Goal: Task Accomplishment & Management: Manage account settings

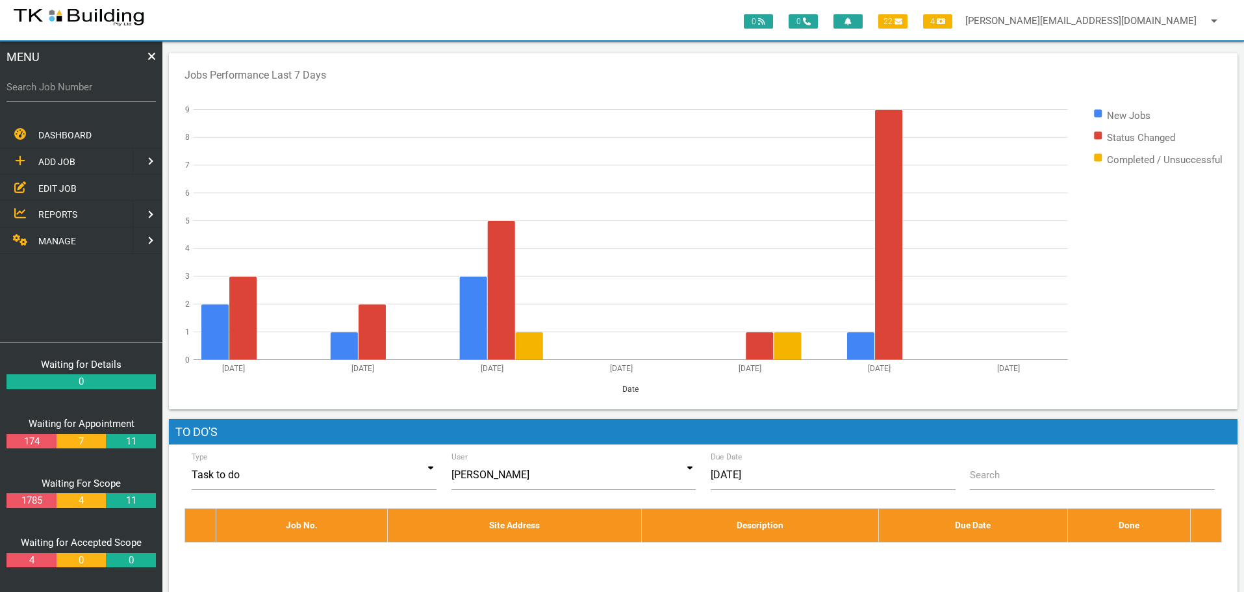
click at [62, 213] on span "REPORTS" at bounding box center [57, 214] width 39 height 10
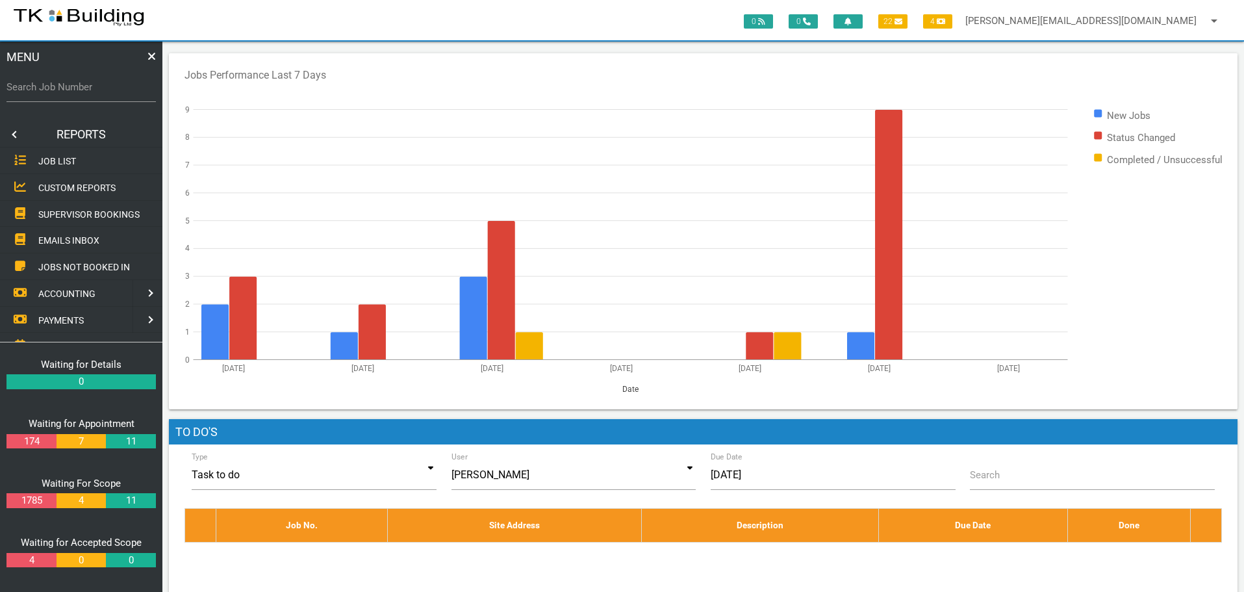
click at [62, 213] on span "SUPERVISOR BOOKINGS" at bounding box center [88, 214] width 101 height 10
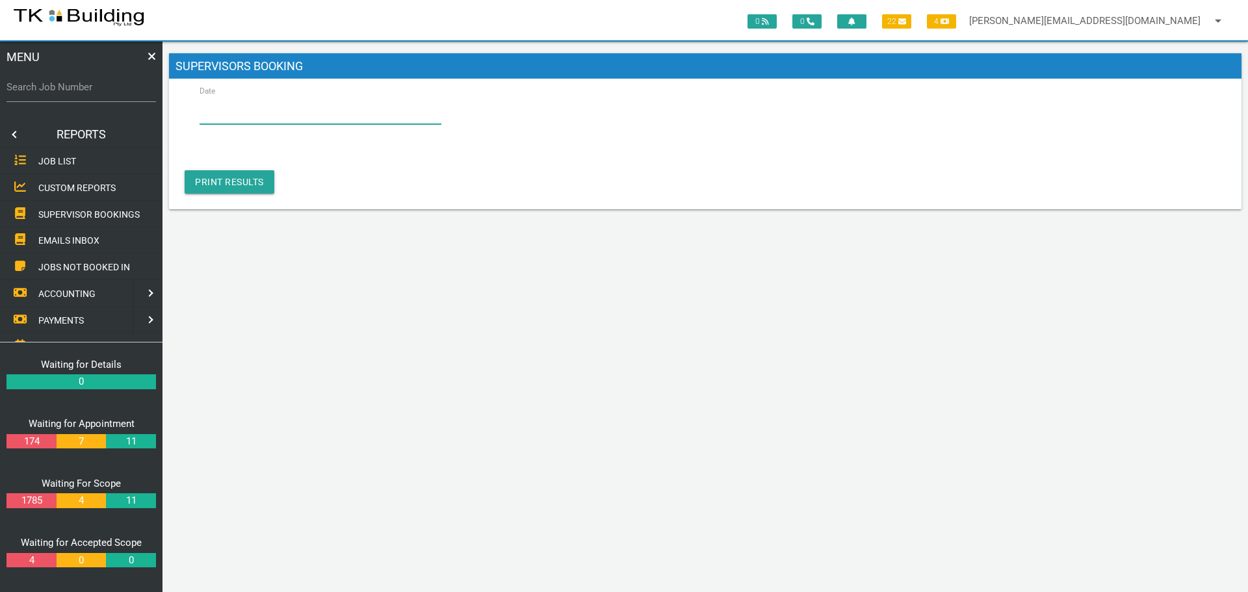
click at [246, 116] on input "Date" at bounding box center [321, 109] width 242 height 30
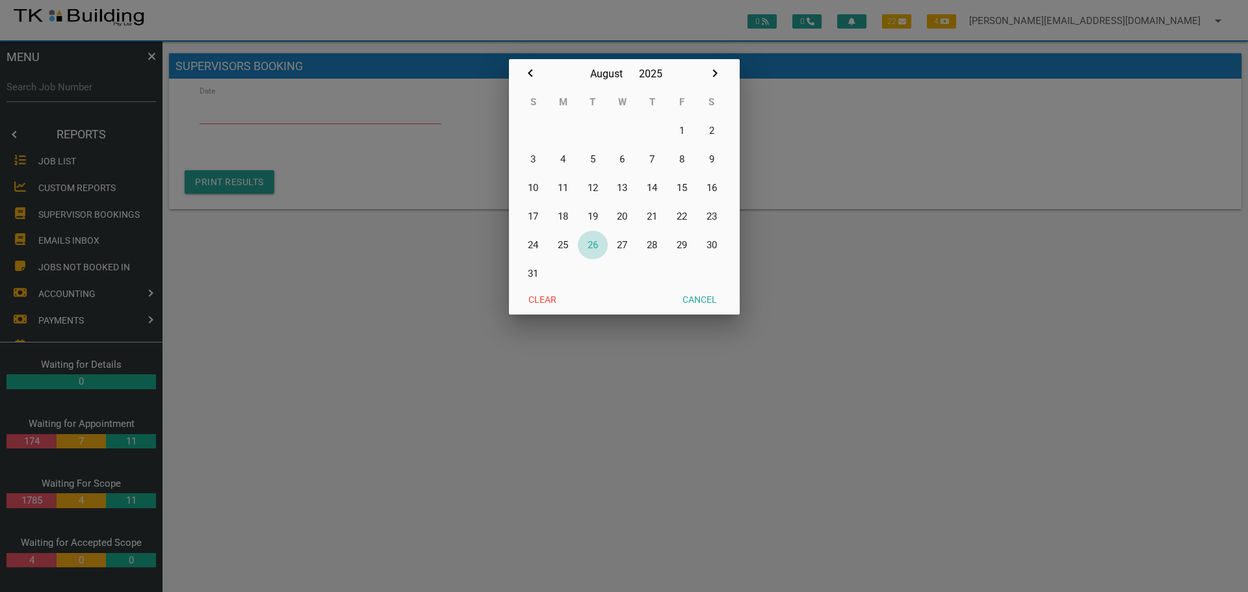
click at [593, 244] on button "26" at bounding box center [593, 245] width 30 height 29
type input "[DATE]"
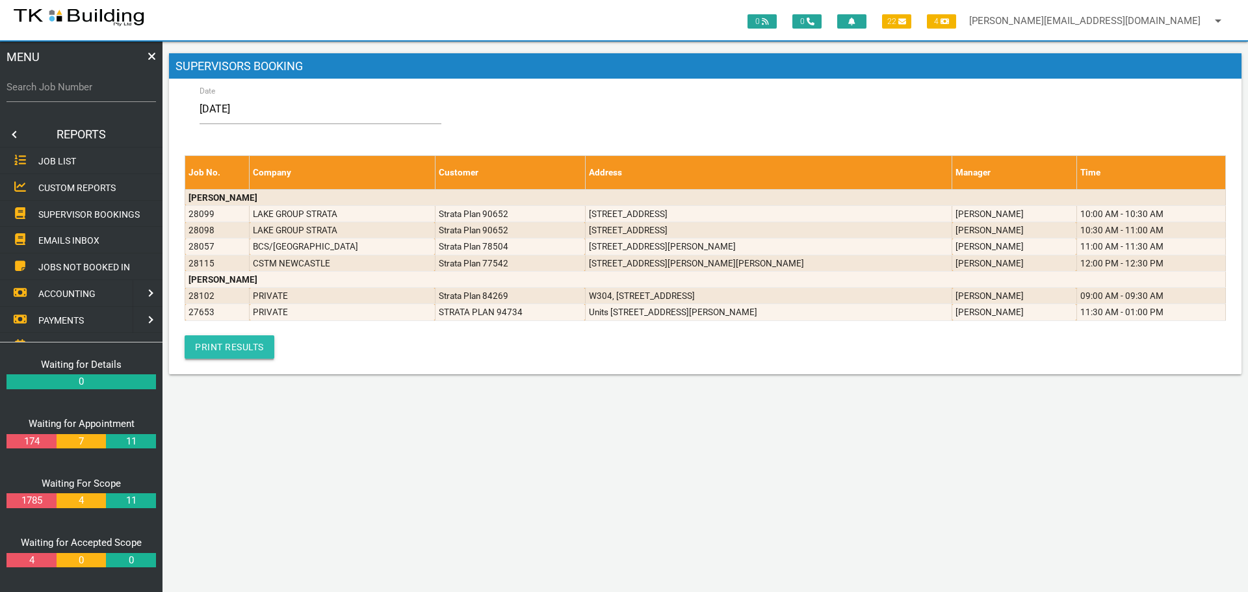
click at [246, 346] on link "Print Results" at bounding box center [230, 346] width 90 height 23
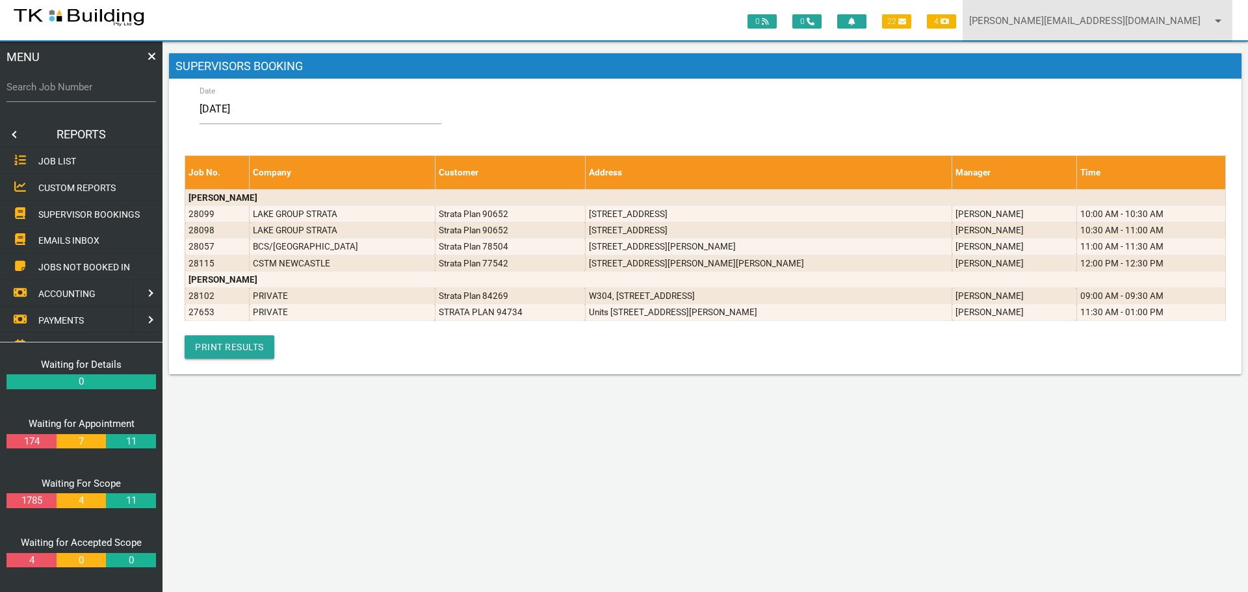
click at [1218, 20] on icon "arrow_drop_down" at bounding box center [1218, 21] width 16 height 42
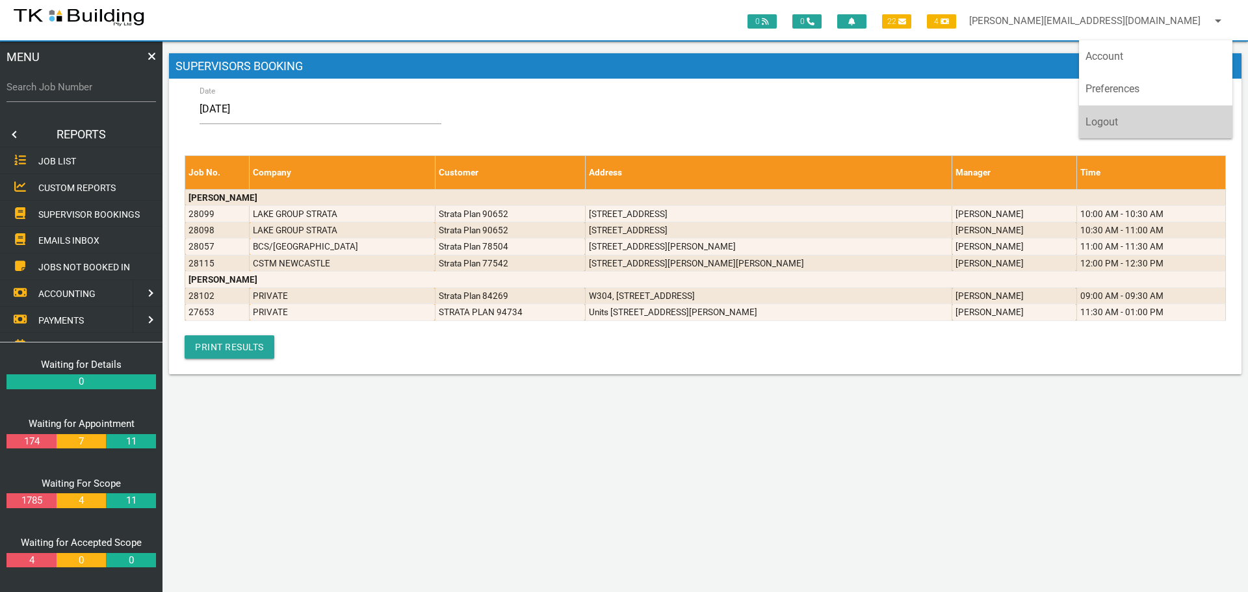
click at [1164, 125] on link "Logout" at bounding box center [1155, 122] width 153 height 32
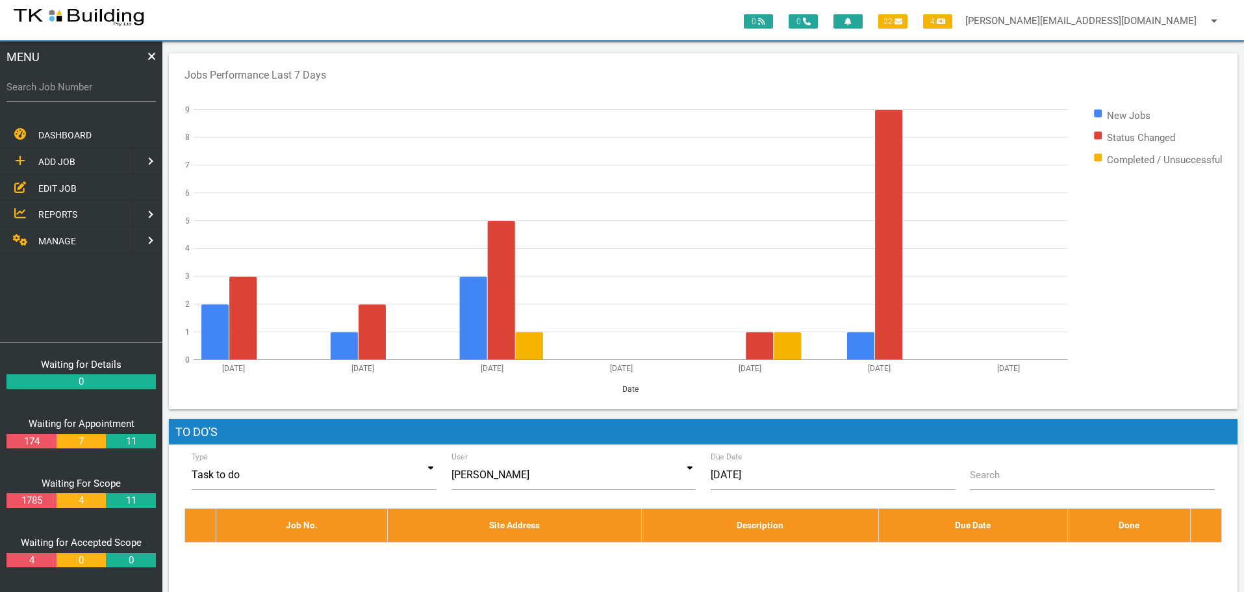
click at [58, 211] on span "REPORTS" at bounding box center [57, 214] width 39 height 10
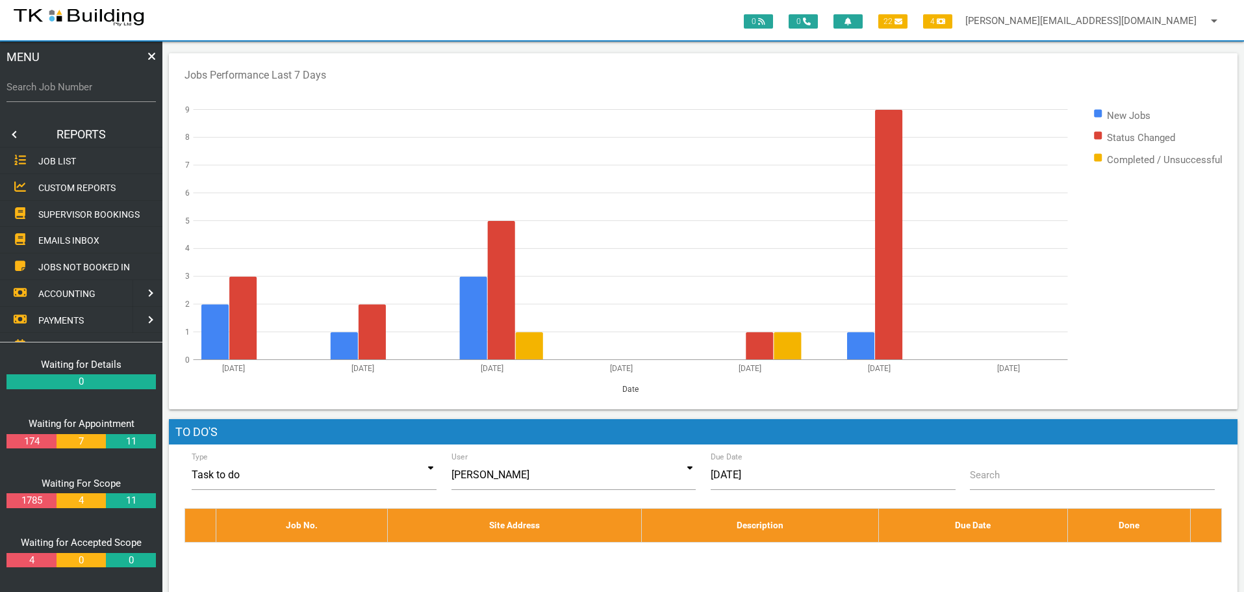
click at [58, 211] on span "SUPERVISOR BOOKINGS" at bounding box center [88, 214] width 101 height 10
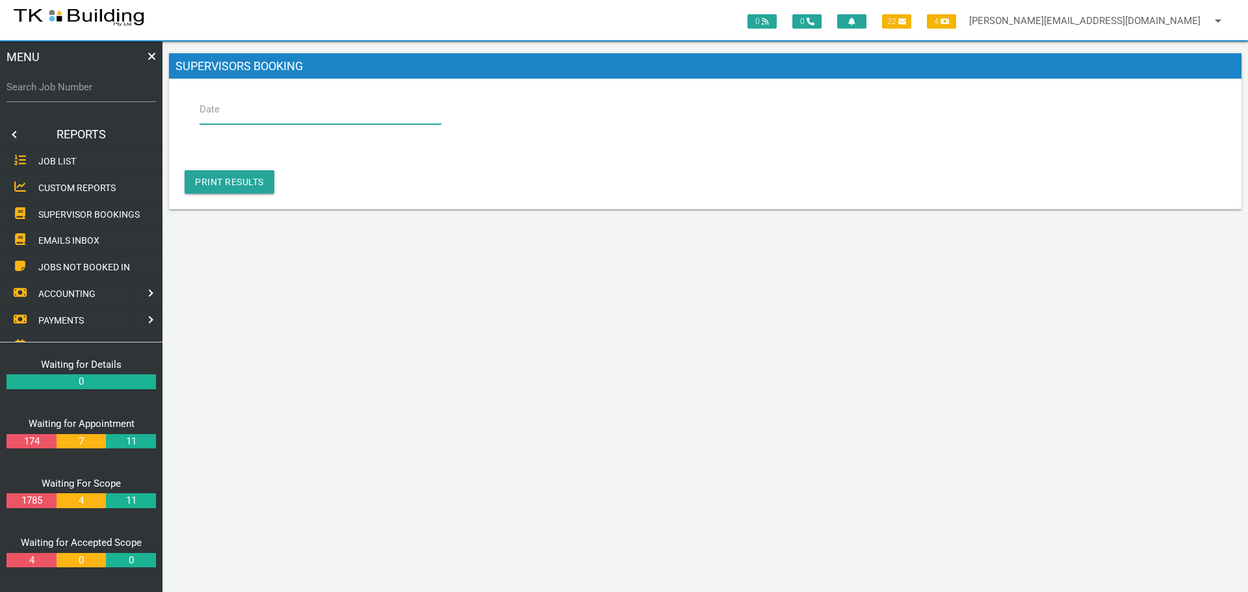
click at [242, 110] on input "Date" at bounding box center [321, 109] width 242 height 30
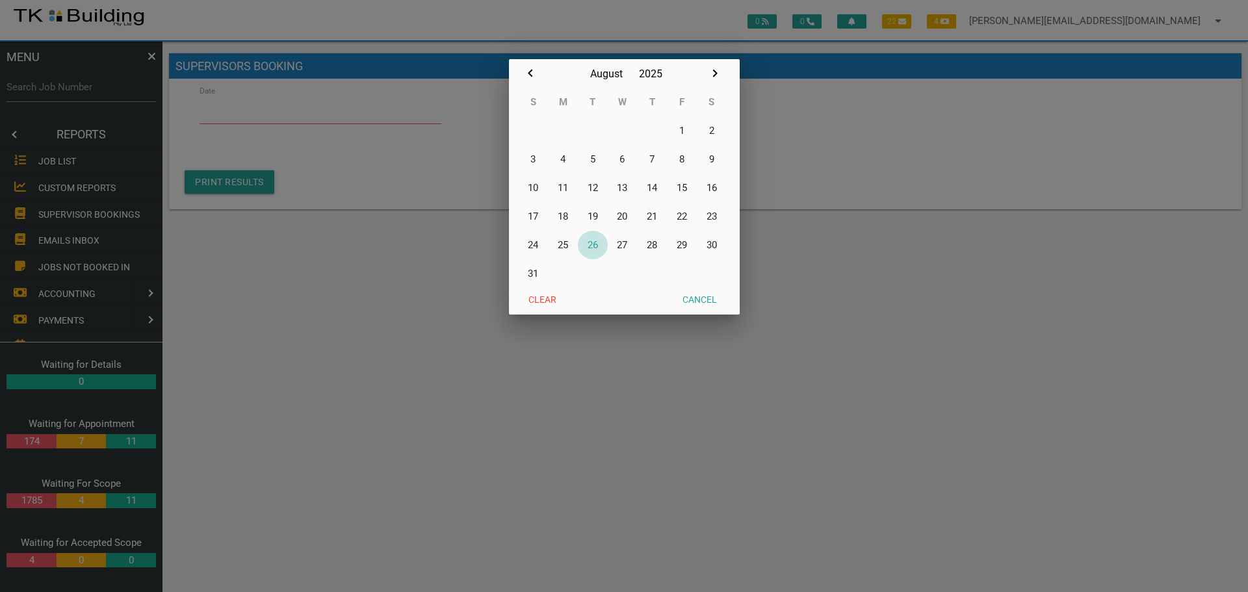
click at [596, 247] on button "26" at bounding box center [593, 245] width 30 height 29
type input "[DATE]"
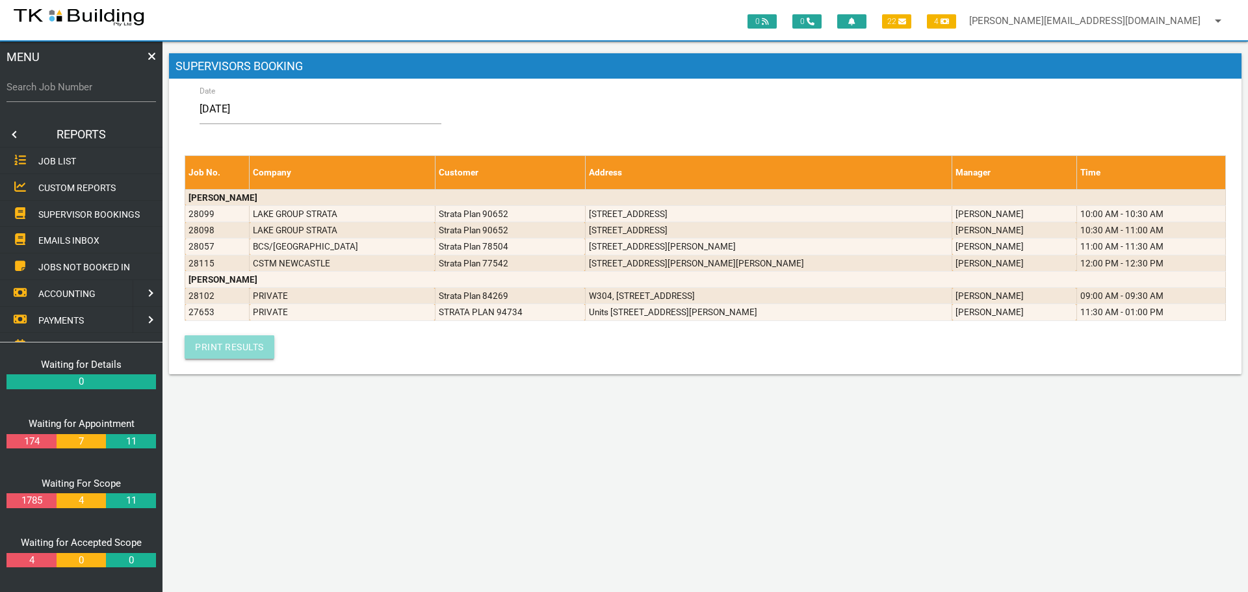
click at [236, 352] on link "Print Results" at bounding box center [230, 346] width 90 height 23
click at [12, 133] on link at bounding box center [13, 135] width 26 height 26
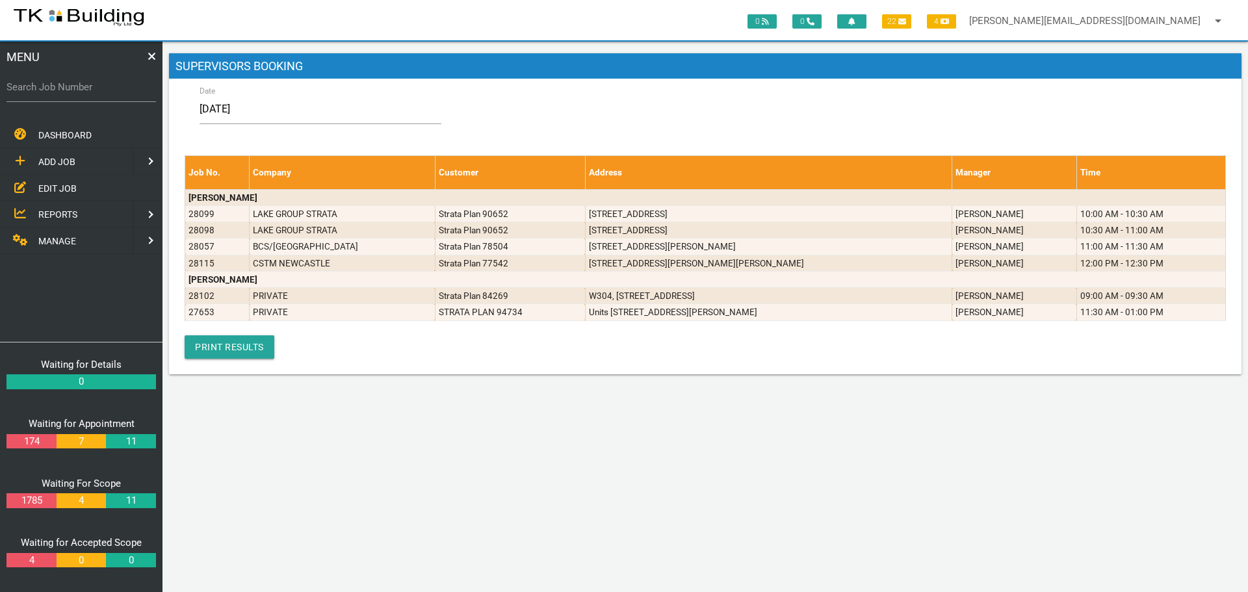
click at [49, 186] on span "EDIT JOB" at bounding box center [57, 188] width 38 height 10
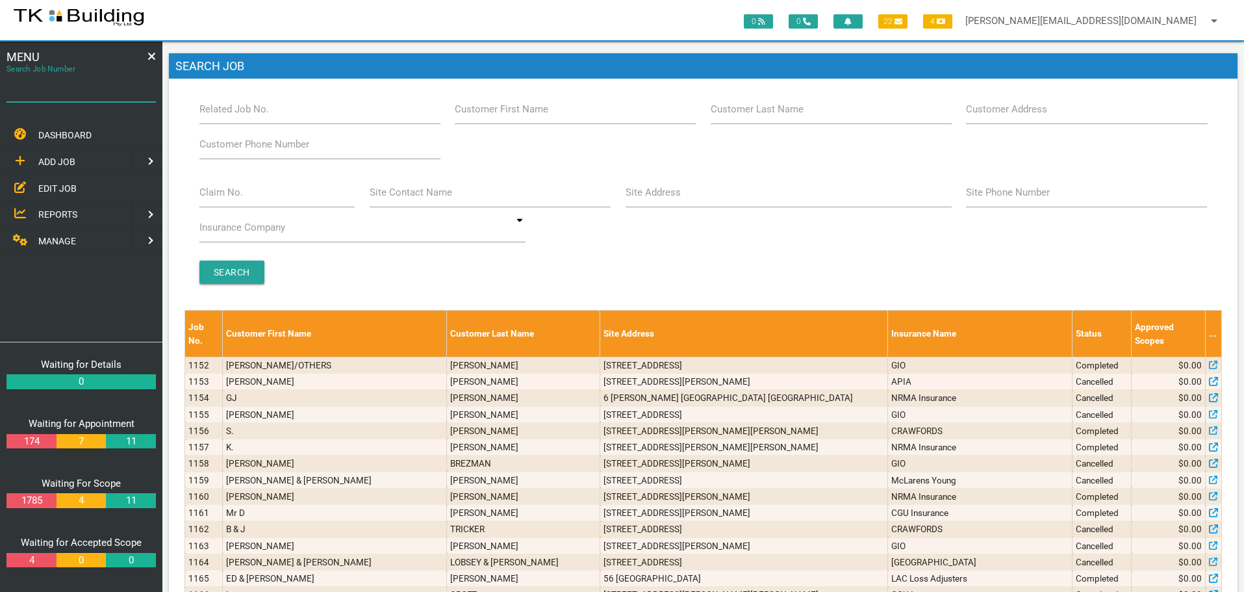
click at [103, 96] on input "Search Job Number" at bounding box center [80, 87] width 149 height 30
type input "28110"
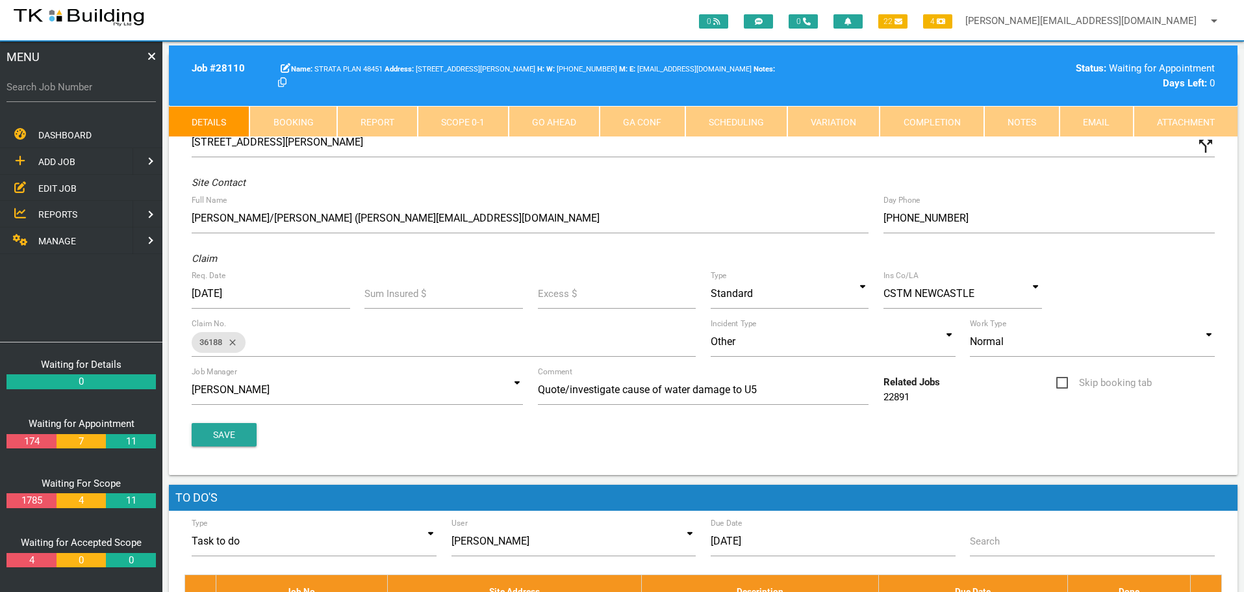
click at [1022, 121] on link "Notes" at bounding box center [1022, 121] width 75 height 31
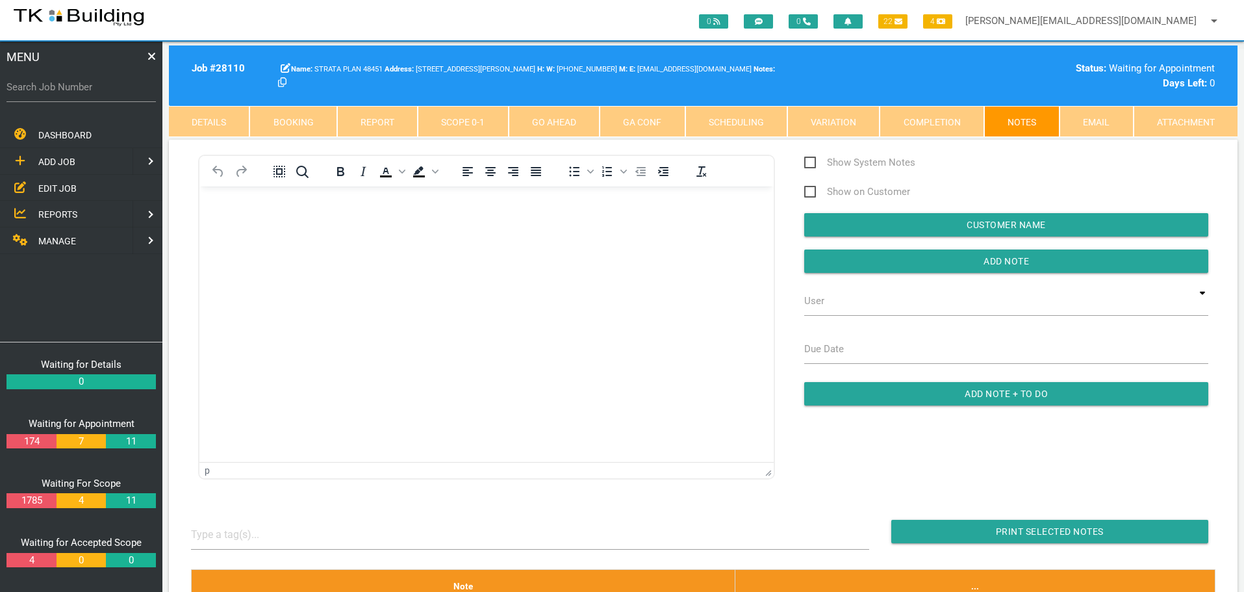
click at [230, 238] on body "Rich Text Area. Press ALT-0 for help." at bounding box center [487, 223] width 574 height 43
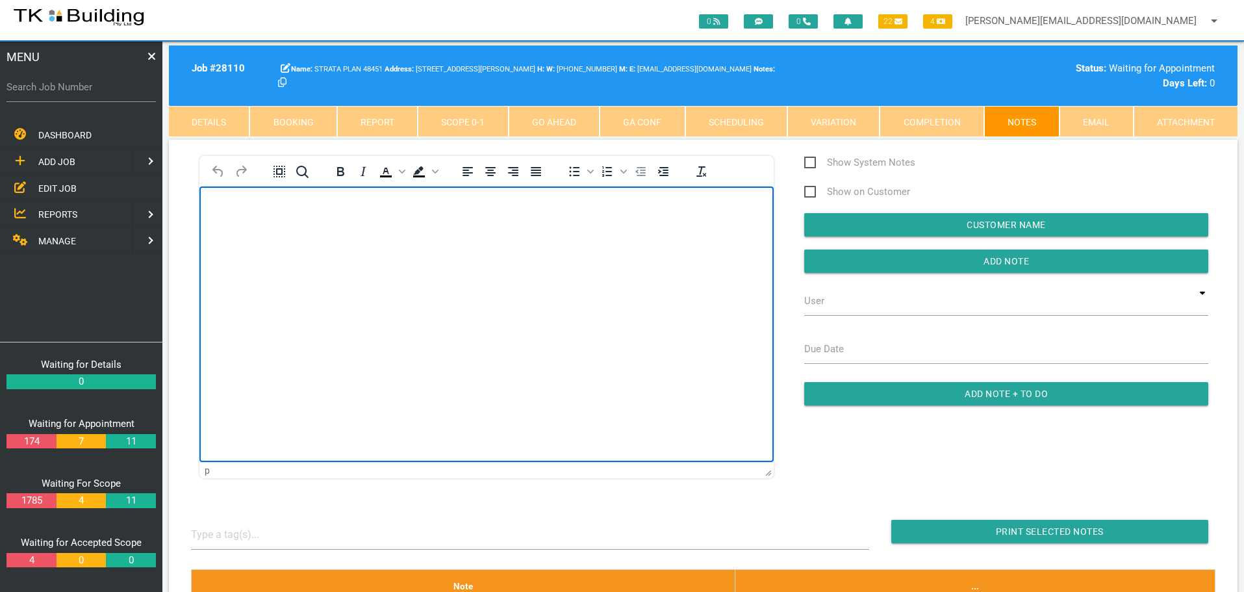
click at [218, 209] on p "Rich Text Area. Press ALT-0 for help." at bounding box center [487, 207] width 542 height 10
click at [232, 226] on body "Hi Sharon, It would be best to contact my partner Jacob on 0488 528 415 to arra…" at bounding box center [487, 290] width 574 height 177
click at [224, 255] on p "Rich Text Area. Press ALT-0 for help." at bounding box center [487, 260] width 542 height 10
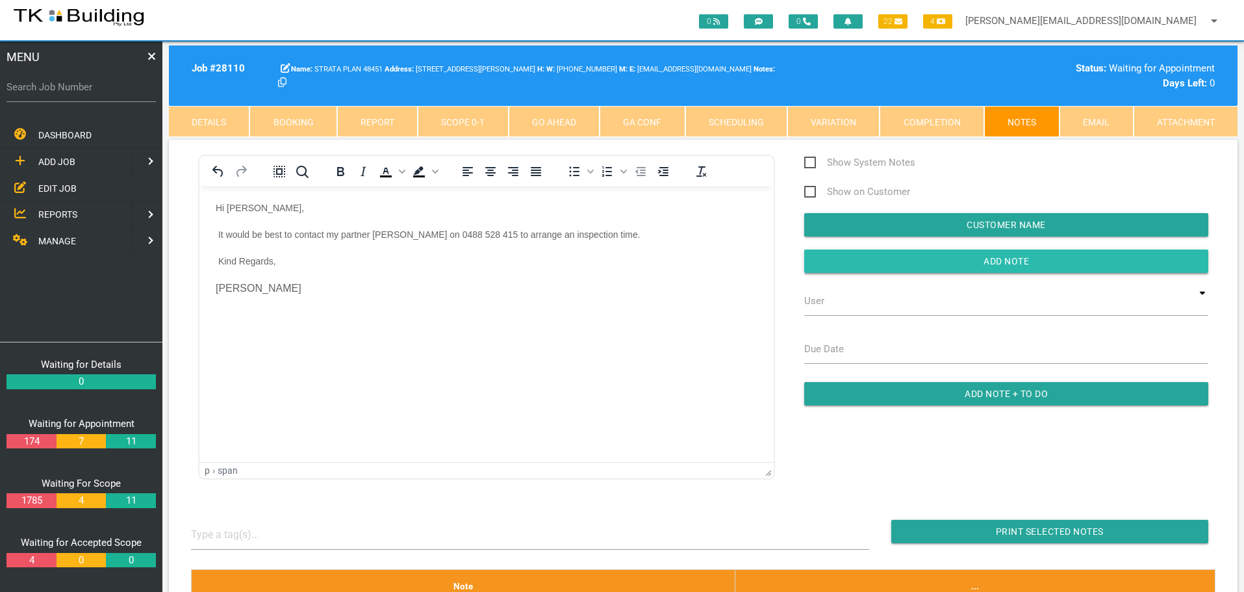
click at [842, 267] on input "button" at bounding box center [1007, 261] width 404 height 23
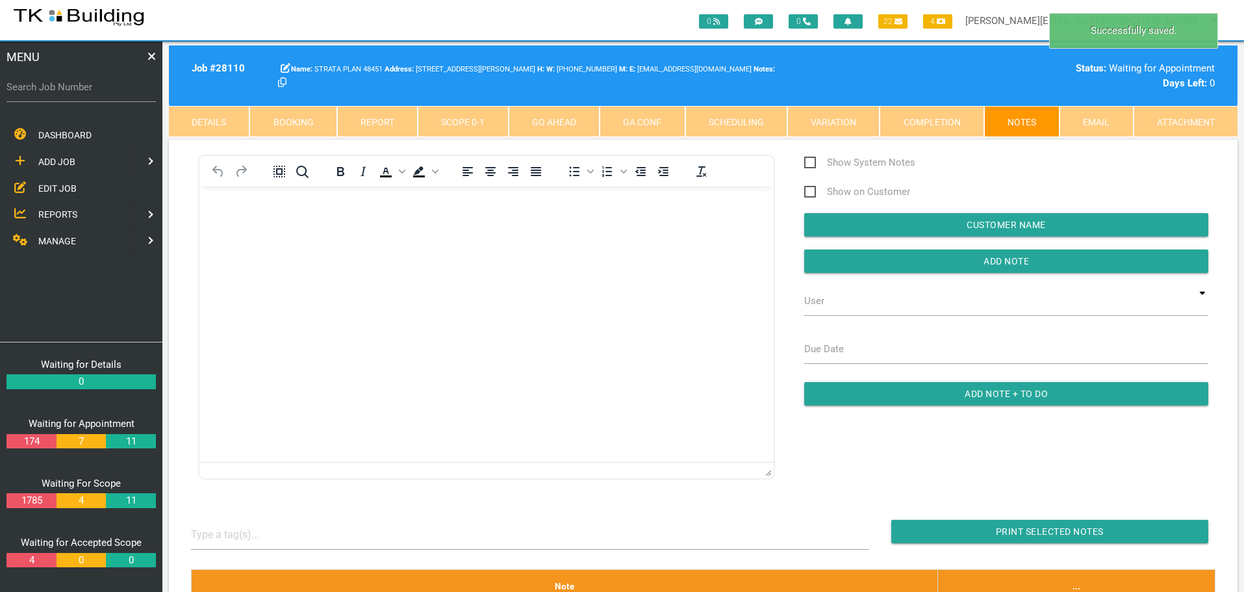
click at [181, 122] on link "Details" at bounding box center [209, 121] width 81 height 31
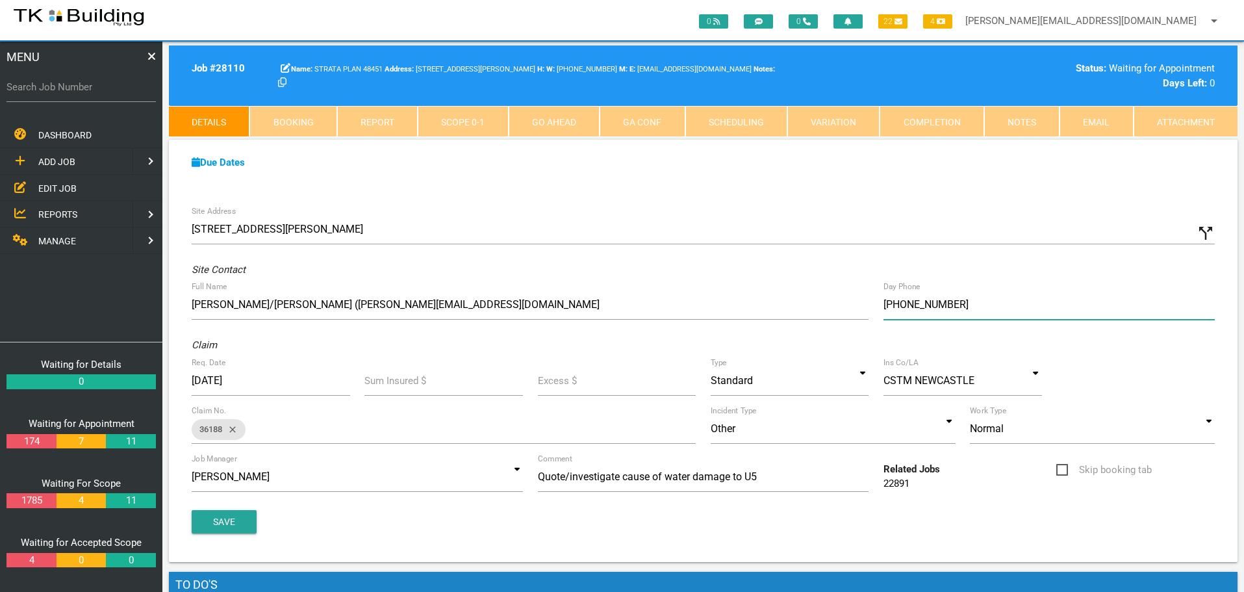
click at [971, 304] on input "(02) 4072 1416" at bounding box center [1049, 305] width 331 height 30
type input "("
type input "(04) 8852 8415"
click at [237, 522] on button "Save" at bounding box center [224, 521] width 65 height 23
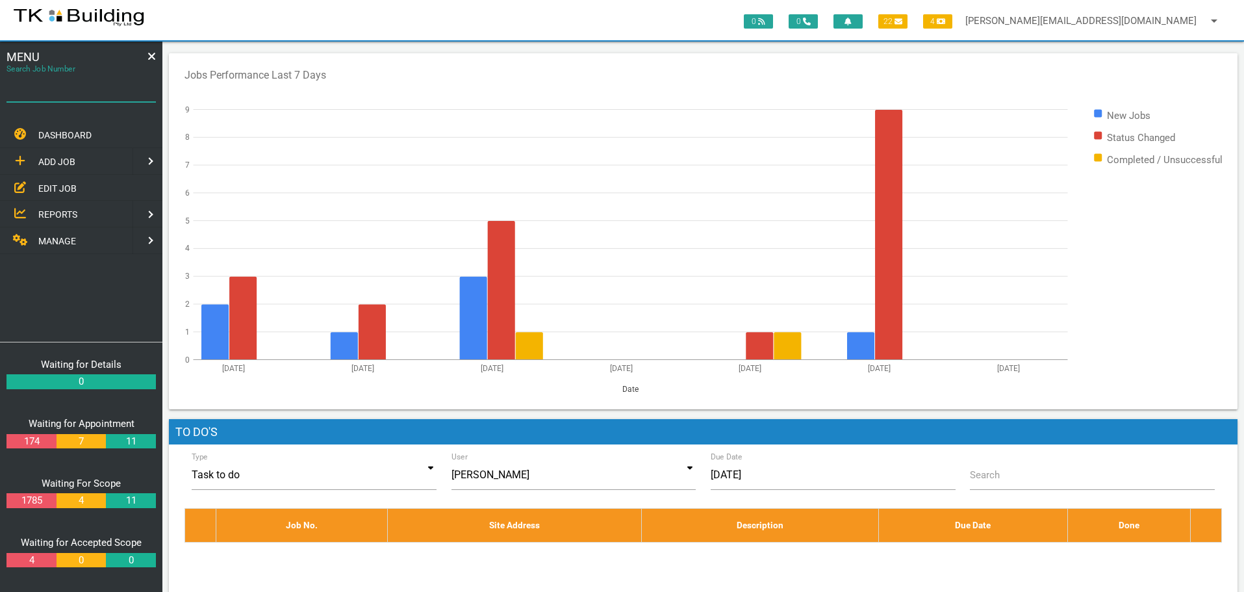
click at [73, 96] on input "Search Job Number" at bounding box center [80, 87] width 149 height 30
type input "27205"
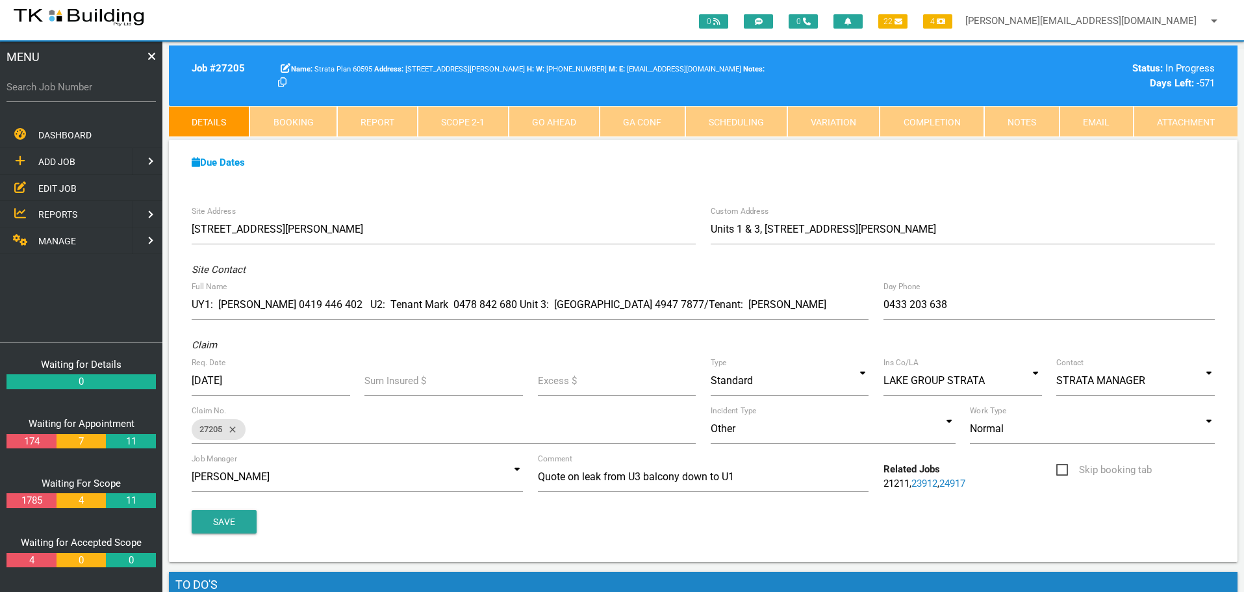
click at [1022, 121] on link "Notes" at bounding box center [1022, 121] width 75 height 31
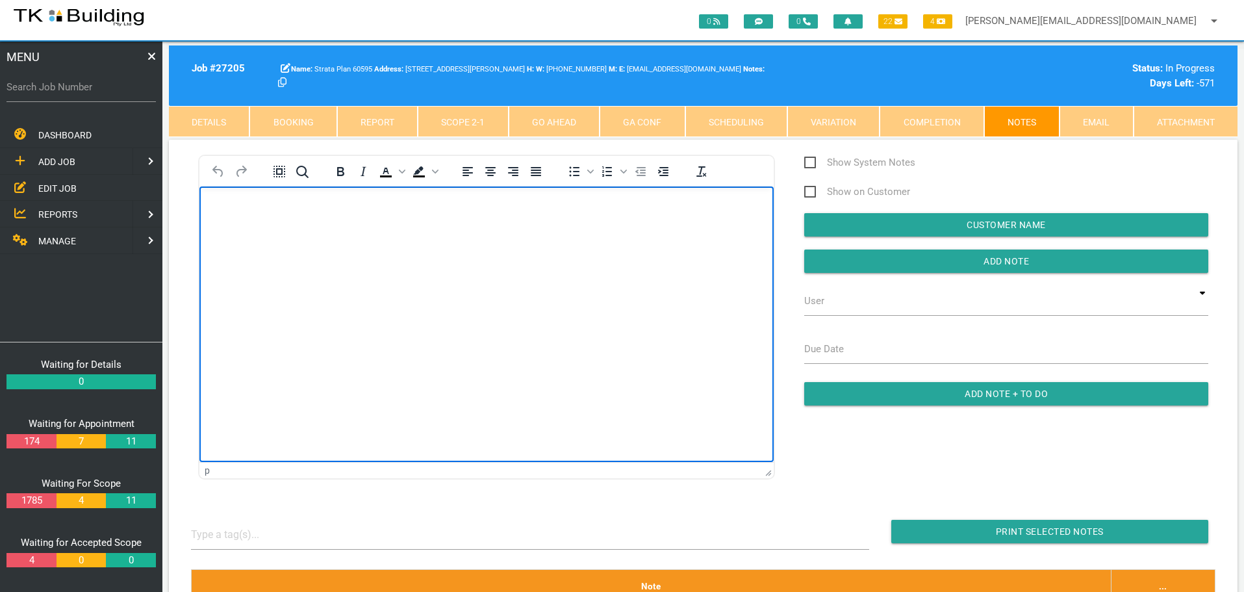
click at [238, 227] on body "Rich Text Area. Press ALT-0 for help." at bounding box center [487, 223] width 574 height 43
click at [243, 213] on body "Rich Text Area. Press ALT-0 for help." at bounding box center [487, 223] width 574 height 43
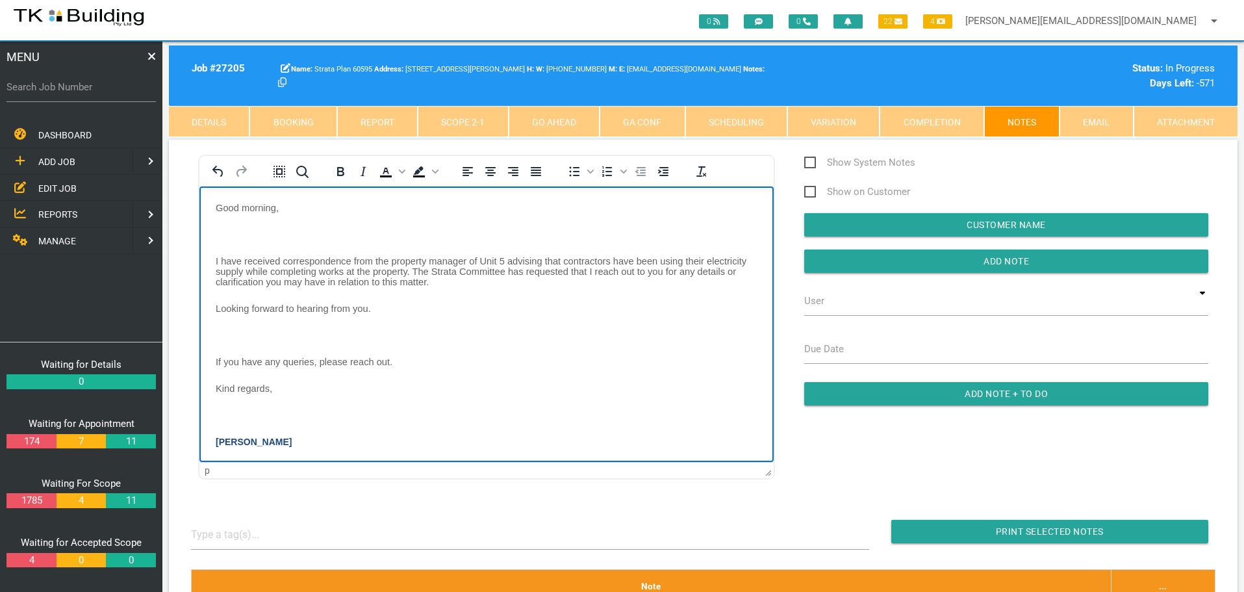
click at [219, 228] on body "Good morning, I have received correspondence from the property manager of Unit …" at bounding box center [487, 353] width 574 height 303
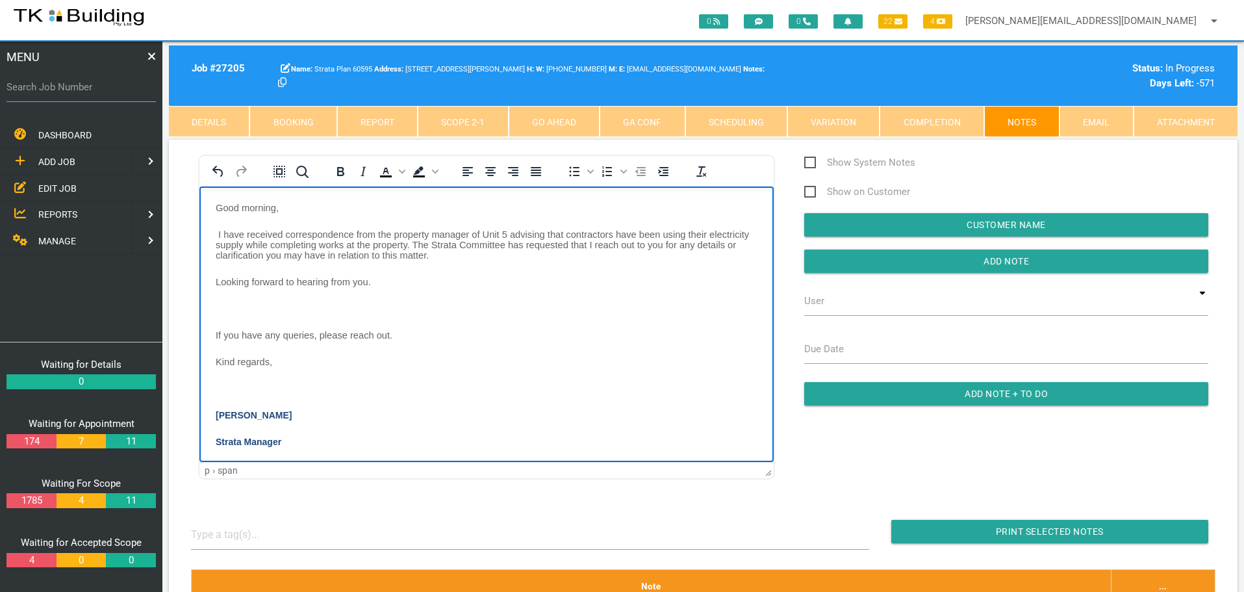
click at [225, 307] on body "Good morning, I have received correspondence from the property manager of Unit …" at bounding box center [487, 340] width 574 height 277
click at [220, 365] on p "Rich Text Area. Press ALT-0 for help." at bounding box center [487, 361] width 542 height 10
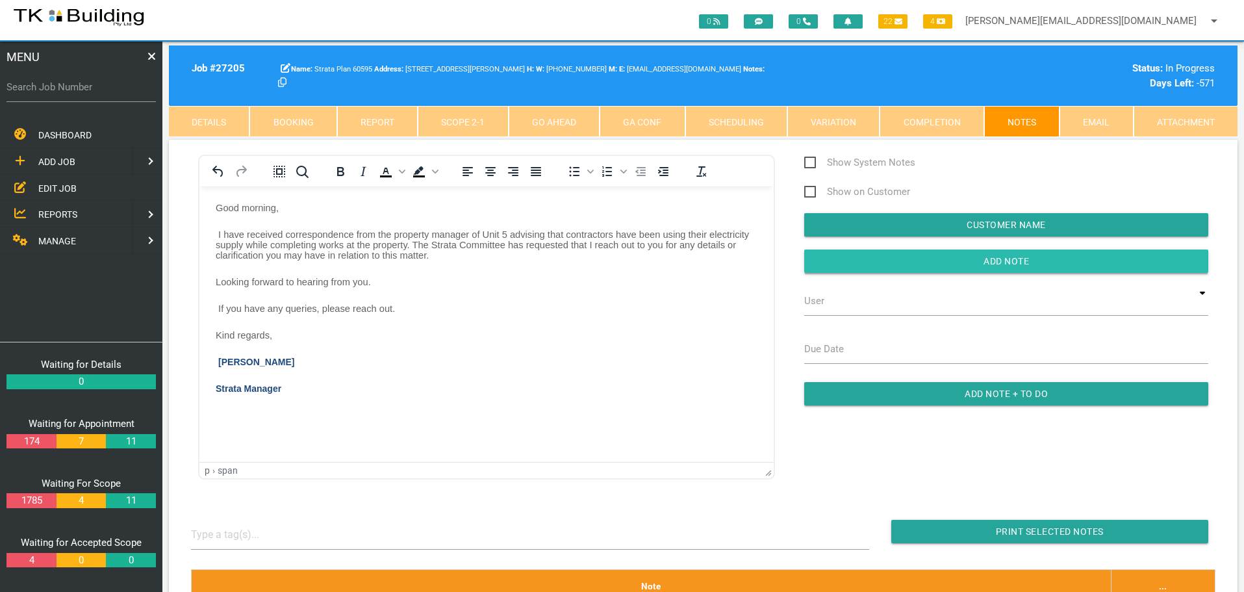
click at [836, 261] on input "button" at bounding box center [1007, 261] width 404 height 23
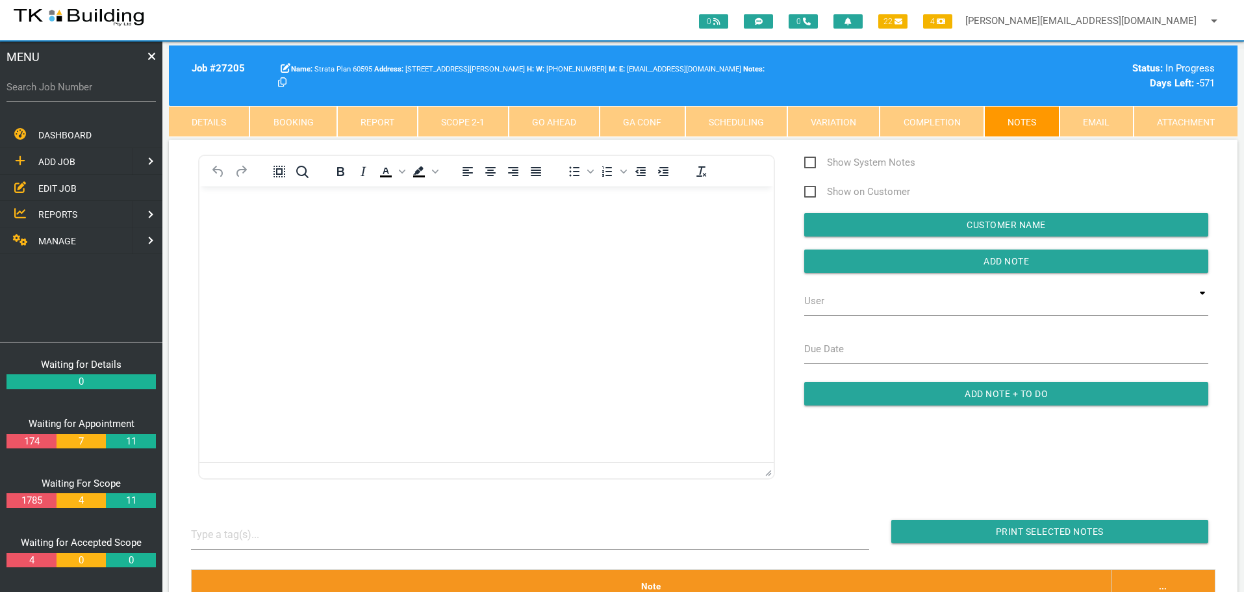
click at [66, 187] on span "EDIT JOB" at bounding box center [57, 188] width 38 height 10
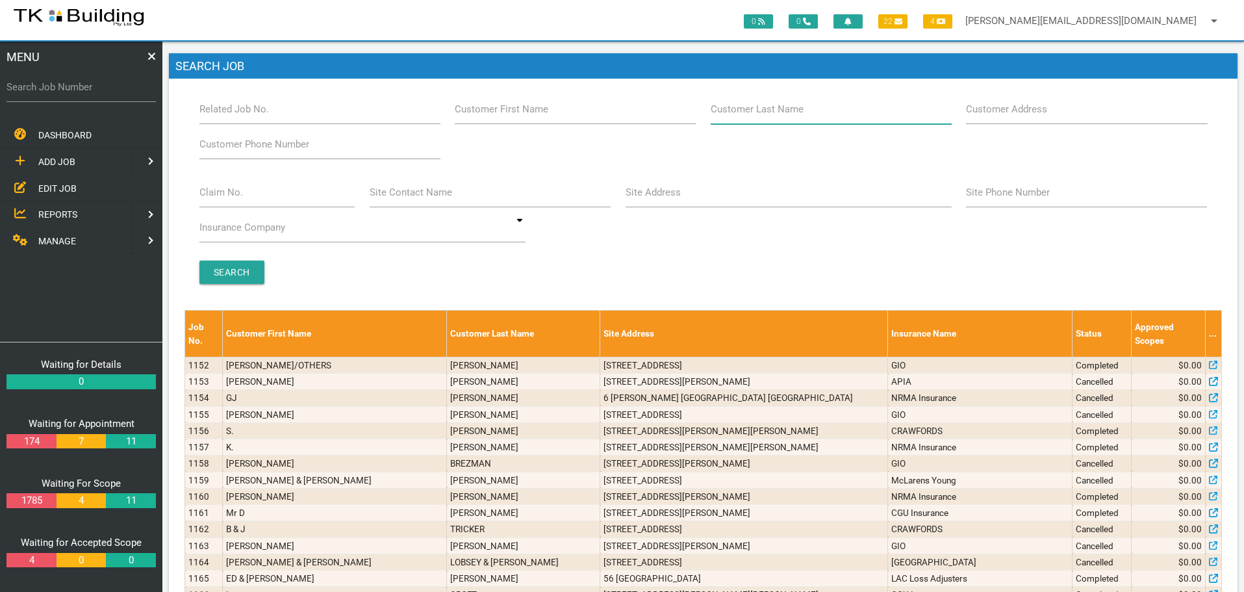
click at [803, 114] on input "Customer Last Name" at bounding box center [831, 109] width 241 height 30
type input "91597"
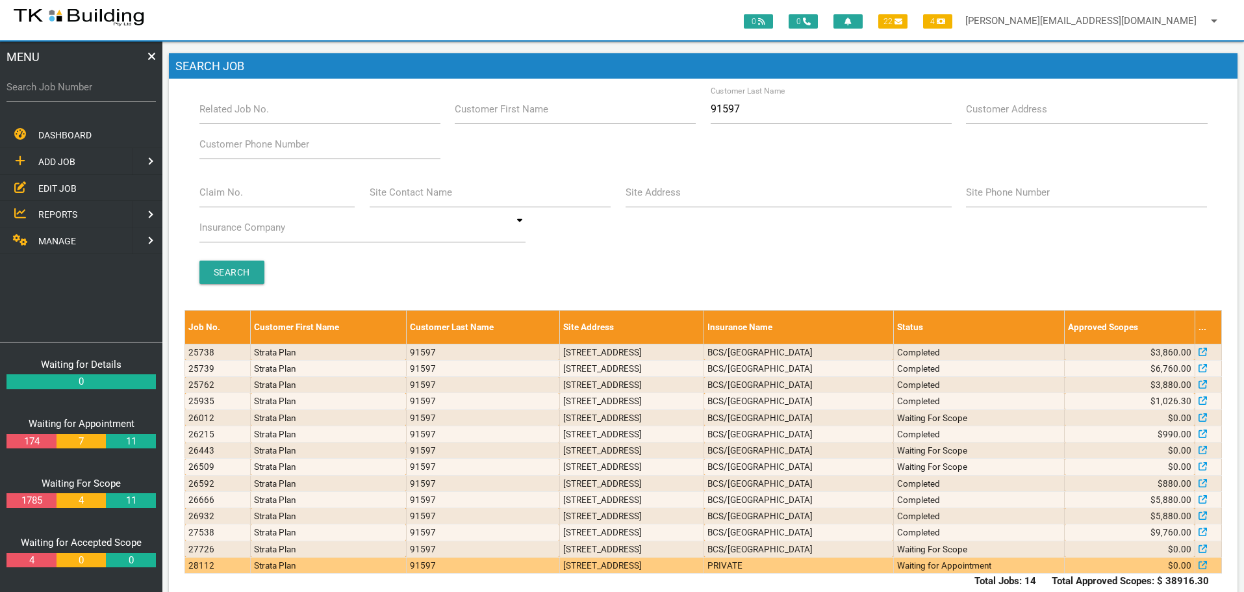
click at [611, 569] on td "107/9 Watt St, Newcastle NSW 2300, Australia" at bounding box center [632, 565] width 145 height 16
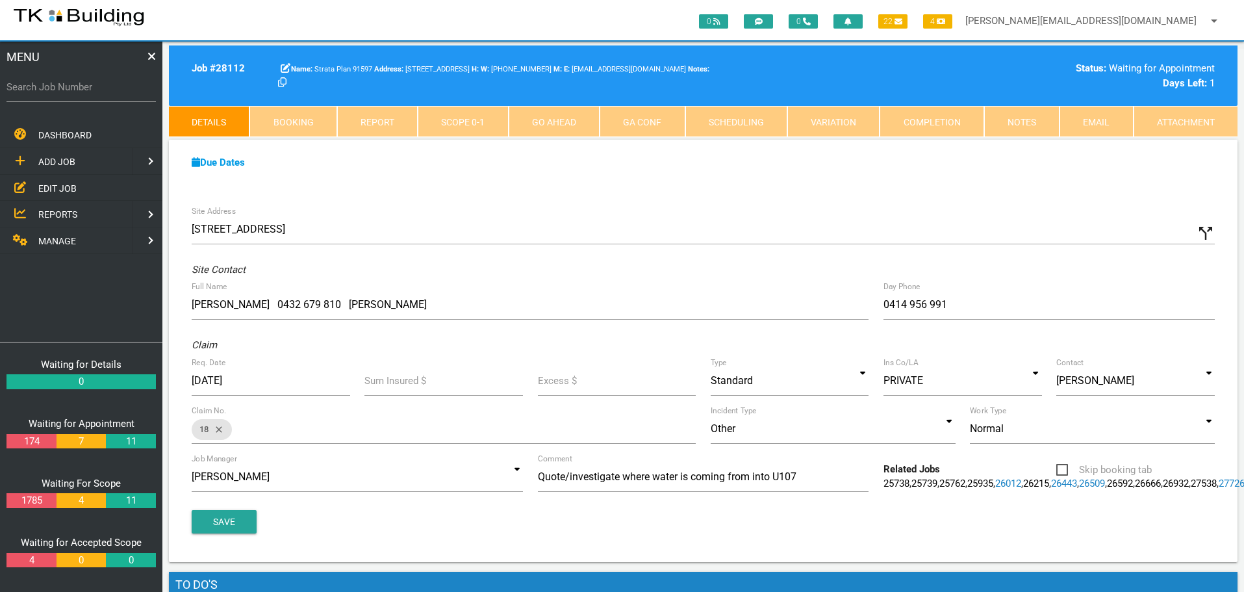
click at [1011, 127] on link "Notes" at bounding box center [1022, 121] width 75 height 31
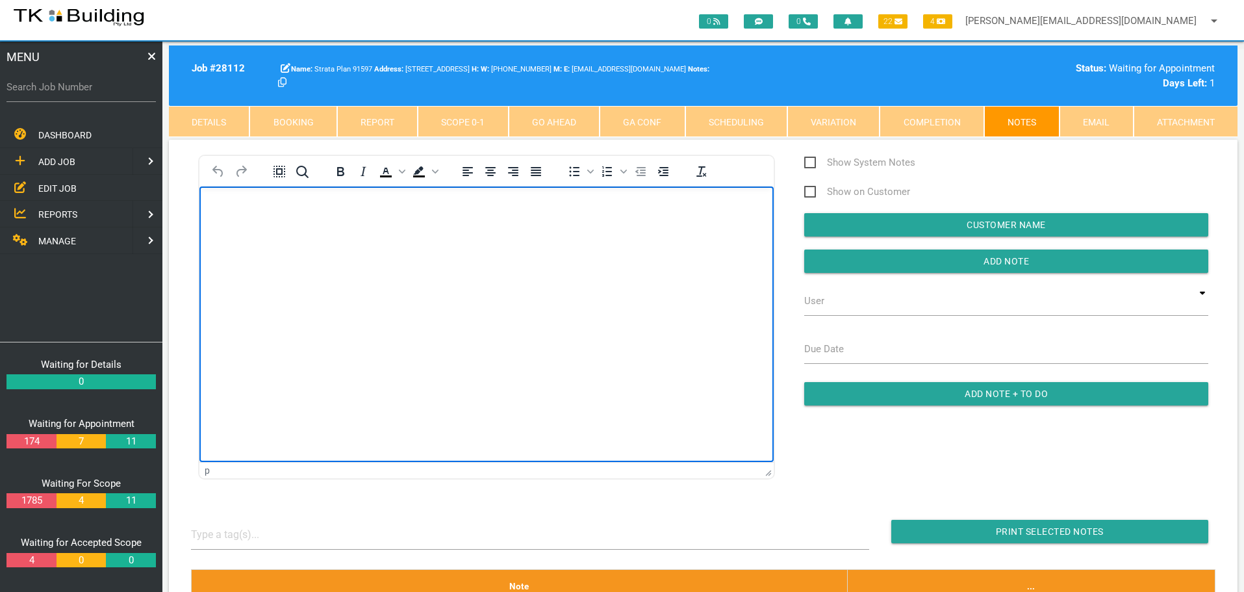
click at [238, 207] on p "Rich Text Area. Press ALT-0 for help." at bounding box center [487, 207] width 542 height 10
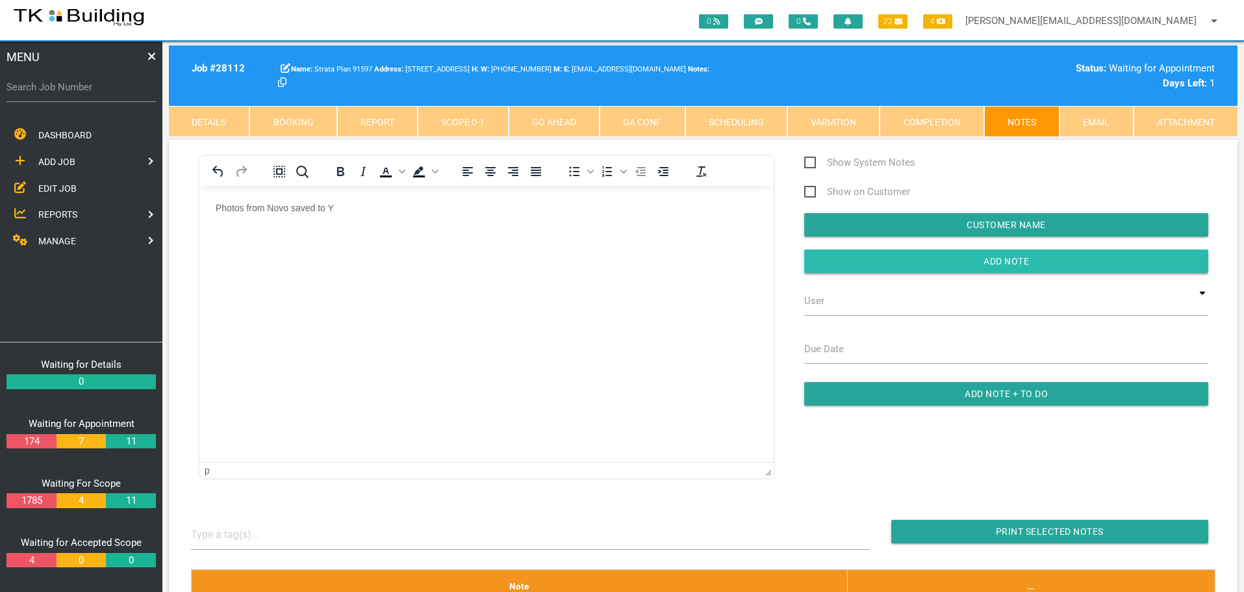
click at [882, 259] on input "button" at bounding box center [1007, 261] width 404 height 23
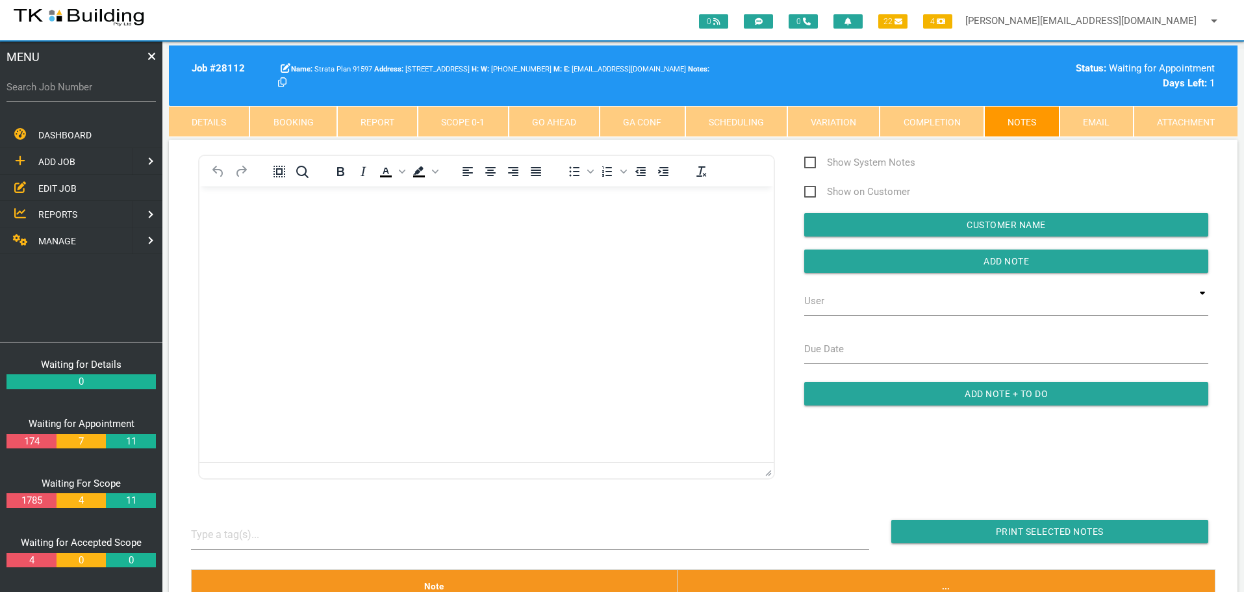
click at [56, 188] on span "EDIT JOB" at bounding box center [57, 188] width 38 height 10
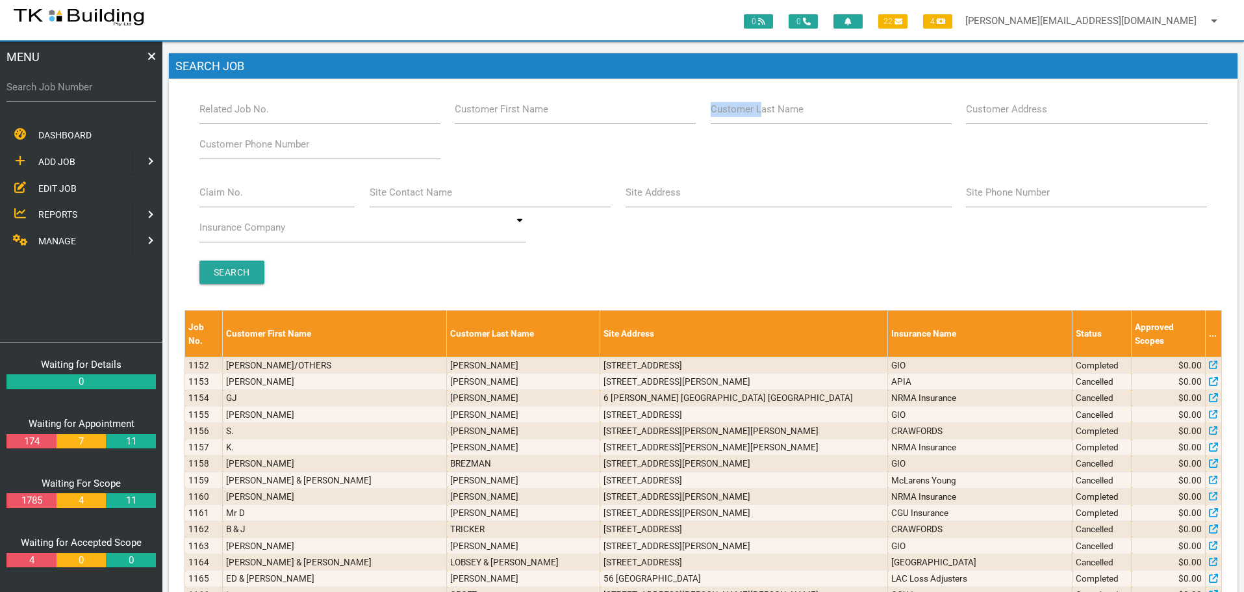
drag, startPoint x: 758, startPoint y: 116, endPoint x: 754, endPoint y: 122, distance: 6.9
click at [758, 118] on div "Customer Last Name" at bounding box center [832, 111] width 256 height 35
click at [822, 121] on input "Customer Last Name" at bounding box center [831, 109] width 241 height 30
type input "91597"
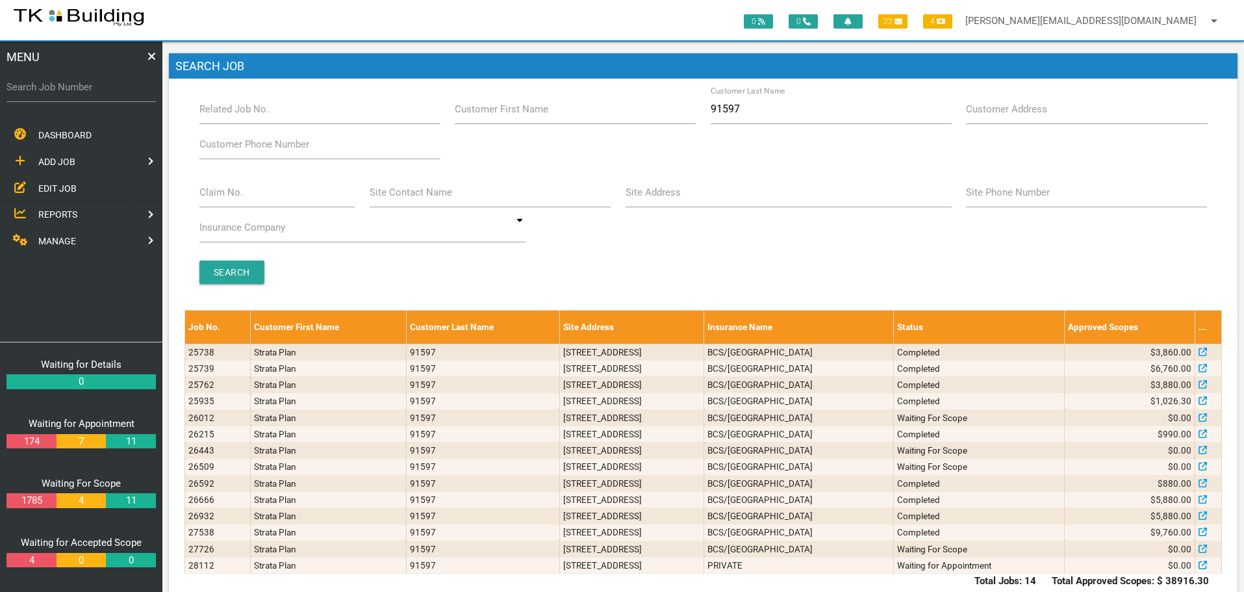
click at [94, 94] on label "Search Job Number" at bounding box center [80, 87] width 149 height 15
click at [94, 94] on input "Search Job Number" at bounding box center [80, 87] width 149 height 30
type input "28058"
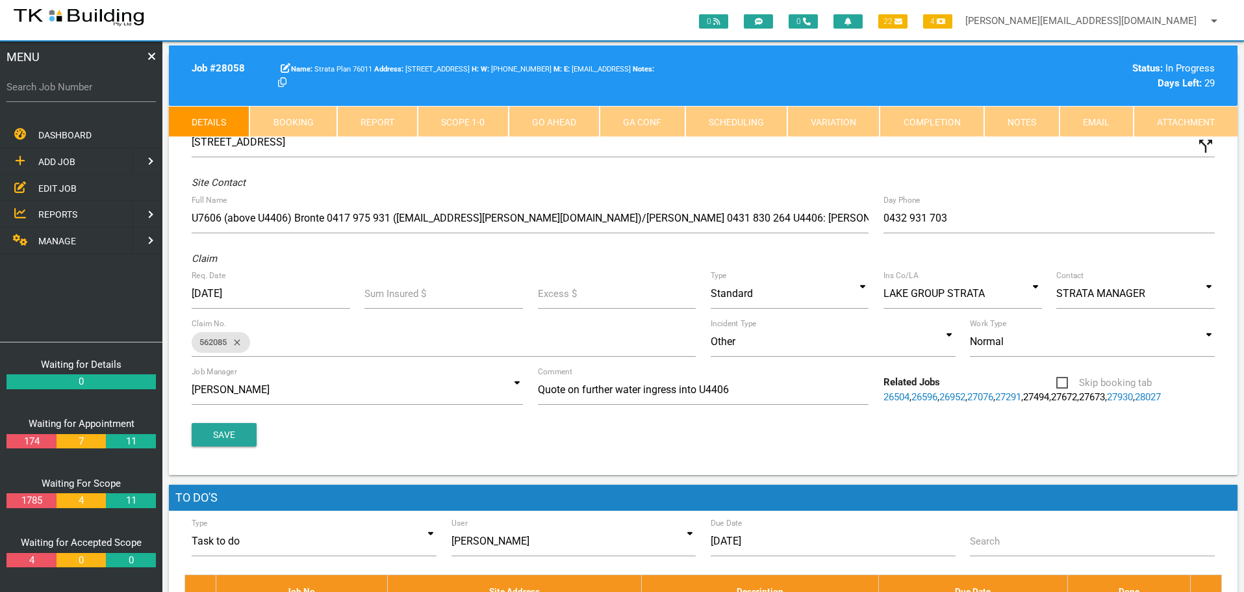
click at [291, 114] on link "Booking" at bounding box center [293, 121] width 87 height 31
select select "7"
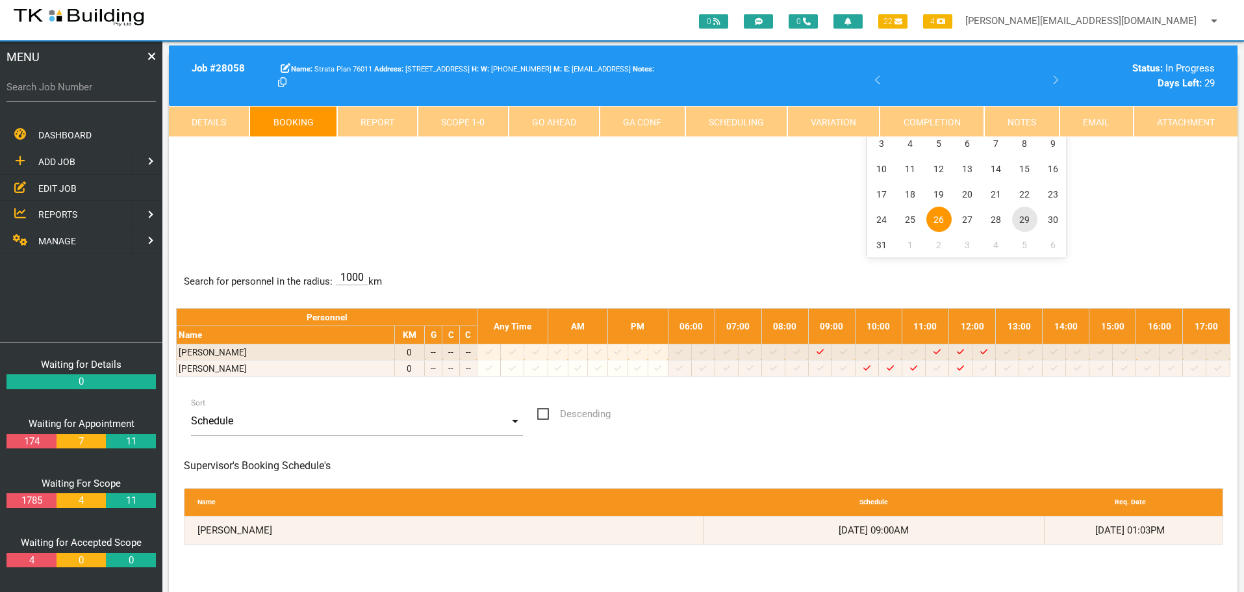
click at [1025, 220] on span "29" at bounding box center [1024, 219] width 25 height 25
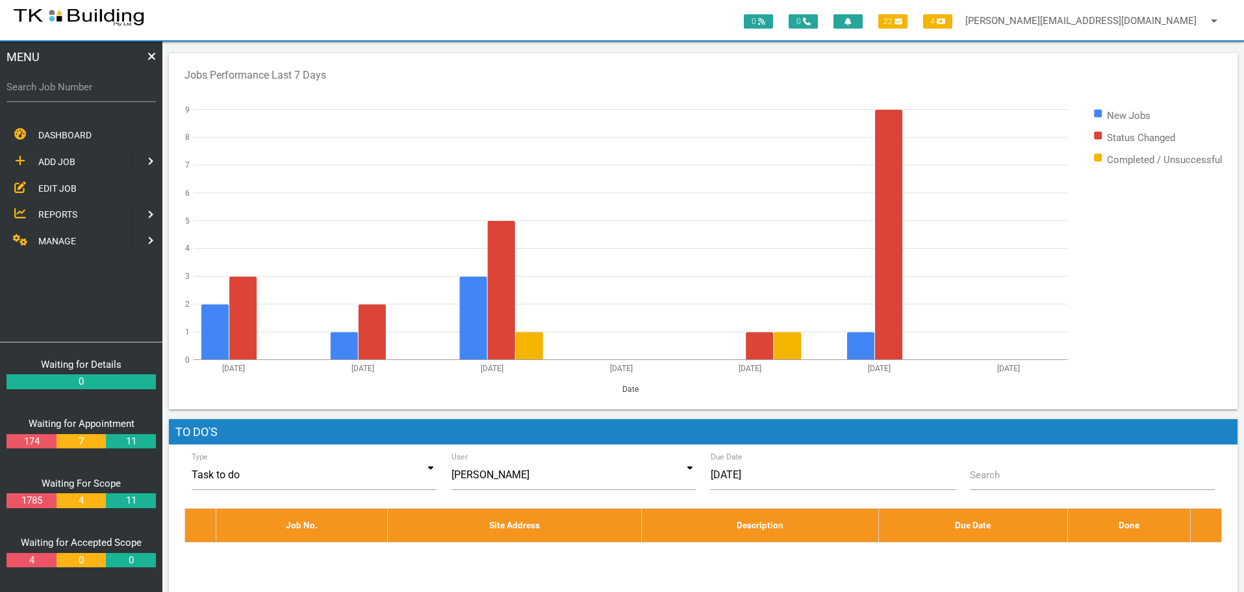
drag, startPoint x: 53, startPoint y: 191, endPoint x: 68, endPoint y: 183, distance: 16.9
click at [53, 191] on span "EDIT JOB" at bounding box center [57, 188] width 38 height 10
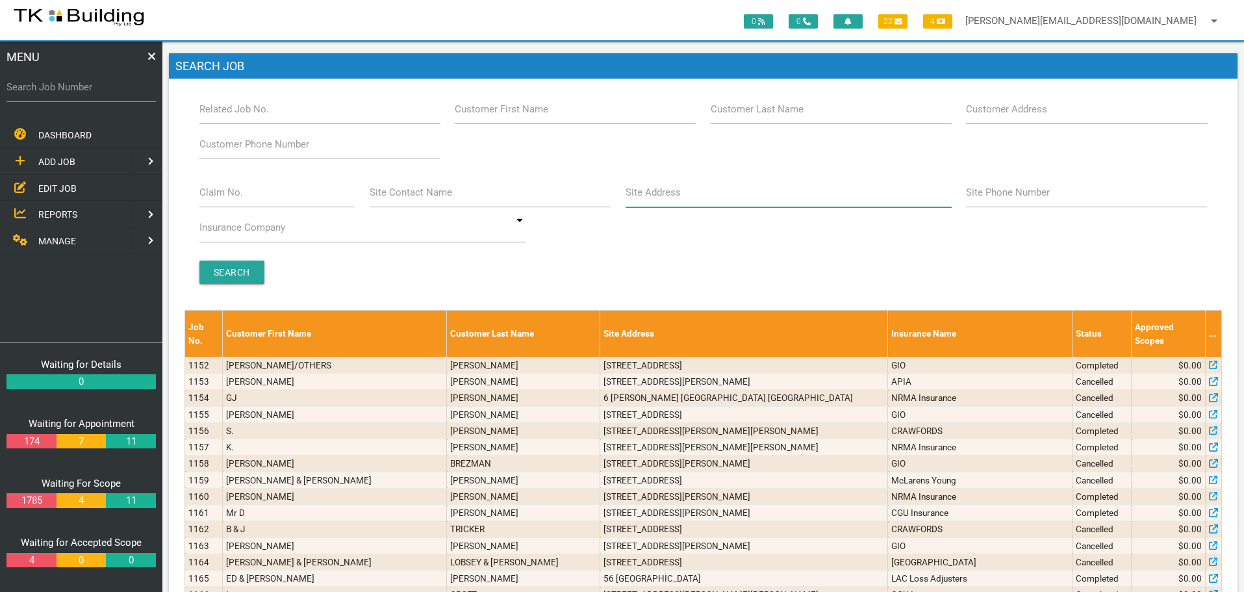
click at [694, 205] on input "Site Address" at bounding box center [789, 192] width 326 height 30
type input "[PERSON_NAME]"
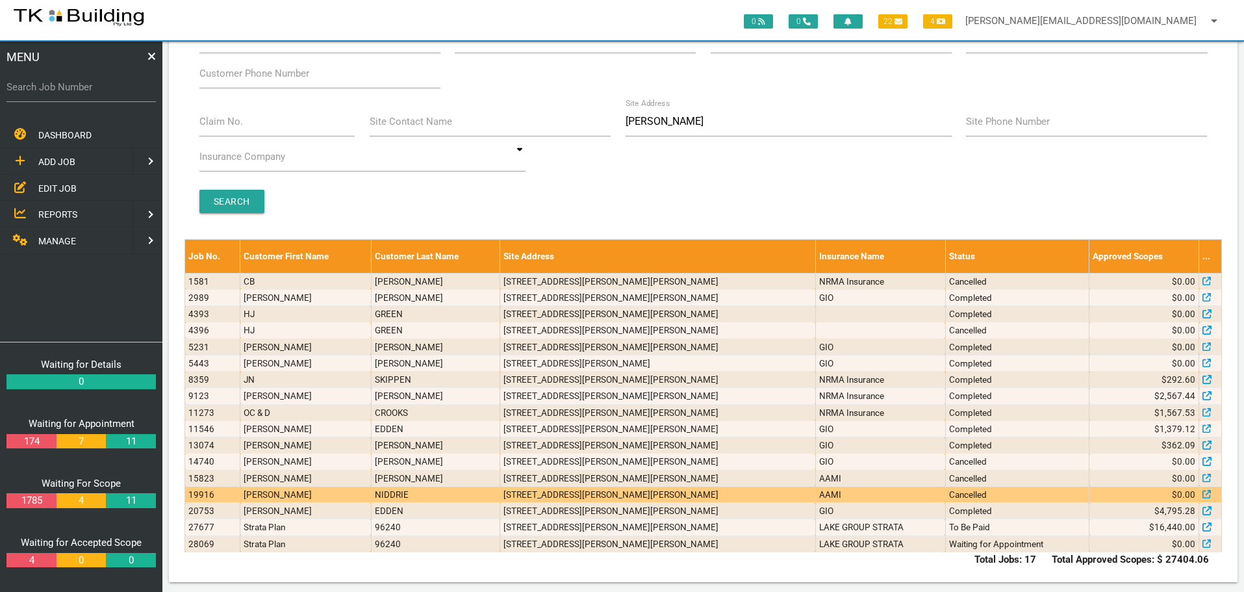
scroll to position [77, 0]
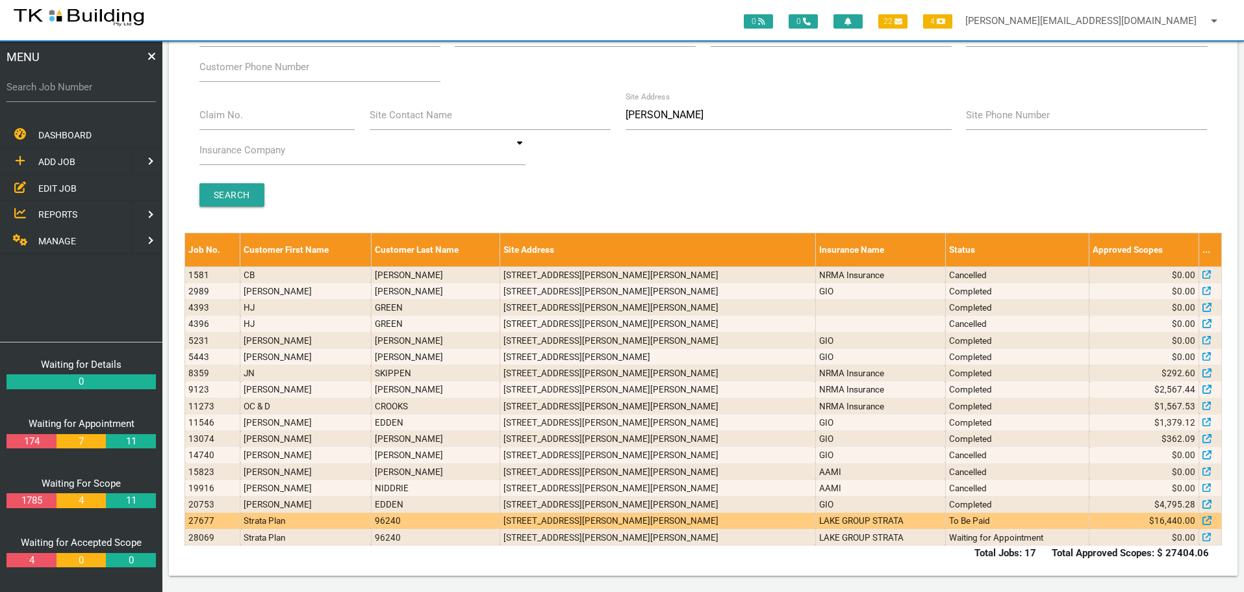
click at [841, 524] on td "LAKE GROUP STRATA" at bounding box center [881, 521] width 130 height 16
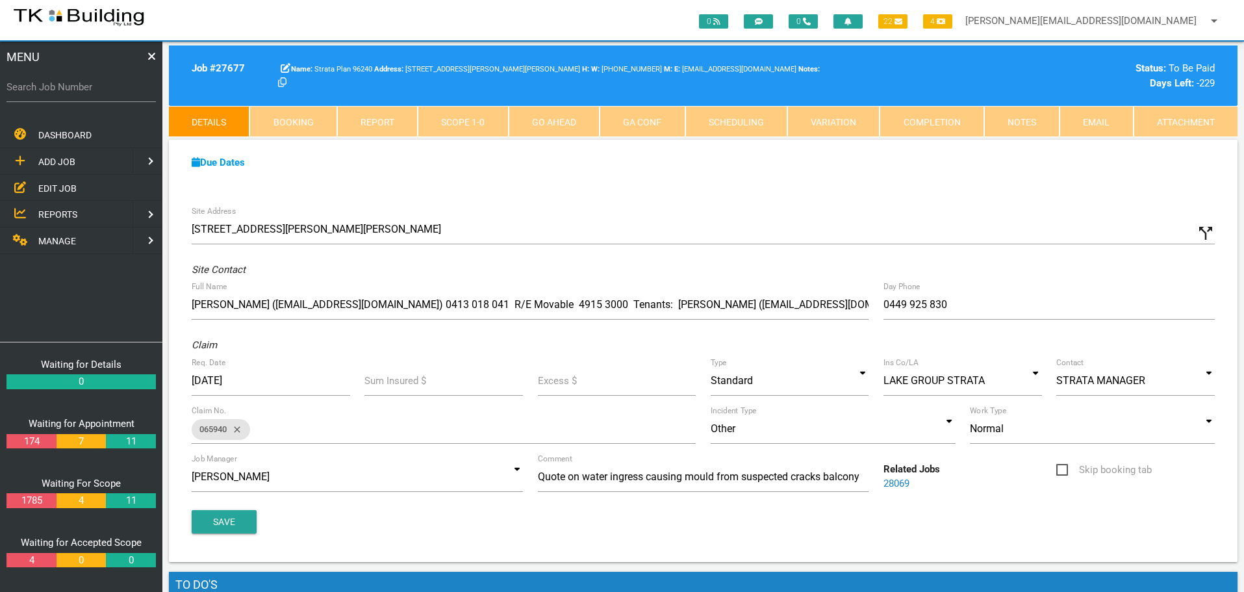
click at [51, 191] on span "EDIT JOB" at bounding box center [57, 188] width 38 height 10
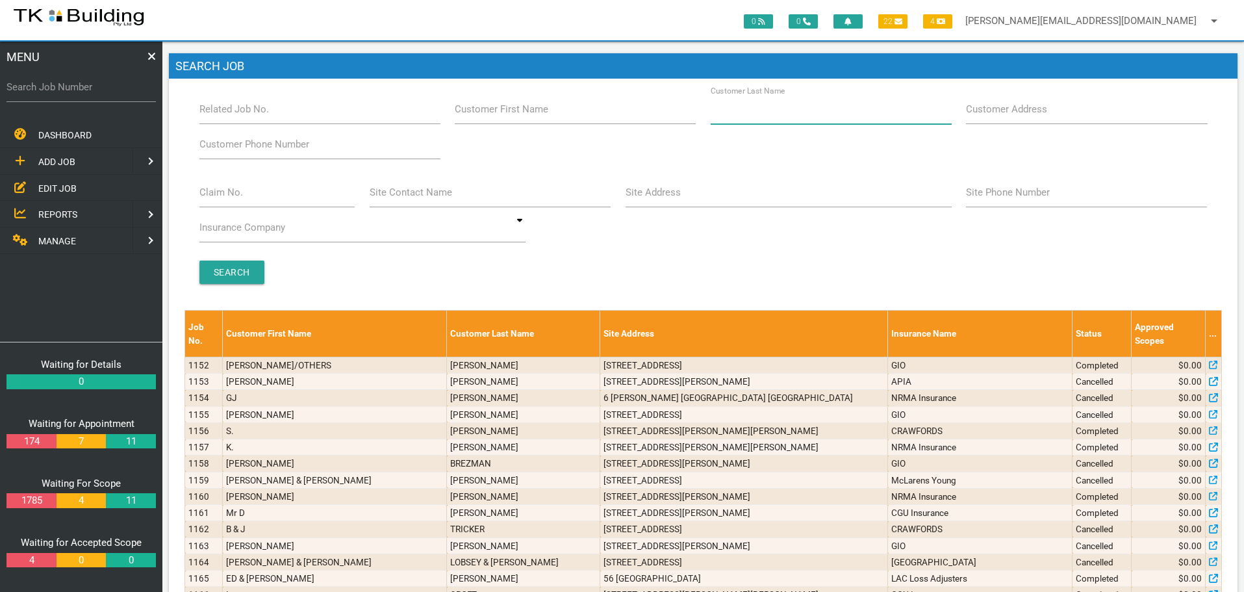
click at [764, 121] on input "Customer Last Name" at bounding box center [831, 109] width 241 height 30
type input "105667"
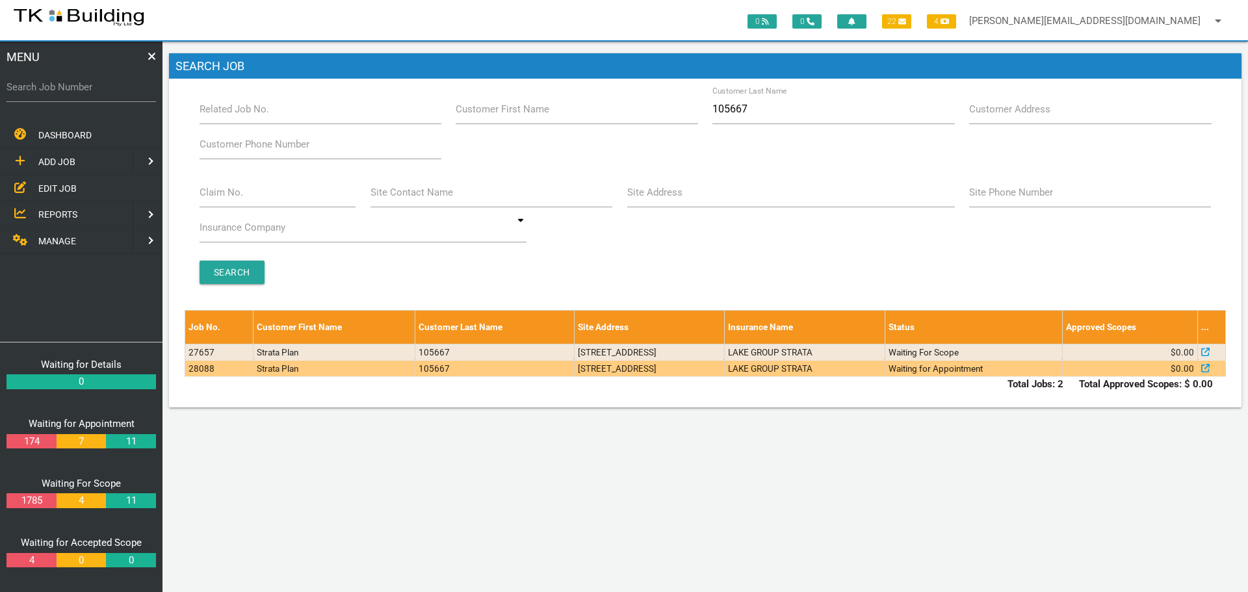
click at [724, 367] on td "1/3 Mosbri Cres, The Hill NSW 2300, Australia" at bounding box center [649, 368] width 150 height 16
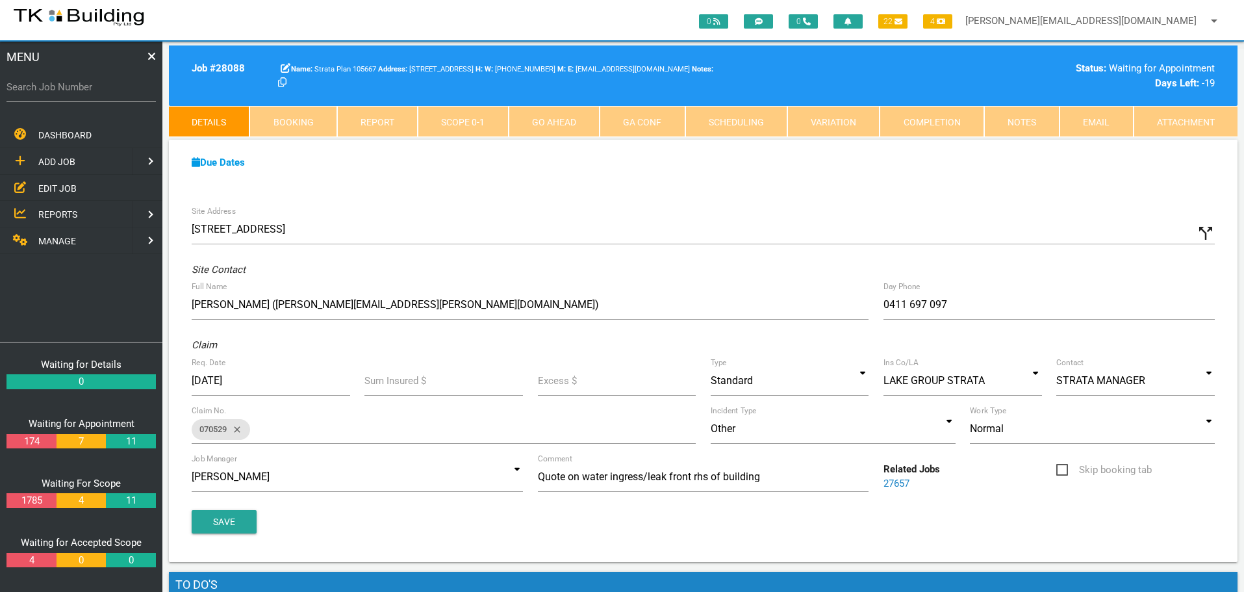
drag, startPoint x: 664, startPoint y: 417, endPoint x: 706, endPoint y: 552, distance: 141.4
click at [706, 552] on div "Site Address 1/3 Mosbri Cres, The Hill NSW 2300, Australia call_split Custom Ad…" at bounding box center [703, 380] width 1069 height 363
click at [594, 190] on div "Due Dates Waiting for Appointment From 25/07/2025 To 07/08/2025 Waiting For Sco…" at bounding box center [703, 169] width 1069 height 59
click at [60, 186] on span "EDIT JOB" at bounding box center [57, 188] width 38 height 10
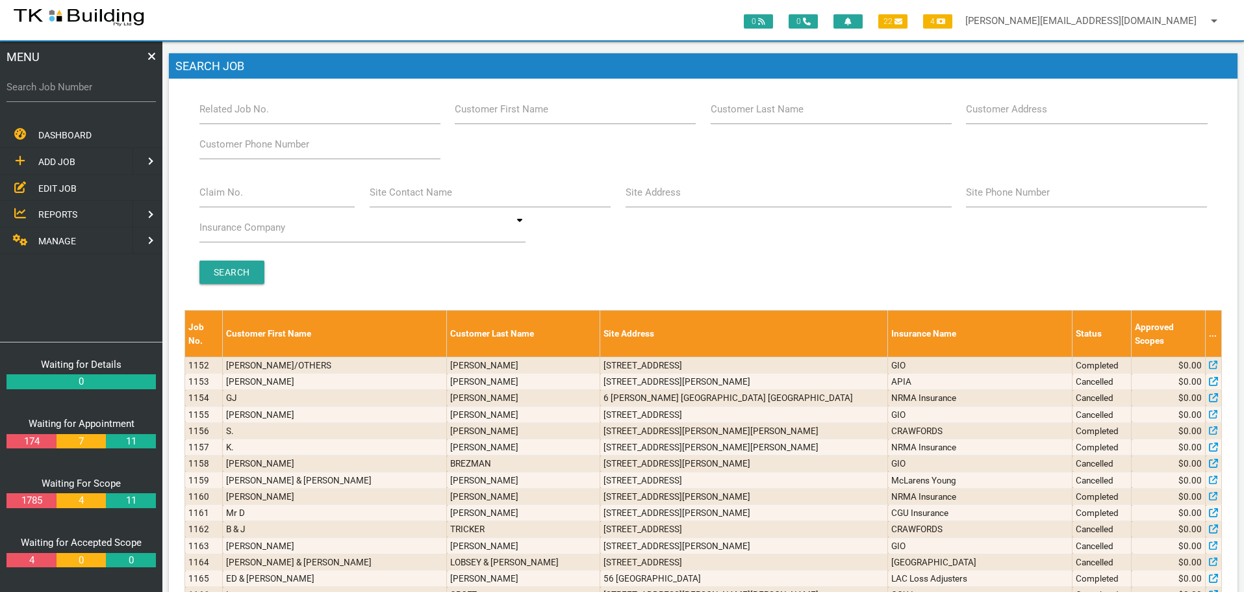
click at [670, 197] on label "Site Address" at bounding box center [653, 192] width 55 height 15
click at [670, 197] on input "Site Address" at bounding box center [789, 192] width 326 height 30
type input "60 downie"
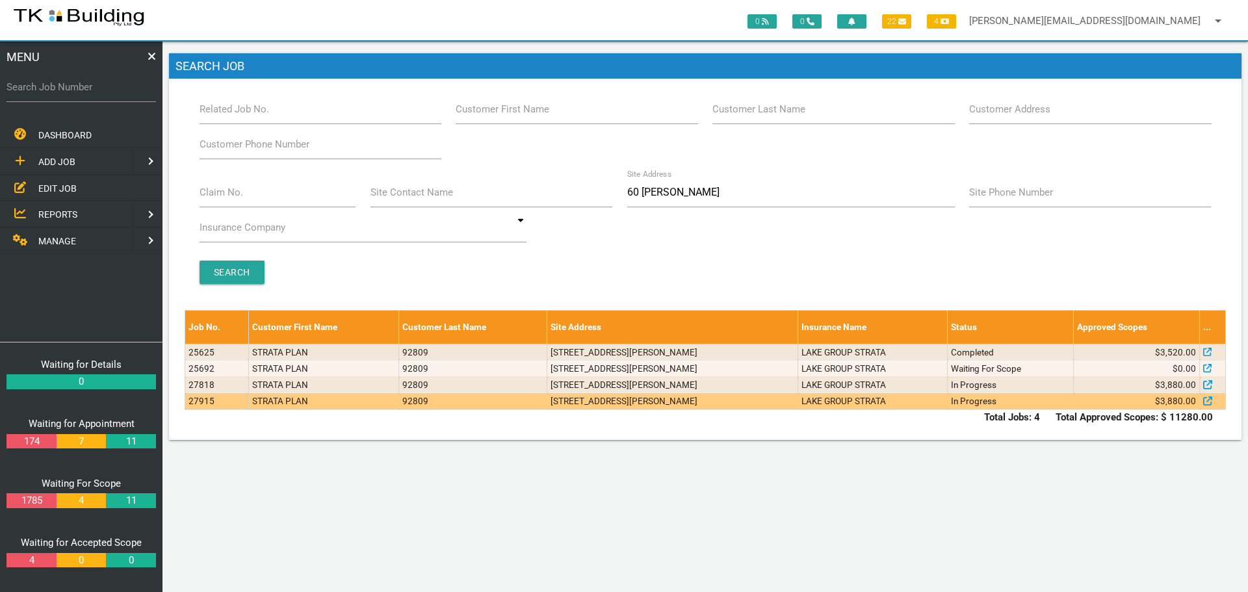
click at [756, 402] on td "[STREET_ADDRESS][PERSON_NAME]" at bounding box center [672, 401] width 251 height 16
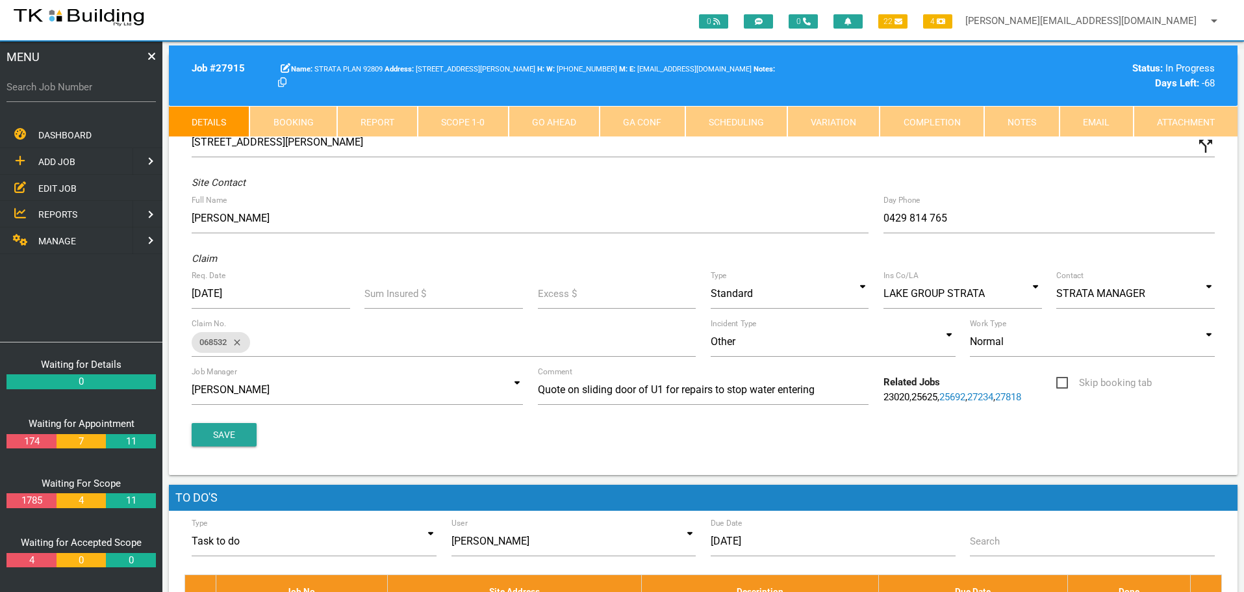
click at [1020, 123] on link "Notes" at bounding box center [1022, 121] width 75 height 31
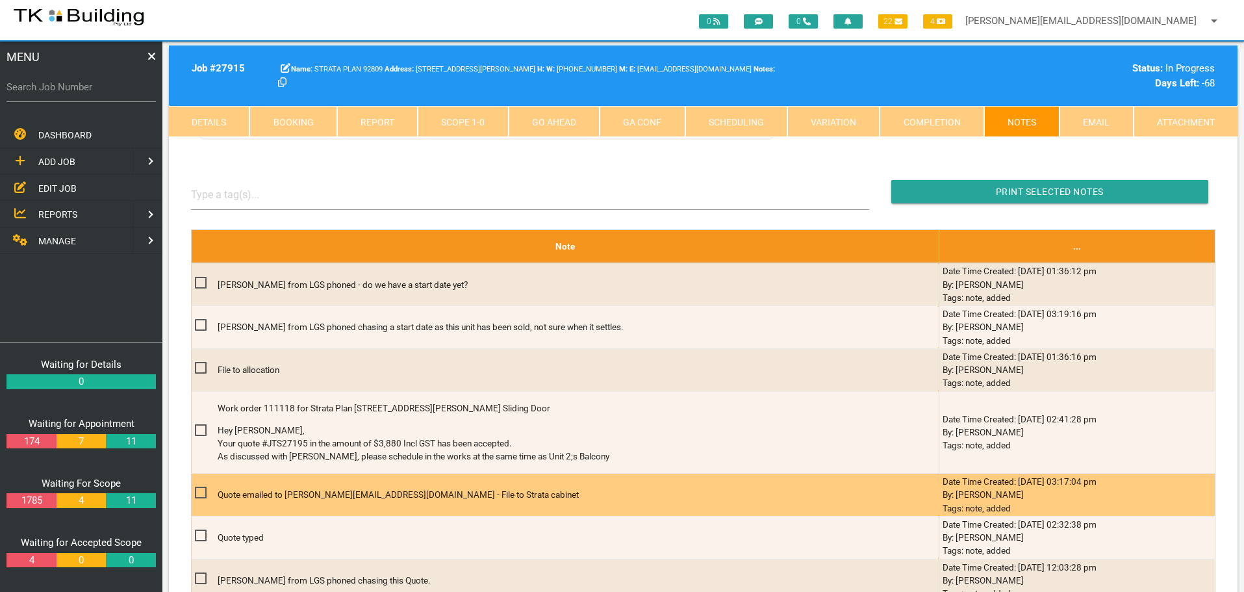
scroll to position [390, 0]
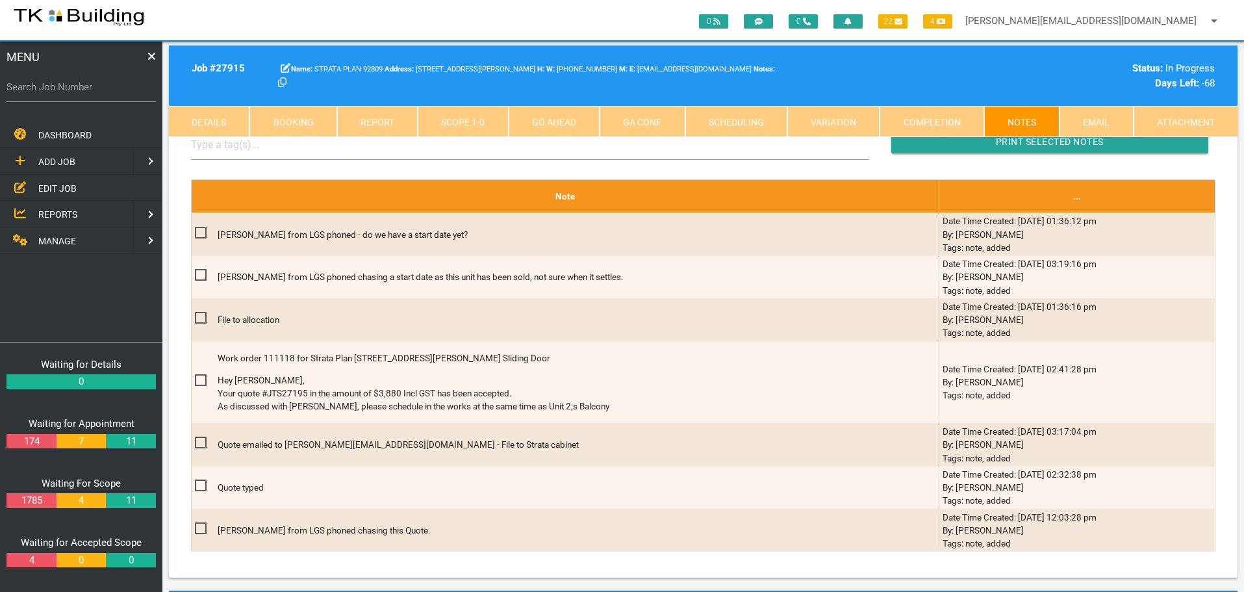
click at [462, 126] on link "Scope 1 - 0" at bounding box center [463, 121] width 90 height 31
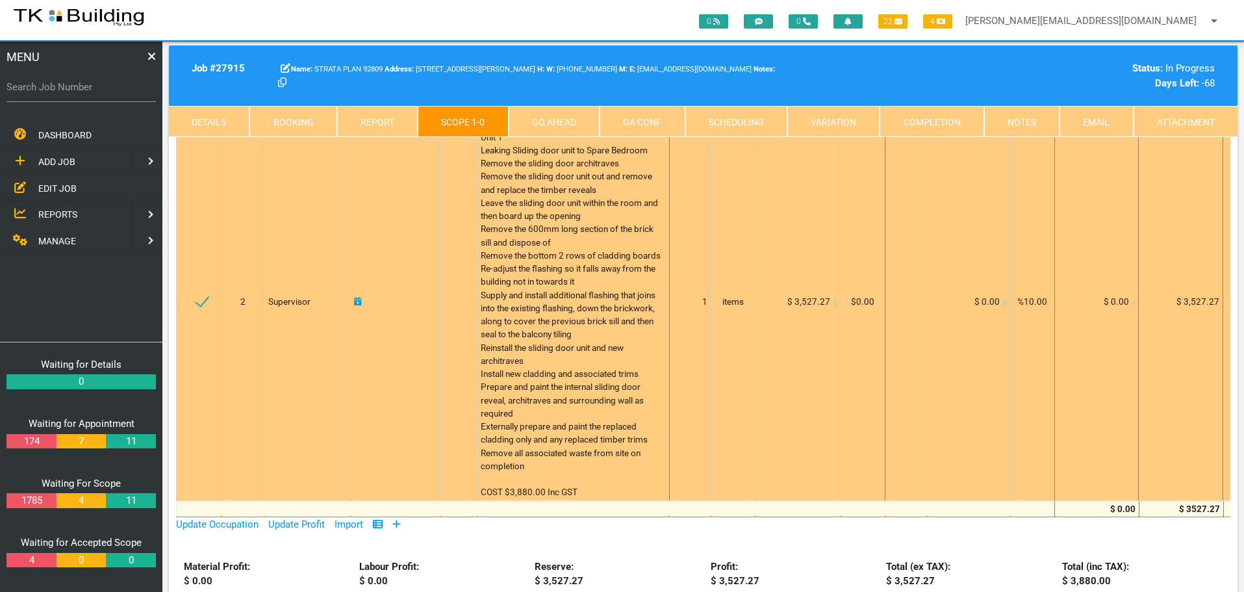
scroll to position [195, 0]
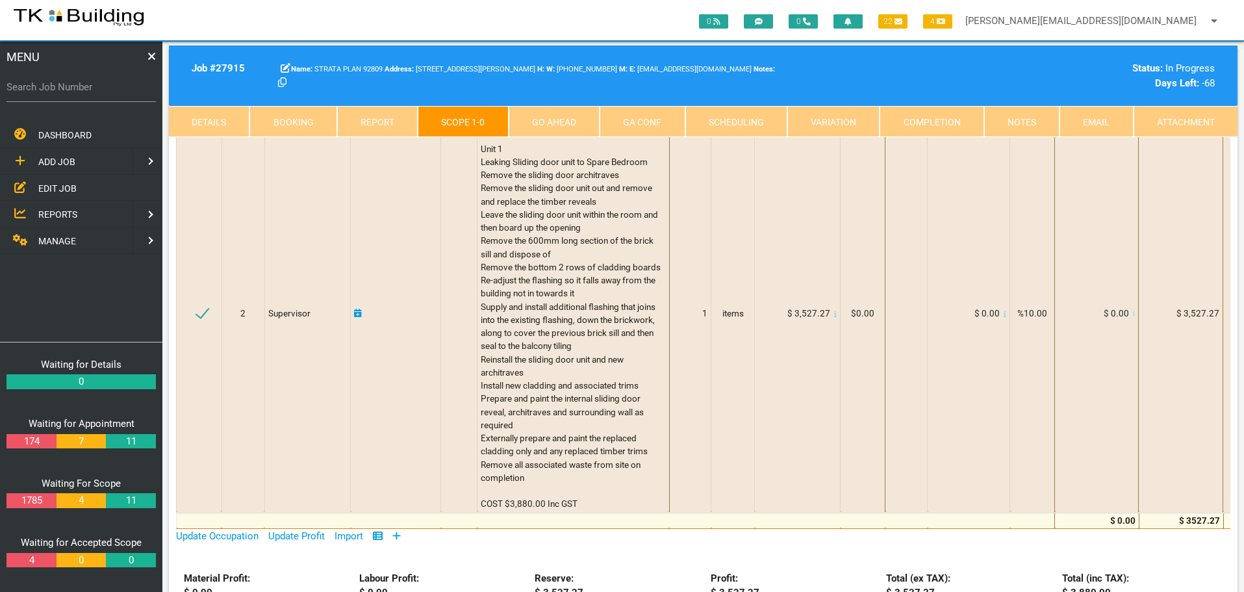
click at [1030, 119] on link "Notes" at bounding box center [1022, 121] width 75 height 31
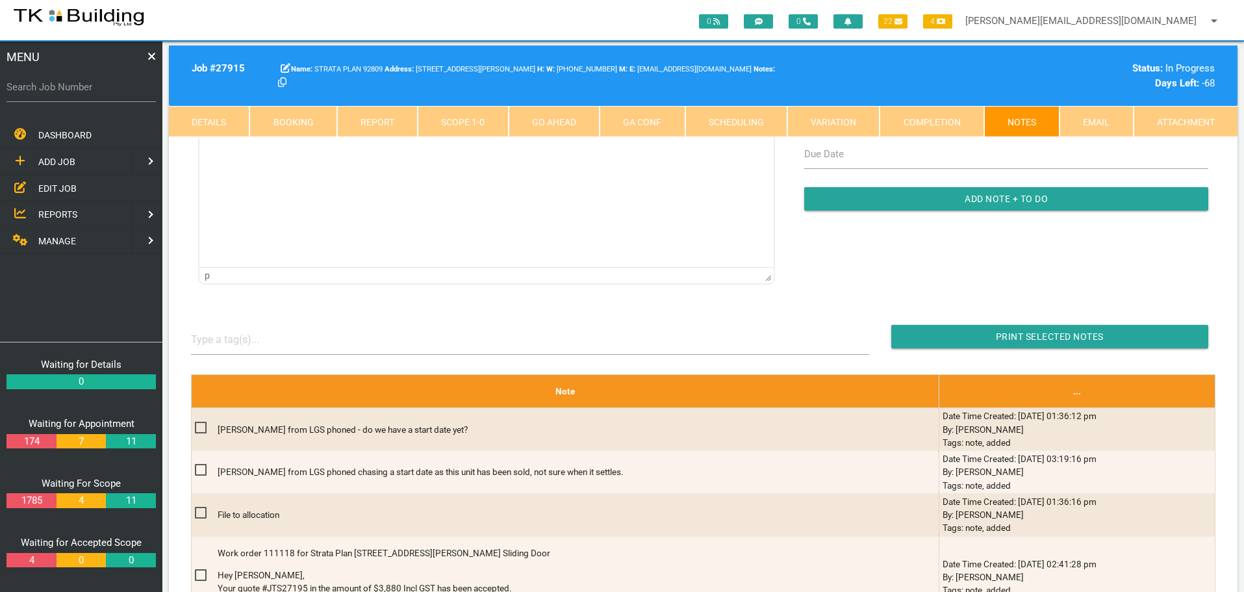
scroll to position [0, 0]
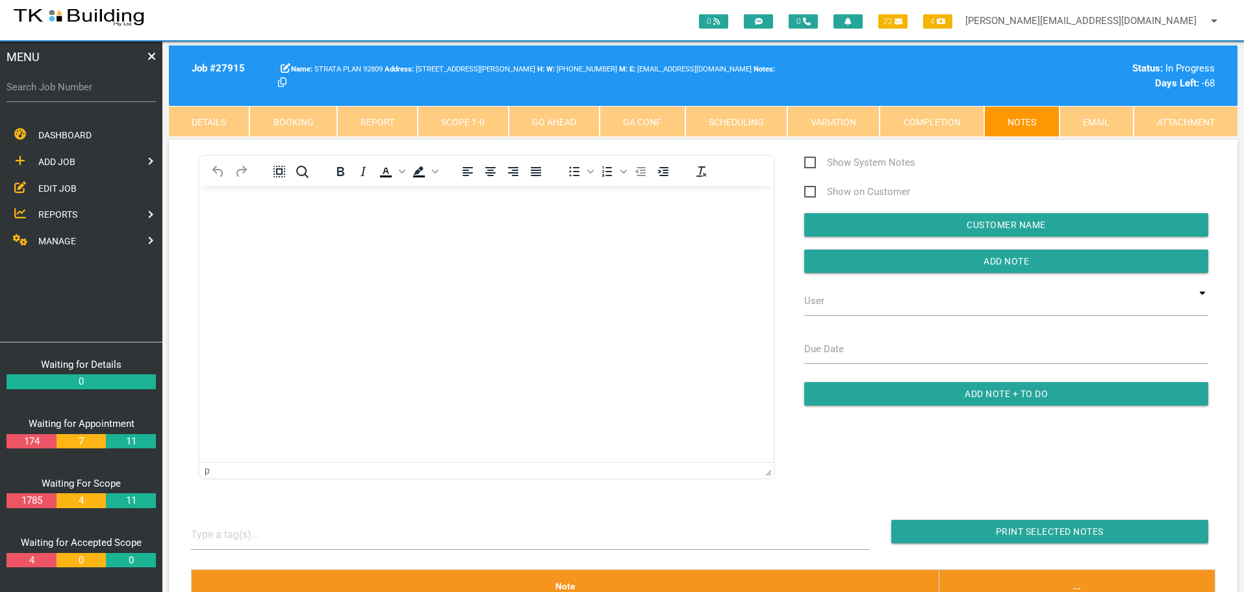
click at [62, 213] on span "REPORTS" at bounding box center [57, 214] width 39 height 10
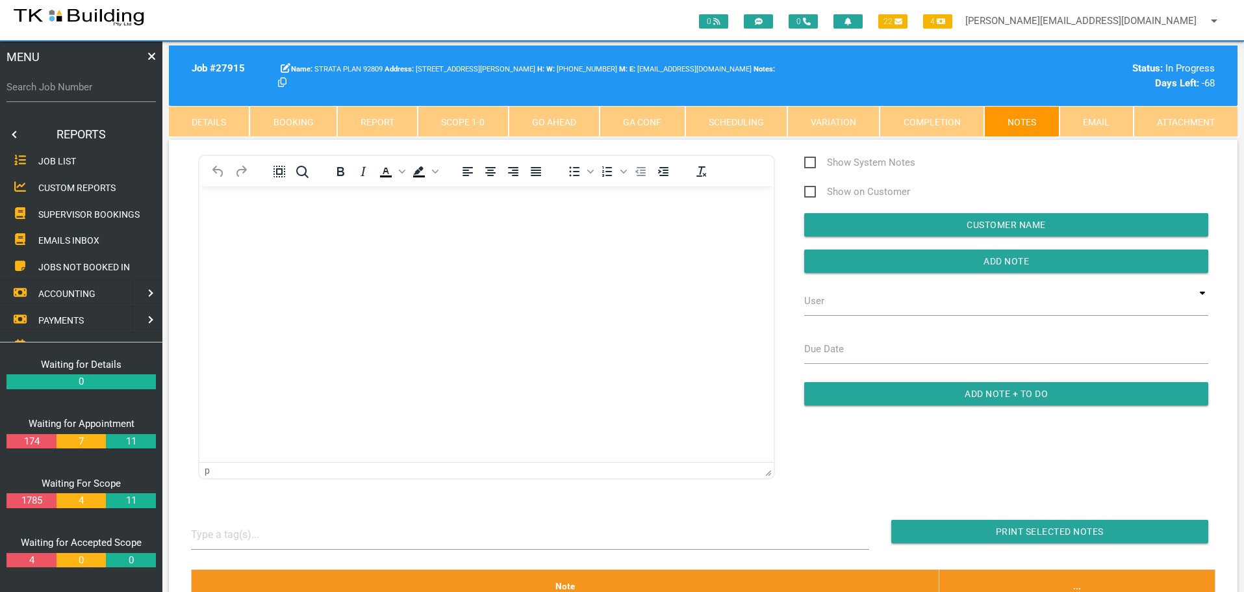
click at [78, 211] on span "SUPERVISOR BOOKINGS" at bounding box center [88, 214] width 101 height 10
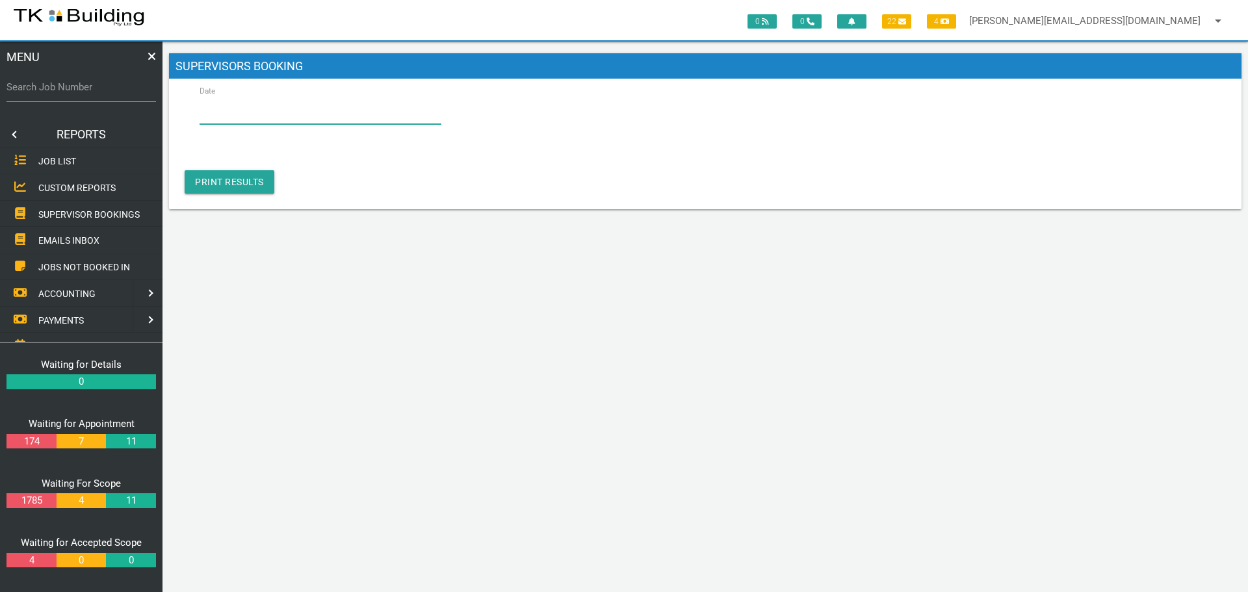
click at [292, 116] on input "Date" at bounding box center [321, 109] width 242 height 30
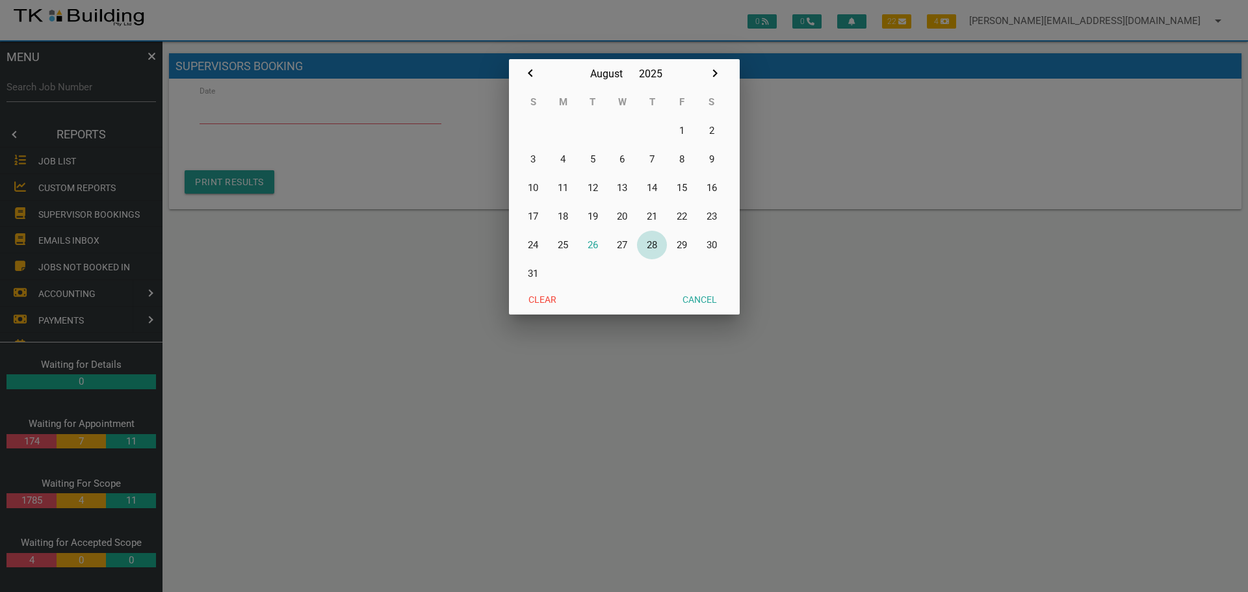
click at [651, 246] on button "28" at bounding box center [652, 245] width 30 height 29
type input "[DATE]"
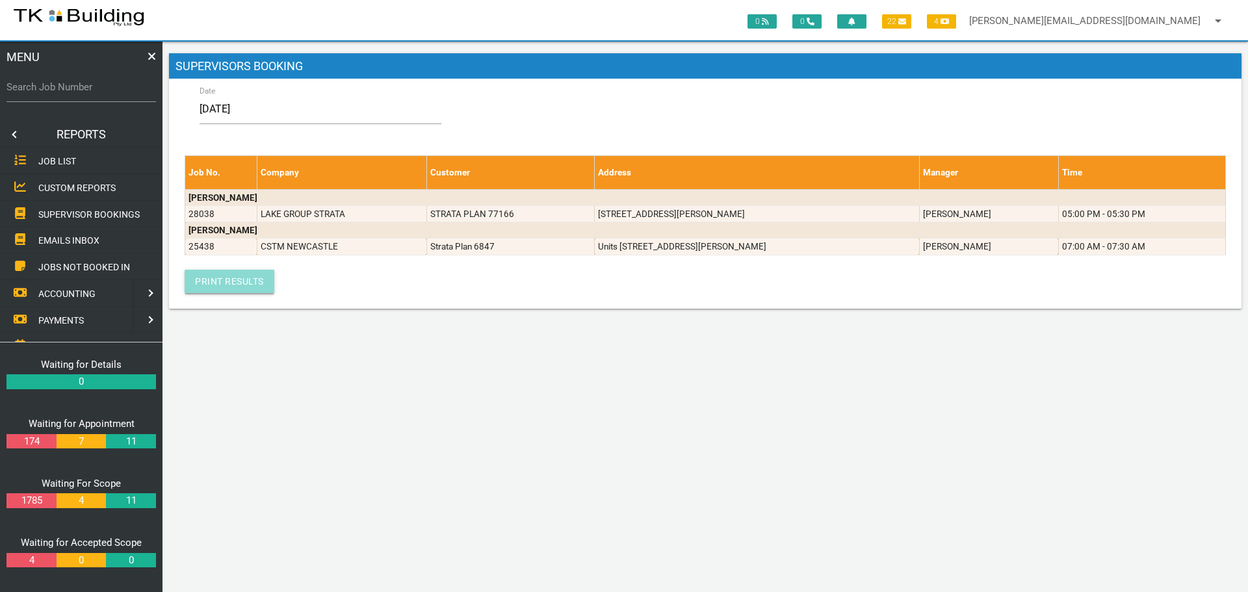
click at [225, 281] on link "Print Results" at bounding box center [230, 281] width 90 height 23
click at [15, 133] on link at bounding box center [13, 135] width 26 height 26
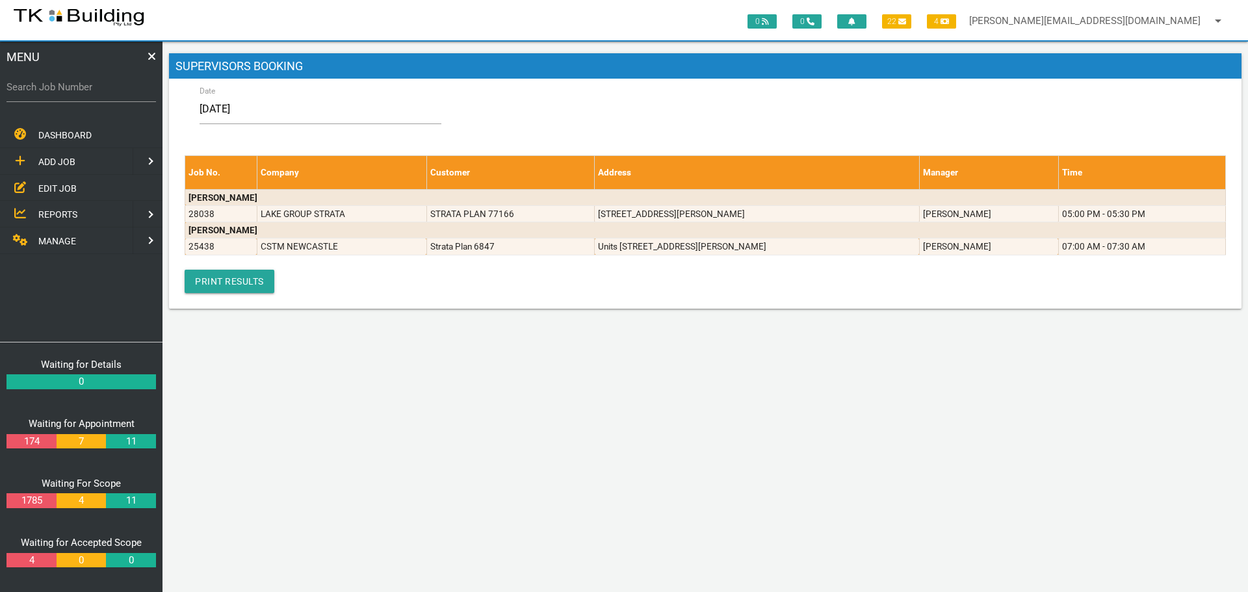
click at [48, 188] on span "EDIT JOB" at bounding box center [57, 188] width 38 height 10
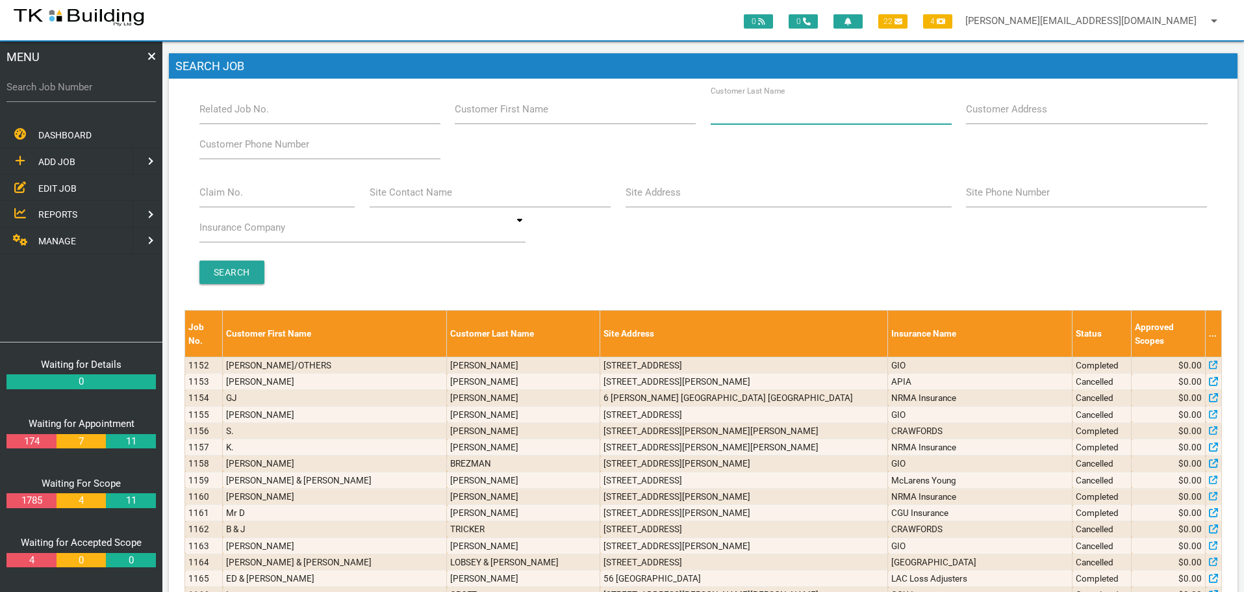
drag, startPoint x: 815, startPoint y: 109, endPoint x: 817, endPoint y: 118, distance: 9.3
click at [816, 118] on input "Customer Last Name" at bounding box center [831, 109] width 241 height 30
type input "91391"
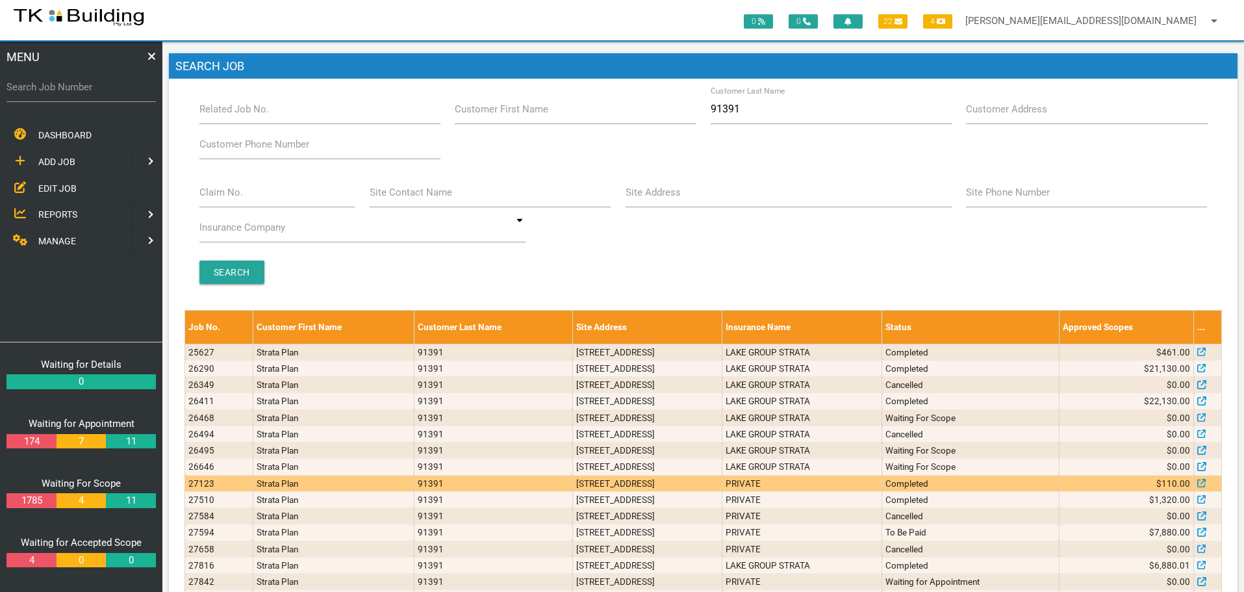
scroll to position [61, 0]
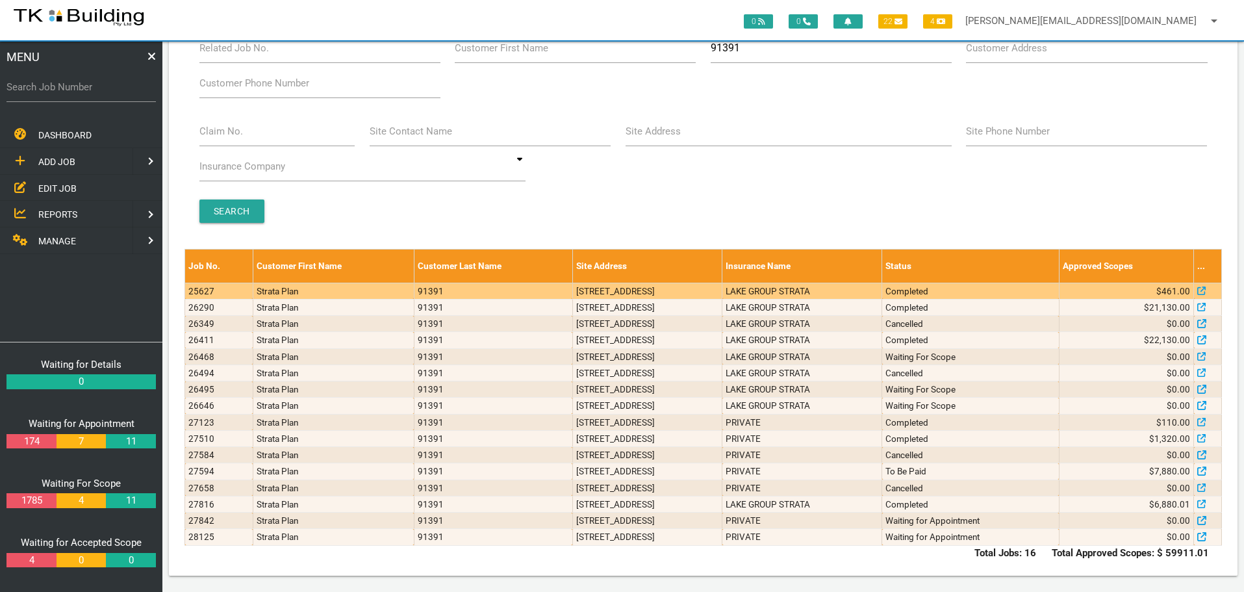
click at [573, 296] on td "113/121 Union St, Cooks Hill NSW 2300, Australia" at bounding box center [647, 291] width 149 height 16
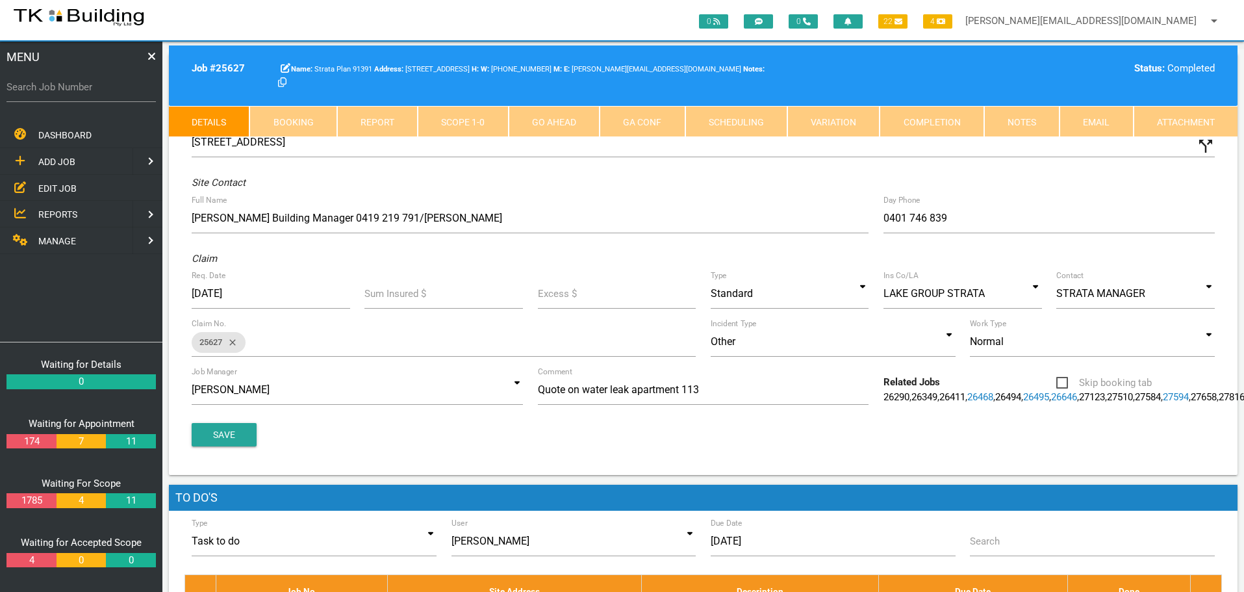
click at [1021, 125] on link "Notes" at bounding box center [1022, 121] width 75 height 31
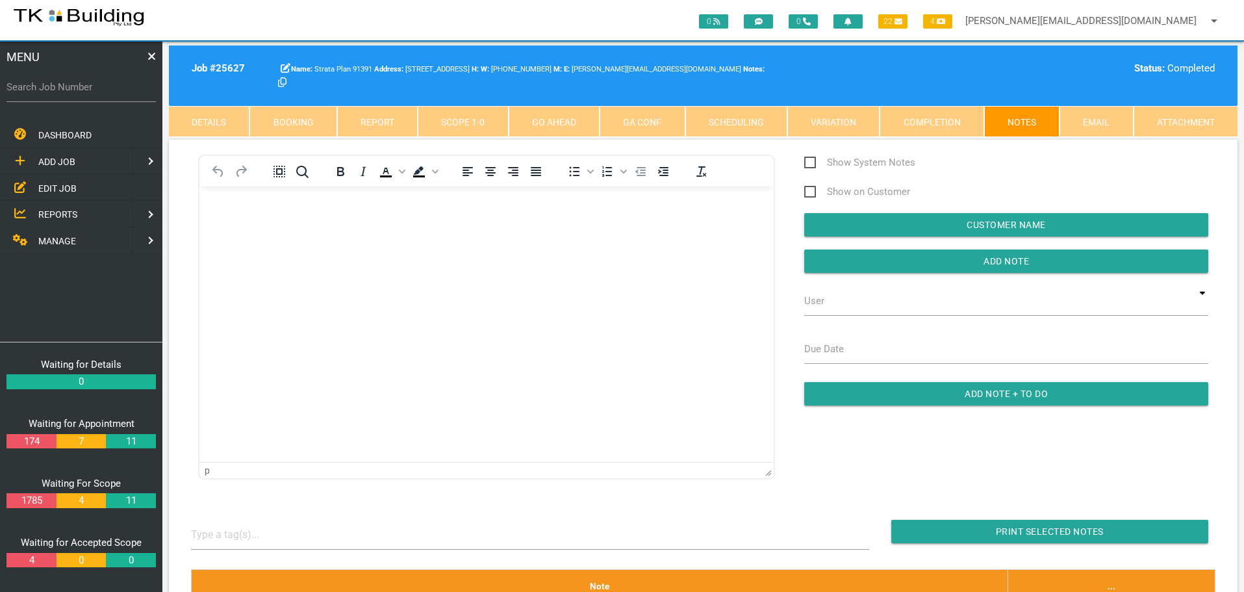
click at [208, 127] on link "Details" at bounding box center [209, 121] width 81 height 31
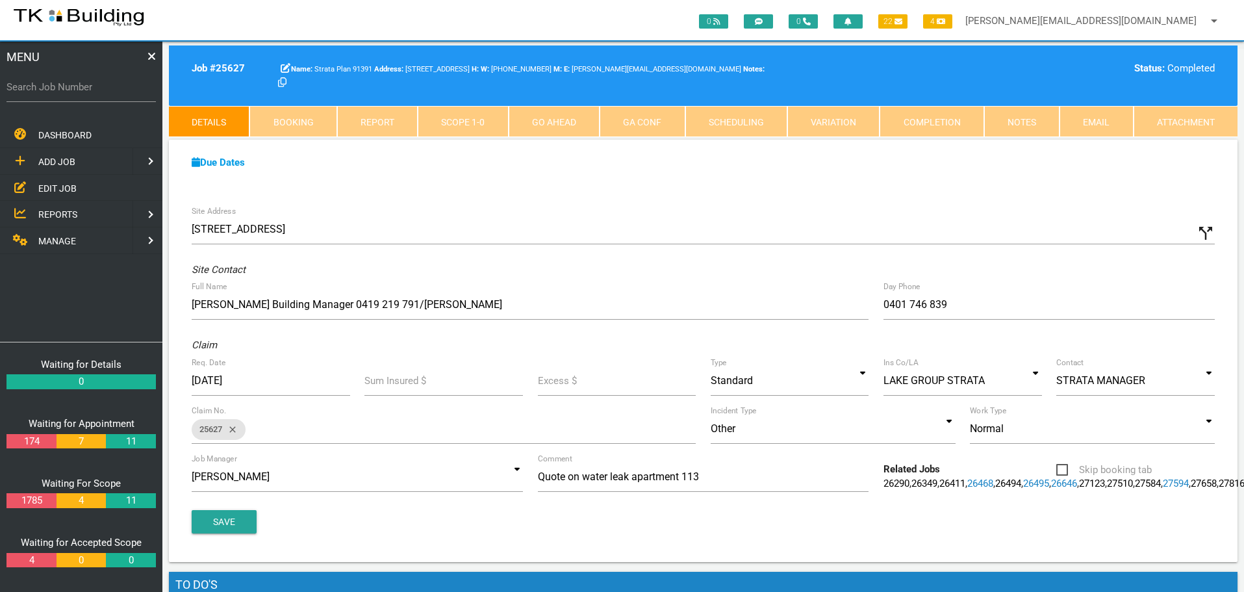
click at [56, 162] on span "ADD JOB" at bounding box center [56, 162] width 37 height 10
click at [86, 187] on span "EXISTING CUSTOMER" at bounding box center [82, 188] width 89 height 10
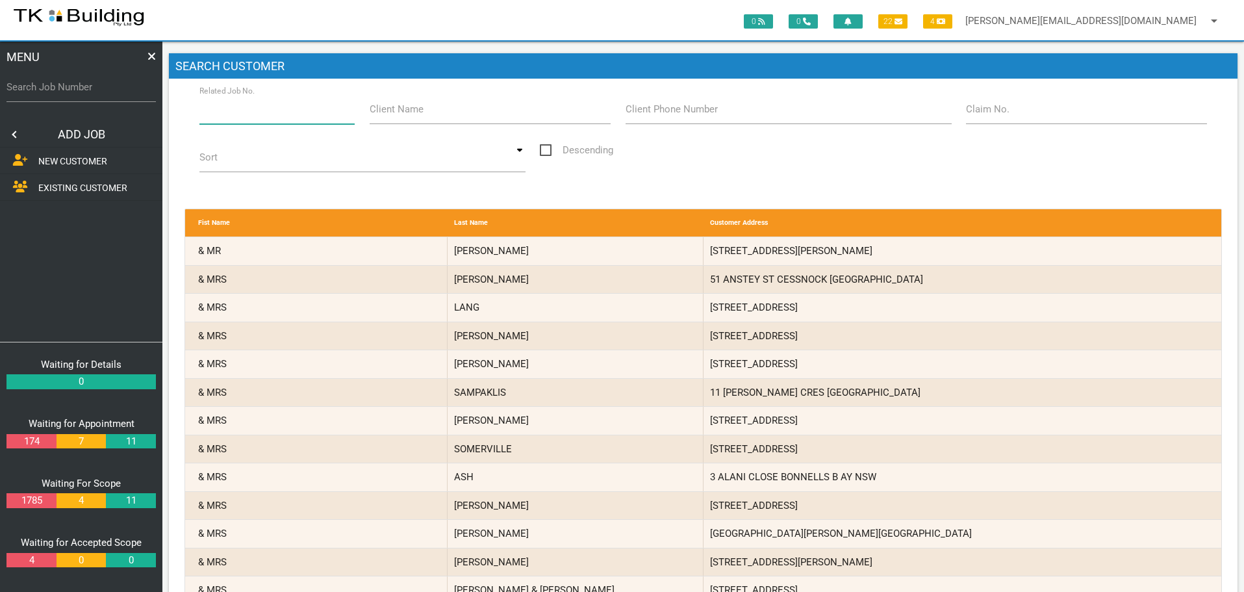
click at [235, 121] on input "Related Job No." at bounding box center [278, 109] width 156 height 30
type input "28125"
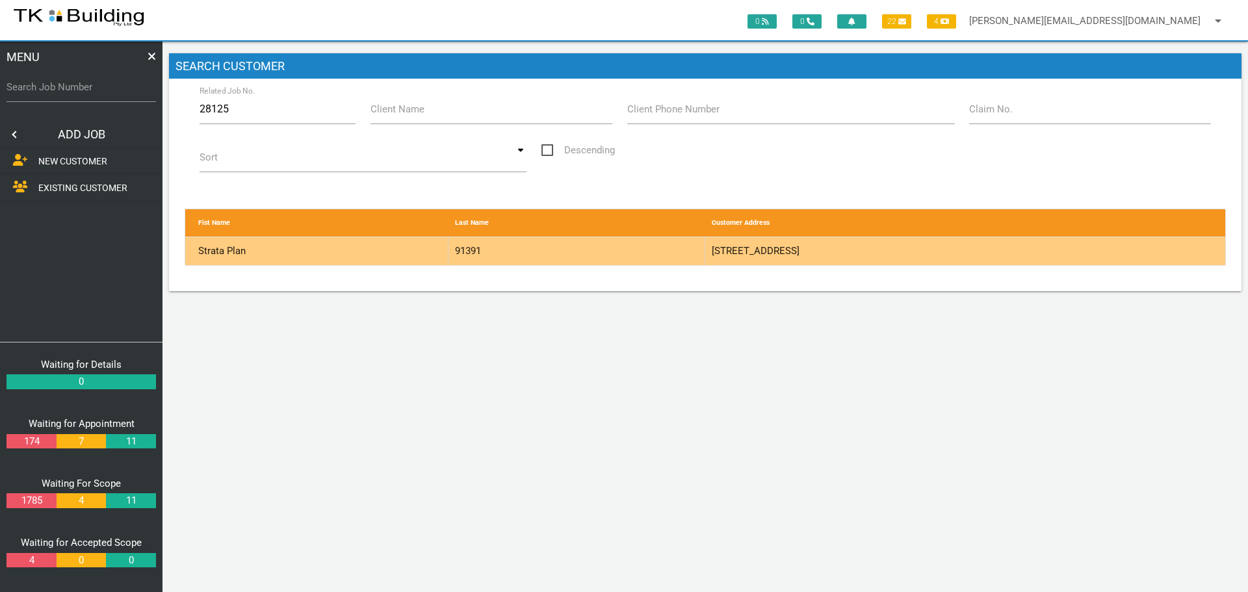
click at [612, 244] on div "91391" at bounding box center [576, 251] width 257 height 28
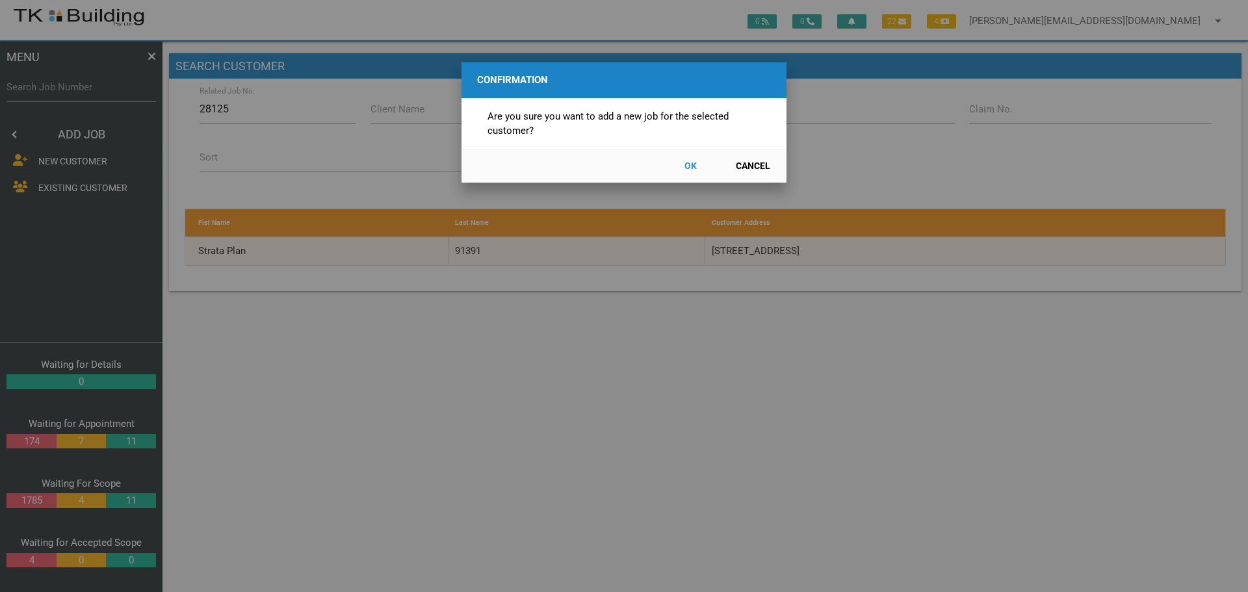
click at [688, 164] on button "OK" at bounding box center [690, 166] width 57 height 23
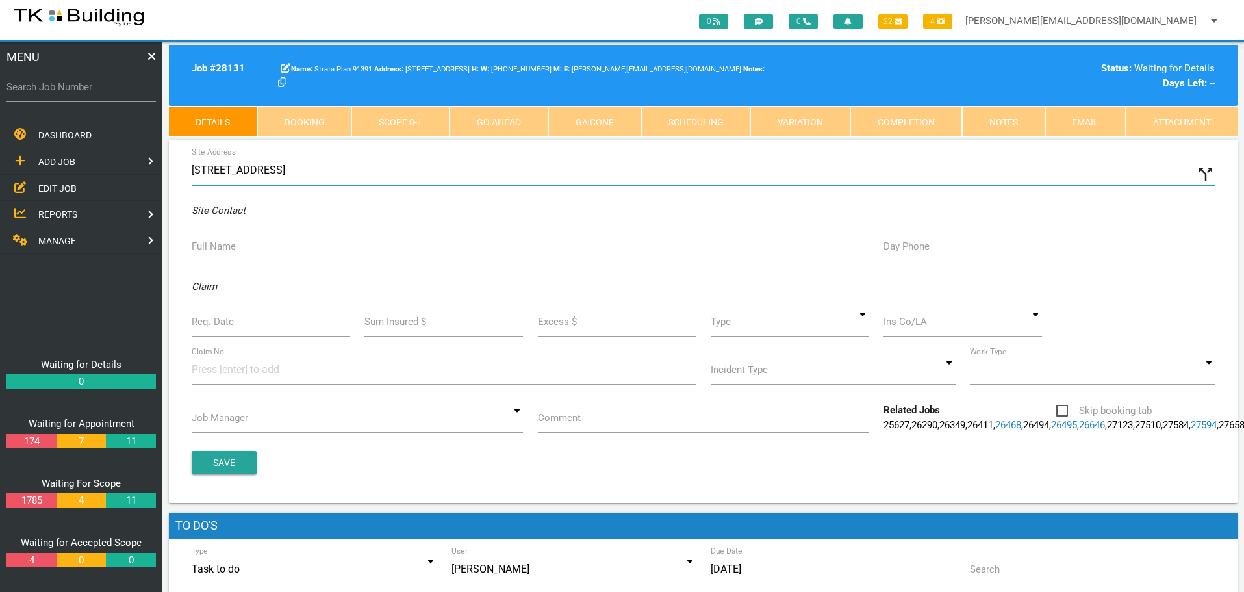
click at [192, 169] on input "121 Union St, Cooks Hill NSW 2300, Australia" at bounding box center [704, 170] width 1024 height 30
type input "113/121 Union St, Cooks Hill NSW 2300, Australia"
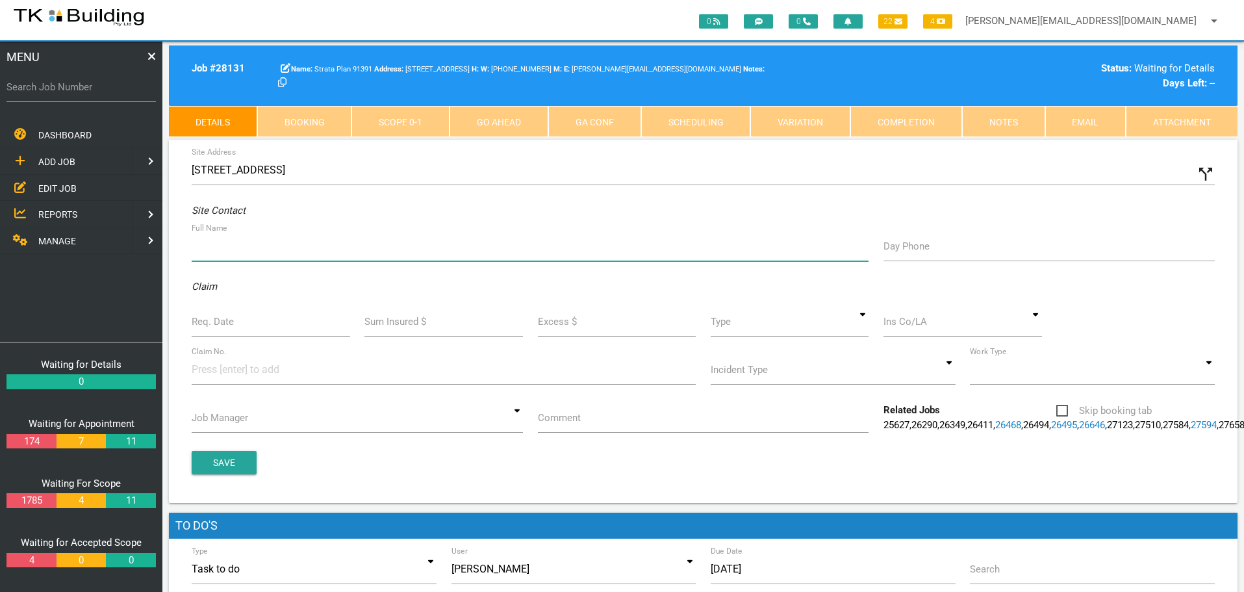
click at [222, 253] on input "Full Name" at bounding box center [530, 246] width 677 height 30
type input "Emily Robson"
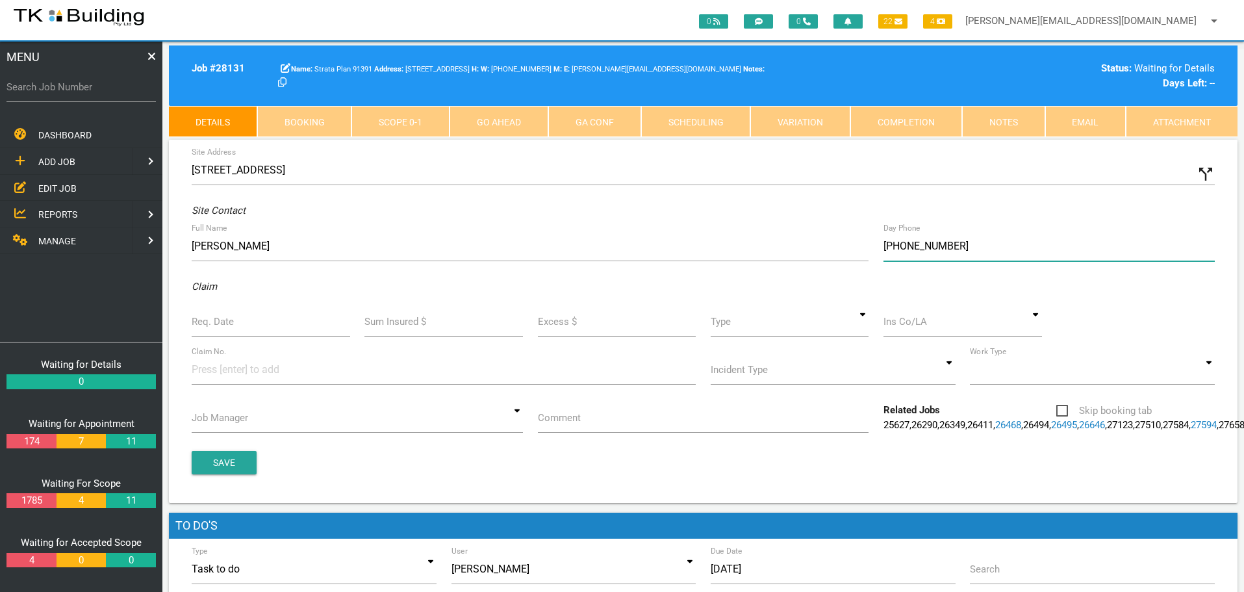
type input "(04) 0174 6839"
click at [211, 325] on label "Req. Date" at bounding box center [213, 322] width 42 height 15
click at [211, 325] on input "Req. Date" at bounding box center [271, 322] width 159 height 30
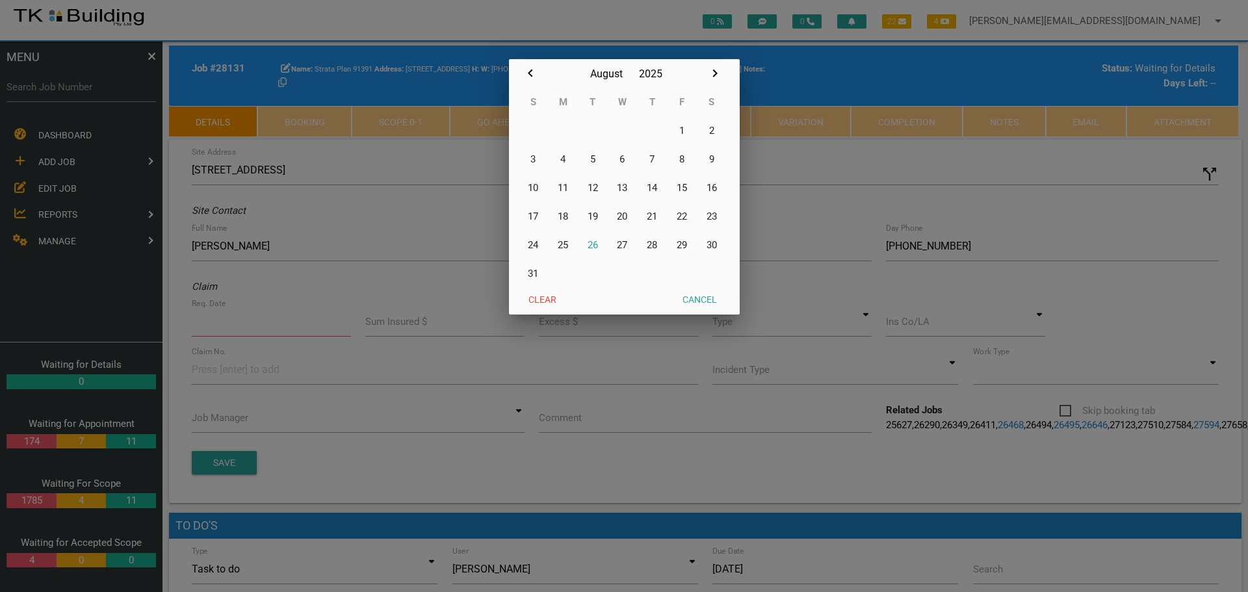
click at [218, 324] on div at bounding box center [624, 222] width 1248 height 740
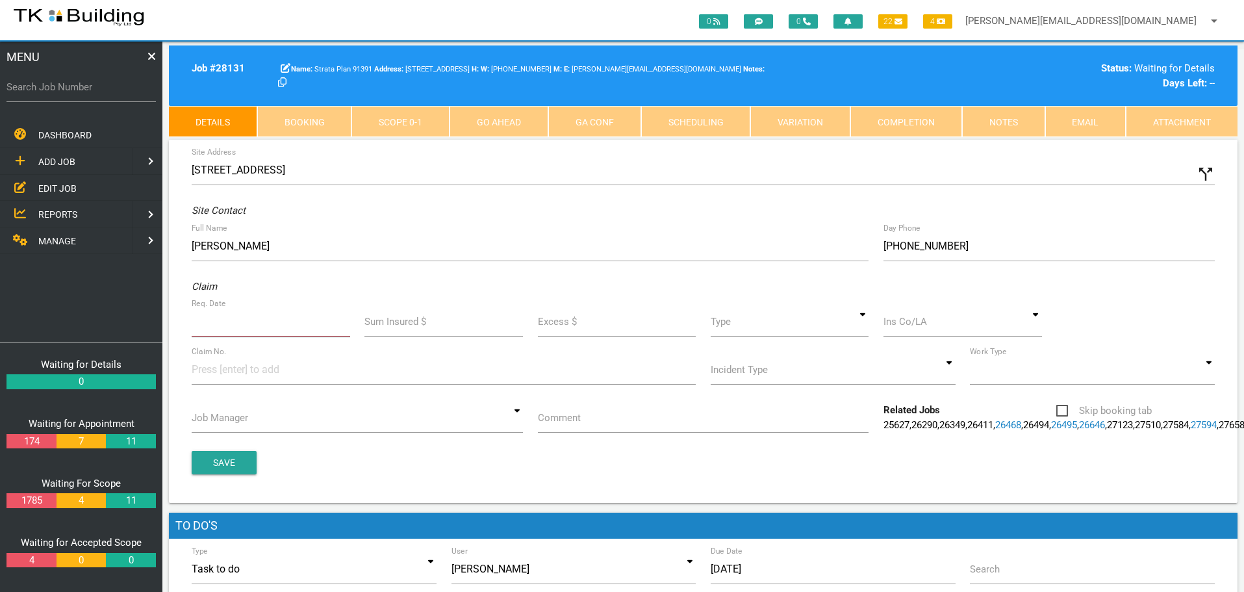
click at [213, 324] on input "Req. Date" at bounding box center [271, 322] width 159 height 30
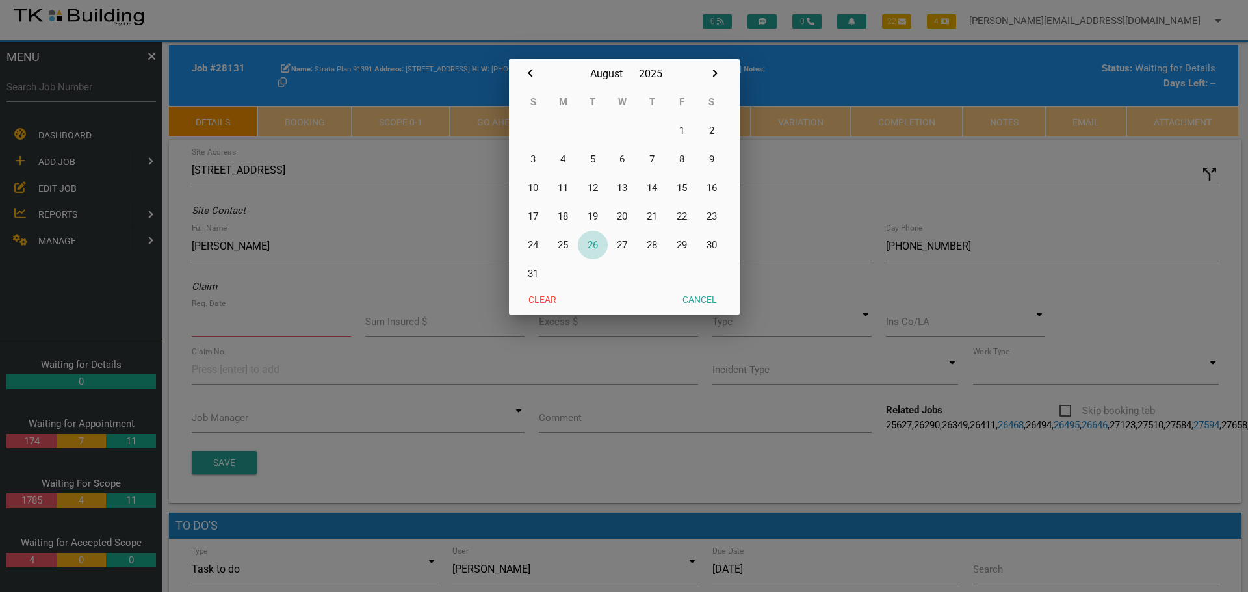
click at [596, 244] on button "26" at bounding box center [593, 245] width 30 height 29
type input "[DATE]"
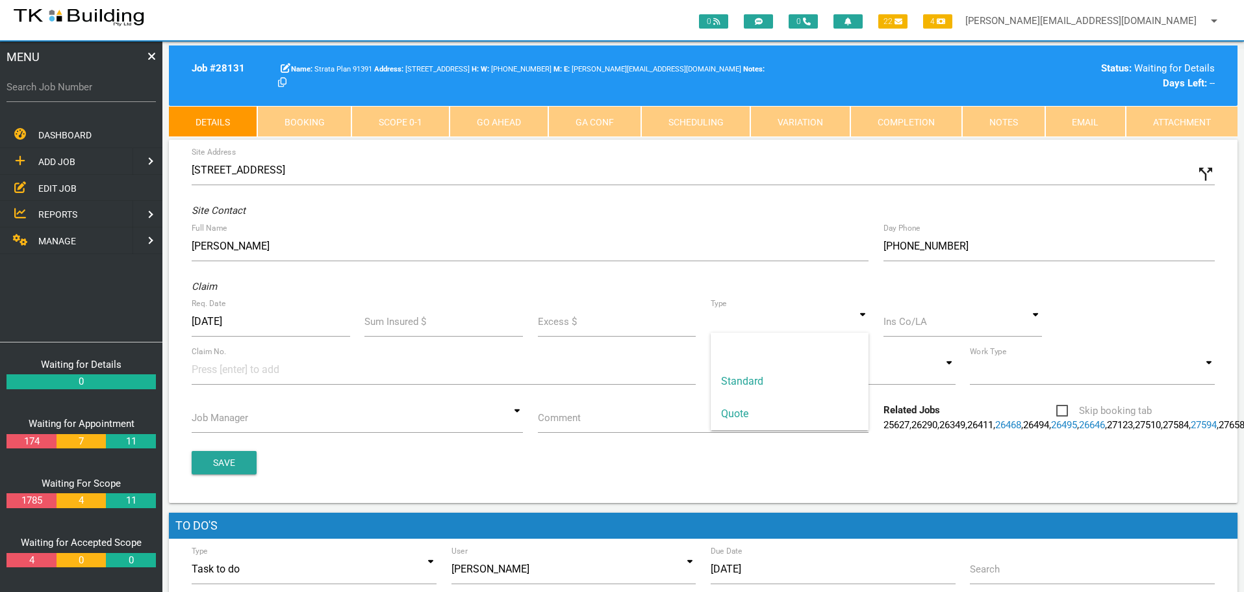
click at [868, 333] on div "Standard Quote Standard Quote" at bounding box center [790, 322] width 159 height 30
click at [822, 368] on span "Standard" at bounding box center [790, 381] width 159 height 32
type input "Standard"
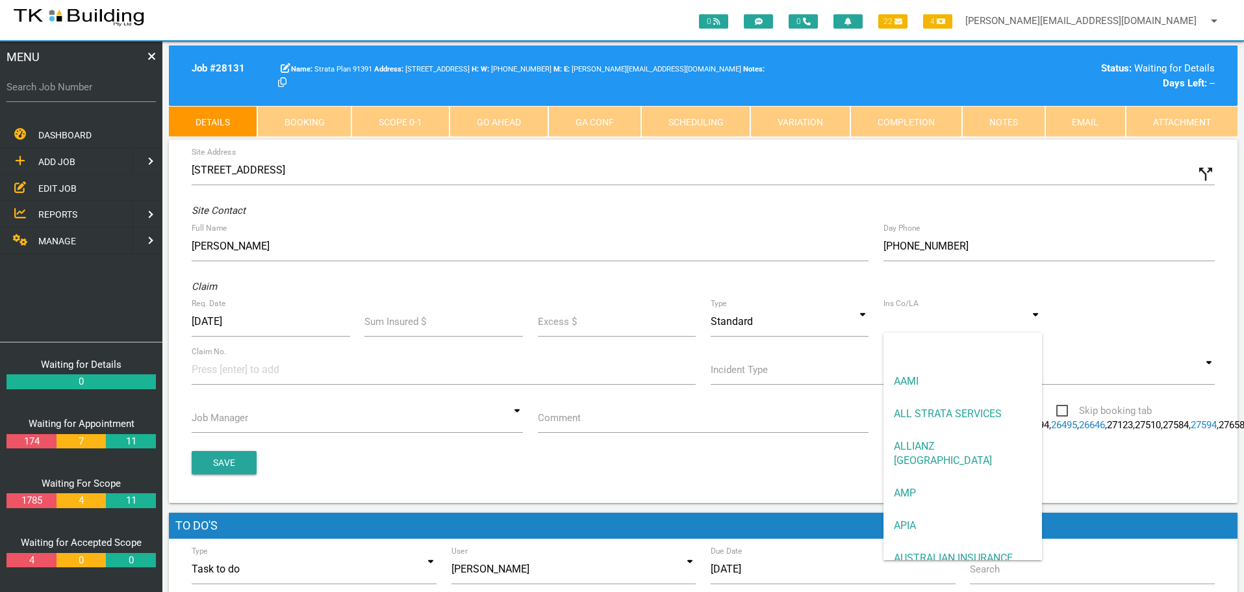
click at [894, 329] on input at bounding box center [963, 322] width 159 height 30
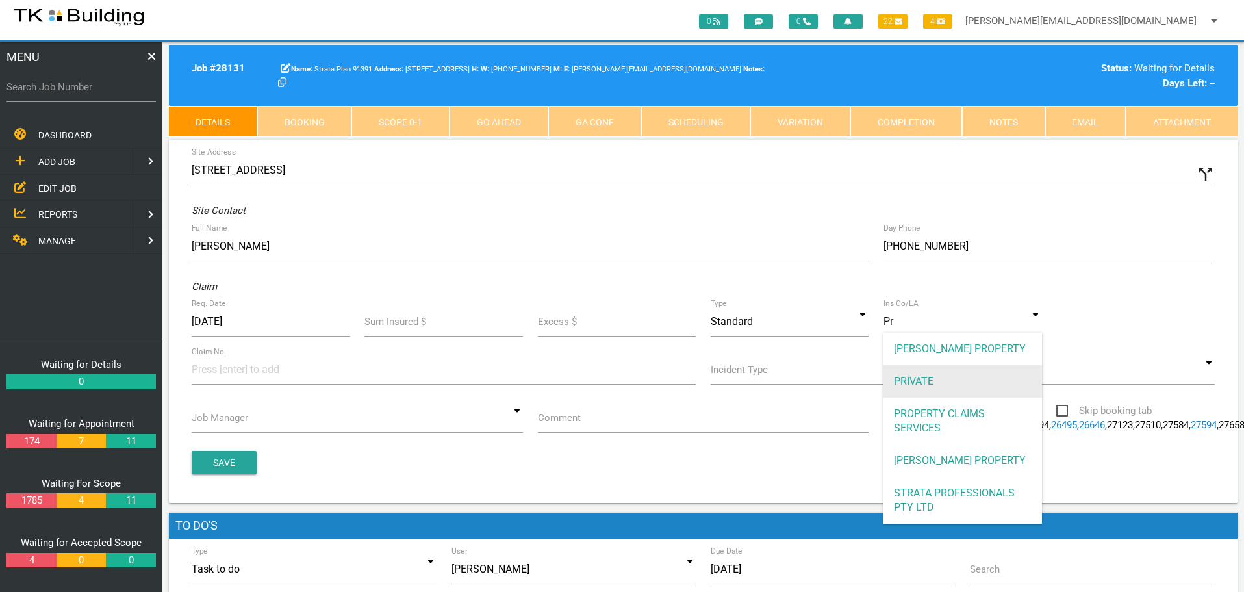
click at [914, 377] on span "PRIVATE" at bounding box center [963, 381] width 159 height 32
type input "PRIVATE"
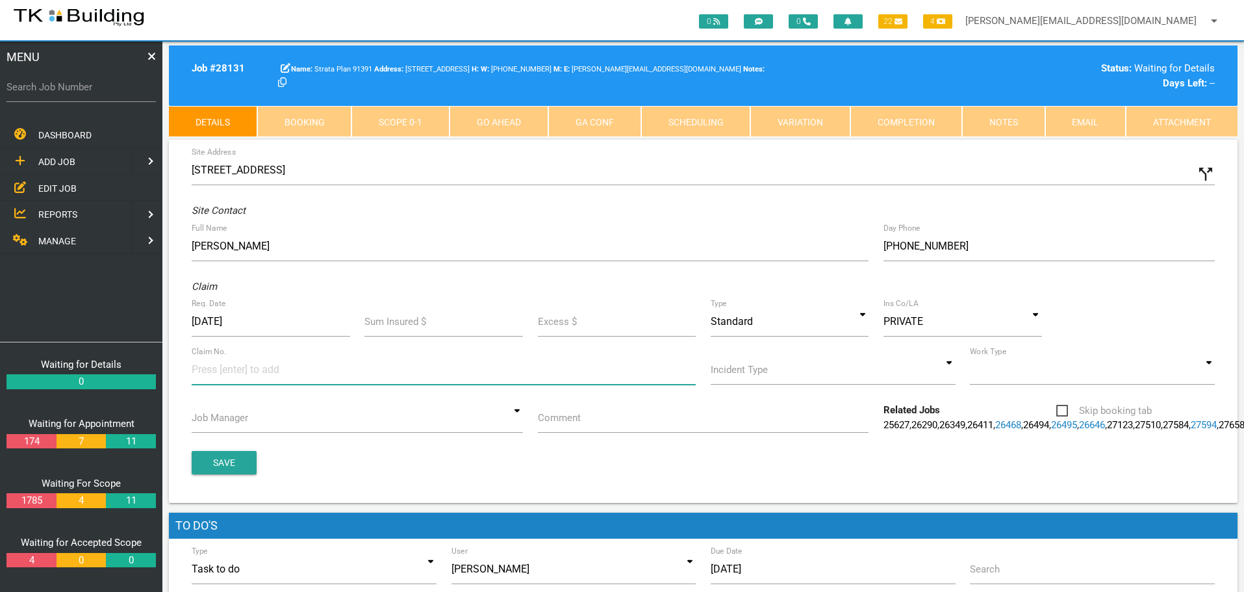
click at [208, 372] on input at bounding box center [240, 369] width 97 height 29
type input "50-B"
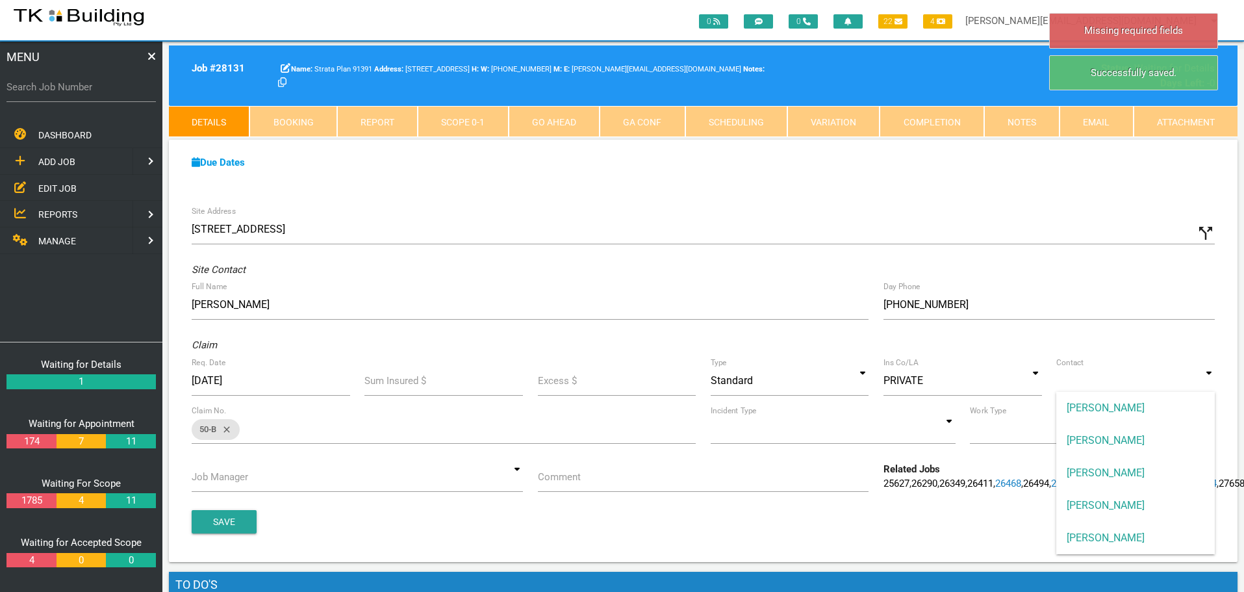
click at [1210, 386] on input at bounding box center [1136, 381] width 159 height 30
click at [1168, 413] on span "[PERSON_NAME]" at bounding box center [1136, 408] width 159 height 32
type input "[PERSON_NAME]"
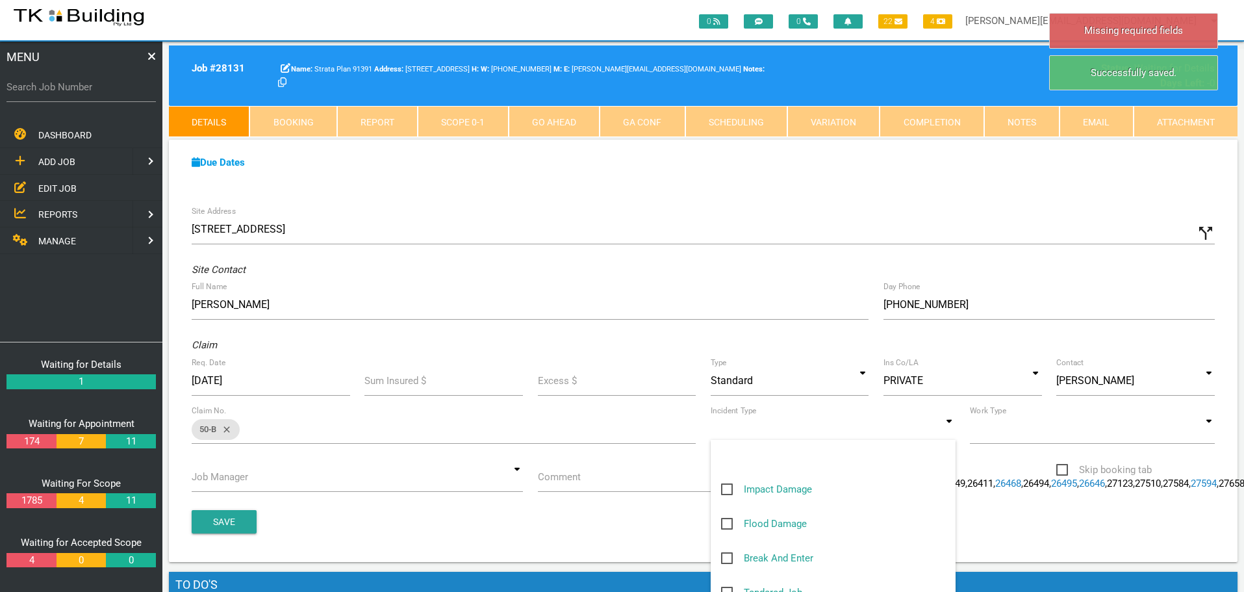
click at [951, 434] on input at bounding box center [833, 429] width 245 height 30
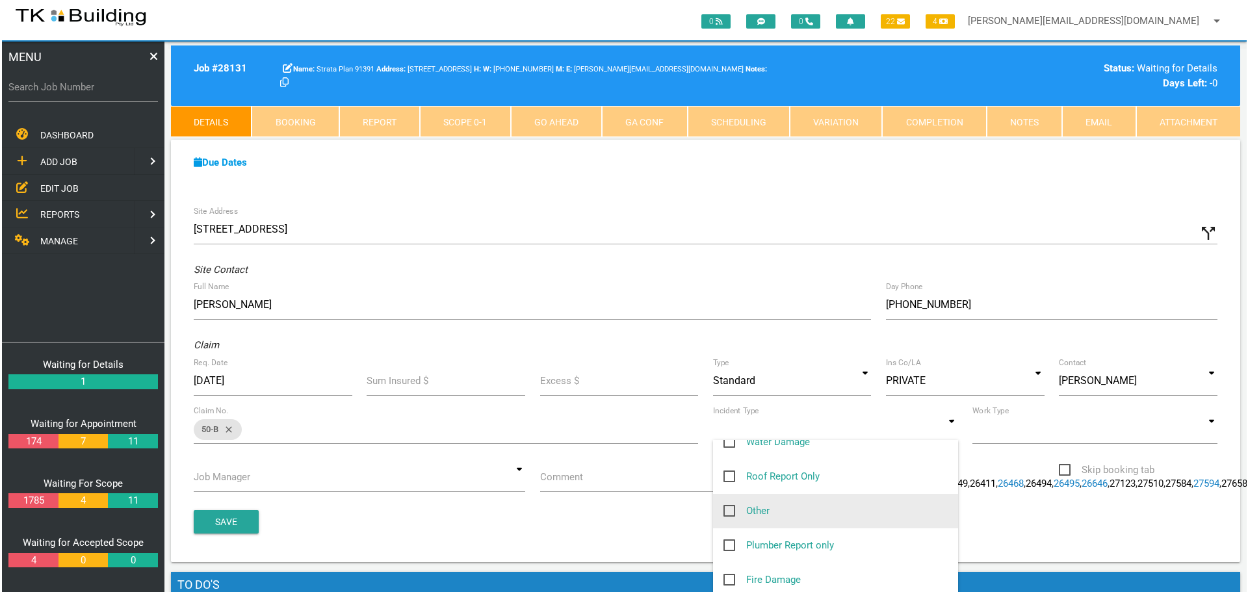
scroll to position [195, 0]
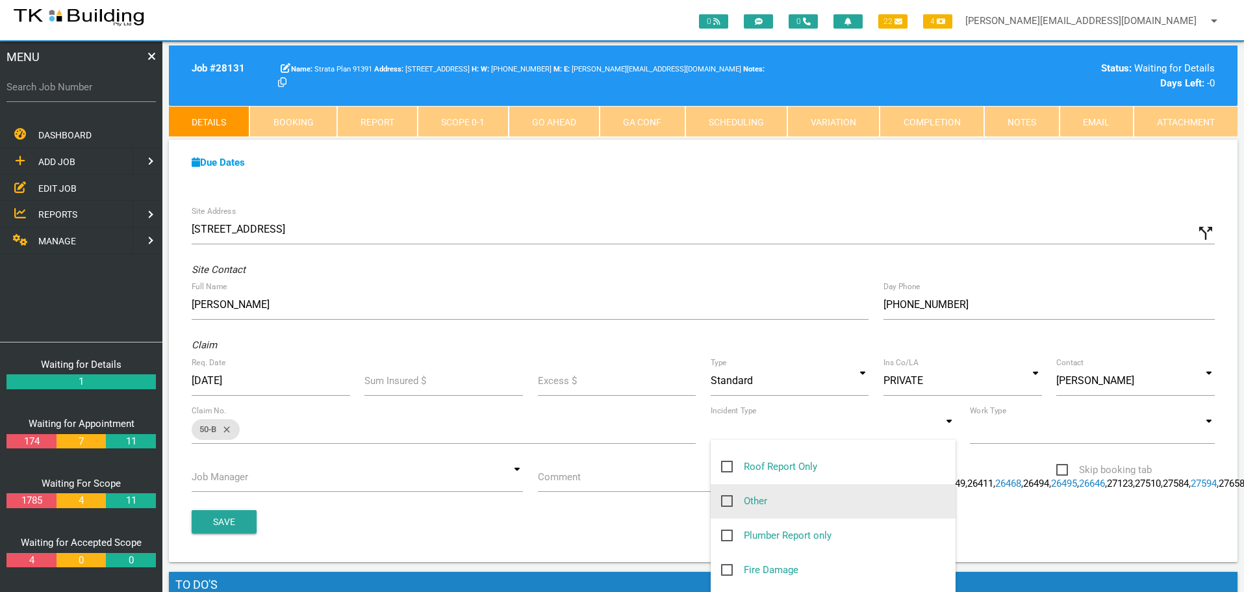
click at [726, 500] on span "Other" at bounding box center [744, 501] width 46 height 16
click at [726, 500] on input "Other" at bounding box center [725, 497] width 8 height 8
checkbox input "true"
type input "Other"
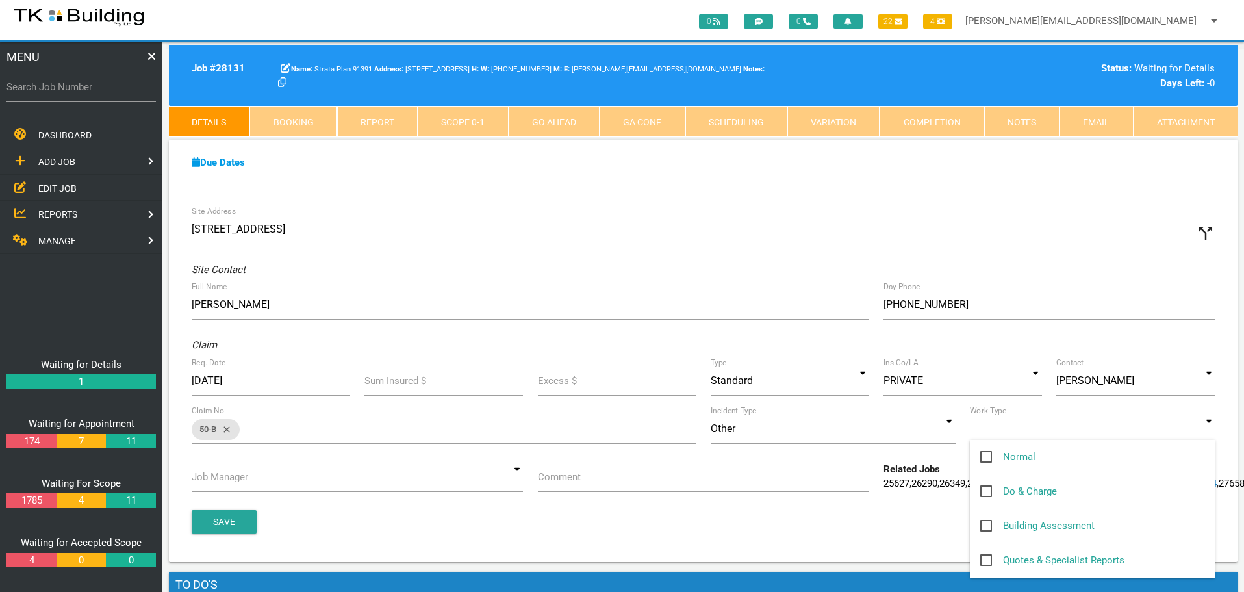
click at [1205, 431] on input at bounding box center [1092, 429] width 245 height 30
click at [987, 456] on span "Normal" at bounding box center [1008, 457] width 55 height 16
click at [987, 456] on input "Normal" at bounding box center [985, 453] width 8 height 8
checkbox input "true"
type input "Normal"
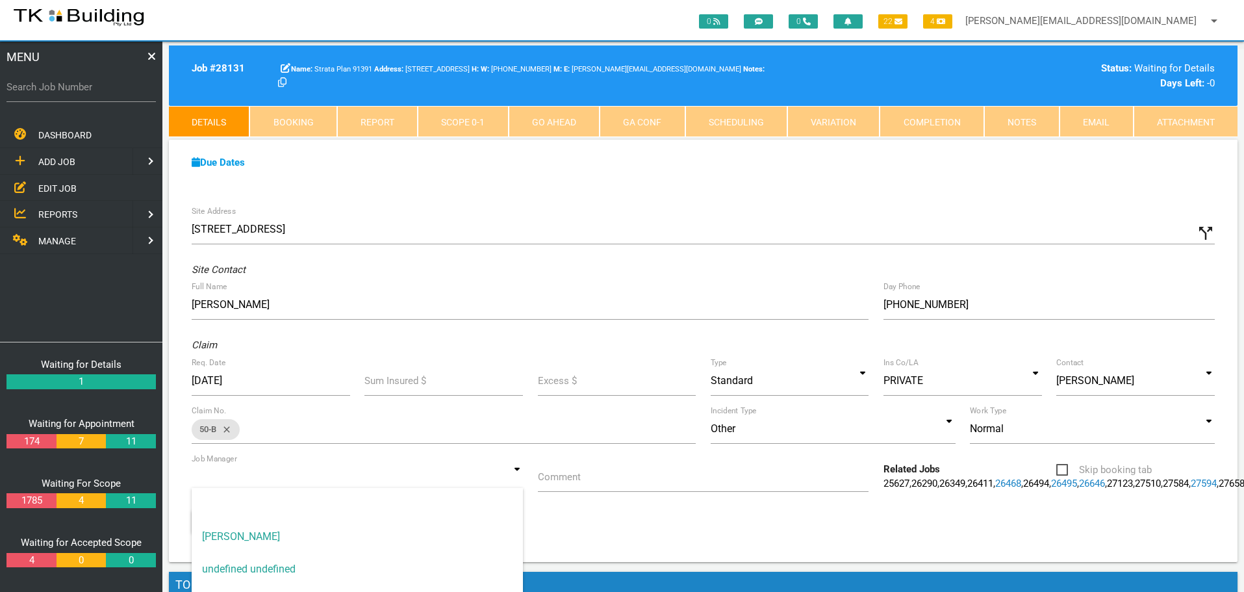
click at [519, 480] on input at bounding box center [357, 477] width 331 height 30
drag, startPoint x: 488, startPoint y: 534, endPoint x: 522, endPoint y: 500, distance: 48.3
click at [488, 532] on span "[PERSON_NAME]" at bounding box center [357, 537] width 331 height 32
type input "[PERSON_NAME]"
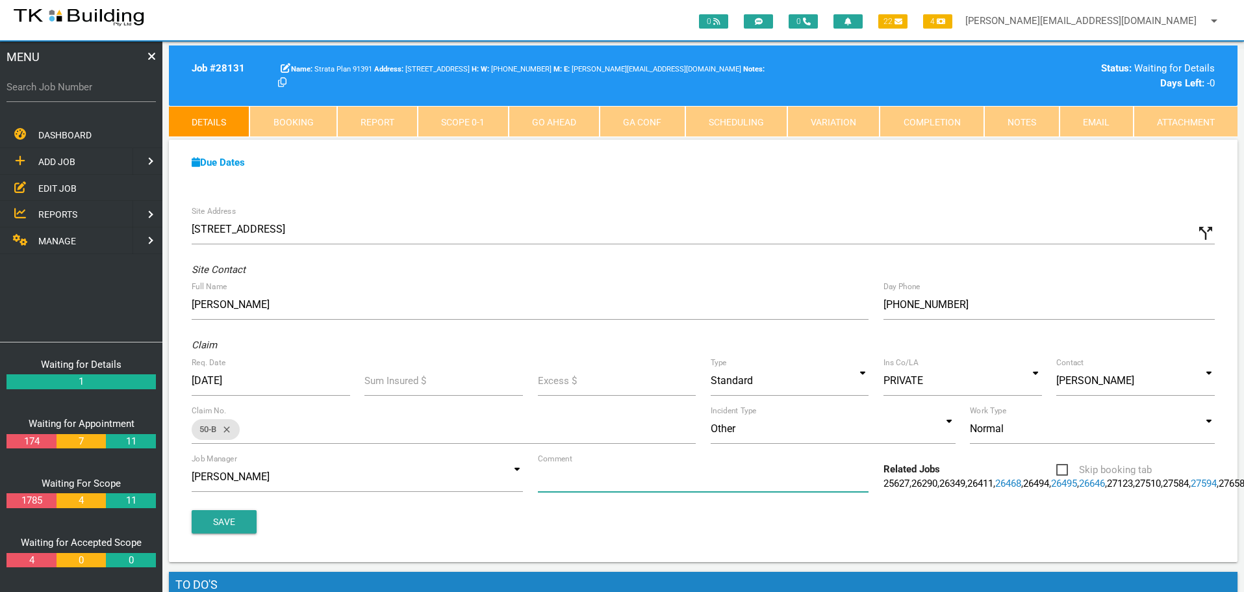
click at [591, 479] on input "Comment" at bounding box center [703, 477] width 331 height 30
type input "Quote on water ingress to U113"
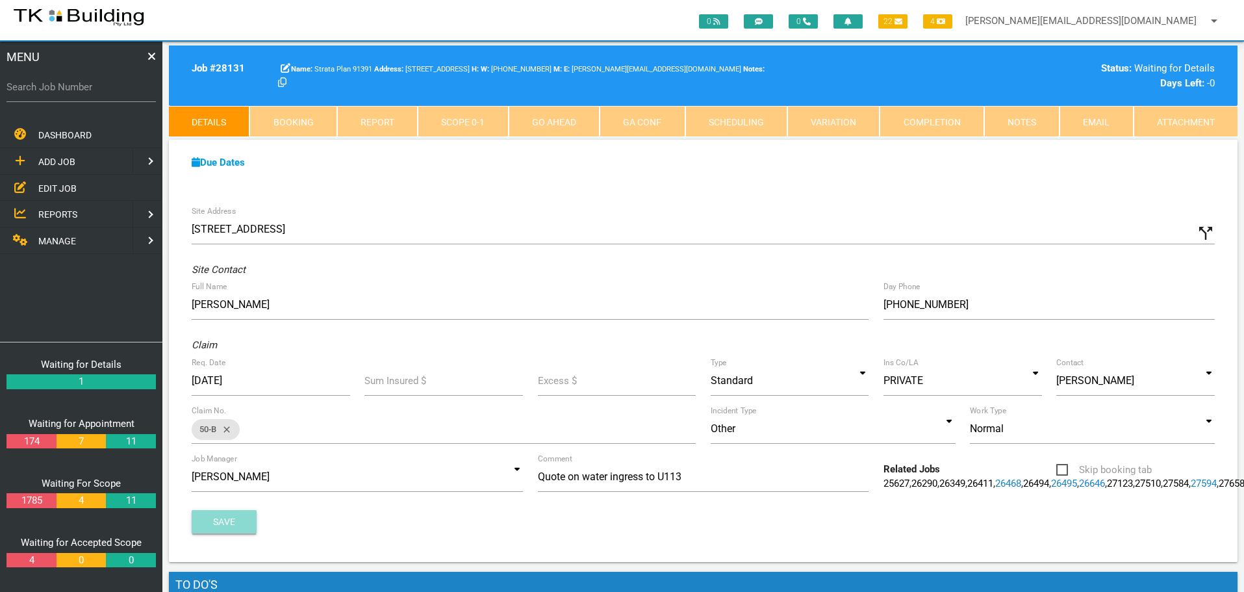
click at [229, 534] on button "Save" at bounding box center [224, 521] width 65 height 23
drag, startPoint x: 62, startPoint y: 187, endPoint x: 74, endPoint y: 183, distance: 12.3
click at [64, 187] on span "EDIT JOB" at bounding box center [57, 188] width 38 height 10
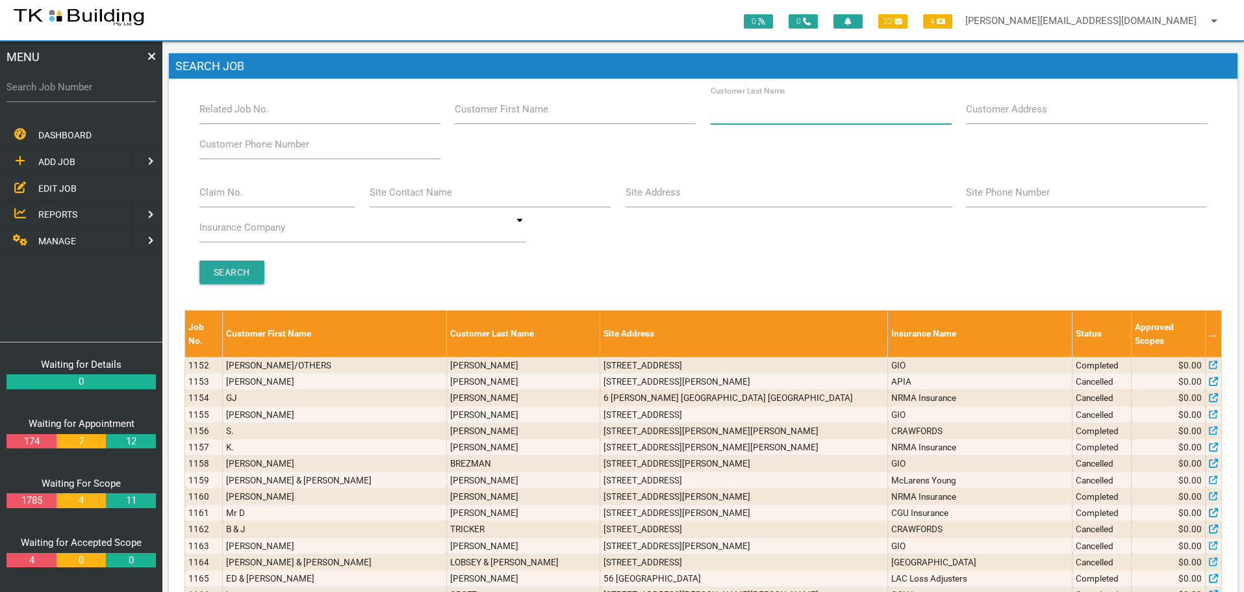
click at [810, 120] on input "Customer Last Name" at bounding box center [831, 109] width 241 height 30
type input "65338"
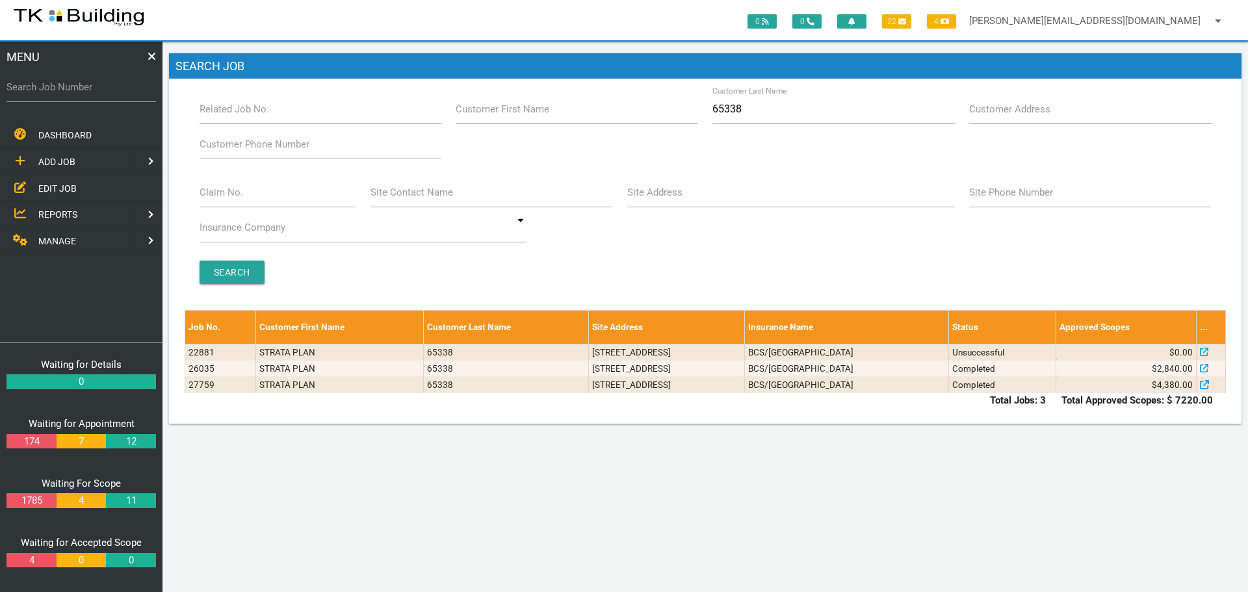
click at [66, 159] on span "ADD JOB" at bounding box center [56, 162] width 37 height 10
click at [61, 187] on span "EXISTING CUSTOMER" at bounding box center [82, 188] width 89 height 10
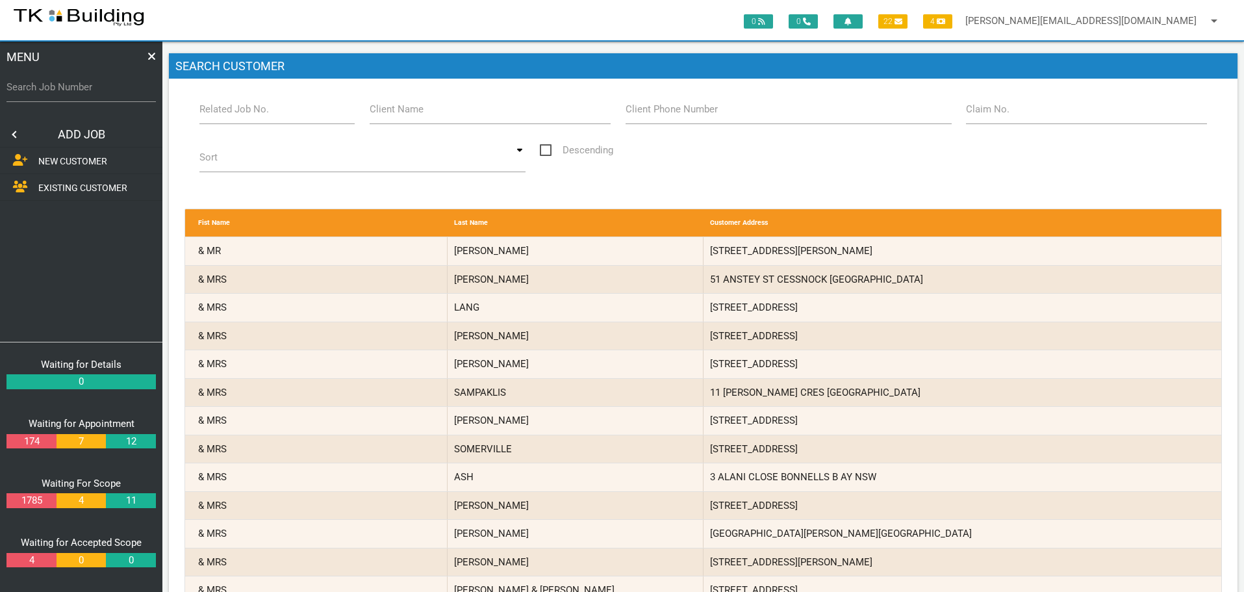
click at [254, 112] on label "Related Job No." at bounding box center [235, 109] width 70 height 15
click at [254, 112] on input "Related Job No." at bounding box center [278, 109] width 156 height 30
type input "27759"
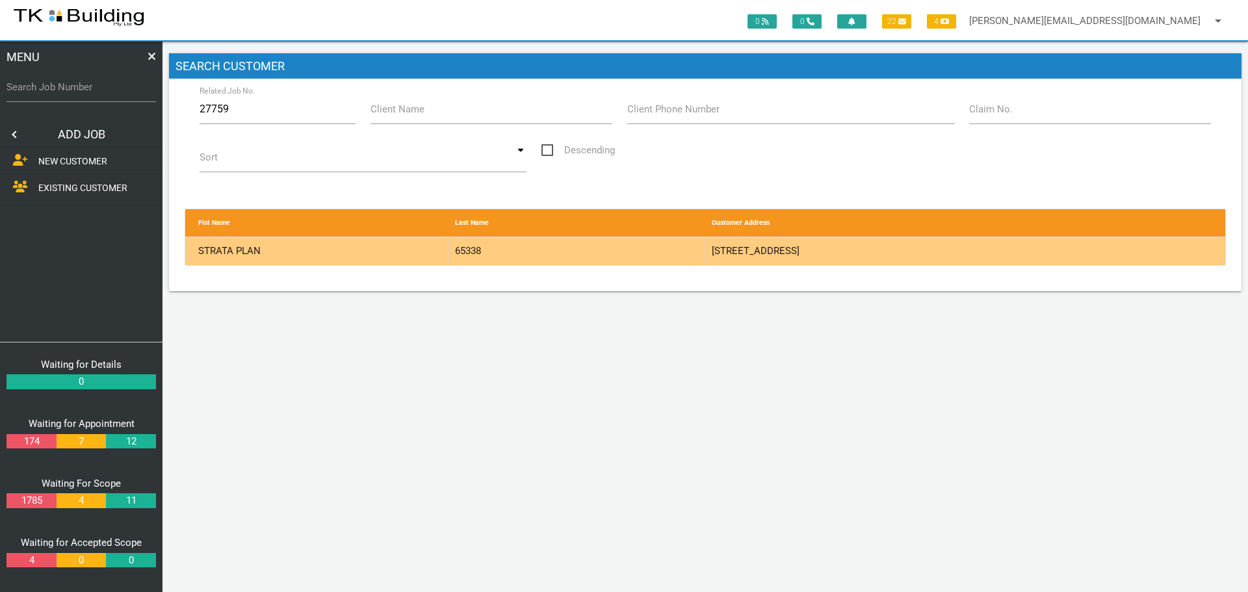
click at [635, 249] on div "65338" at bounding box center [576, 251] width 257 height 28
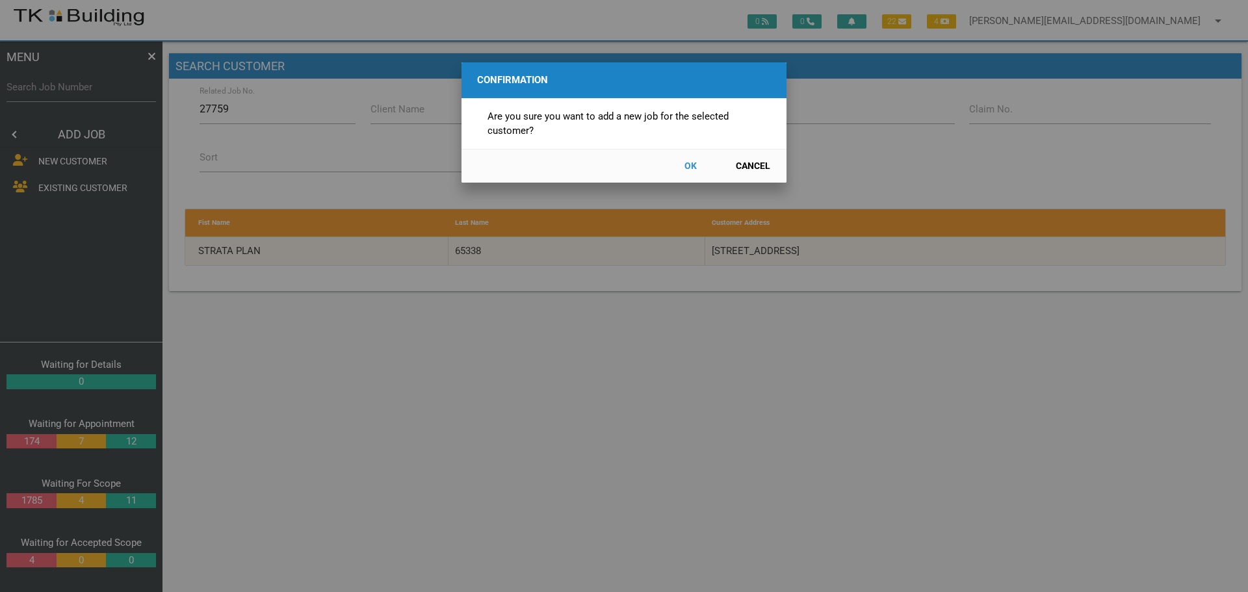
click at [695, 166] on button "OK" at bounding box center [690, 166] width 57 height 23
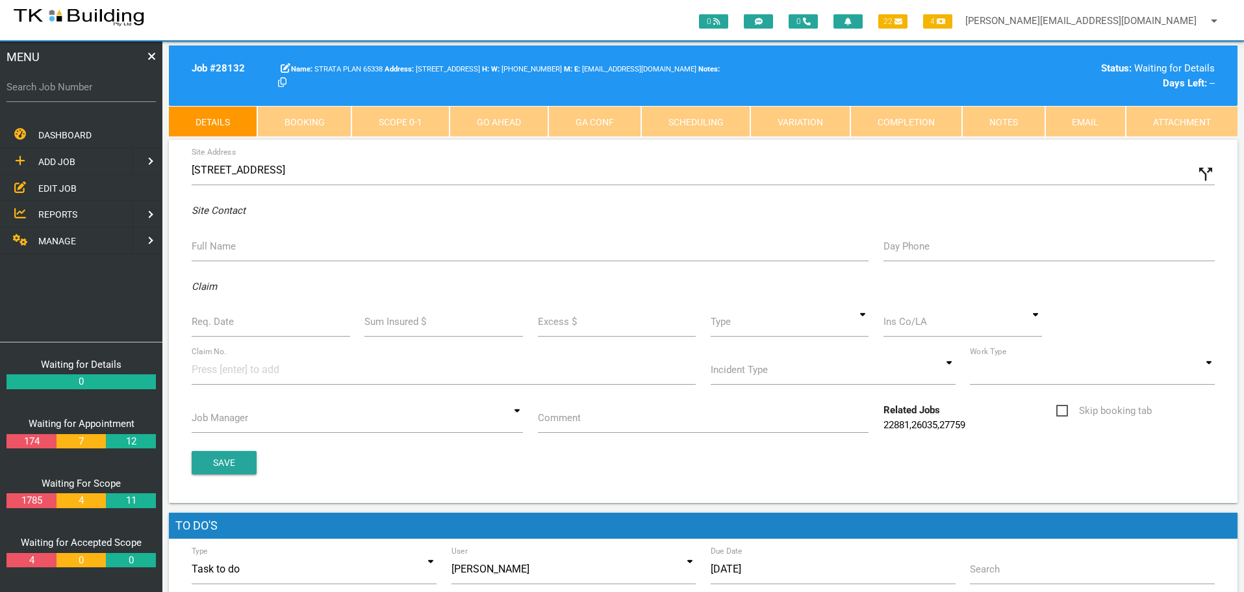
click at [213, 250] on label "Full Name" at bounding box center [214, 246] width 44 height 15
click at [213, 250] on input "Full Name" at bounding box center [530, 246] width 677 height 30
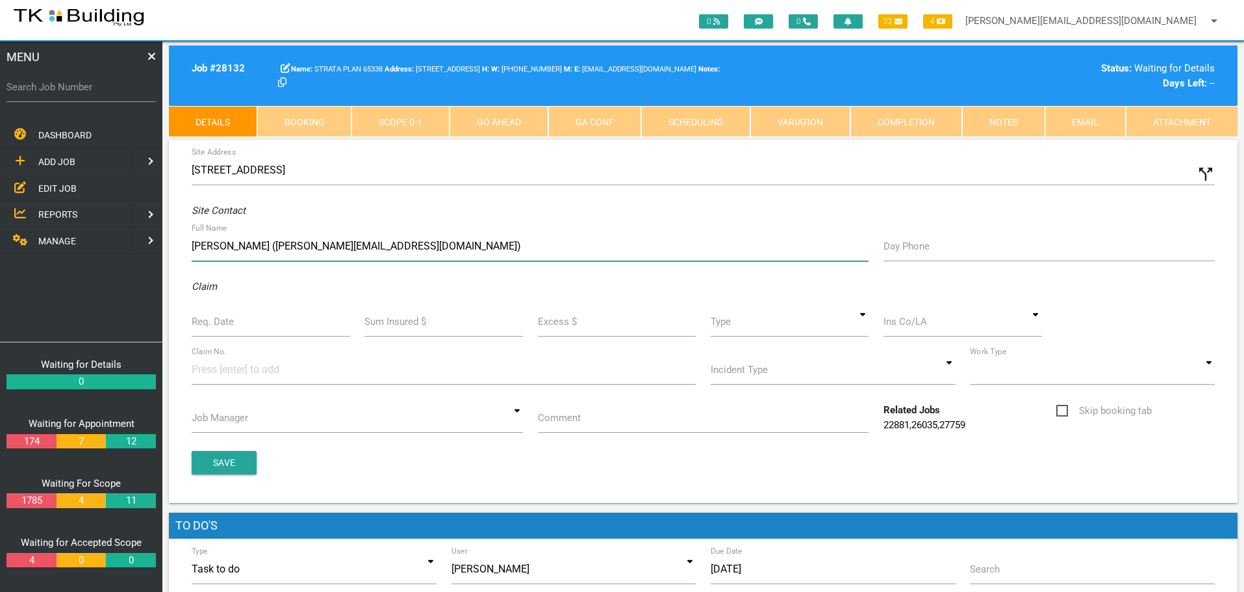
type input "Anne-Maree Green (ann.maree.green.1958@gmail.com)"
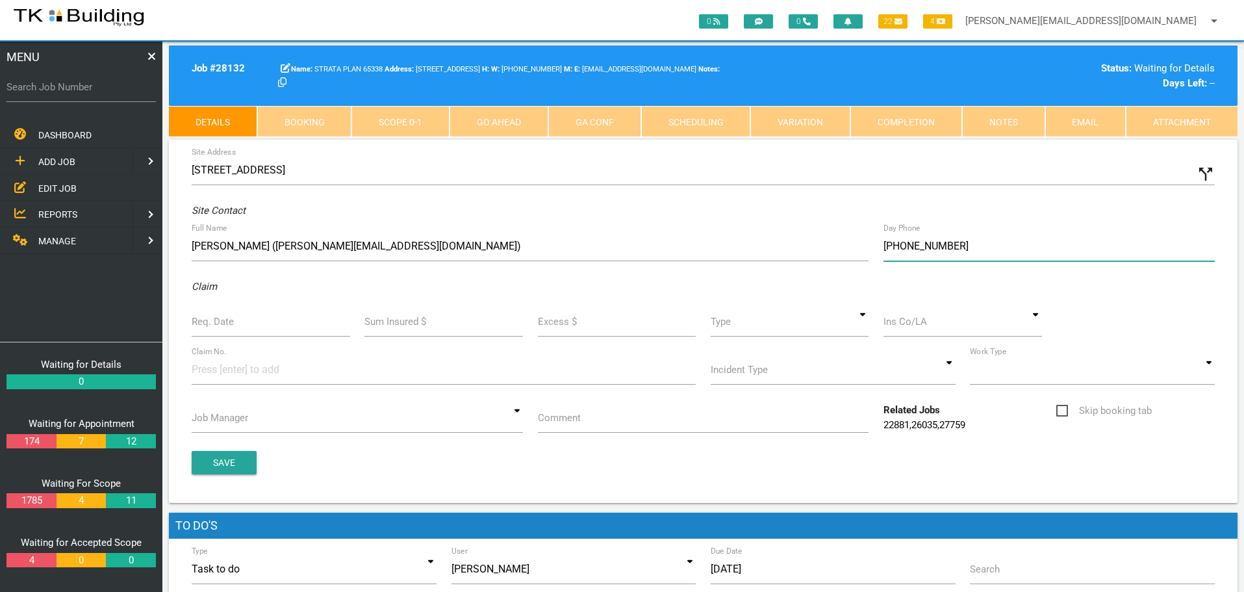
type input "(04) 0868 3430"
click at [214, 329] on label "Req. Date" at bounding box center [213, 322] width 42 height 15
click at [214, 329] on input "Req. Date" at bounding box center [271, 322] width 159 height 30
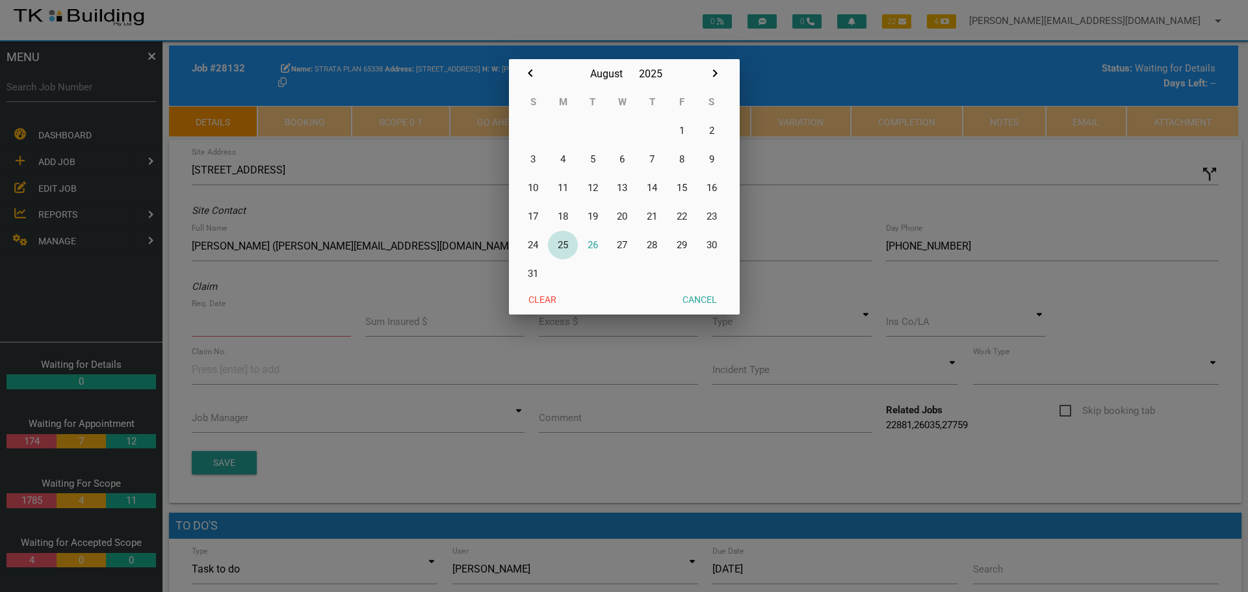
click at [558, 245] on button "25" at bounding box center [563, 245] width 30 height 29
type input "[DATE]"
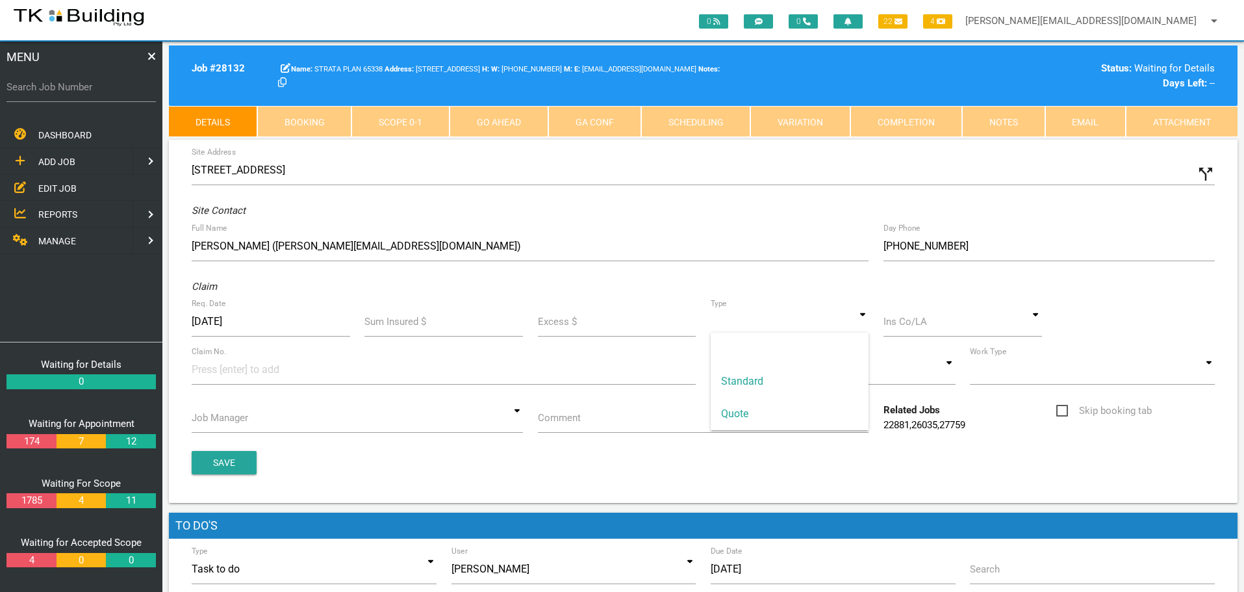
click at [864, 324] on input at bounding box center [790, 322] width 159 height 30
click at [830, 375] on span "Standard" at bounding box center [790, 381] width 159 height 32
type input "Standard"
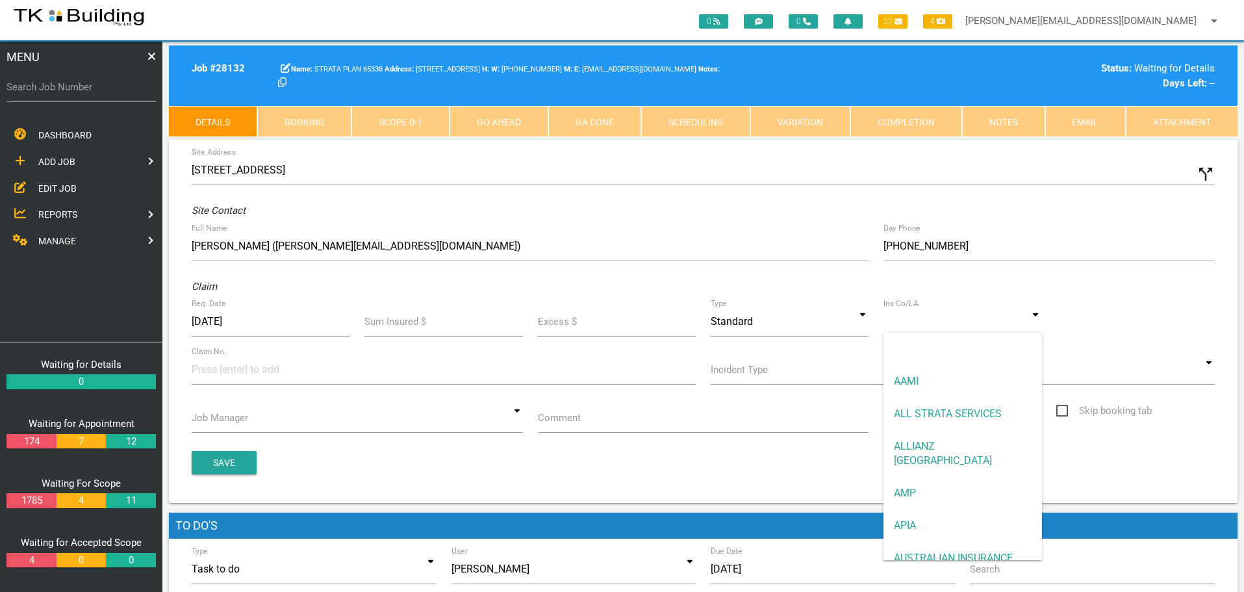
click at [912, 329] on input at bounding box center [963, 322] width 159 height 30
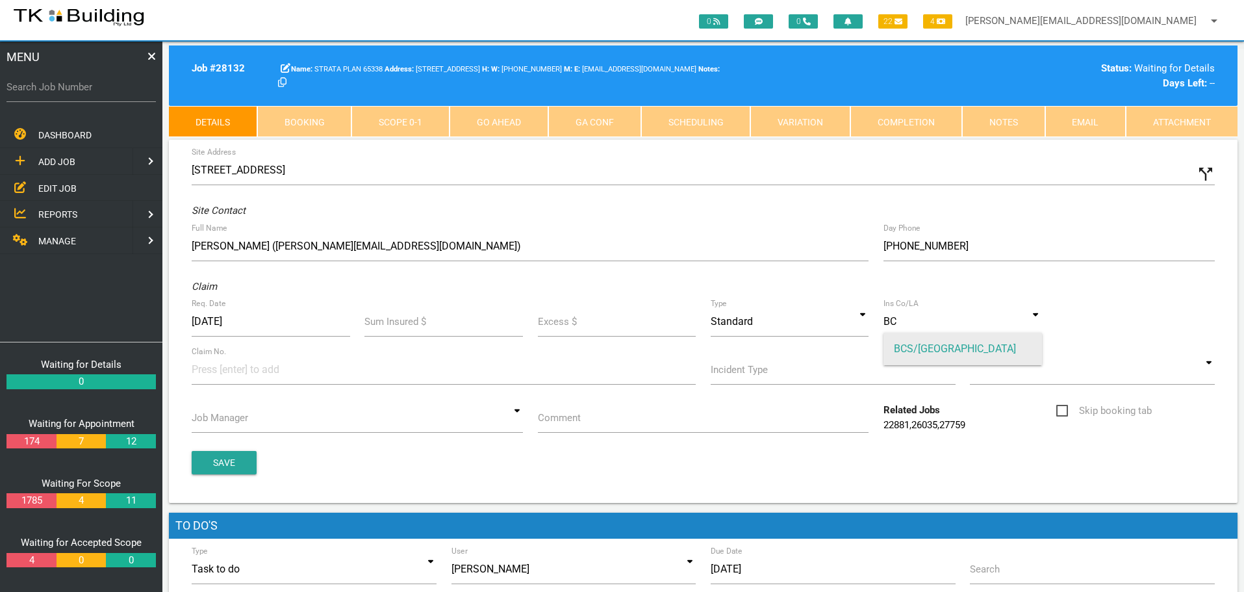
drag, startPoint x: 920, startPoint y: 346, endPoint x: 560, endPoint y: 367, distance: 361.3
click at [915, 348] on span "BCS/[GEOGRAPHIC_DATA]" at bounding box center [963, 349] width 159 height 32
type input "BCS/[GEOGRAPHIC_DATA]"
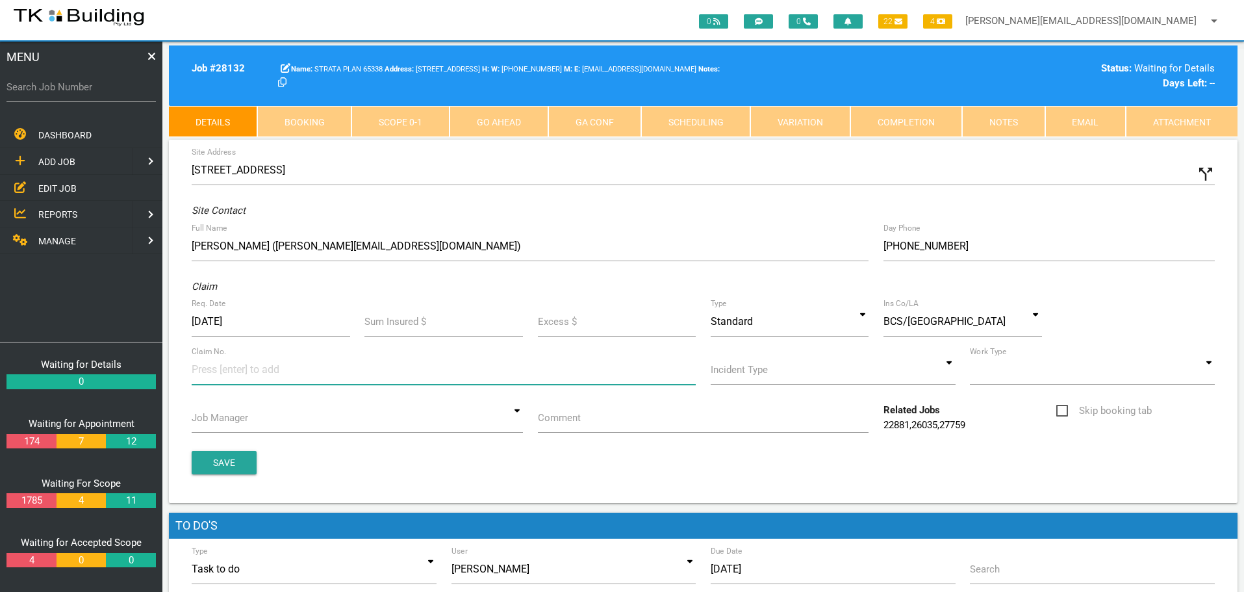
click at [228, 373] on input at bounding box center [240, 369] width 97 height 29
type input "487995"
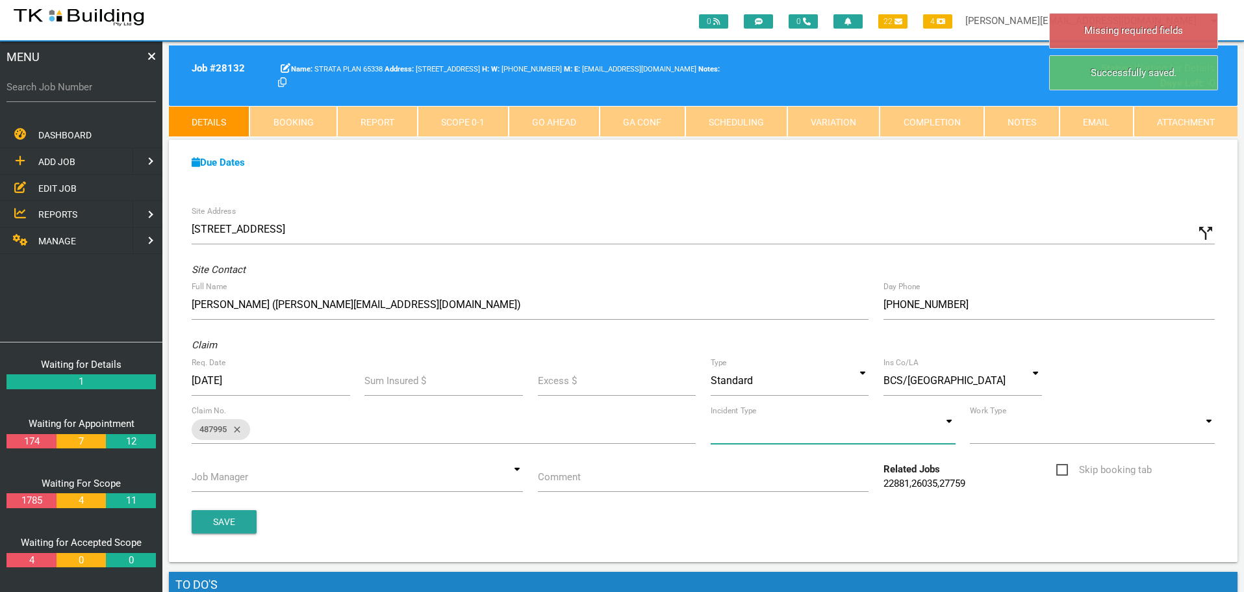
click at [955, 431] on input at bounding box center [833, 429] width 245 height 30
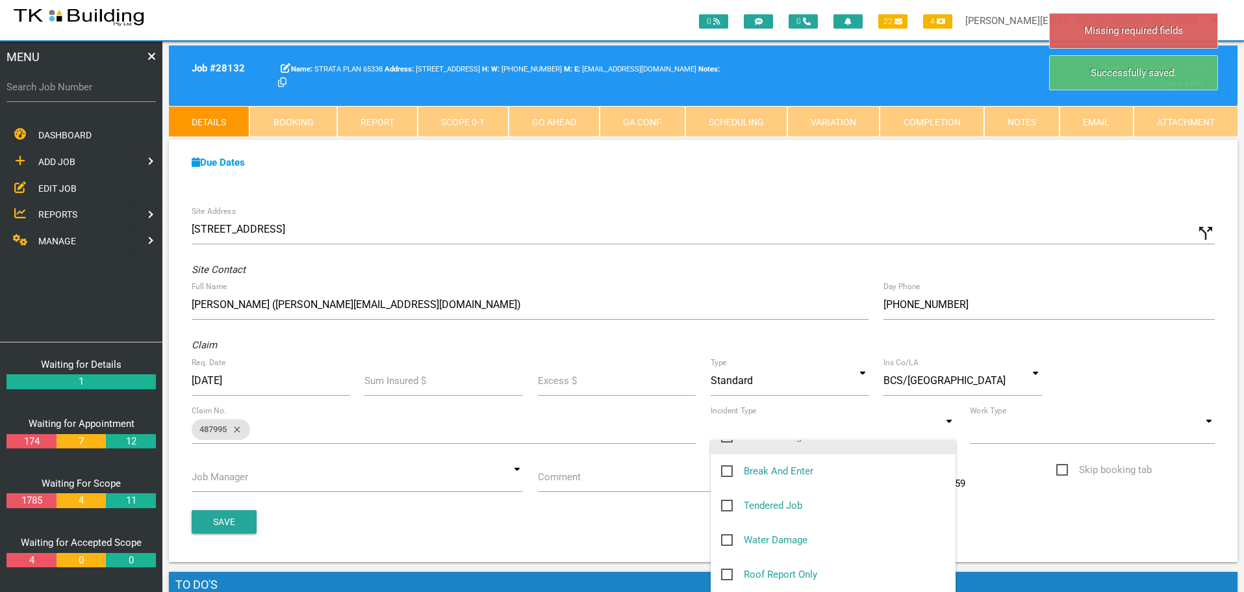
scroll to position [195, 0]
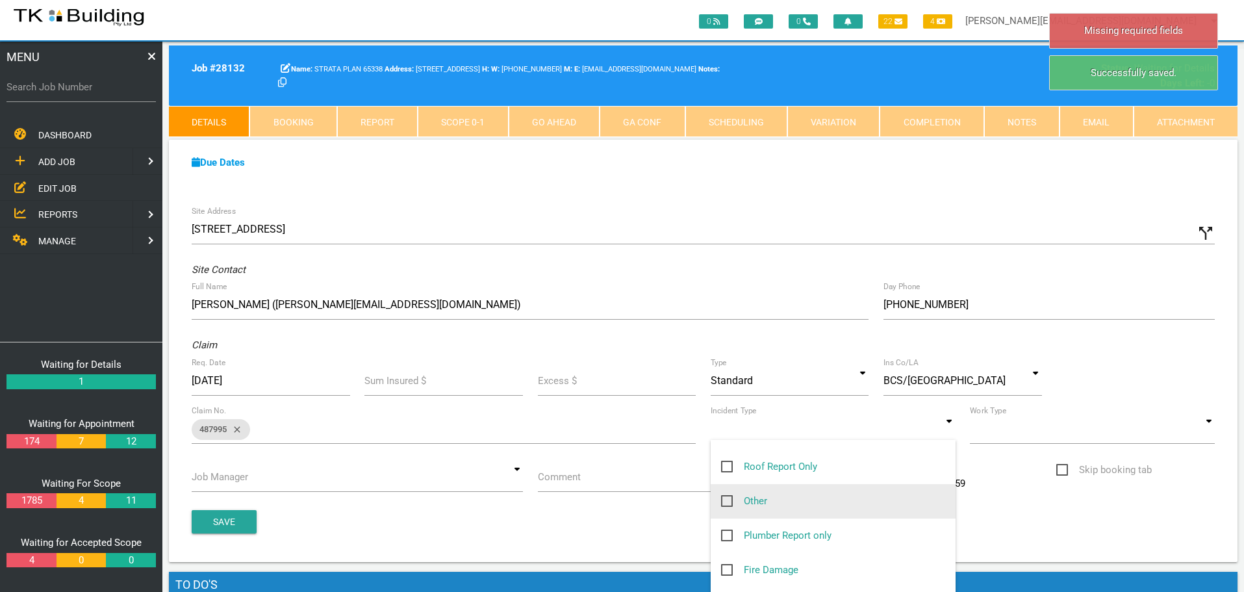
drag, startPoint x: 730, startPoint y: 502, endPoint x: 762, endPoint y: 517, distance: 34.6
click at [730, 502] on span "Other" at bounding box center [744, 501] width 46 height 16
click at [730, 502] on input "Other" at bounding box center [725, 497] width 8 height 8
checkbox input "true"
type input "Other"
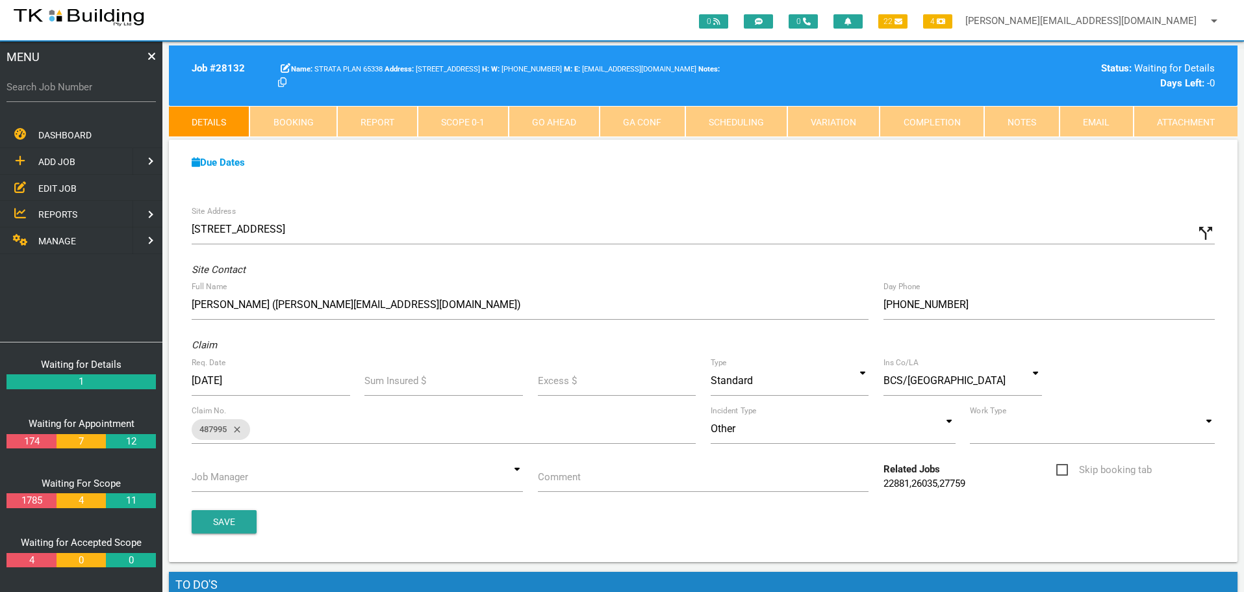
click at [1215, 435] on div "Work Type Normal Do & Charge Building Assessment Quotes & Specialist Reports No…" at bounding box center [1092, 431] width 259 height 35
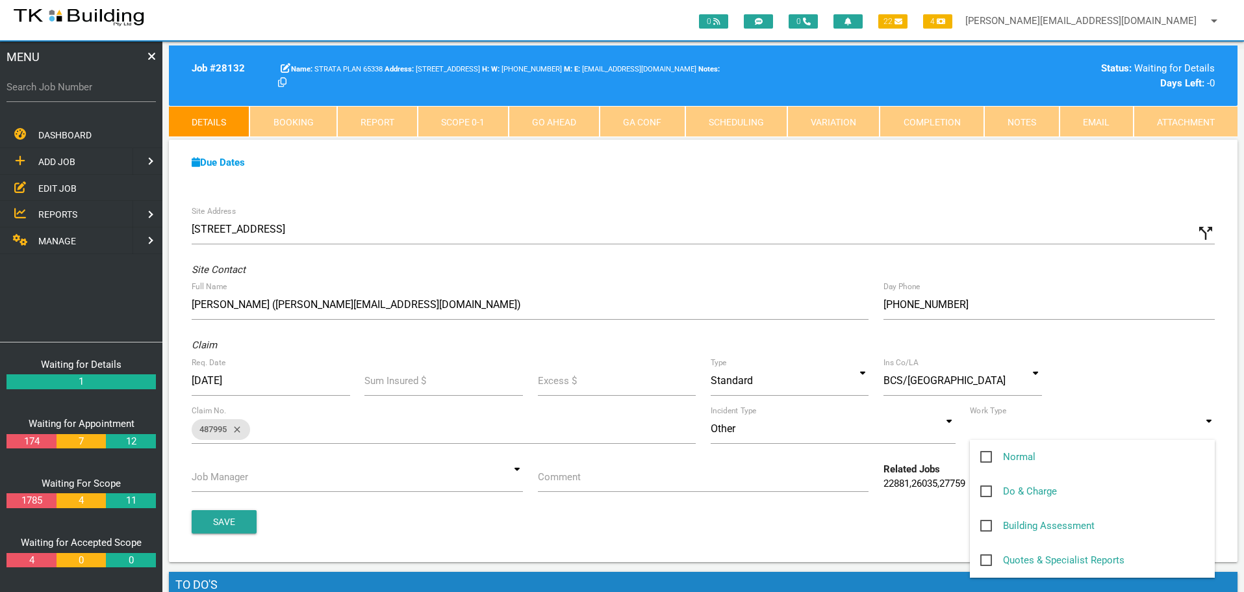
click at [1209, 432] on input at bounding box center [1092, 429] width 245 height 30
click at [986, 455] on span "Normal" at bounding box center [1008, 457] width 55 height 16
click at [986, 455] on input "Normal" at bounding box center [985, 453] width 8 height 8
checkbox input "true"
type input "Normal"
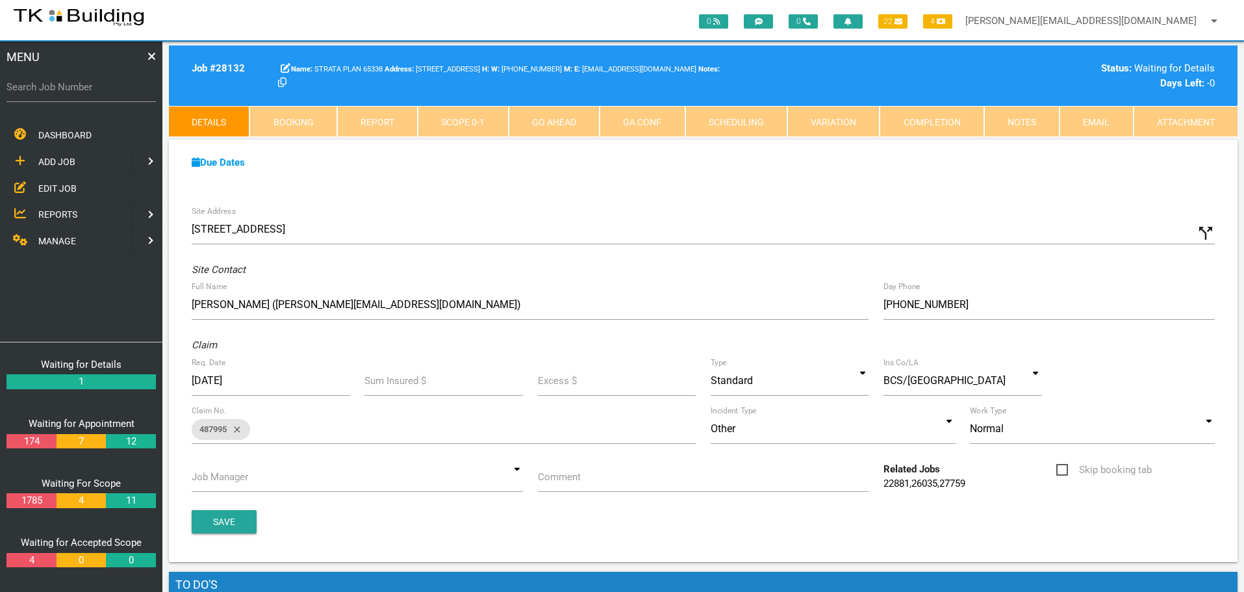
click at [525, 480] on div "Job Manager Sharon Pearce undefined undefined Andrew Sweet undefined undefined …" at bounding box center [358, 479] width 346 height 35
click at [522, 474] on input at bounding box center [357, 477] width 331 height 30
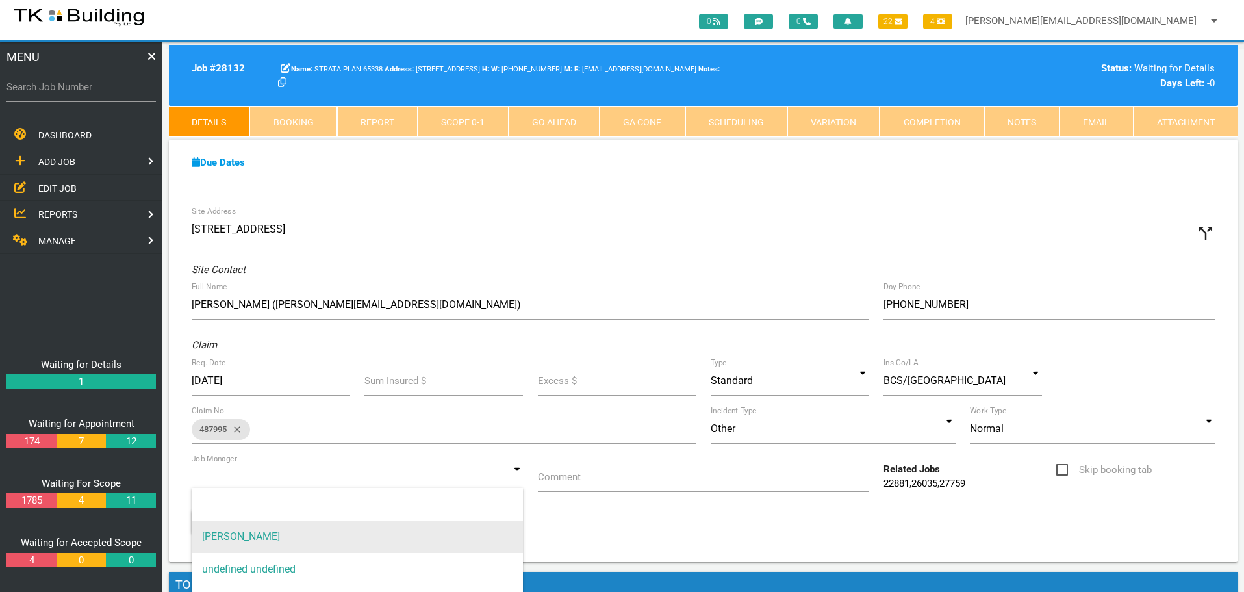
click at [431, 529] on span "[PERSON_NAME]" at bounding box center [357, 537] width 331 height 32
type input "[PERSON_NAME]"
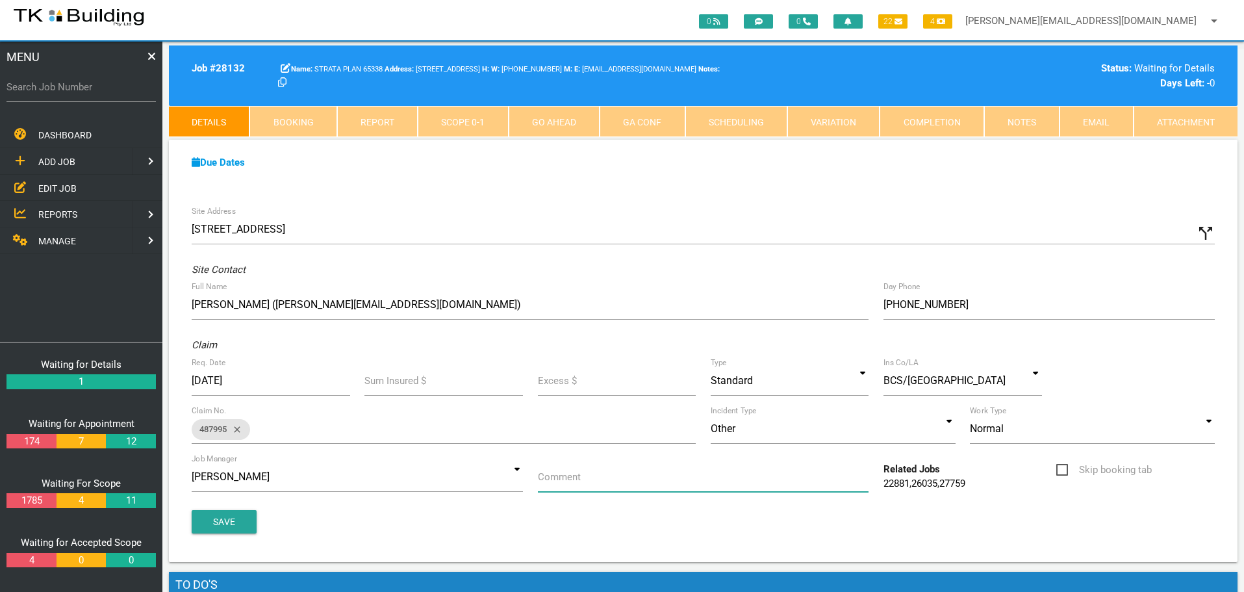
click at [587, 485] on input "Comment" at bounding box center [703, 477] width 331 height 30
type input "Quote on rotted timber blockings under balcony U3"
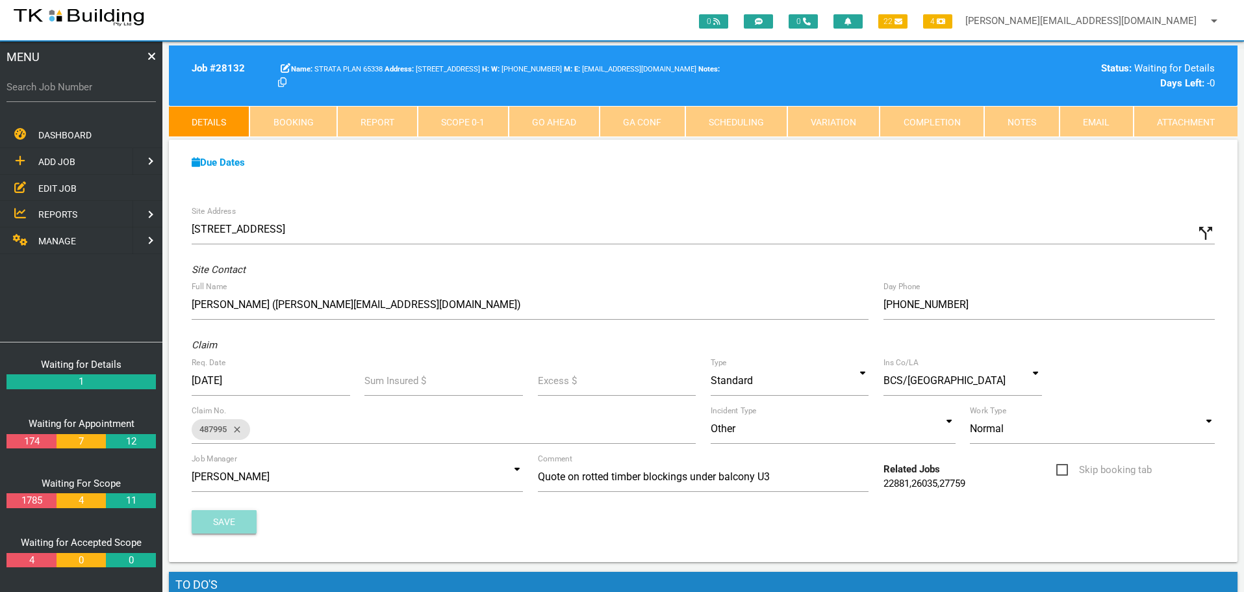
click at [221, 524] on button "Save" at bounding box center [224, 521] width 65 height 23
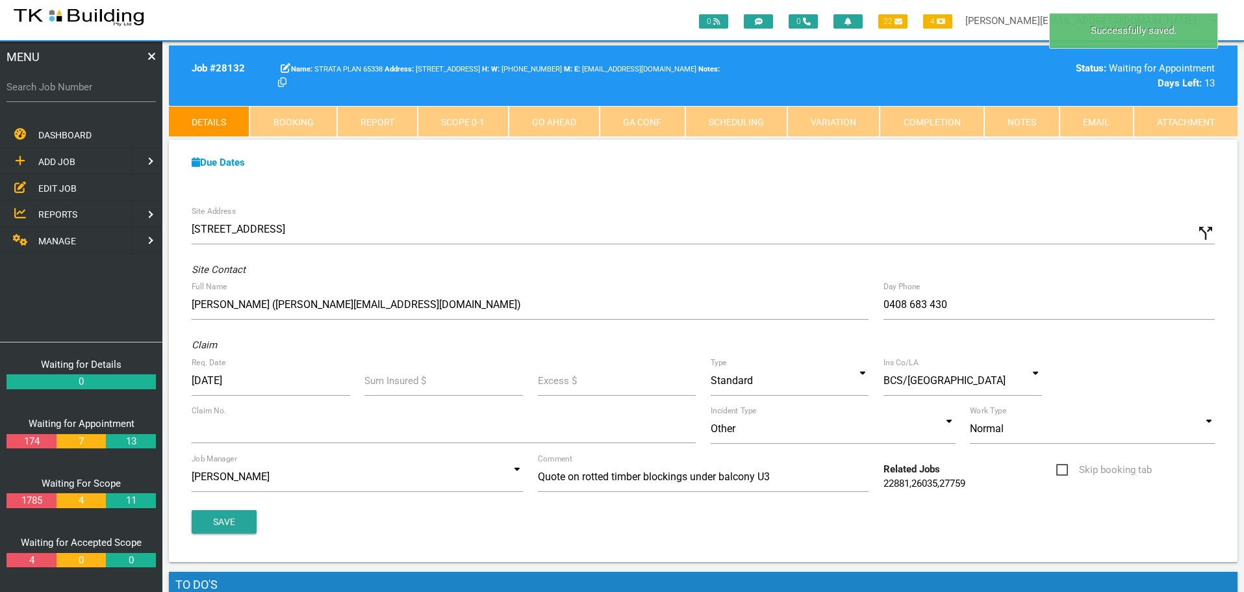
drag, startPoint x: 1025, startPoint y: 123, endPoint x: 999, endPoint y: 133, distance: 27.2
click at [1025, 123] on link "Notes" at bounding box center [1022, 121] width 75 height 31
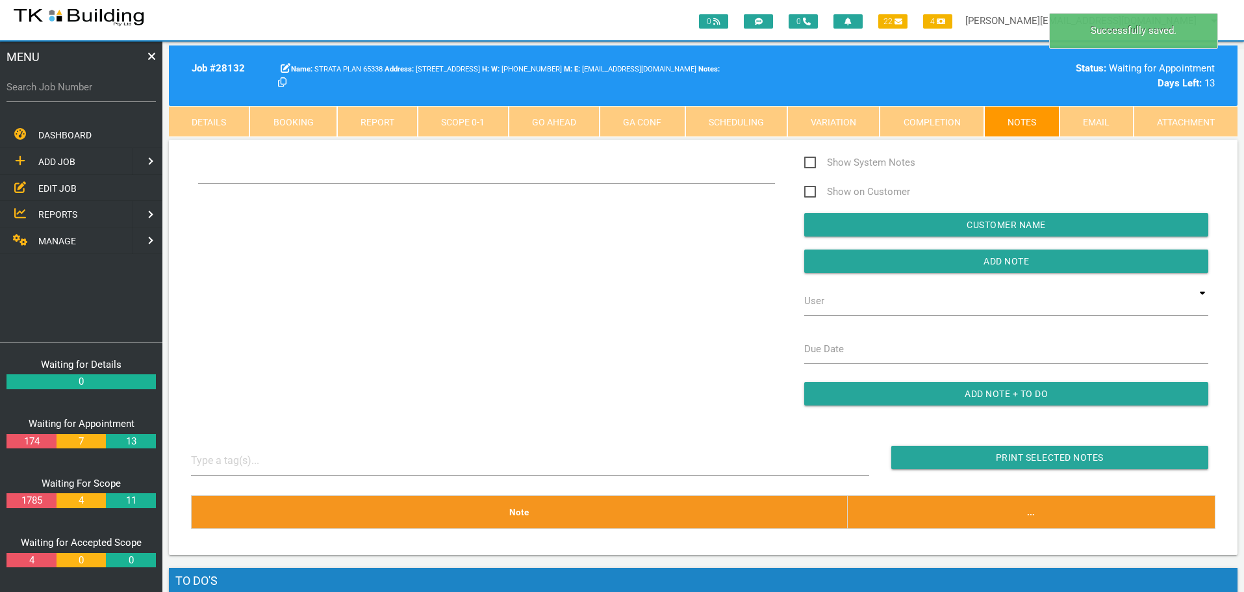
click at [238, 217] on div "Show System Notes Show on Customer Customer Name Add Note User TKB JobTracking …" at bounding box center [704, 287] width 1040 height 264
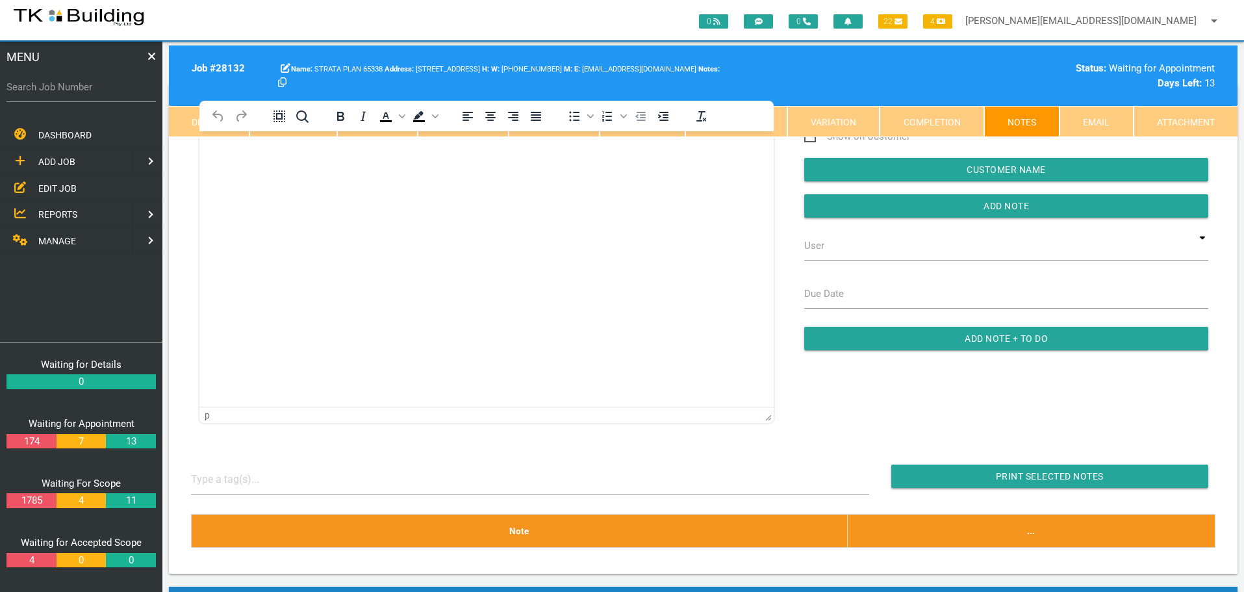
scroll to position [0, 0]
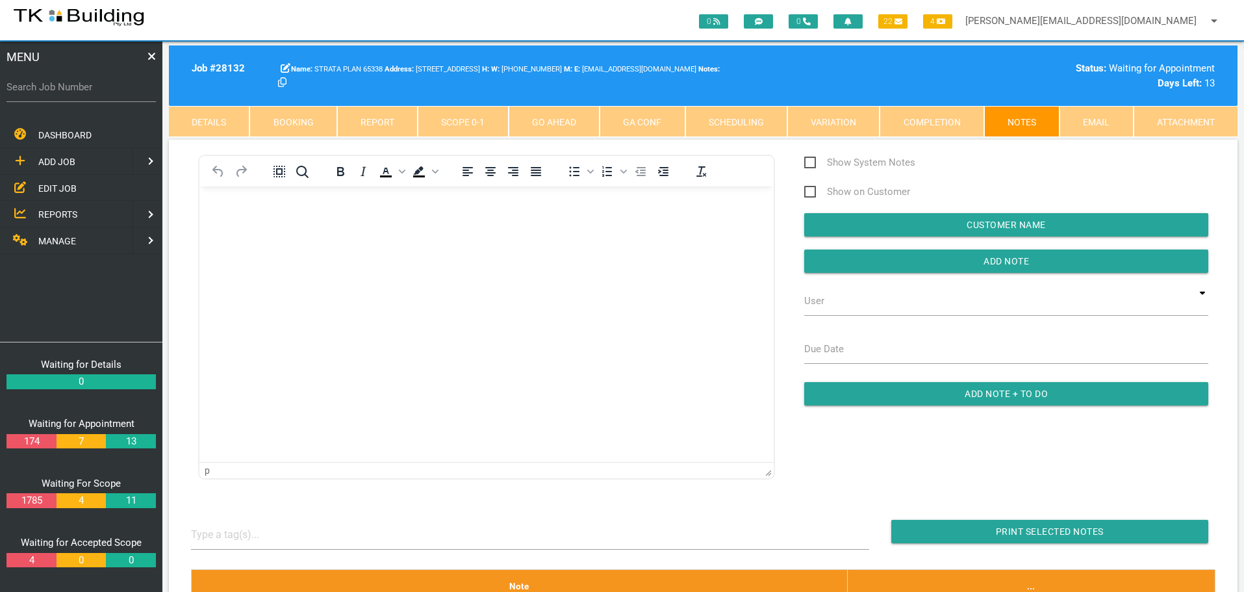
drag, startPoint x: 437, startPoint y: 403, endPoint x: 239, endPoint y: 224, distance: 266.8
click at [239, 224] on body "Rich Text Area. Press ALT-0 for help." at bounding box center [487, 223] width 574 height 43
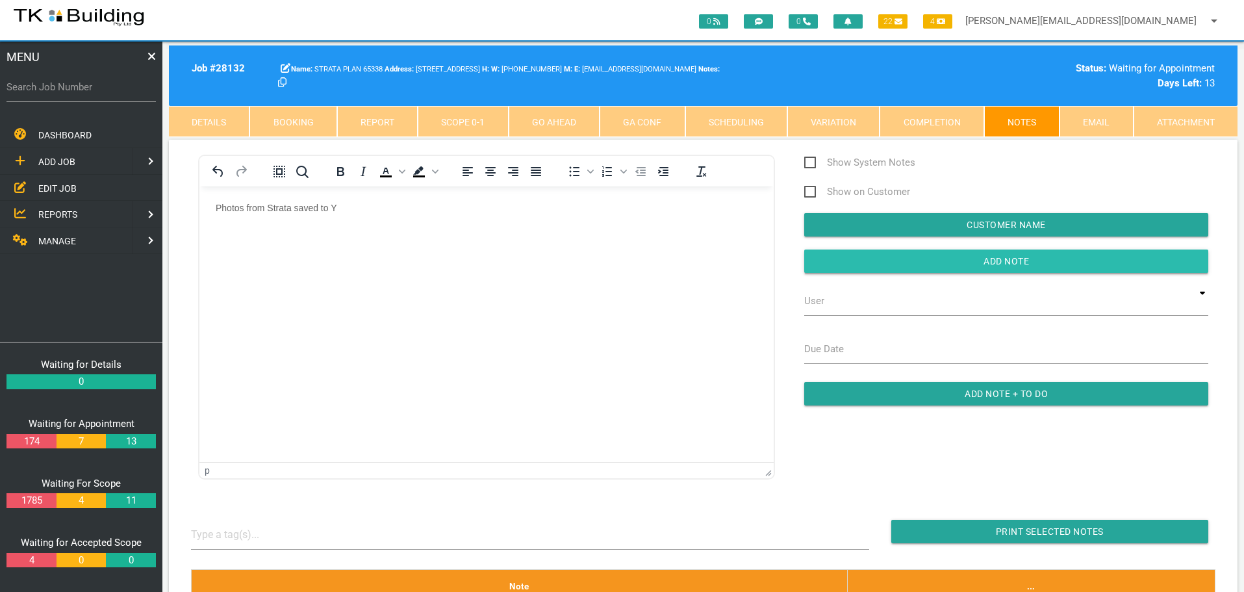
click at [840, 261] on input "button" at bounding box center [1007, 261] width 404 height 23
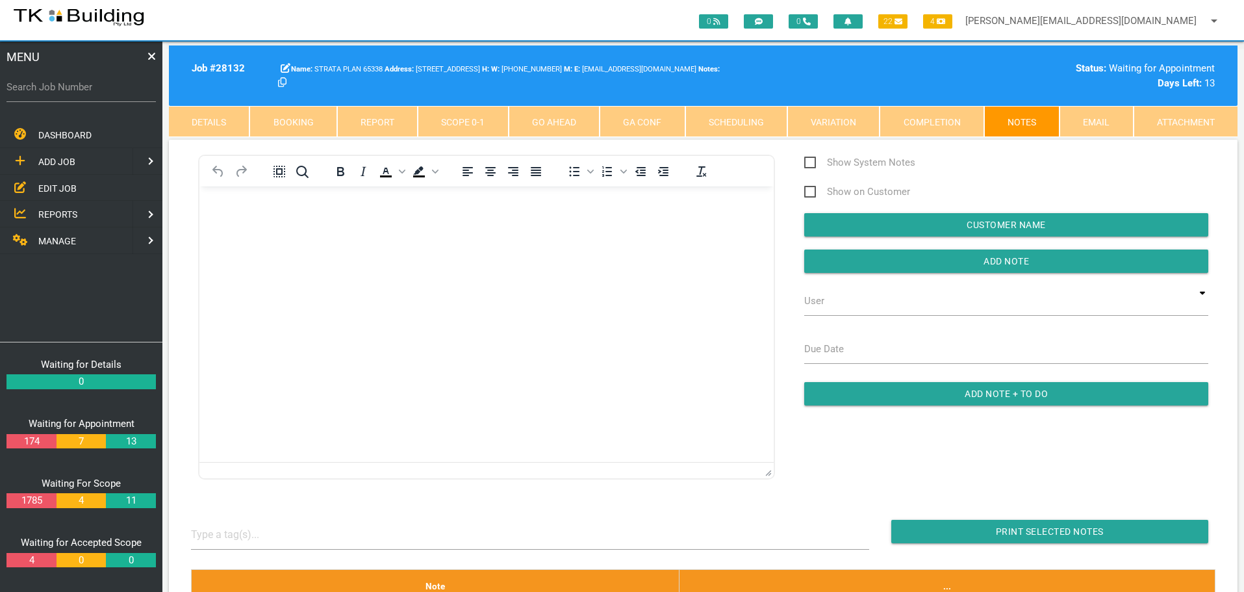
click at [779, 280] on div "To open the popup, press Shift+Enter To open the popup, press Shift+Enter To op…" at bounding box center [487, 317] width 592 height 325
click at [62, 94] on label "Search Job Number" at bounding box center [80, 87] width 149 height 15
click at [62, 94] on input "Search Job Number" at bounding box center [80, 87] width 149 height 30
type input "28117"
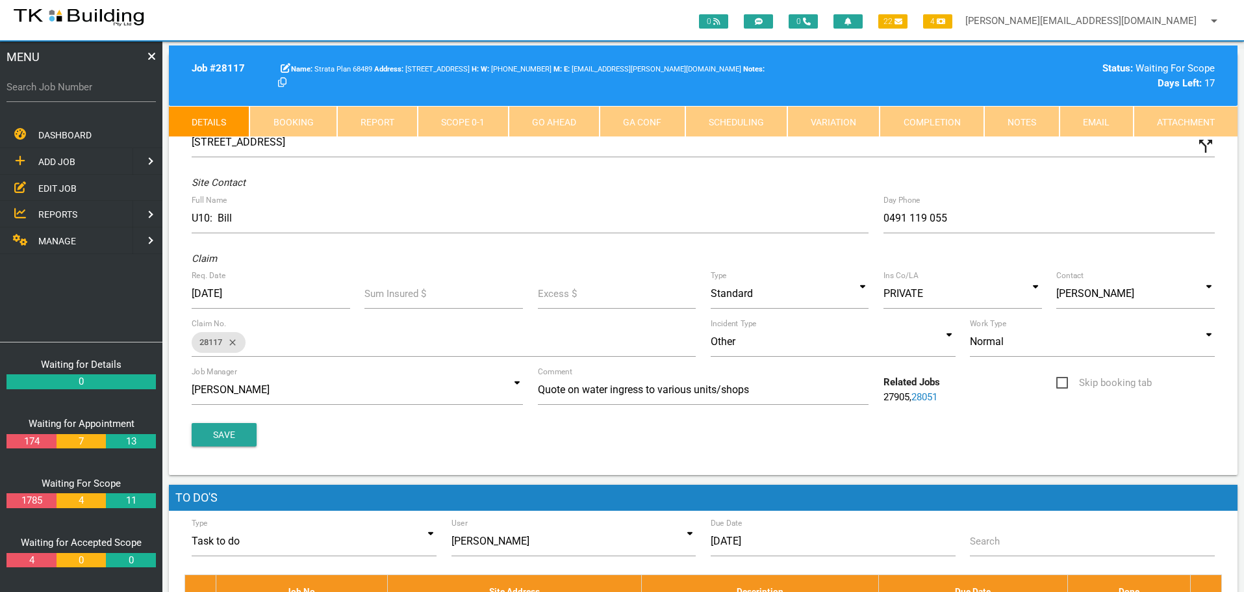
click at [1024, 115] on link "Notes" at bounding box center [1022, 121] width 75 height 31
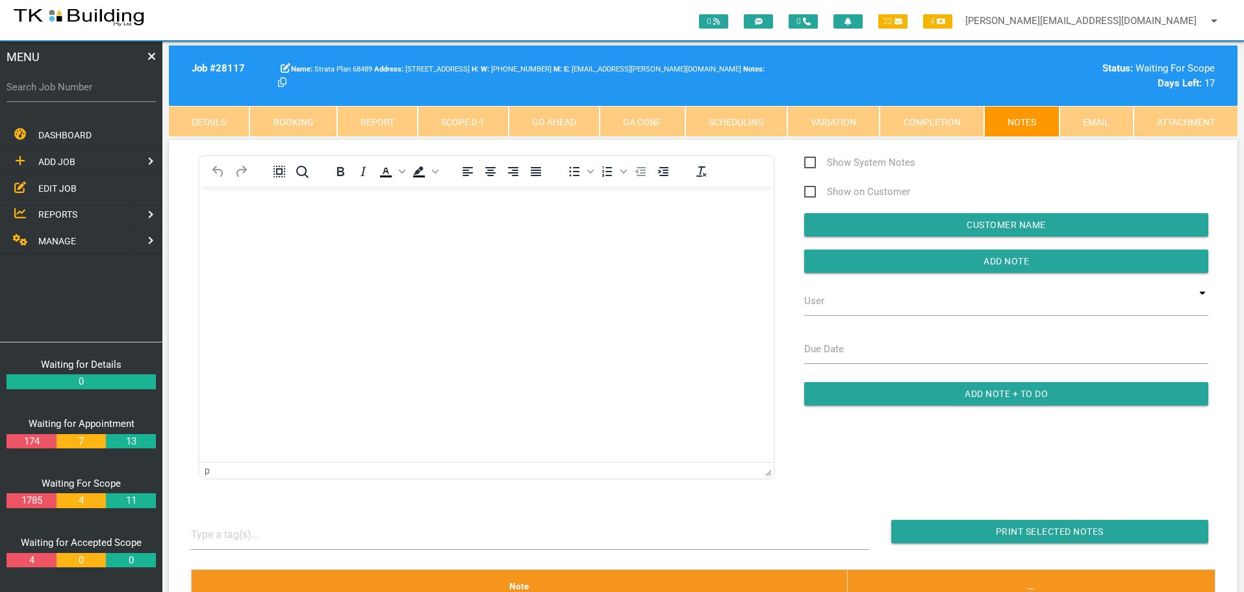
click at [238, 211] on p "Rich Text Area. Press ALT-0 for help." at bounding box center [487, 207] width 542 height 10
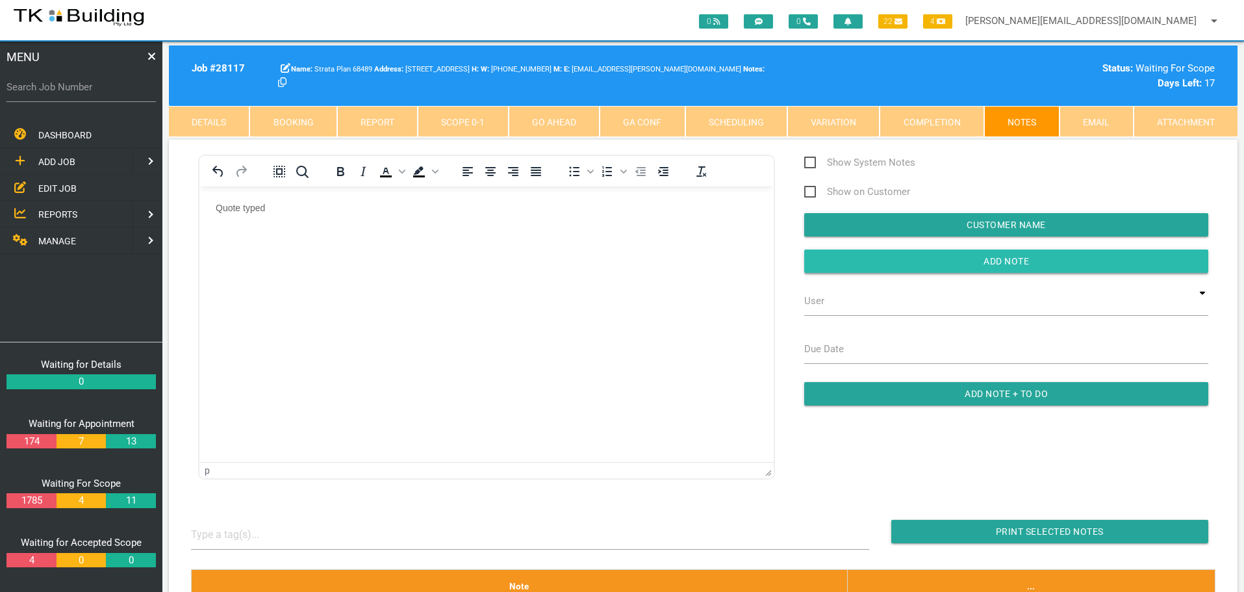
click at [818, 263] on input "button" at bounding box center [1007, 261] width 404 height 23
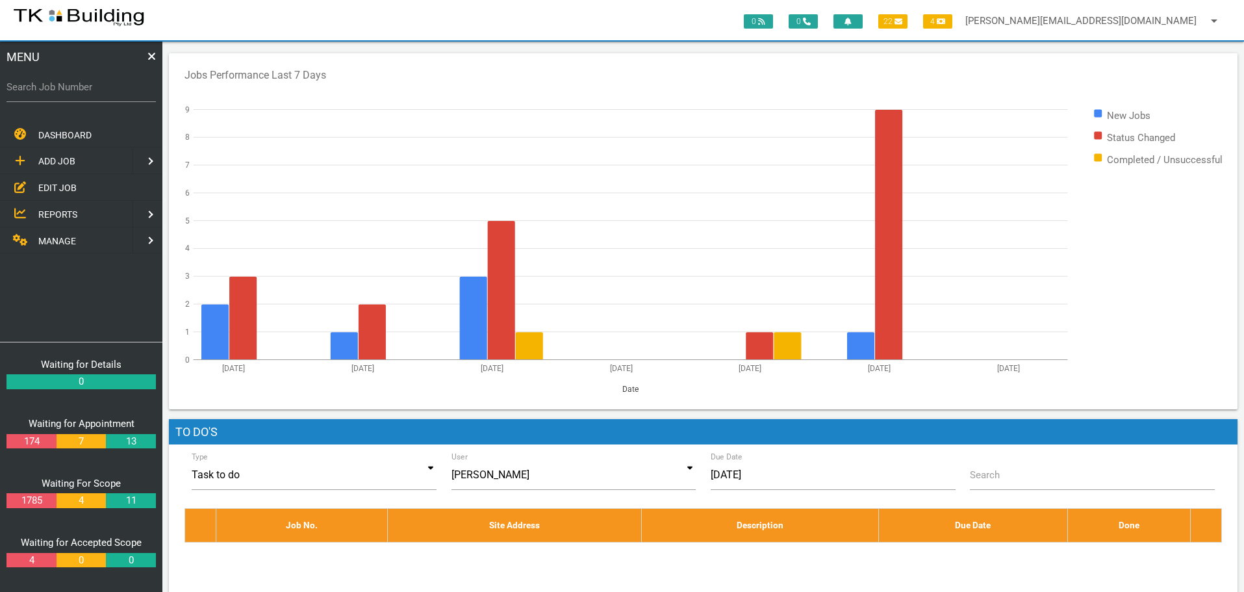
drag, startPoint x: 54, startPoint y: 187, endPoint x: 60, endPoint y: 183, distance: 7.6
click at [54, 187] on span "EDIT JOB" at bounding box center [57, 188] width 38 height 10
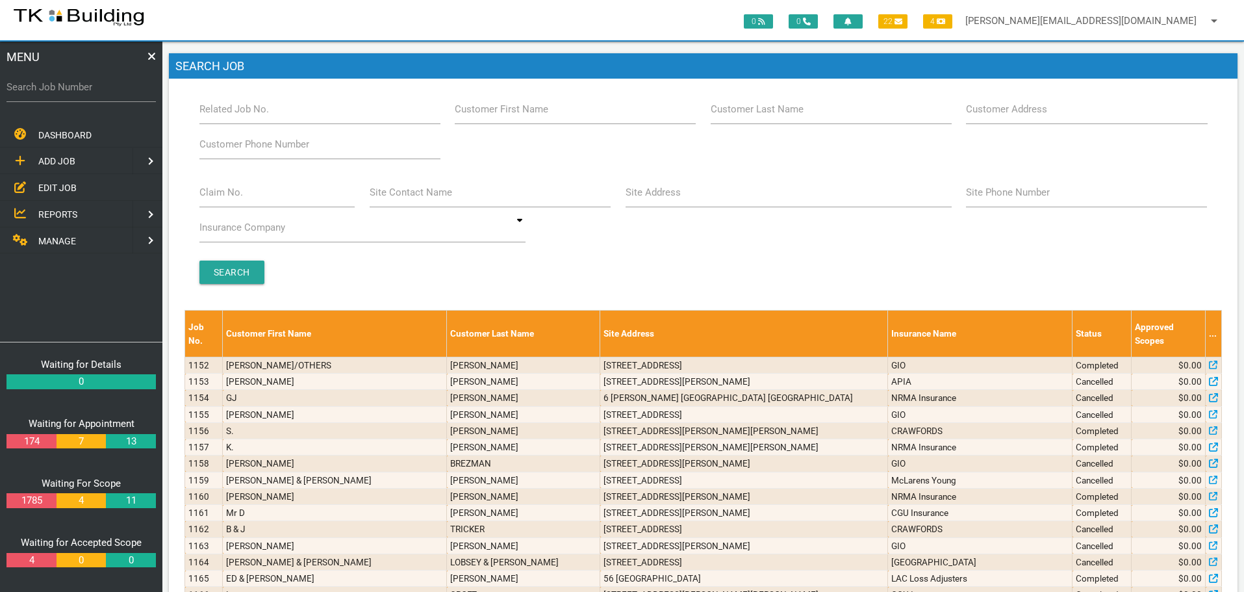
click at [730, 116] on label "Customer Last Name" at bounding box center [757, 109] width 93 height 15
click at [730, 116] on input "Customer Last Name" at bounding box center [831, 109] width 241 height 30
type input "laver"
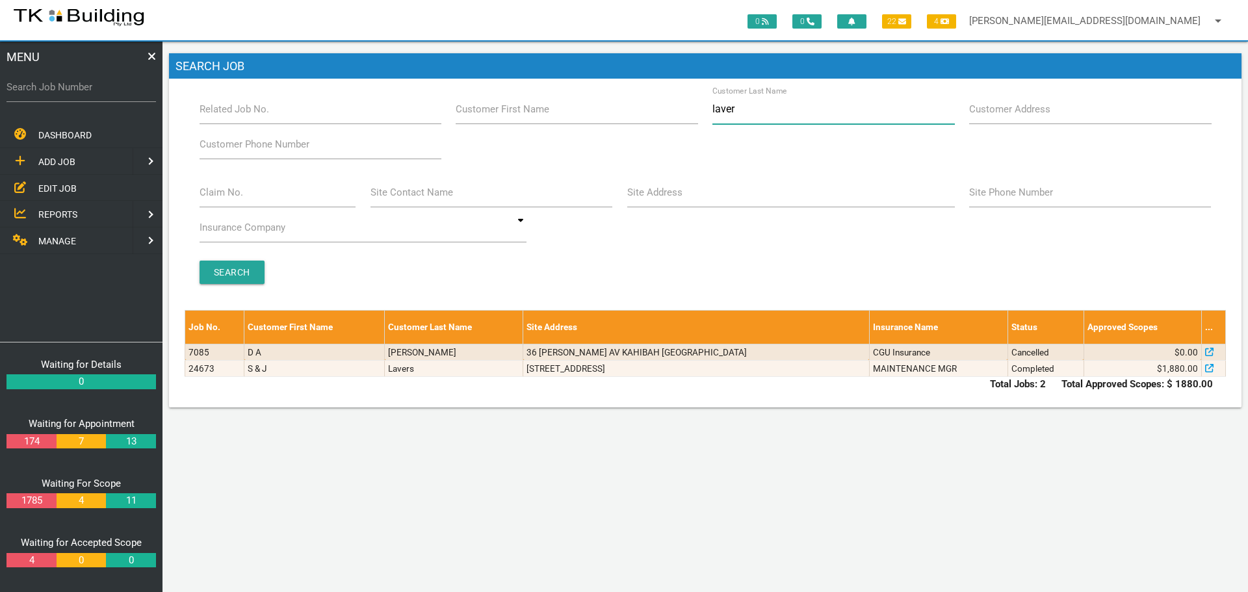
click at [746, 109] on input "laver" at bounding box center [833, 109] width 242 height 30
type input "l"
click at [659, 201] on input "Site Address" at bounding box center [791, 192] width 328 height 30
type input "3 cumberland"
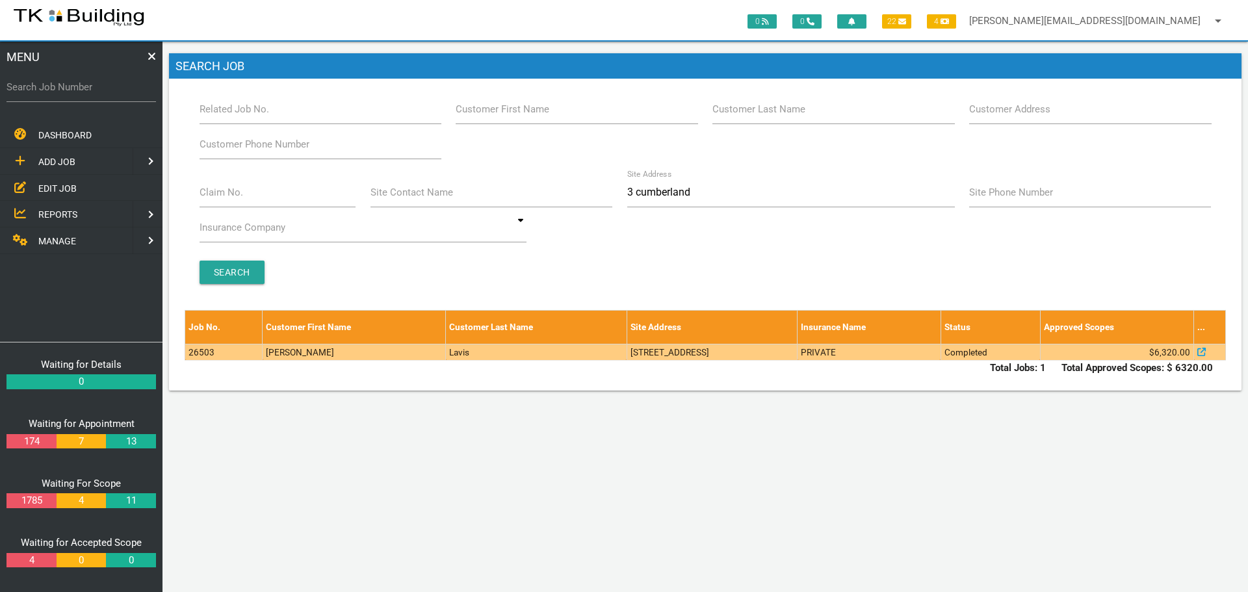
click at [797, 356] on td "[STREET_ADDRESS]" at bounding box center [711, 352] width 170 height 16
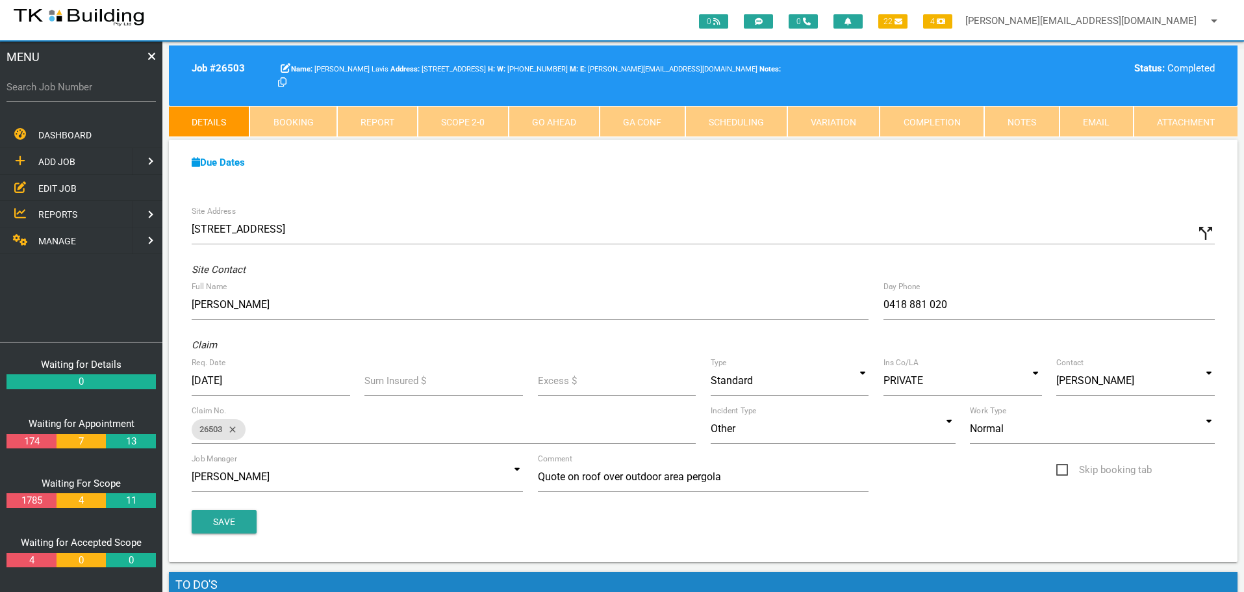
click at [1018, 118] on link "Notes" at bounding box center [1022, 121] width 75 height 31
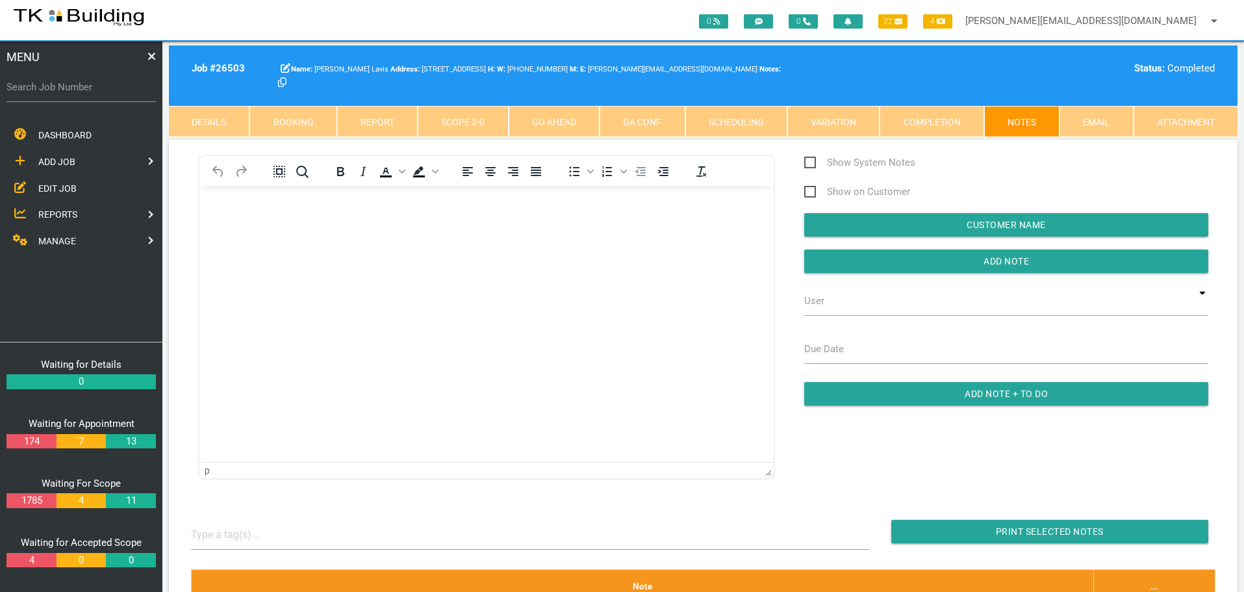
click at [214, 220] on body "Rich Text Area. Press ALT-0 for help." at bounding box center [487, 223] width 574 height 43
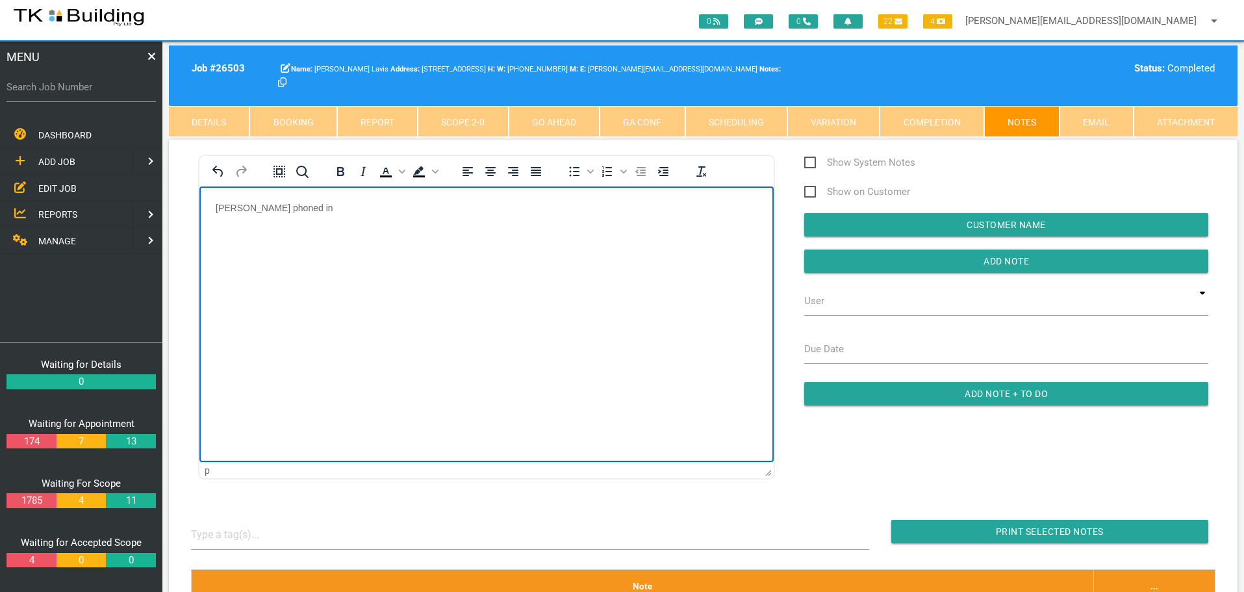
click at [328, 203] on p "[PERSON_NAME] phoned in" at bounding box center [487, 207] width 542 height 10
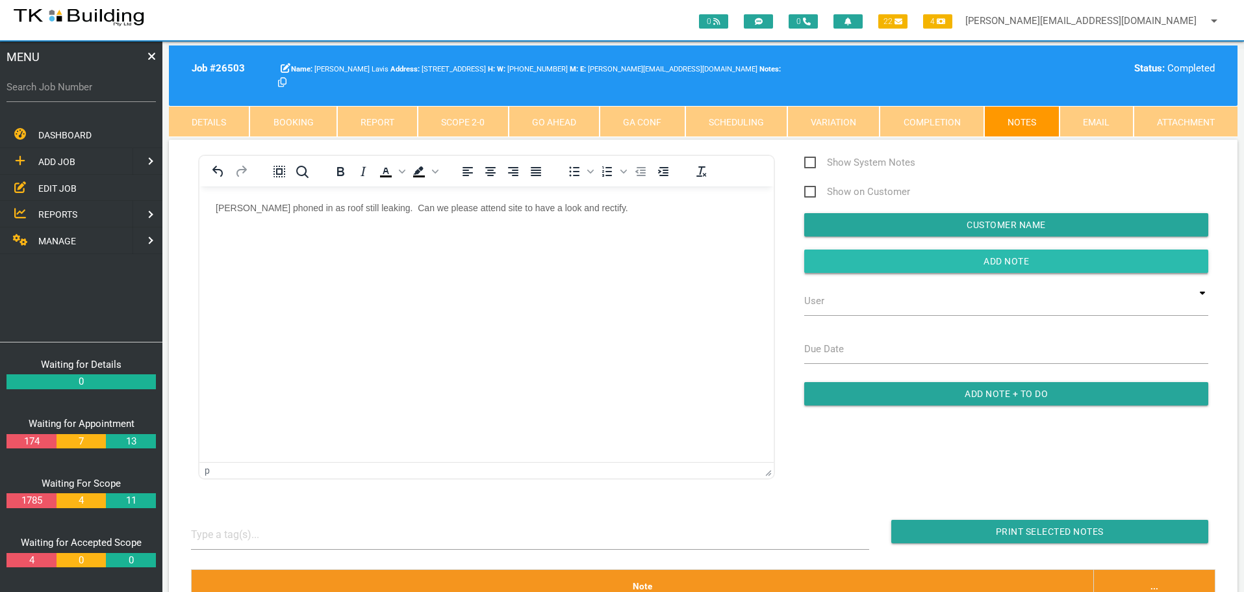
click at [906, 258] on input "button" at bounding box center [1007, 261] width 404 height 23
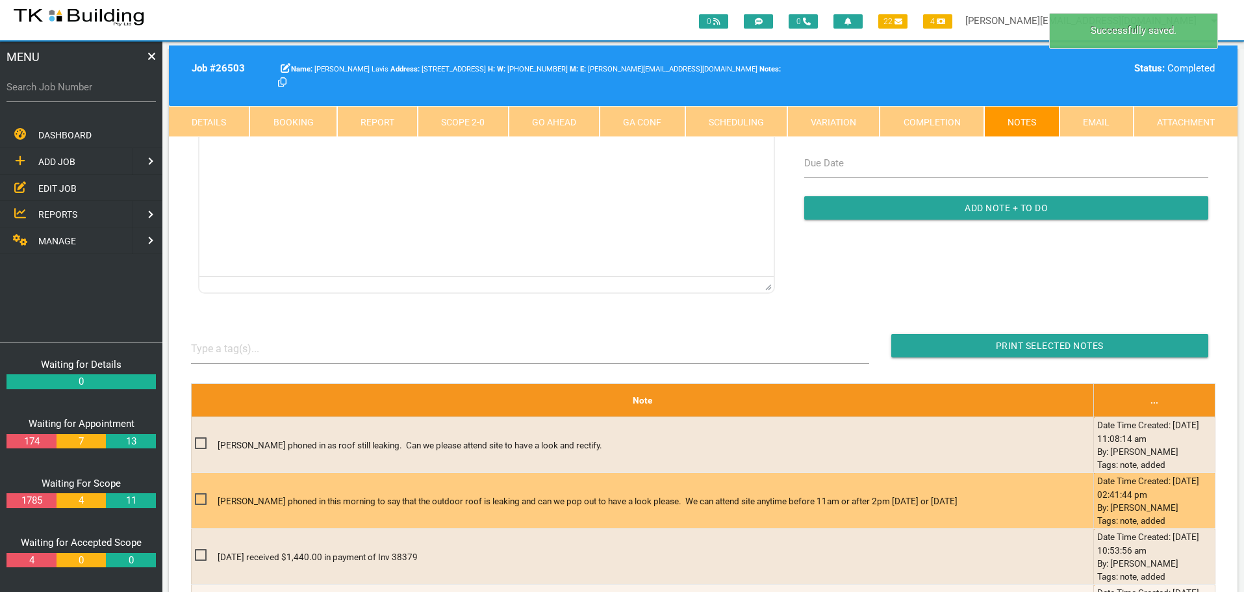
scroll to position [390, 0]
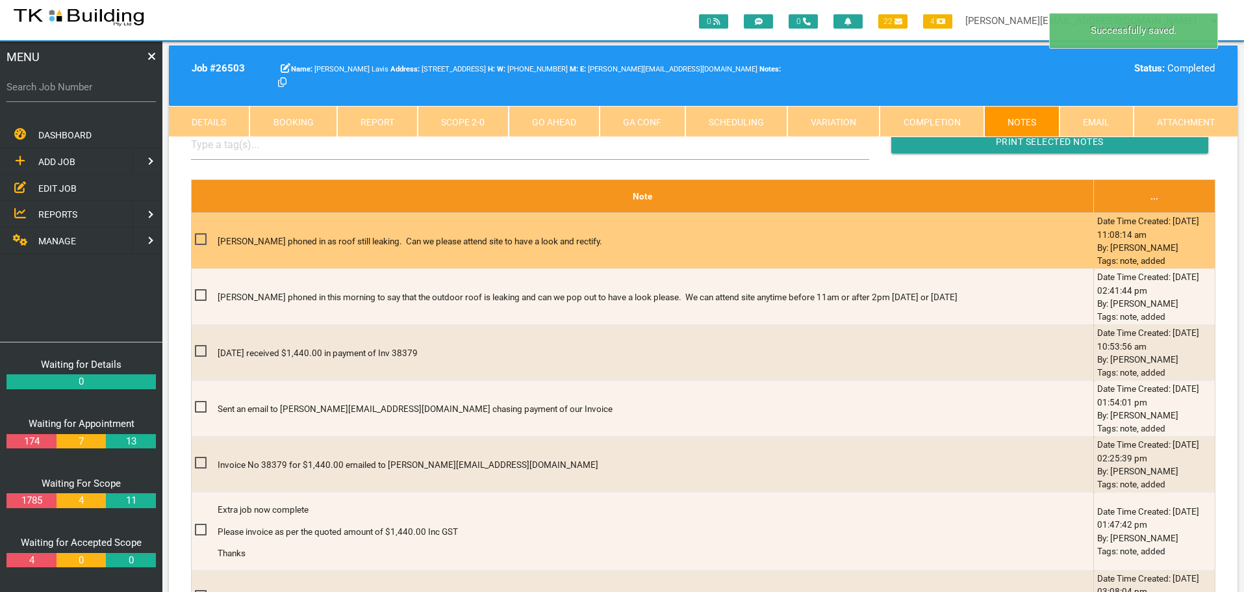
click at [197, 237] on span at bounding box center [206, 239] width 23 height 16
click at [197, 237] on input "checkbox" at bounding box center [199, 235] width 8 height 8
checkbox input "true"
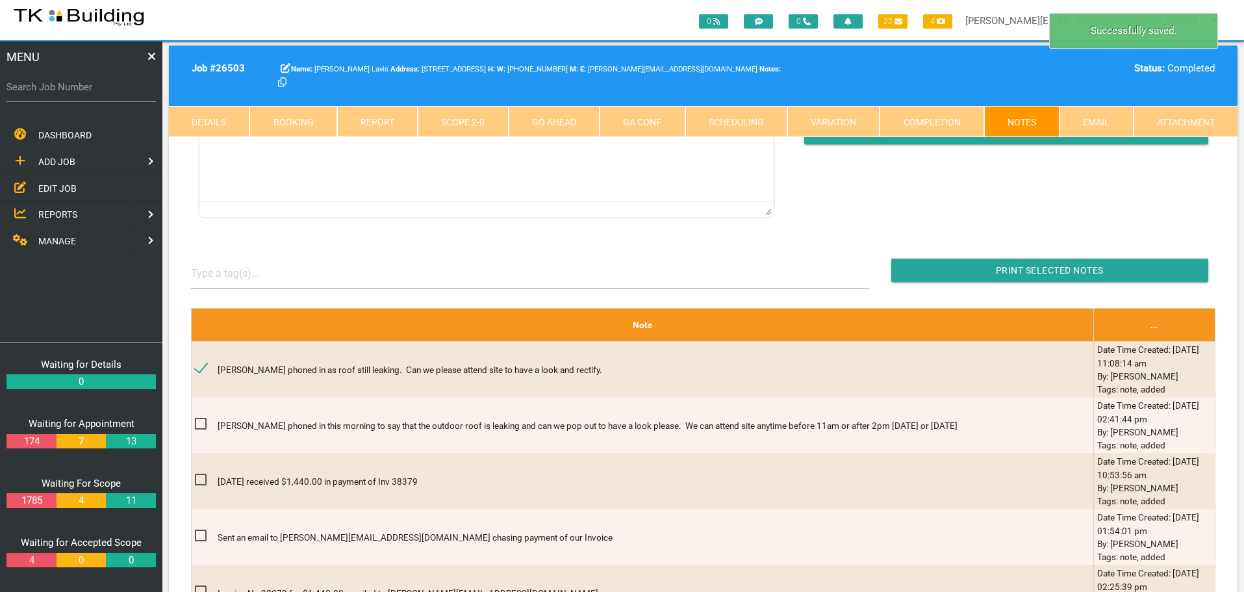
scroll to position [260, 0]
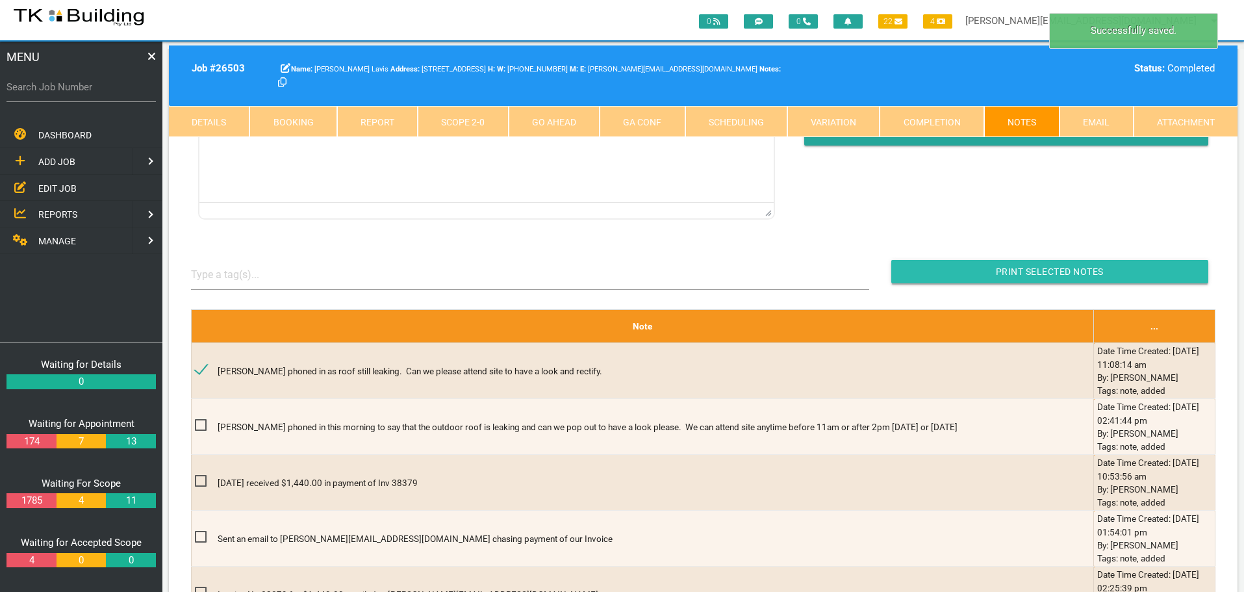
click at [952, 270] on input "Print Selected Notes" at bounding box center [1050, 271] width 317 height 23
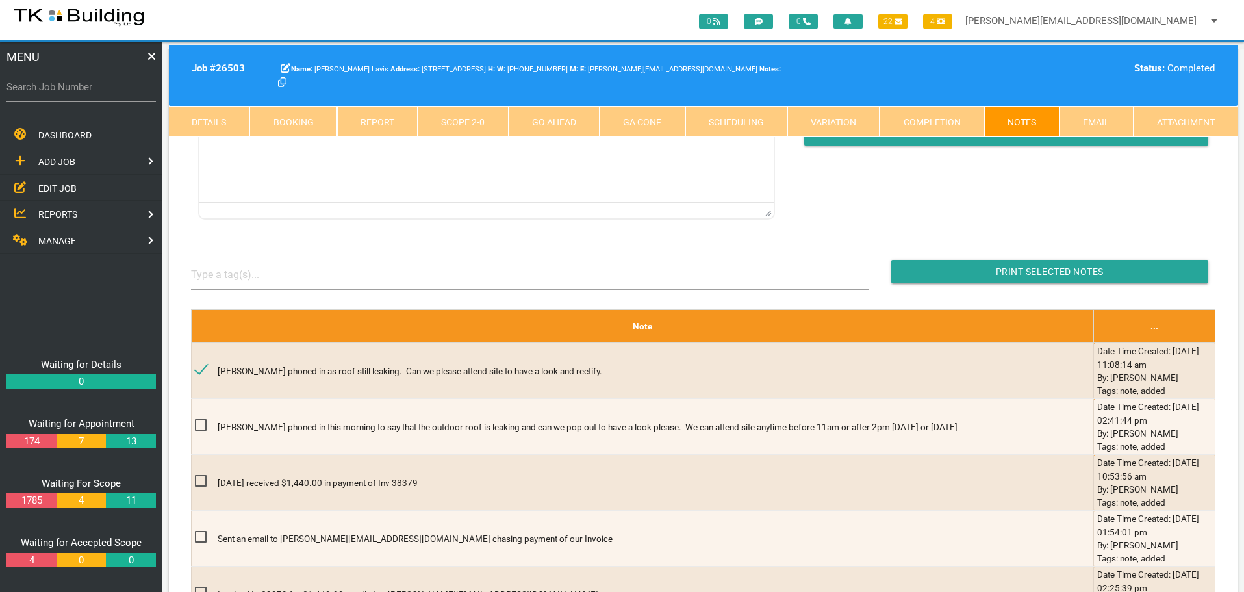
click at [61, 188] on span "EDIT JOB" at bounding box center [57, 188] width 38 height 10
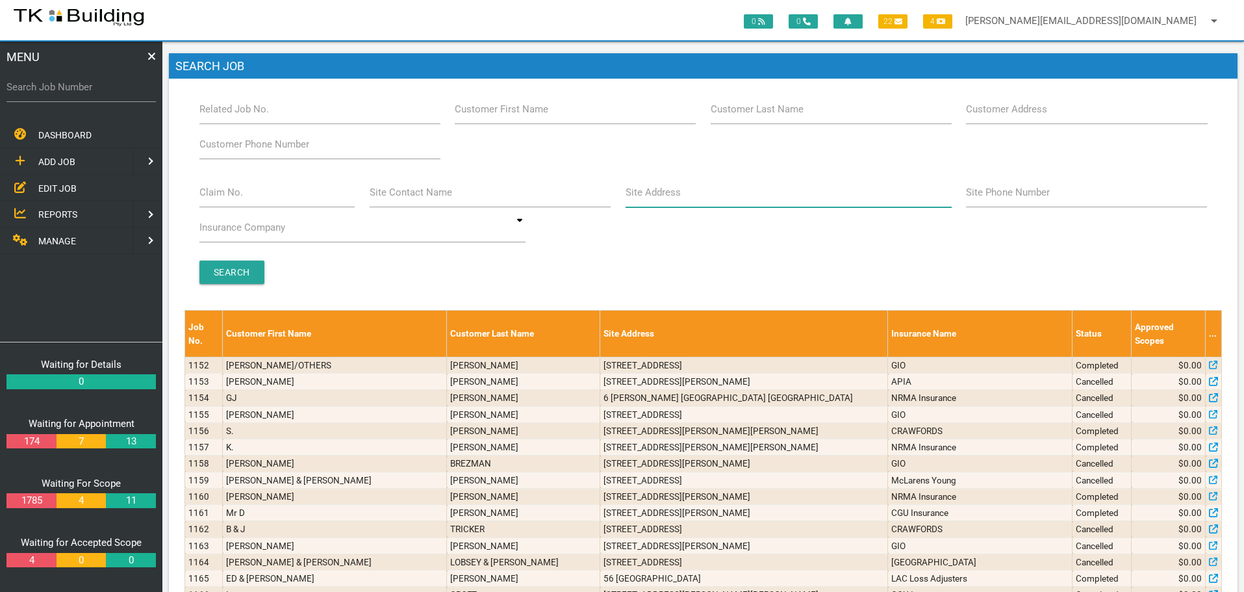
click at [669, 201] on input "Site Address" at bounding box center [789, 192] width 326 height 30
type input "60 [PERSON_NAME]"
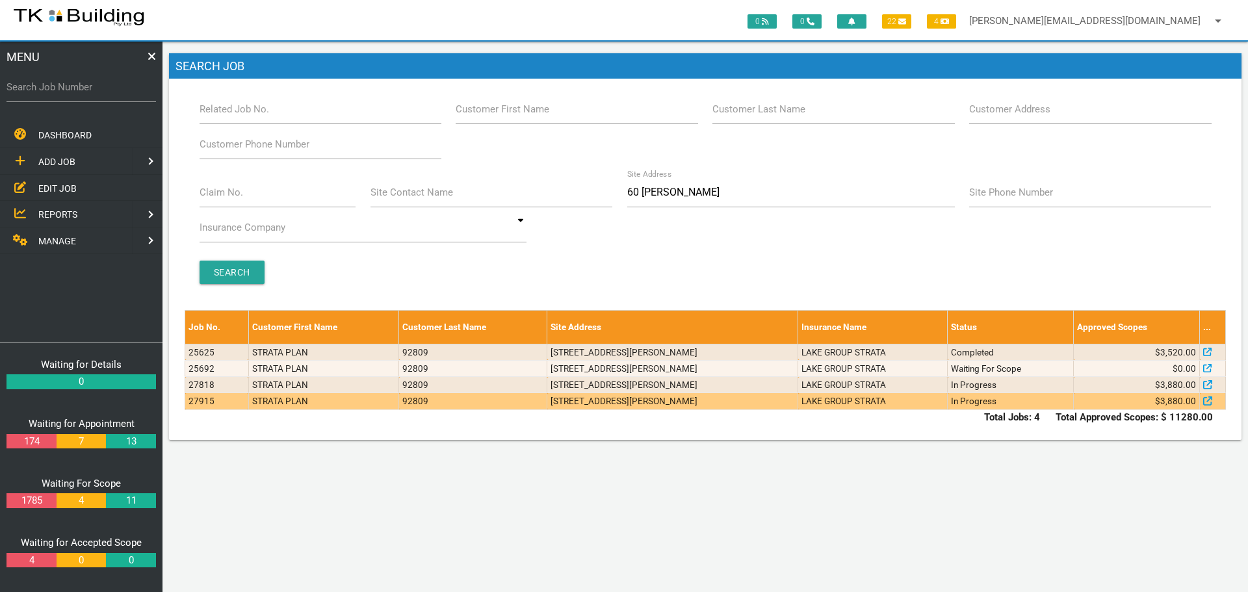
click at [690, 401] on td "[STREET_ADDRESS][PERSON_NAME]" at bounding box center [672, 401] width 251 height 16
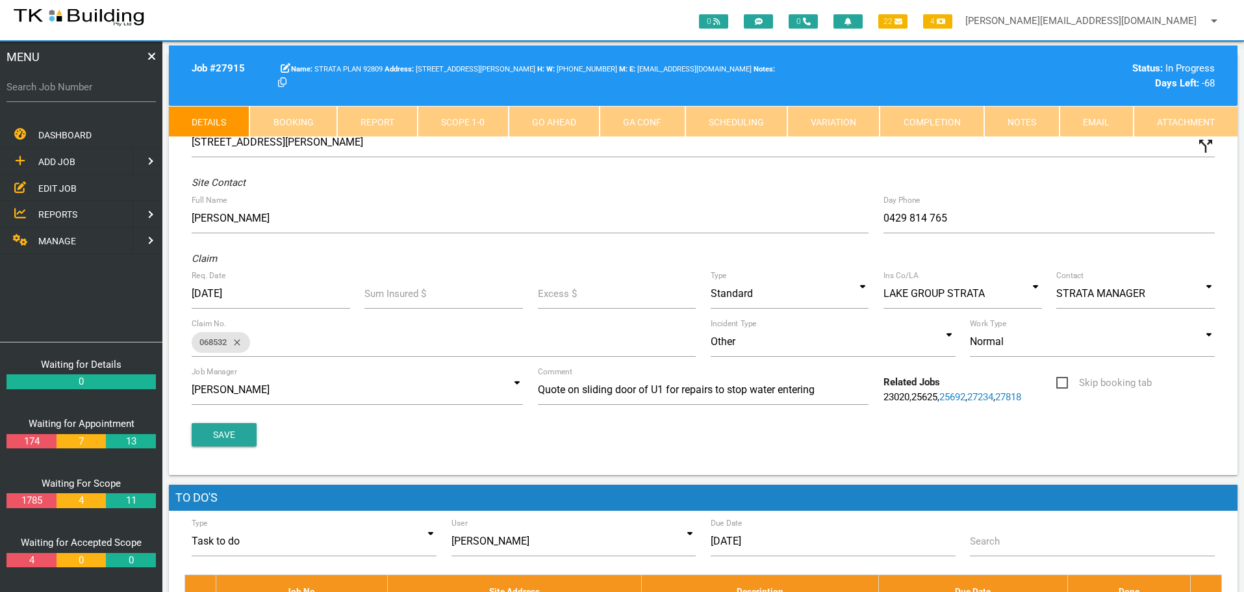
click at [1014, 116] on link "Notes" at bounding box center [1022, 121] width 75 height 31
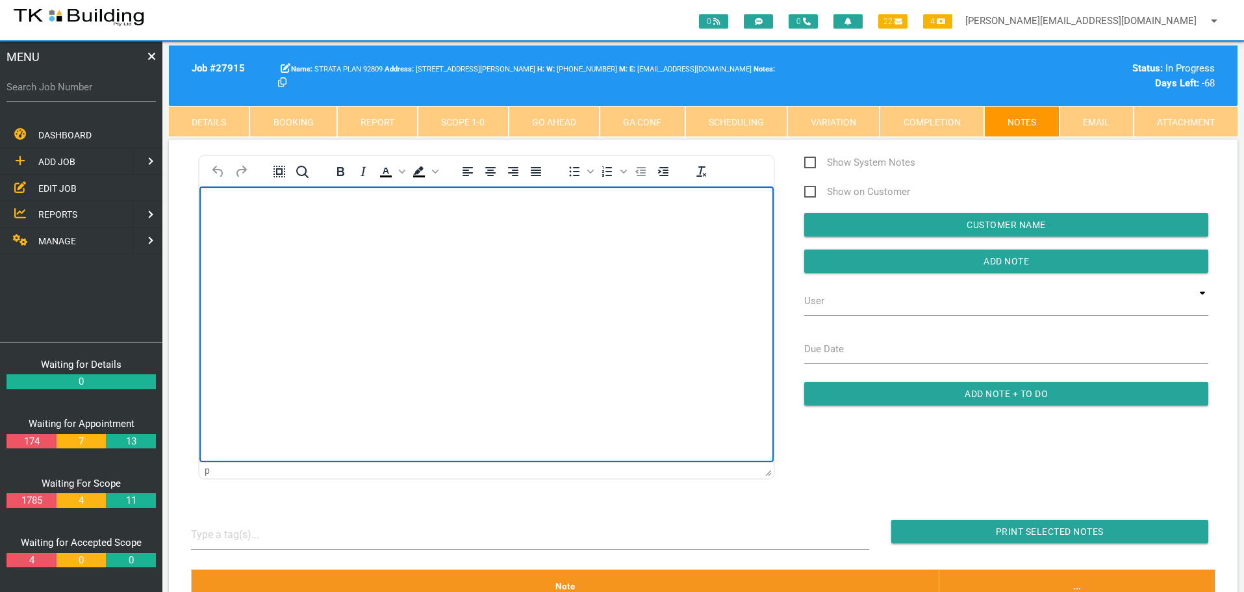
click at [273, 230] on body "Rich Text Area. Press ALT-0 for help." at bounding box center [487, 223] width 574 height 43
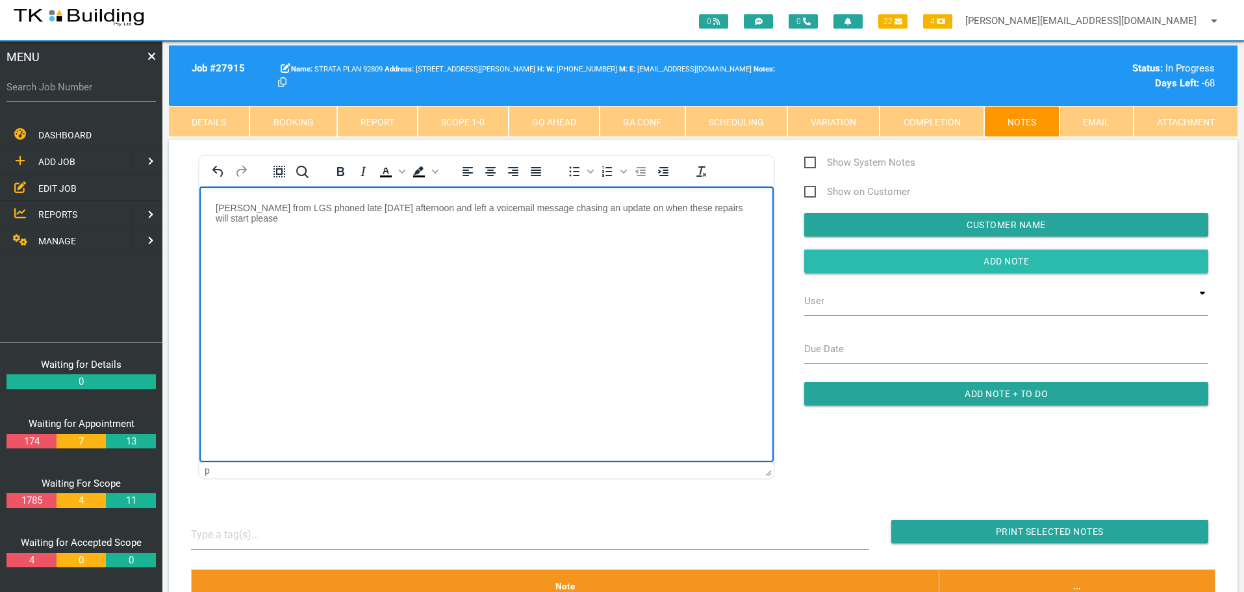
click at [848, 264] on input "Add Note" at bounding box center [1007, 261] width 404 height 23
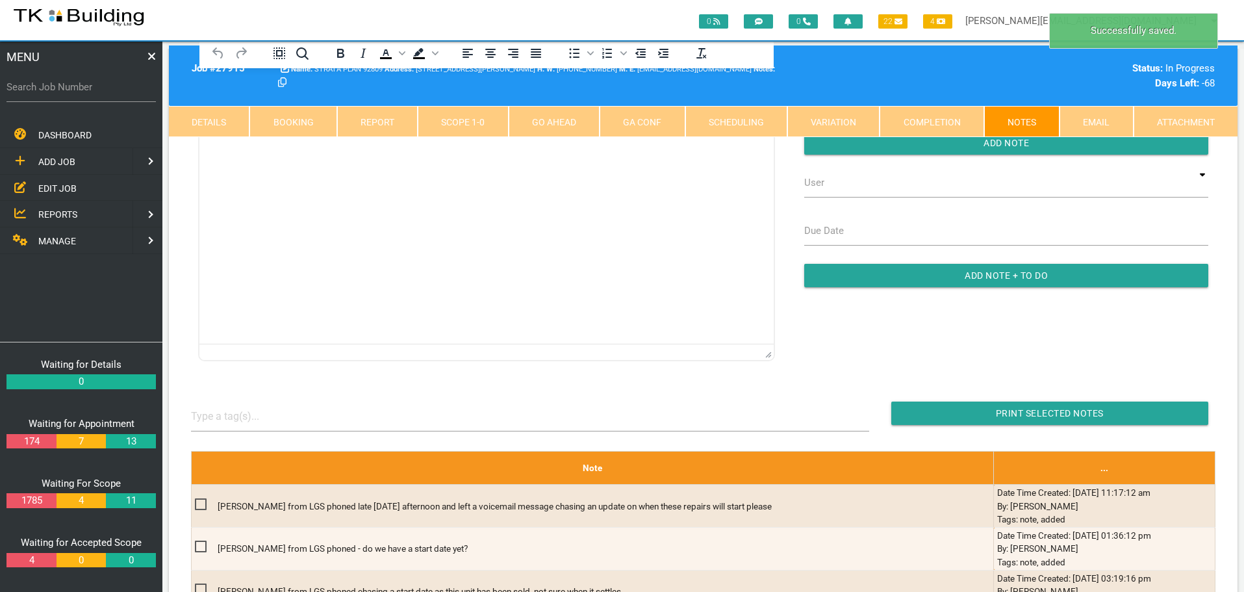
scroll to position [260, 0]
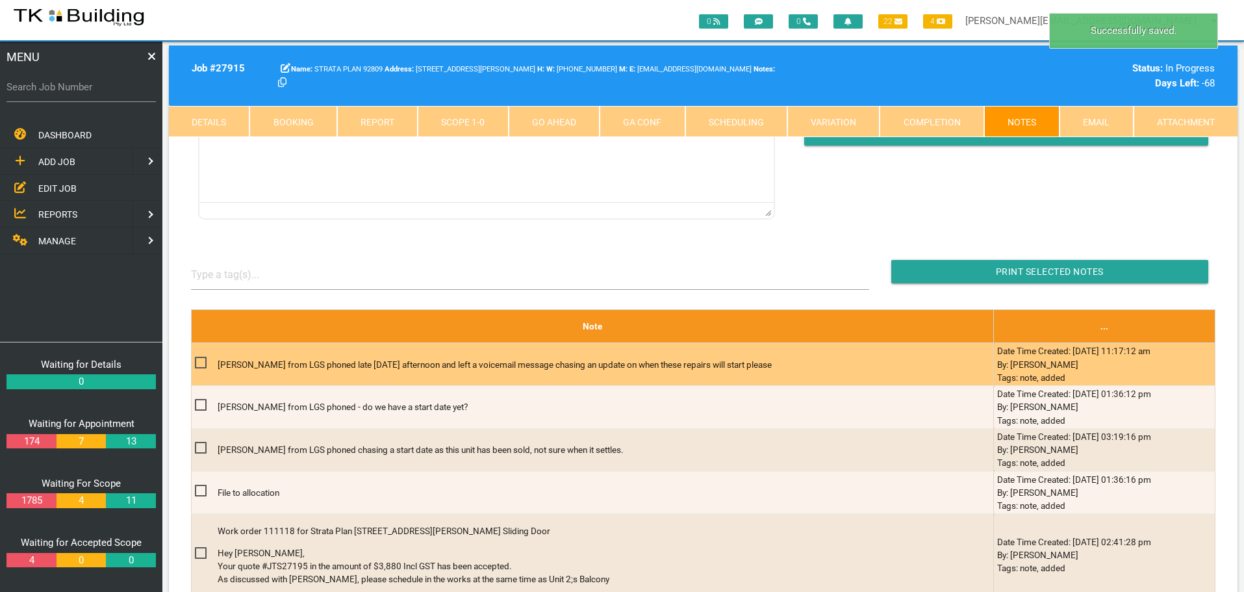
click at [199, 360] on span at bounding box center [206, 363] width 23 height 16
click at [199, 360] on input "checkbox" at bounding box center [199, 359] width 8 height 8
checkbox input "true"
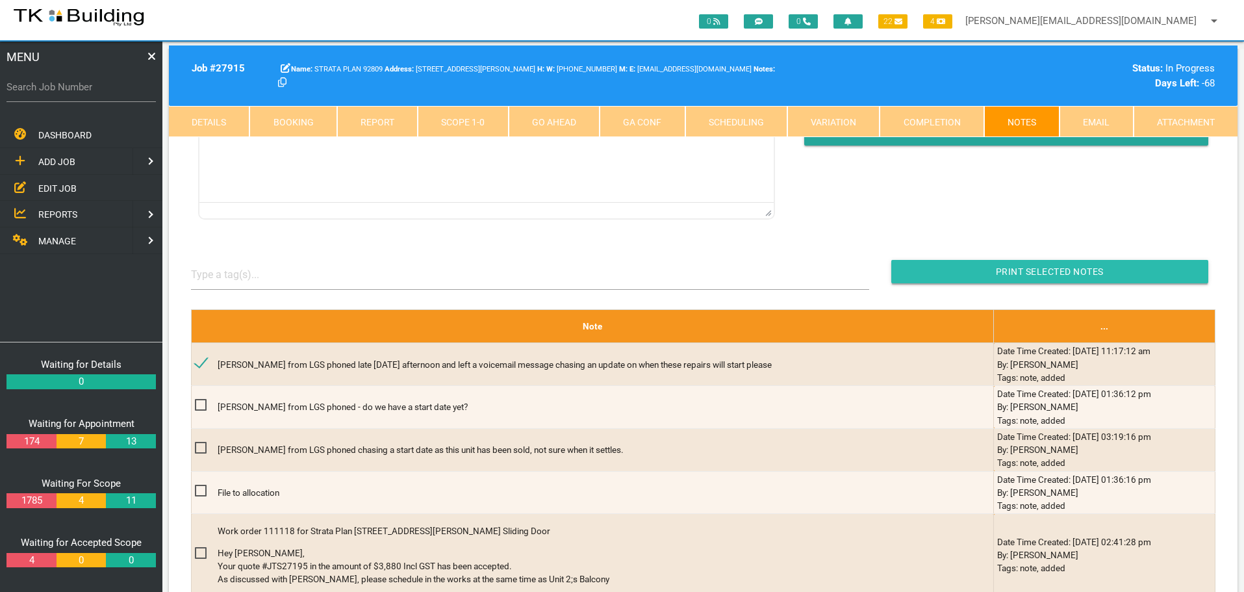
click at [902, 271] on input "button" at bounding box center [1050, 271] width 317 height 23
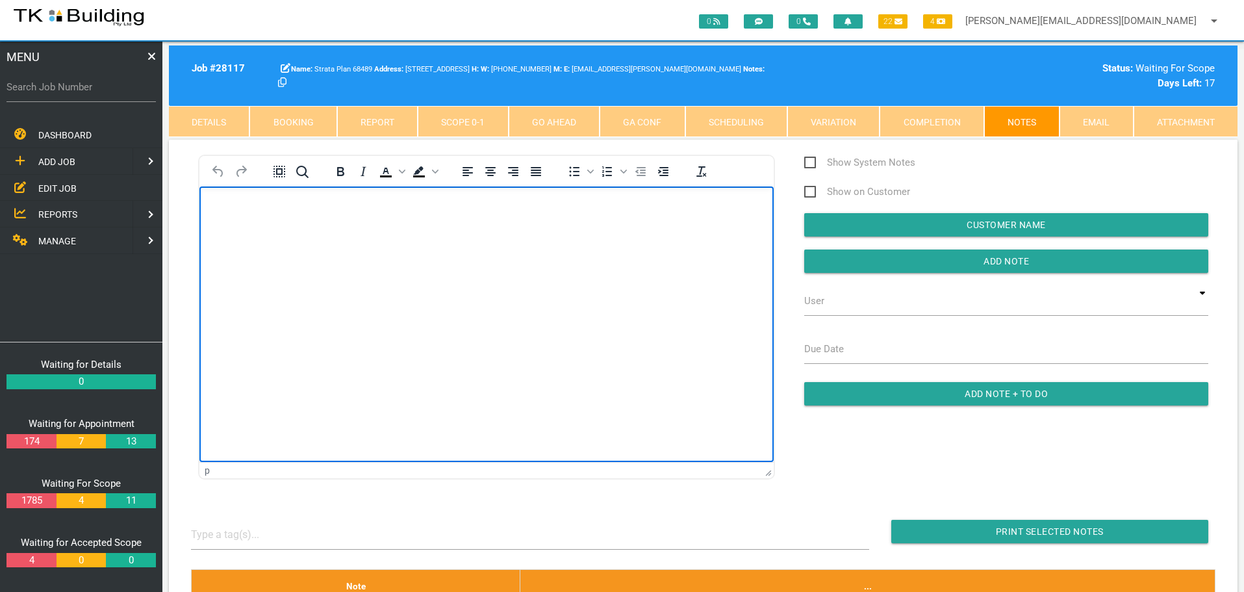
click at [353, 245] on html at bounding box center [487, 215] width 574 height 59
drag, startPoint x: 47, startPoint y: 187, endPoint x: 77, endPoint y: 186, distance: 29.3
click at [47, 187] on span "EDIT JOB" at bounding box center [57, 188] width 38 height 10
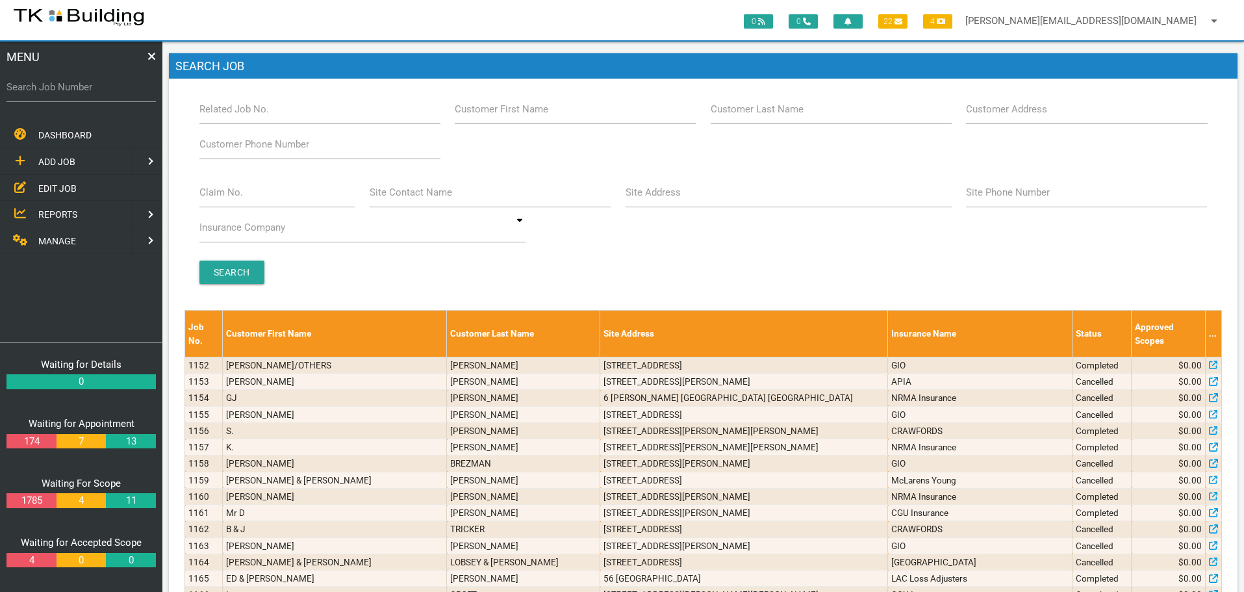
click at [678, 198] on label "Site Address" at bounding box center [653, 192] width 55 height 15
click at [678, 198] on input "Site Address" at bounding box center [789, 192] width 326 height 30
type input "121 union"
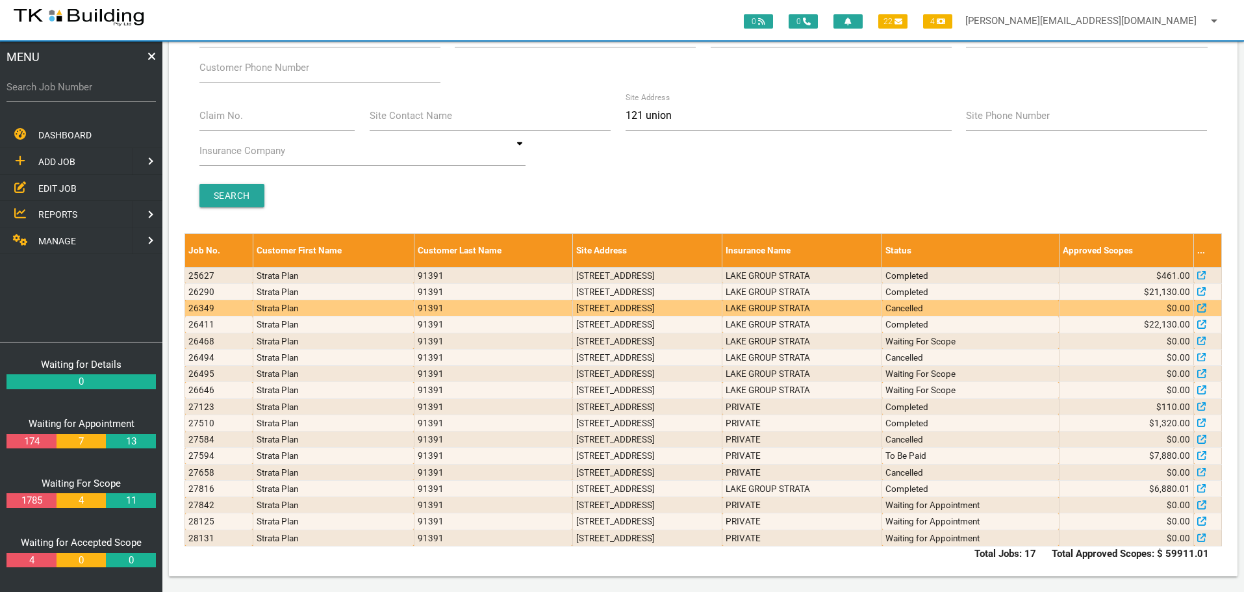
scroll to position [77, 0]
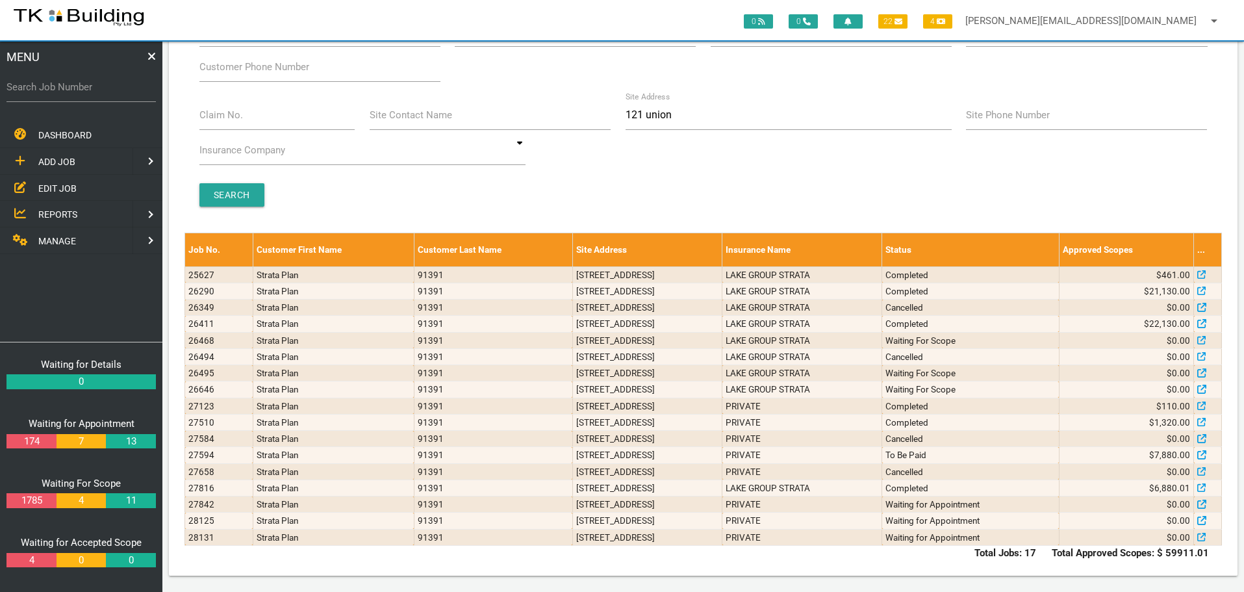
drag, startPoint x: 708, startPoint y: 441, endPoint x: 598, endPoint y: 623, distance: 212.9
click at [598, 591] on html "2015 2016 2017 2018 2019 2020 2021 2022 2023 2024 2025 2026 2027 2028 2029 2030…" at bounding box center [622, 257] width 1244 height 669
click at [643, 159] on div "Claim No. Site Contact Name Site Address 121 union Site Phone Number Insurance …" at bounding box center [704, 135] width 1024 height 70
click at [109, 94] on label "Search Job Number" at bounding box center [80, 87] width 149 height 15
click at [109, 94] on input "Search Job Number" at bounding box center [80, 87] width 149 height 30
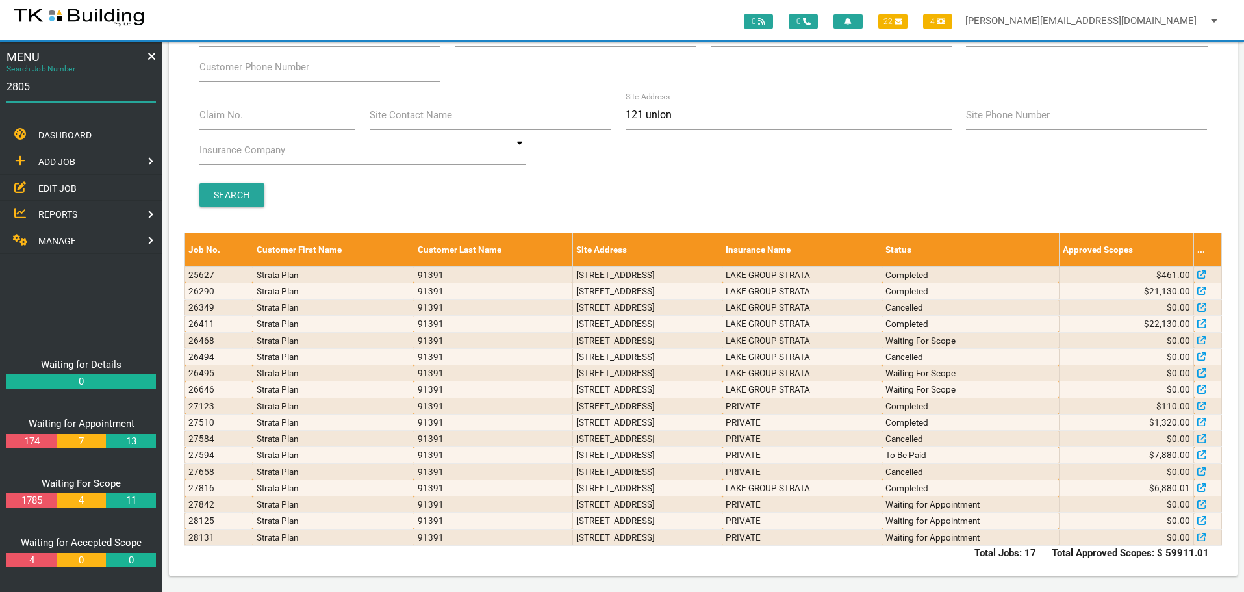
type input "28058"
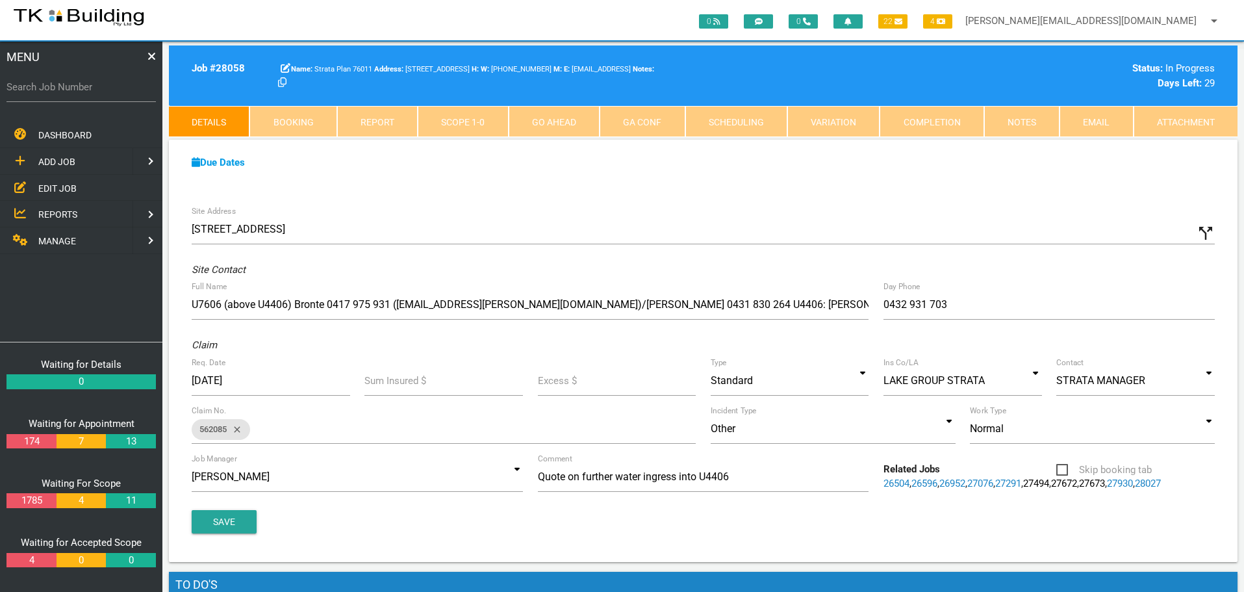
click at [50, 188] on span "EDIT JOB" at bounding box center [57, 188] width 38 height 10
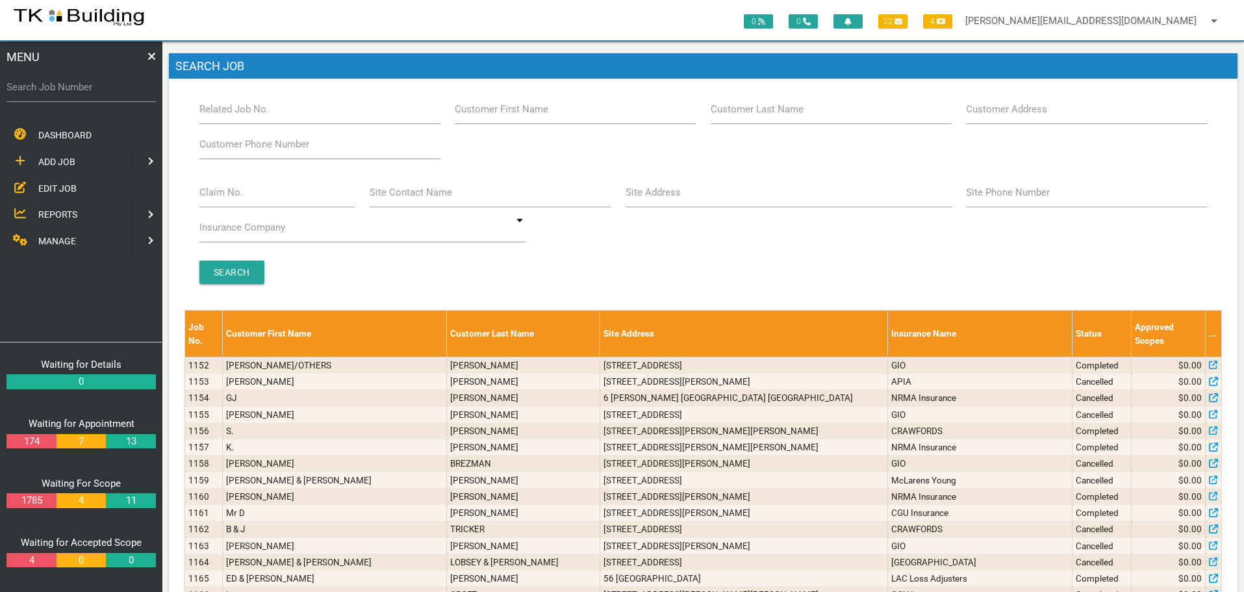
click at [766, 114] on label "Customer Last Name" at bounding box center [757, 109] width 93 height 15
click at [766, 114] on input "Customer Last Name" at bounding box center [831, 109] width 241 height 30
type input "66704"
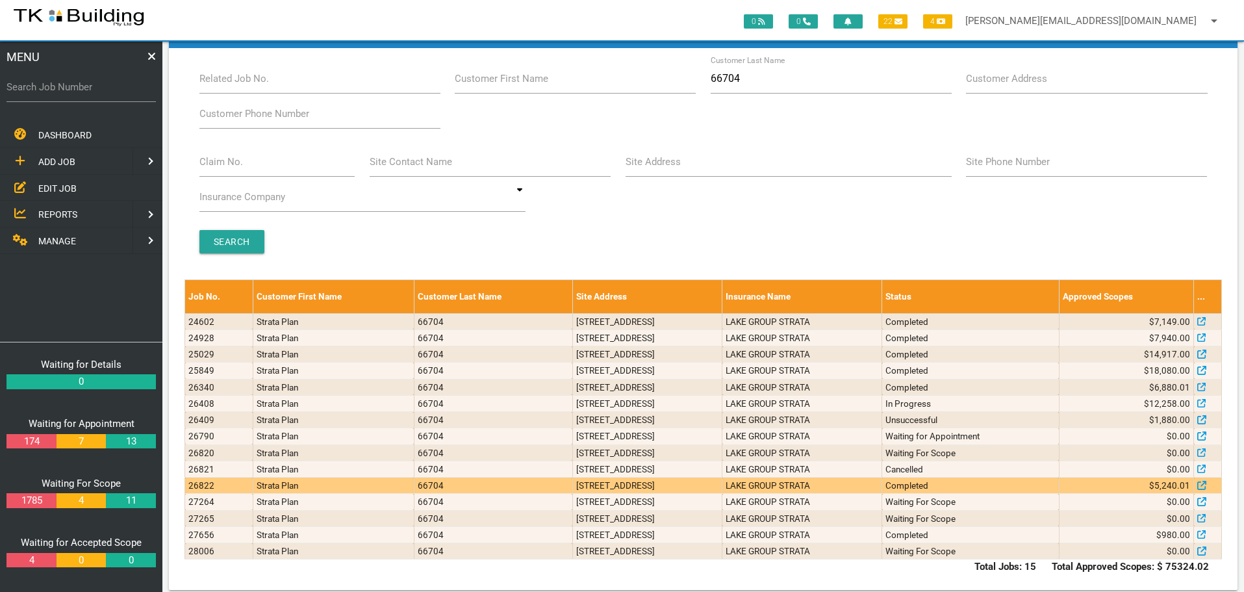
scroll to position [45, 0]
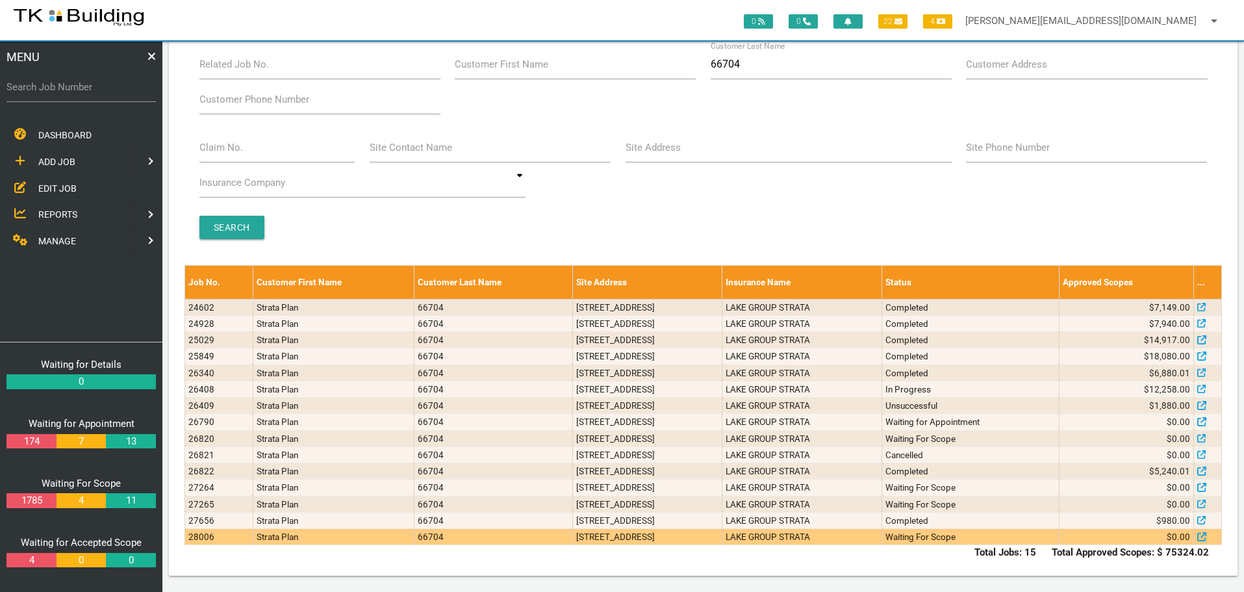
click at [722, 535] on td "[STREET_ADDRESS]" at bounding box center [647, 537] width 149 height 16
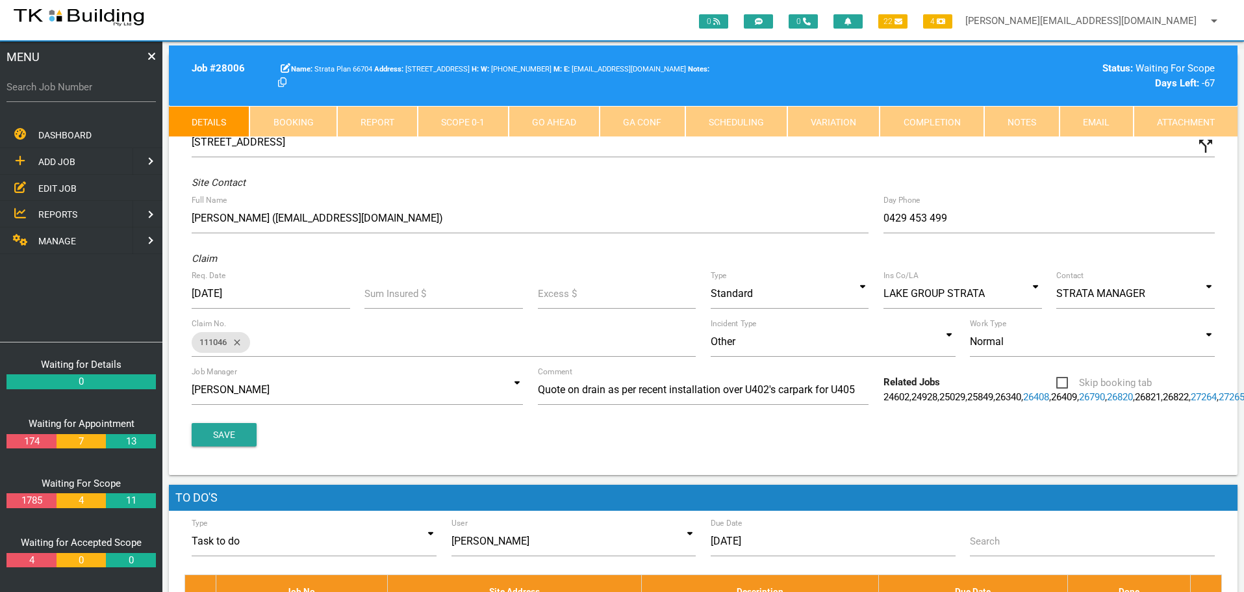
click at [1011, 125] on link "Notes" at bounding box center [1022, 121] width 75 height 31
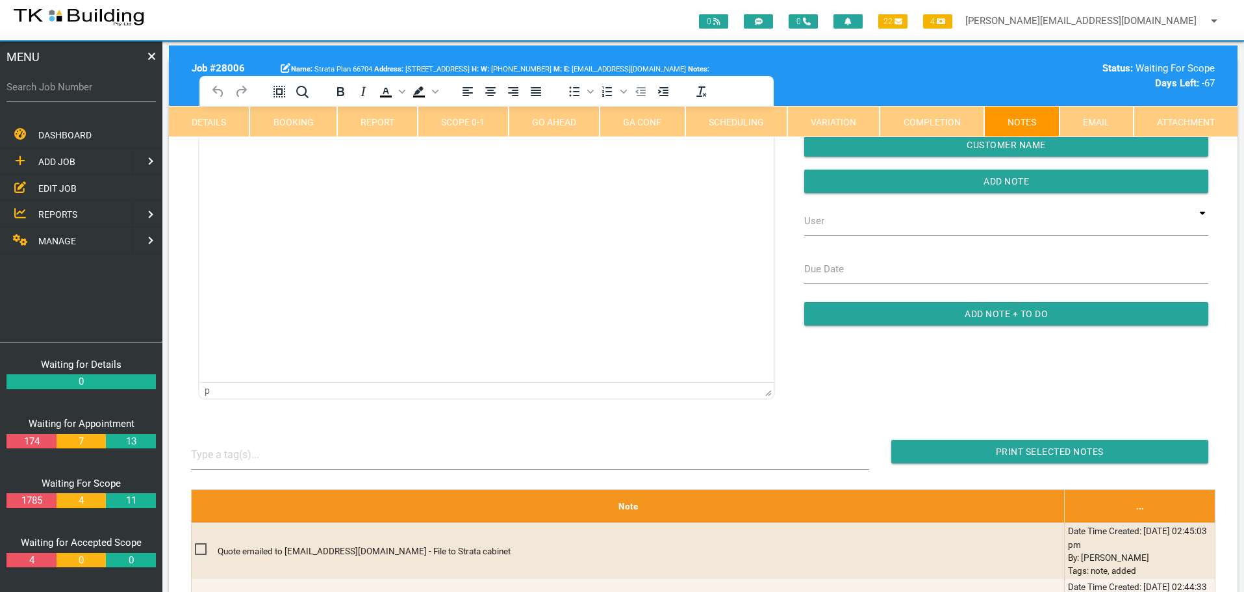
scroll to position [65, 0]
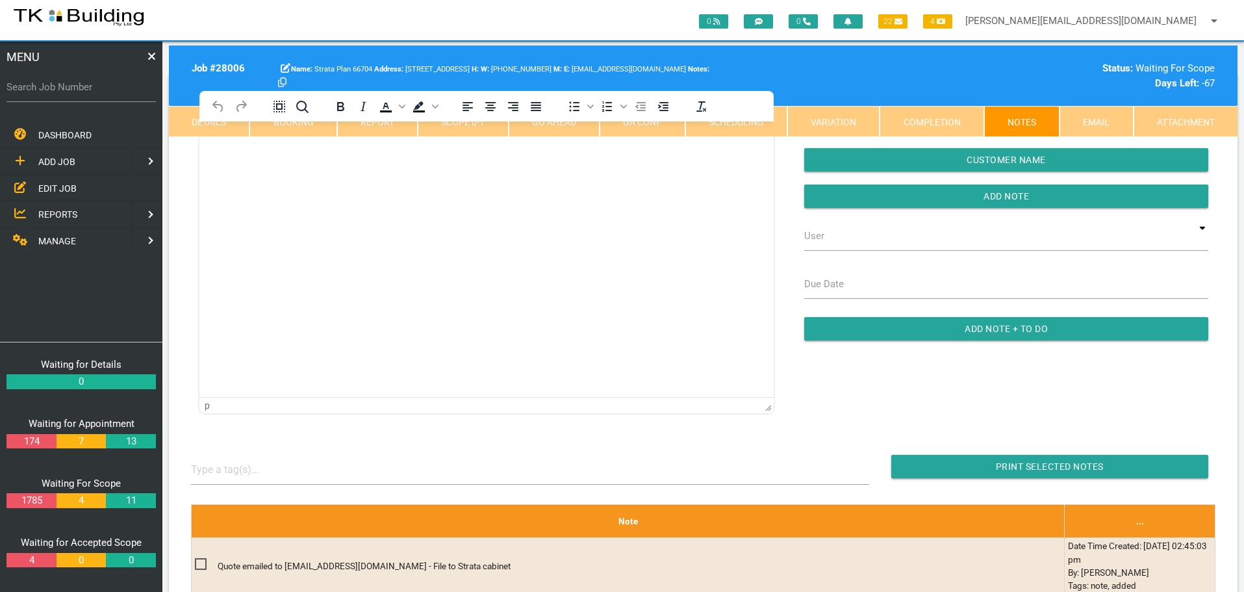
click at [225, 129] on link "Details" at bounding box center [209, 121] width 81 height 31
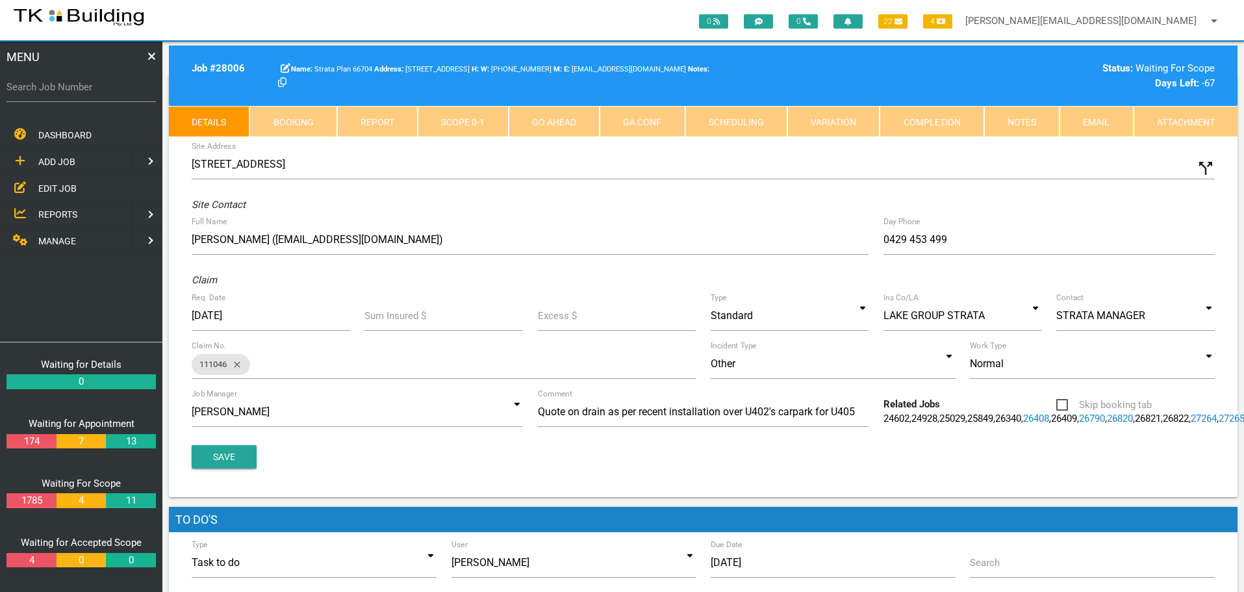
scroll to position [0, 0]
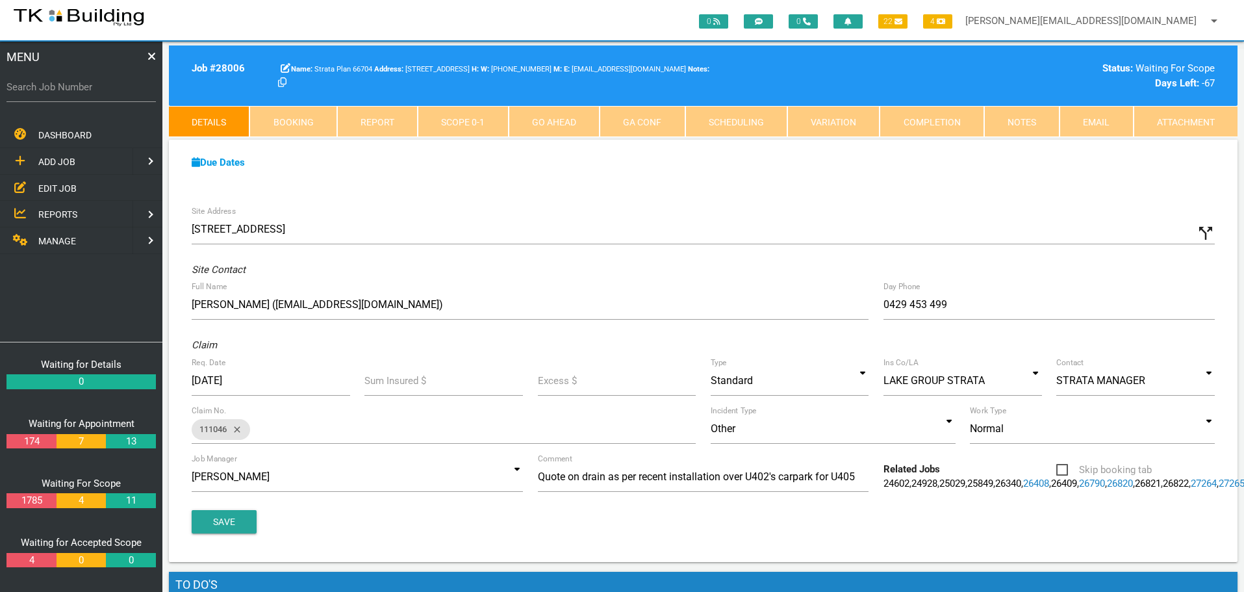
click at [1023, 122] on link "Notes" at bounding box center [1022, 121] width 75 height 31
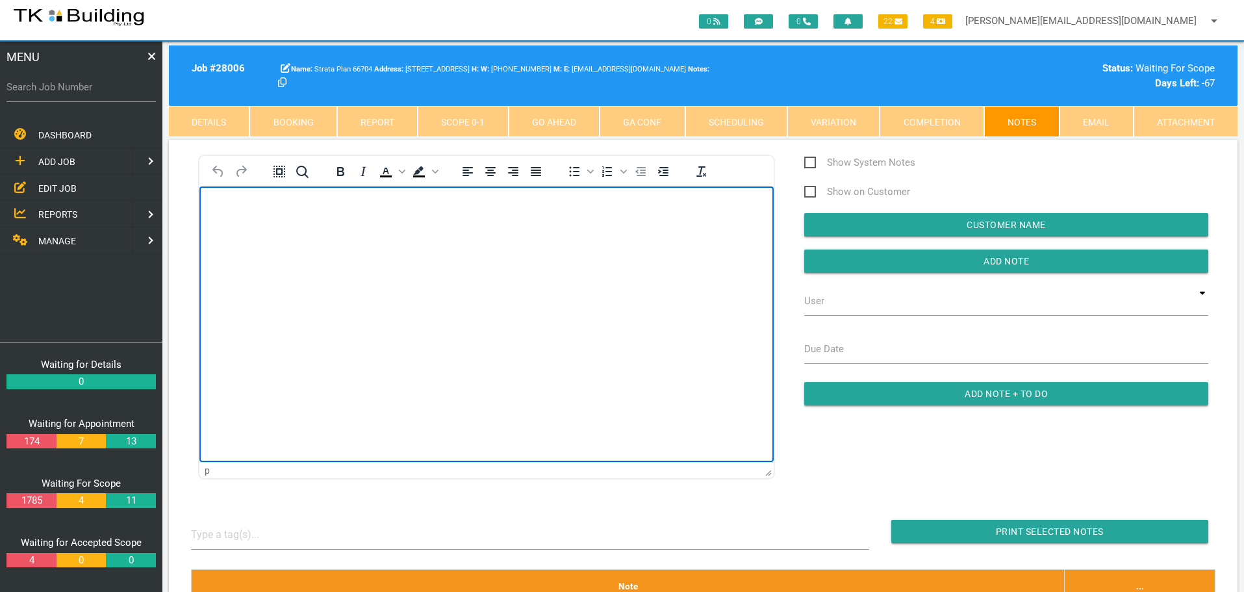
click at [283, 223] on body "Rich Text Area. Press ALT-0 for help." at bounding box center [487, 223] width 574 height 43
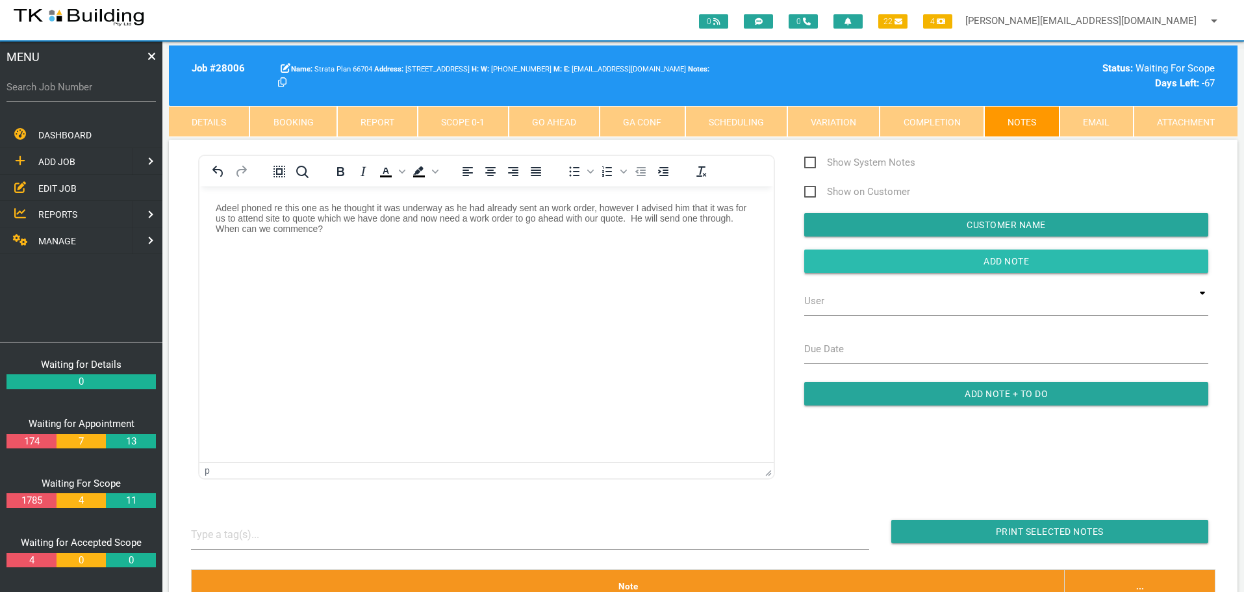
click at [842, 263] on input "button" at bounding box center [1007, 261] width 404 height 23
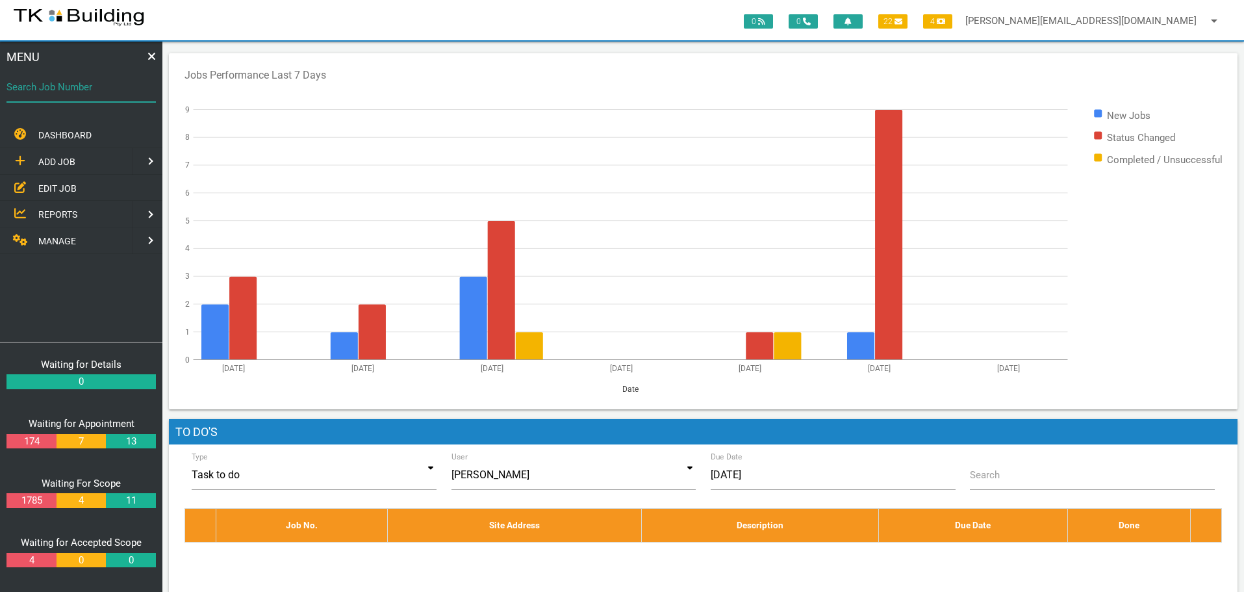
click at [74, 96] on input "Search Job Number" at bounding box center [80, 87] width 149 height 30
type input "26408"
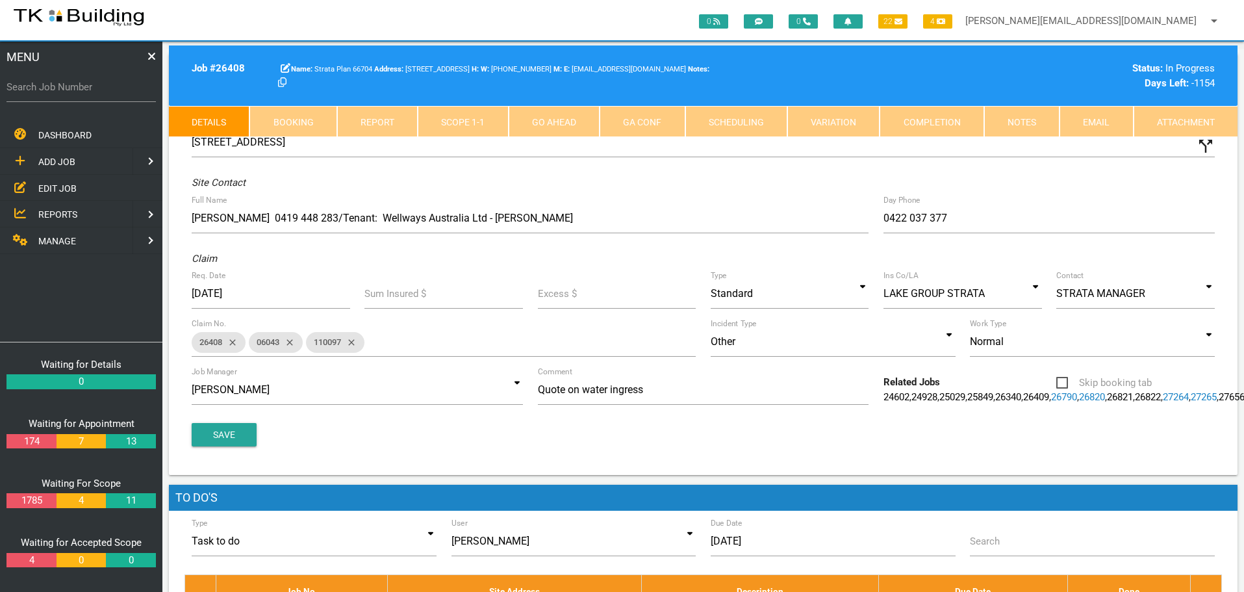
click at [1044, 121] on link "Notes" at bounding box center [1022, 121] width 75 height 31
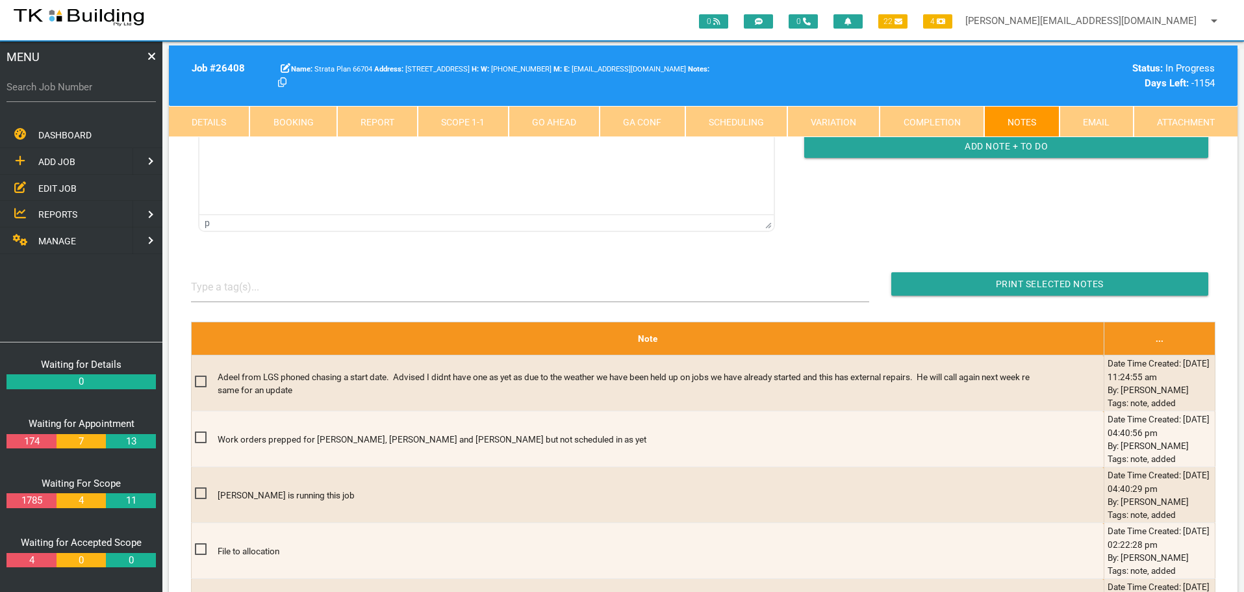
scroll to position [325, 0]
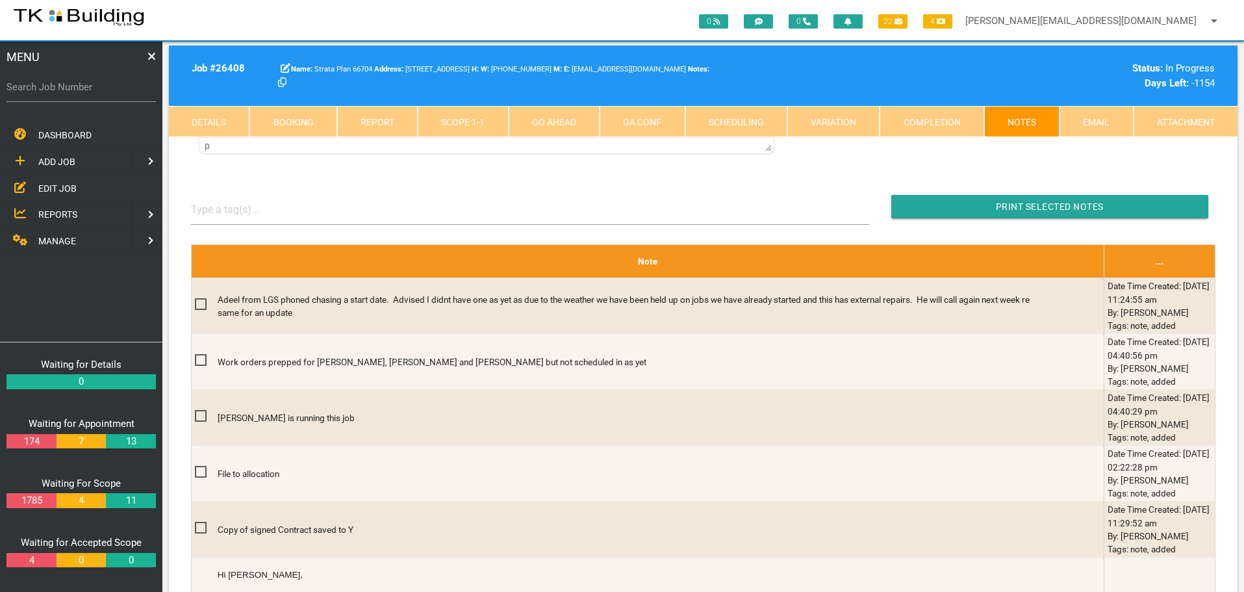
click at [474, 127] on link "Scope 1 - 1" at bounding box center [463, 121] width 90 height 31
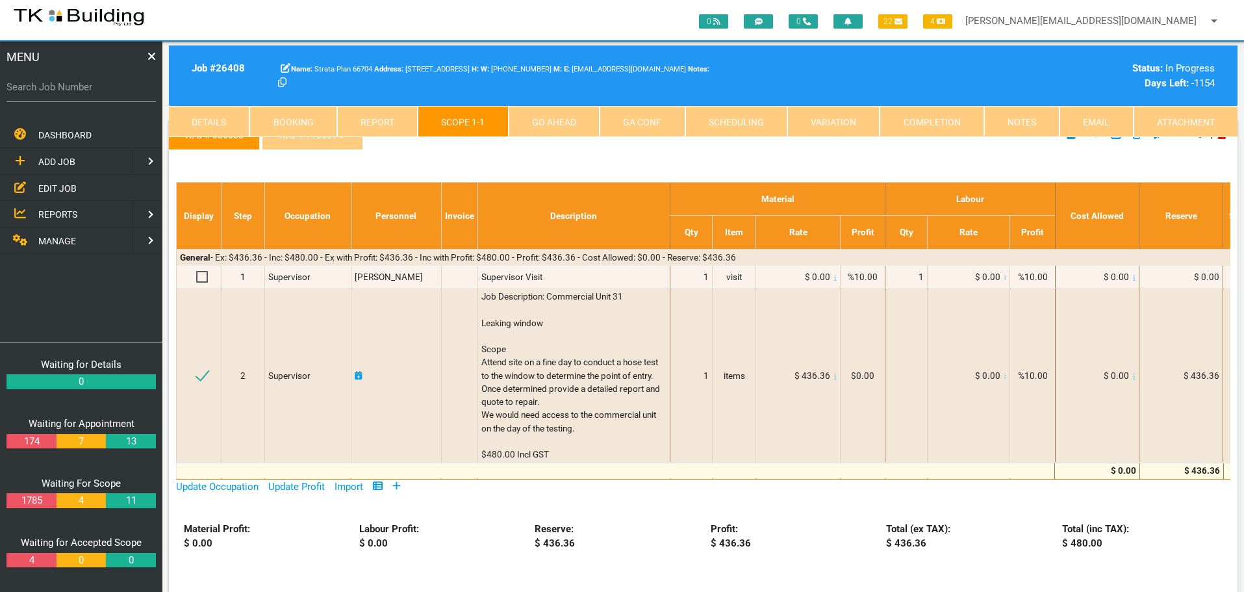
scroll to position [0, 0]
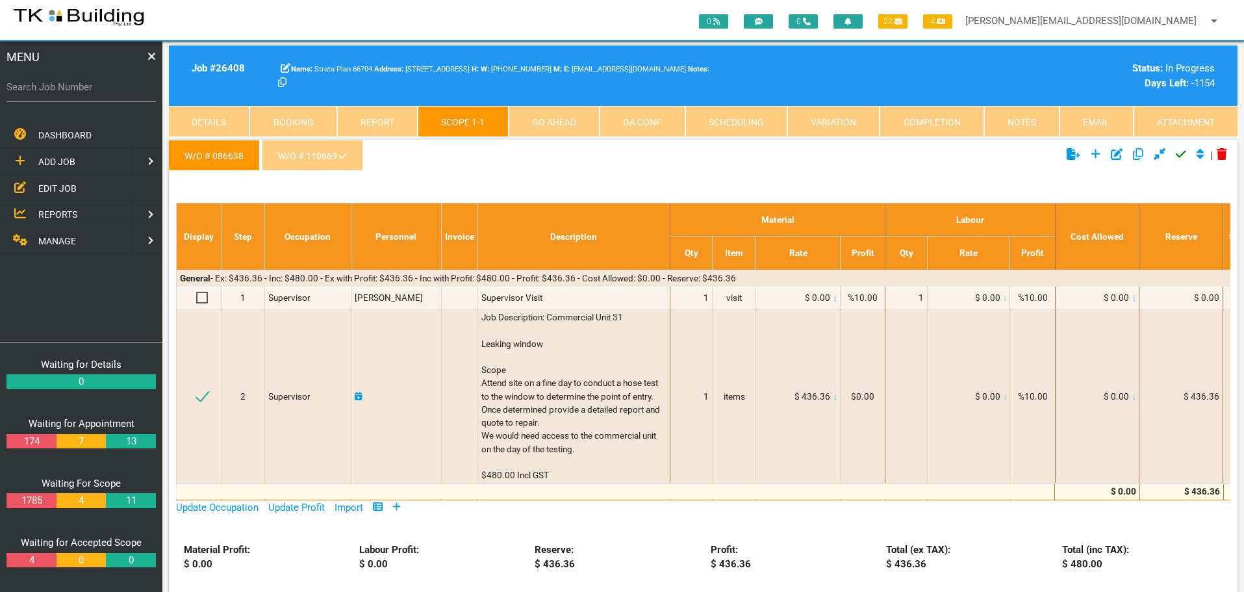
click at [315, 153] on link "W/O # 110669" at bounding box center [312, 155] width 101 height 31
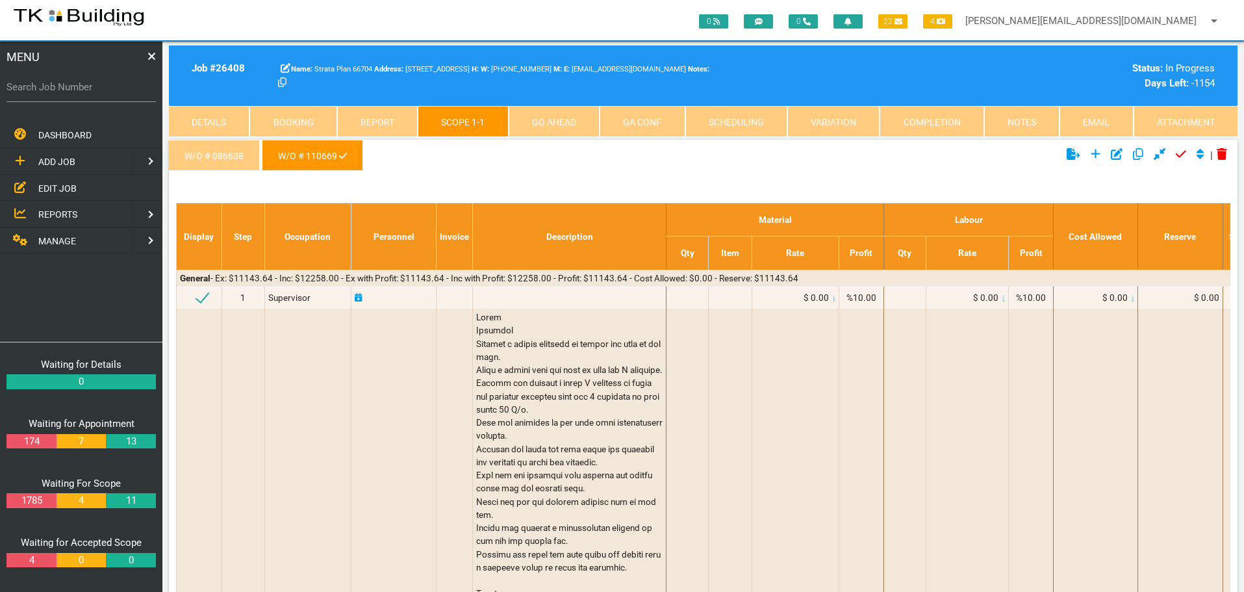
click at [1035, 119] on link "Notes" at bounding box center [1022, 121] width 75 height 31
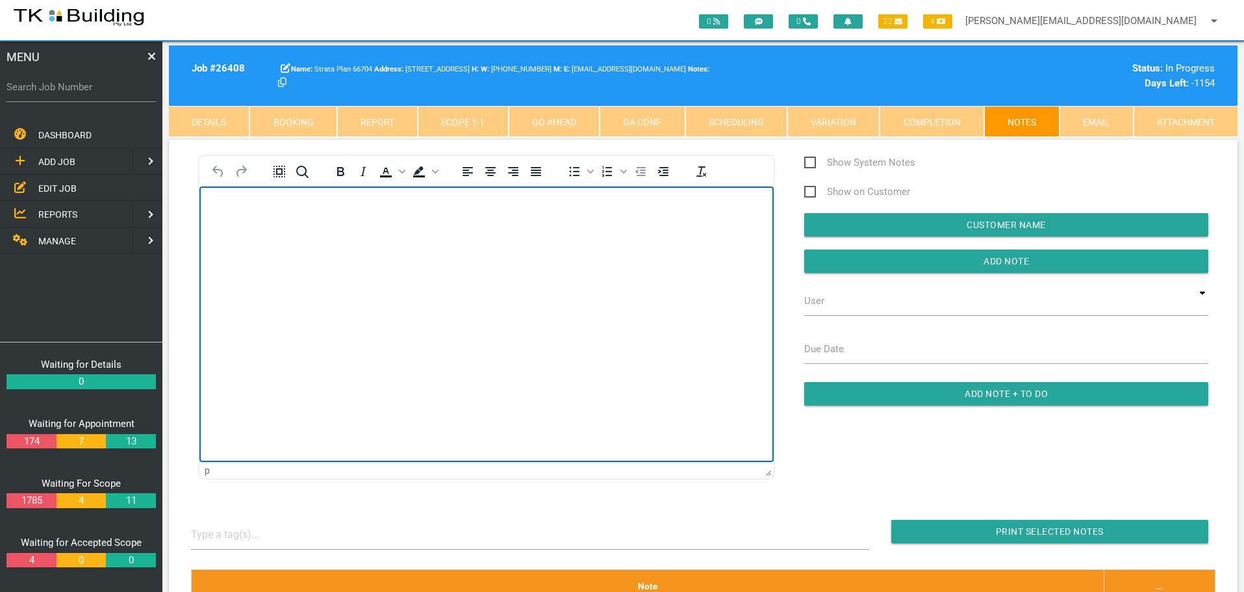
click at [265, 237] on body "Rich Text Area. Press ALT-0 for help." at bounding box center [487, 223] width 574 height 43
click at [240, 207] on p "Adeel phoned chasing a start date please" at bounding box center [487, 207] width 542 height 10
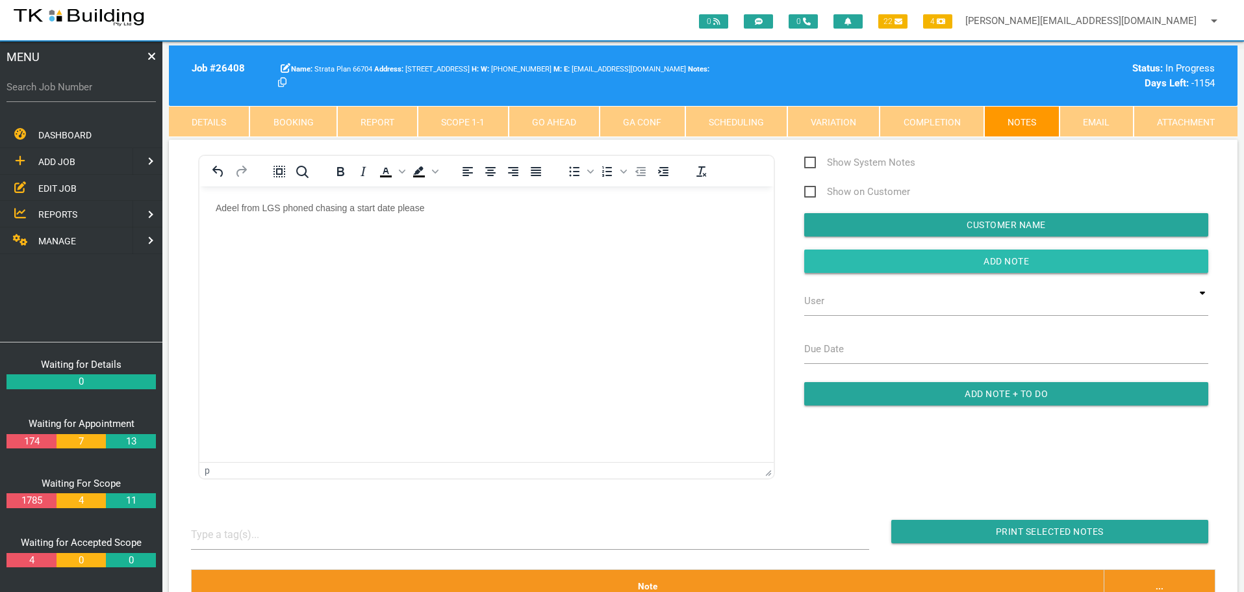
click at [833, 265] on input "button" at bounding box center [1007, 261] width 404 height 23
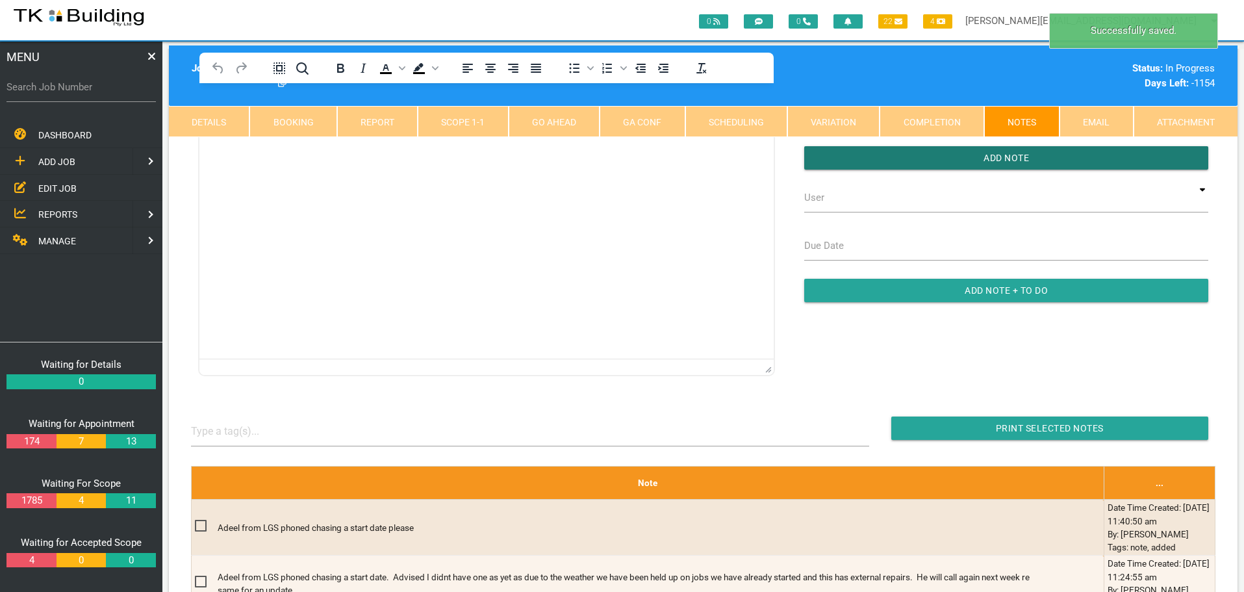
scroll to position [260, 0]
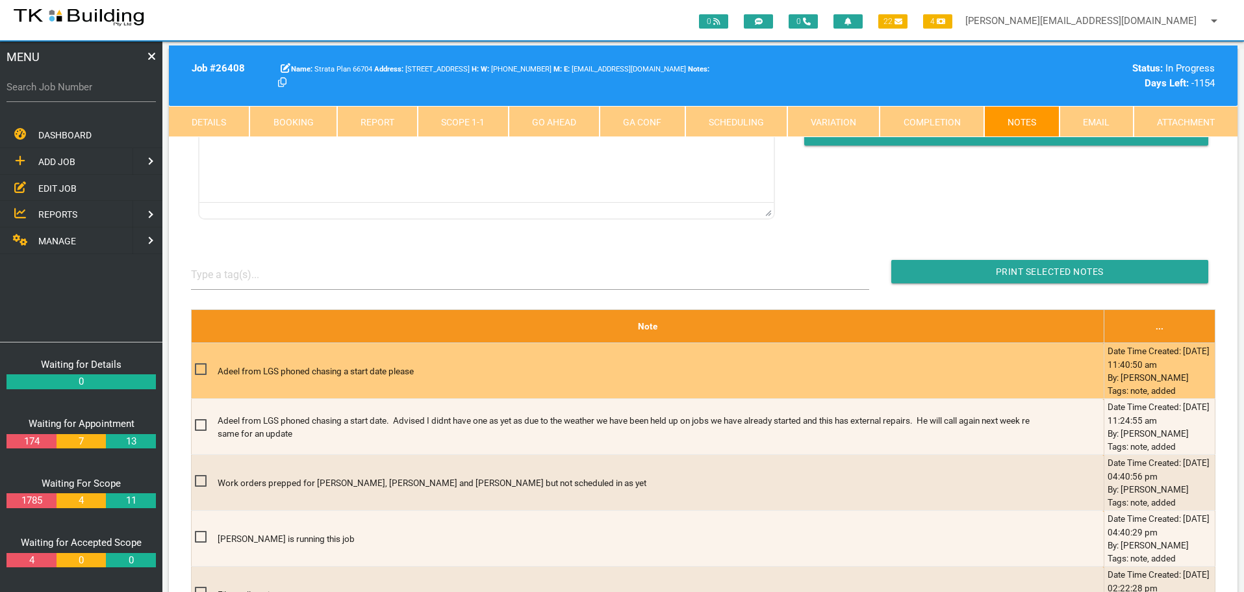
click at [202, 370] on span at bounding box center [206, 369] width 23 height 16
click at [202, 370] on input "checkbox" at bounding box center [199, 365] width 8 height 8
checkbox input "true"
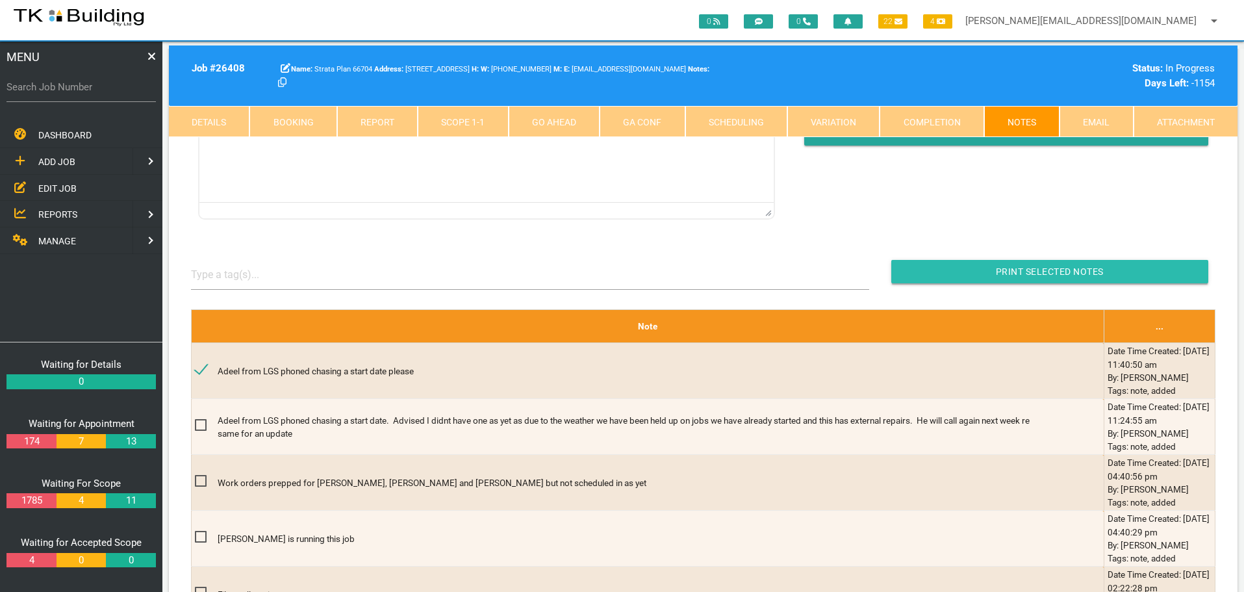
click at [914, 275] on input "button" at bounding box center [1050, 271] width 317 height 23
click at [55, 187] on span "EDIT JOB" at bounding box center [57, 188] width 38 height 10
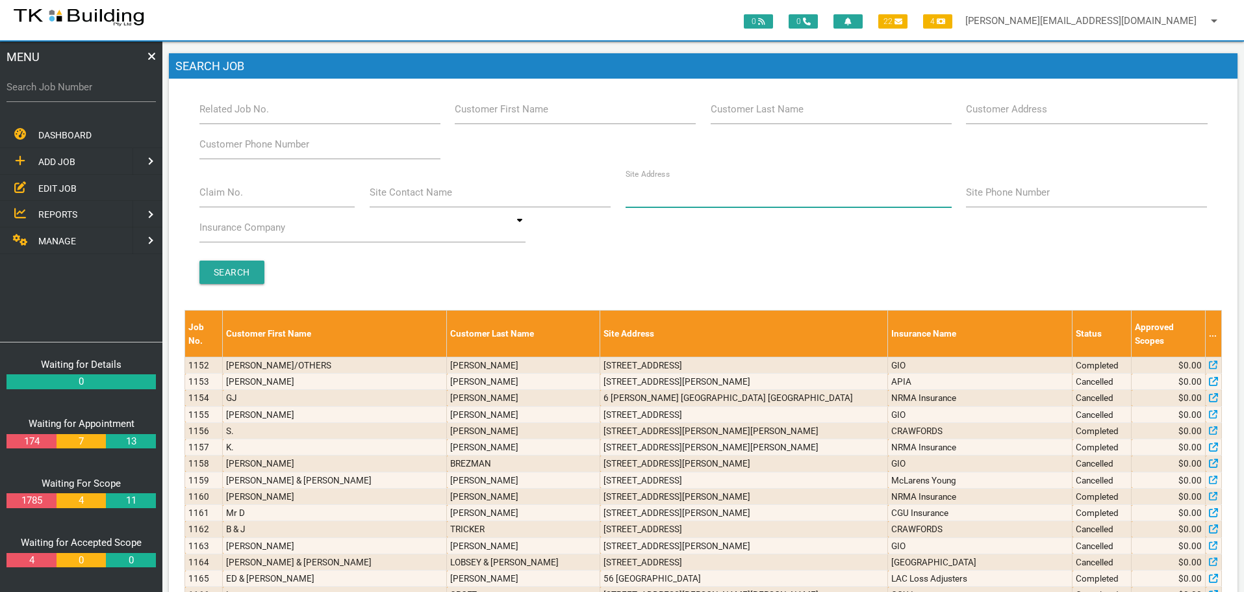
click at [645, 201] on input "Site Address" at bounding box center [789, 192] width 326 height 30
type input "60 downie"
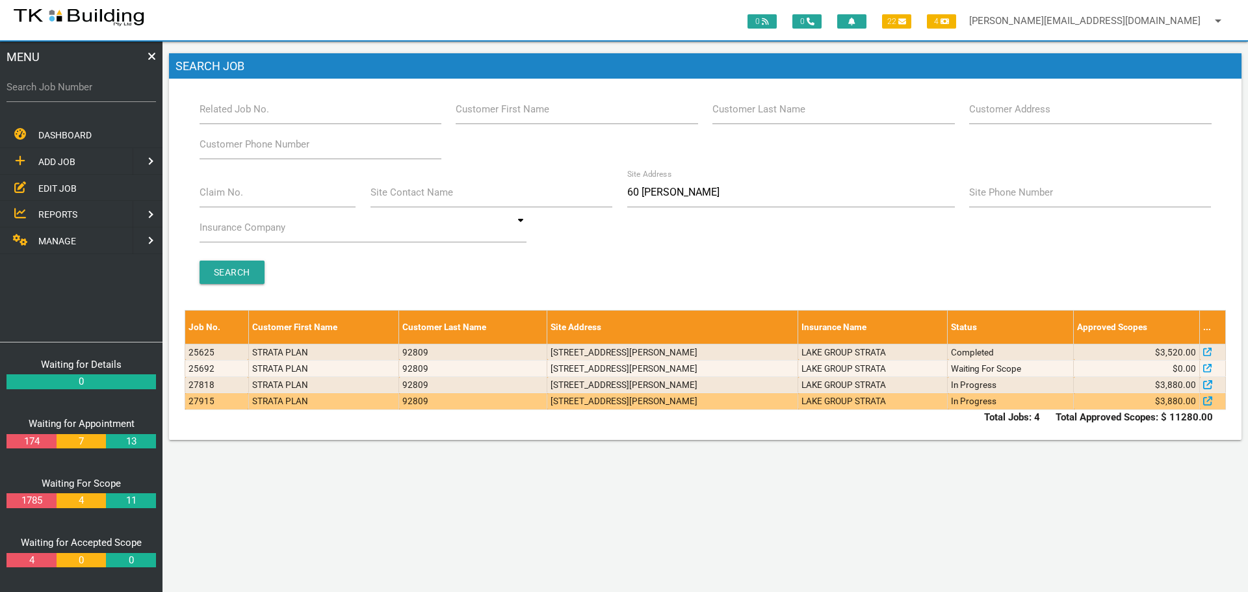
click at [753, 405] on td "1/60 Downie St, Maryville NSW 2293, Australia" at bounding box center [672, 401] width 251 height 16
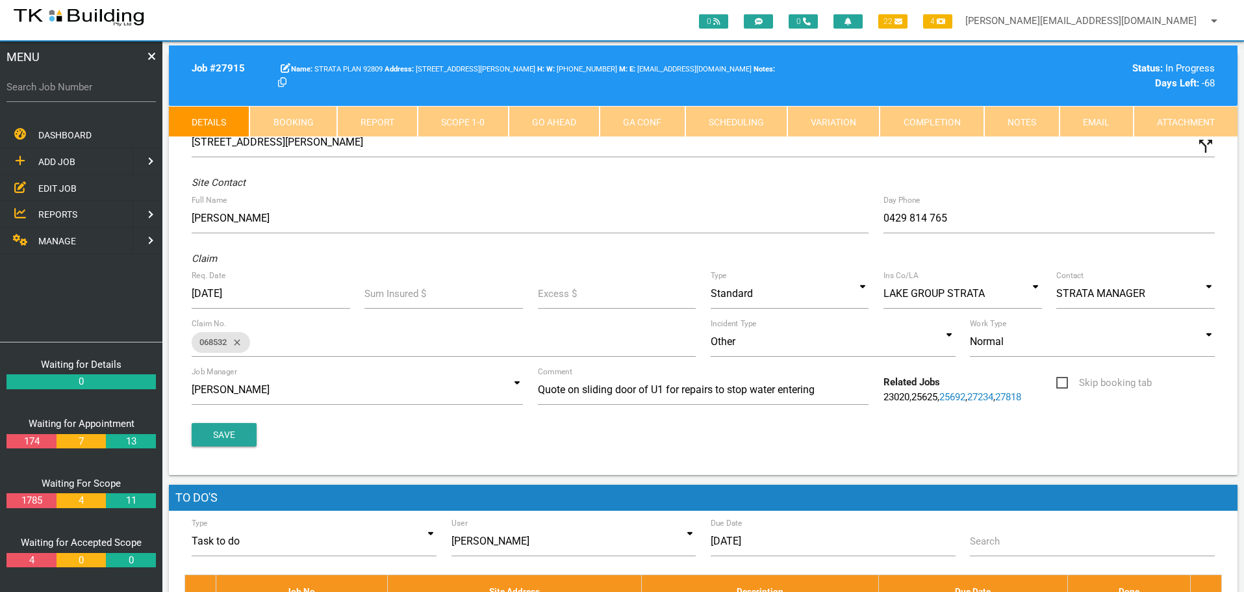
click at [474, 124] on link "Scope 1 - 0" at bounding box center [463, 121] width 90 height 31
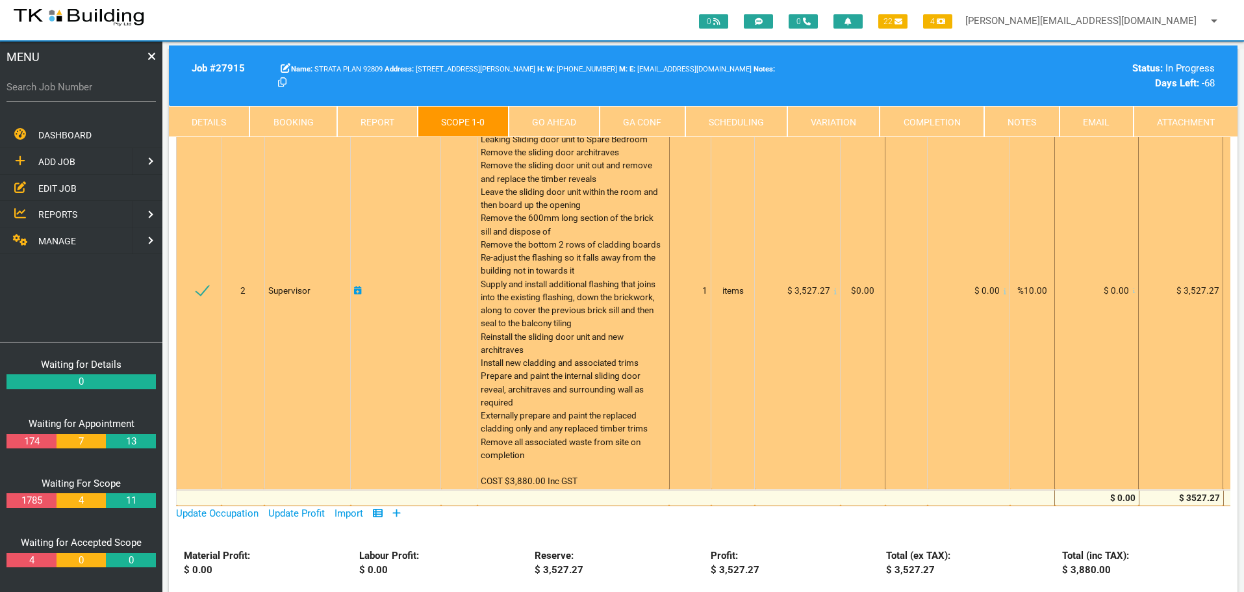
scroll to position [195, 0]
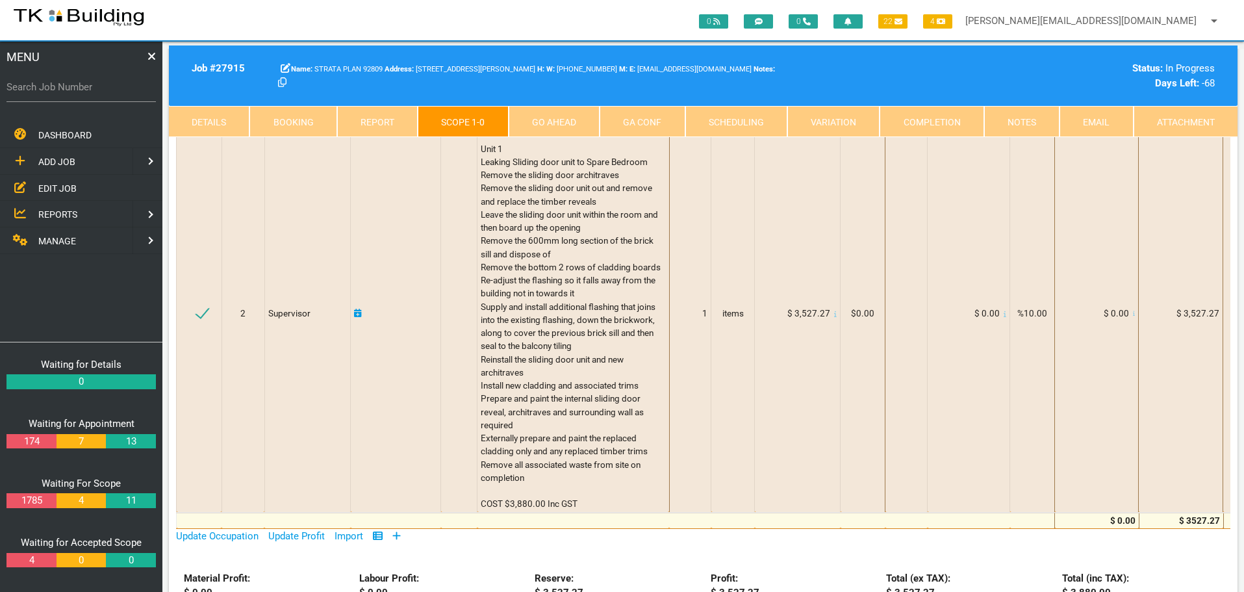
click at [1023, 116] on link "Notes" at bounding box center [1022, 121] width 75 height 31
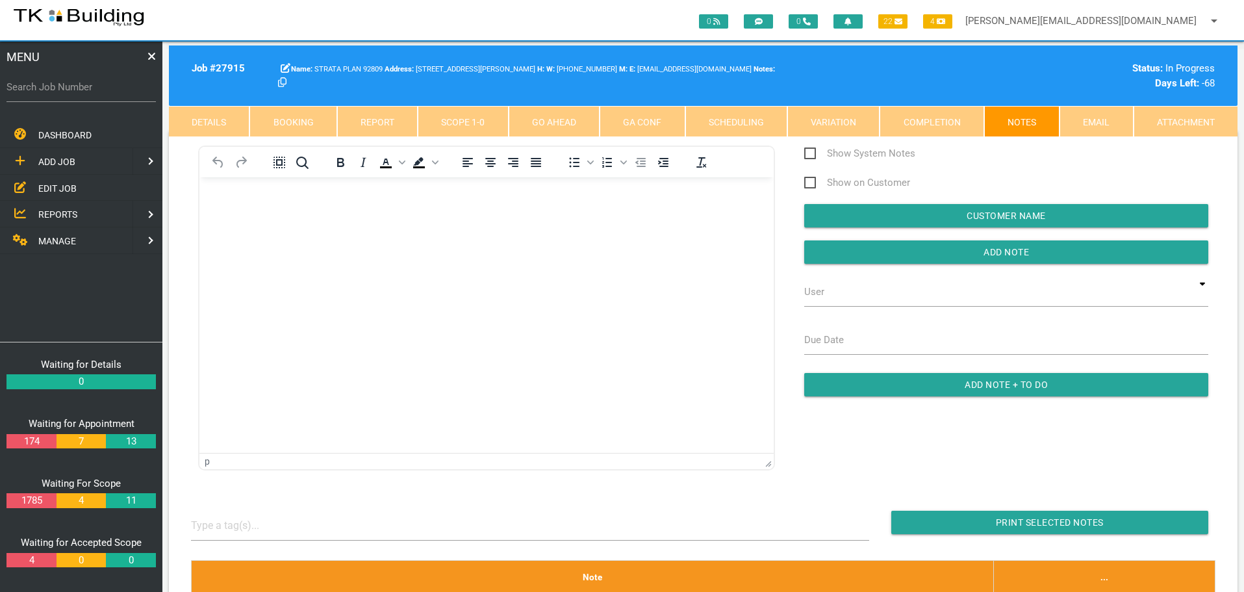
scroll to position [0, 0]
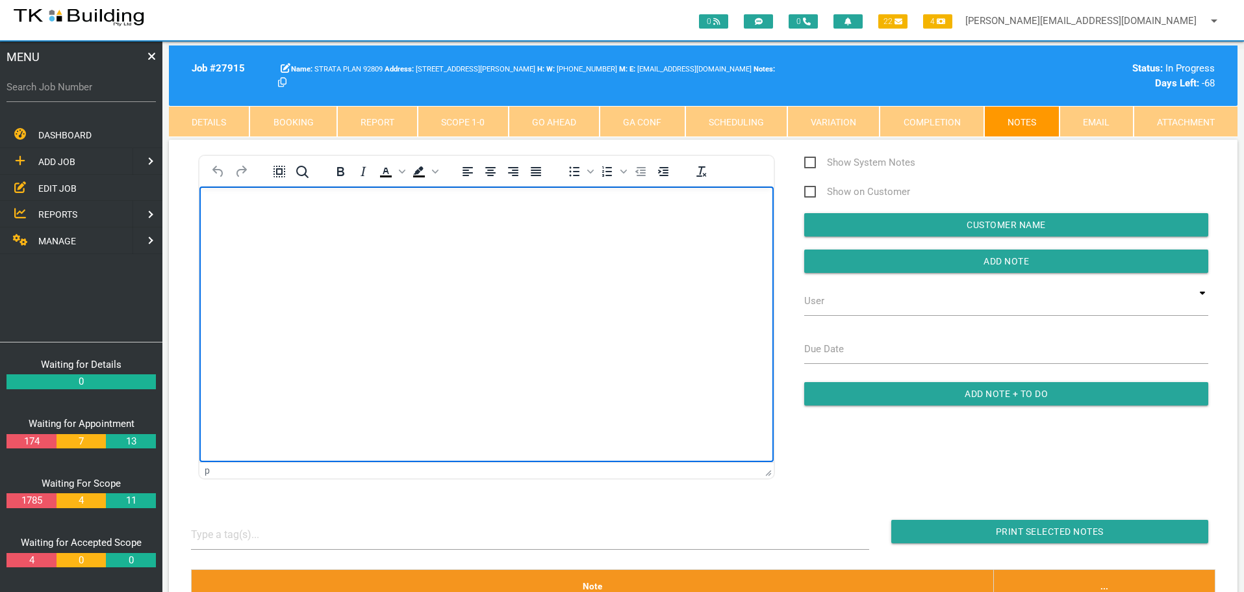
click at [314, 244] on body "Rich Text Area. Press ALT-0 for help." at bounding box center [487, 223] width 574 height 43
click at [279, 209] on p "Rich Text Area. Press ALT-0 for help." at bounding box center [487, 207] width 542 height 10
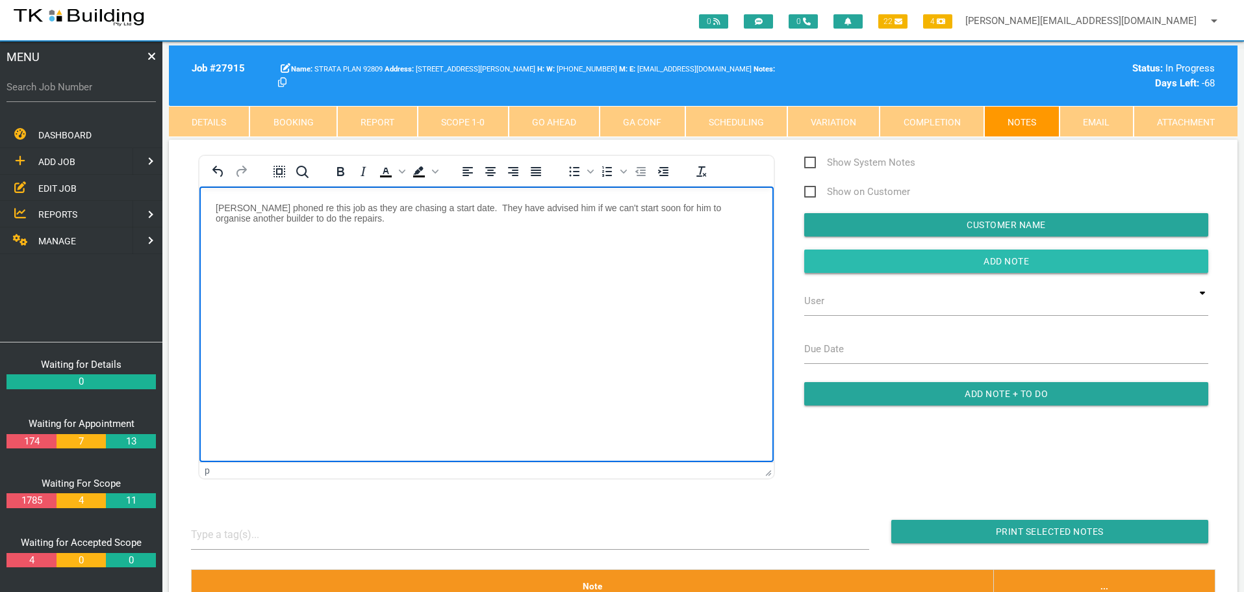
drag, startPoint x: 871, startPoint y: 263, endPoint x: 806, endPoint y: 278, distance: 66.2
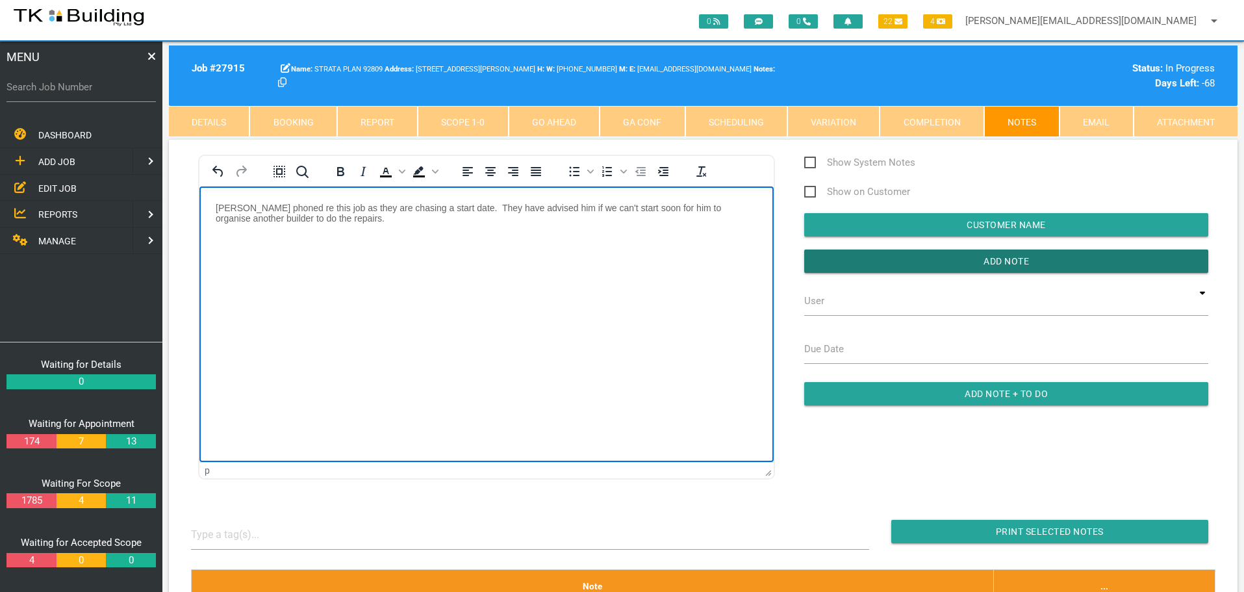
click at [869, 264] on input "Add Note" at bounding box center [1007, 261] width 404 height 23
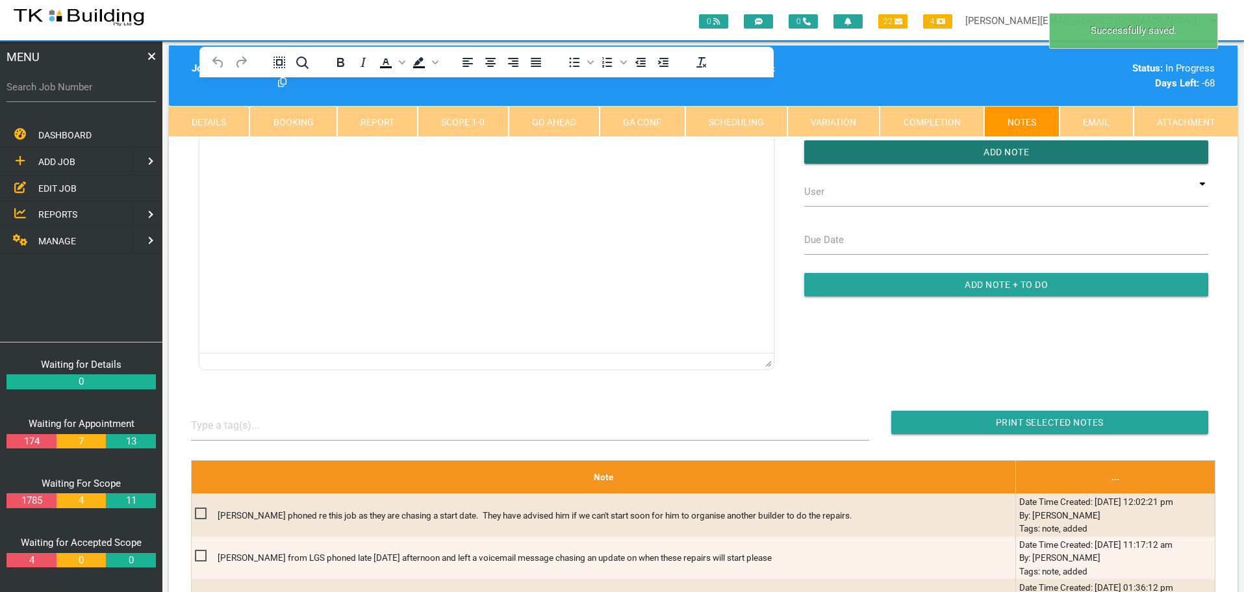
scroll to position [195, 0]
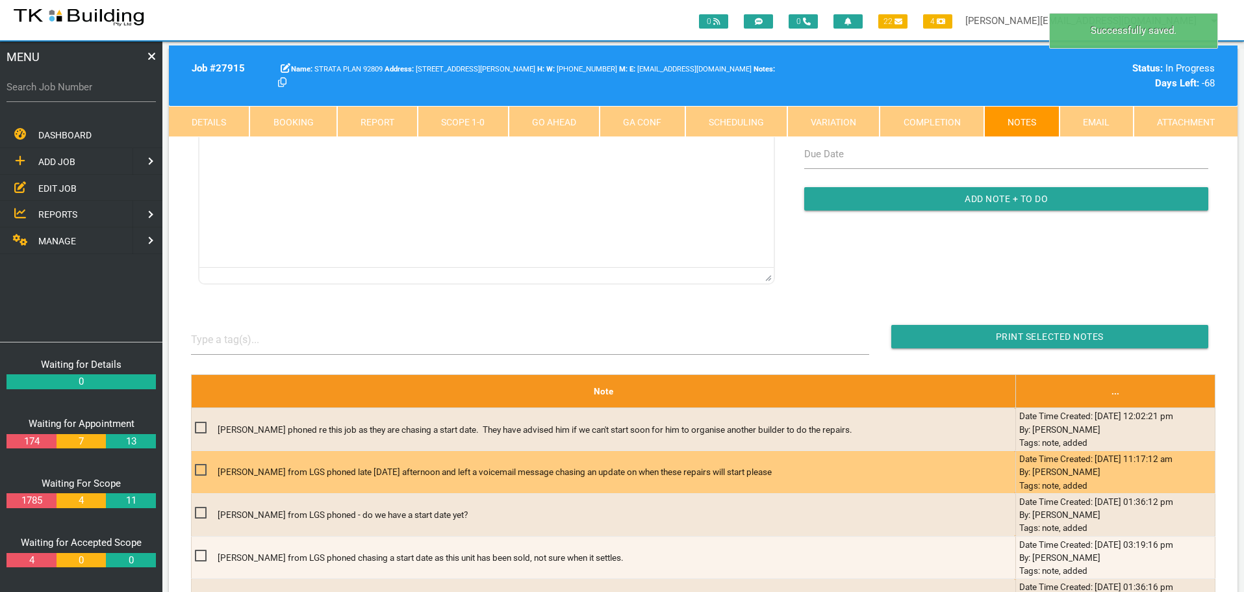
click at [200, 473] on span at bounding box center [206, 470] width 23 height 16
click at [200, 470] on input "checkbox" at bounding box center [199, 466] width 8 height 8
checkbox input "true"
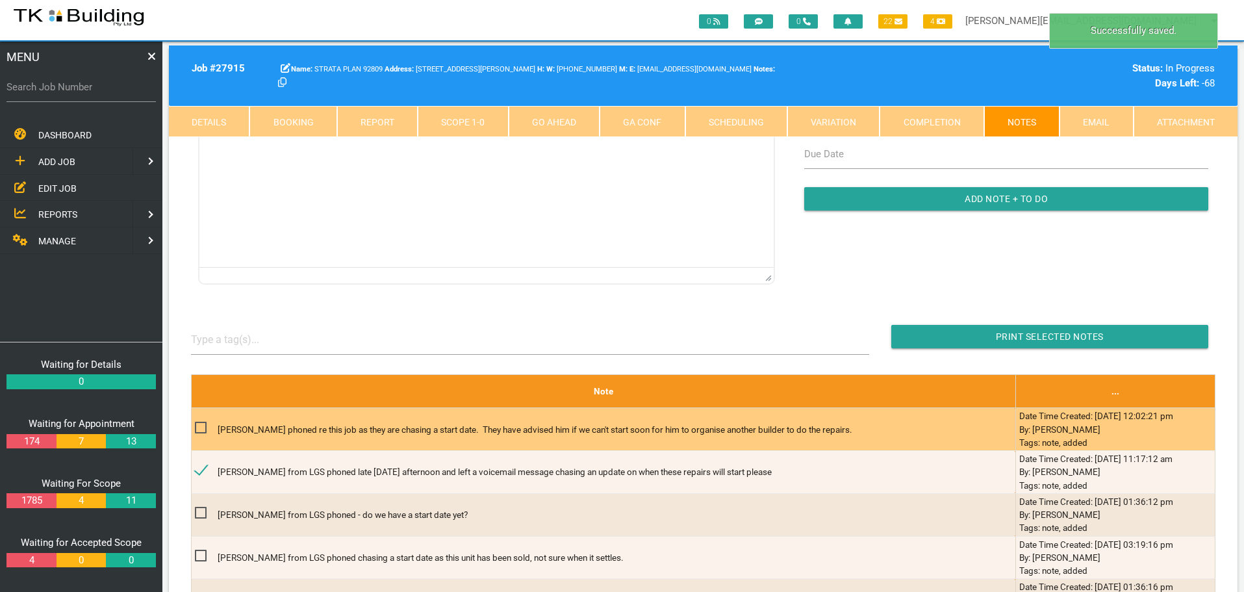
click at [201, 426] on span at bounding box center [206, 428] width 23 height 16
click at [201, 426] on input "checkbox" at bounding box center [199, 424] width 8 height 8
checkbox input "true"
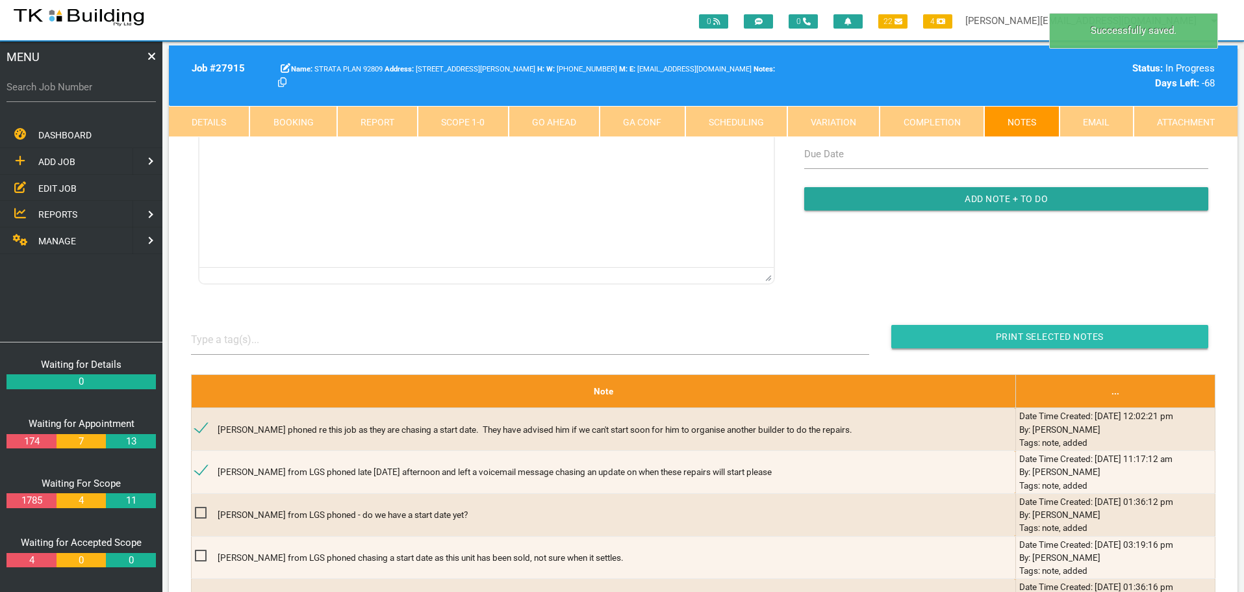
click at [955, 333] on input "Print Selected Notes" at bounding box center [1050, 336] width 317 height 23
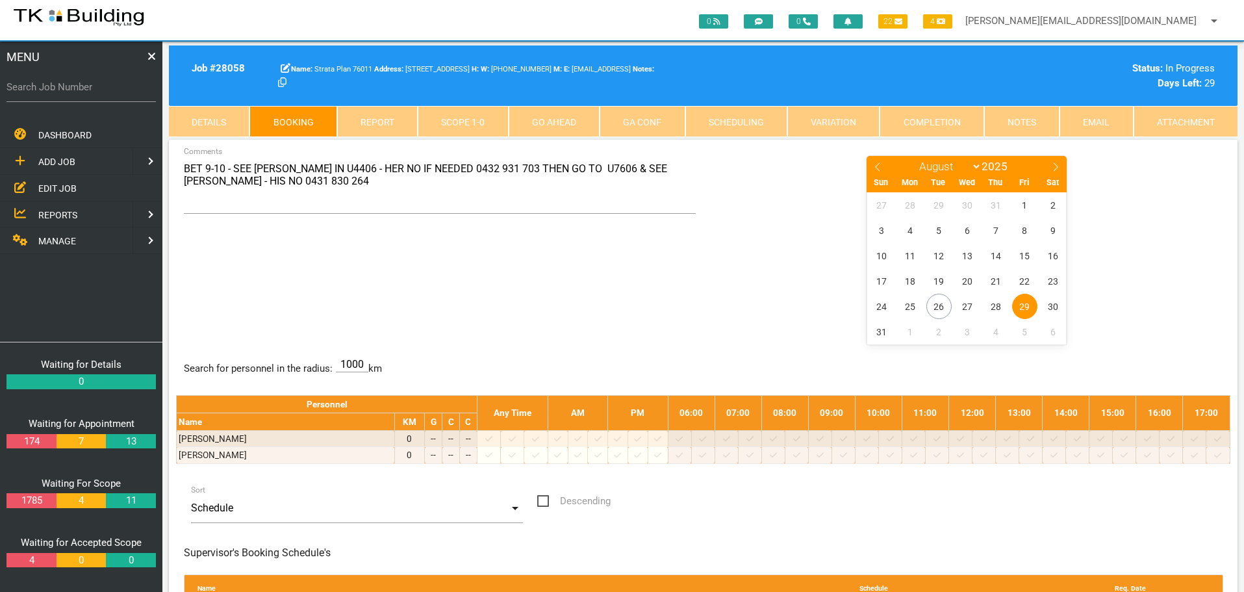
select select "7"
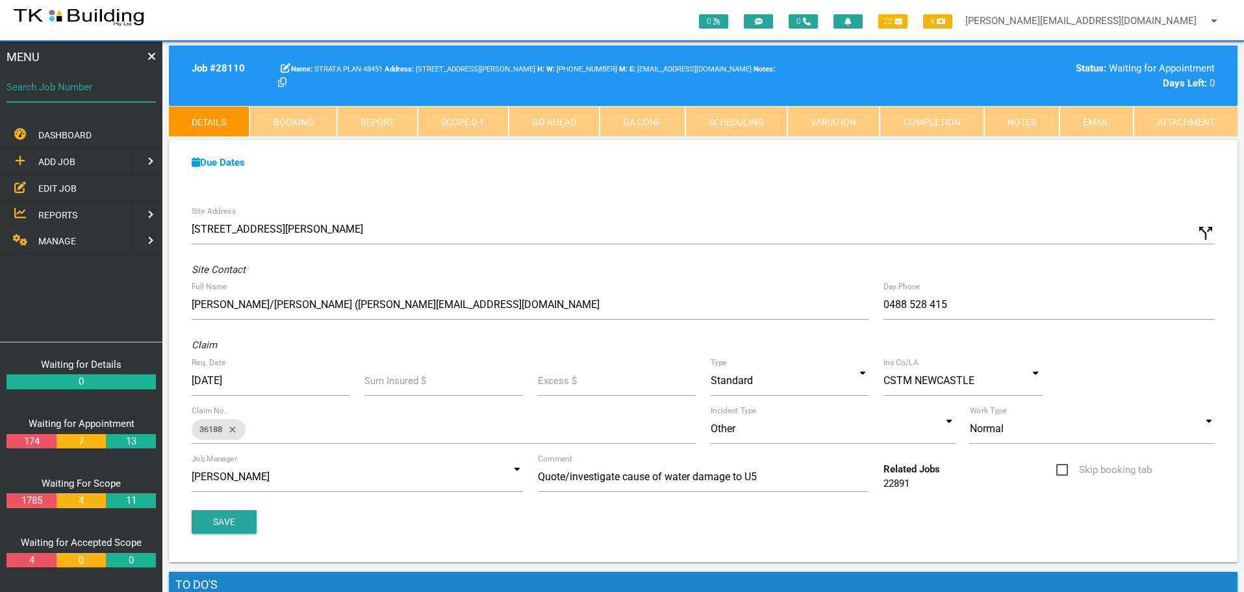
drag, startPoint x: 77, startPoint y: 99, endPoint x: 60, endPoint y: 109, distance: 19.5
click at [75, 100] on input "Search Job Number" at bounding box center [80, 87] width 149 height 30
type input "28006"
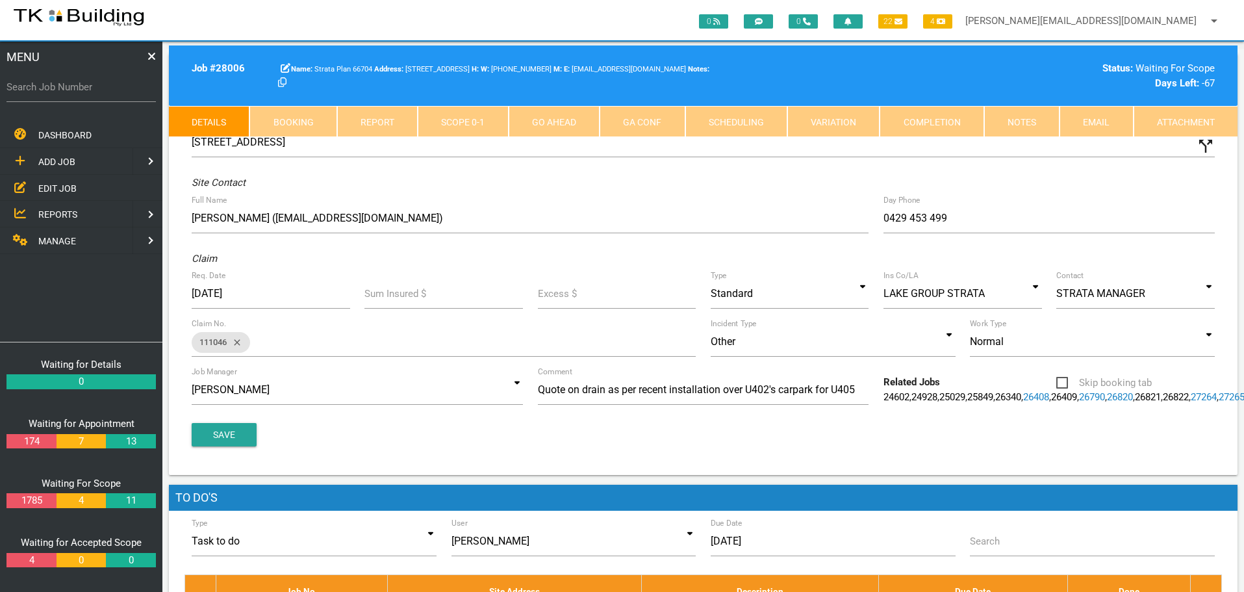
click at [1033, 125] on link "Notes" at bounding box center [1022, 121] width 75 height 31
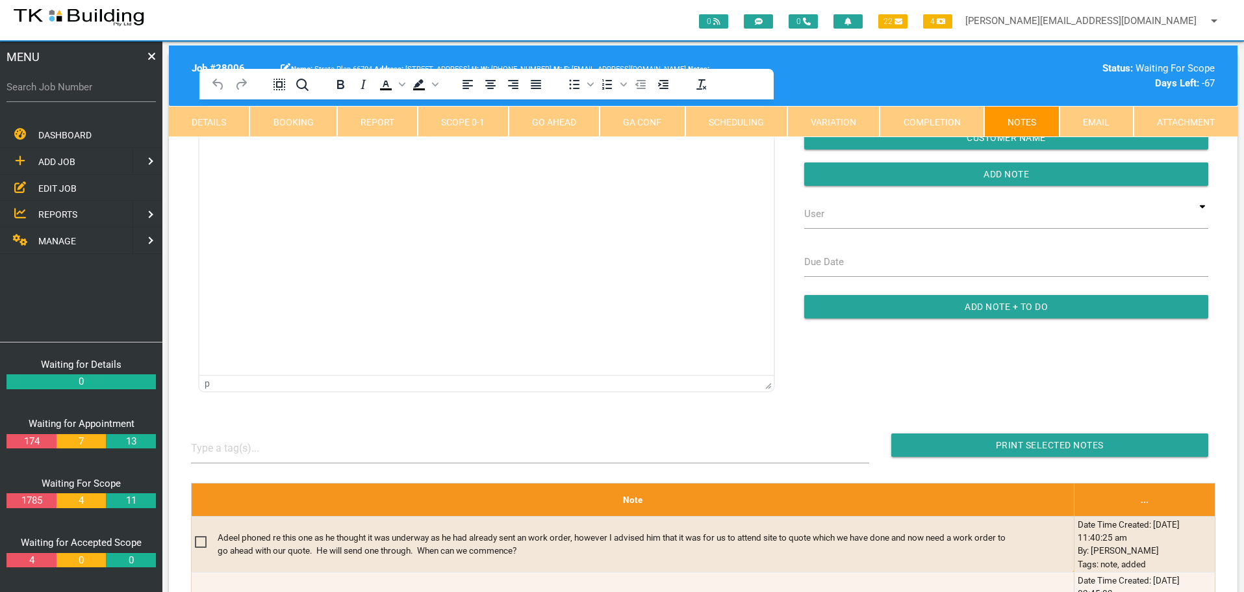
click at [275, 159] on html at bounding box center [487, 128] width 574 height 59
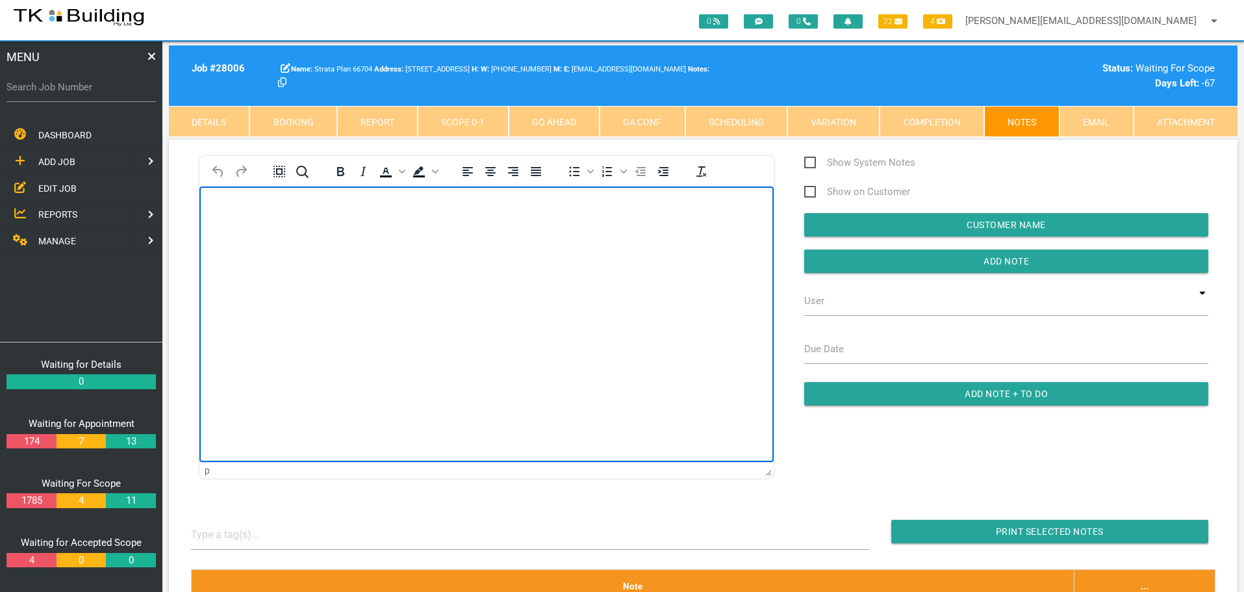
click at [218, 214] on body "Rich Text Area. Press ALT-0 for help." at bounding box center [487, 223] width 574 height 43
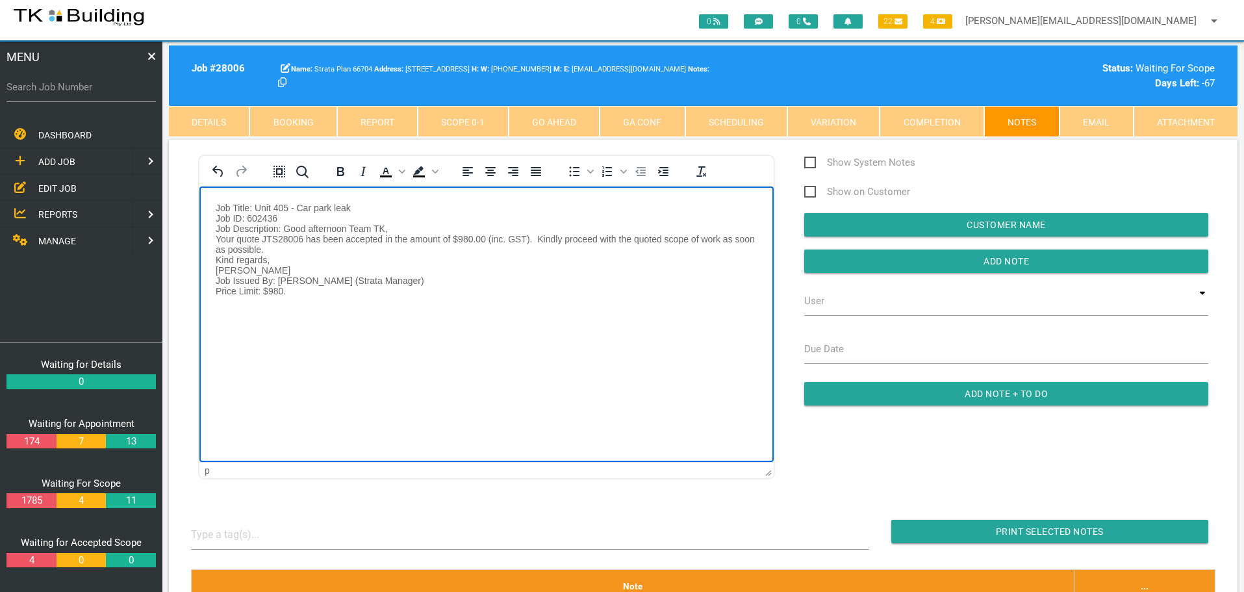
click at [283, 251] on p "Job Title: Unit 405 - Car park leak Job ID: 602436 Job Description: Good aftern…" at bounding box center [487, 249] width 542 height 94
click at [331, 248] on p "Job Title: Unit 405 - Car park leak Job ID: 602436 Job Description: Good aftern…" at bounding box center [487, 243] width 542 height 83
click at [401, 247] on p "Job Title: Unit 405 - Car park leak Job ID: 602436 Job Description: Good aftern…" at bounding box center [487, 238] width 542 height 73
click at [606, 252] on p "Job Title: Unit 405 - Car park leak Job ID: 602436 Job Description: Good aftern…" at bounding box center [487, 233] width 542 height 62
click at [216, 204] on p "Job Title: Unit 405 - Car park leak Job ID: 602436 Job Description: Good aftern…" at bounding box center [487, 228] width 542 height 52
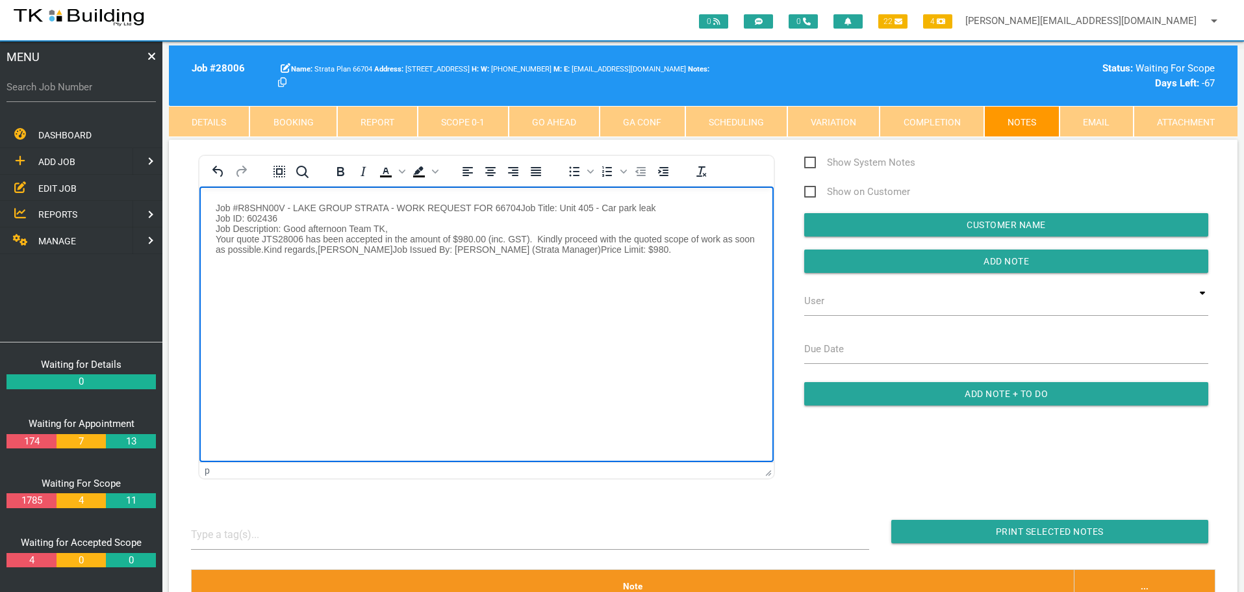
click at [522, 207] on p "Job #R8SHN00V - LAKE GROUP STRATA - WORK REQUEST FOR 66704Job Title: Unit 405 -…" at bounding box center [487, 228] width 542 height 52
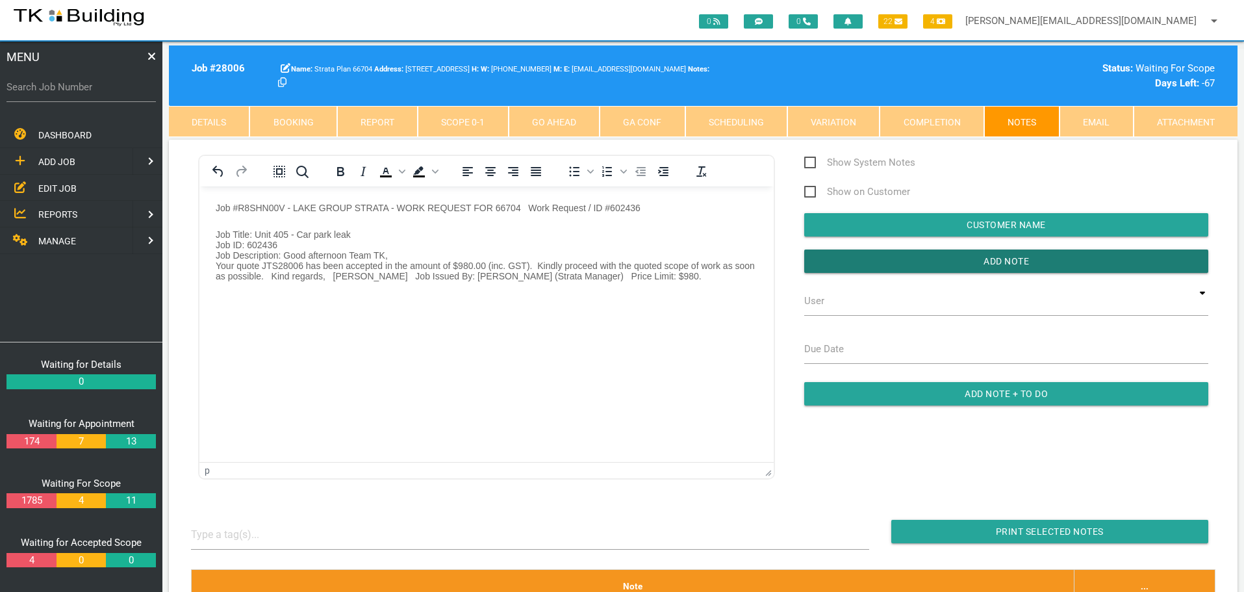
drag, startPoint x: 861, startPoint y: 264, endPoint x: 805, endPoint y: 276, distance: 57.6
click at [856, 267] on input "button" at bounding box center [1007, 261] width 404 height 23
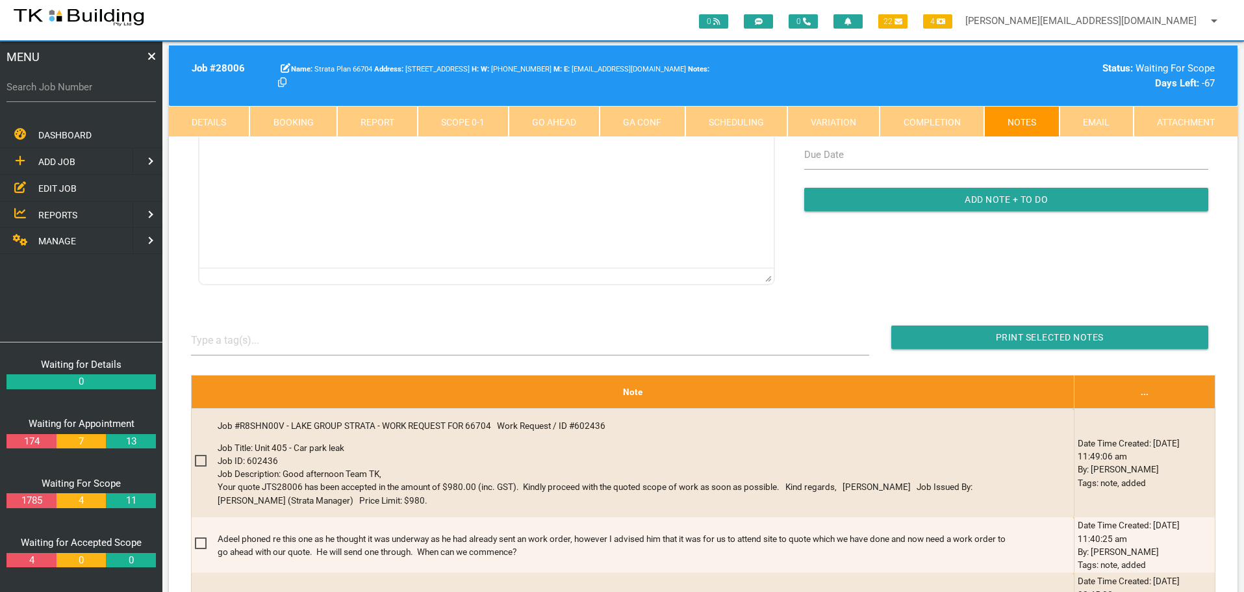
scroll to position [195, 0]
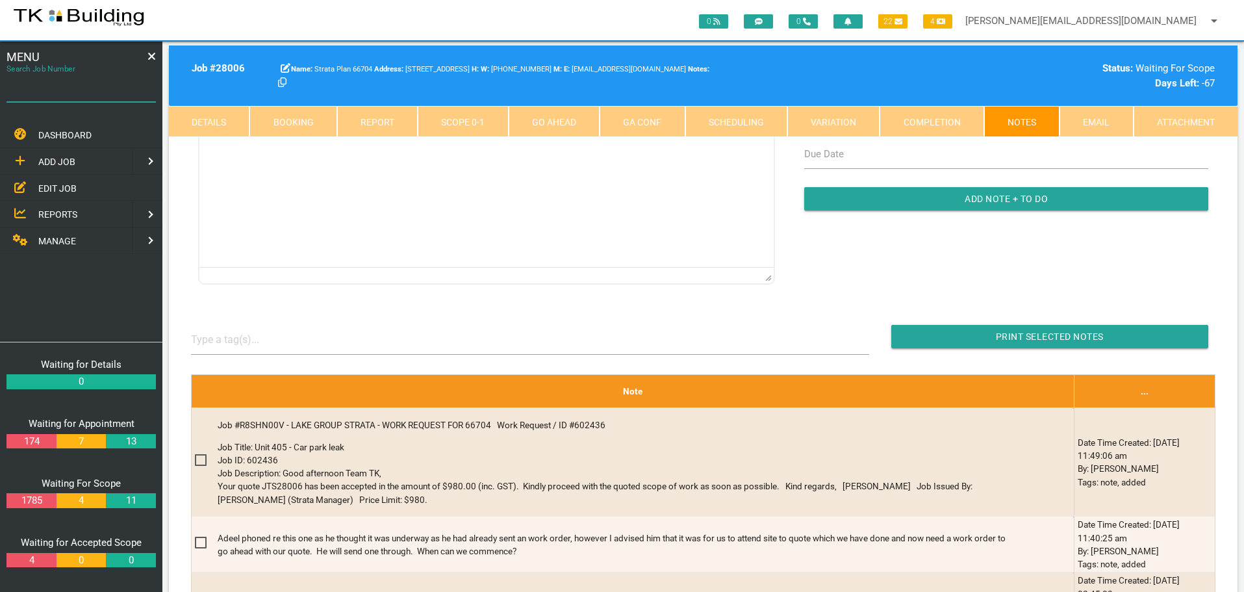
click at [69, 97] on input "Search Job Number" at bounding box center [80, 87] width 149 height 30
type input "27965"
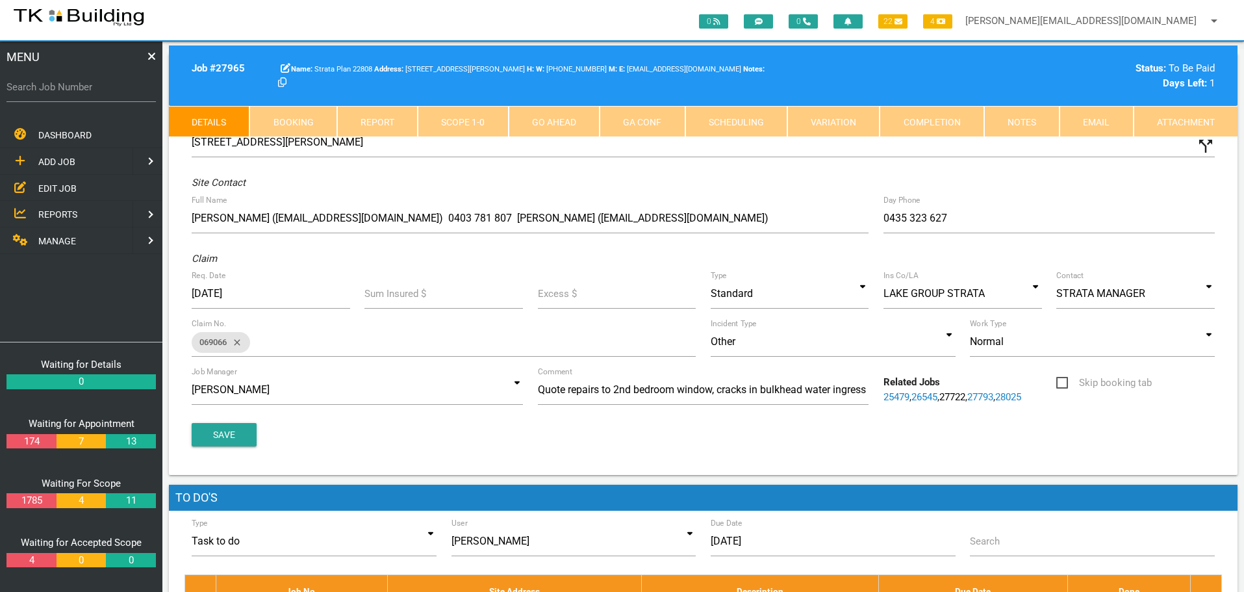
click at [1010, 129] on link "Notes" at bounding box center [1022, 121] width 75 height 31
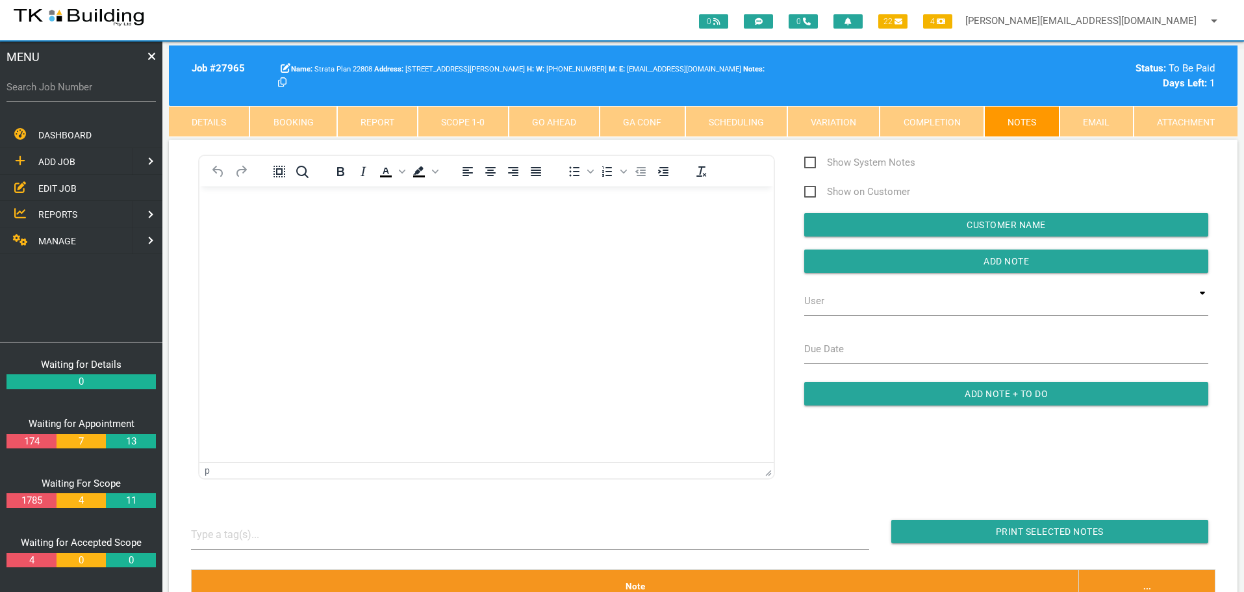
click at [218, 217] on body "Rich Text Area. Press ALT-0 for help." at bounding box center [487, 223] width 574 height 43
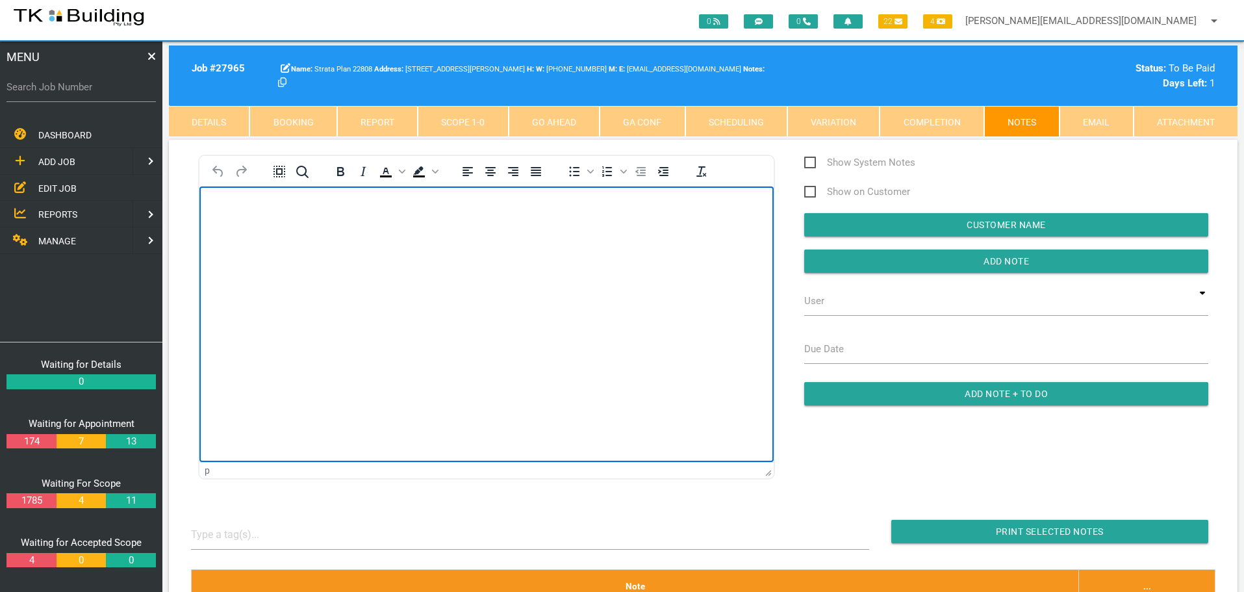
click at [232, 224] on body "Rich Text Area. Press ALT-0 for help." at bounding box center [487, 223] width 574 height 43
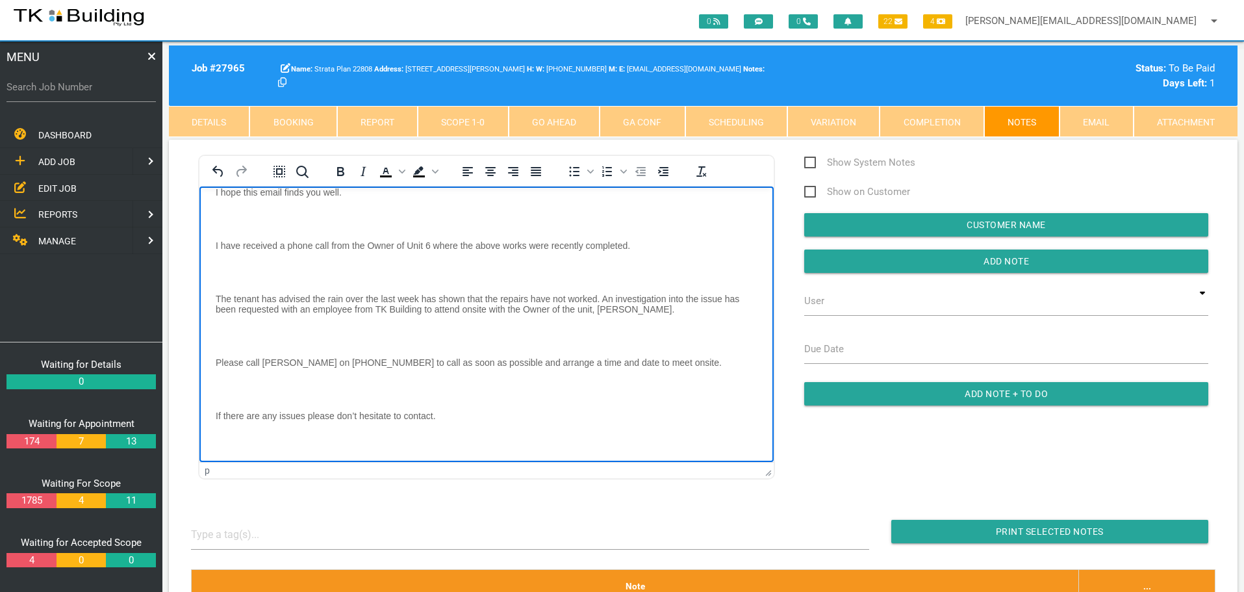
scroll to position [68, 0]
click at [231, 218] on p "Rich Text Area. Press ALT-0 for help." at bounding box center [487, 219] width 542 height 10
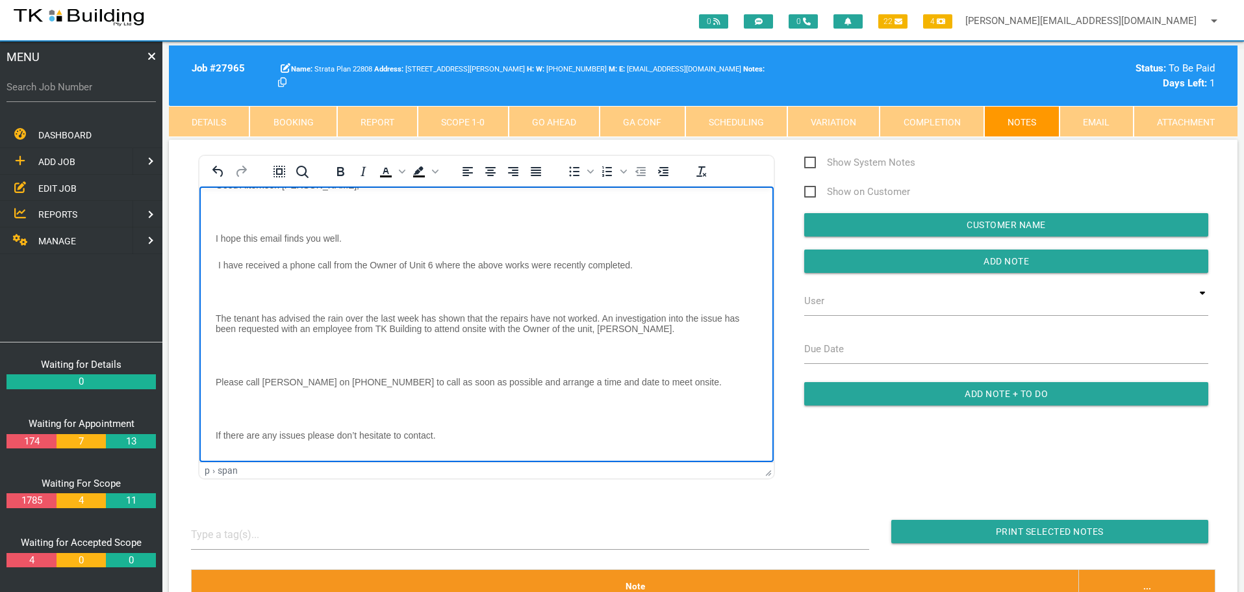
scroll to position [3, 0]
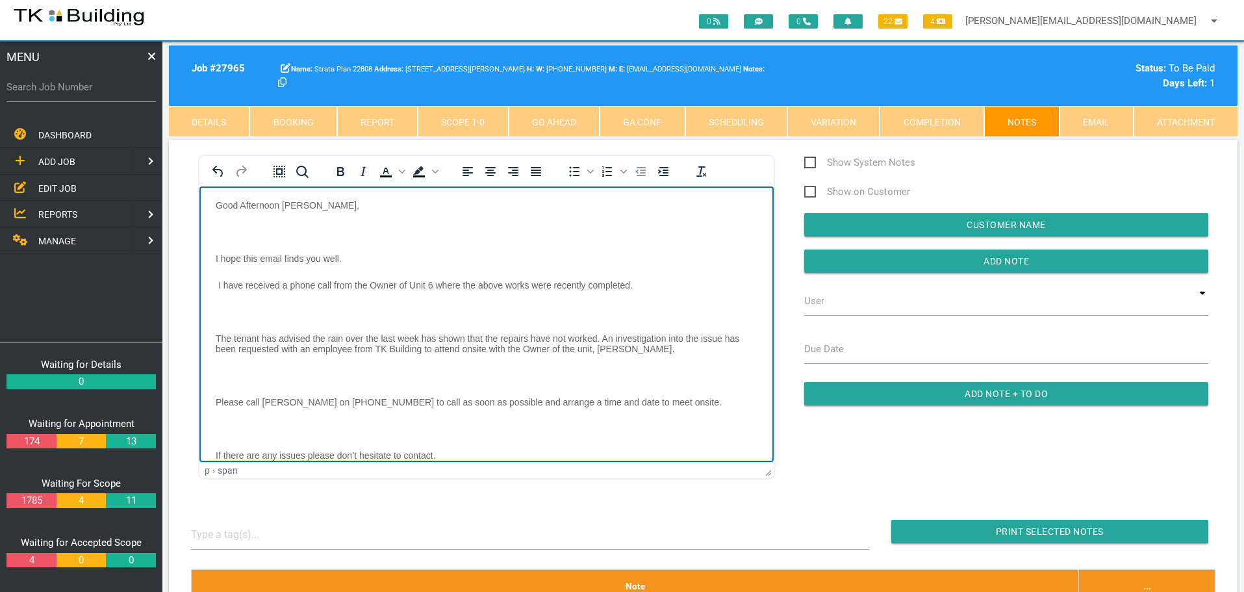
click at [230, 221] on body "Good Afternoon Sharon, I hope this email finds you well. I have received a phon…" at bounding box center [487, 426] width 574 height 453
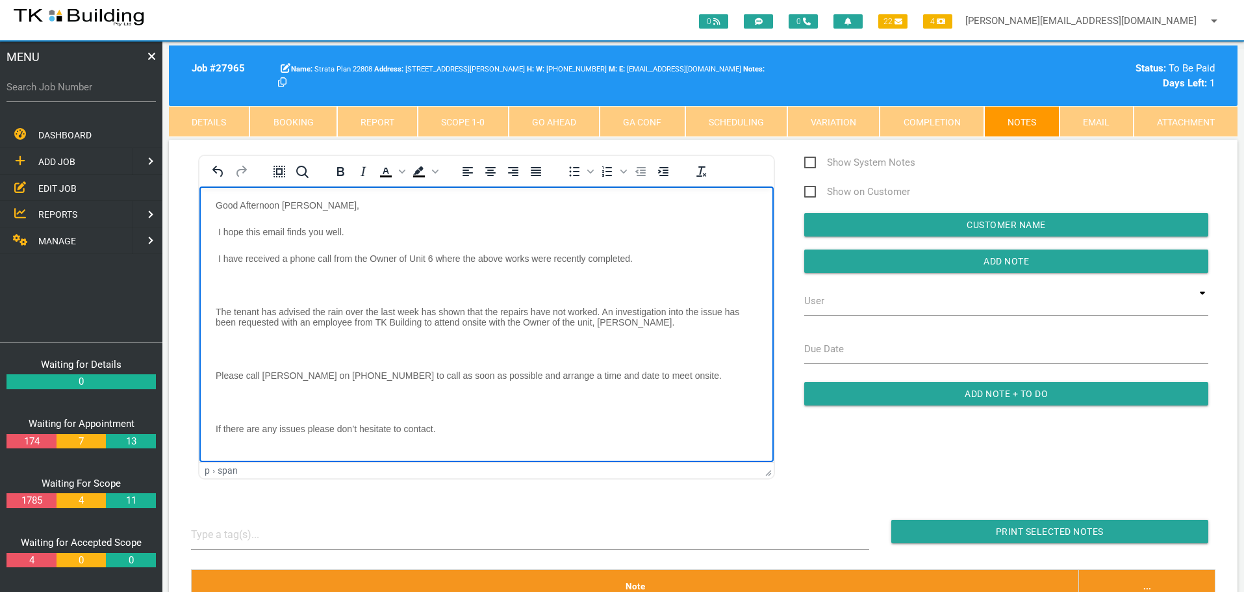
click at [228, 281] on p "Rich Text Area. Press ALT-0 for help." at bounding box center [487, 284] width 542 height 10
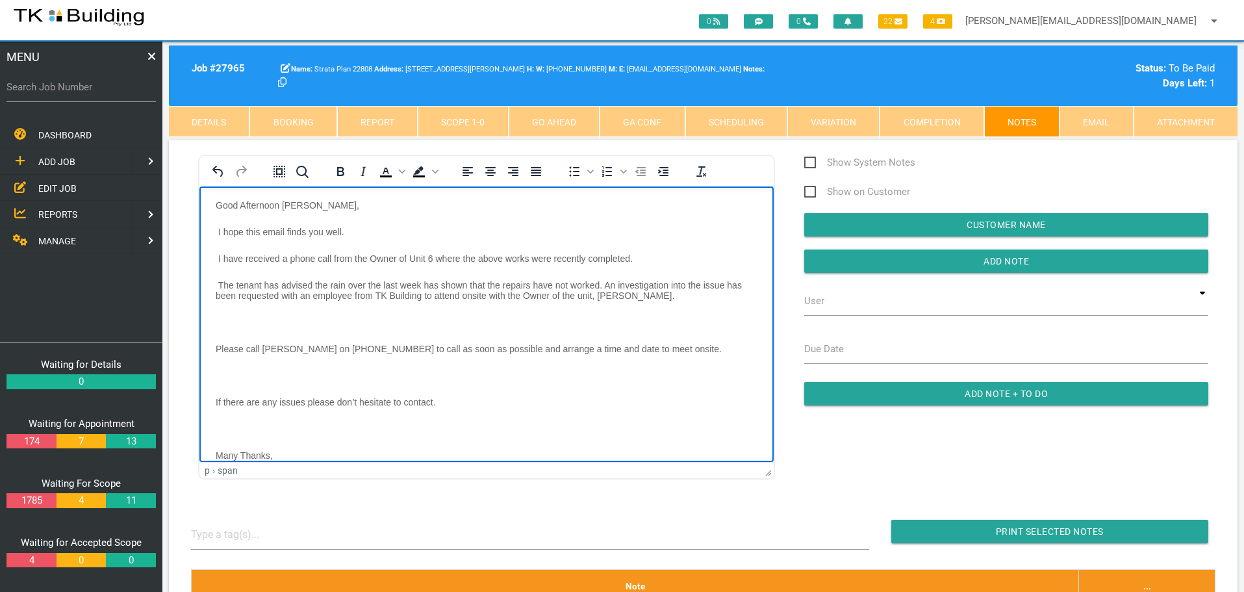
click at [239, 320] on p "Rich Text Area. Press ALT-0 for help." at bounding box center [487, 321] width 542 height 10
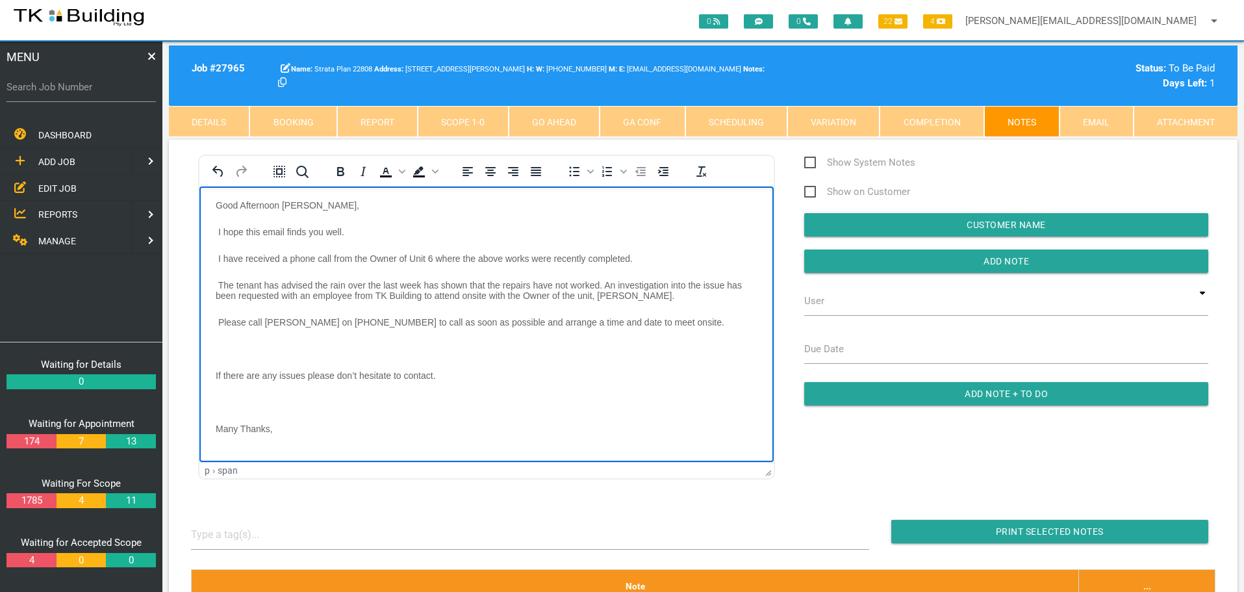
click at [229, 348] on p "Rich Text Area. Press ALT-0 for help." at bounding box center [487, 348] width 542 height 10
click at [222, 374] on p "Rich Text Area. Press ALT-0 for help." at bounding box center [487, 375] width 542 height 10
click at [227, 400] on body "Good Afternoon Sharon, I hope this email finds you well. I have received a phon…" at bounding box center [487, 360] width 574 height 320
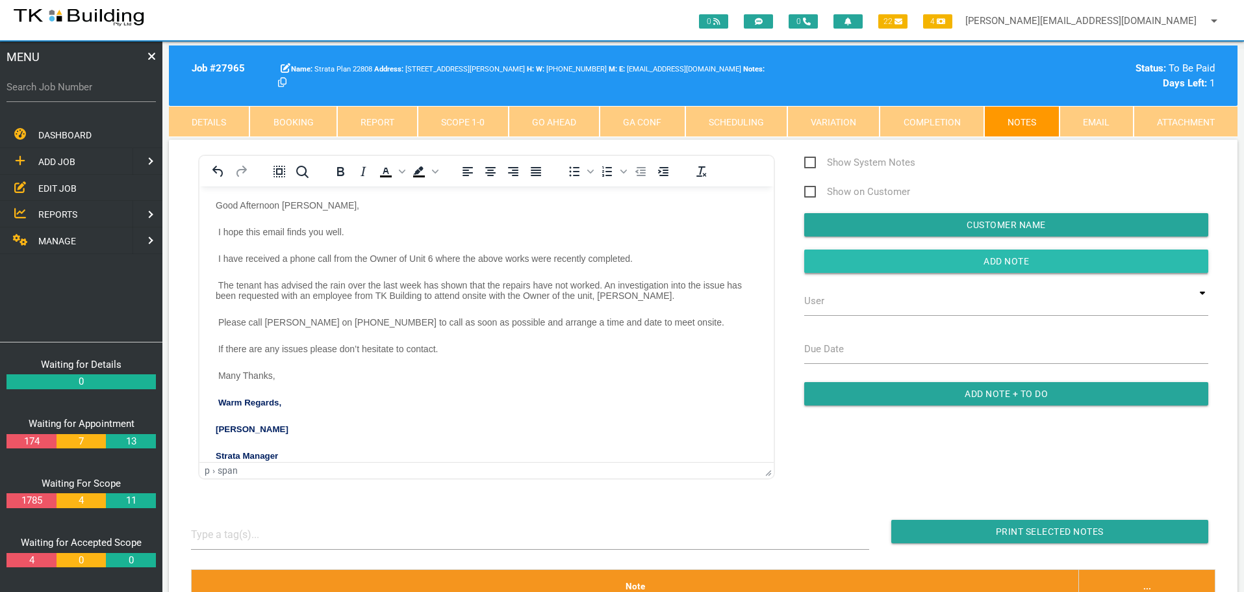
click at [884, 264] on input "button" at bounding box center [1007, 261] width 404 height 23
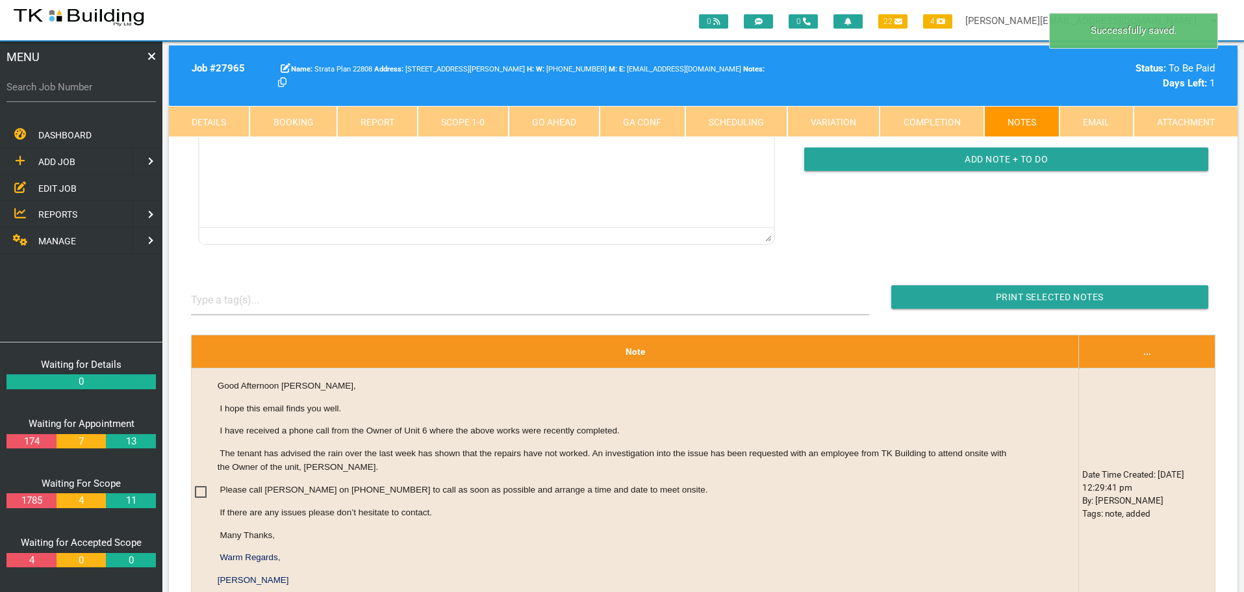
scroll to position [260, 0]
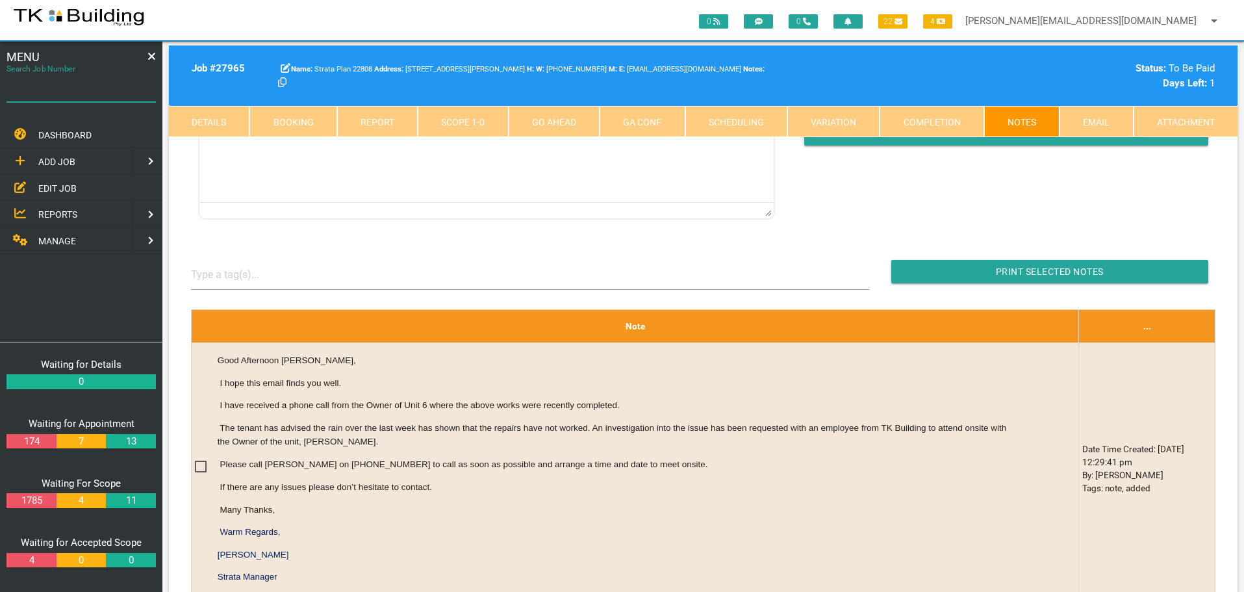
click at [99, 97] on input "Search Job Number" at bounding box center [80, 87] width 149 height 30
type input "28058"
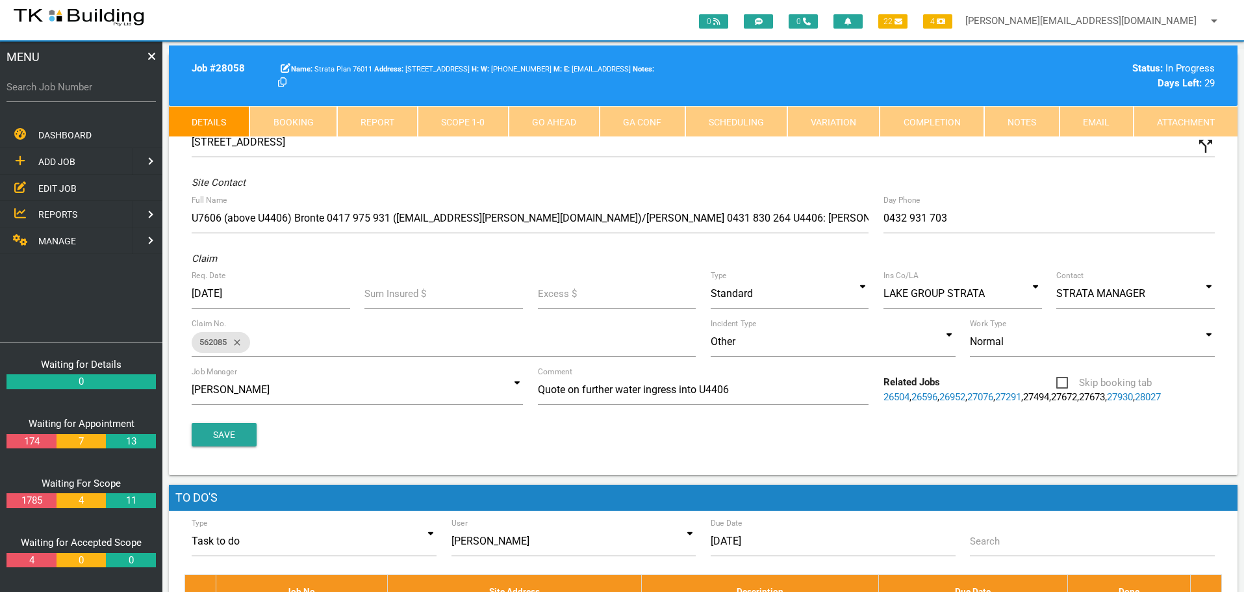
click at [303, 116] on link "Booking" at bounding box center [293, 121] width 87 height 31
select select "7"
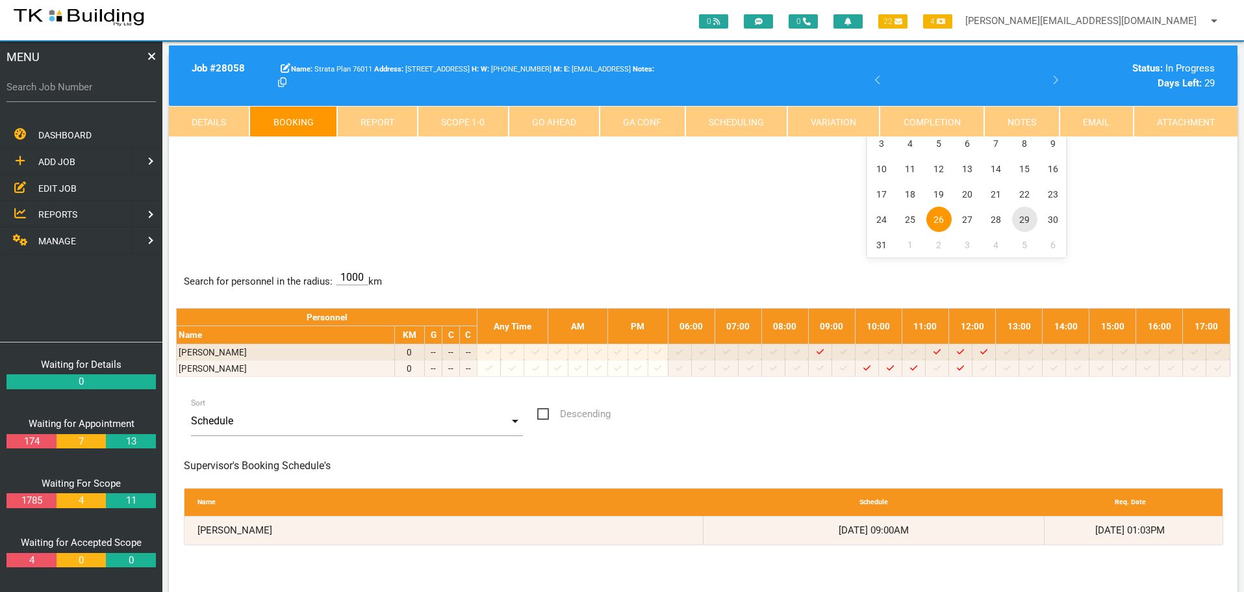
click at [1024, 220] on span "29" at bounding box center [1024, 219] width 25 height 25
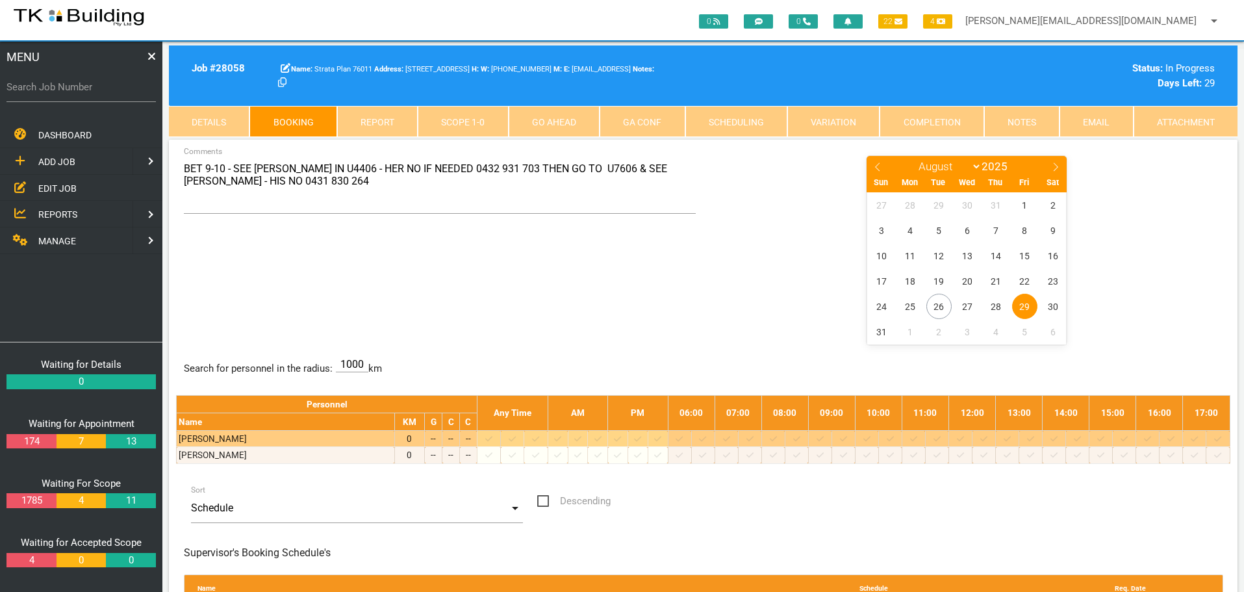
click at [754, 437] on icon at bounding box center [750, 439] width 7 height 8
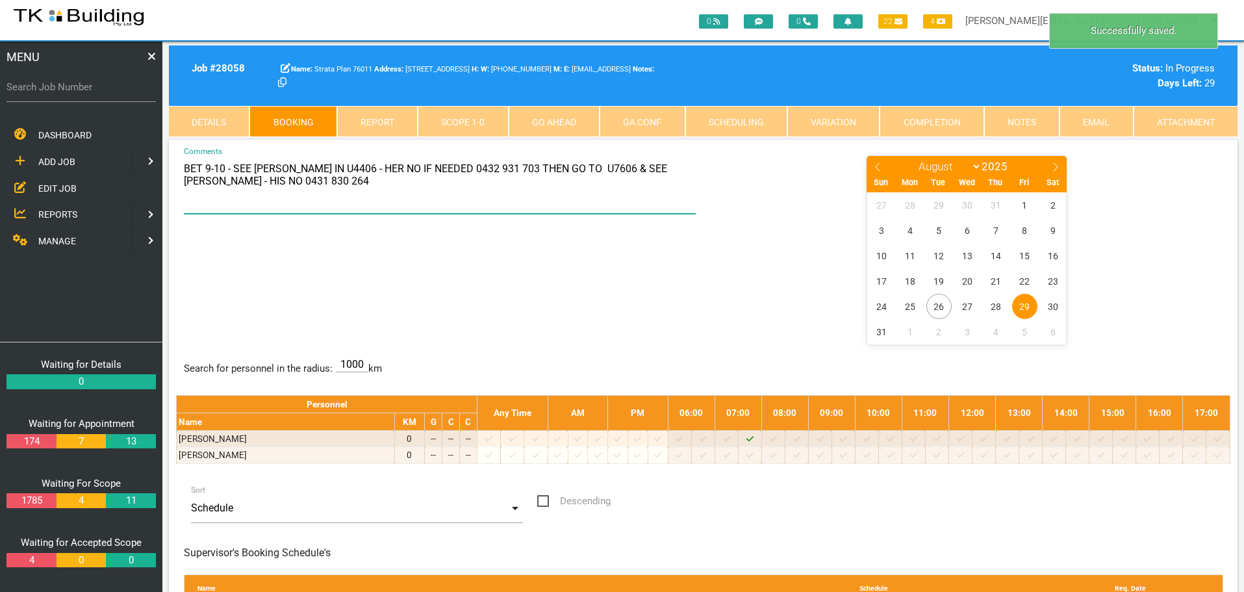
click at [185, 166] on textarea "BET 9-10 - SEE KATHLEEN IN U4406 - HER NO IF NEEDED 0432 931 703 THEN GO TO U76…" at bounding box center [440, 184] width 513 height 59
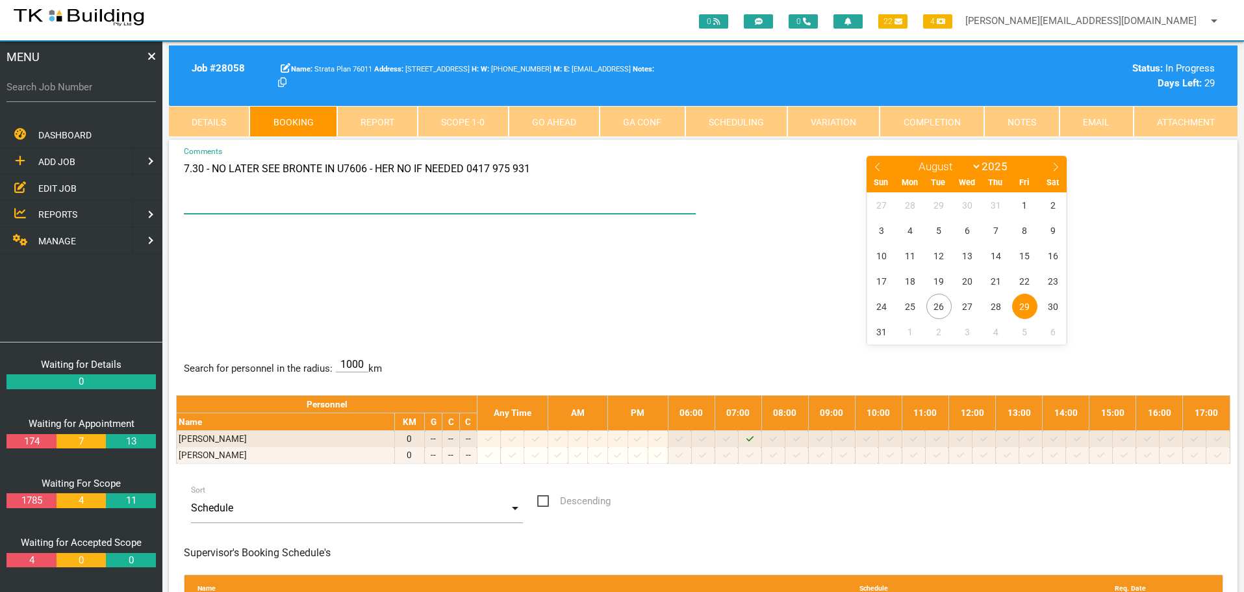
type textarea "7.30 - NO LATER SEE BRONTE IN U7606 - HER NO IF NEEDED 0417 975 931"
click at [546, 294] on div "7.30 - NO LATER SEE BRONTE IN U7606 - HER NO IF NEEDED 0417 975 931 Comments Ja…" at bounding box center [703, 249] width 1055 height 189
drag, startPoint x: 1030, startPoint y: 123, endPoint x: 1024, endPoint y: 127, distance: 7.6
click at [1030, 123] on link "Notes" at bounding box center [1022, 121] width 75 height 31
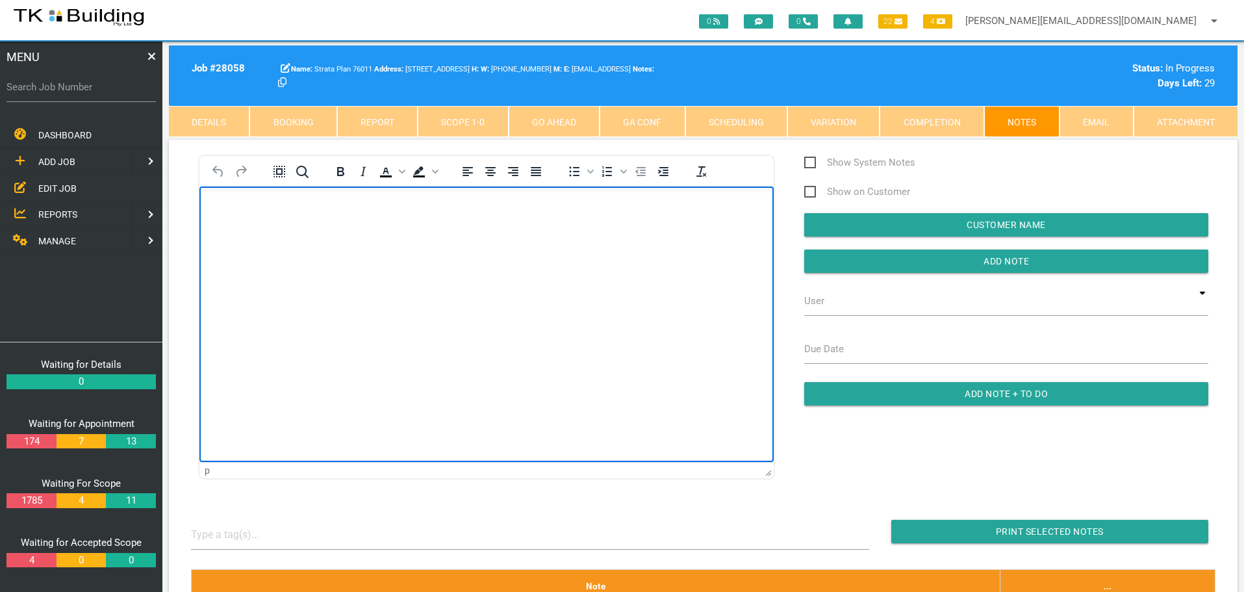
click at [219, 220] on body "Rich Text Area. Press ALT-0 for help." at bounding box center [487, 223] width 574 height 43
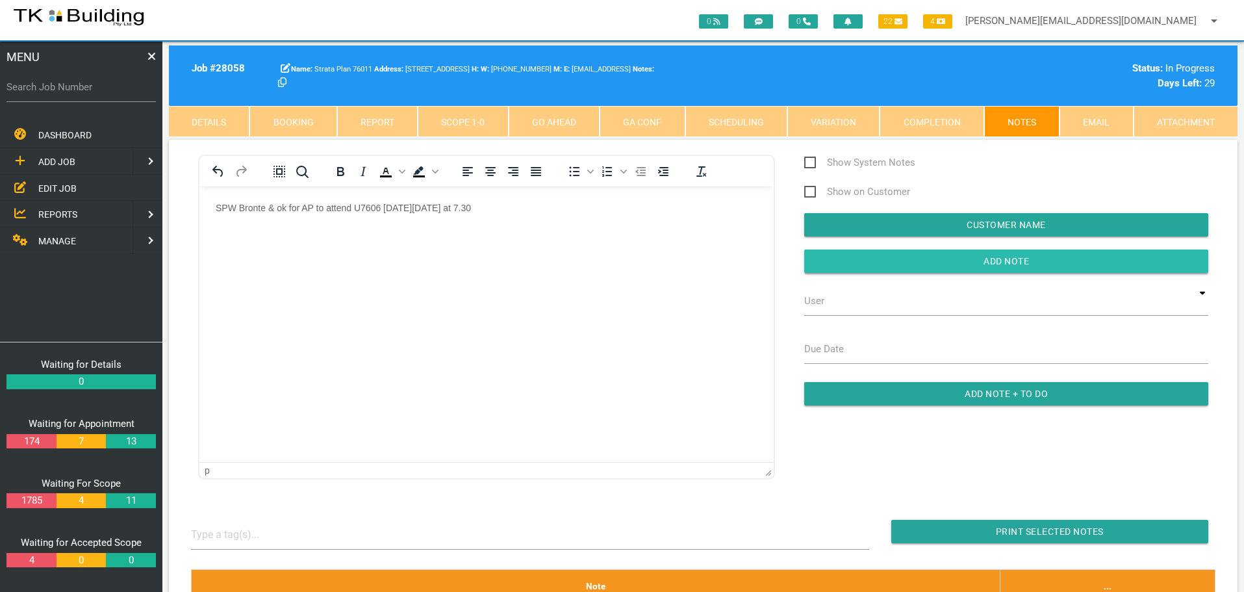
drag, startPoint x: 858, startPoint y: 262, endPoint x: 415, endPoint y: 63, distance: 485.8
click at [858, 262] on input "button" at bounding box center [1007, 261] width 404 height 23
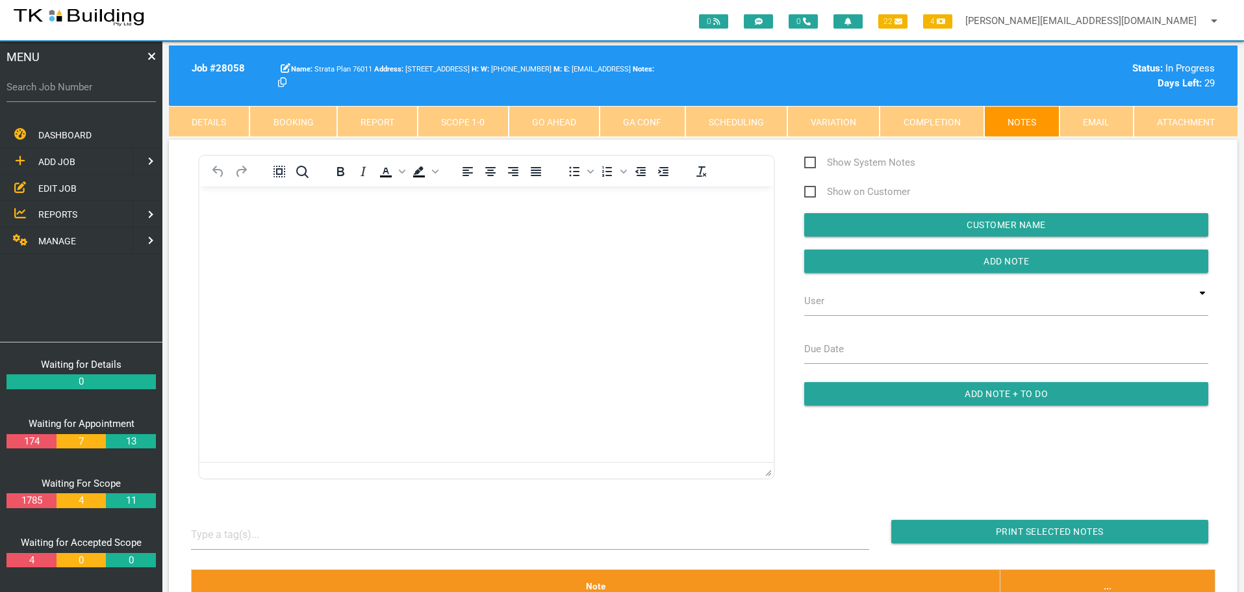
click at [64, 213] on span "REPORTS" at bounding box center [57, 214] width 39 height 10
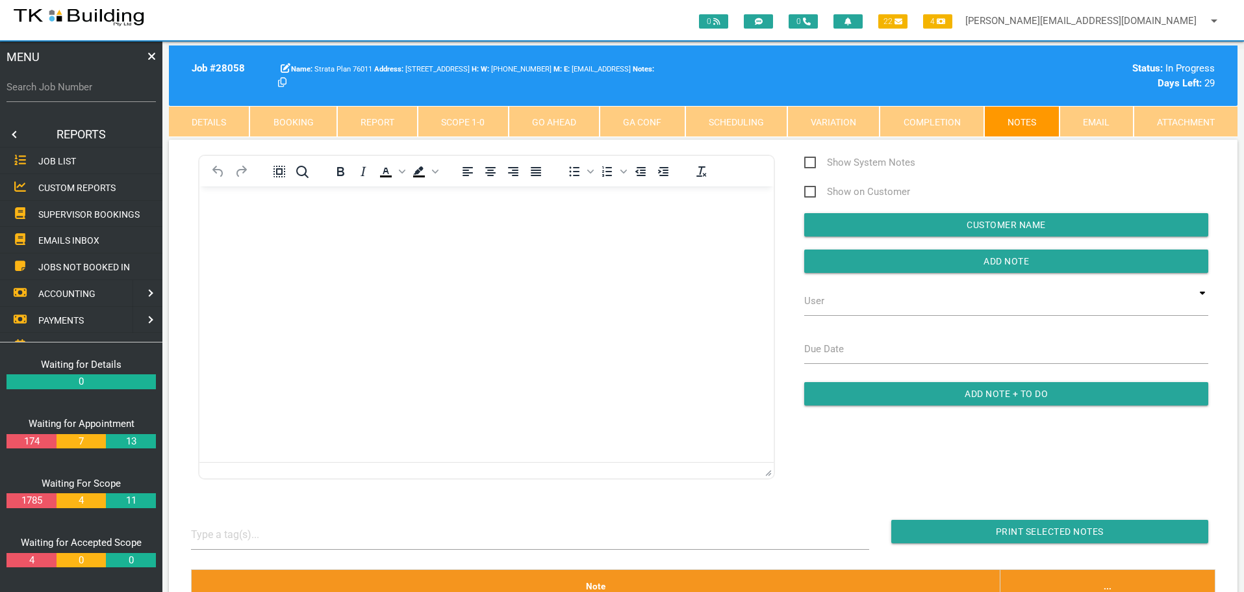
click at [84, 214] on span "SUPERVISOR BOOKINGS" at bounding box center [88, 214] width 101 height 10
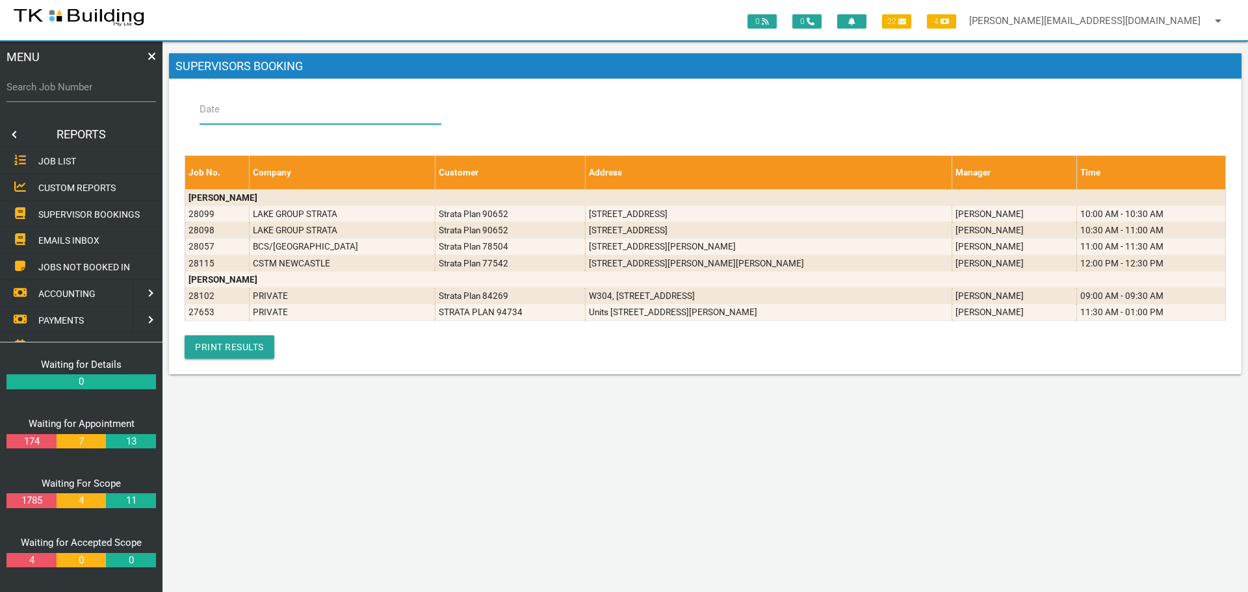
click at [305, 115] on input "Date" at bounding box center [321, 109] width 242 height 30
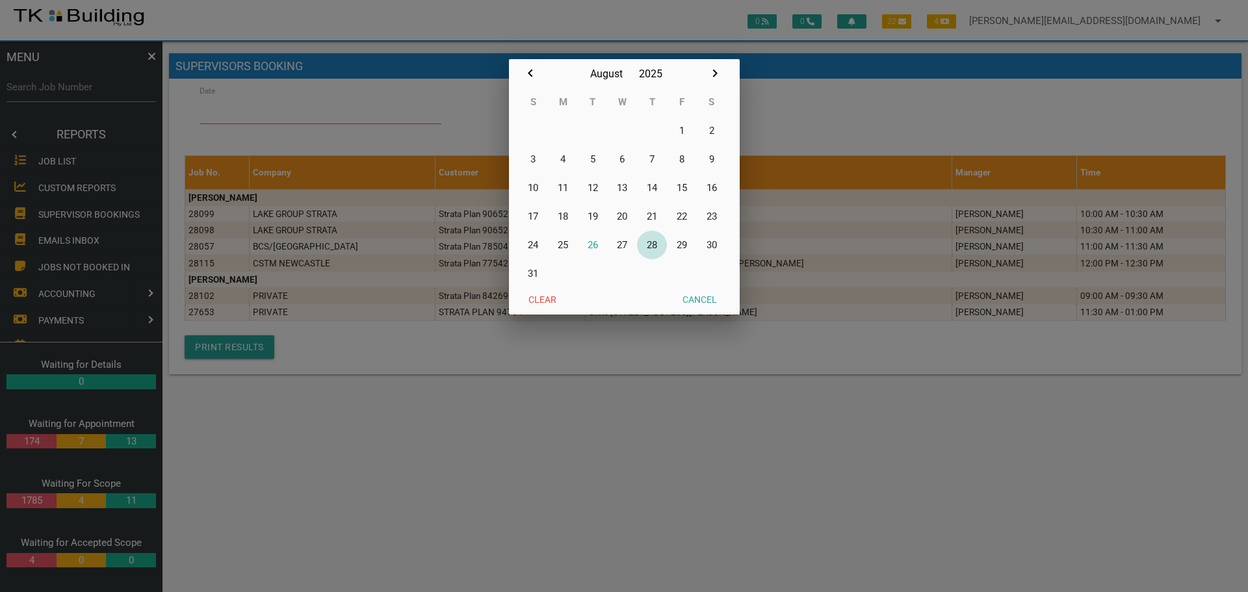
click at [654, 244] on button "28" at bounding box center [652, 245] width 30 height 29
type input "28/08/2025"
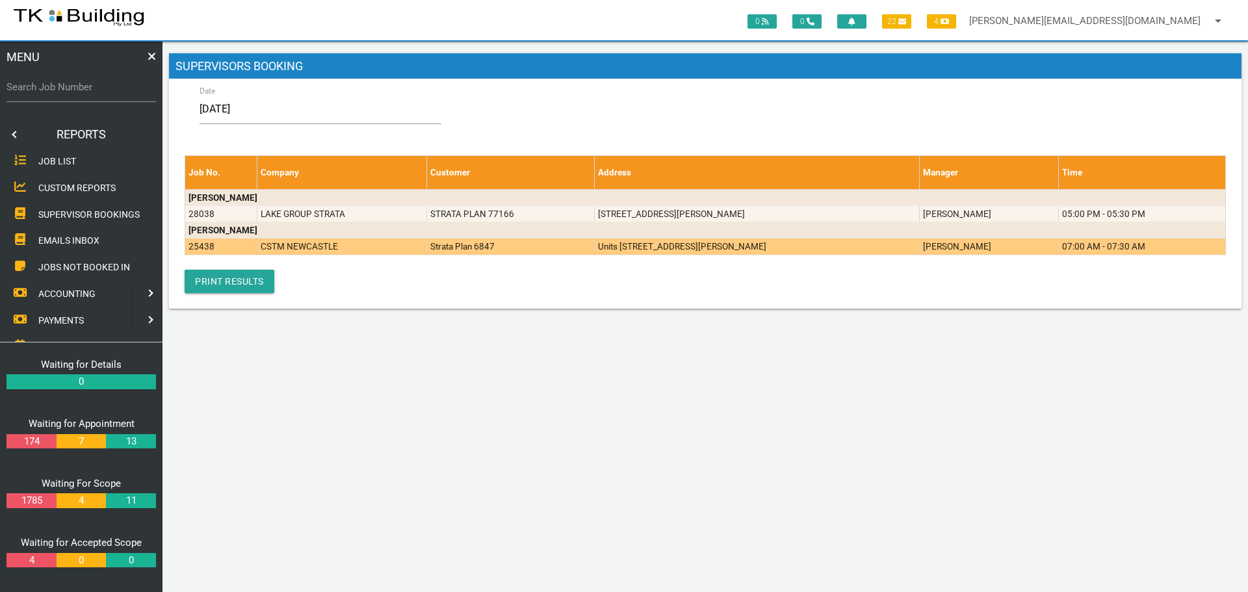
click at [649, 251] on td "Units 1 & 3, 1-7 Tyrrell St, The Hill NSW" at bounding box center [757, 246] width 324 height 16
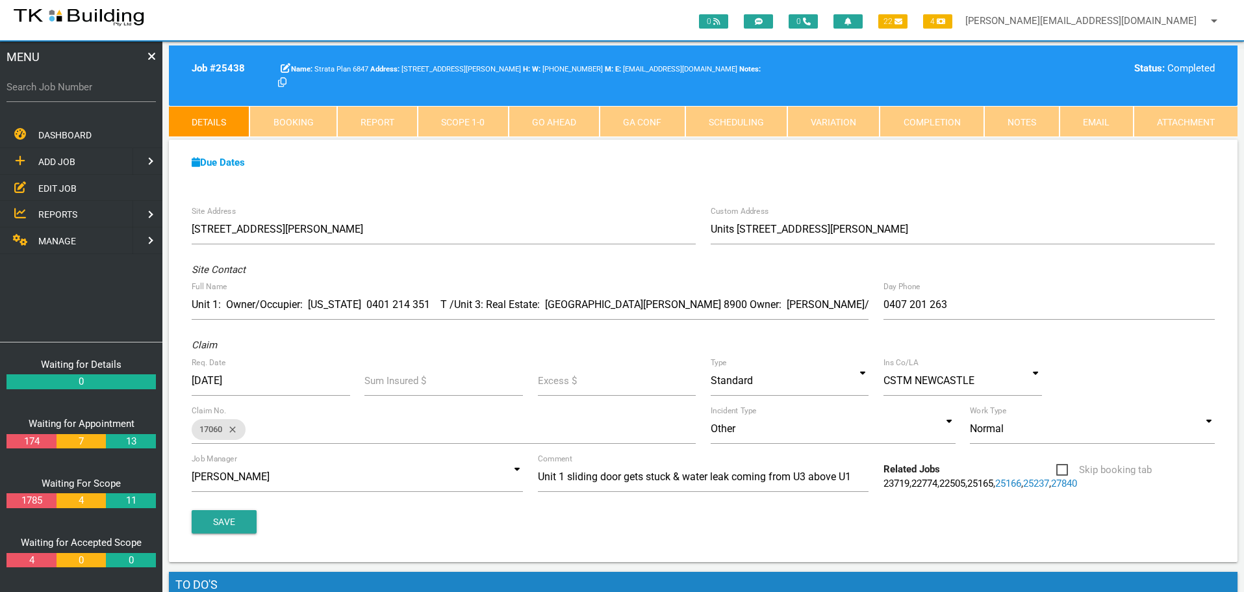
click at [313, 123] on link "Booking" at bounding box center [293, 121] width 87 height 31
select select "7"
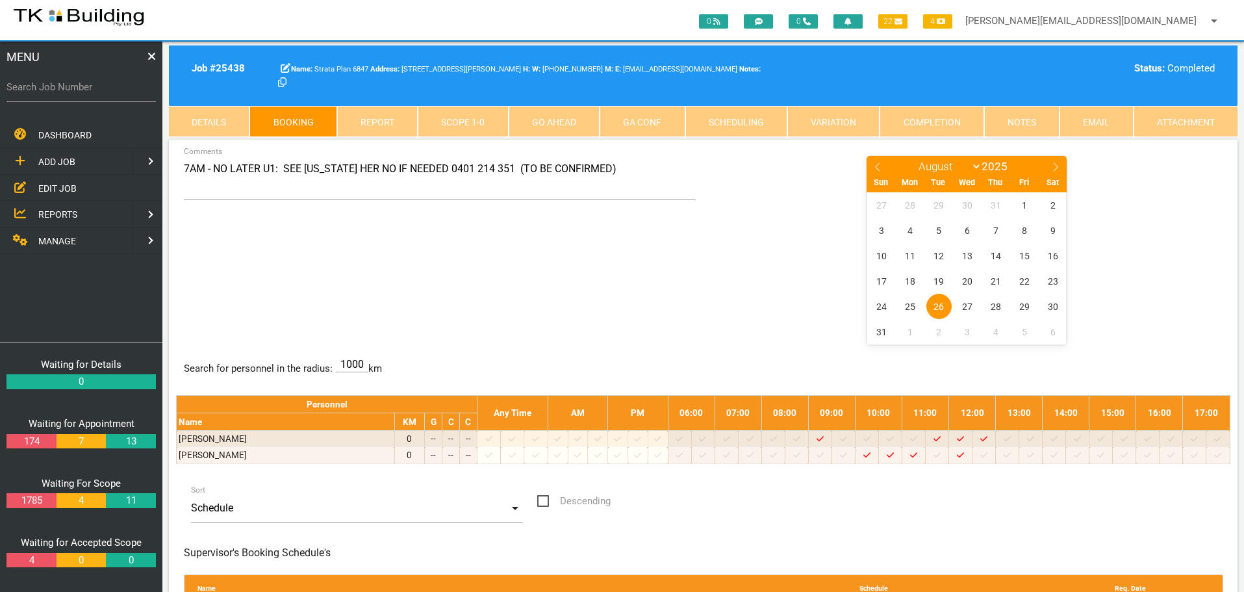
click at [60, 188] on span "EDIT JOB" at bounding box center [57, 188] width 38 height 10
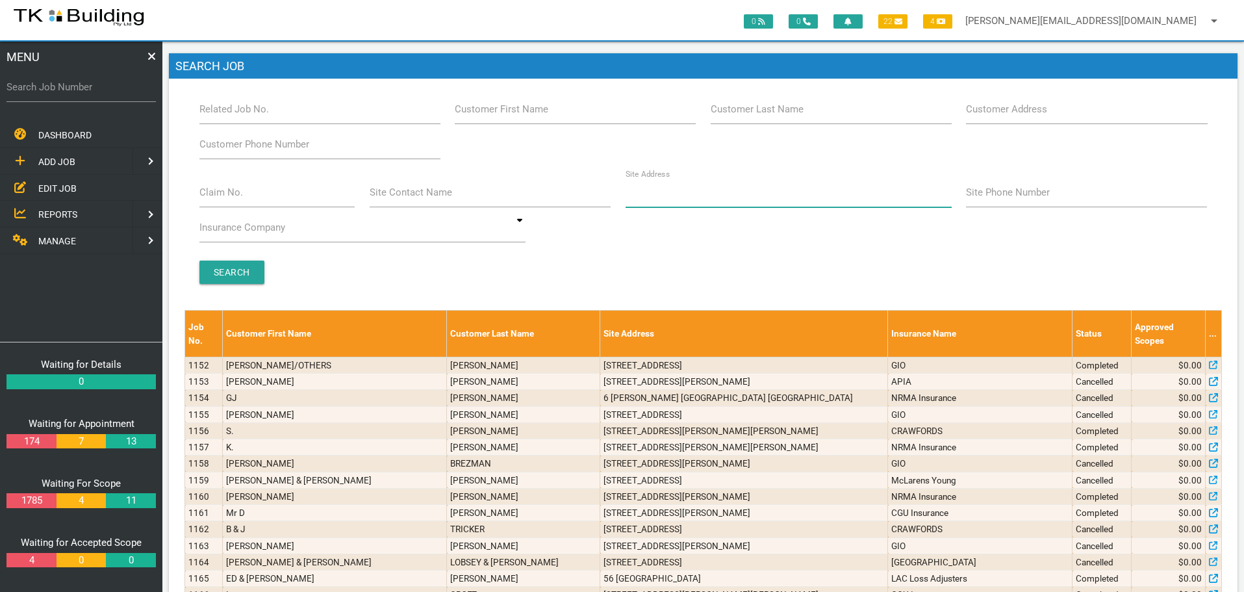
click at [719, 199] on input "Site Address" at bounding box center [789, 192] width 326 height 30
type input "123 PACIFIC"
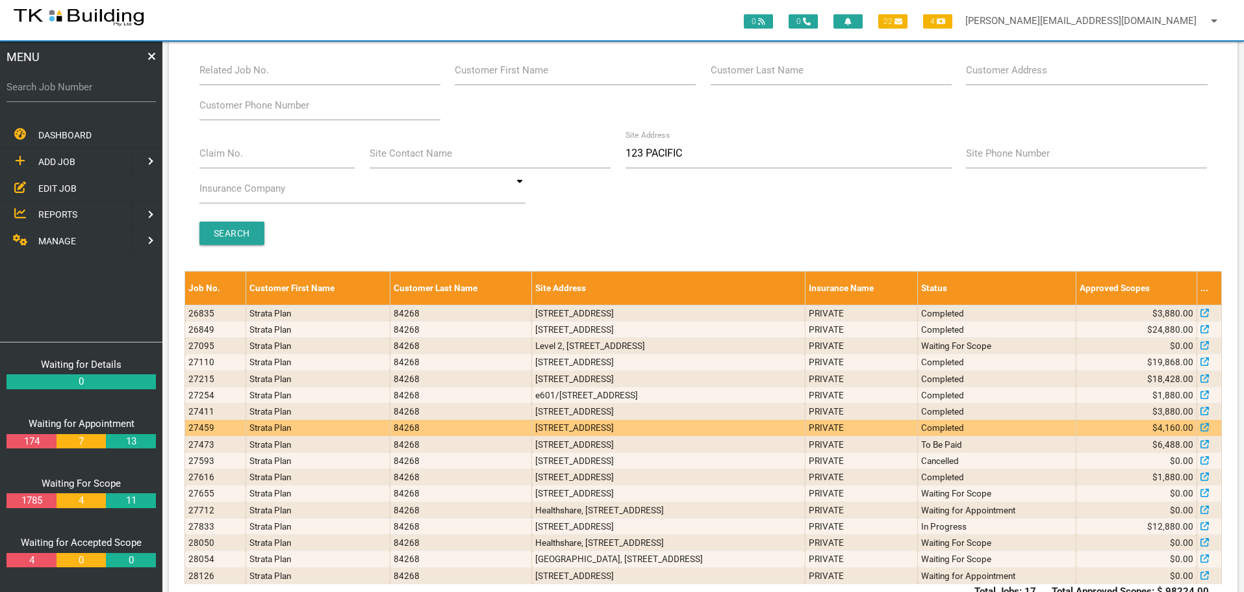
scroll to position [77, 0]
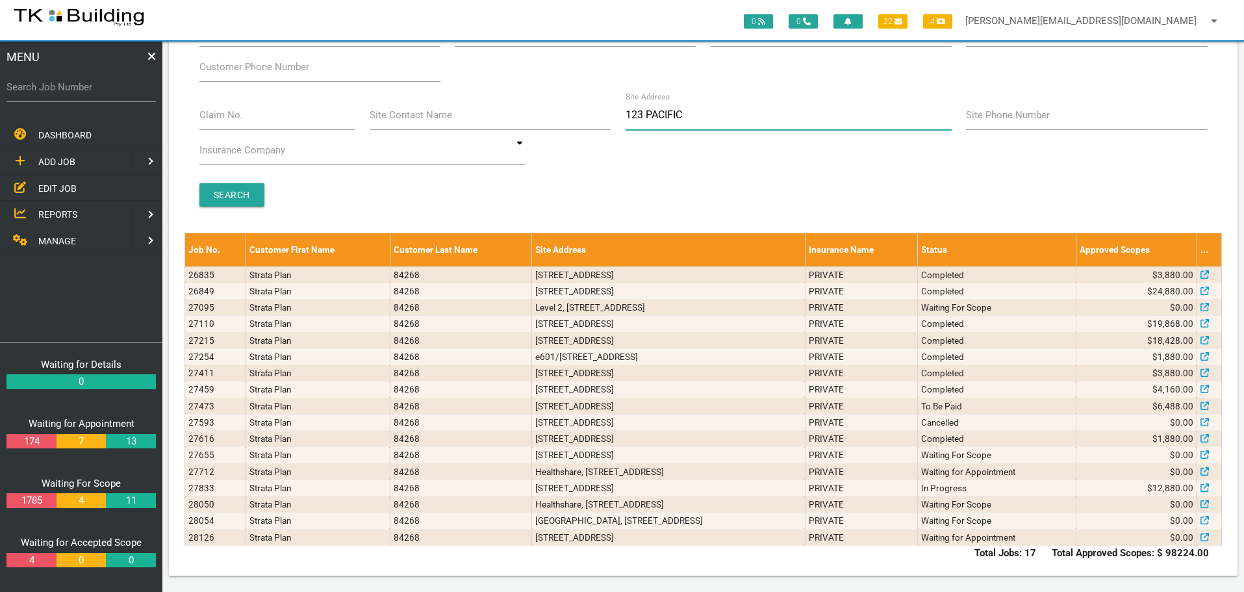
click at [701, 122] on input "123 PACIFIC" at bounding box center [789, 115] width 326 height 30
type input "1"
type input "28 SMART"
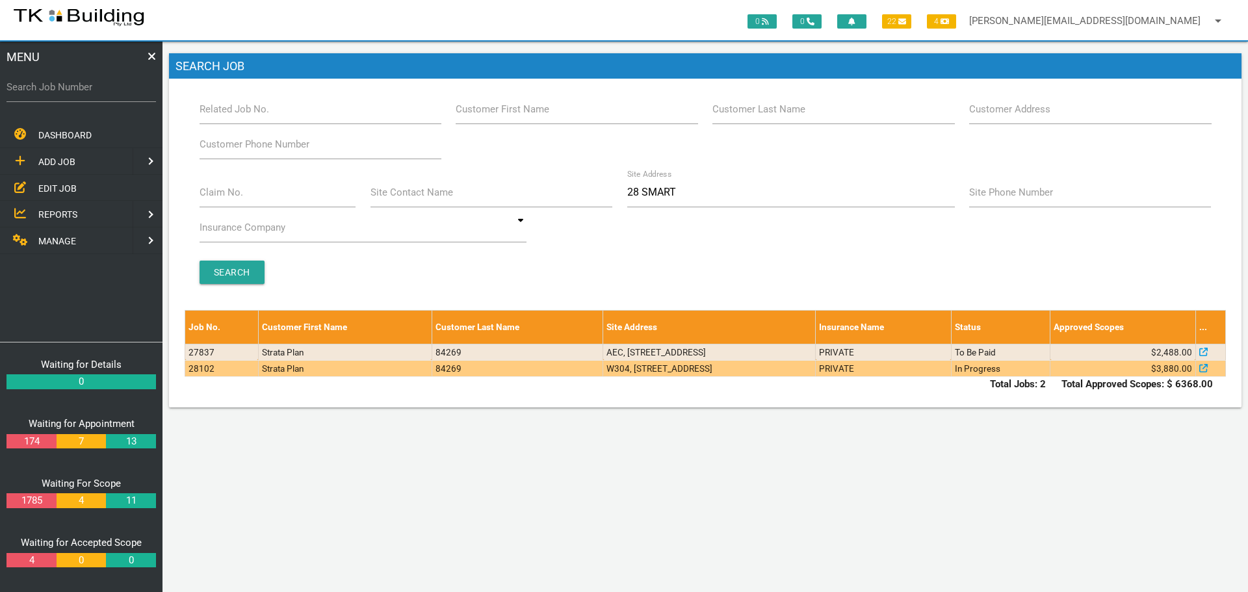
click at [704, 367] on td "W304, 28 Smart St, Charlestown NSW 2290" at bounding box center [709, 368] width 213 height 16
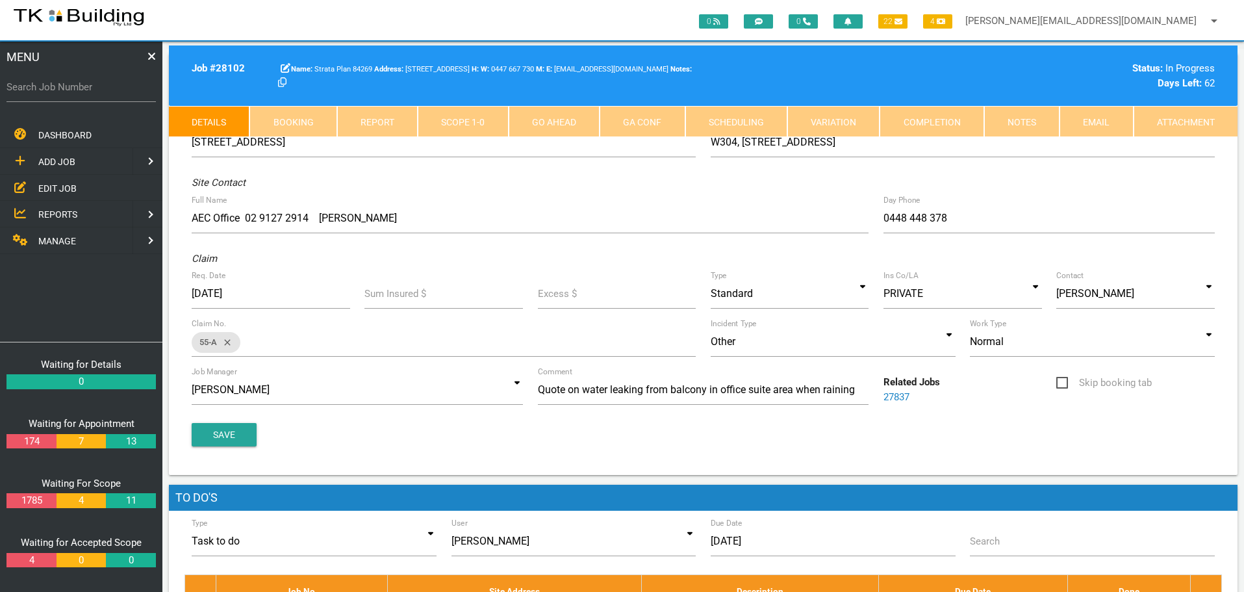
click at [305, 118] on link "Booking" at bounding box center [293, 121] width 87 height 31
select select "7"
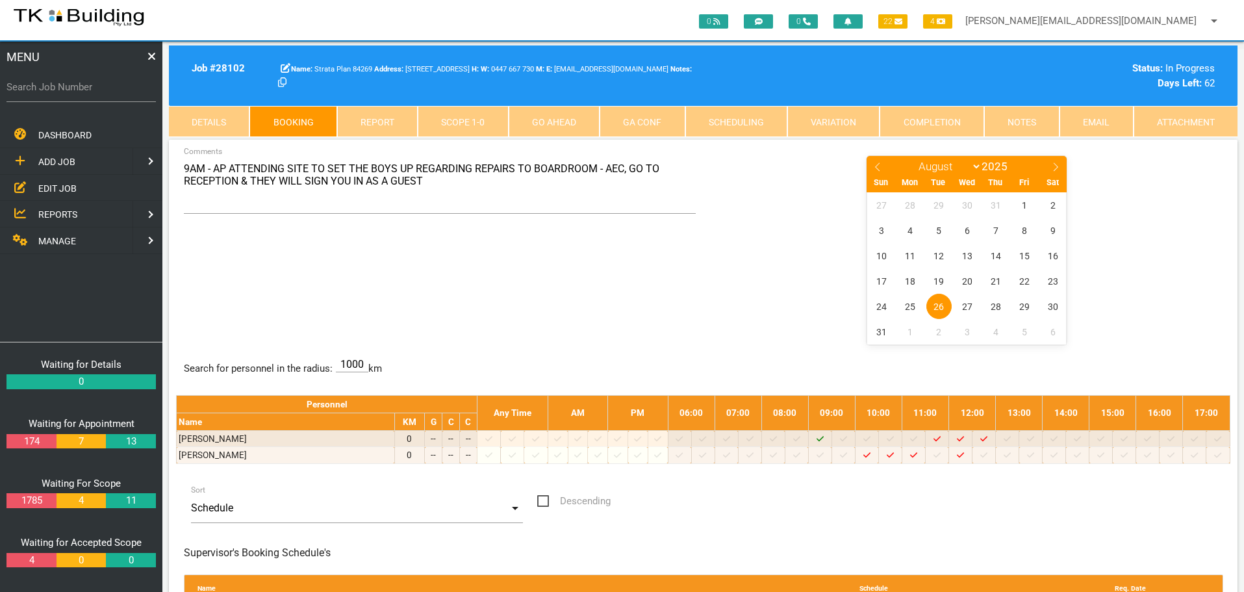
click at [209, 112] on link "Details" at bounding box center [209, 121] width 81 height 31
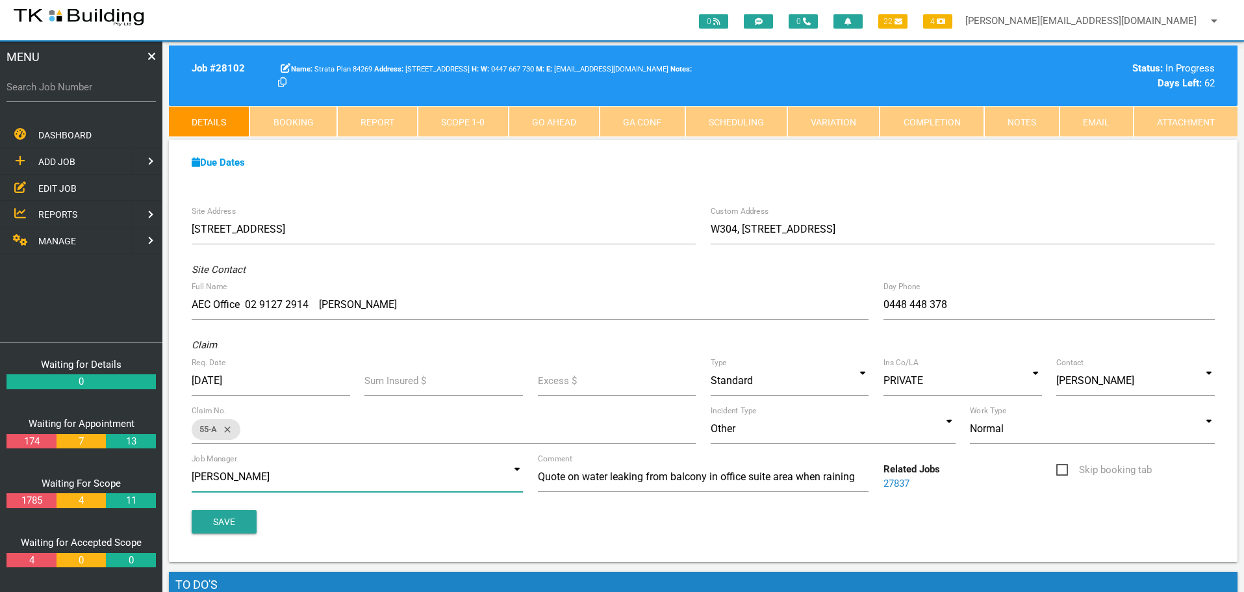
click at [316, 492] on div "Andrew Preston Sharon Pearce undefined undefined Andrew Sweet undefined undefin…" at bounding box center [357, 477] width 331 height 30
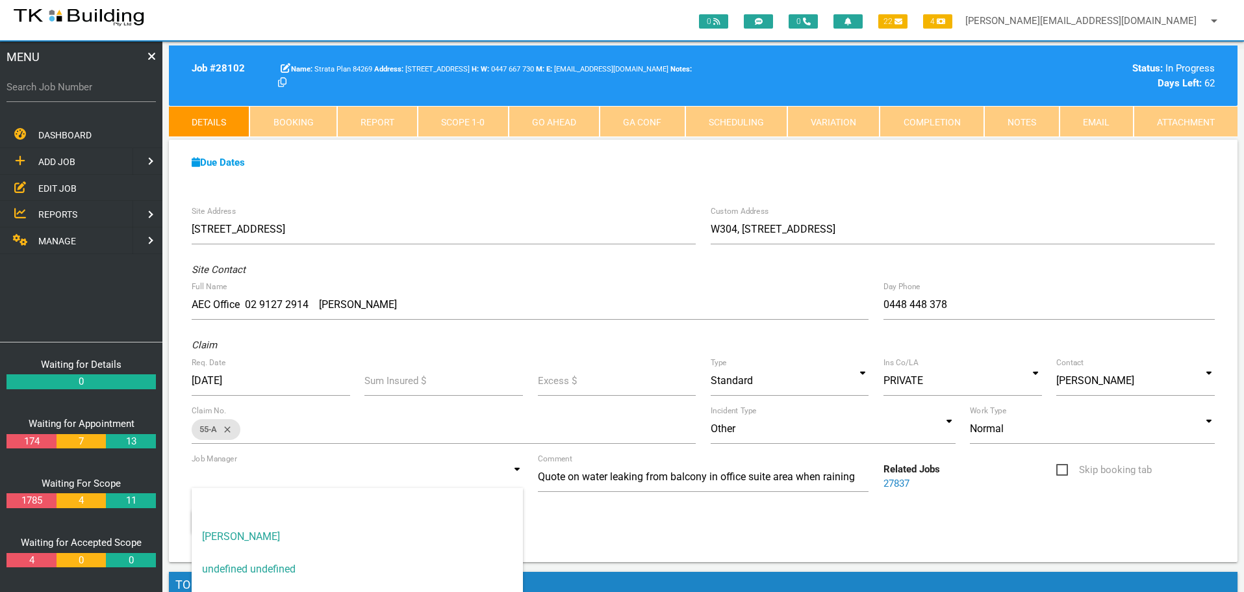
click at [1025, 116] on link "Notes" at bounding box center [1022, 121] width 75 height 31
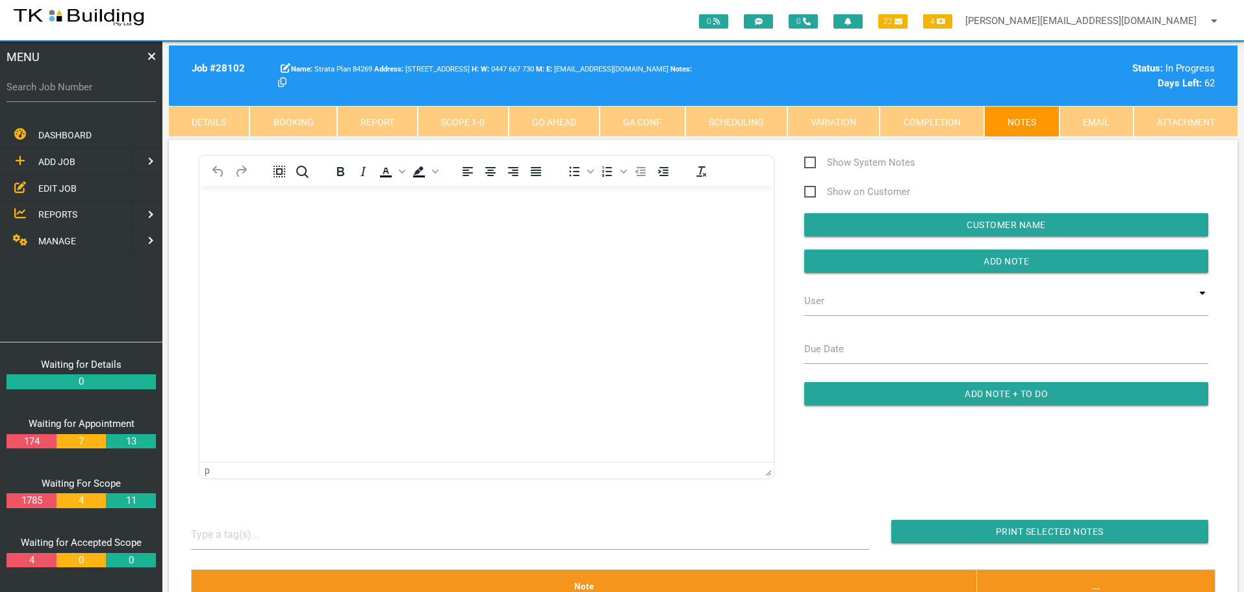
click at [222, 128] on link "Details" at bounding box center [209, 121] width 81 height 31
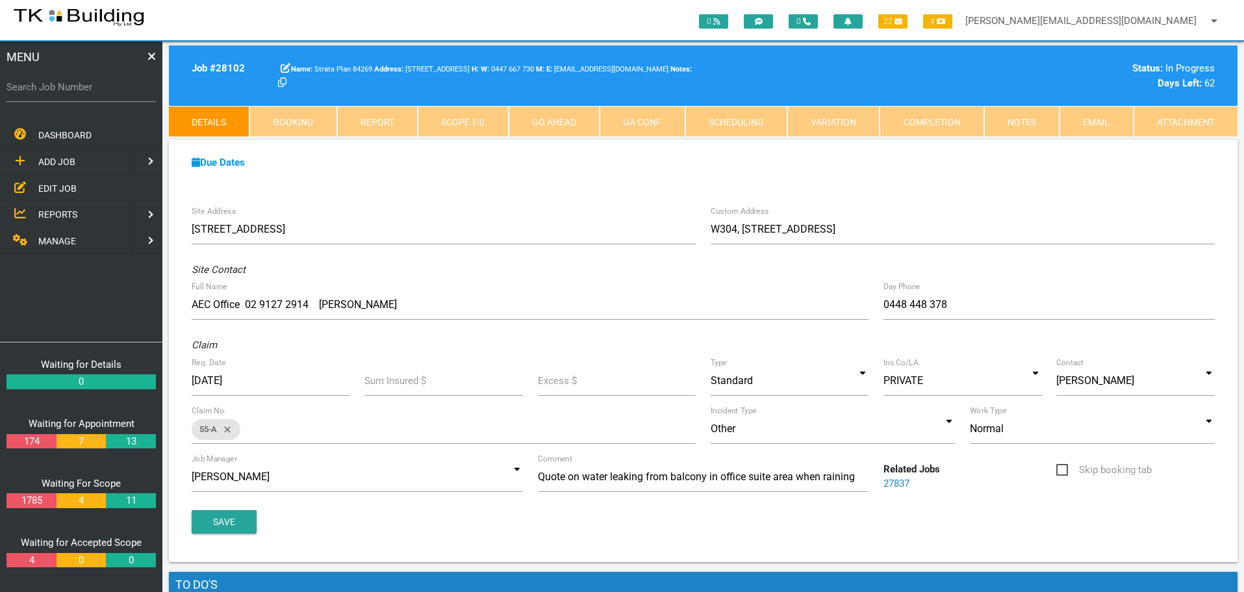
click at [311, 114] on link "Booking" at bounding box center [293, 121] width 87 height 31
select select "7"
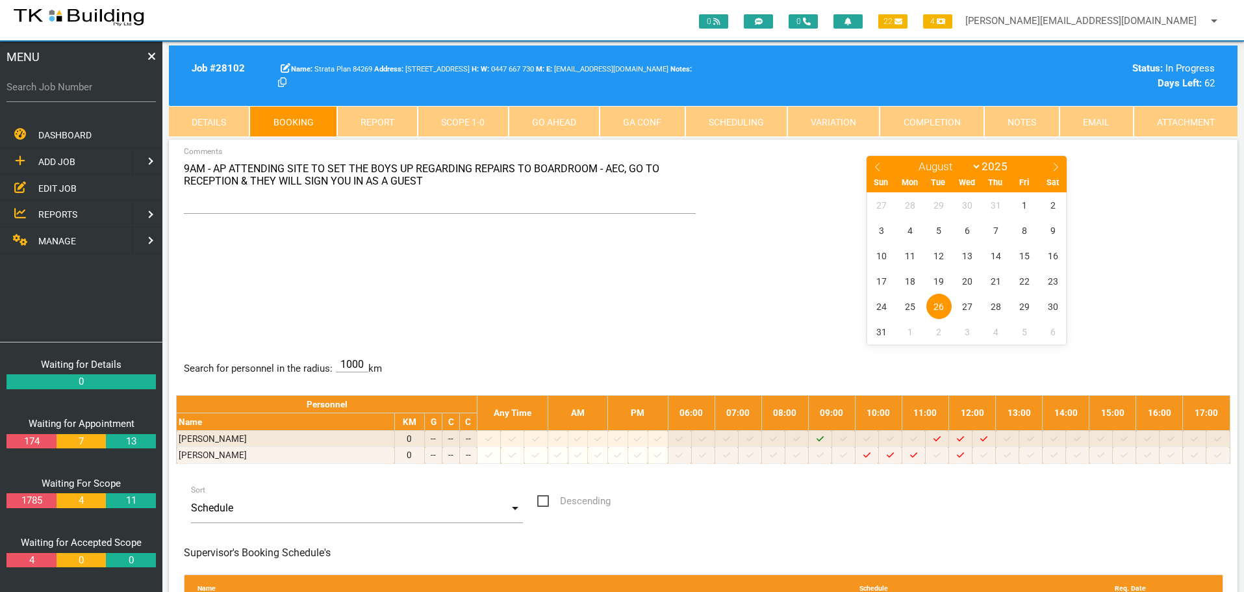
click at [370, 120] on link "Report" at bounding box center [377, 121] width 81 height 31
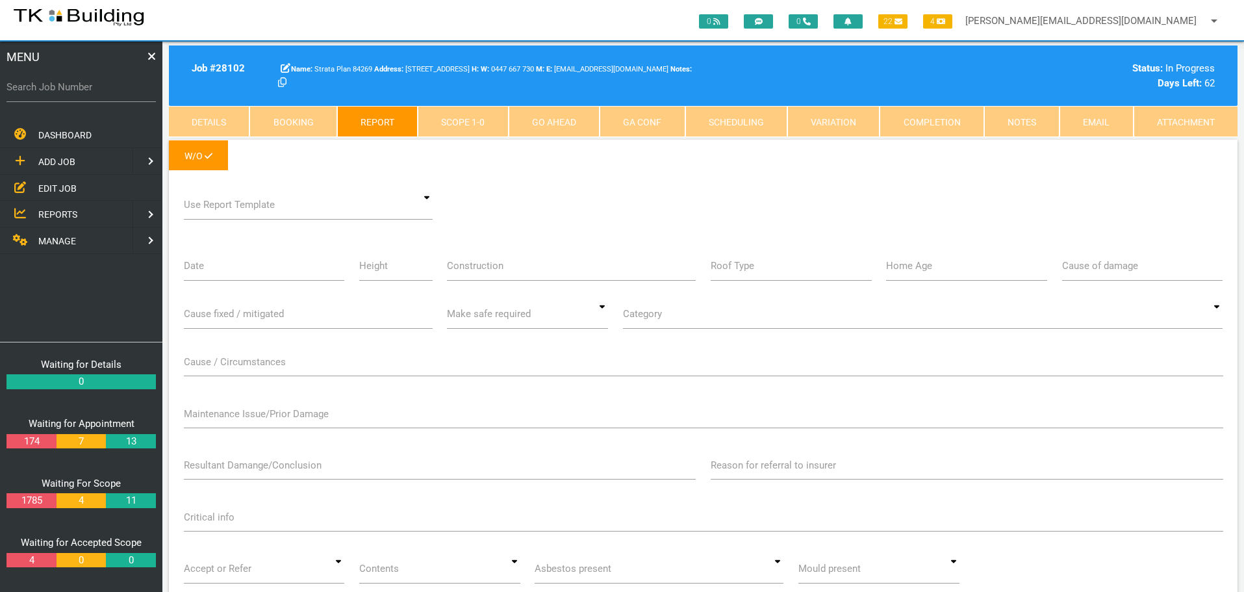
click at [493, 122] on link "Scope 1 - 0" at bounding box center [463, 121] width 90 height 31
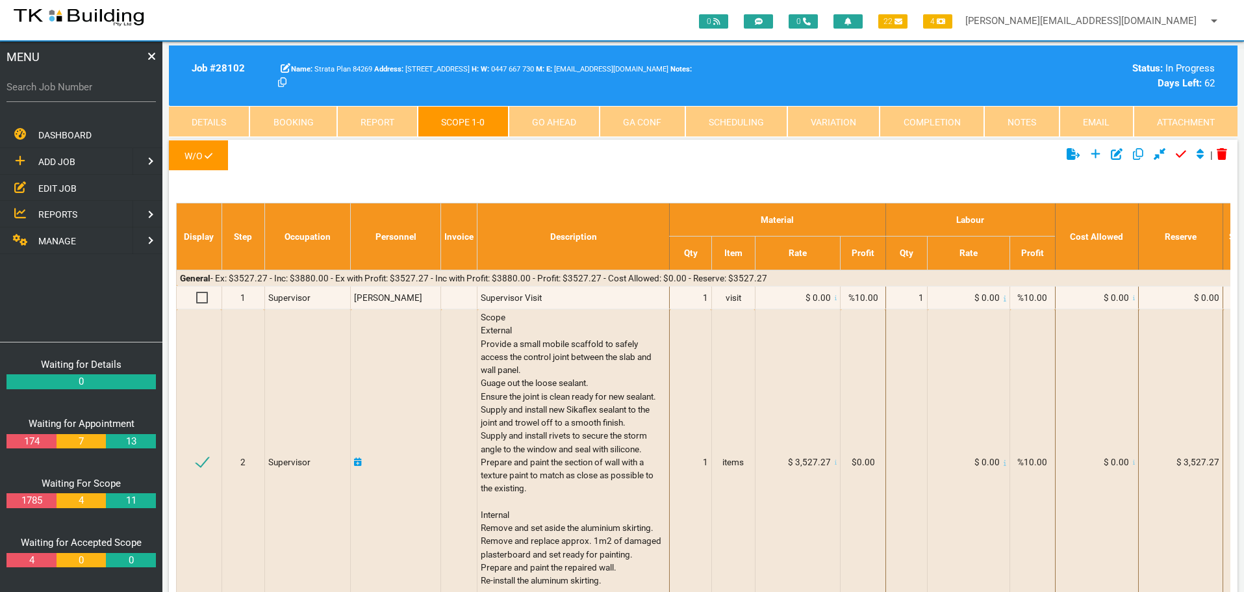
click at [571, 123] on link "Go Ahead" at bounding box center [554, 121] width 91 height 31
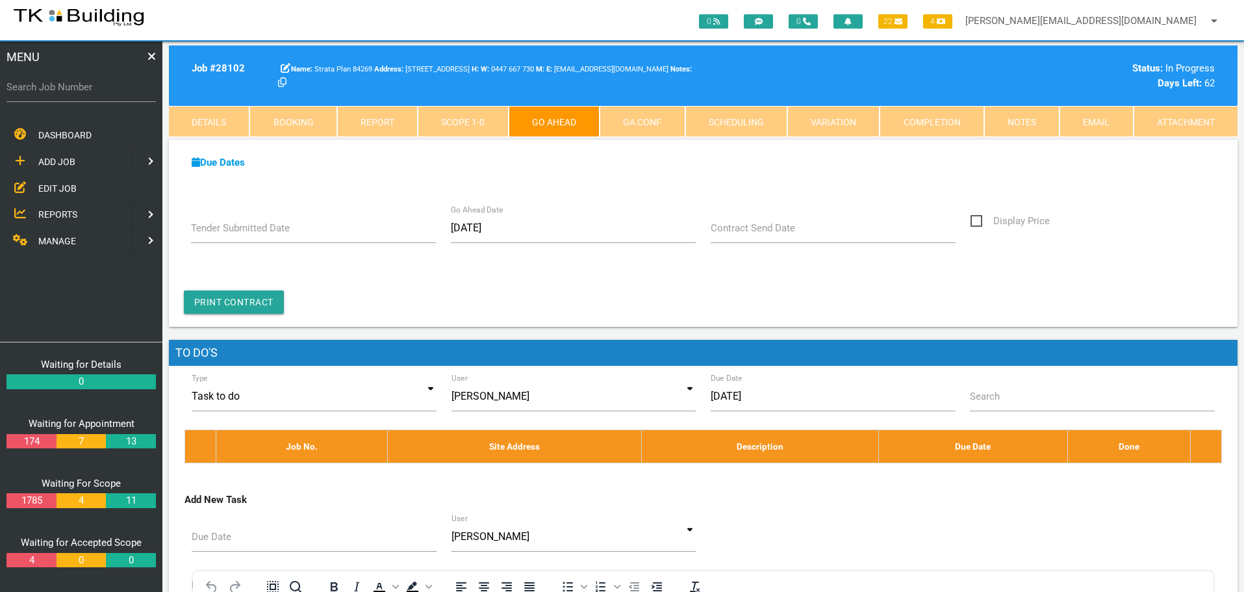
click at [487, 125] on link "Scope 1 - 0" at bounding box center [463, 121] width 90 height 31
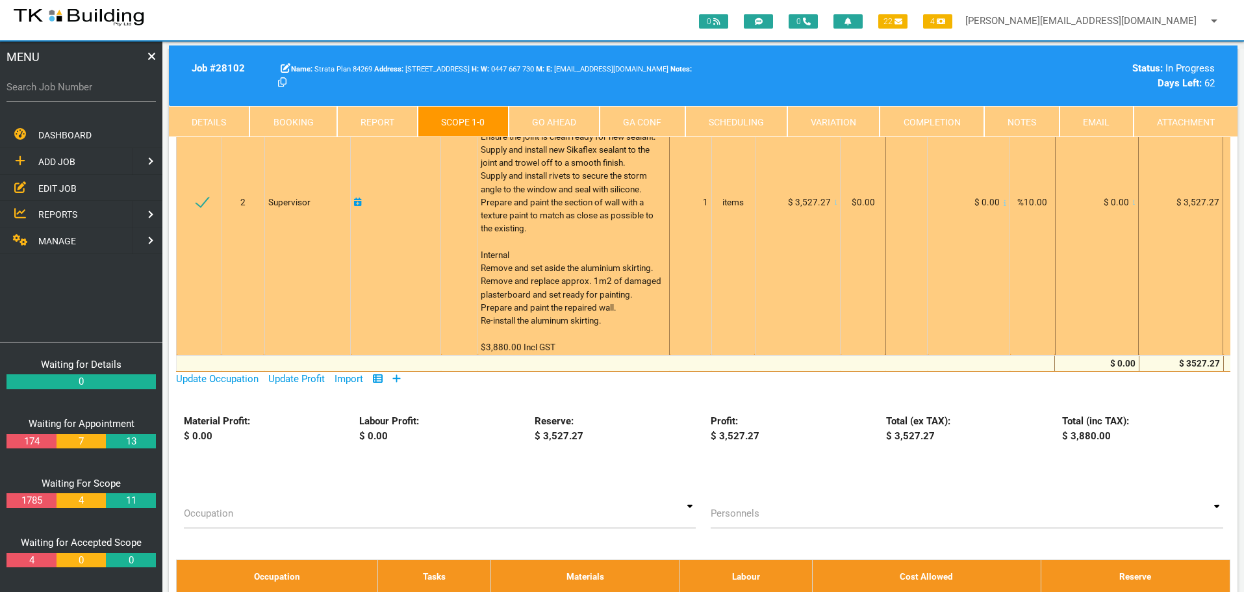
scroll to position [130, 0]
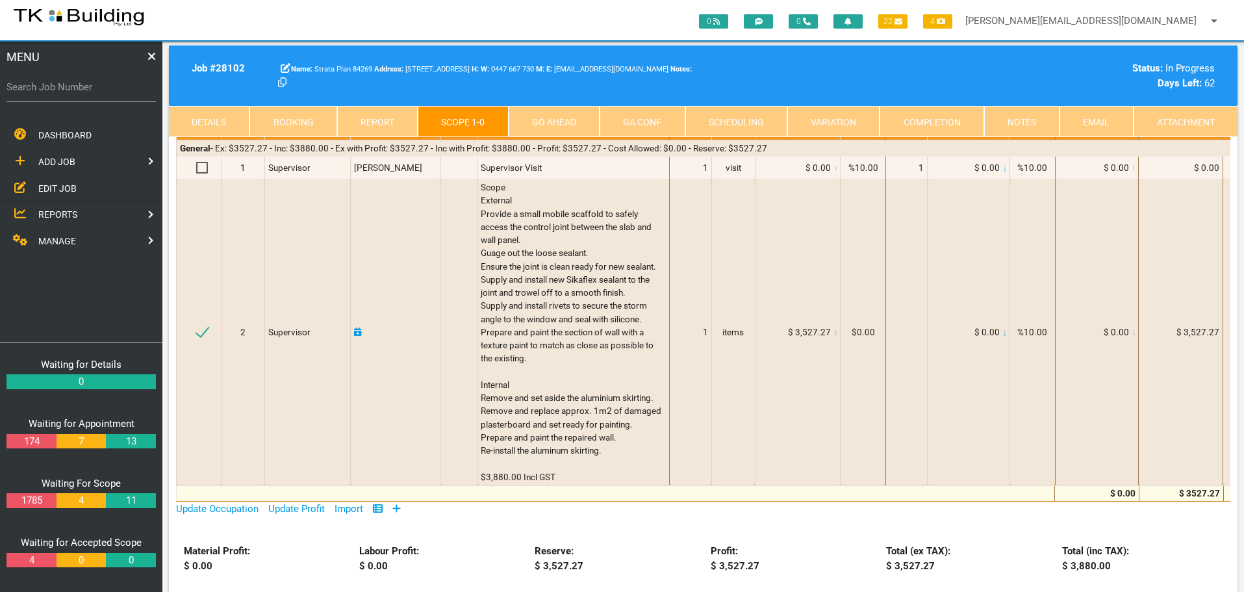
click at [664, 125] on link "GA Conf" at bounding box center [642, 121] width 85 height 31
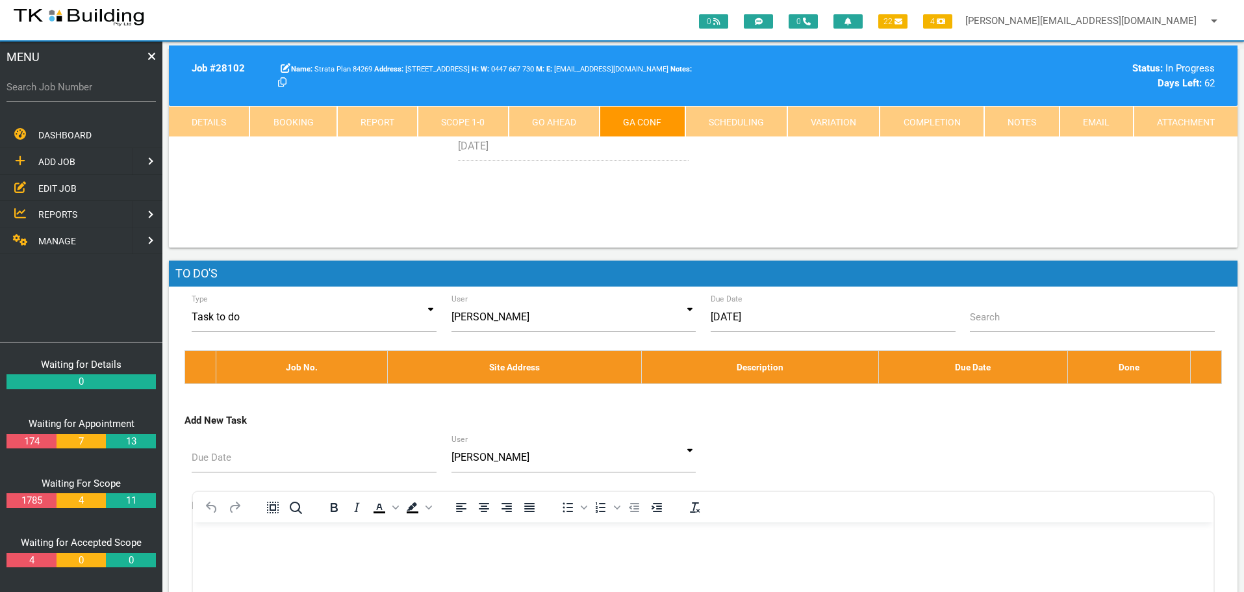
scroll to position [0, 0]
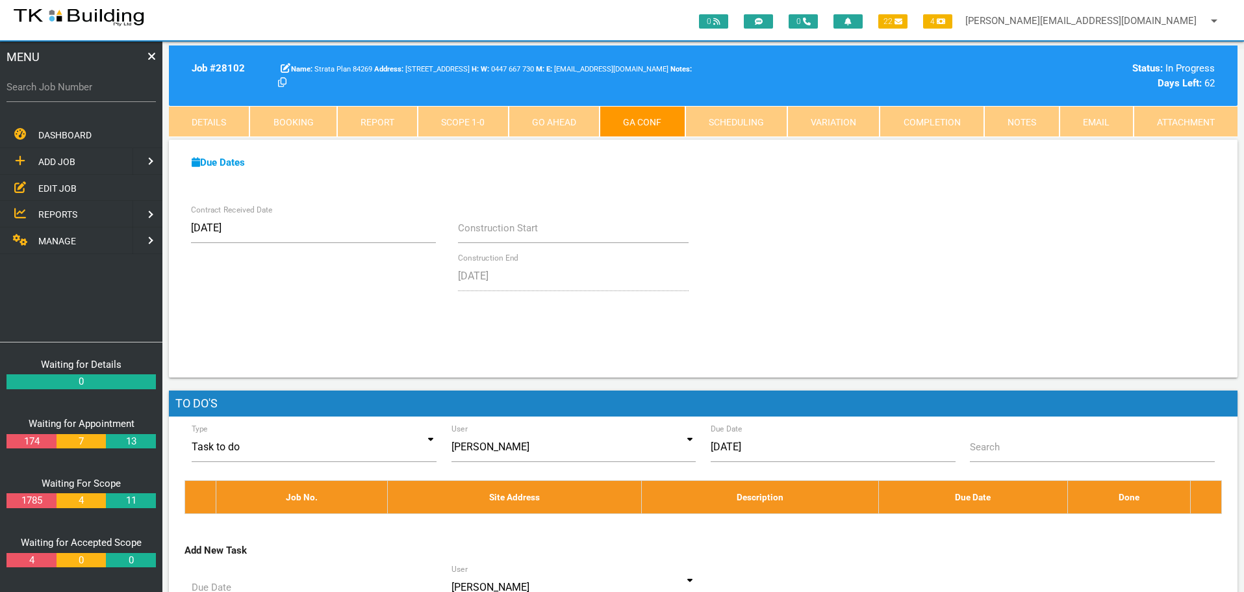
click at [920, 123] on link "Completion" at bounding box center [932, 121] width 104 height 31
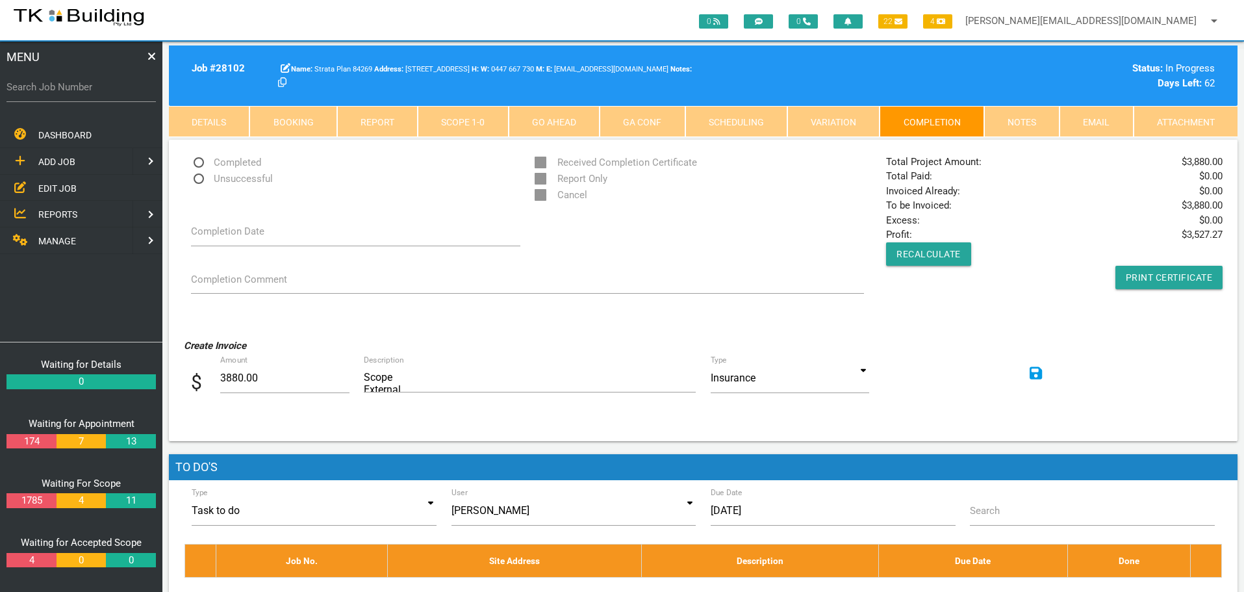
click at [1021, 114] on link "Notes" at bounding box center [1022, 121] width 75 height 31
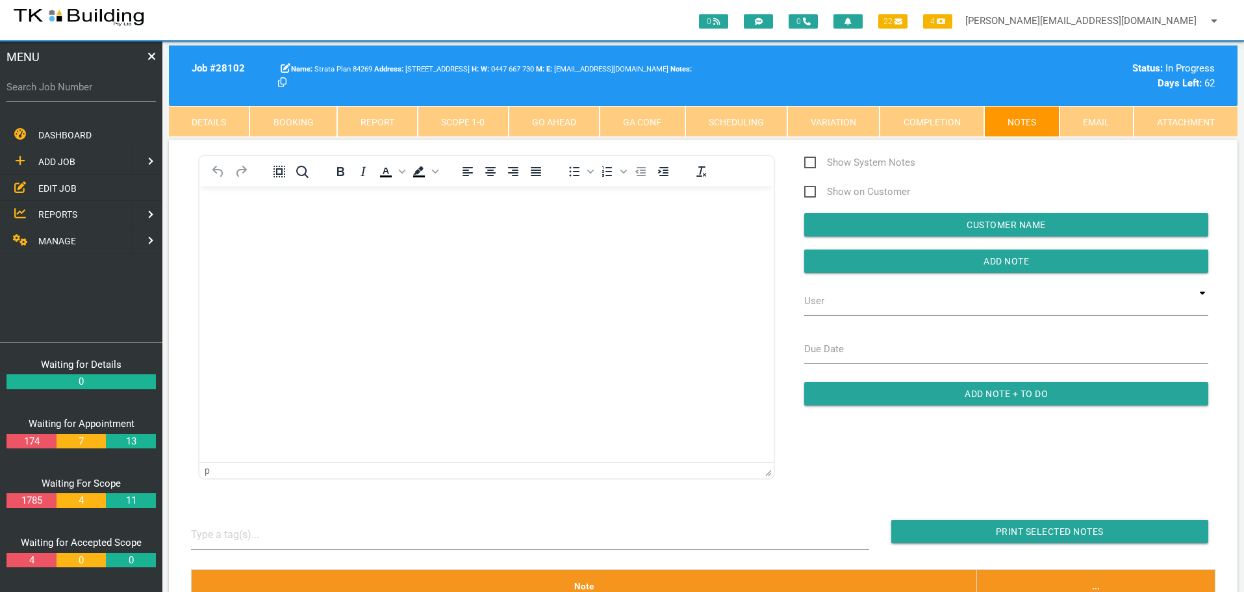
click at [90, 90] on label "Search Job Number" at bounding box center [80, 87] width 149 height 15
click at [90, 90] on input "Search Job Number" at bounding box center [80, 87] width 149 height 30
type input "26503"
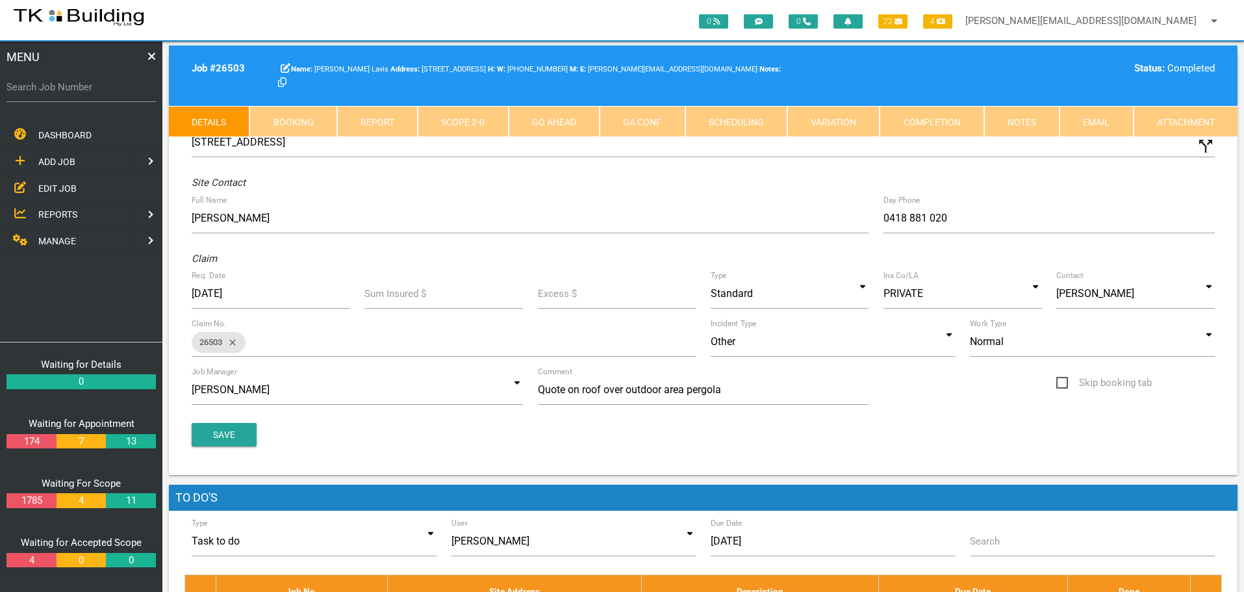
click at [942, 118] on link "Completion" at bounding box center [932, 121] width 104 height 31
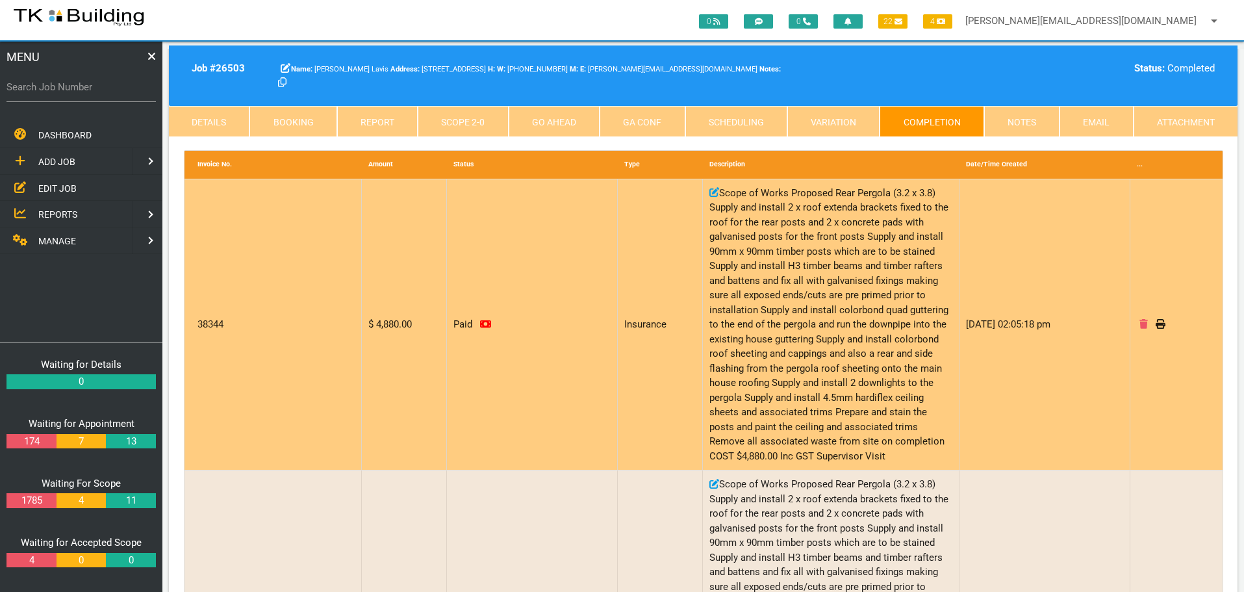
scroll to position [260, 0]
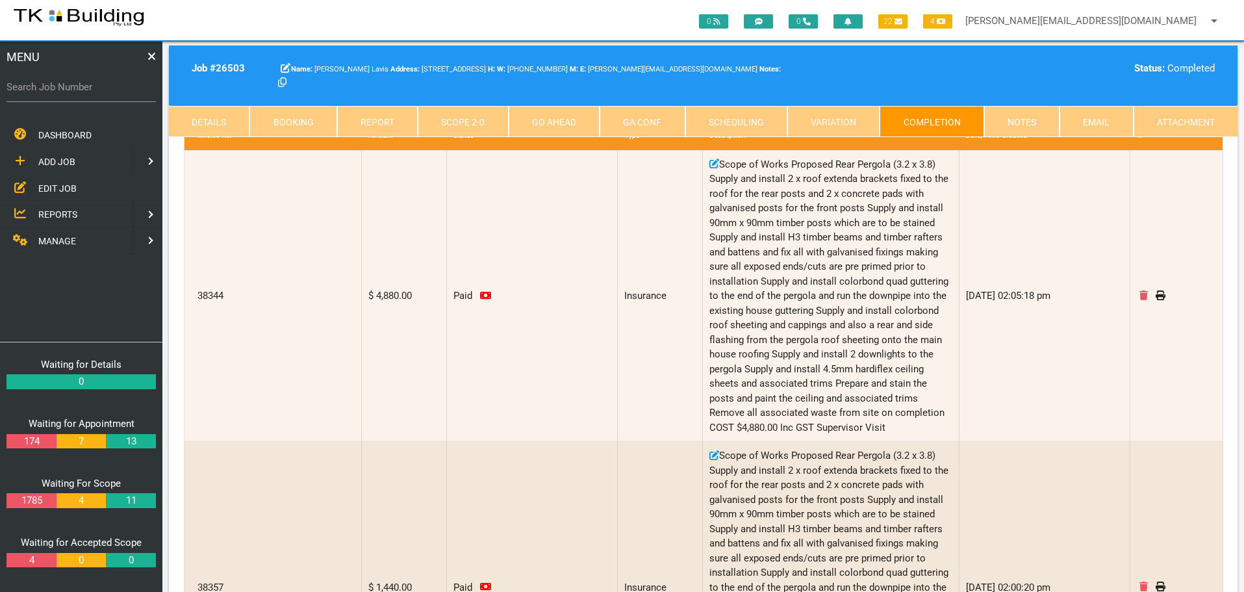
click at [1031, 120] on link "Notes" at bounding box center [1022, 121] width 75 height 31
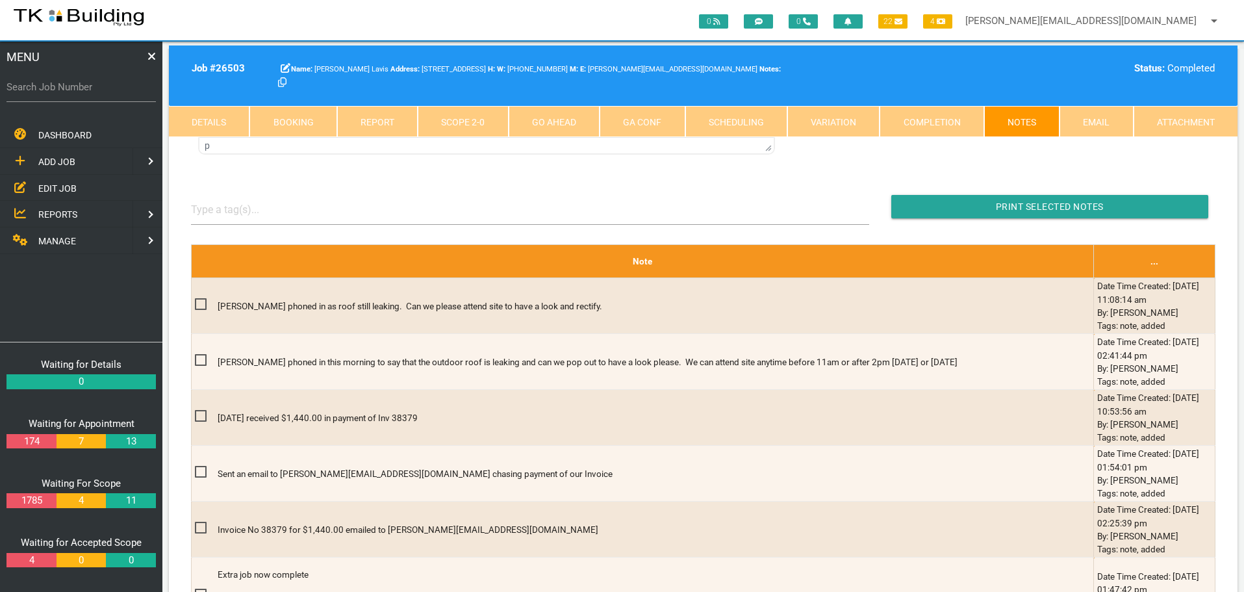
scroll to position [0, 0]
drag, startPoint x: 45, startPoint y: 188, endPoint x: 80, endPoint y: 188, distance: 34.4
click at [45, 188] on span "EDIT JOB" at bounding box center [57, 188] width 38 height 10
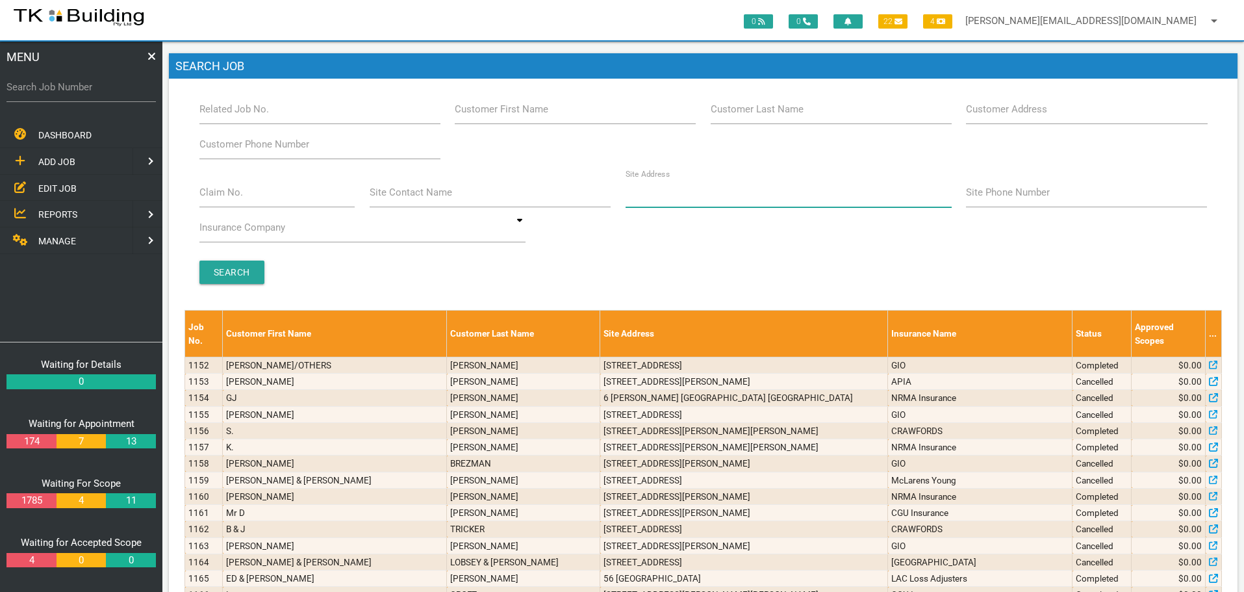
click at [745, 193] on input "Site Address" at bounding box center [789, 192] width 326 height 30
type input "22 gLEBE"
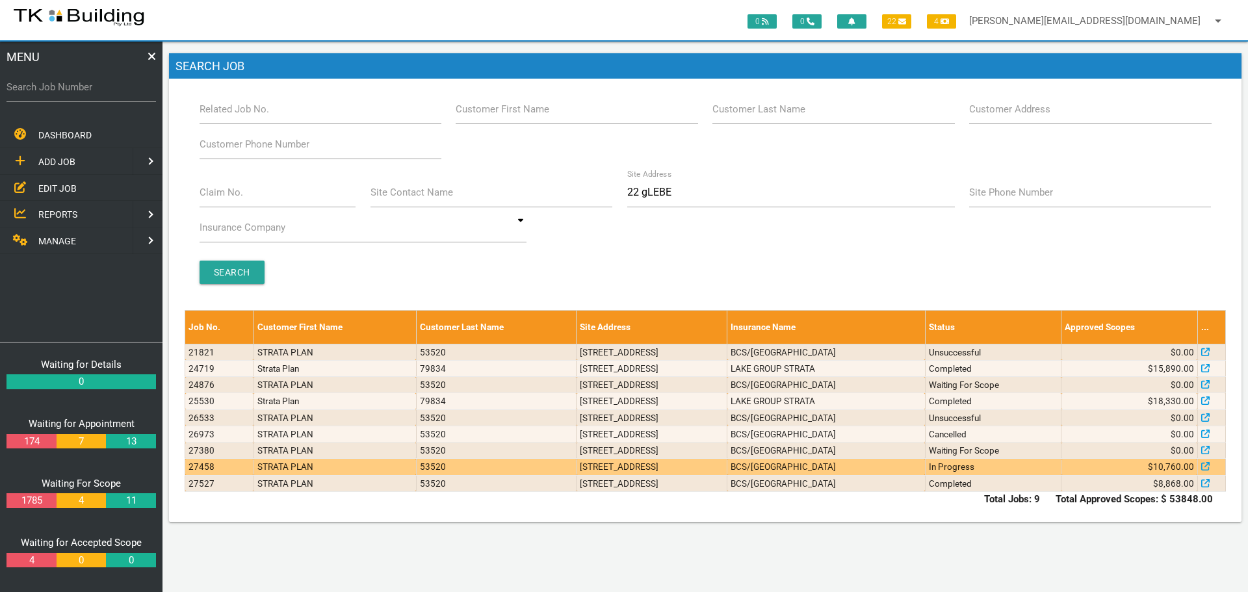
click at [576, 470] on td "Units 2 & 4, 122 Glebe Rd, Merewether NSW 2291" at bounding box center [651, 467] width 151 height 16
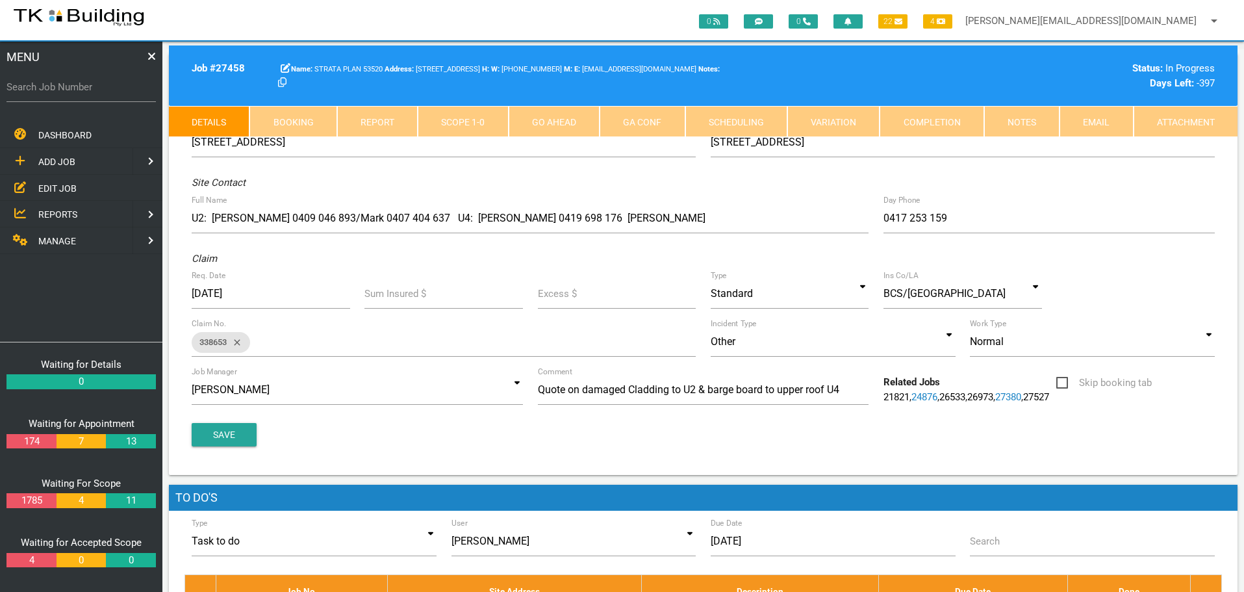
click at [1040, 118] on link "Notes" at bounding box center [1022, 121] width 75 height 31
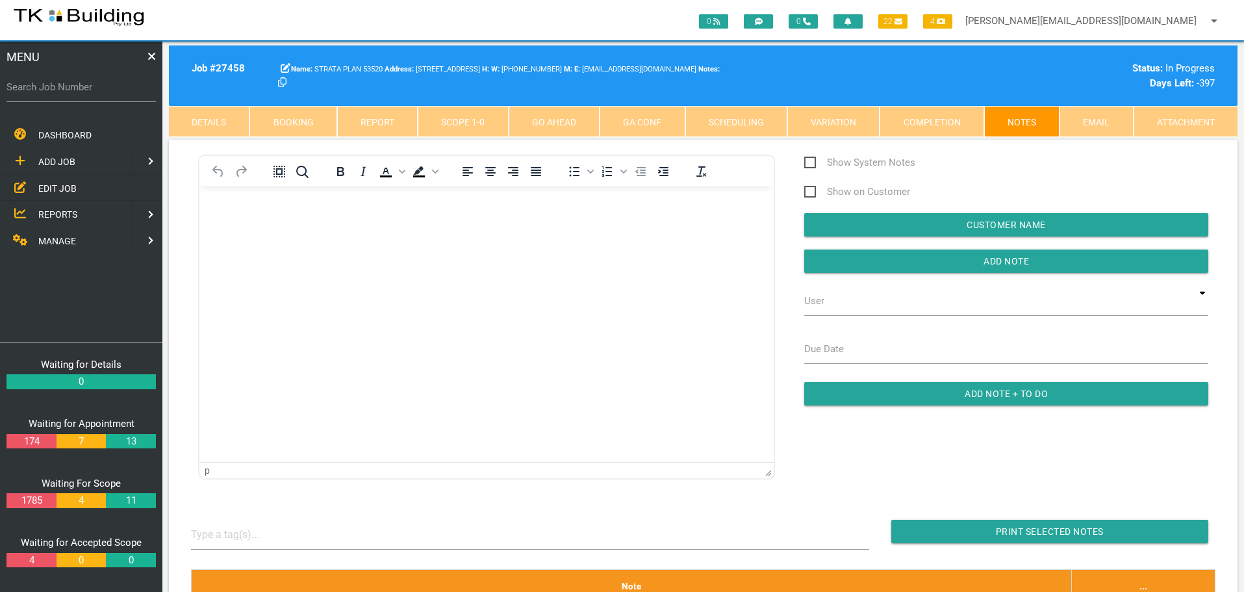
click at [51, 183] on span "EDIT JOB" at bounding box center [57, 188] width 38 height 10
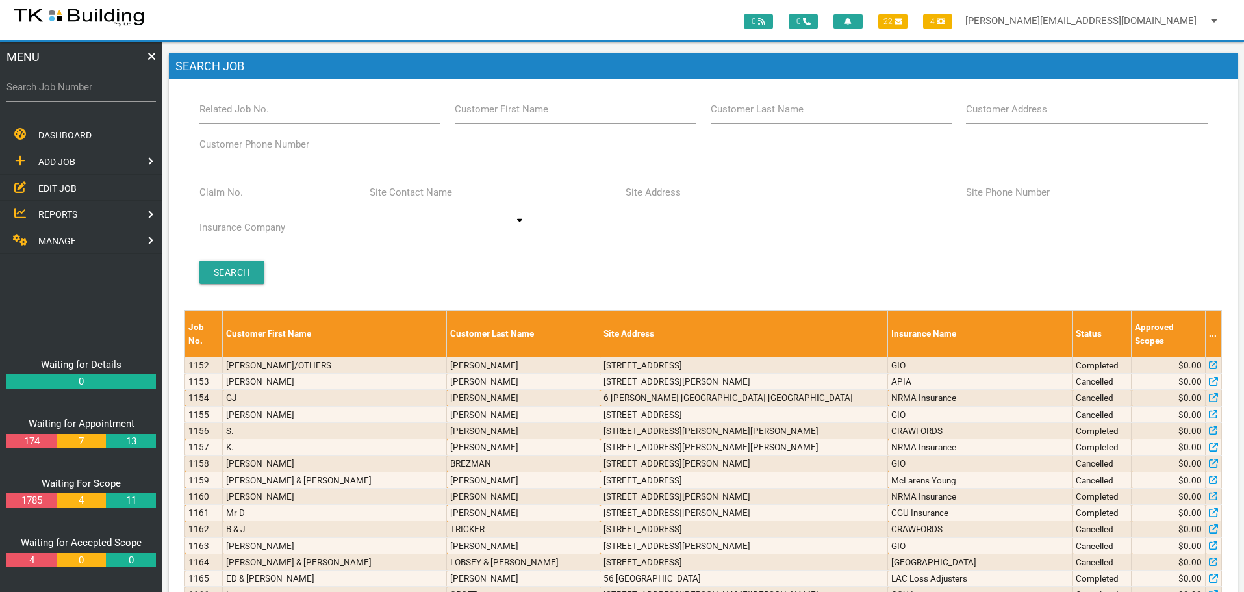
click at [783, 115] on label "Customer Last Name" at bounding box center [757, 109] width 93 height 15
click at [783, 115] on input "Customer Last Name" at bounding box center [831, 109] width 241 height 30
type input "44044"
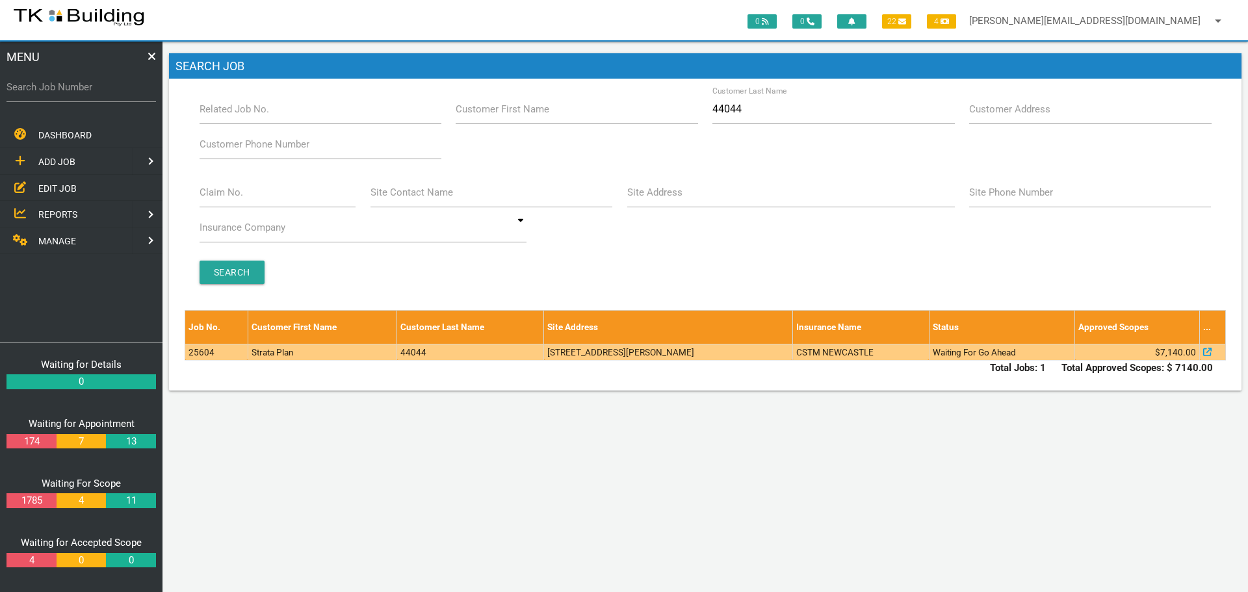
click at [606, 357] on td "3/38 Hudson St, Whitebridge NSW 2290, Australia" at bounding box center [668, 352] width 249 height 16
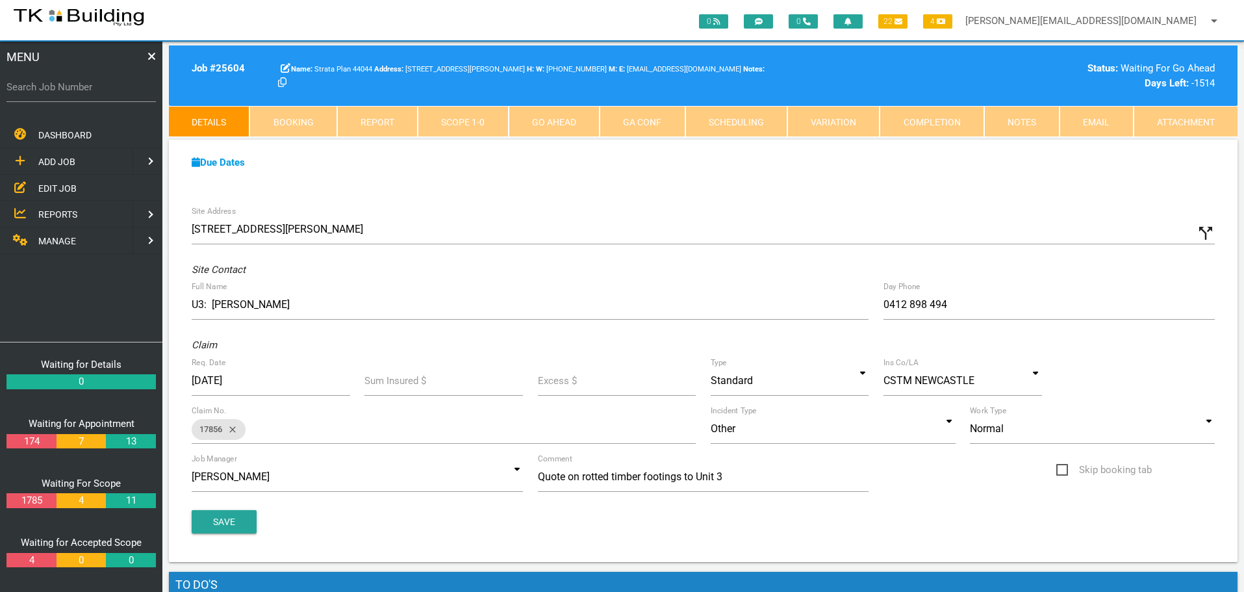
click at [58, 160] on span "ADD JOB" at bounding box center [56, 162] width 37 height 10
click at [53, 187] on span "EXISTING CUSTOMER" at bounding box center [82, 188] width 89 height 10
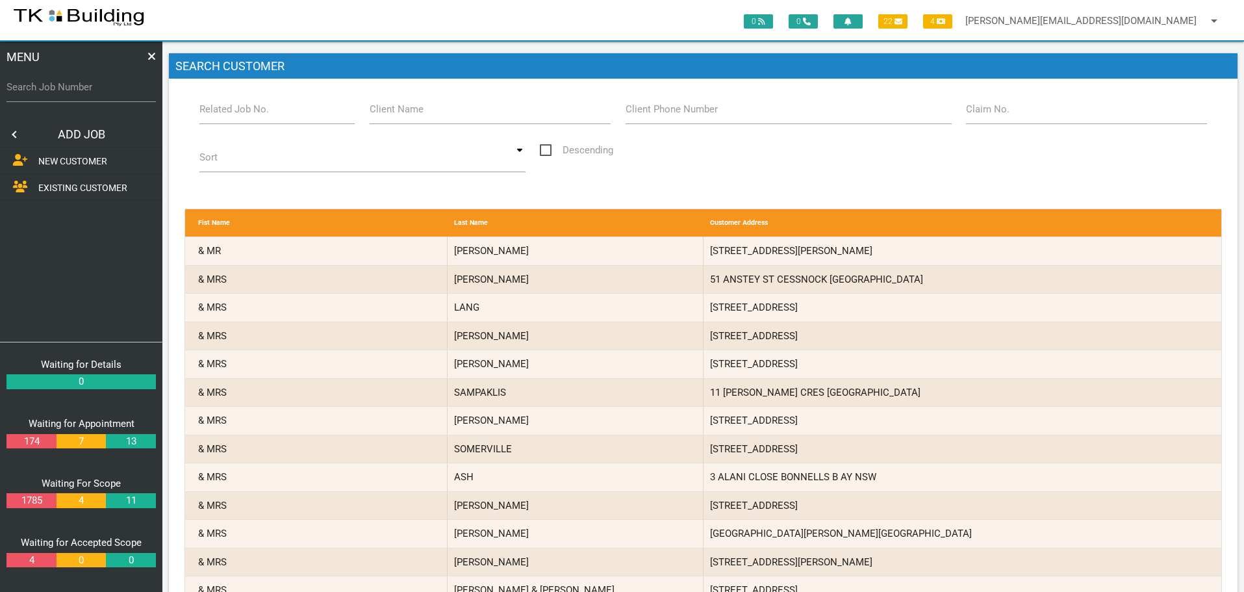
click at [259, 113] on label "Related Job No." at bounding box center [235, 109] width 70 height 15
click at [259, 113] on input "Related Job No." at bounding box center [278, 109] width 156 height 30
type input "25604"
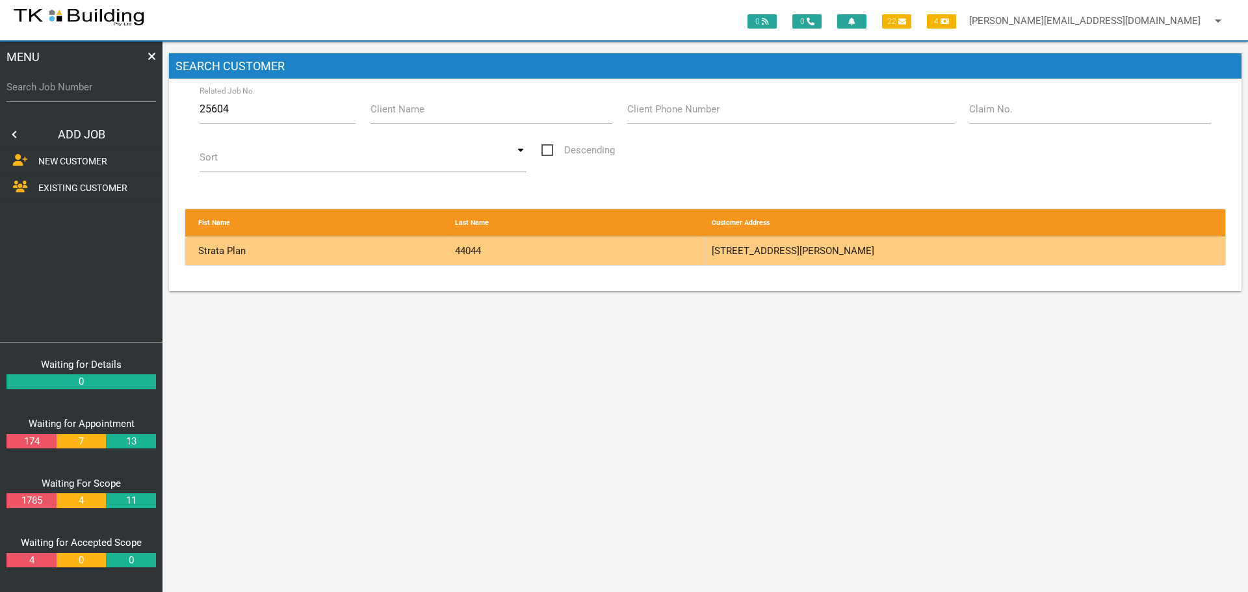
click at [552, 254] on div "44044" at bounding box center [576, 251] width 257 height 28
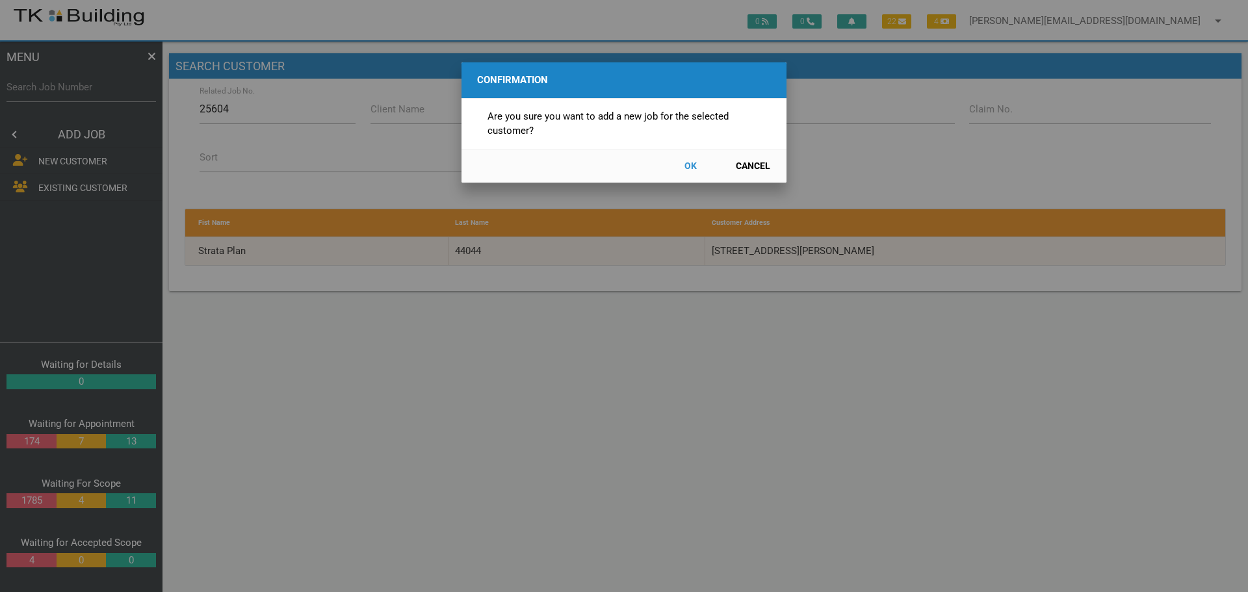
click at [692, 166] on button "OK" at bounding box center [690, 166] width 57 height 23
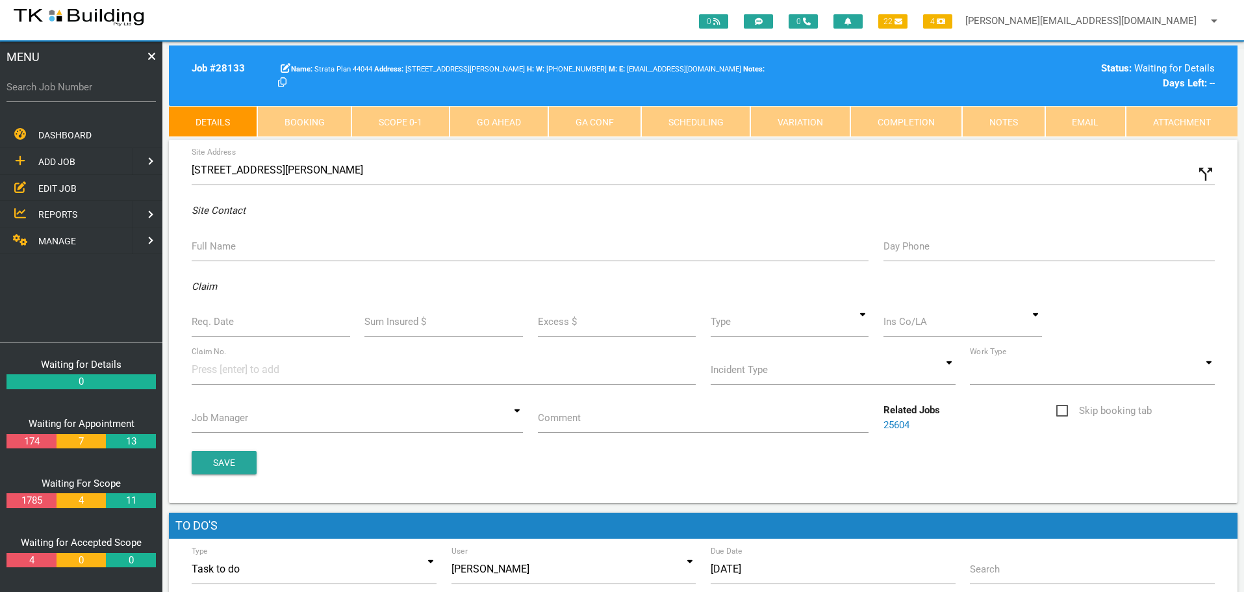
click at [220, 250] on label "Full Name" at bounding box center [214, 246] width 44 height 15
click at [220, 250] on input "Full Name" at bounding box center [530, 246] width 677 height 30
type input "Mal"
type input "(04) 4861 9013"
click at [221, 328] on label "Req. Date" at bounding box center [213, 322] width 42 height 15
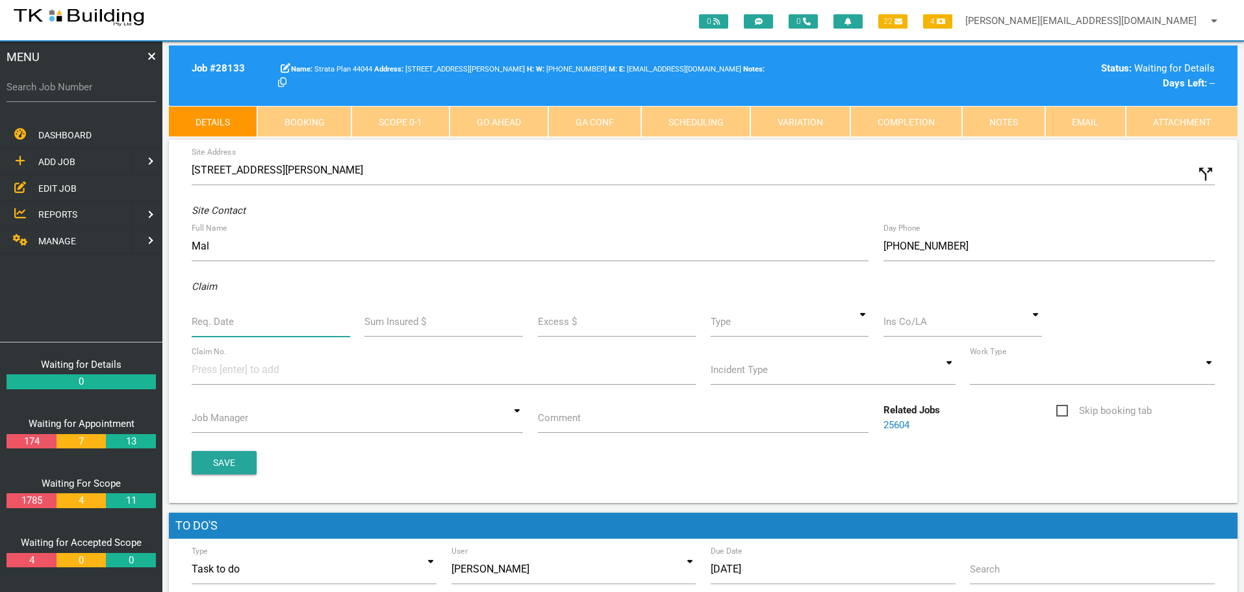
click at [221, 328] on input "Req. Date" at bounding box center [271, 322] width 159 height 30
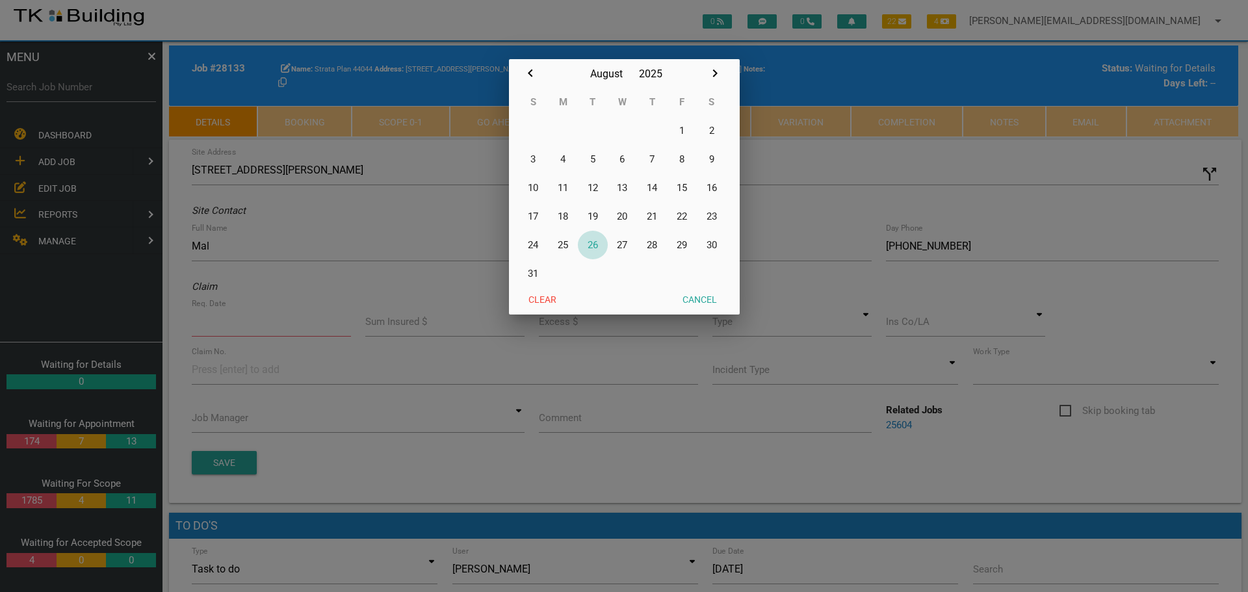
click at [592, 241] on button "26" at bounding box center [593, 245] width 30 height 29
type input "[DATE]"
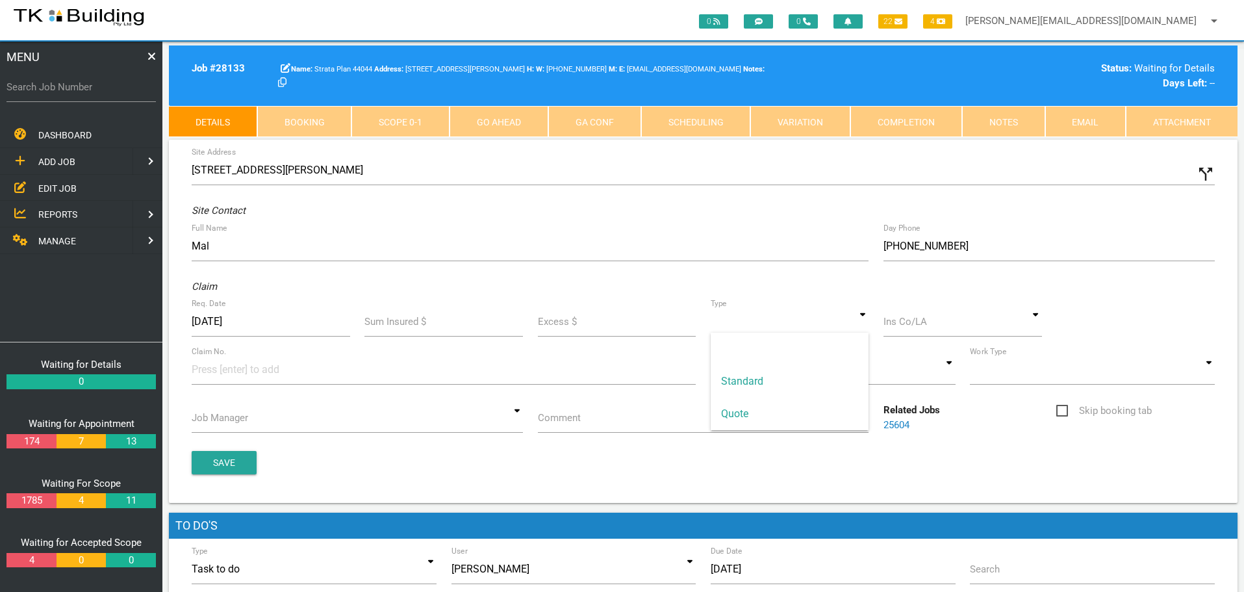
click at [868, 322] on input at bounding box center [790, 322] width 159 height 30
drag, startPoint x: 818, startPoint y: 380, endPoint x: 882, endPoint y: 345, distance: 72.7
click at [818, 380] on span "Standard" at bounding box center [790, 381] width 159 height 32
type input "Standard"
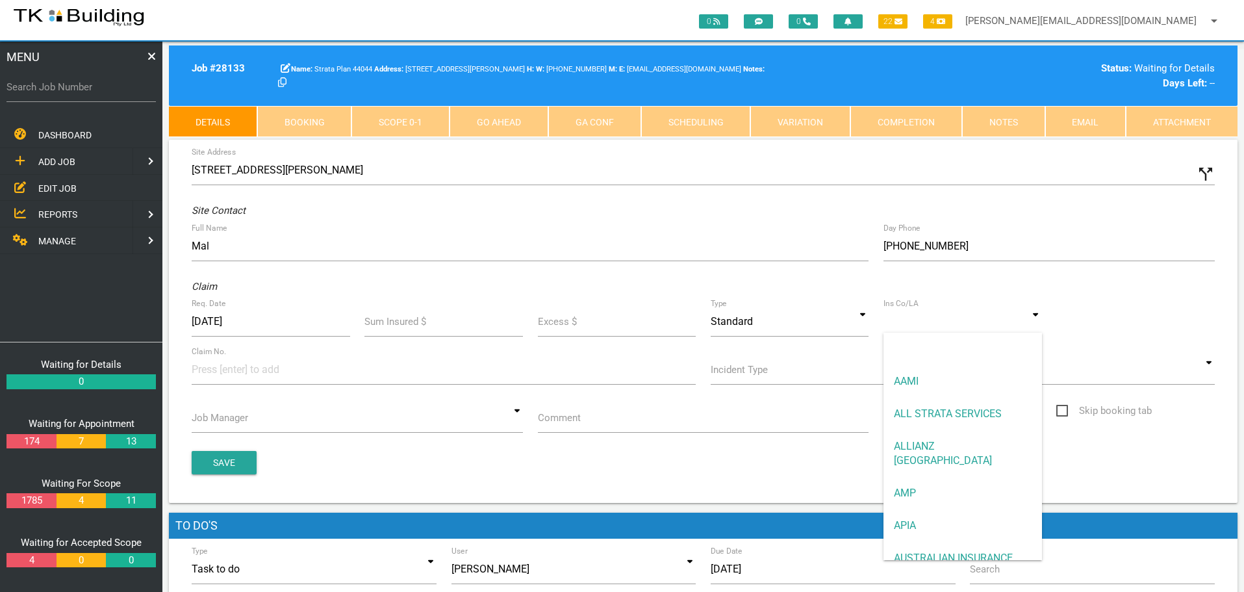
click at [926, 326] on input at bounding box center [963, 322] width 159 height 30
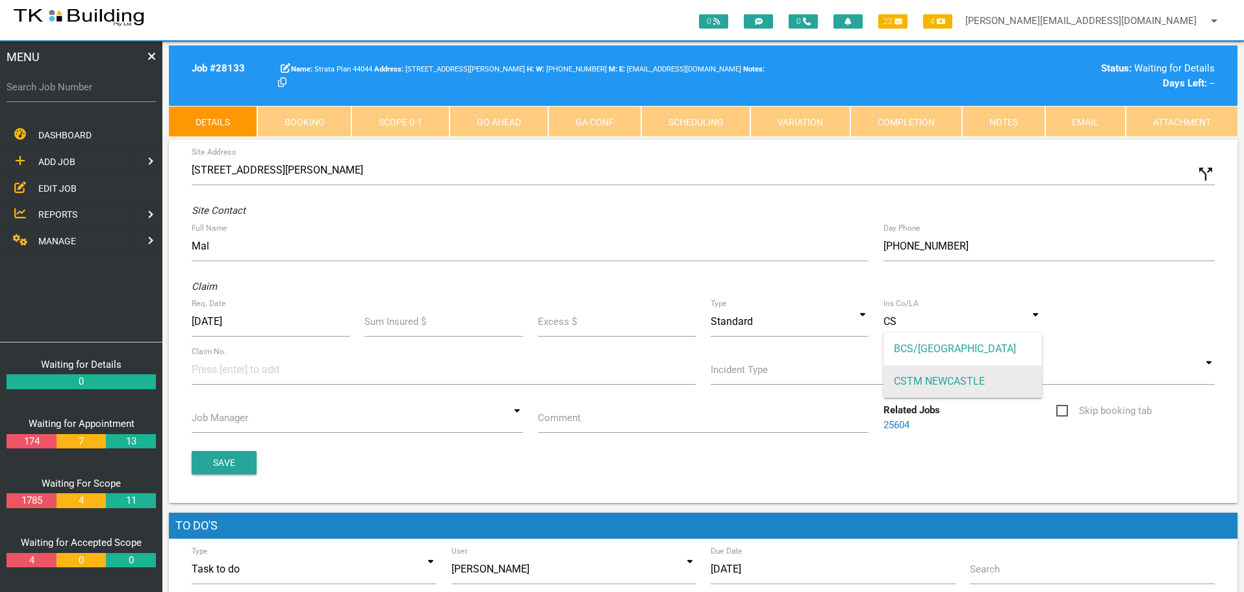
click at [911, 375] on span "CSTM NEWCASTLE" at bounding box center [963, 381] width 159 height 32
type input "CSTM NEWCASTLE"
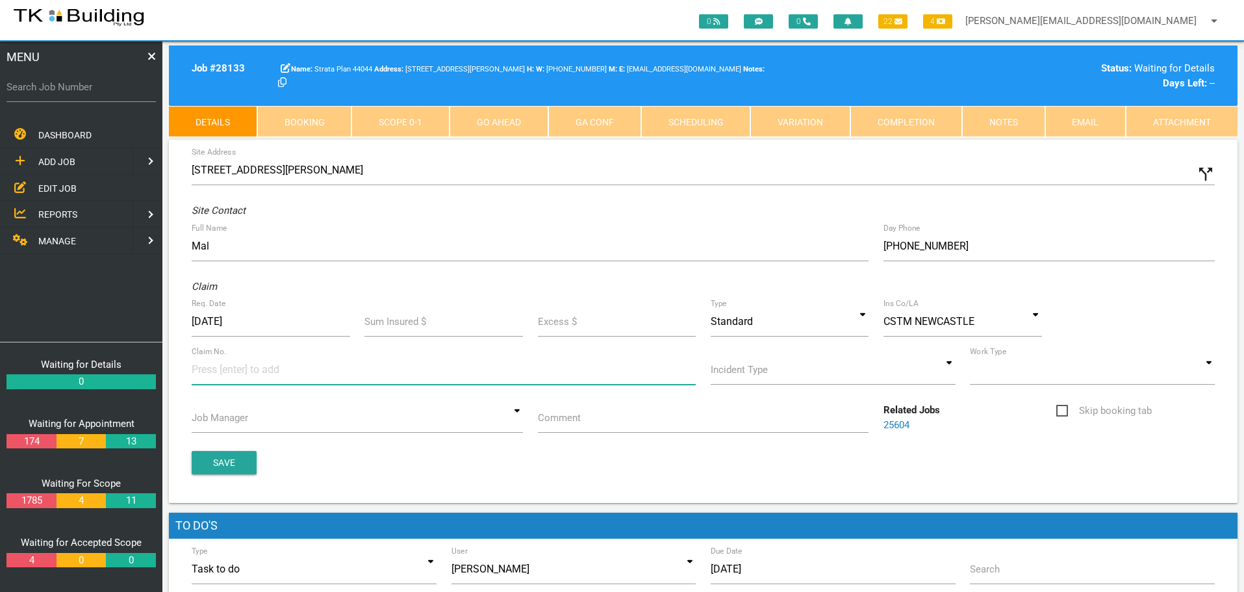
click at [237, 377] on input at bounding box center [240, 369] width 97 height 29
type input "35875"
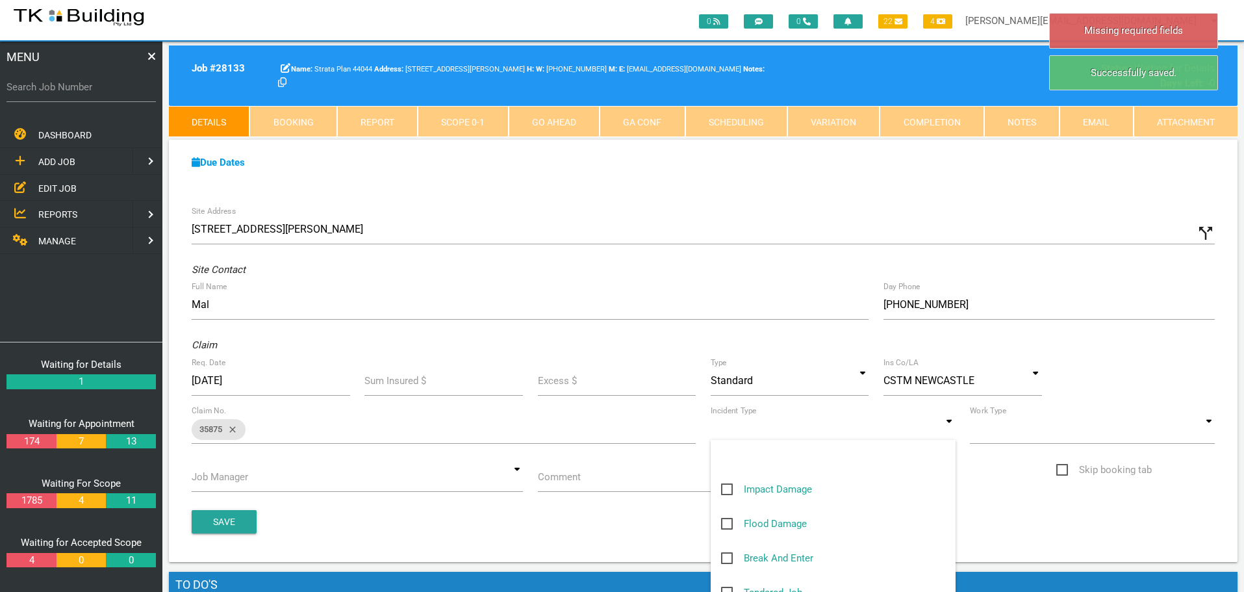
click at [953, 431] on input at bounding box center [833, 429] width 245 height 30
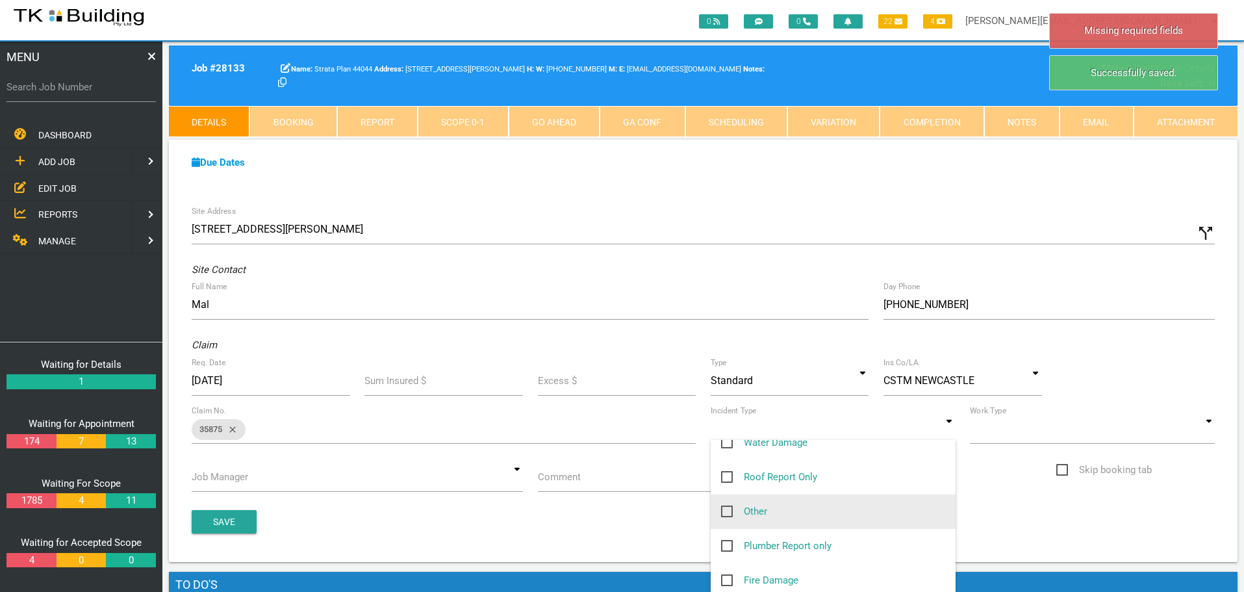
scroll to position [195, 0]
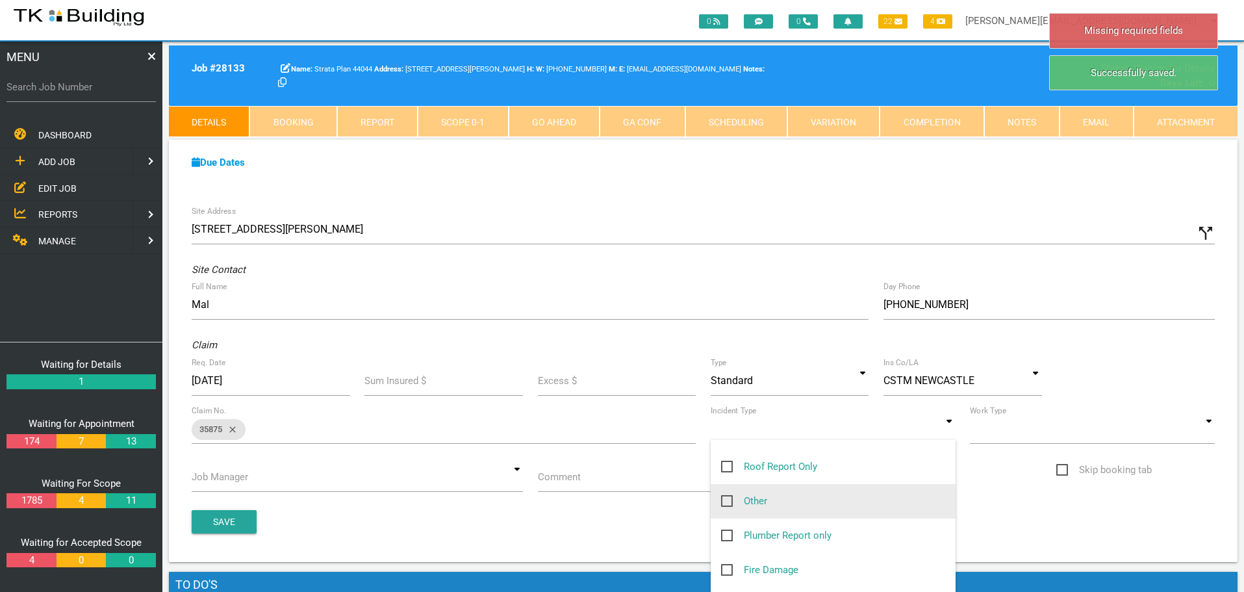
click at [728, 499] on span "Other" at bounding box center [744, 501] width 46 height 16
click at [728, 499] on input "Other" at bounding box center [725, 497] width 8 height 8
checkbox input "true"
type input "Other"
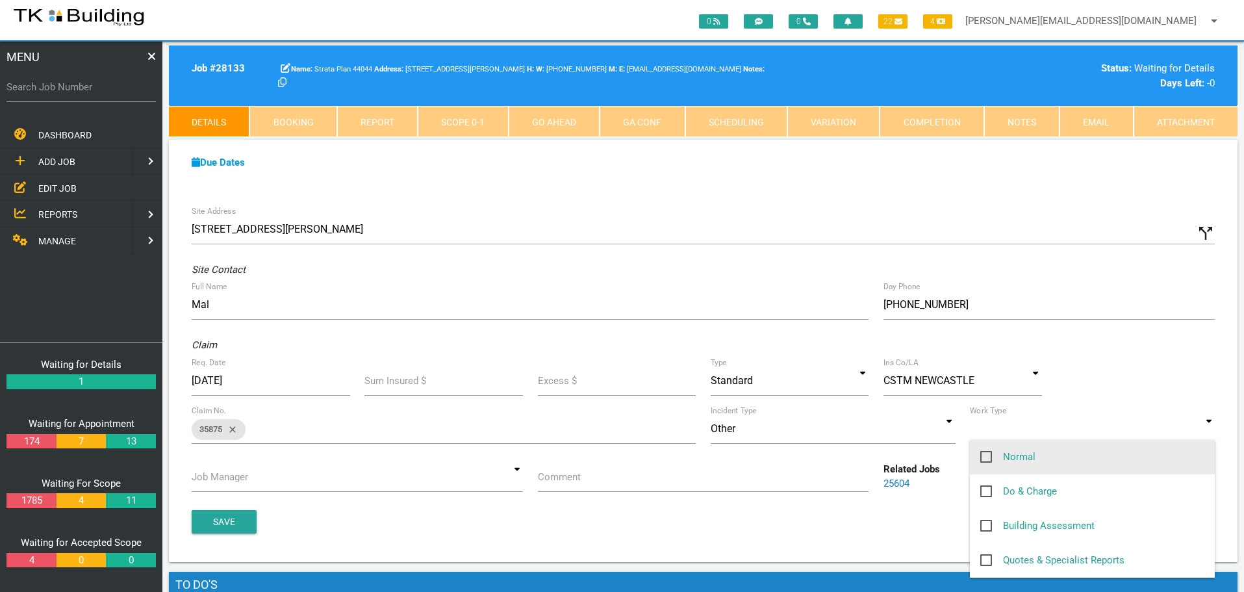
drag, startPoint x: 1208, startPoint y: 433, endPoint x: 1099, endPoint y: 439, distance: 109.4
click at [1207, 434] on input at bounding box center [1092, 429] width 245 height 30
click at [987, 456] on span "Normal" at bounding box center [1008, 457] width 55 height 16
click at [987, 456] on input "Normal" at bounding box center [985, 453] width 8 height 8
checkbox input "true"
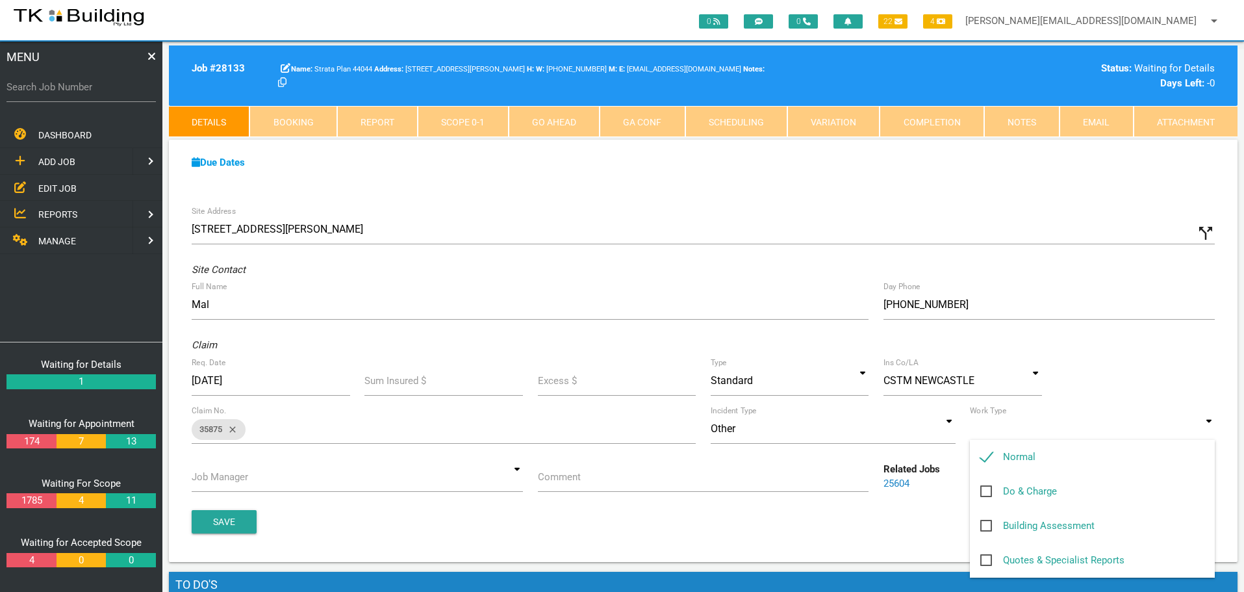
type input "Normal"
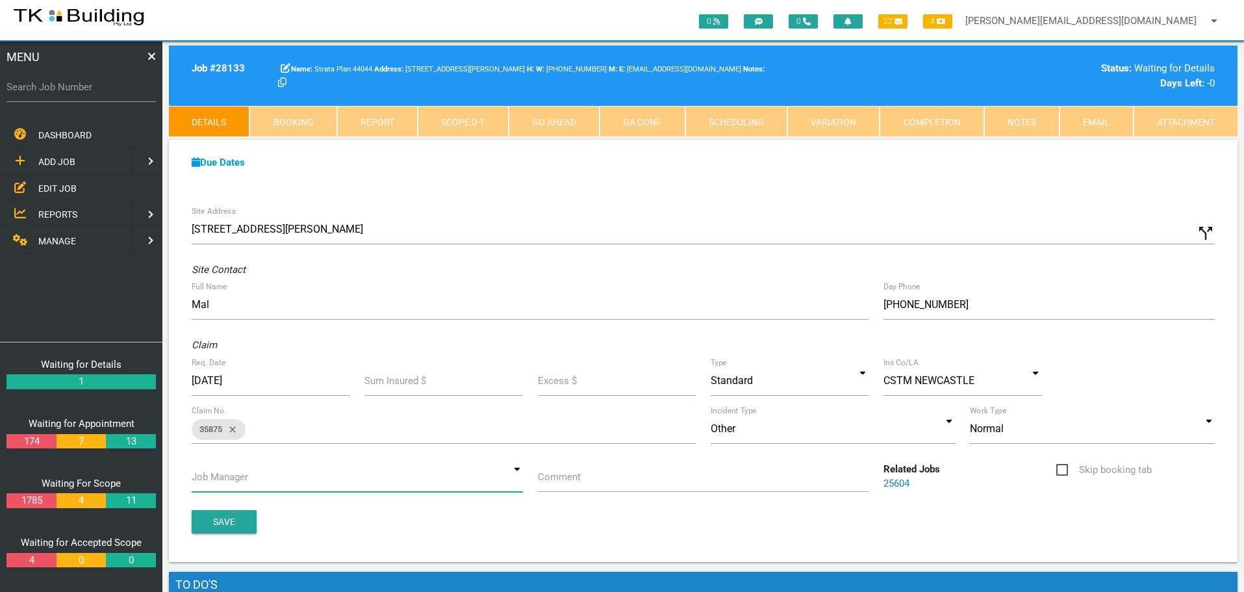
click at [516, 479] on input at bounding box center [357, 477] width 331 height 30
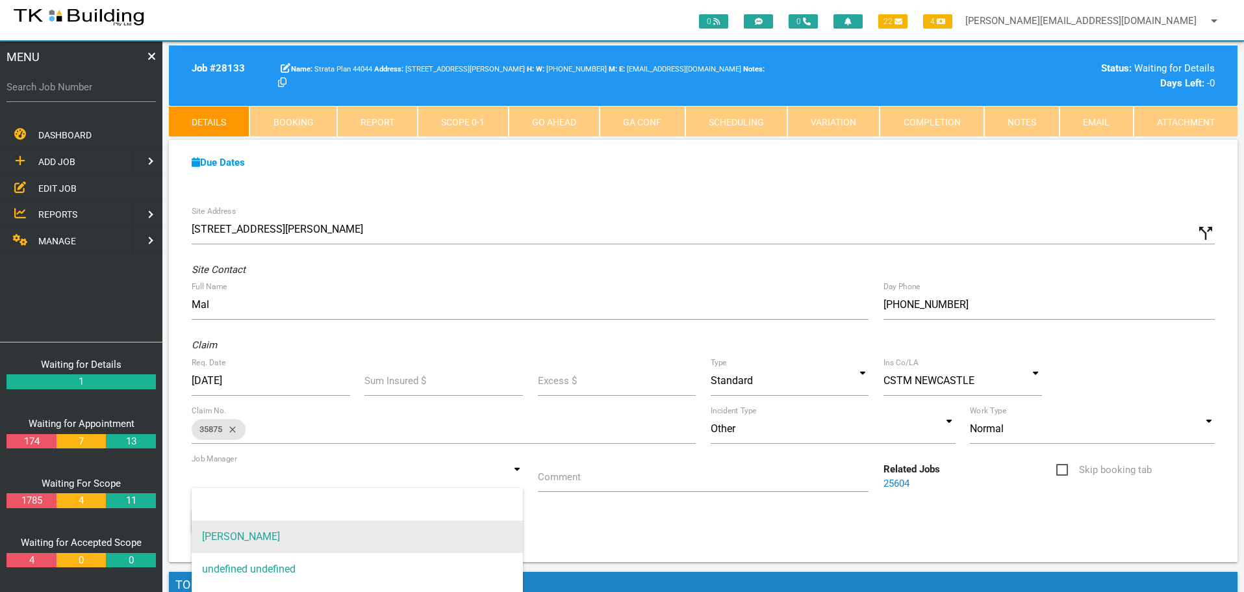
drag, startPoint x: 496, startPoint y: 530, endPoint x: 518, endPoint y: 518, distance: 24.7
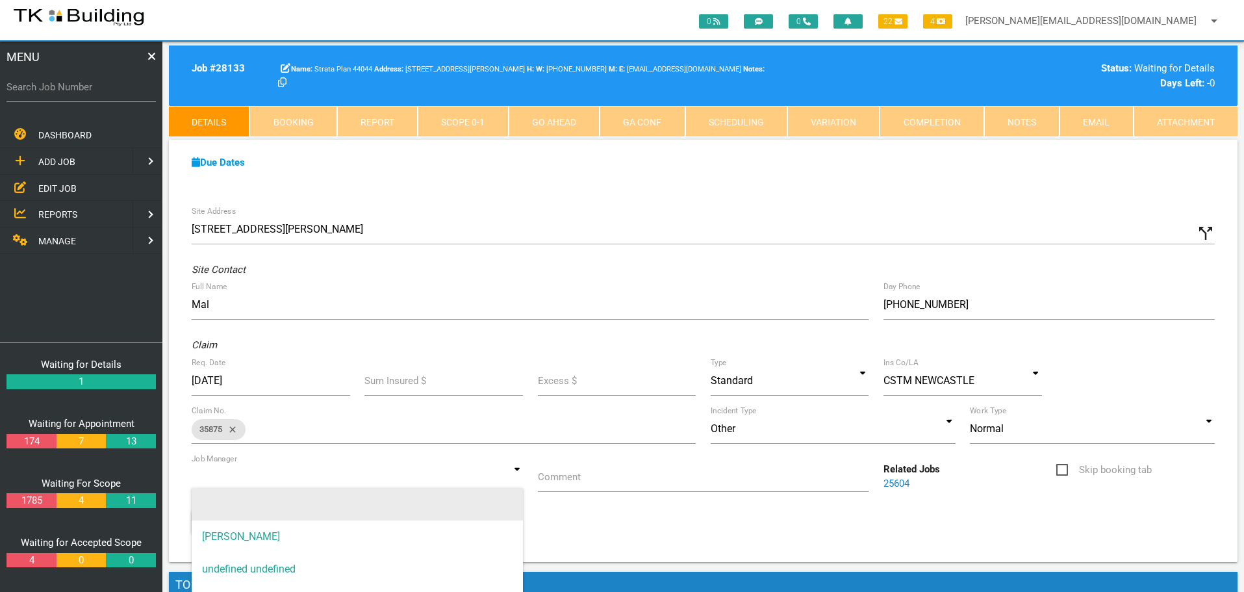
click at [498, 530] on span "[PERSON_NAME]" at bounding box center [357, 537] width 331 height 32
type input "[PERSON_NAME]"
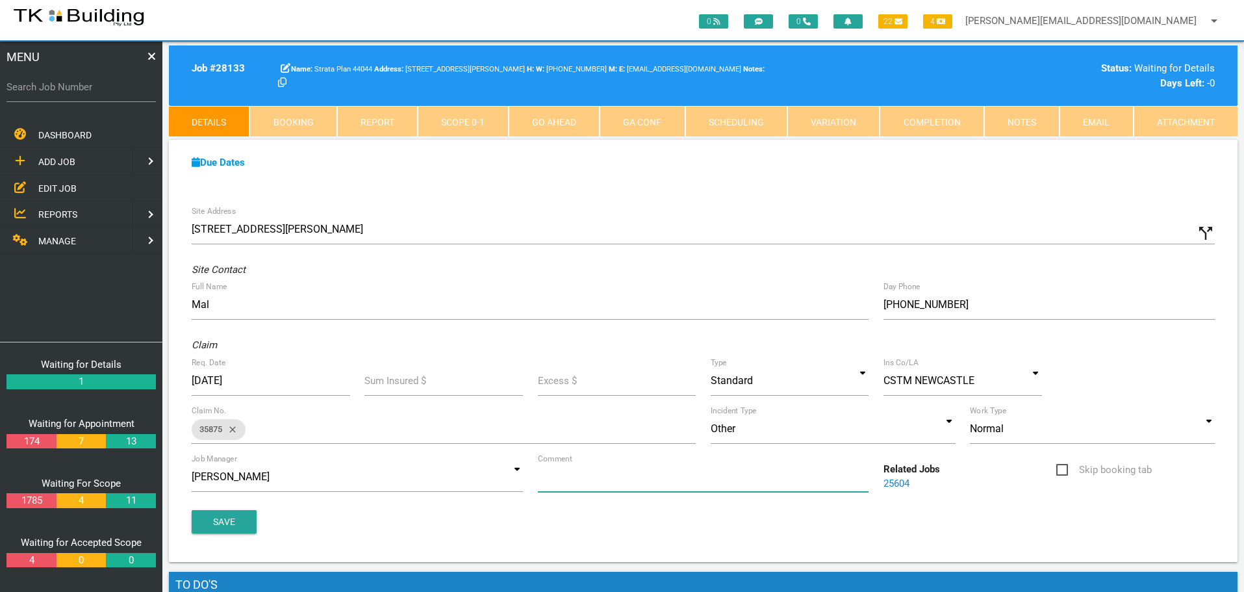
click at [609, 480] on input "Comment" at bounding box center [703, 477] width 331 height 30
type input "Quote on whole roof repair"
click at [217, 520] on button "Save" at bounding box center [224, 521] width 65 height 23
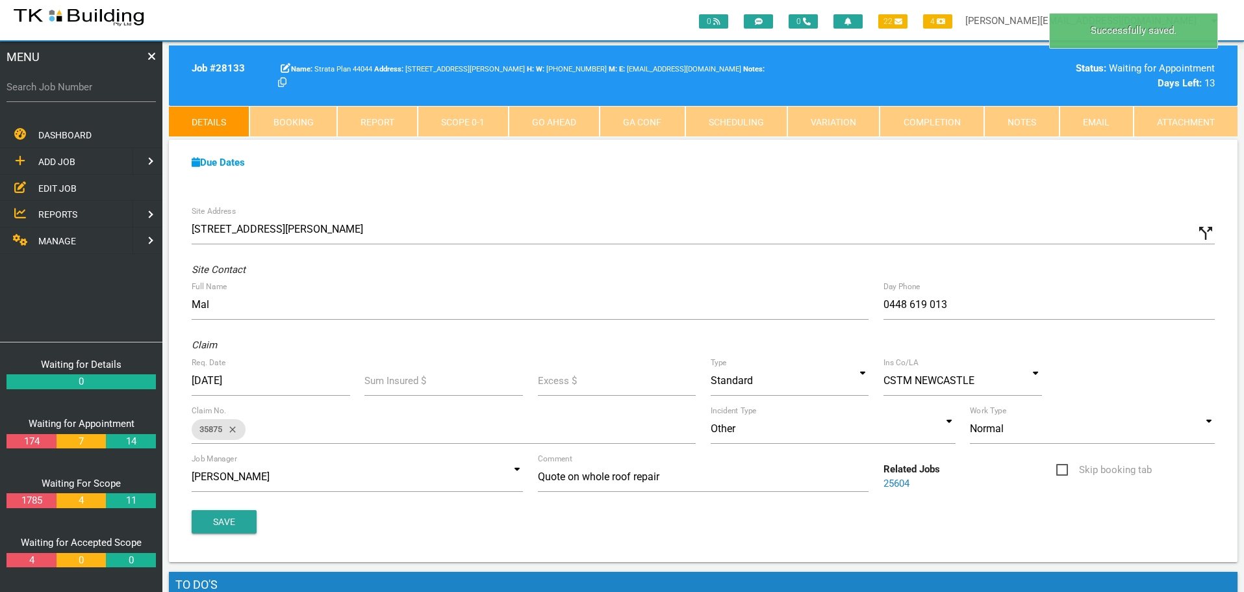
click at [62, 161] on span "ADD JOB" at bounding box center [56, 162] width 37 height 10
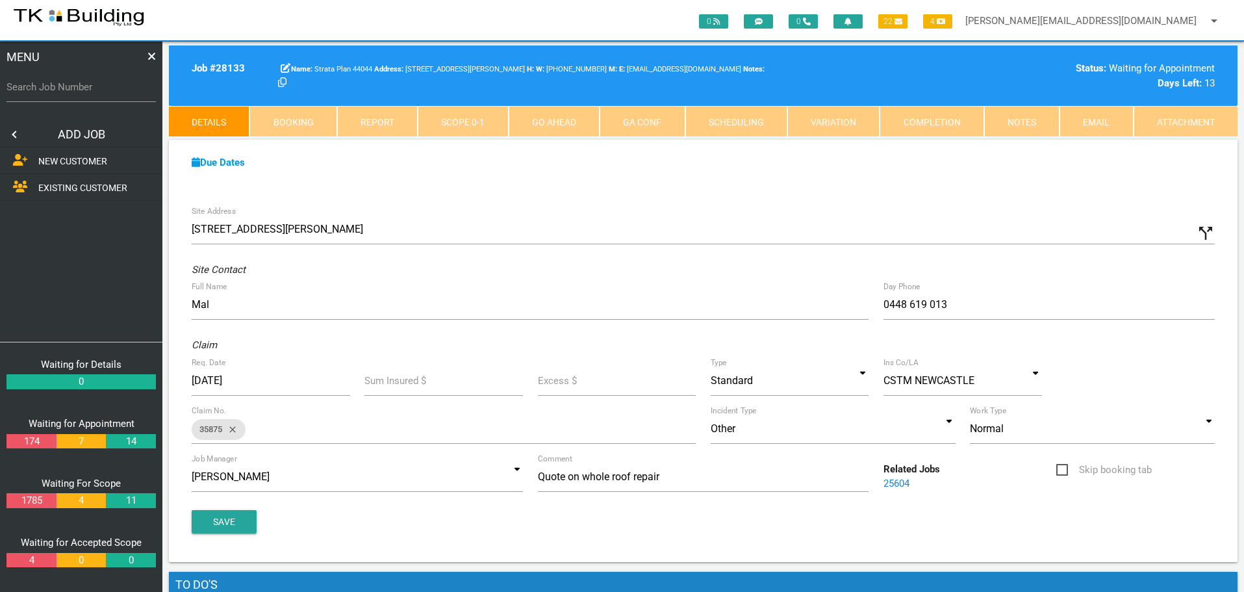
click at [66, 185] on span "EXISTING CUSTOMER" at bounding box center [82, 188] width 89 height 10
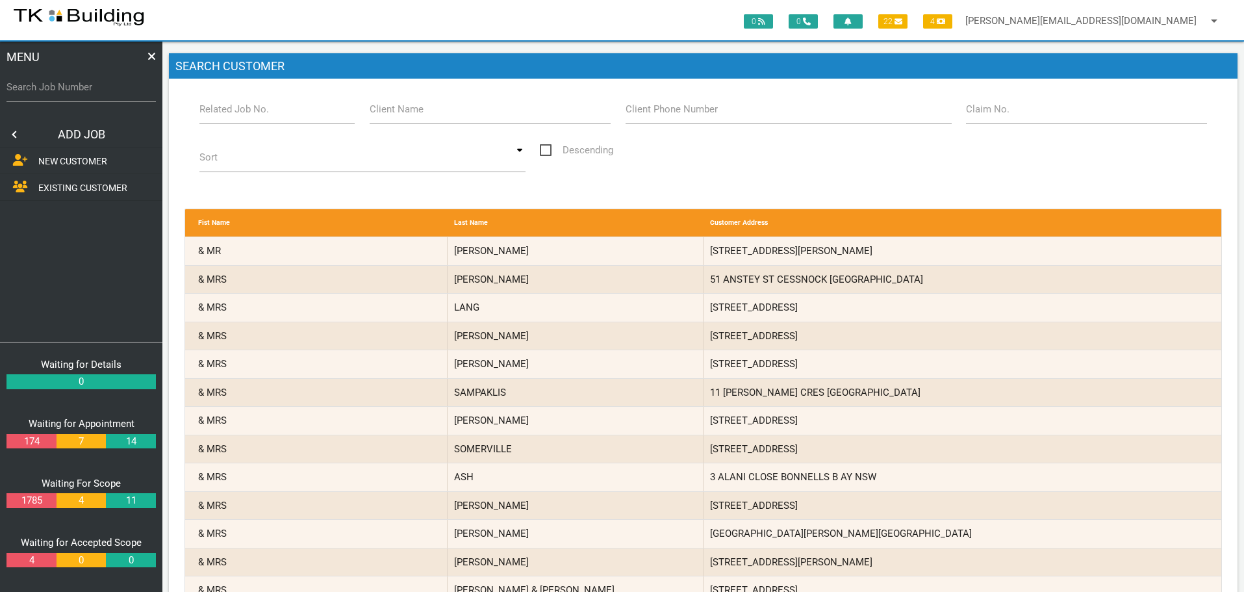
click at [232, 116] on label "Related Job No." at bounding box center [235, 109] width 70 height 15
click at [232, 116] on input "Related Job No." at bounding box center [278, 109] width 156 height 30
type input "28133"
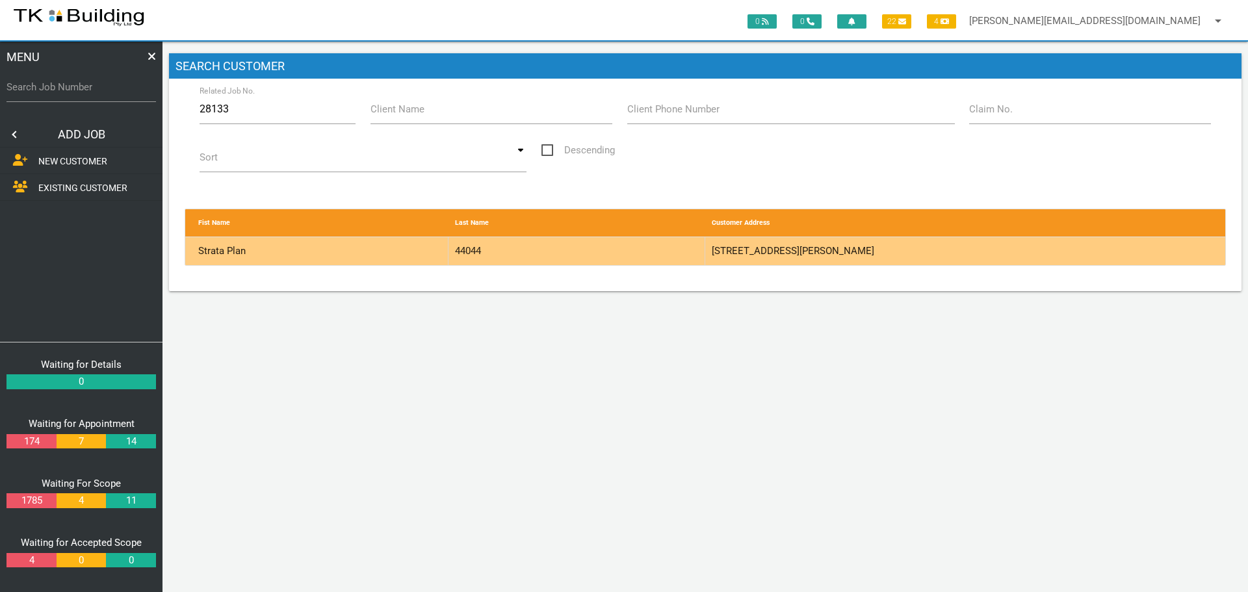
click at [589, 249] on div "44044" at bounding box center [576, 251] width 257 height 28
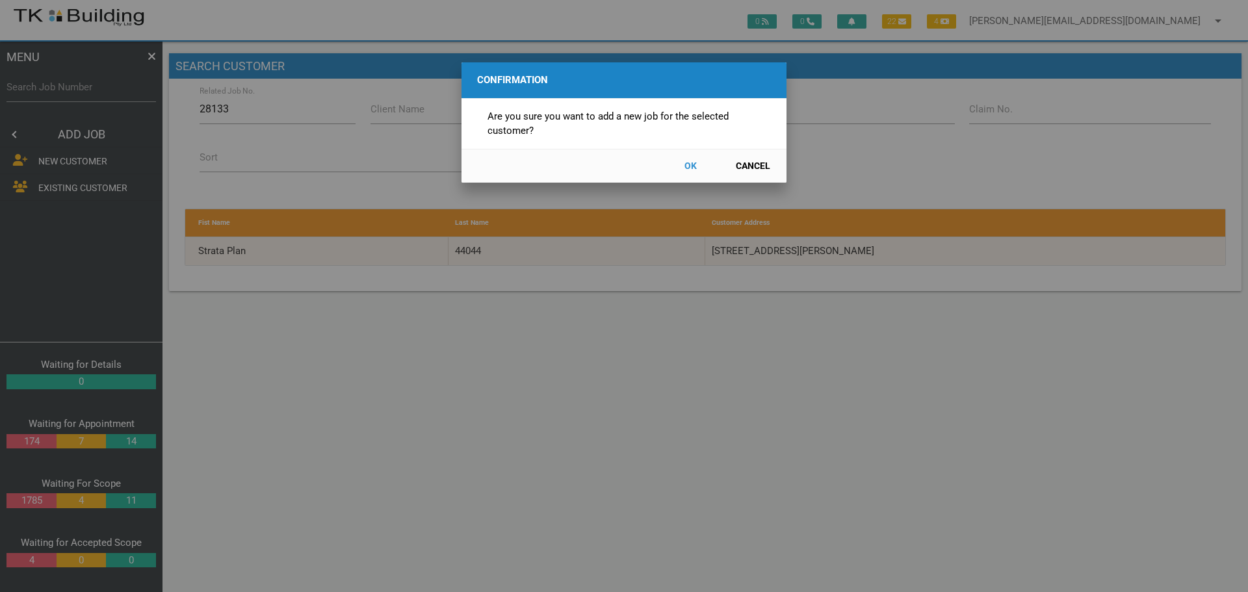
click at [689, 164] on button "OK" at bounding box center [690, 166] width 57 height 23
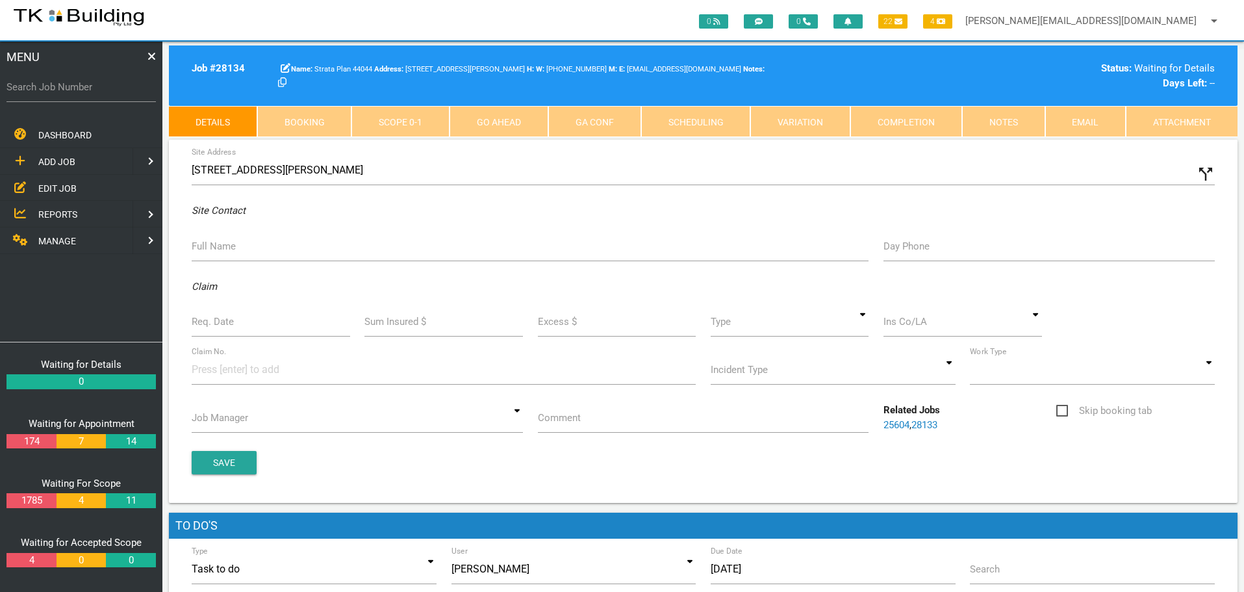
click at [220, 251] on label "Full Name" at bounding box center [214, 246] width 44 height 15
click at [220, 251] on input "Full Name" at bounding box center [530, 246] width 677 height 30
type input "Mal"
type input "(04) 4861 9012"
click at [231, 319] on label "Req. Date" at bounding box center [213, 322] width 42 height 15
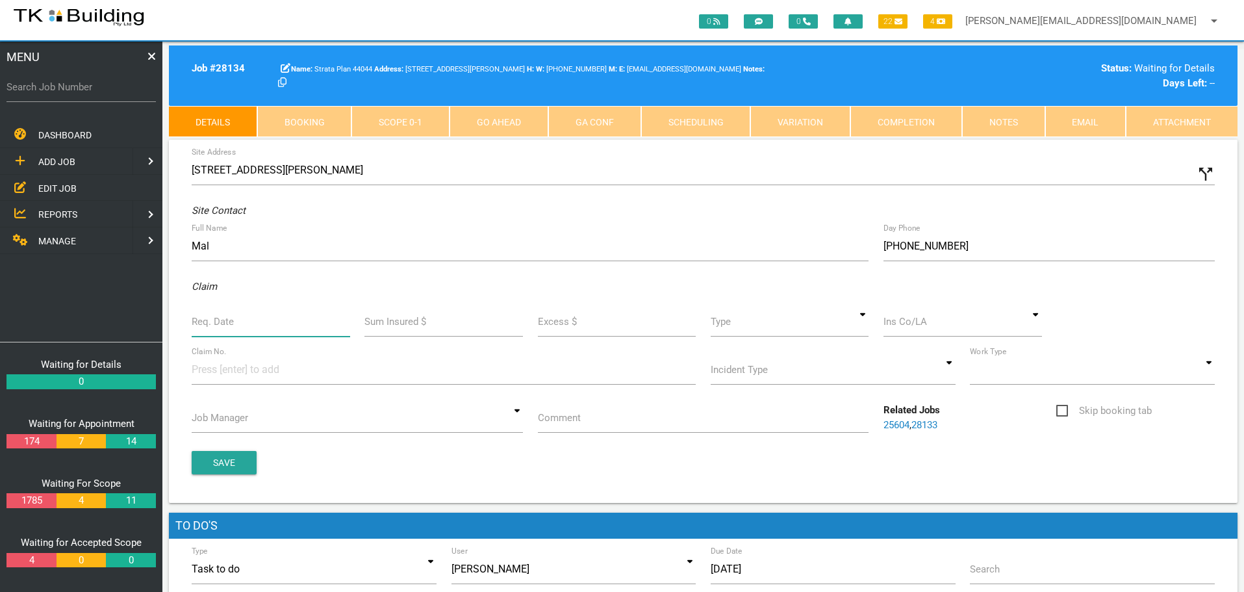
click at [231, 319] on input "Req. Date" at bounding box center [271, 322] width 159 height 30
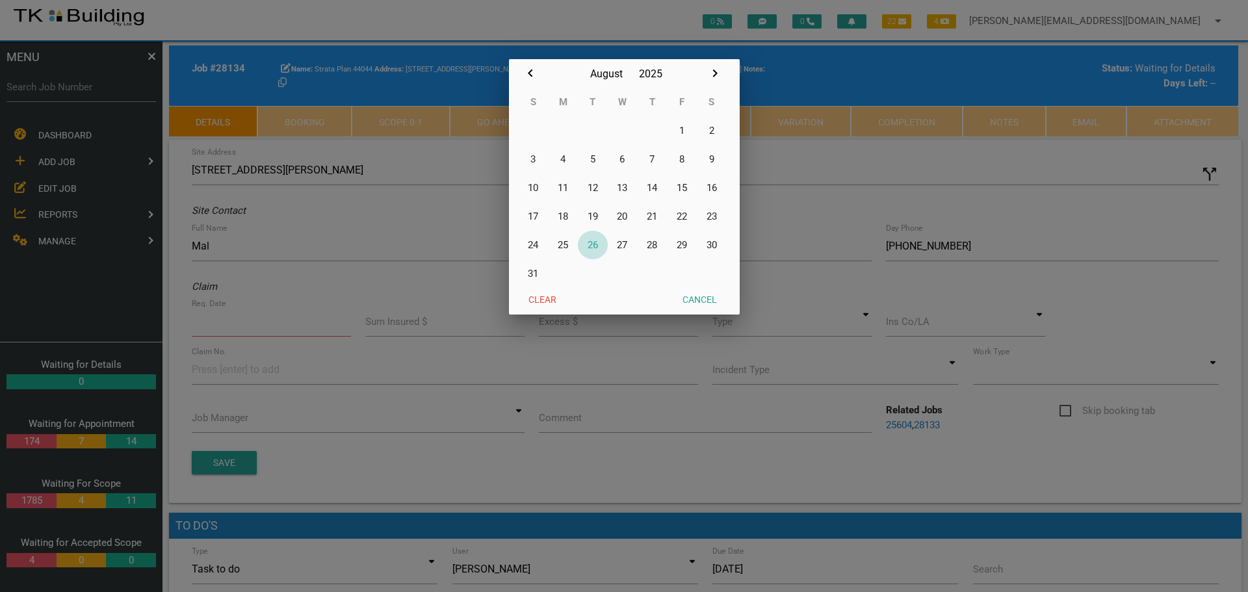
click at [594, 244] on button "26" at bounding box center [593, 245] width 30 height 29
type input "[DATE]"
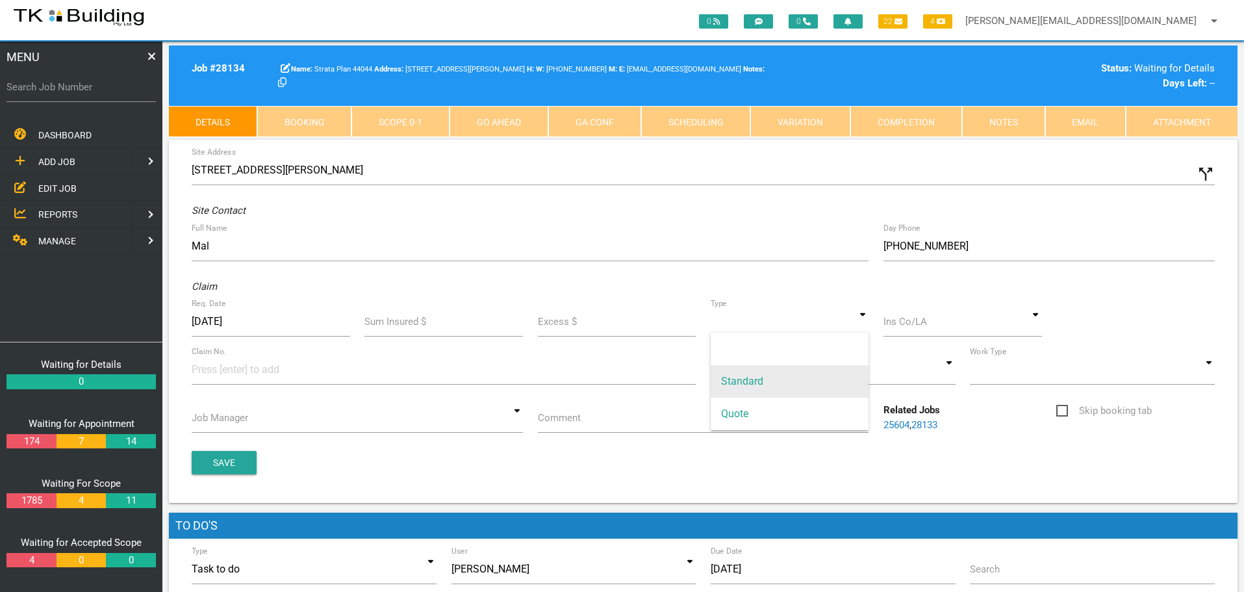
drag, startPoint x: 862, startPoint y: 324, endPoint x: 832, endPoint y: 371, distance: 55.2
click at [860, 328] on input at bounding box center [790, 322] width 159 height 30
drag, startPoint x: 827, startPoint y: 376, endPoint x: 905, endPoint y: 344, distance: 85.1
click at [838, 372] on span "Standard" at bounding box center [790, 381] width 159 height 32
type input "Standard"
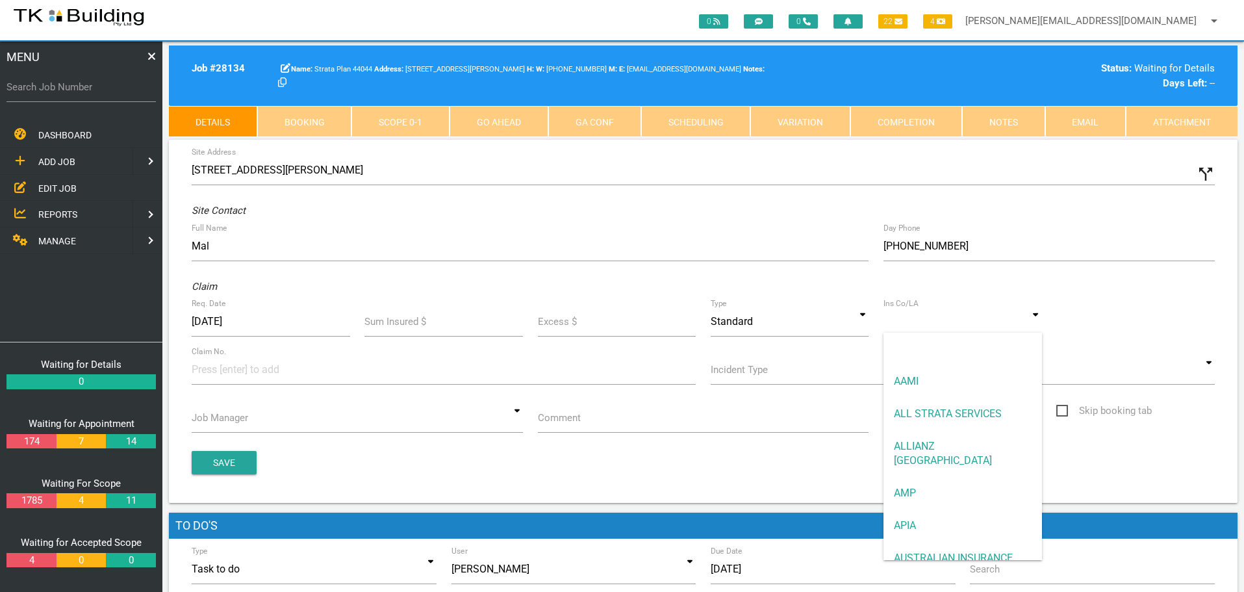
click at [922, 327] on input at bounding box center [963, 322] width 159 height 30
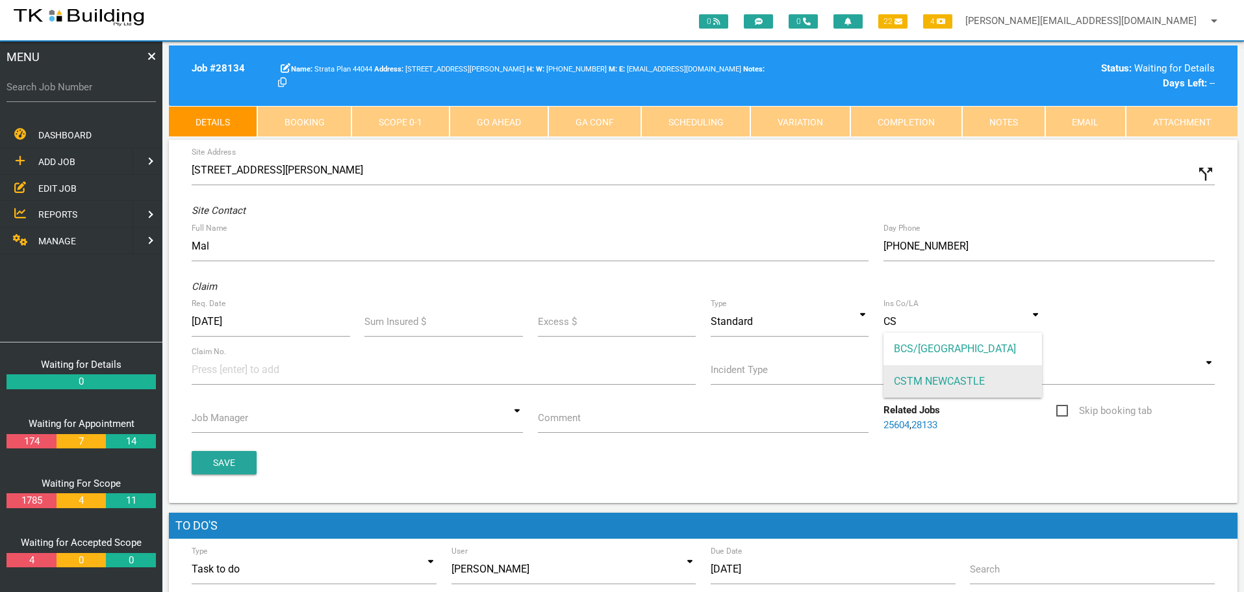
click at [894, 378] on span "CSTM NEWCASTLE" at bounding box center [963, 381] width 159 height 32
type input "CSTM NEWCASTLE"
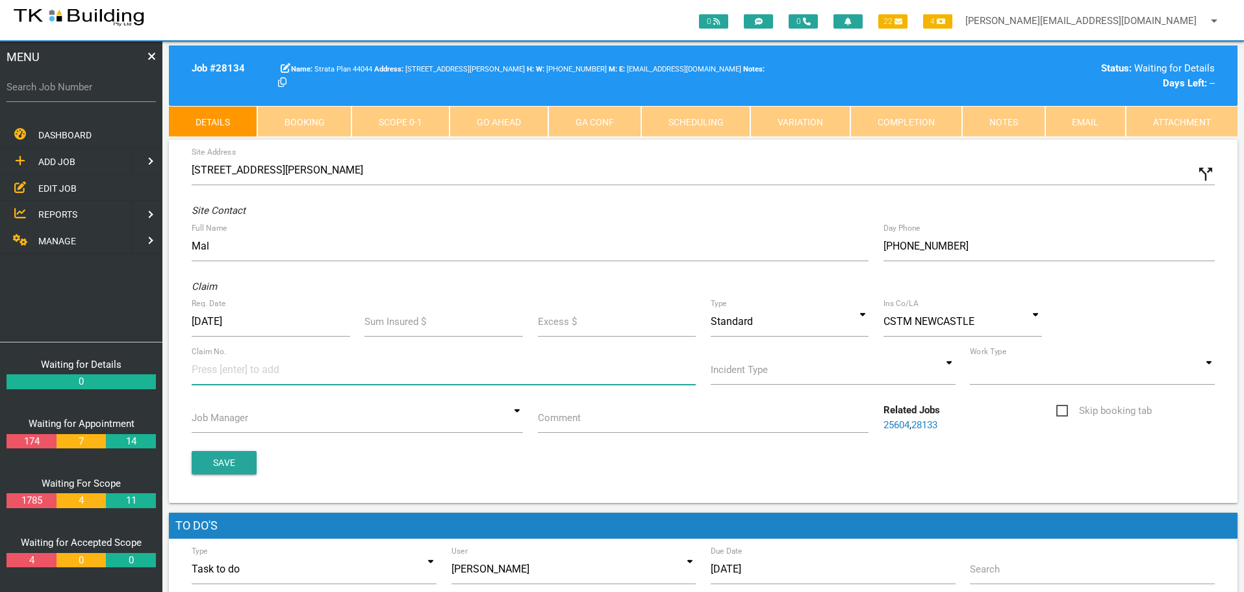
click at [214, 375] on input at bounding box center [240, 369] width 97 height 29
type input "35876"
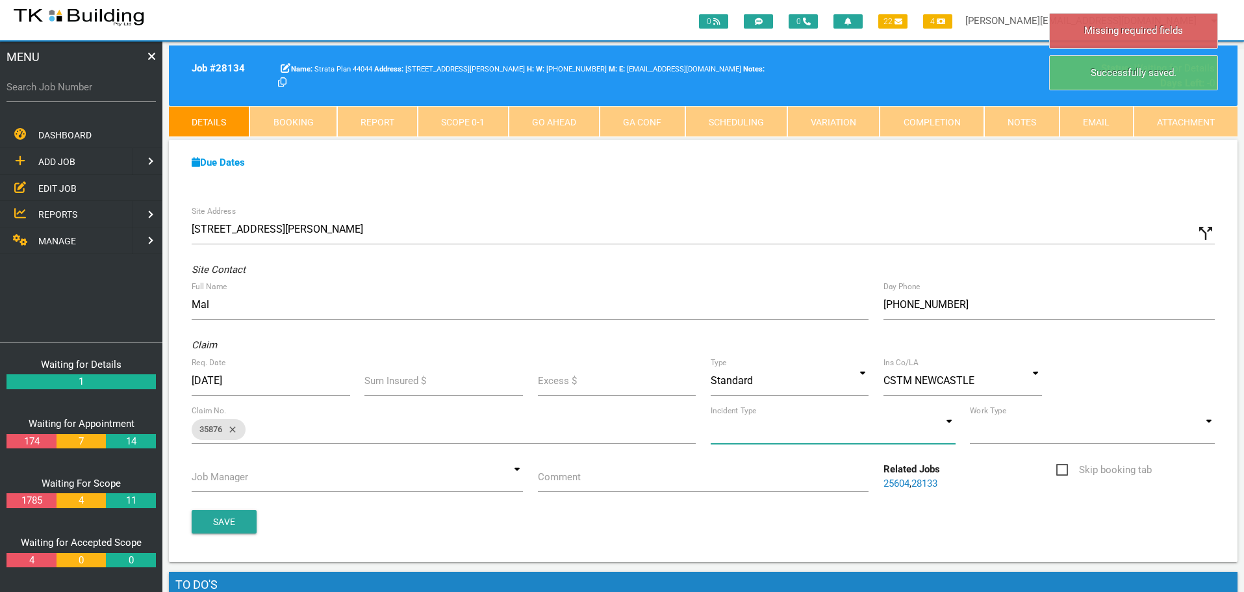
click at [951, 429] on input at bounding box center [833, 429] width 245 height 30
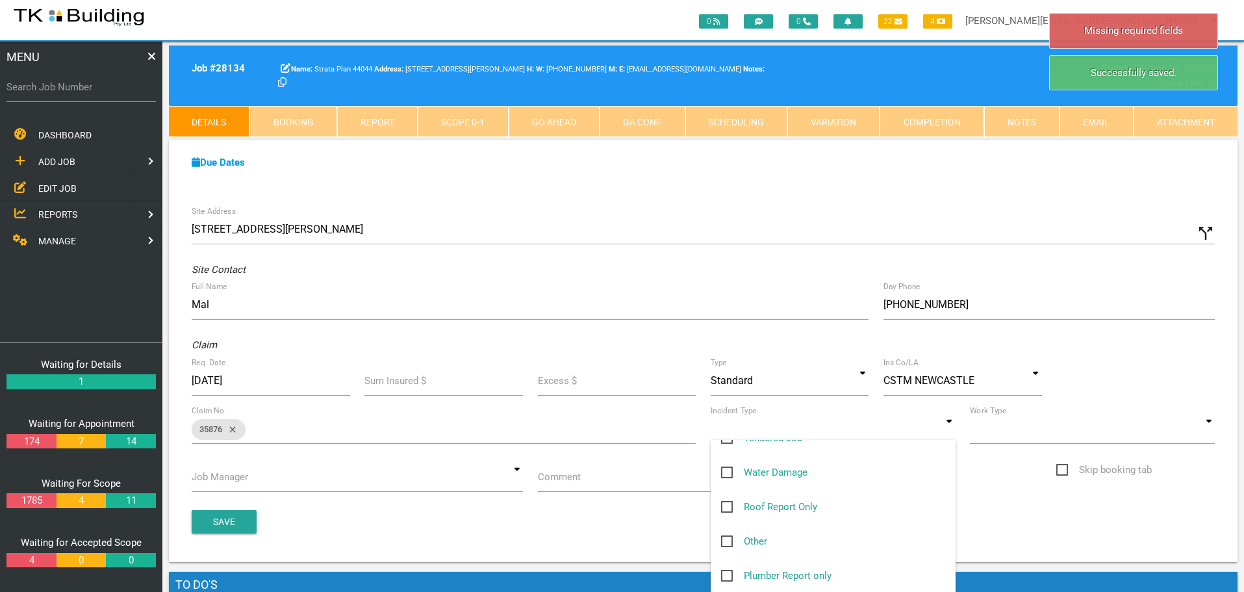
scroll to position [195, 0]
click at [728, 500] on span "Other" at bounding box center [744, 501] width 46 height 16
click at [728, 500] on input "Other" at bounding box center [725, 497] width 8 height 8
checkbox input "true"
type input "Other"
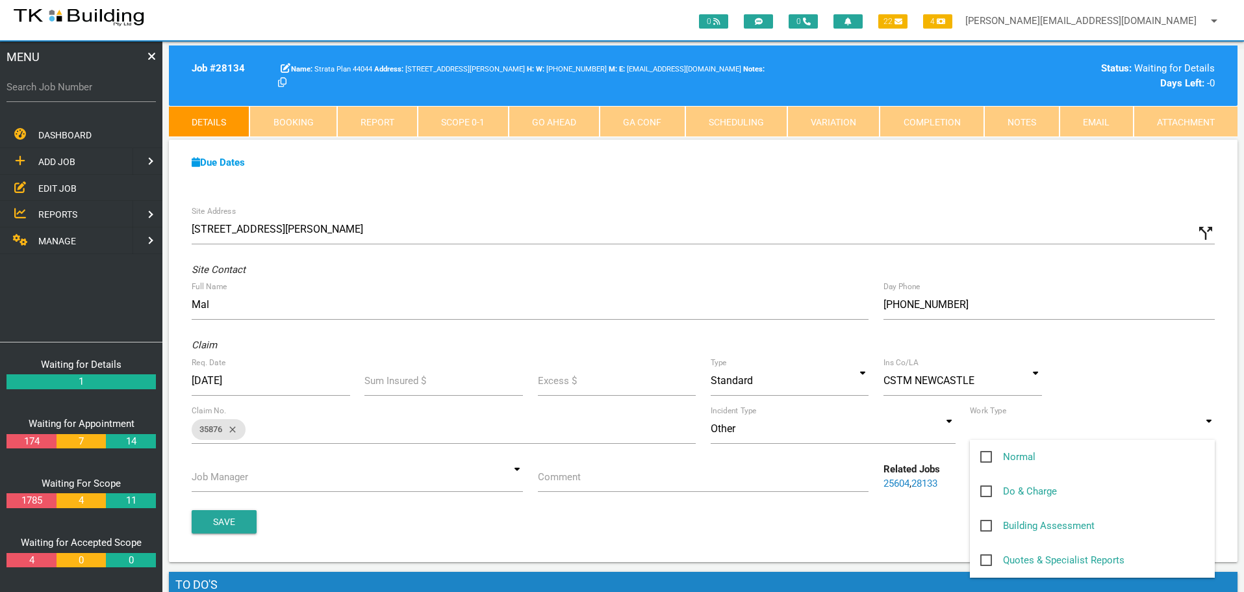
click at [1210, 431] on input at bounding box center [1092, 429] width 245 height 30
click at [984, 458] on span "Normal" at bounding box center [1008, 457] width 55 height 16
click at [984, 457] on input "Normal" at bounding box center [985, 453] width 8 height 8
checkbox input "true"
type input "Normal"
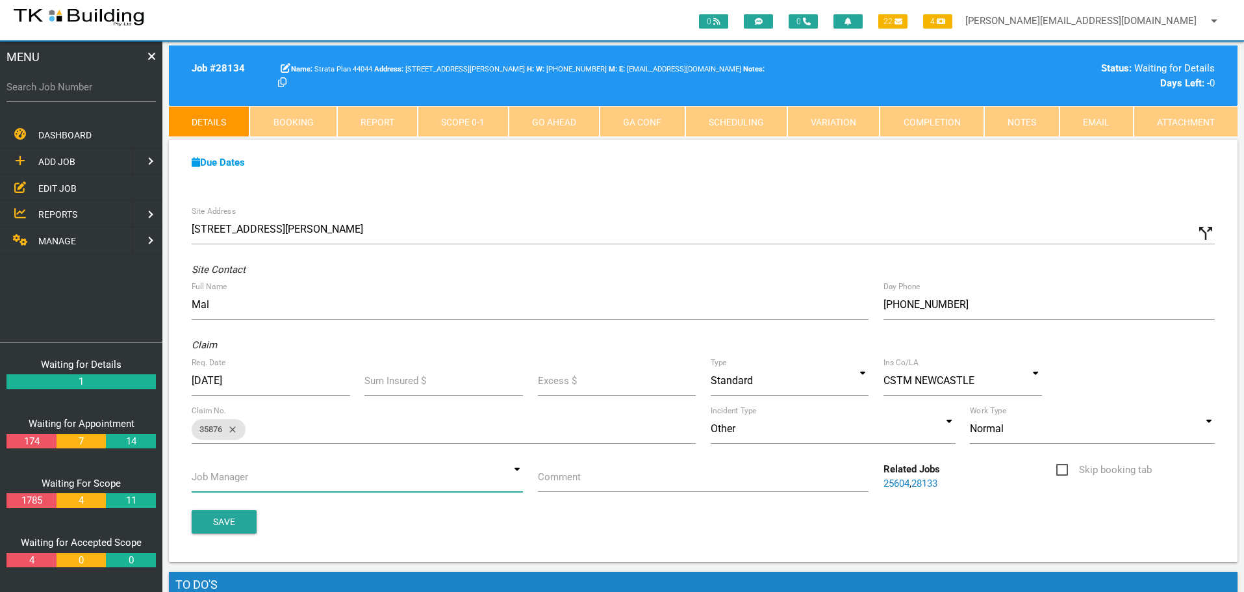
click at [514, 478] on input at bounding box center [357, 477] width 331 height 30
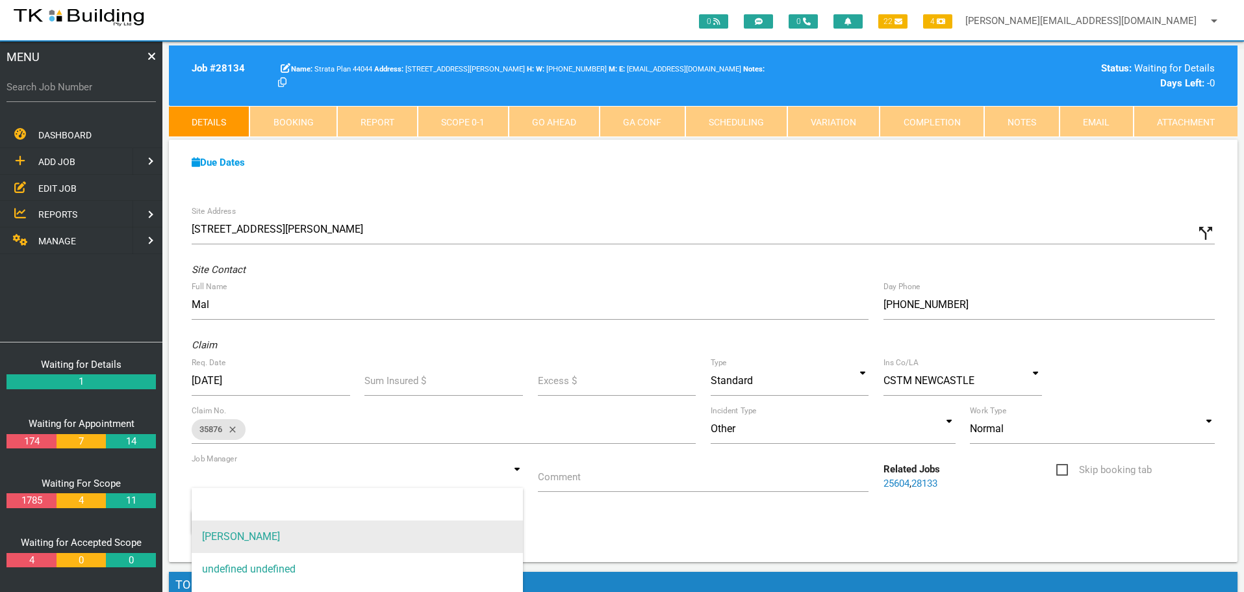
click at [491, 531] on span "[PERSON_NAME]" at bounding box center [357, 537] width 331 height 32
type input "[PERSON_NAME]"
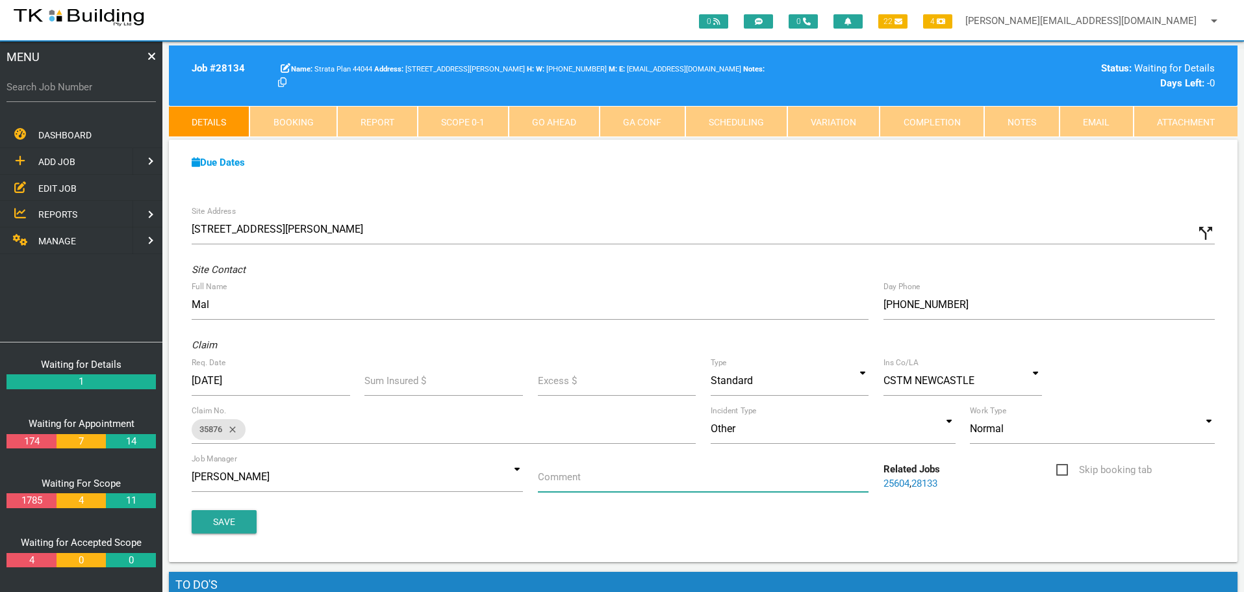
click at [608, 482] on input "Comment" at bounding box center [703, 477] width 331 height 30
type input "Quote on roof replacement tiles to colorbond"
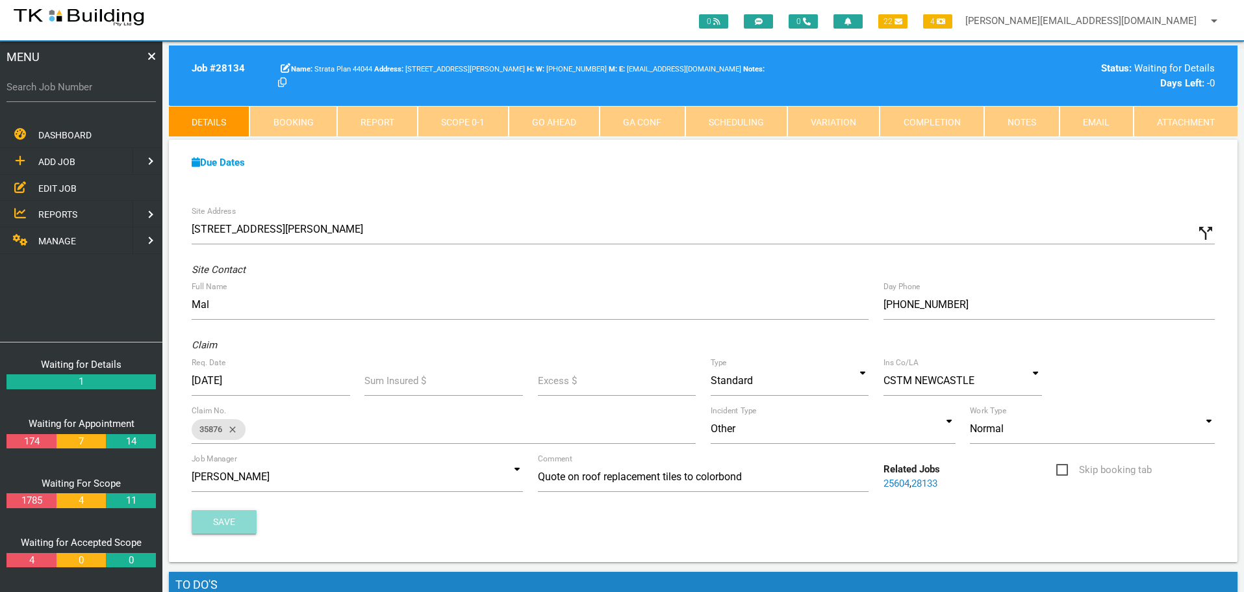
click at [246, 515] on button "Save" at bounding box center [224, 521] width 65 height 23
click at [84, 85] on label "Search Job Number" at bounding box center [80, 87] width 149 height 15
click at [84, 85] on input "Search Job Number" at bounding box center [80, 87] width 149 height 30
type input "28006"
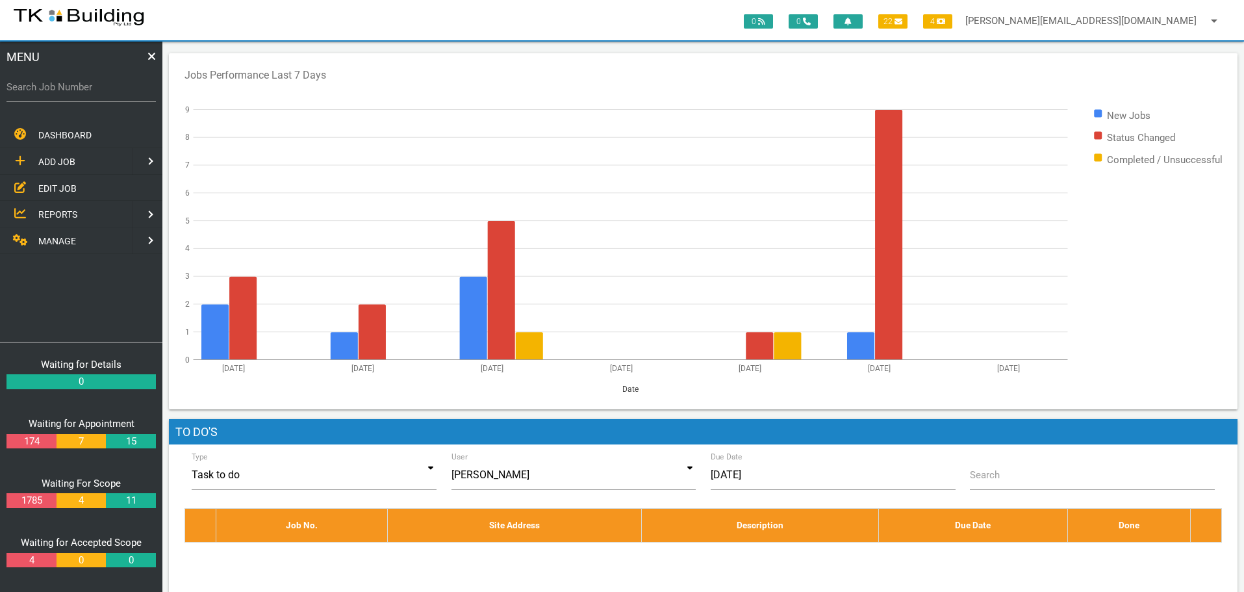
click at [1117, 55] on div "Jobs Performance Last 7 Days New Jobs Status Changed Completed / Unsuccessful […" at bounding box center [703, 231] width 1069 height 356
drag, startPoint x: 973, startPoint y: 143, endPoint x: 944, endPoint y: 155, distance: 31.5
click at [944, 155] on rect at bounding box center [631, 234] width 875 height 250
click at [90, 96] on input "Search Job Number" at bounding box center [80, 87] width 149 height 30
type input "28006"
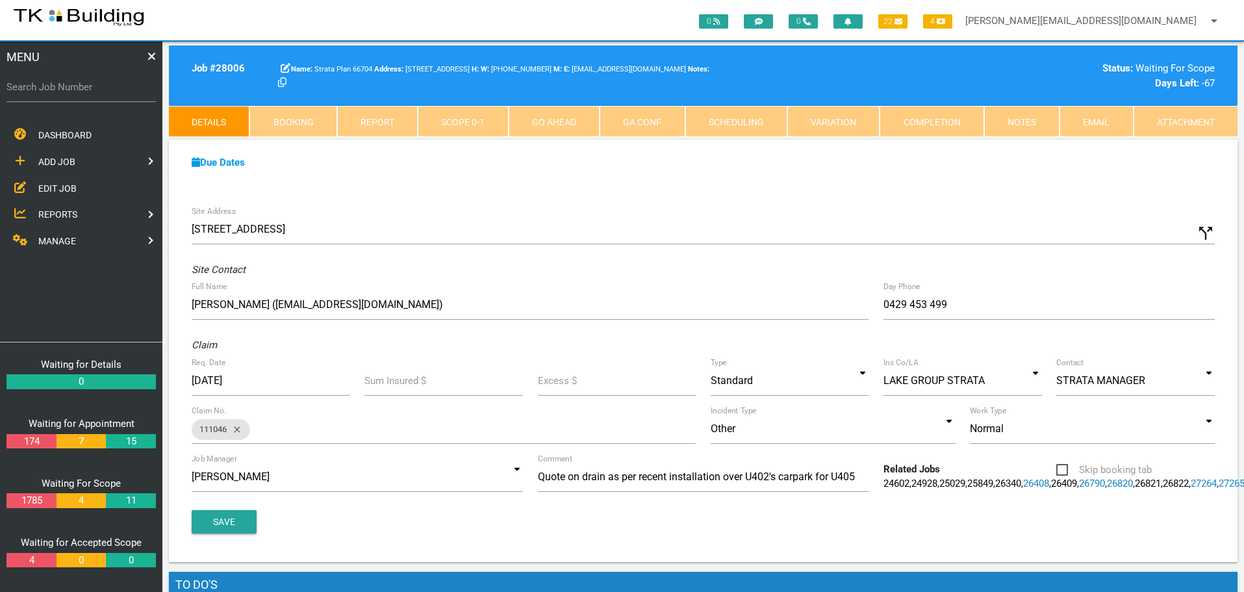
click at [47, 209] on span "REPORTS" at bounding box center [57, 214] width 39 height 10
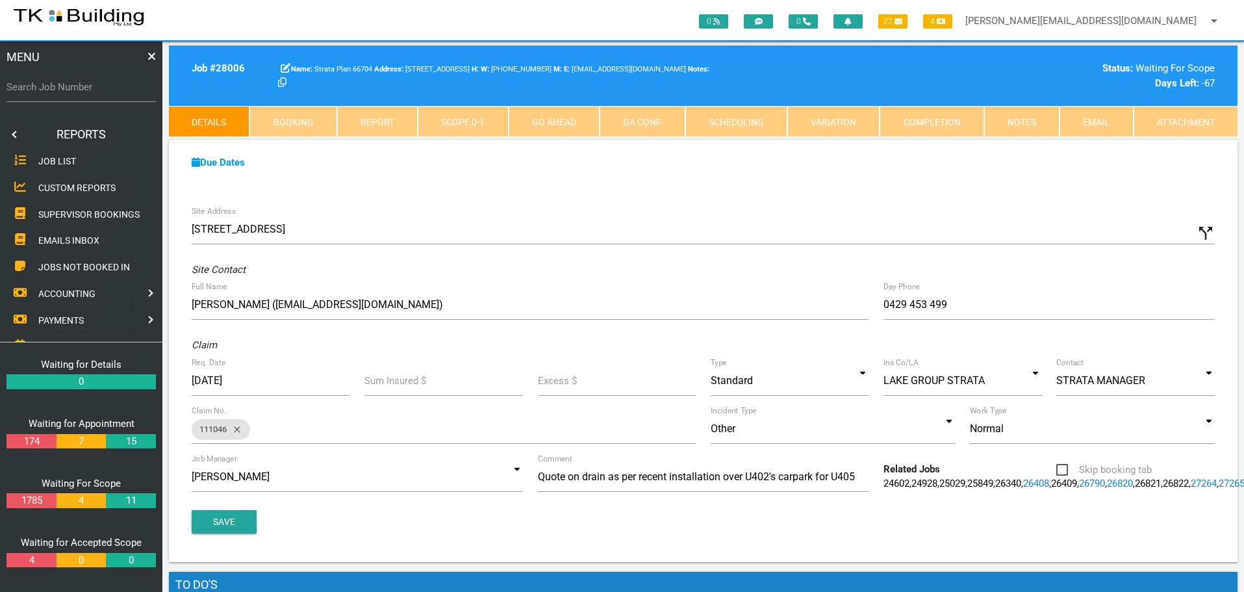
click at [49, 209] on span "SUPERVISOR BOOKINGS" at bounding box center [88, 214] width 101 height 10
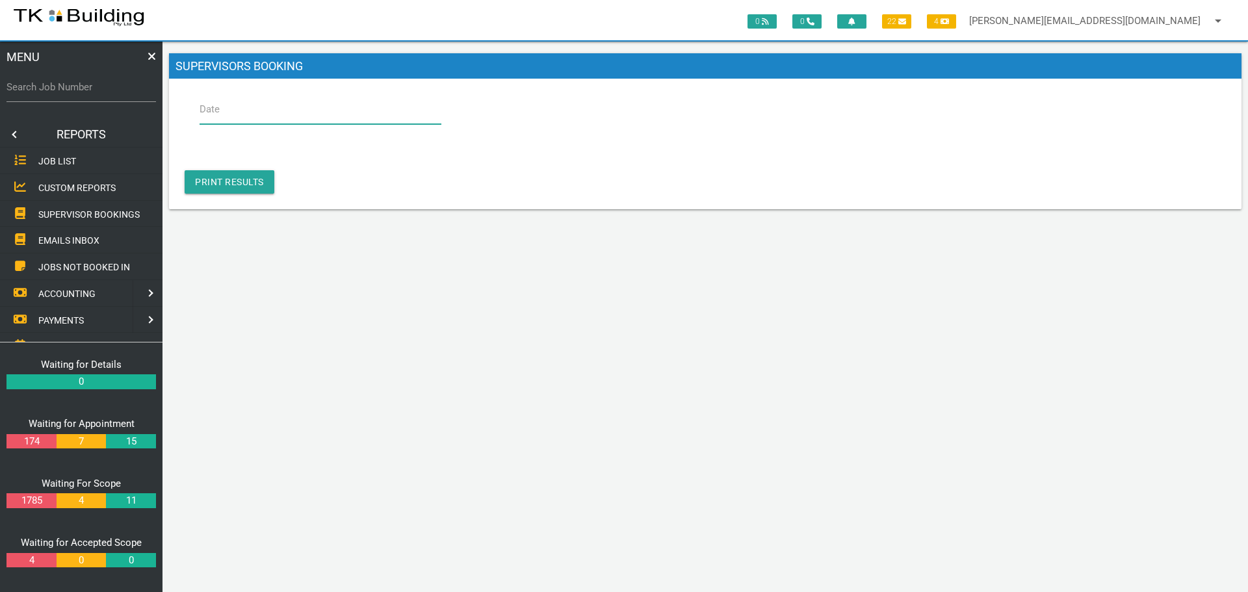
click at [333, 110] on input "Date" at bounding box center [321, 109] width 242 height 30
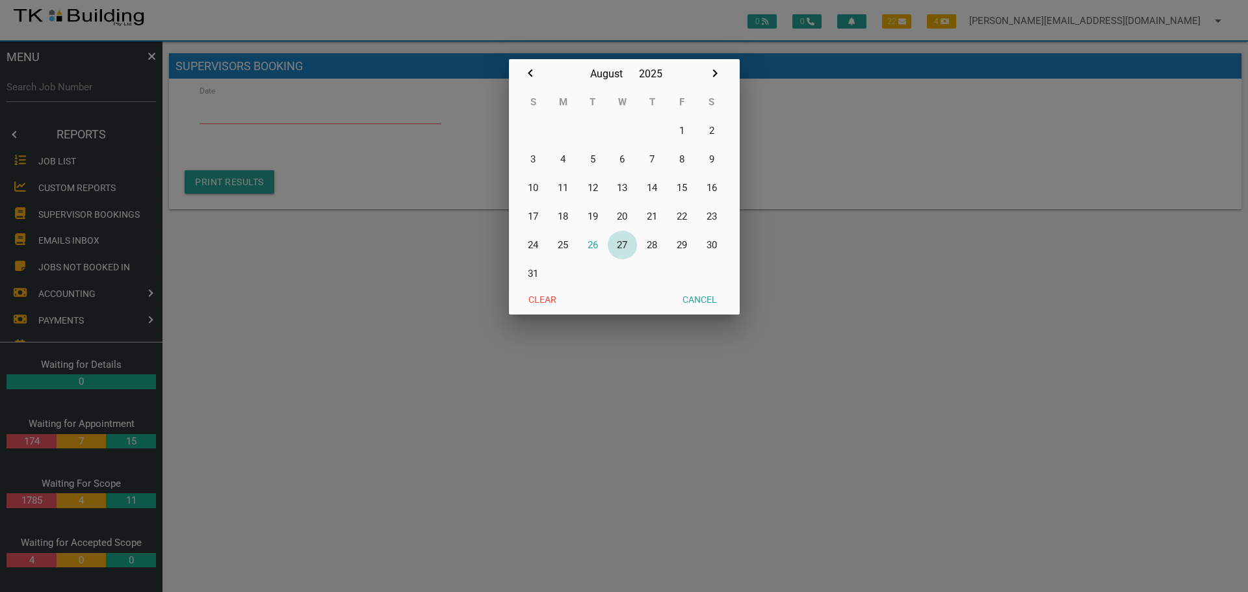
click at [625, 244] on button "27" at bounding box center [623, 245] width 30 height 29
type input "[DATE]"
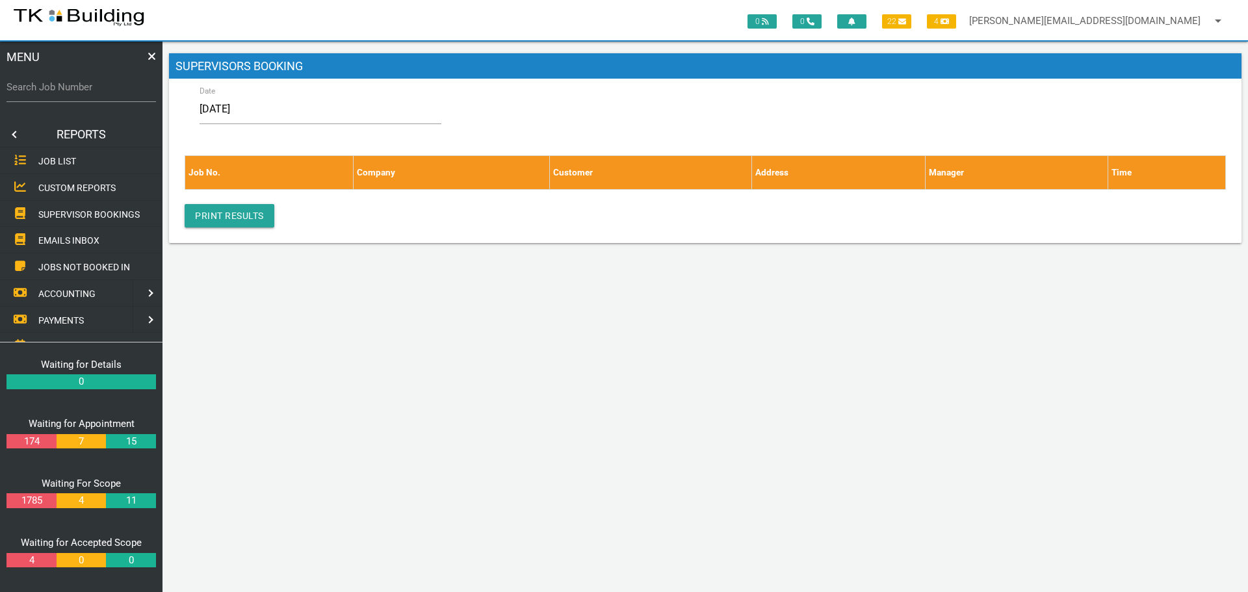
click at [16, 134] on link at bounding box center [13, 135] width 26 height 26
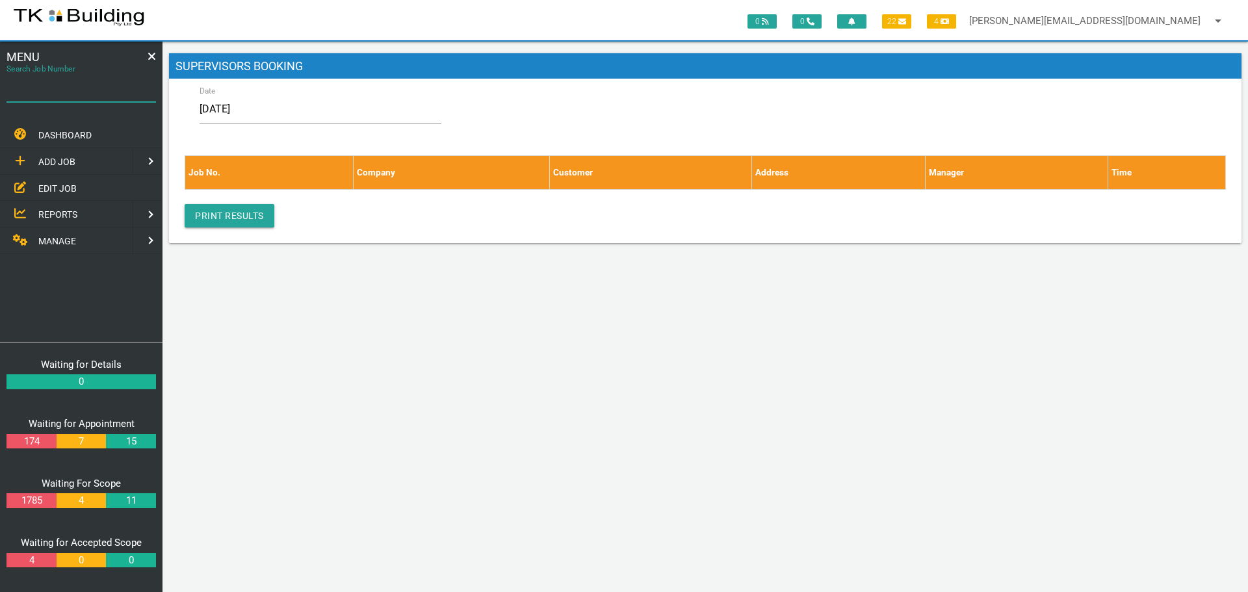
click at [68, 96] on input "Search Job Number" at bounding box center [80, 87] width 149 height 30
type input "28006"
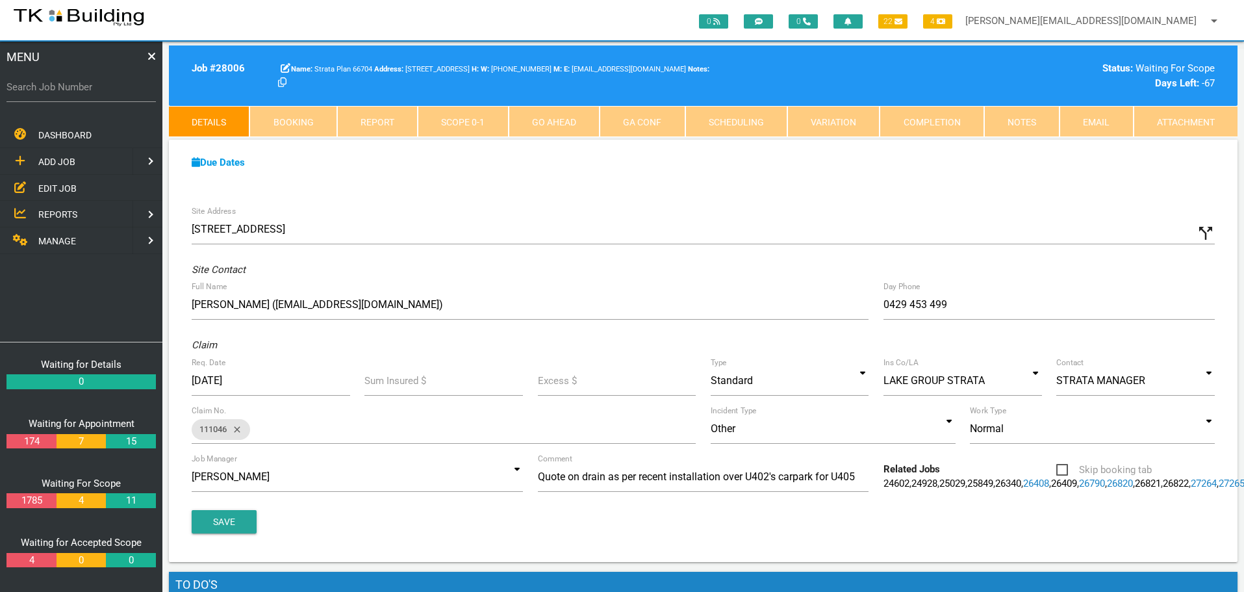
click at [481, 123] on link "Scope 0 - 1" at bounding box center [463, 121] width 90 height 31
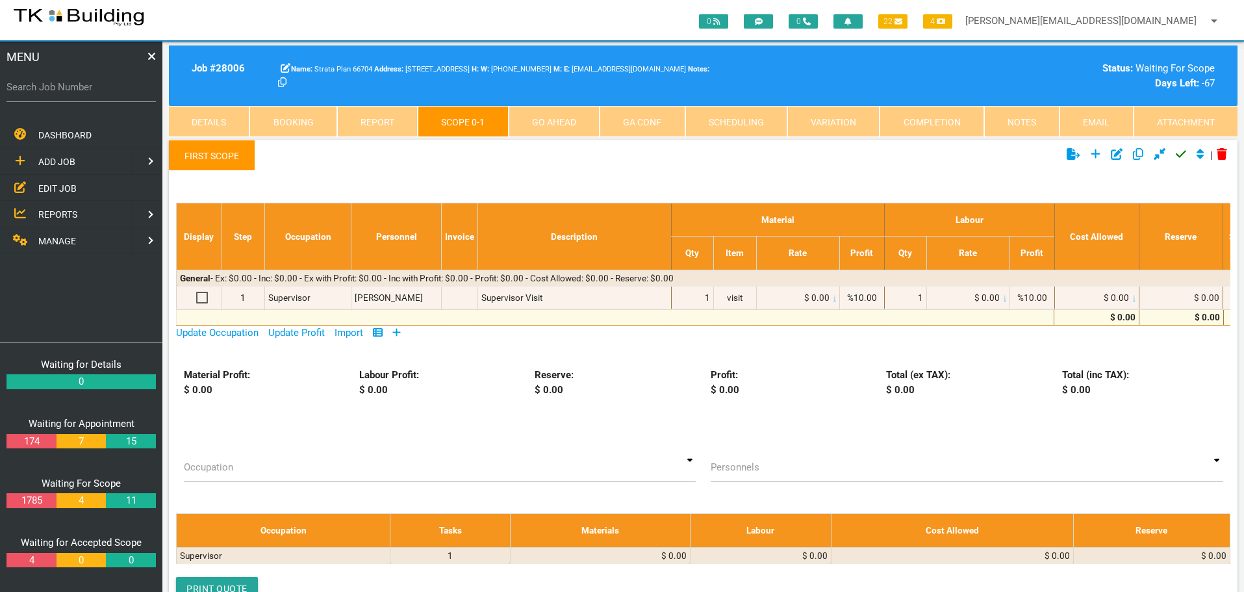
click at [400, 334] on icon at bounding box center [397, 333] width 8 height 10
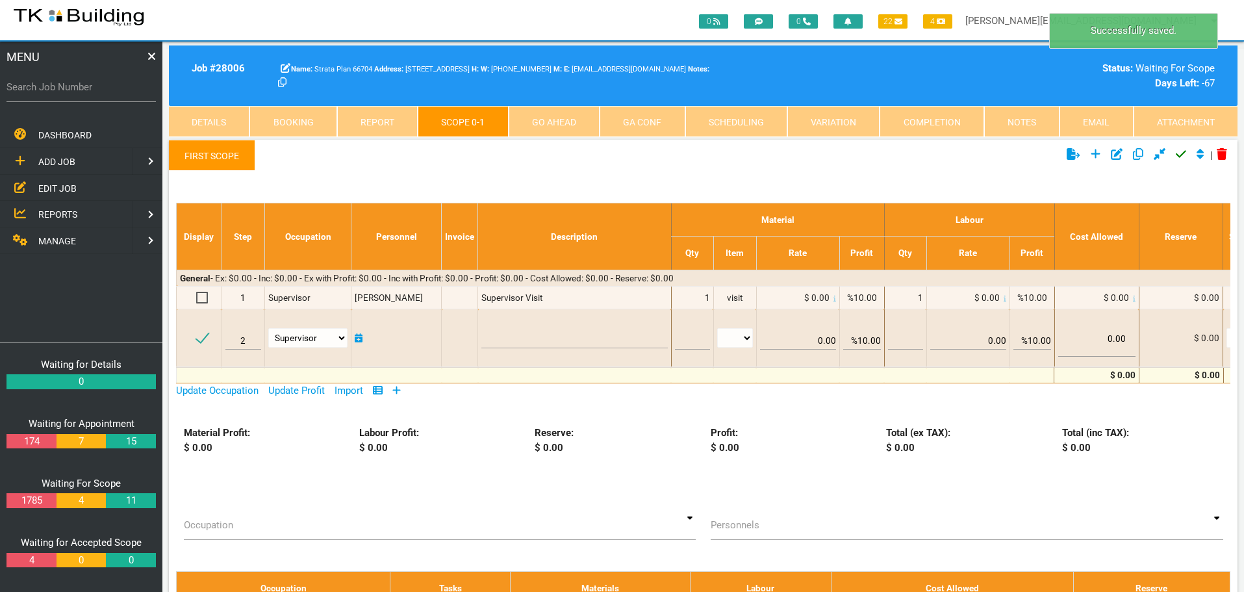
click at [222, 150] on link "First Scope" at bounding box center [212, 155] width 86 height 31
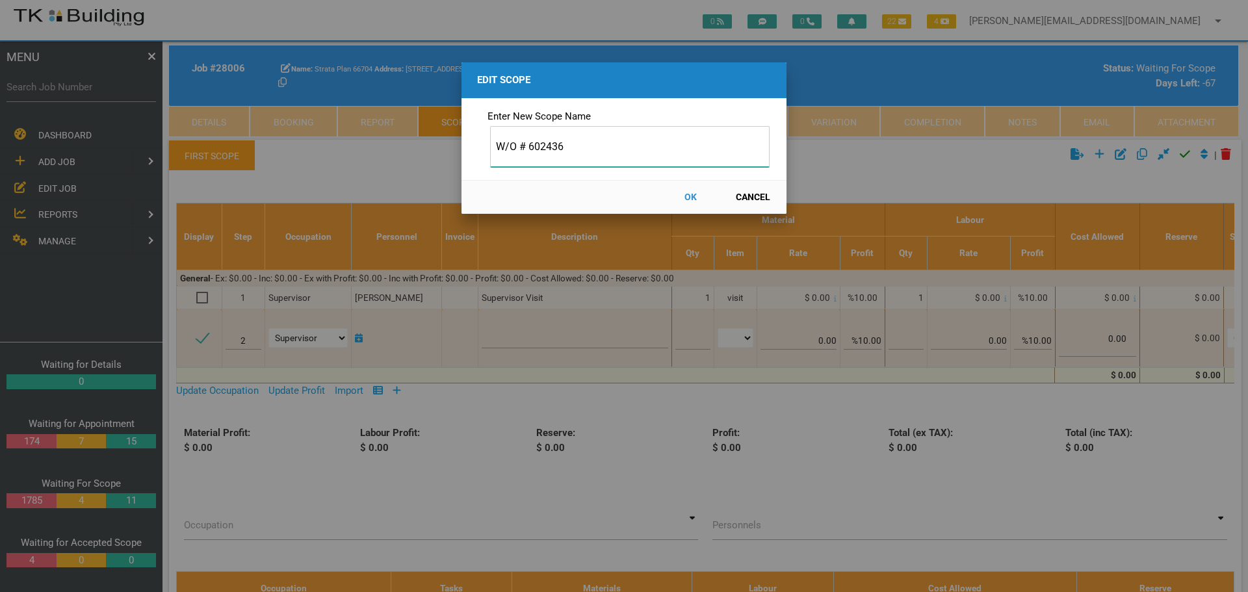
type input "W/O # 602436"
click at [686, 196] on button "OK" at bounding box center [690, 197] width 57 height 23
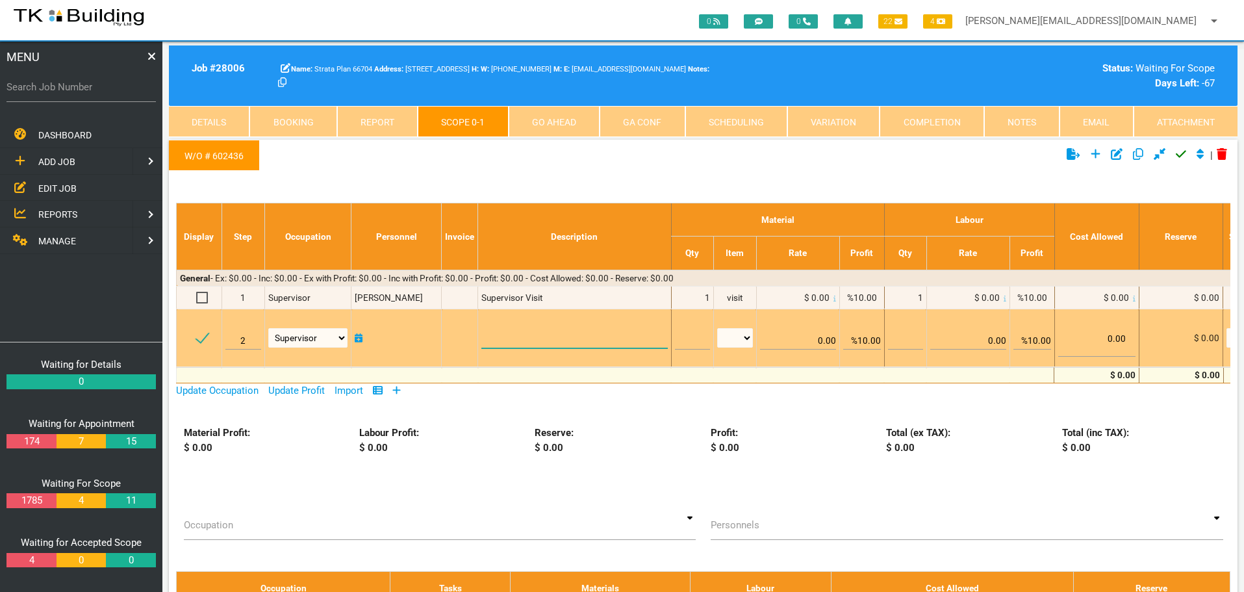
click at [513, 337] on textarea at bounding box center [575, 333] width 186 height 29
paste textarea "Temporary Repair Supply and install a folded metal drip tray approx. 1.5m x0.6m…"
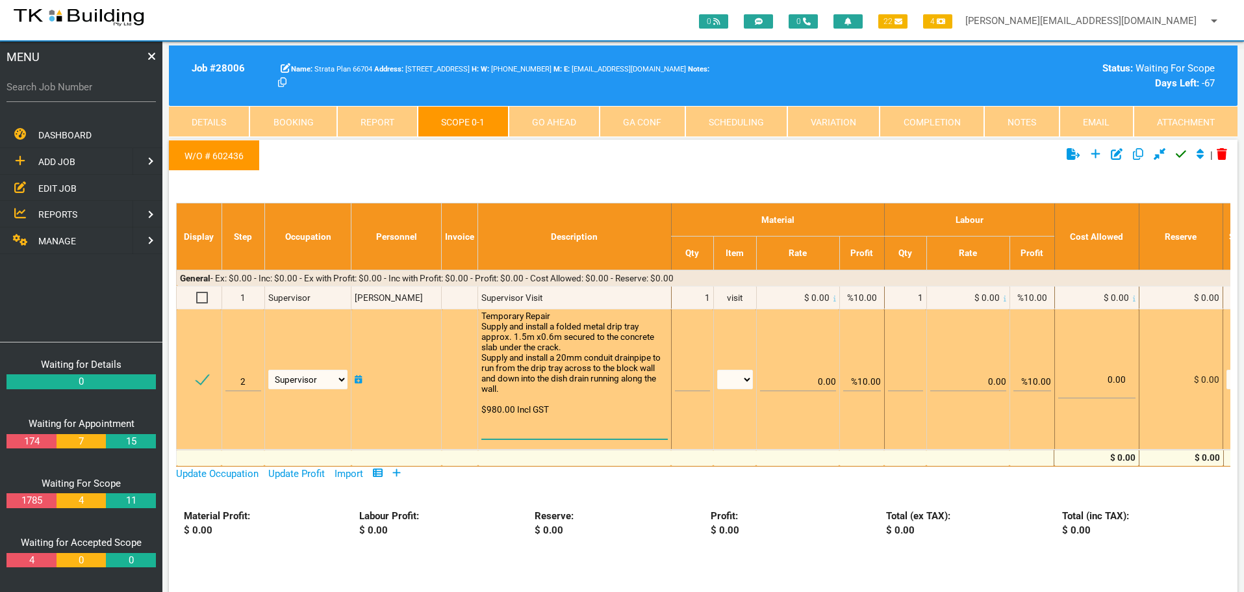
type textarea "Temporary Repair Supply and install a folded metal drip tray approx. 1.5m x0.6m…"
click at [686, 383] on input "text" at bounding box center [692, 376] width 35 height 31
type input "1"
click at [748, 380] on select "patch LM hrs m3 items m2 m" at bounding box center [735, 379] width 36 height 19
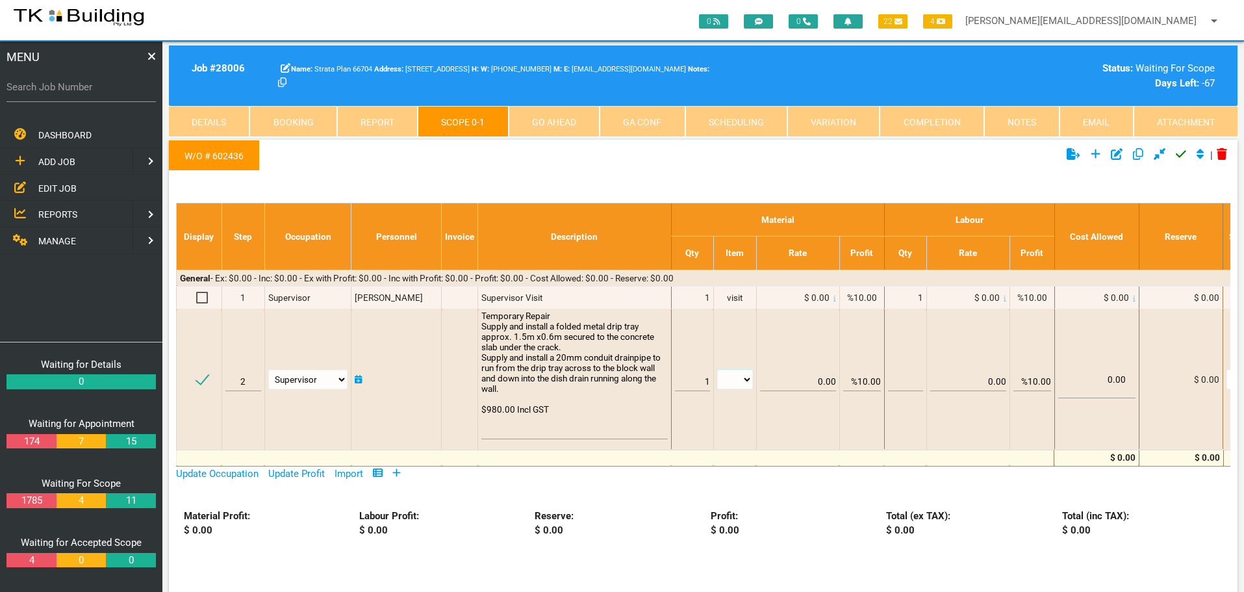
select select "items"
click at [717, 370] on select "patch LM hrs m3 items m2 m" at bounding box center [735, 379] width 36 height 19
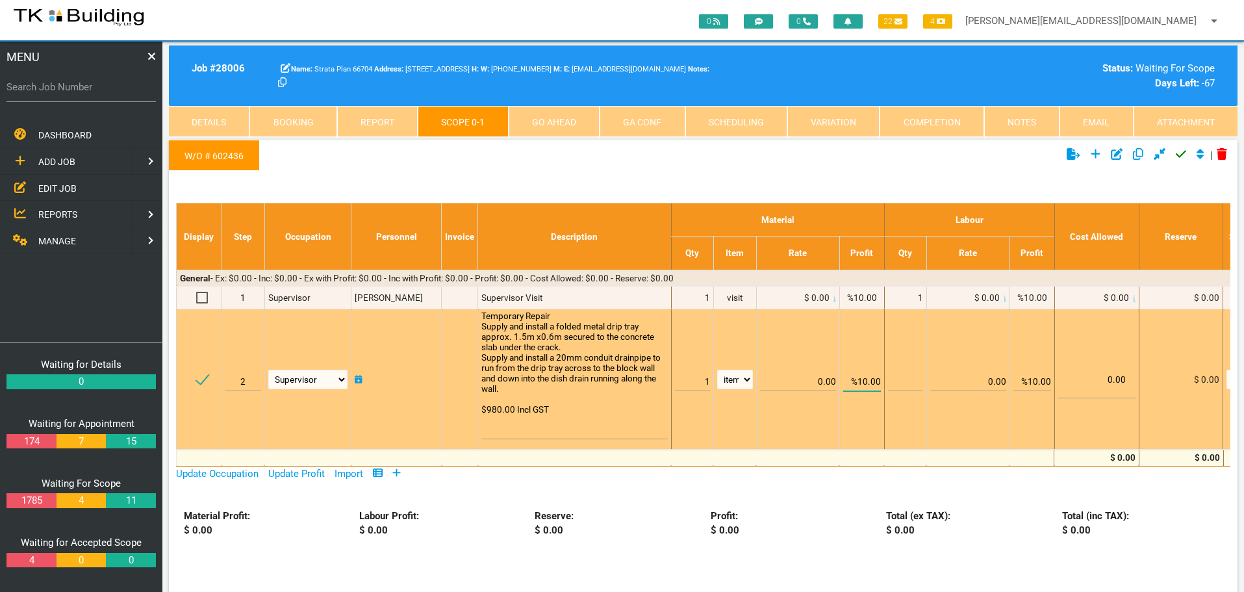
click at [862, 379] on input "%10.00" at bounding box center [863, 376] width 38 height 31
type input "0.00"
click at [832, 333] on td "0.00" at bounding box center [797, 379] width 83 height 140
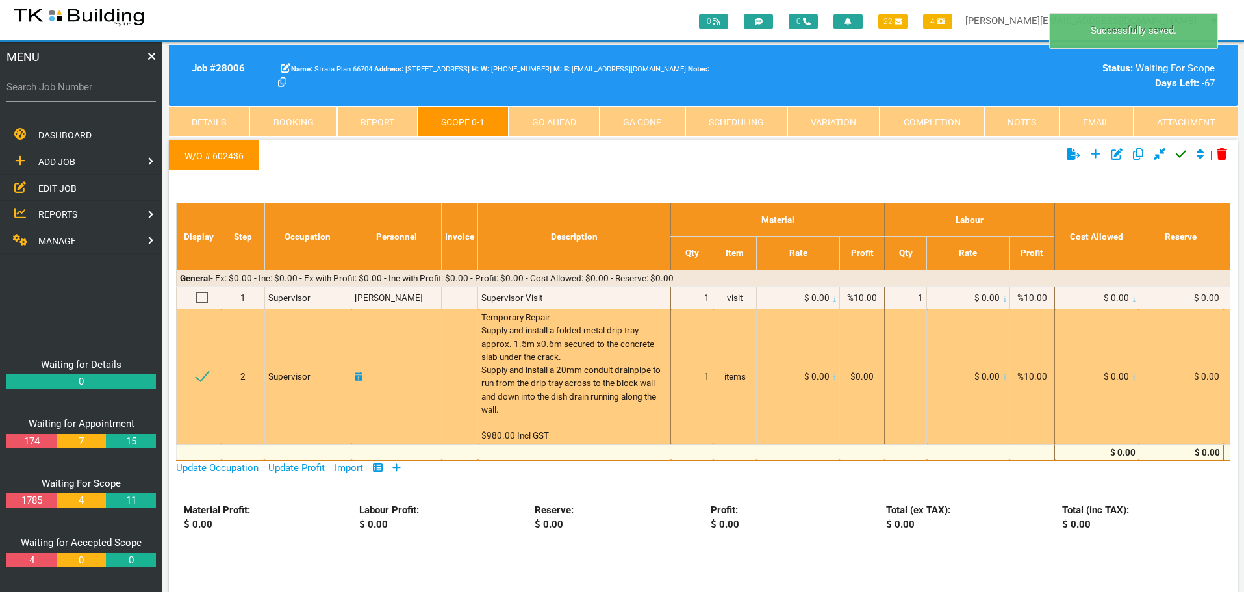
click at [834, 378] on icon at bounding box center [835, 377] width 3 height 6
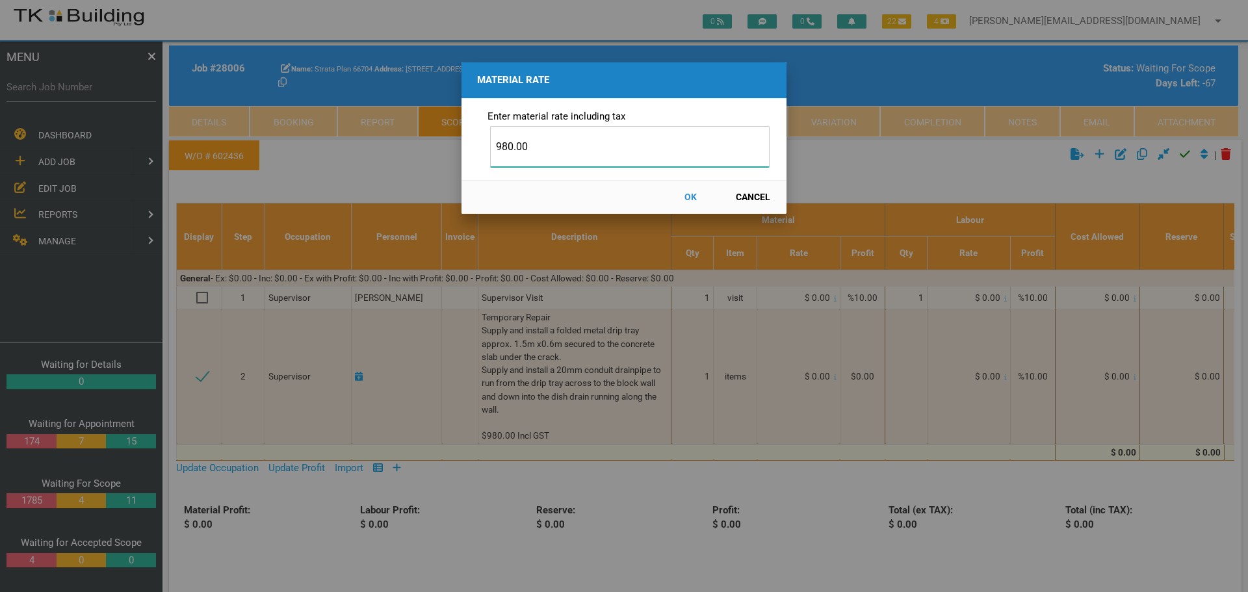
type input "980.00"
click at [693, 198] on button "OK" at bounding box center [690, 197] width 57 height 23
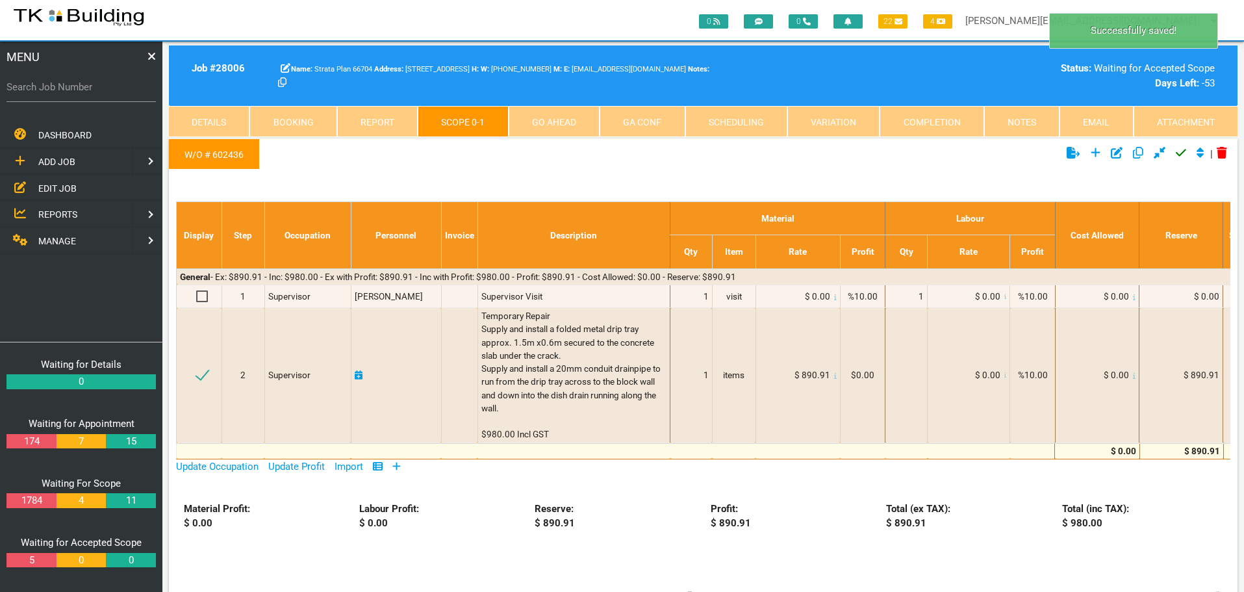
scroll to position [0, 0]
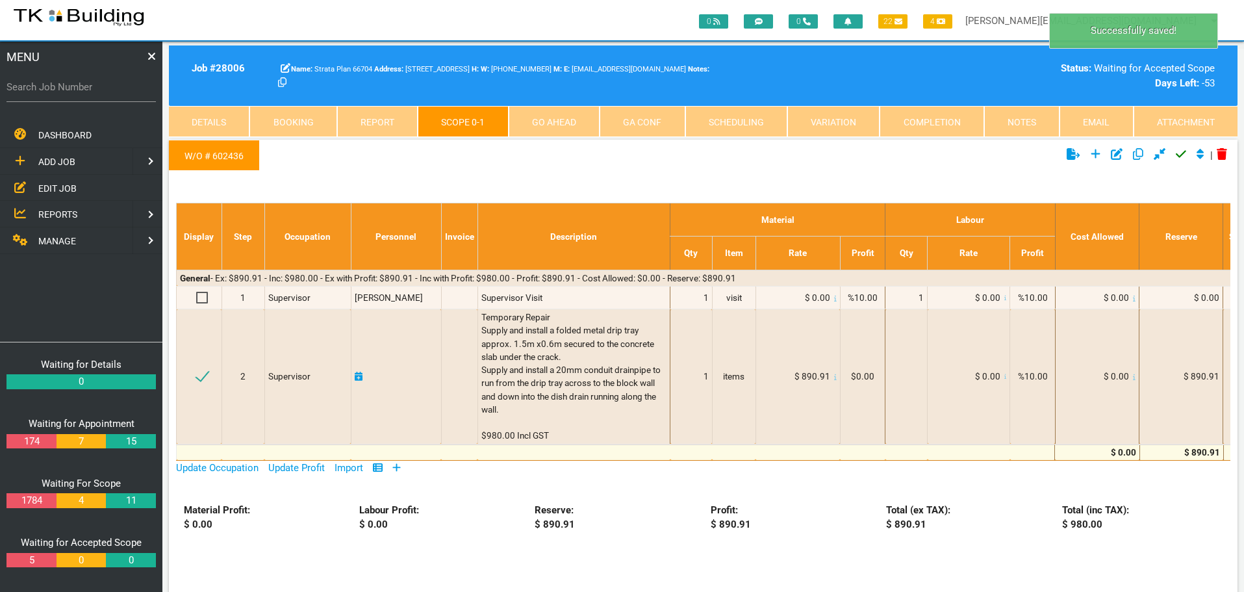
click at [1177, 155] on icon "Click to approve current scope" at bounding box center [1181, 154] width 10 height 12
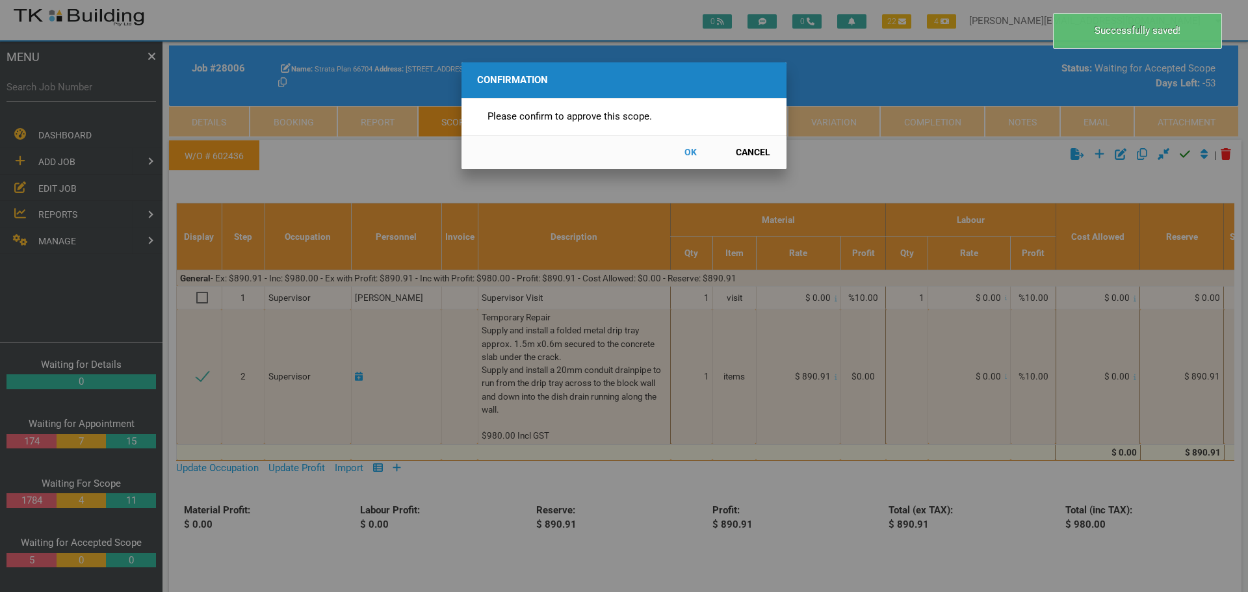
click at [688, 151] on button "OK" at bounding box center [690, 152] width 57 height 23
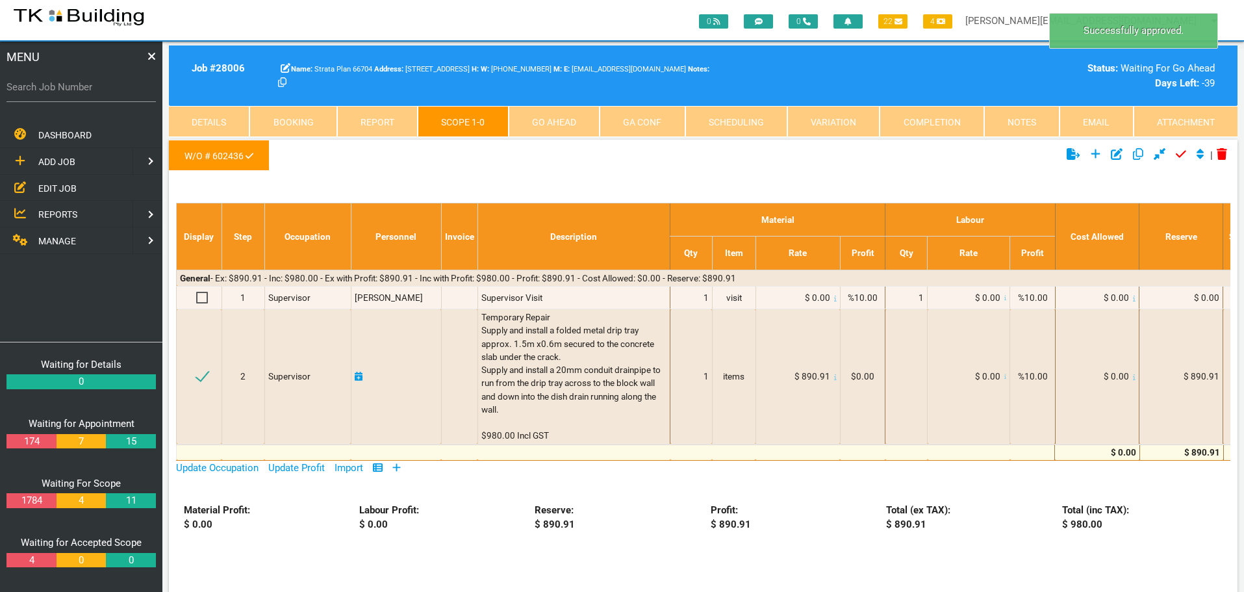
scroll to position [42, 0]
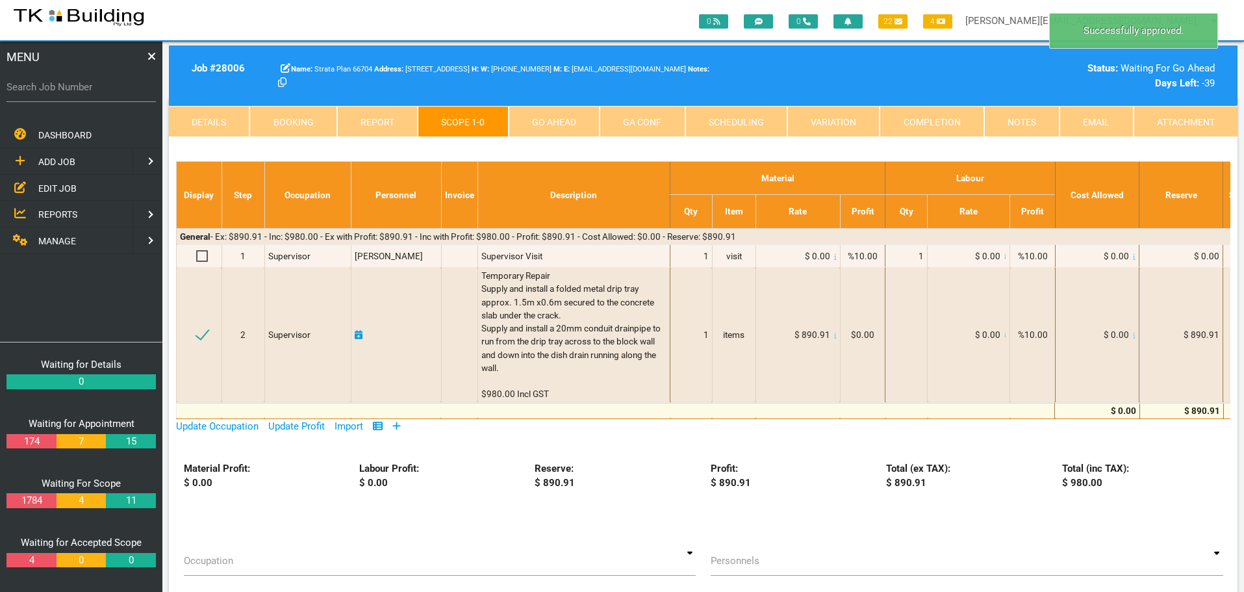
click at [570, 126] on link "Go Ahead" at bounding box center [554, 121] width 91 height 31
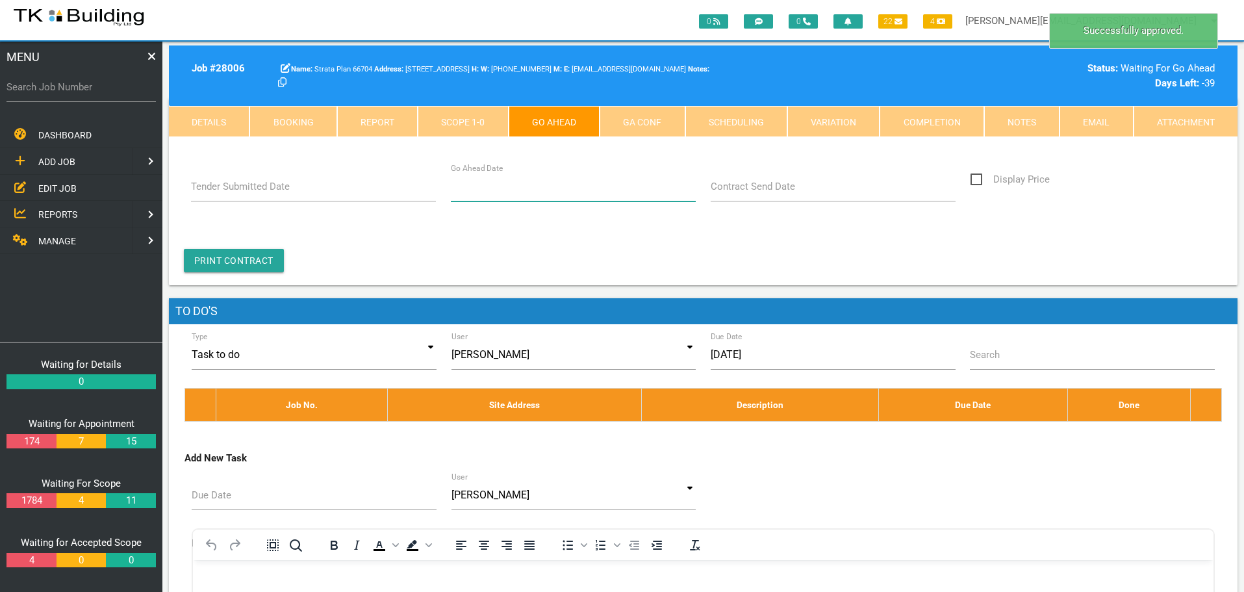
click at [512, 195] on input "Go Ahead Date" at bounding box center [574, 187] width 246 height 30
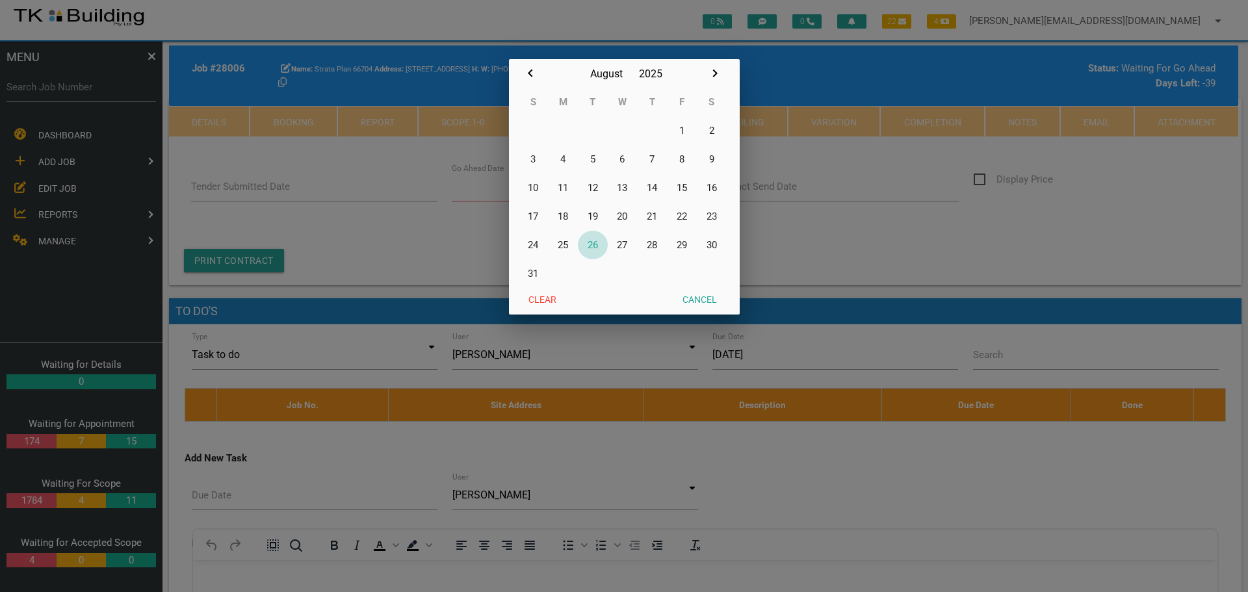
click at [599, 244] on button "26" at bounding box center [593, 245] width 30 height 29
type input "[DATE]"
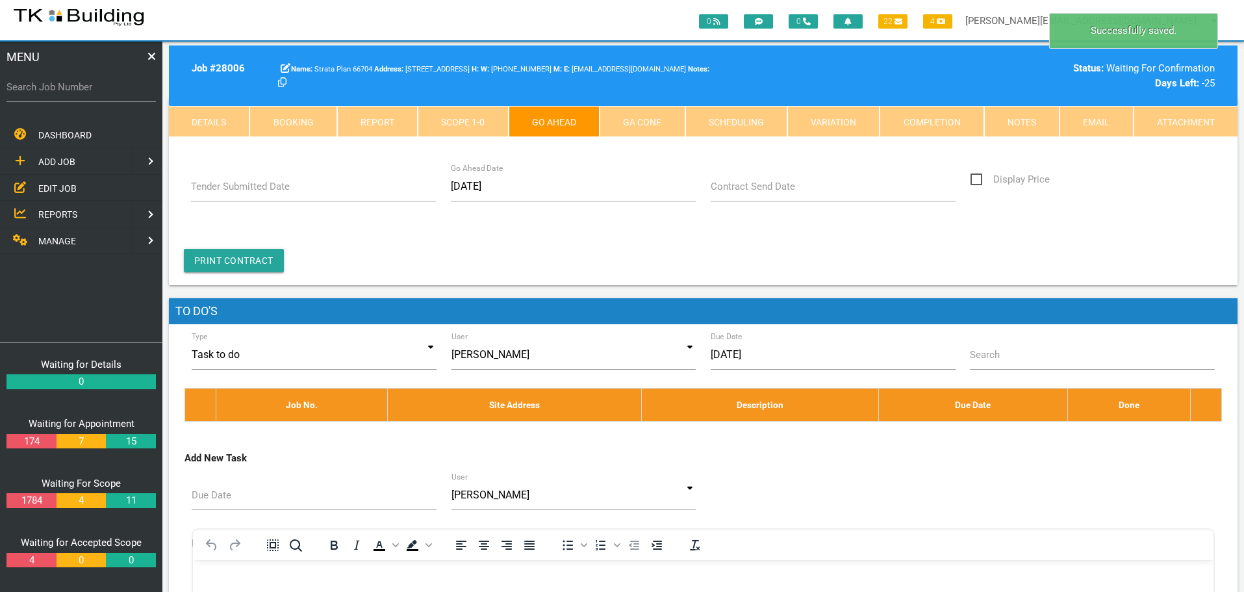
click at [741, 194] on label "Contract Send Date" at bounding box center [753, 186] width 84 height 15
click at [741, 194] on input "Contract Send Date" at bounding box center [834, 187] width 246 height 30
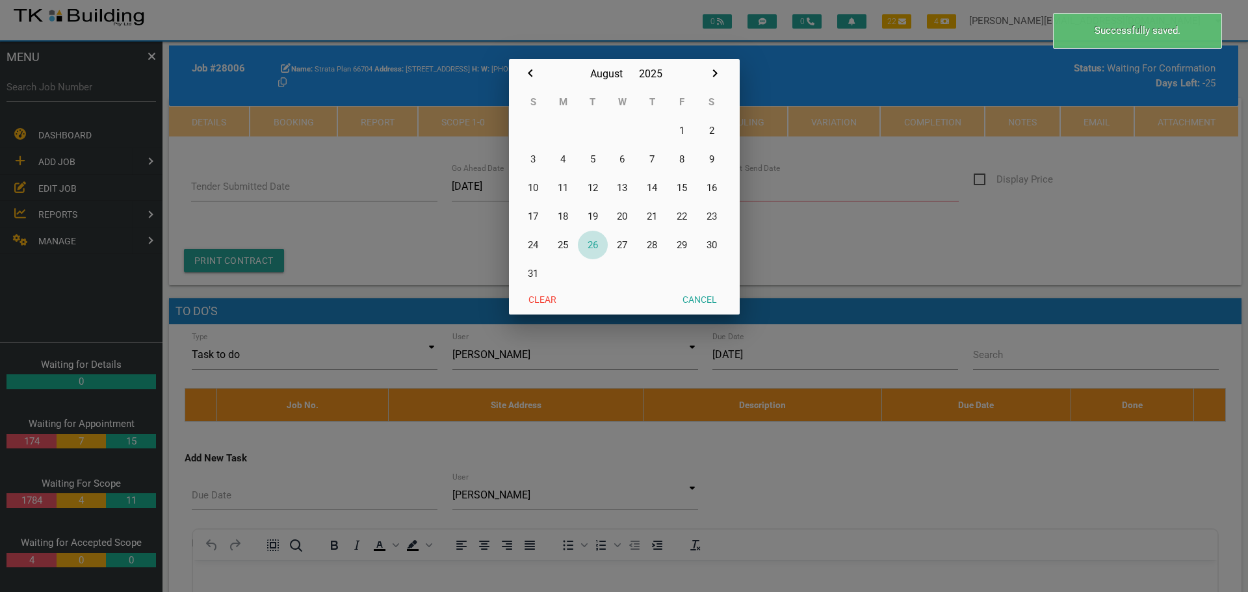
click at [597, 242] on button "26" at bounding box center [593, 245] width 30 height 29
type input "[DATE]"
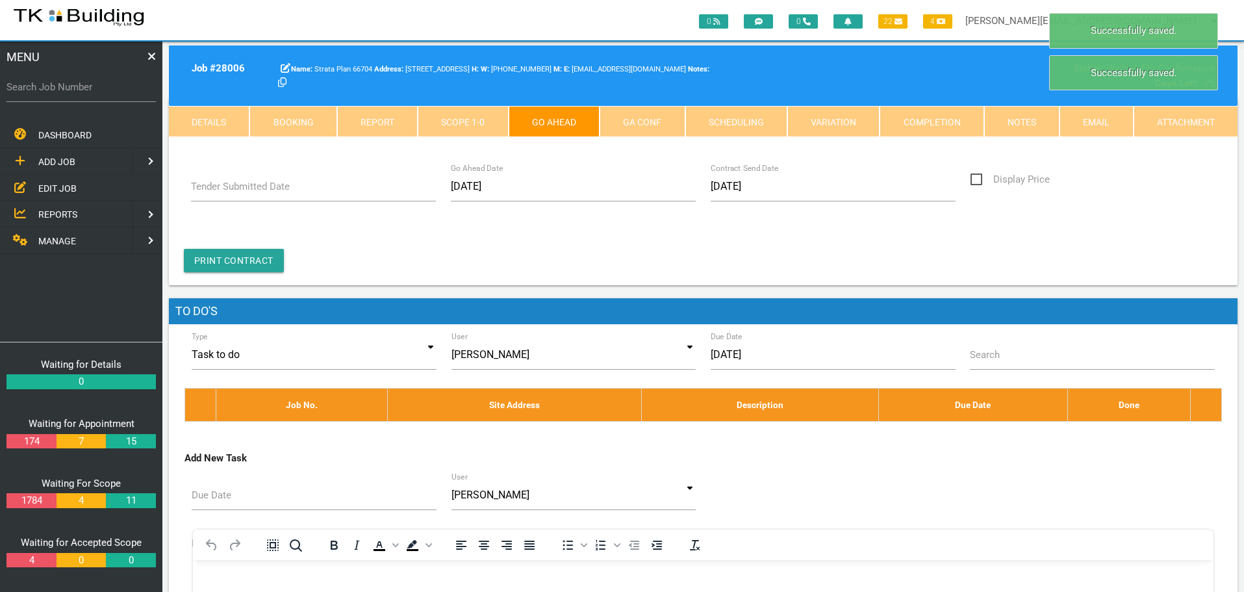
click at [656, 118] on link "GA Conf" at bounding box center [642, 121] width 85 height 31
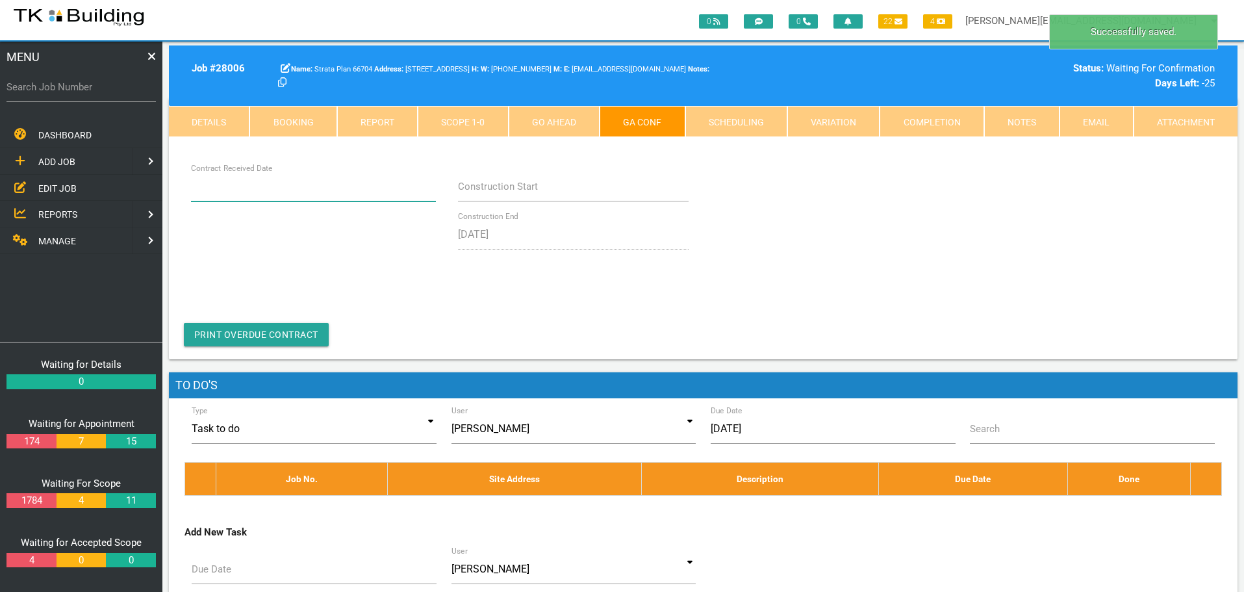
click at [263, 199] on input "Contract Received Date" at bounding box center [314, 187] width 246 height 30
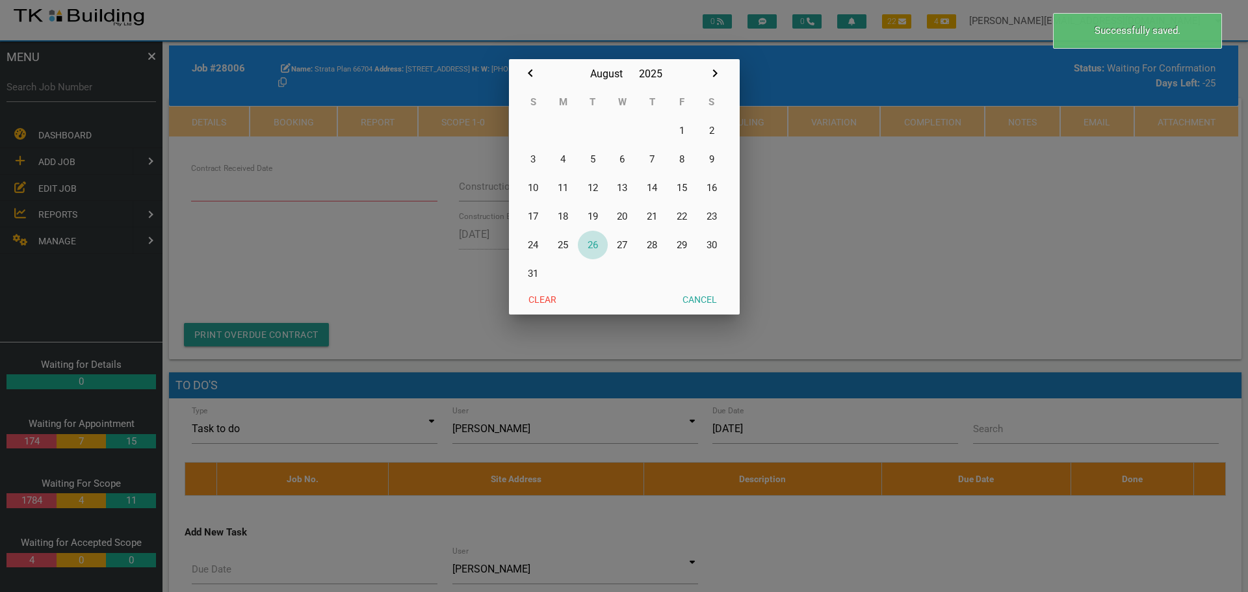
click at [593, 242] on button "26" at bounding box center [593, 245] width 30 height 29
type input "[DATE]"
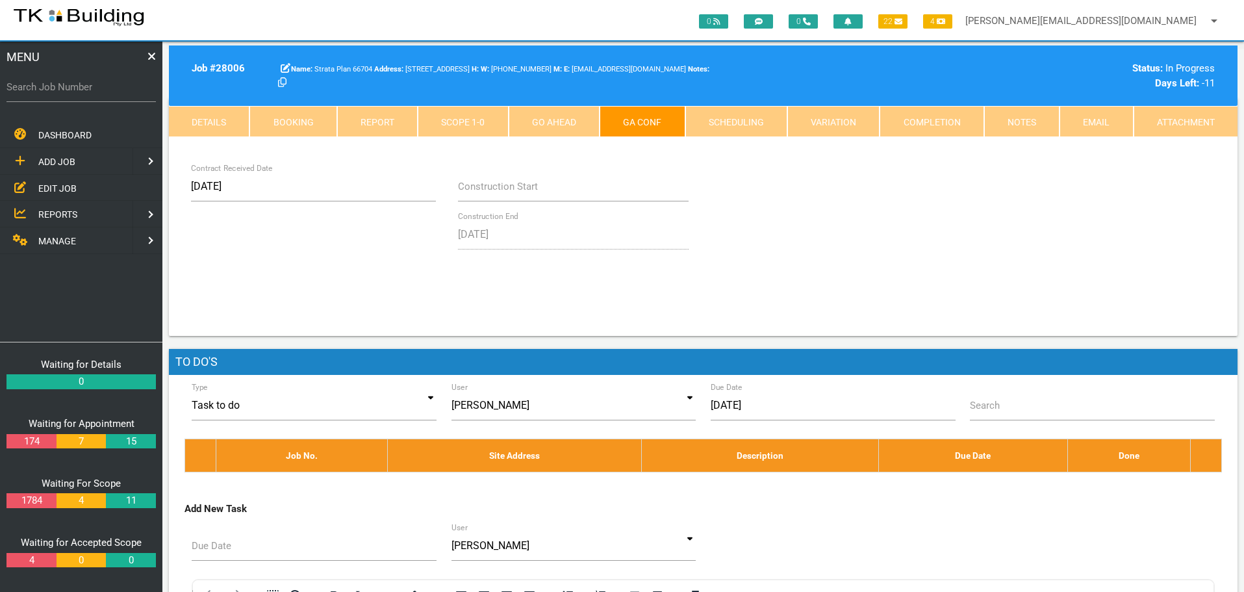
click at [1021, 122] on link "Notes" at bounding box center [1022, 121] width 75 height 31
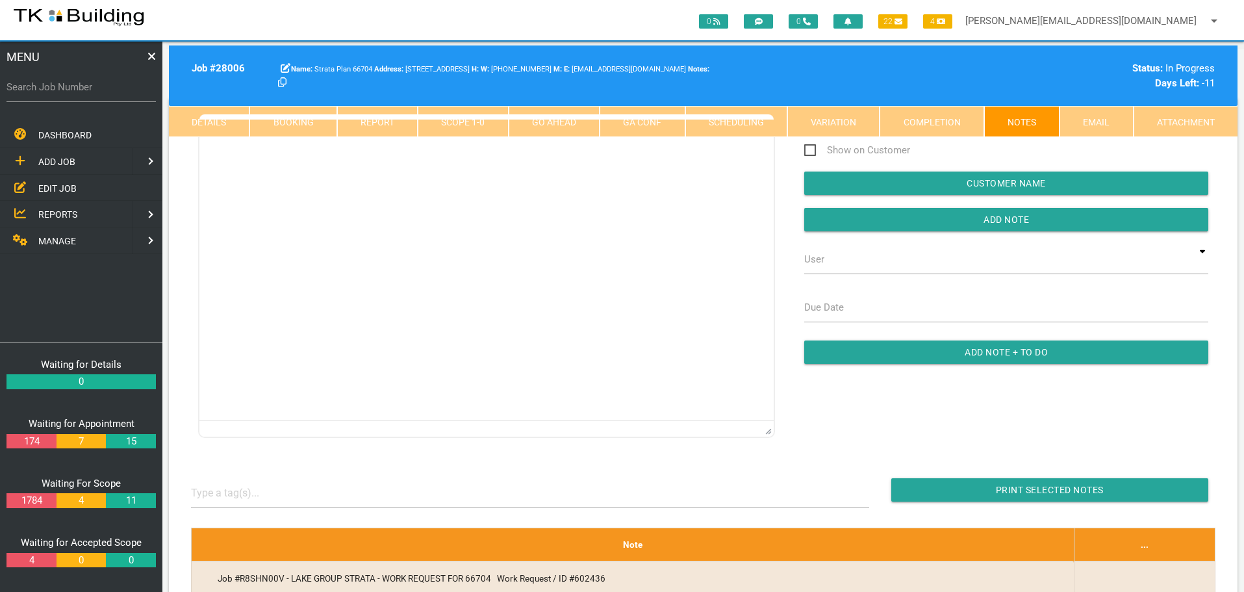
scroll to position [0, 0]
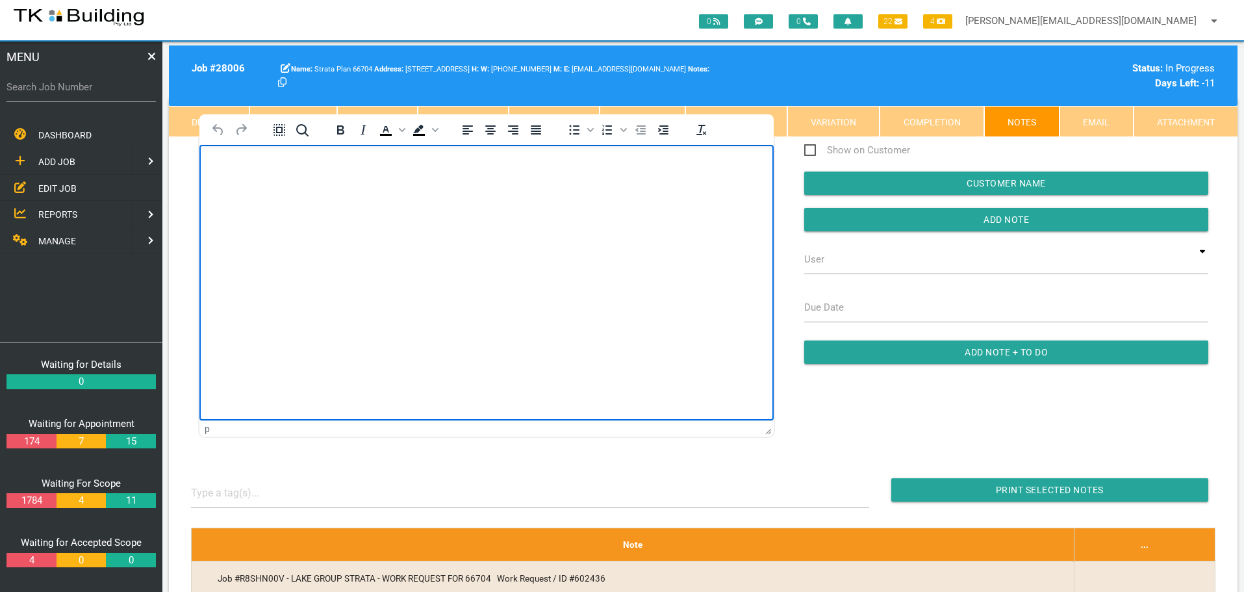
click at [300, 203] on html at bounding box center [487, 173] width 574 height 59
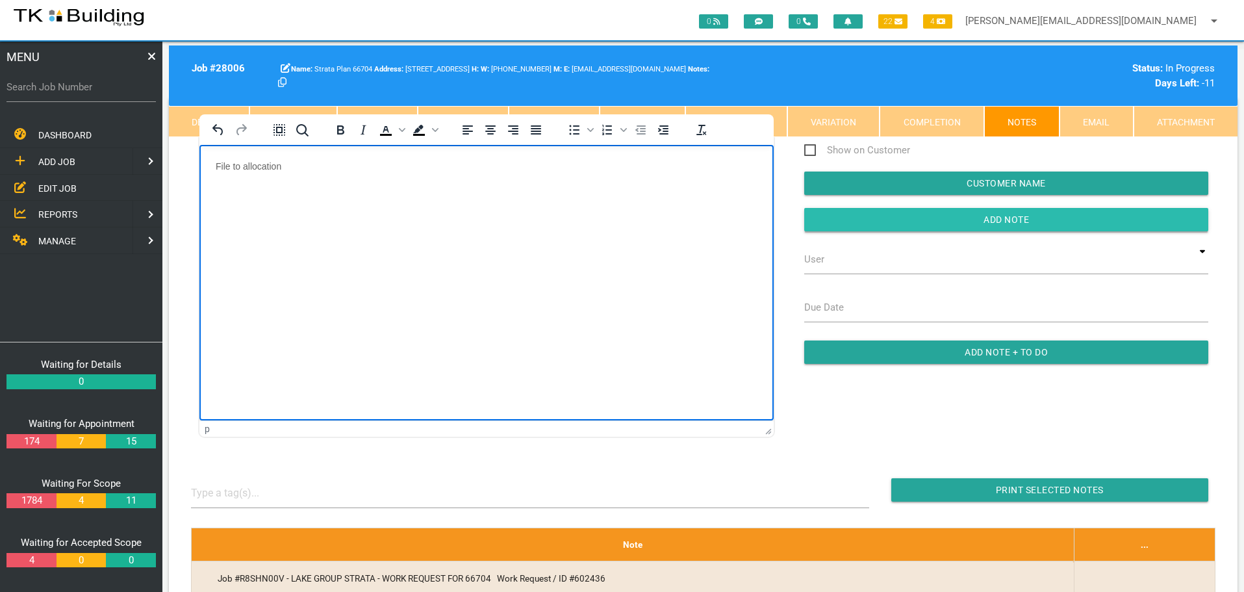
click at [867, 224] on input "Add Note" at bounding box center [1007, 219] width 404 height 23
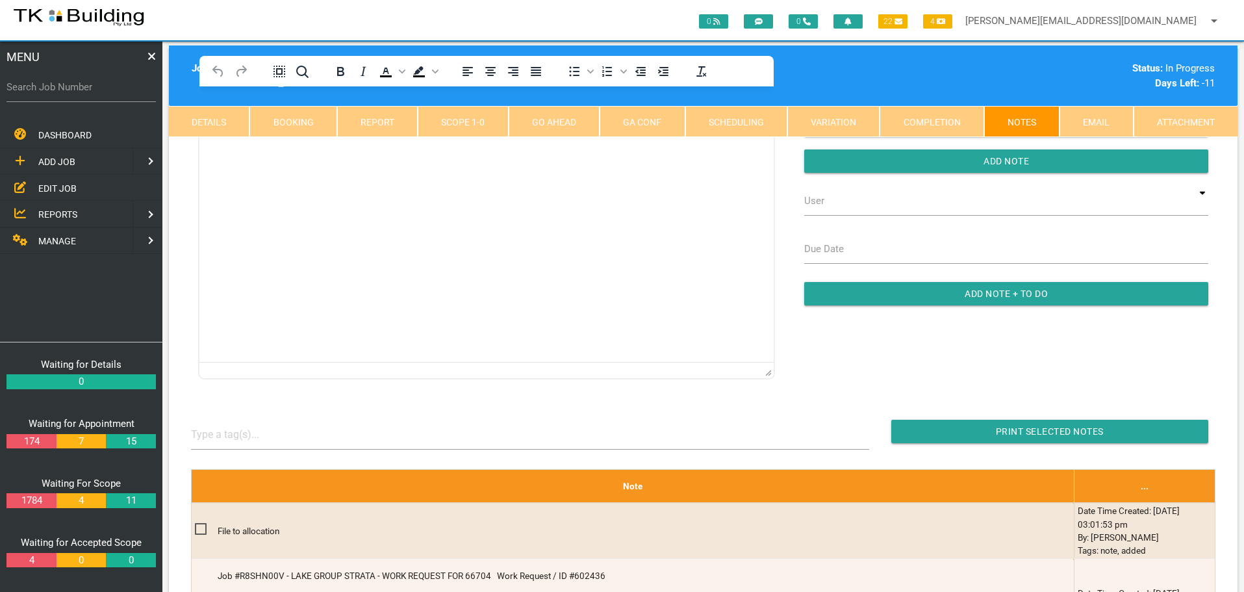
scroll to position [42, 0]
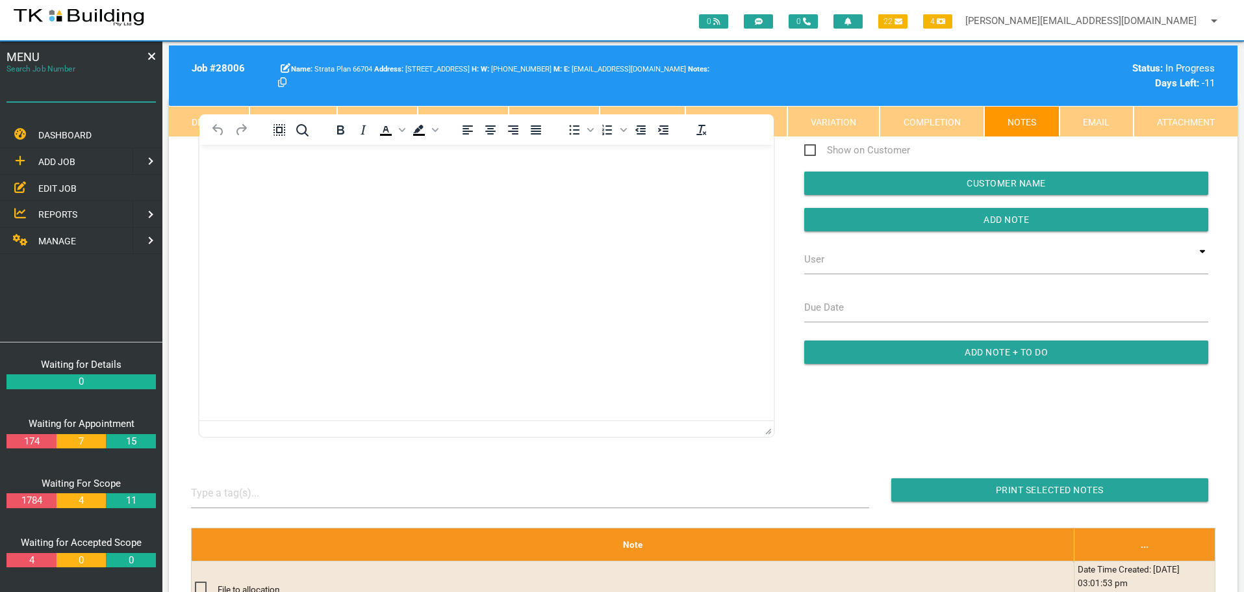
click at [84, 97] on input "Search Job Number" at bounding box center [80, 87] width 149 height 30
type input "27685"
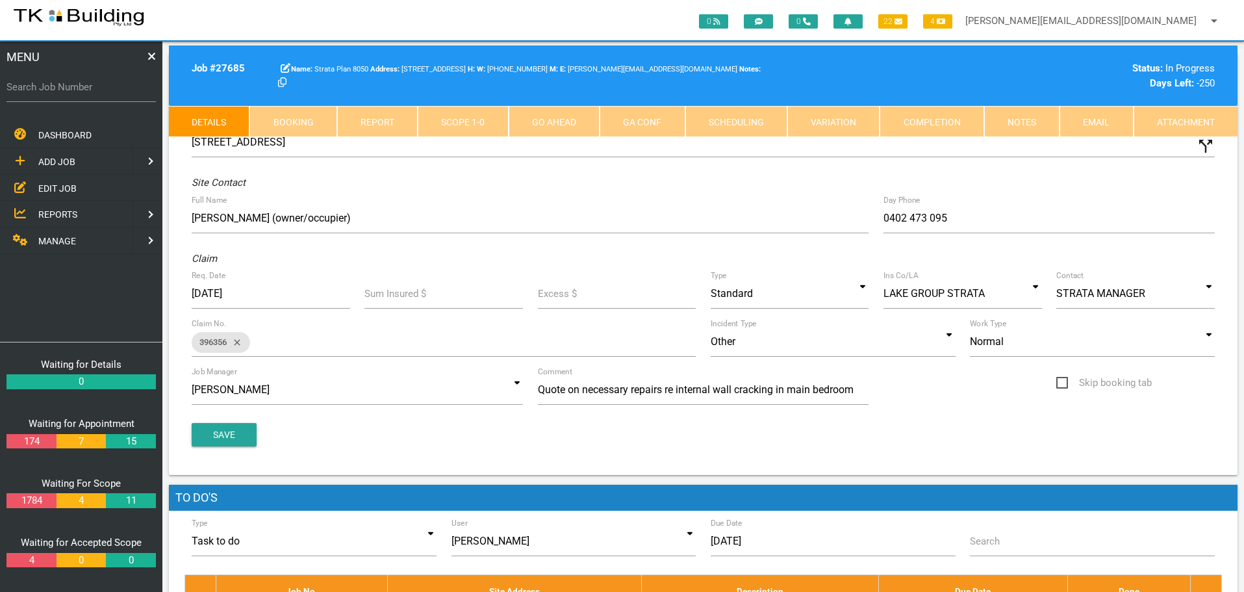
click at [1018, 123] on link "Notes" at bounding box center [1022, 121] width 75 height 31
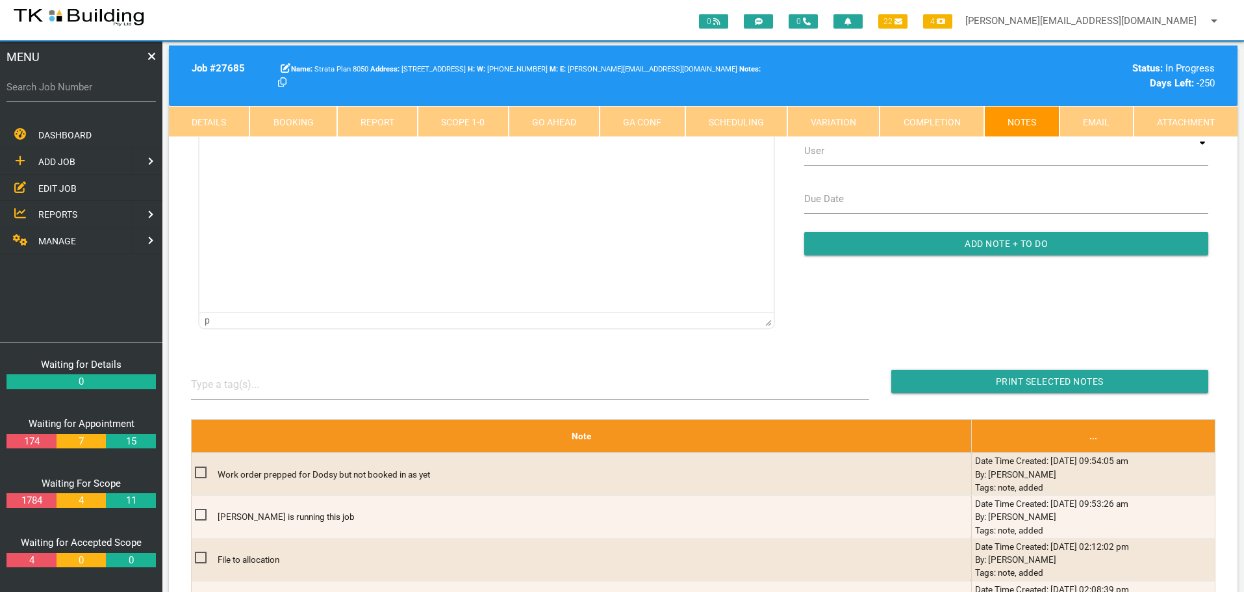
scroll to position [195, 0]
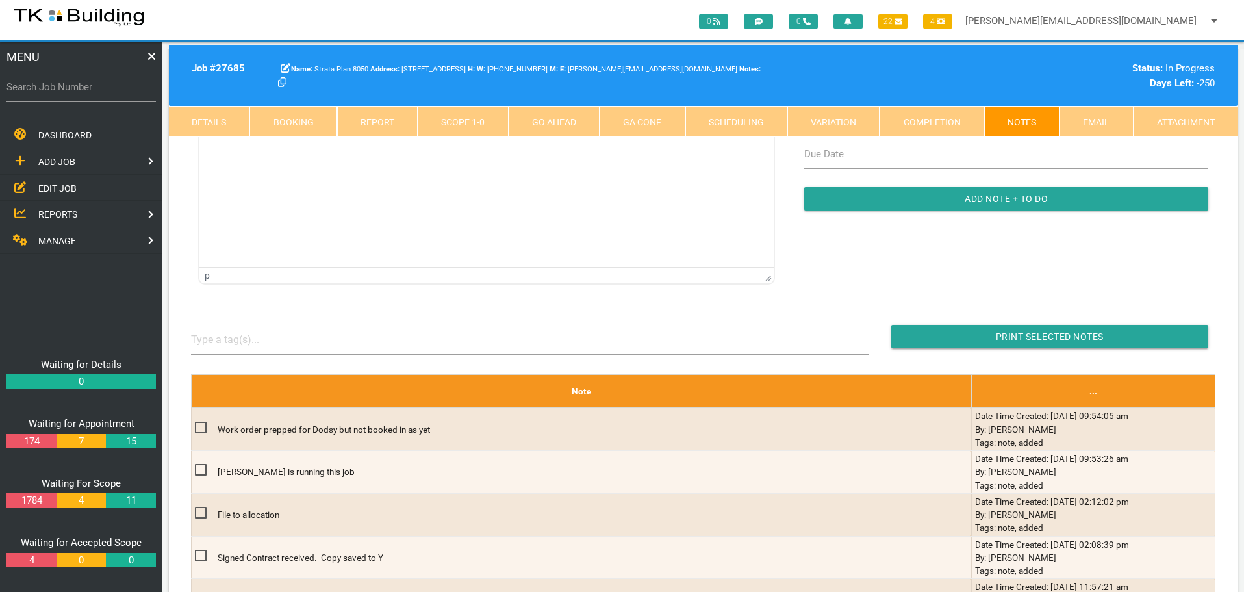
click at [51, 187] on span "EDIT JOB" at bounding box center [57, 188] width 38 height 10
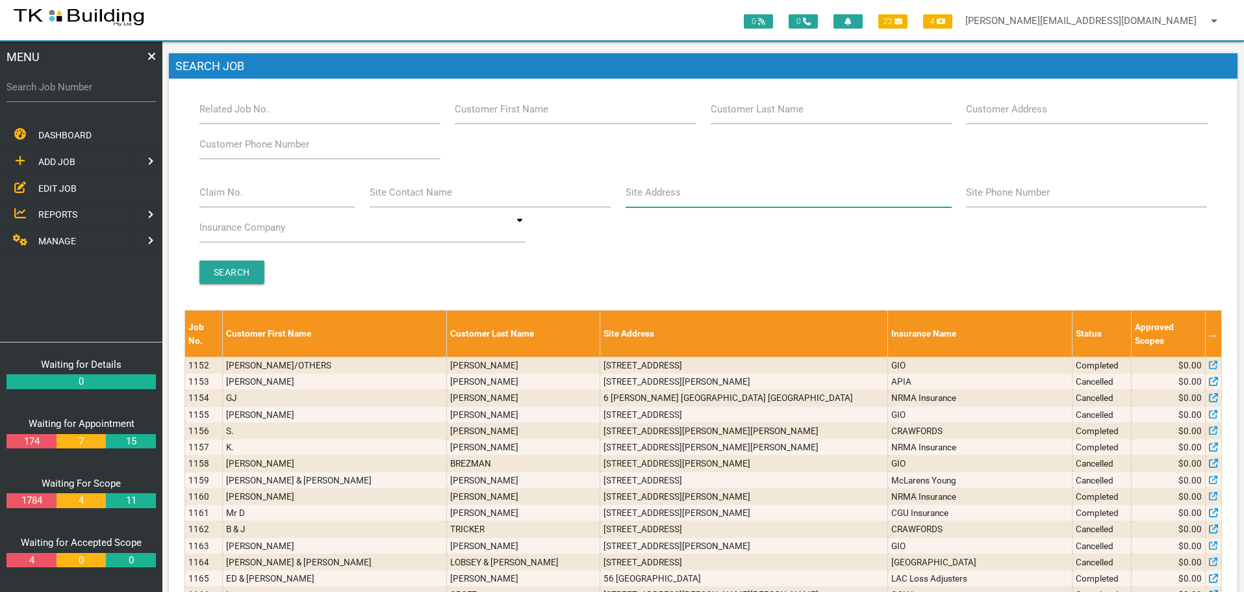
click at [680, 198] on input "Site Address" at bounding box center [789, 192] width 326 height 30
type input "6 Charles"
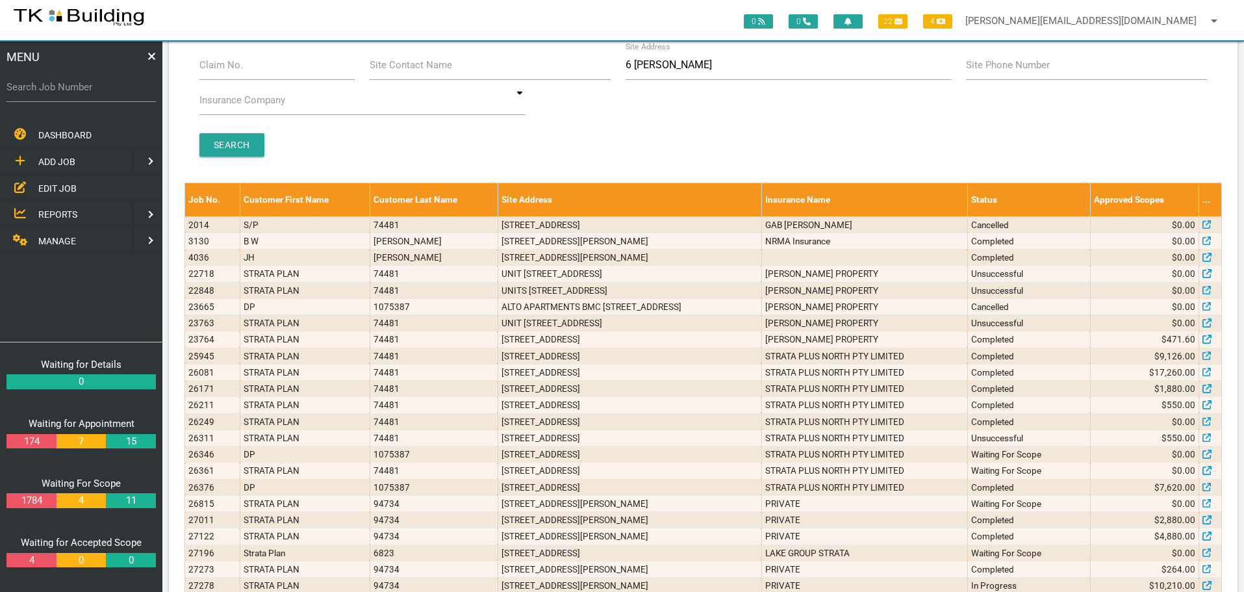
scroll to position [357, 0]
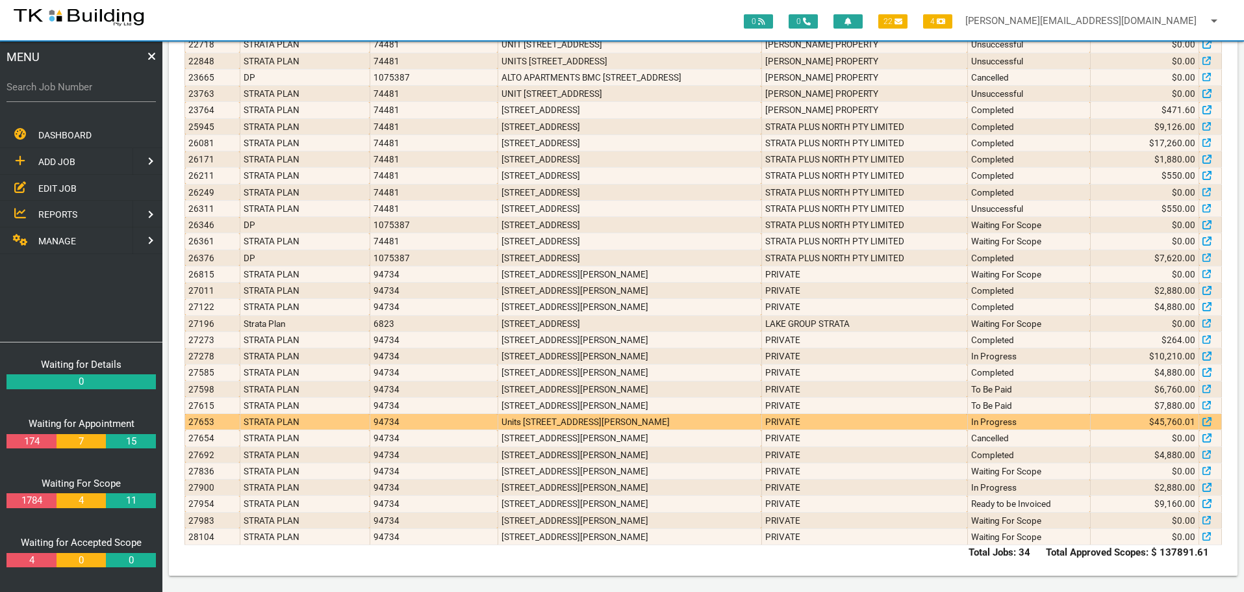
click at [762, 420] on td "Units 502, 602 & 700, 6 Charles St, Charlestown NSW 2290" at bounding box center [630, 422] width 264 height 16
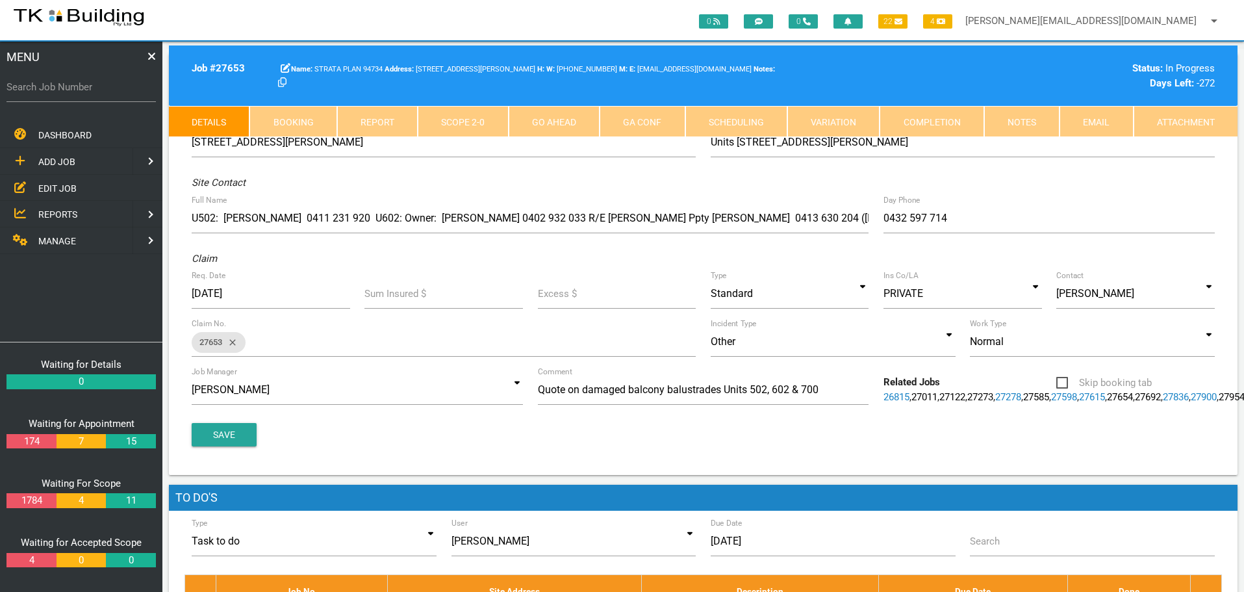
click at [465, 116] on link "Scope 2 - 0" at bounding box center [463, 121] width 90 height 31
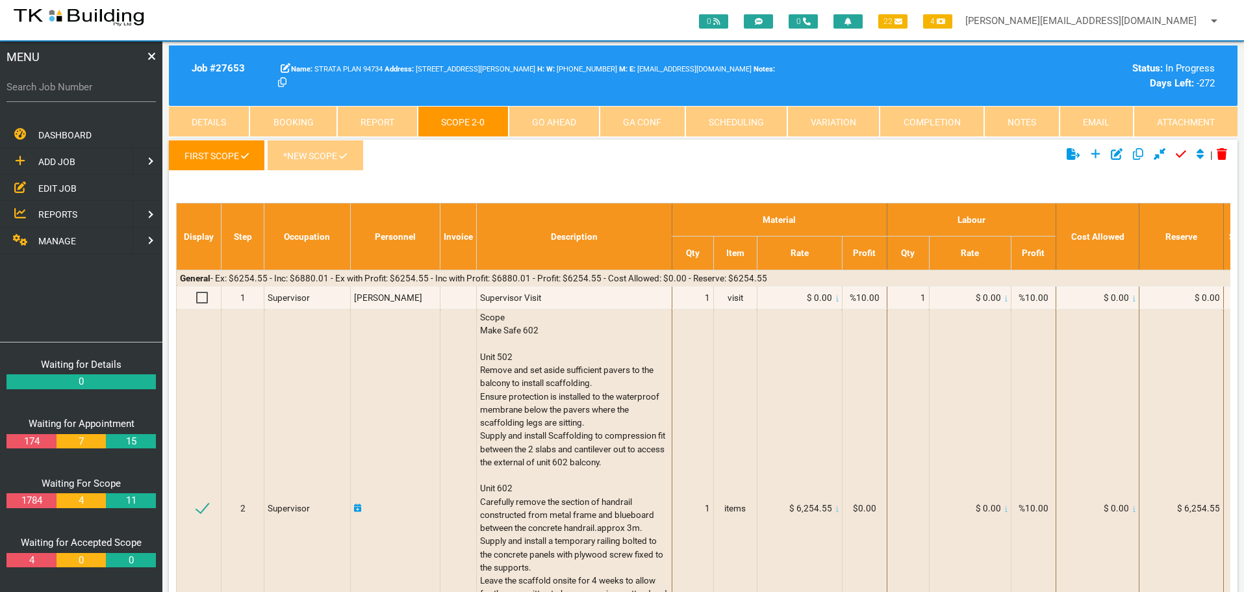
click at [320, 160] on link "*New Scope" at bounding box center [315, 155] width 96 height 31
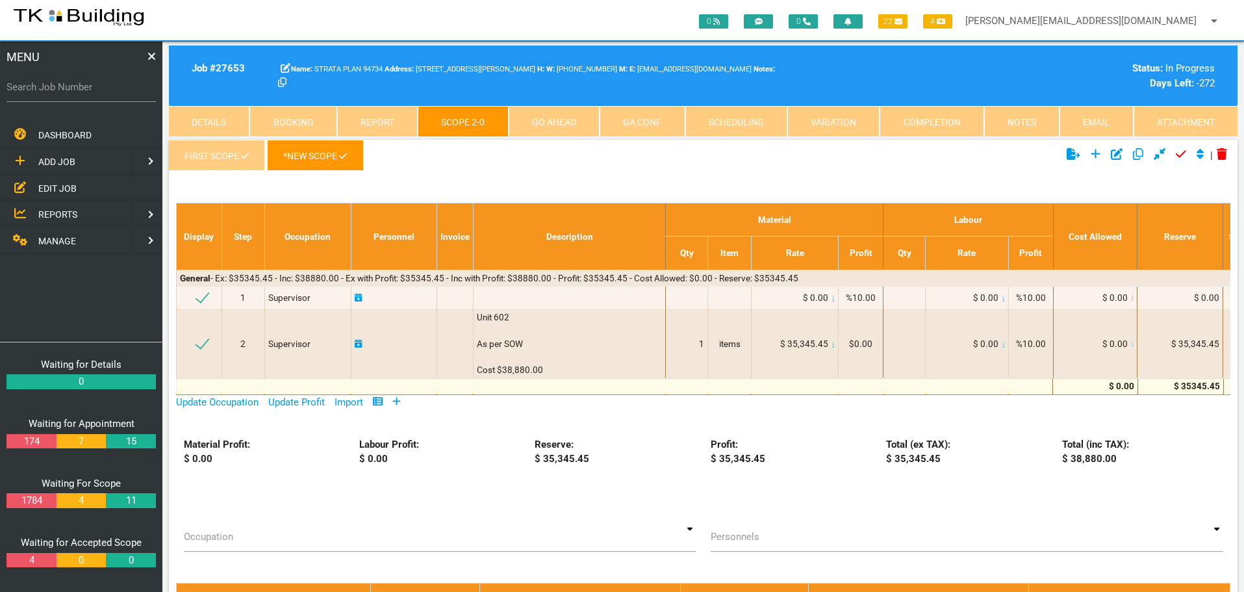
click at [1010, 120] on link "Notes" at bounding box center [1022, 121] width 75 height 31
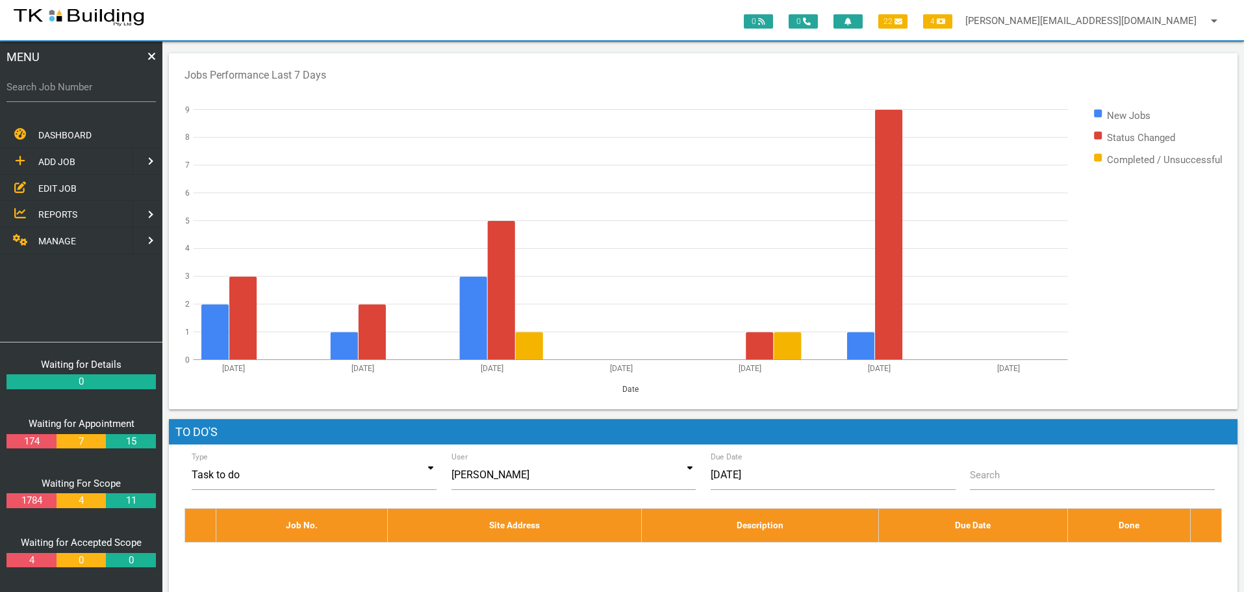
click at [64, 188] on span "EDIT JOB" at bounding box center [57, 188] width 38 height 10
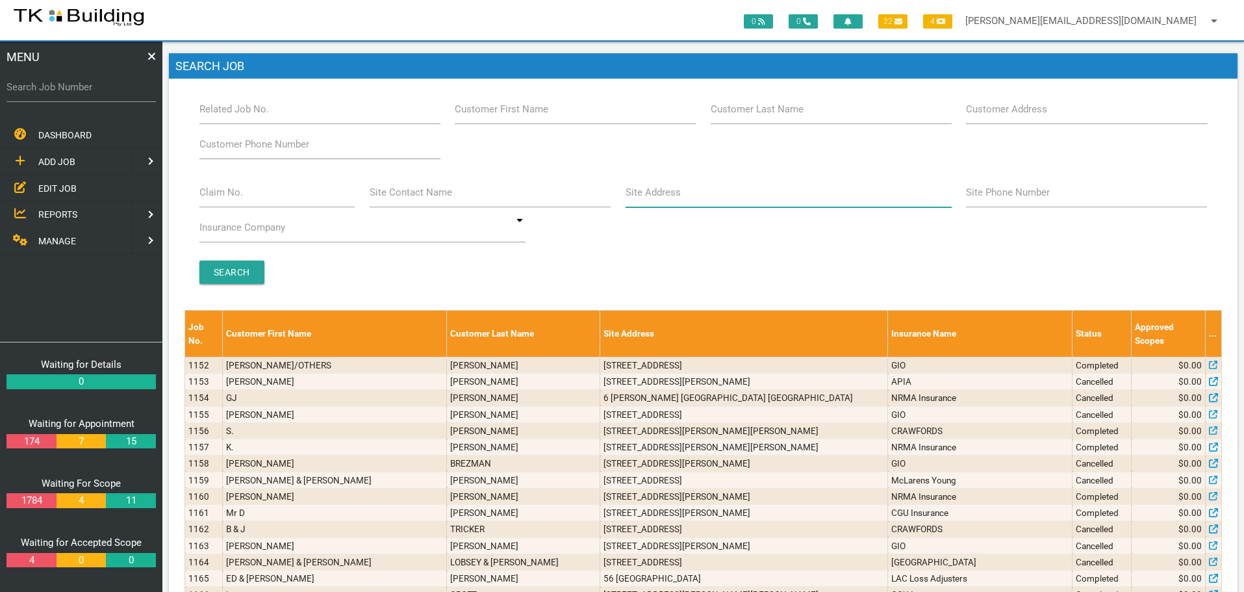
click at [716, 201] on input "Site Address" at bounding box center [789, 192] width 326 height 30
type input "6 [PERSON_NAME]"
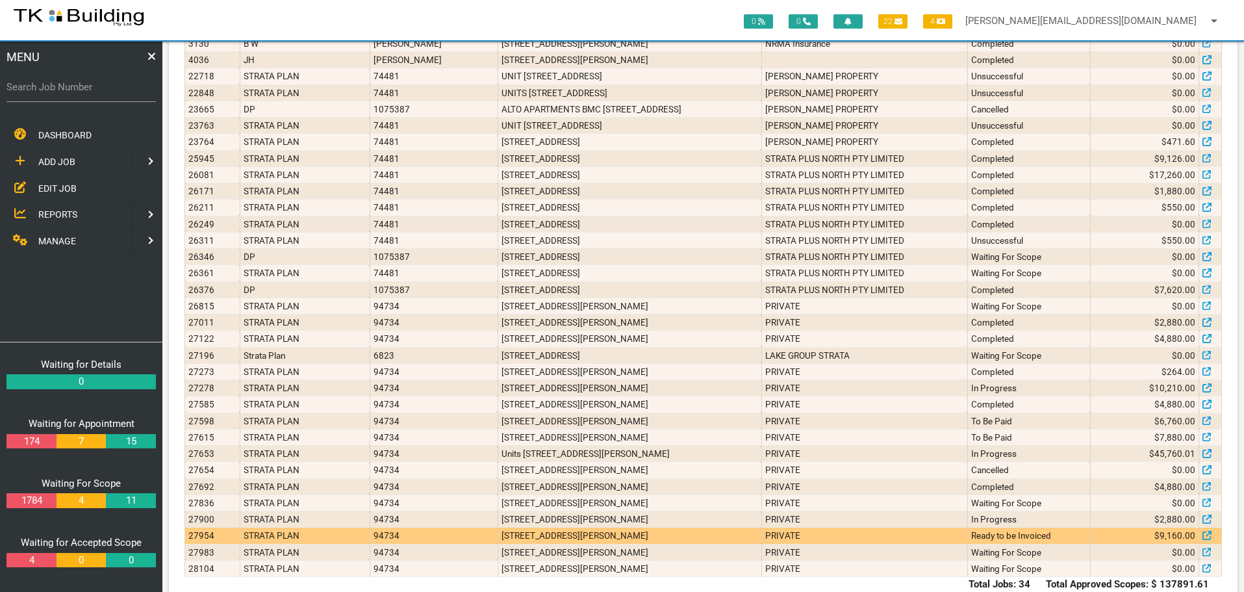
scroll to position [357, 0]
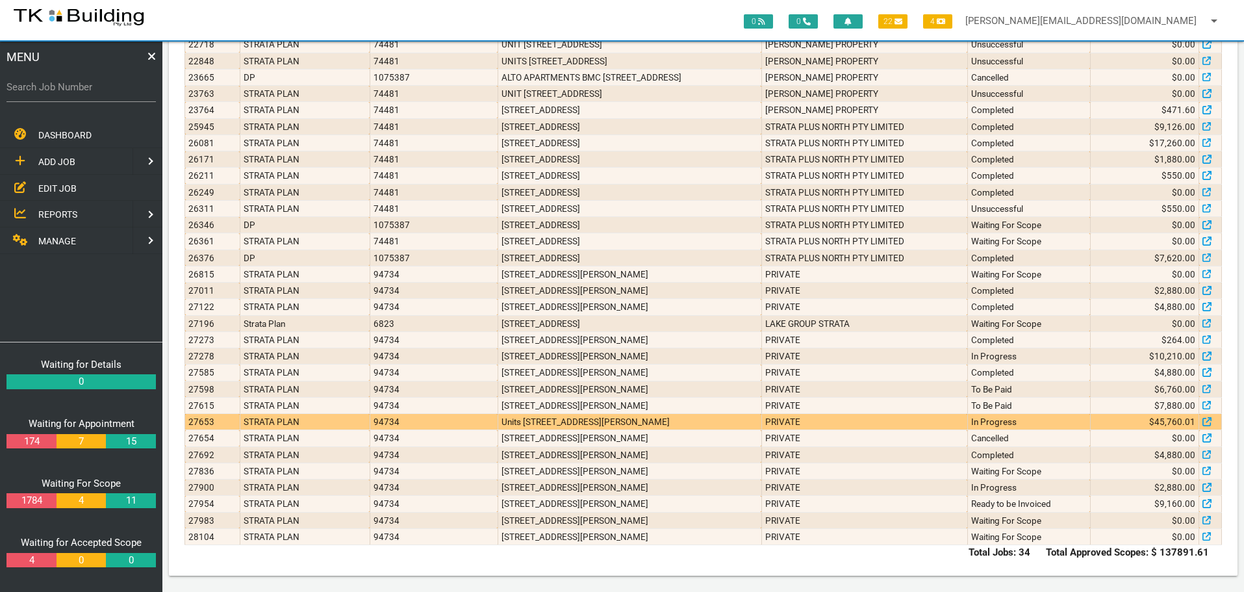
click at [673, 424] on td "Units [STREET_ADDRESS][PERSON_NAME]" at bounding box center [630, 422] width 264 height 16
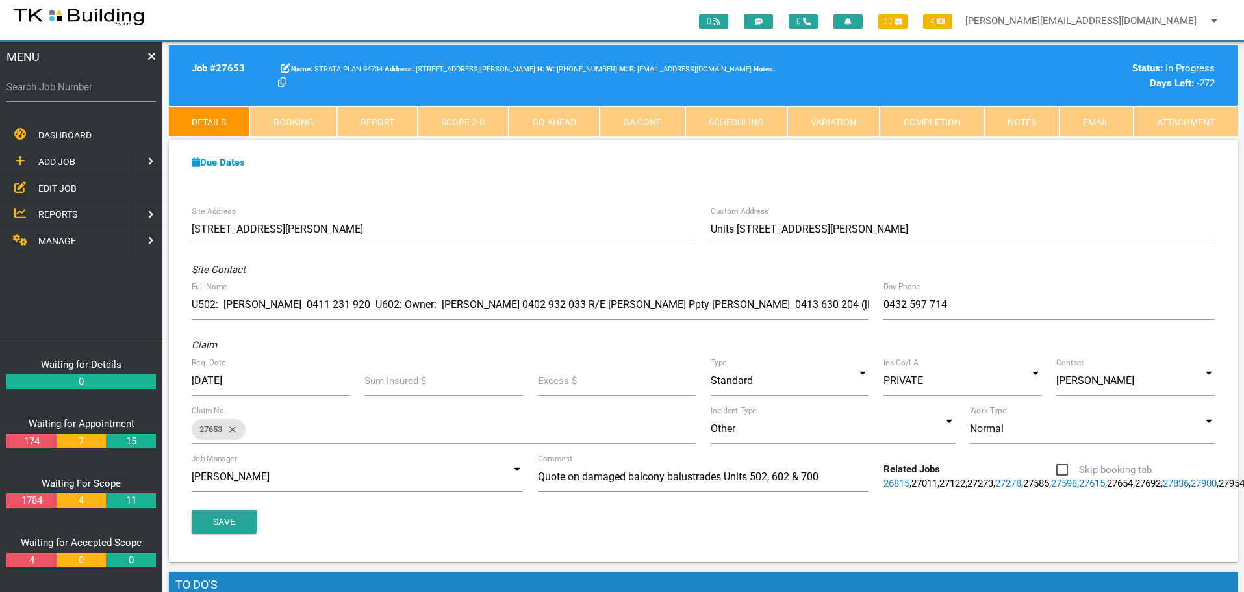
click at [70, 93] on label "Search Job Number" at bounding box center [80, 87] width 149 height 15
click at [70, 93] on input "Search Job Number" at bounding box center [80, 87] width 149 height 30
type input "27718"
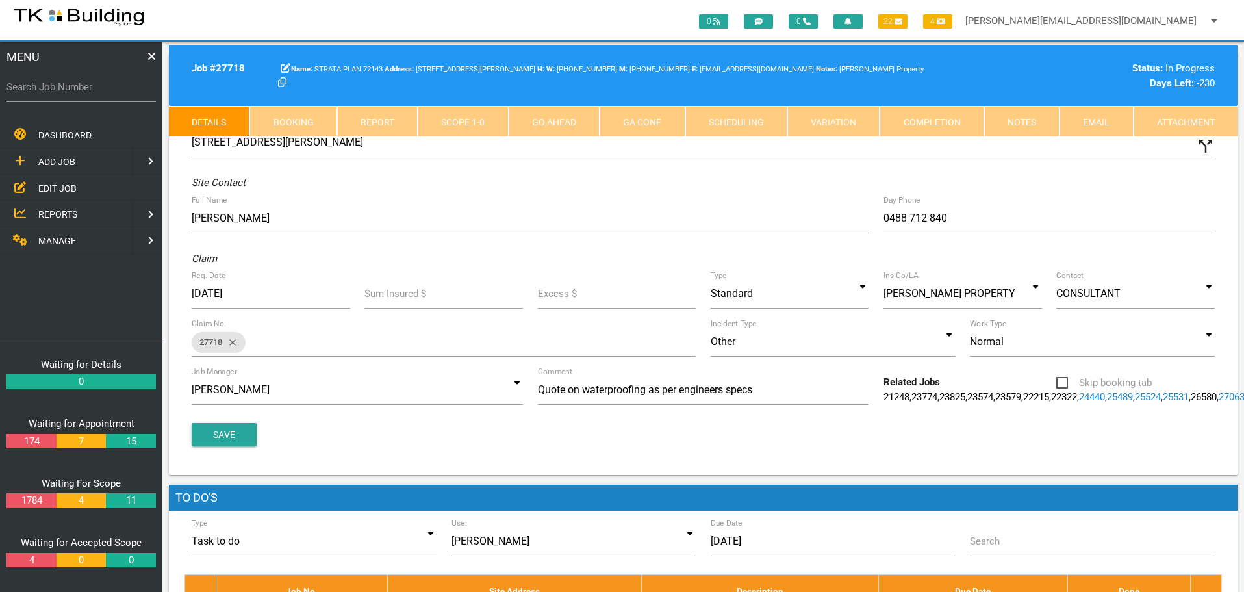
click at [1020, 117] on link "Notes" at bounding box center [1022, 121] width 75 height 31
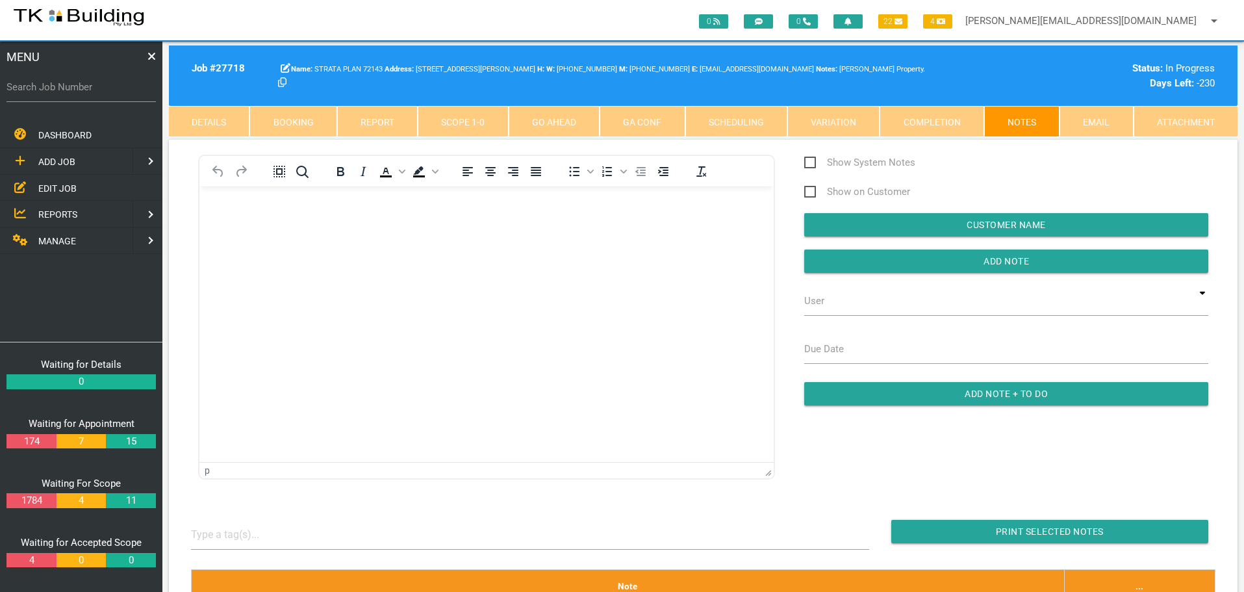
click at [951, 122] on link "Completion" at bounding box center [932, 121] width 104 height 31
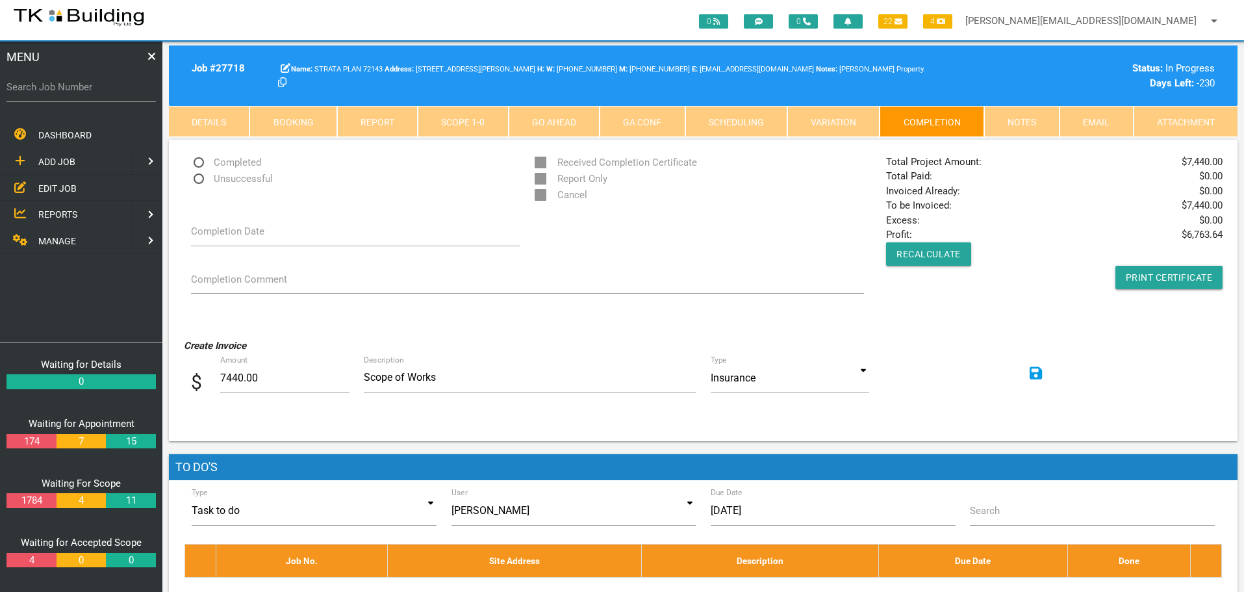
click at [198, 161] on span "Completed" at bounding box center [226, 163] width 70 height 16
click at [198, 161] on input "Completed" at bounding box center [195, 159] width 8 height 8
radio input "true"
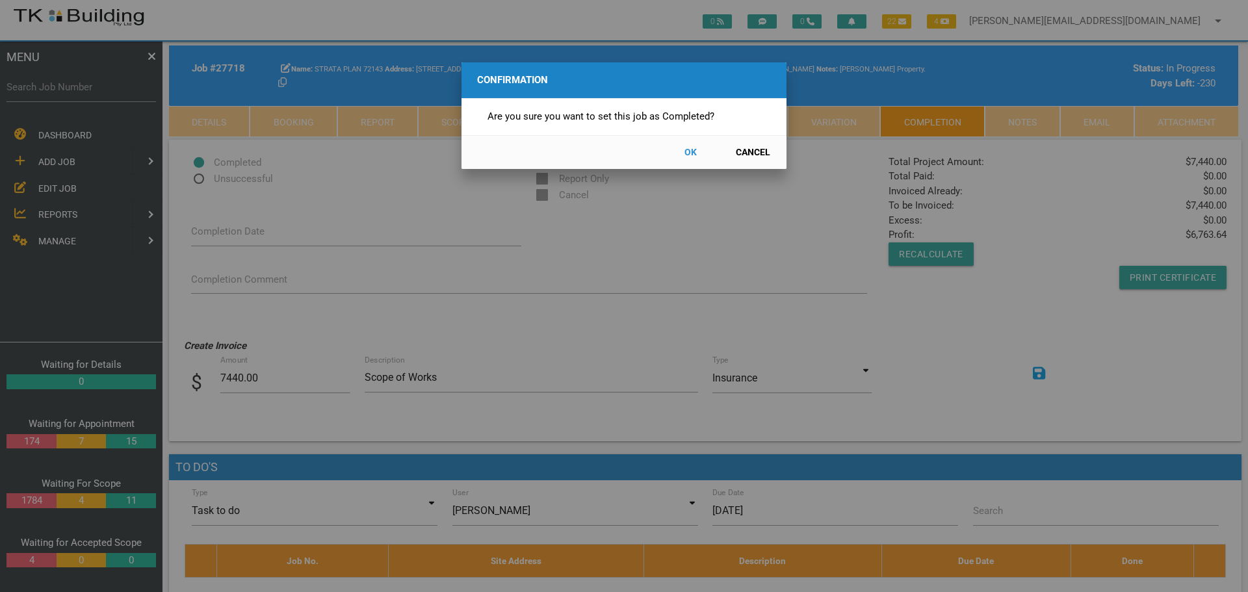
click at [689, 150] on button "OK" at bounding box center [690, 152] width 57 height 23
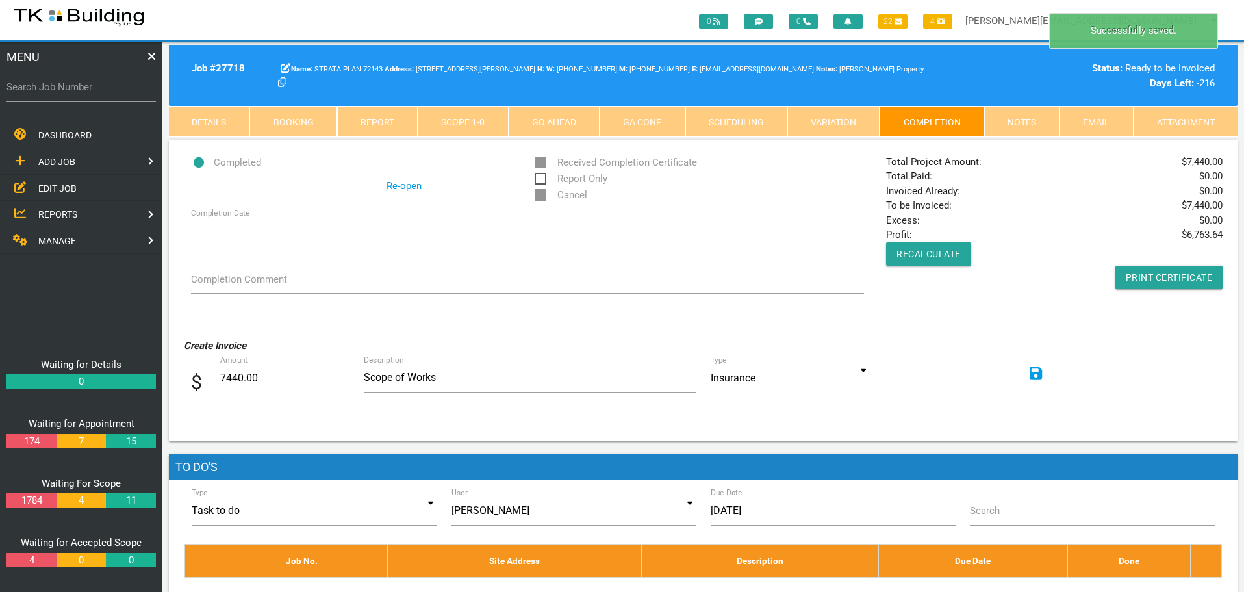
click at [1037, 372] on icon at bounding box center [1036, 373] width 13 height 13
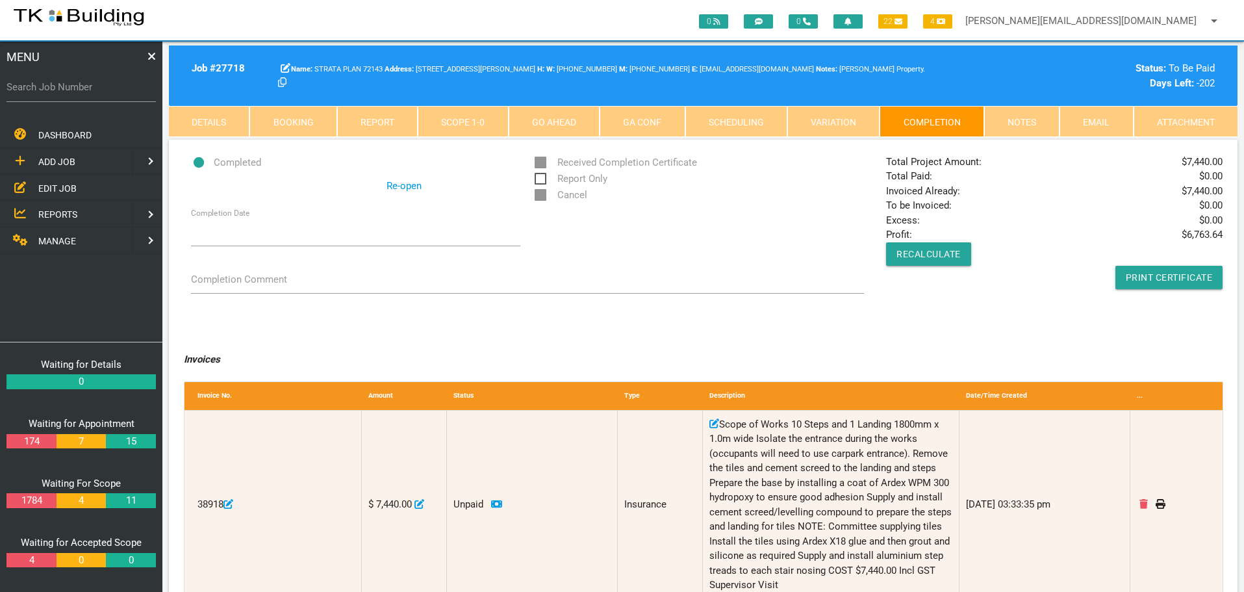
click at [64, 190] on span "EDIT JOB" at bounding box center [57, 188] width 38 height 10
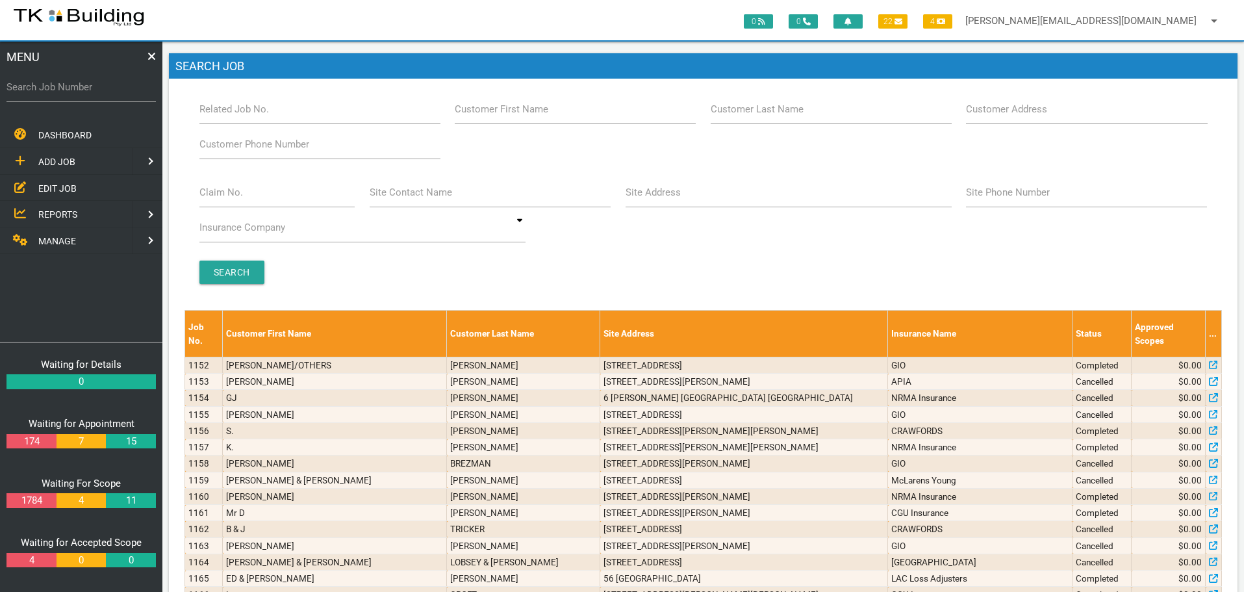
click at [796, 116] on label "Customer Last Name" at bounding box center [757, 109] width 93 height 15
click at [796, 116] on input "Customer Last Name" at bounding box center [831, 109] width 241 height 30
type input "36329"
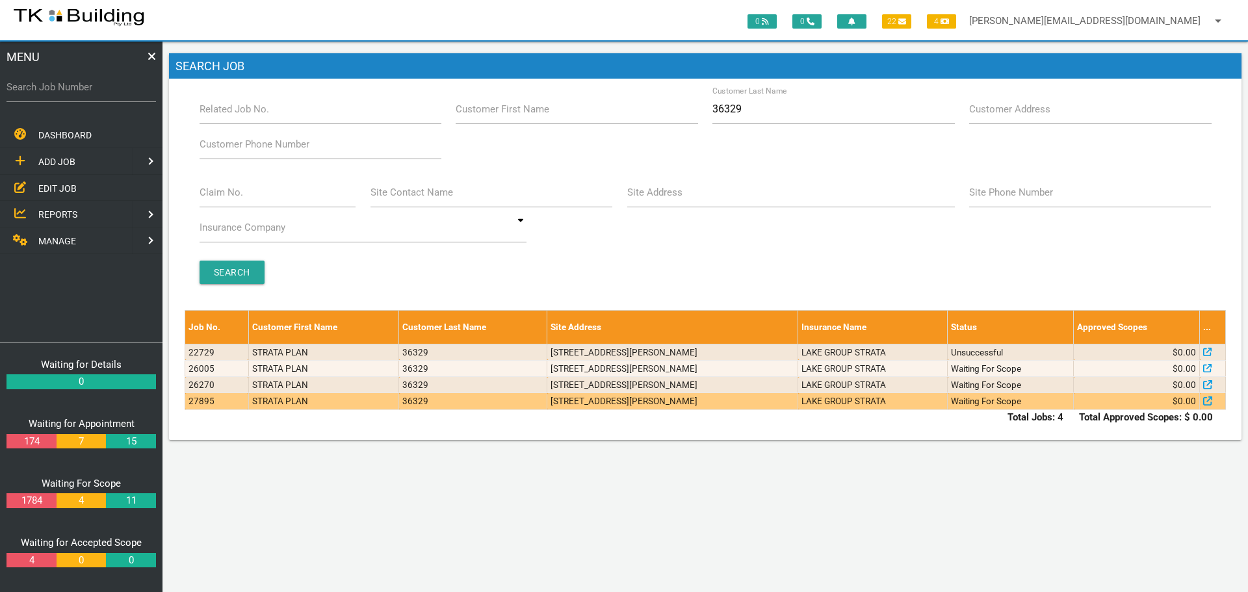
click at [723, 403] on td "[STREET_ADDRESS][PERSON_NAME]" at bounding box center [672, 401] width 251 height 16
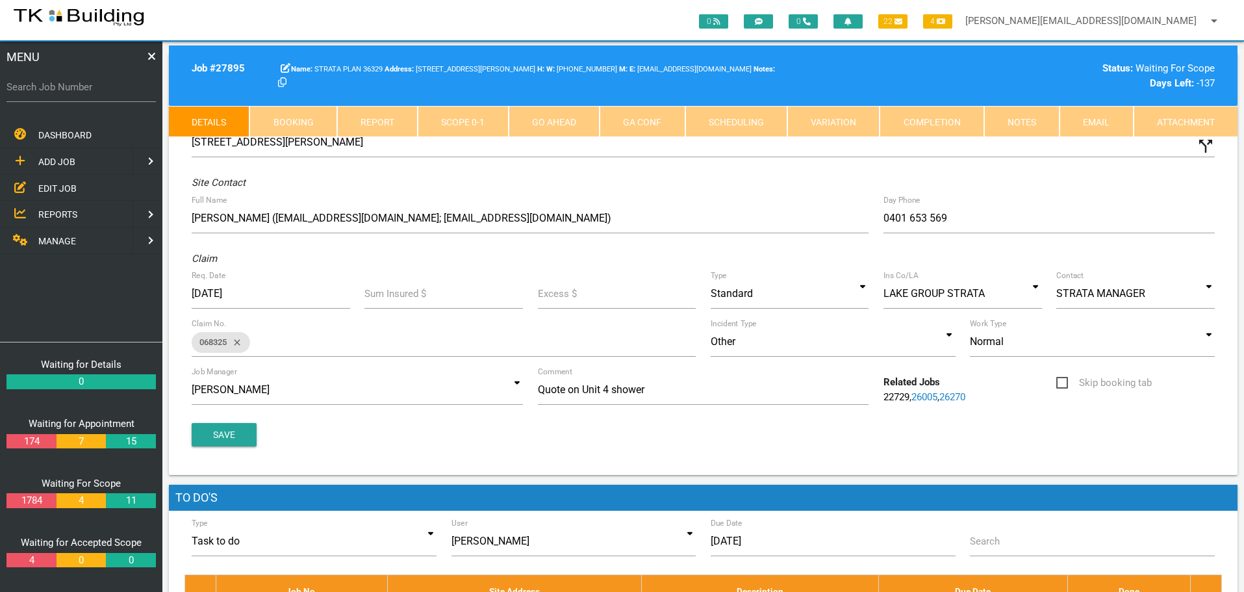
click at [1027, 115] on link "Notes" at bounding box center [1022, 121] width 75 height 31
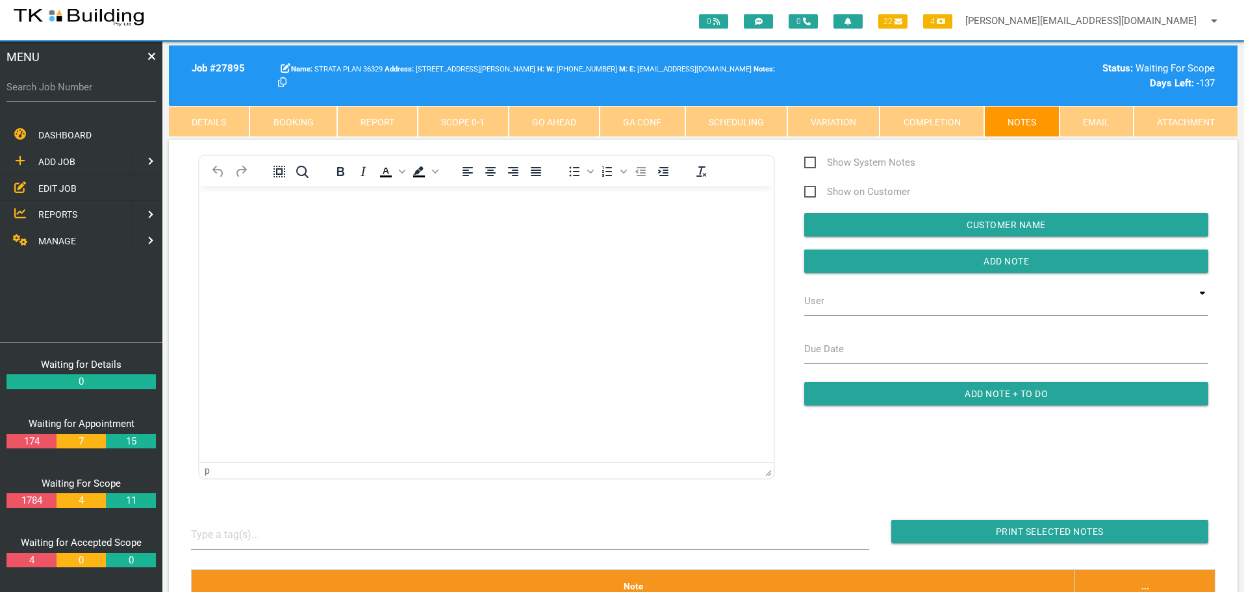
click at [284, 242] on body "Rich Text Area. Press ALT-0 for help." at bounding box center [487, 223] width 574 height 43
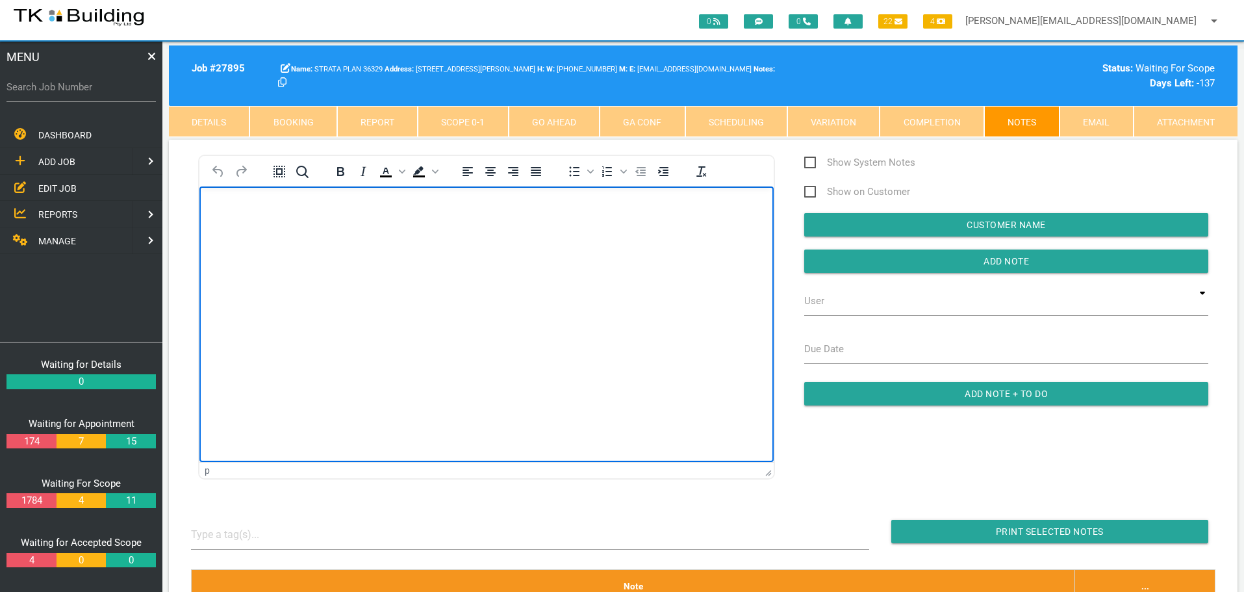
click at [229, 219] on body "Rich Text Area. Press ALT-0 for help." at bounding box center [487, 223] width 574 height 43
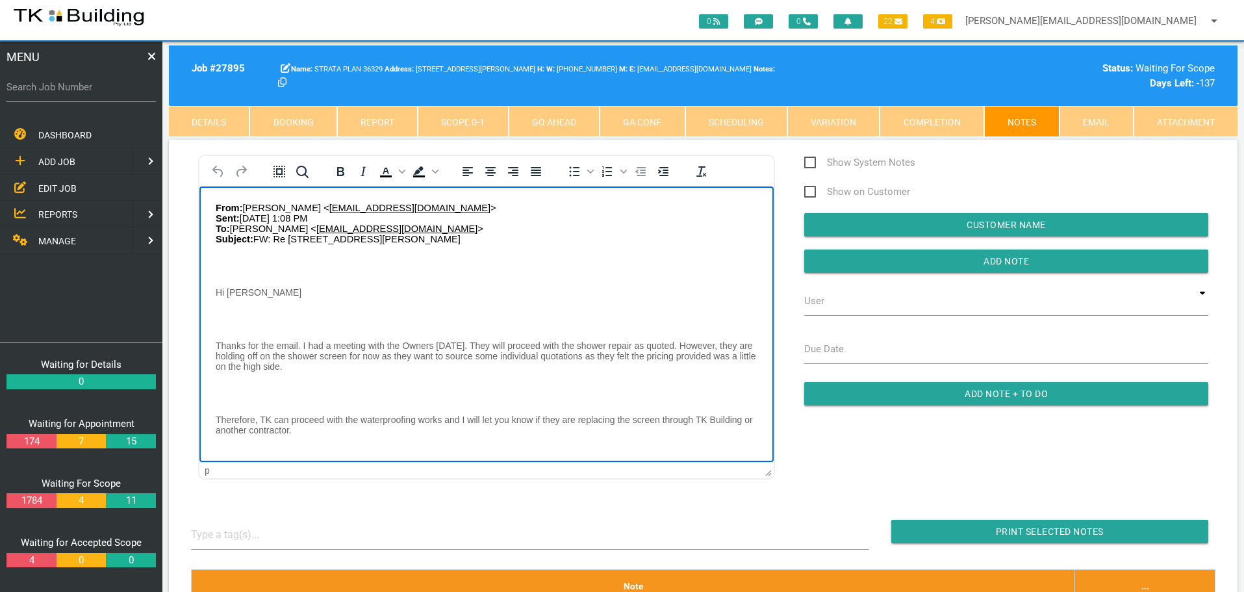
scroll to position [97, 0]
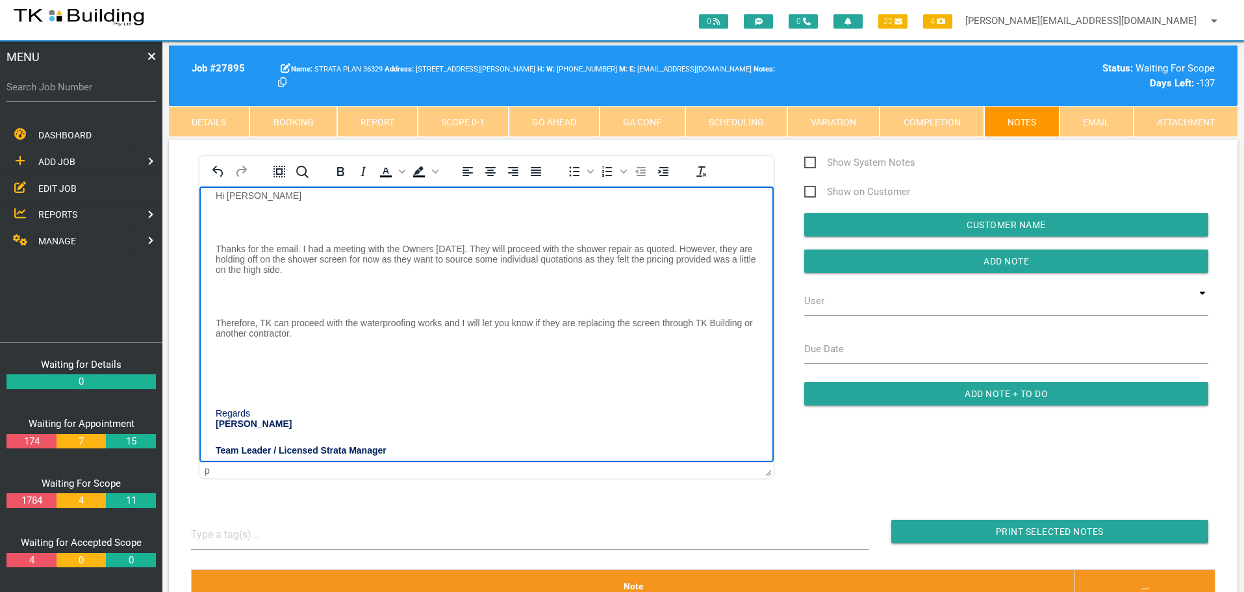
click at [228, 216] on body "From: [PERSON_NAME] < [PERSON_NAME][EMAIL_ADDRESS][DOMAIN_NAME] > Sent: [DATE] …" at bounding box center [487, 296] width 574 height 382
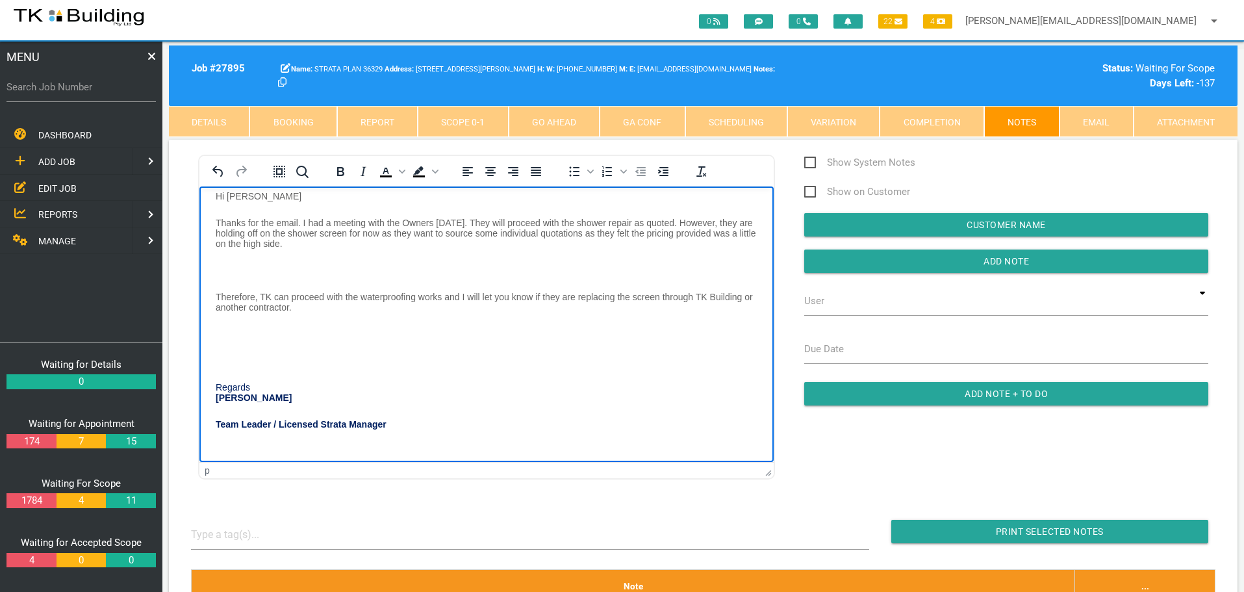
click at [225, 267] on body "From: [PERSON_NAME] < [PERSON_NAME][EMAIL_ADDRESS][DOMAIN_NAME] > Sent: [DATE] …" at bounding box center [487, 283] width 574 height 355
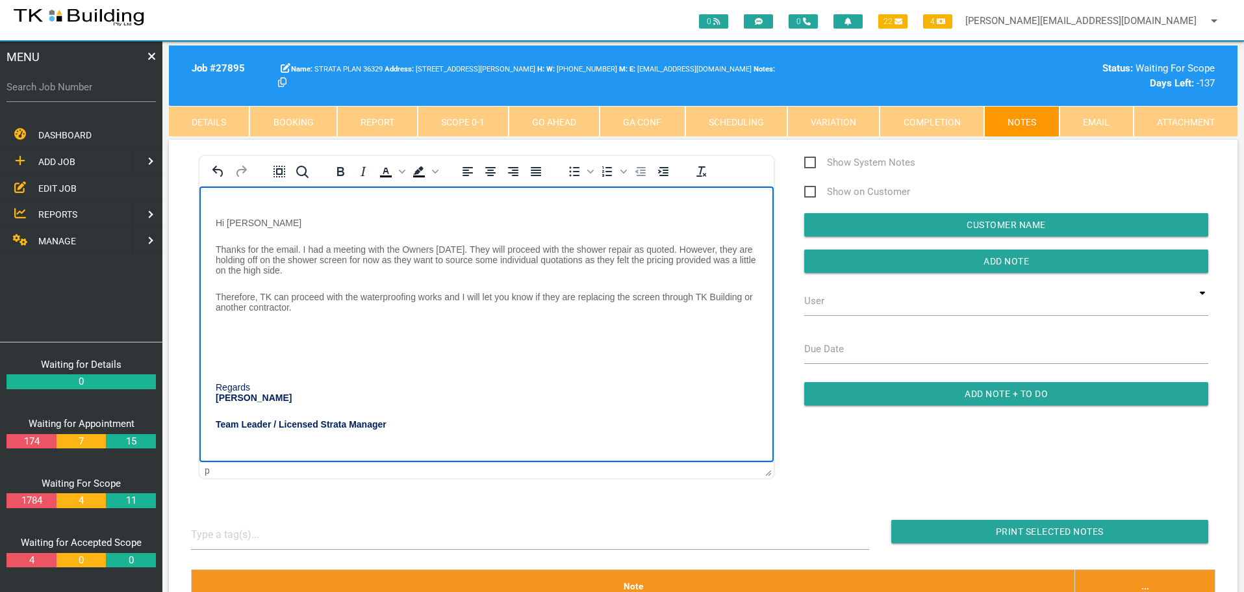
click at [224, 331] on p "Rich Text Area. Press ALT-0 for help." at bounding box center [487, 333] width 542 height 10
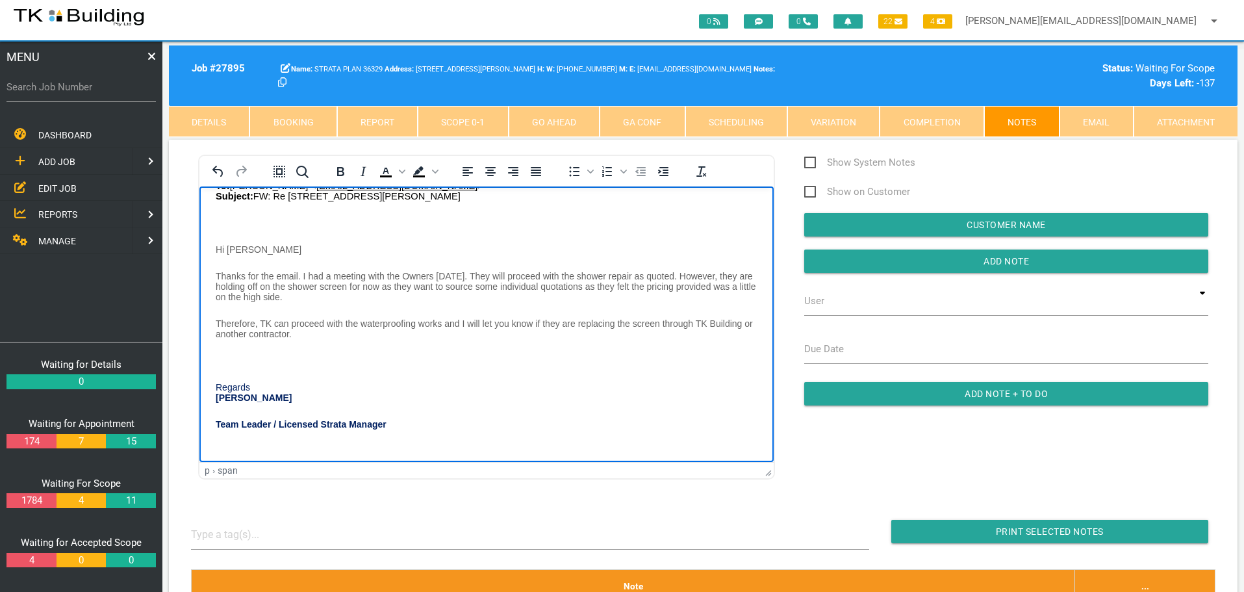
click at [222, 214] on body "From: [PERSON_NAME] < [PERSON_NAME][EMAIL_ADDRESS][DOMAIN_NAME] > Sent: [DATE] …" at bounding box center [487, 310] width 574 height 302
click at [240, 350] on body "From: [PERSON_NAME] < [PERSON_NAME][EMAIL_ADDRESS][DOMAIN_NAME] > Sent: [DATE] …" at bounding box center [487, 324] width 574 height 276
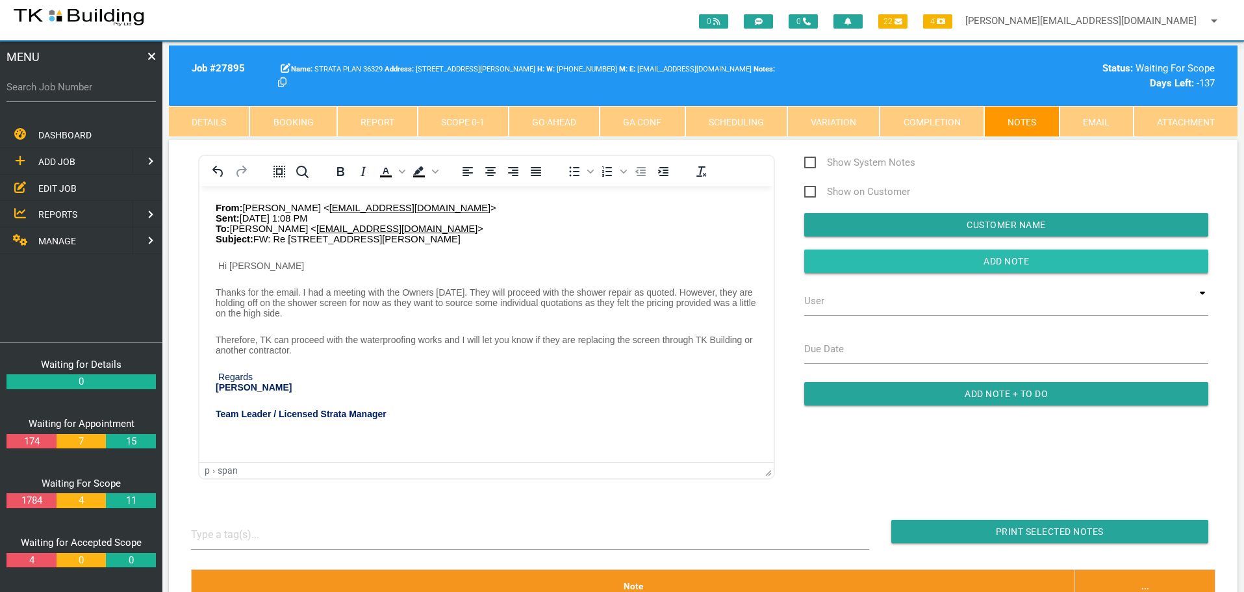
click at [856, 263] on input "button" at bounding box center [1007, 261] width 404 height 23
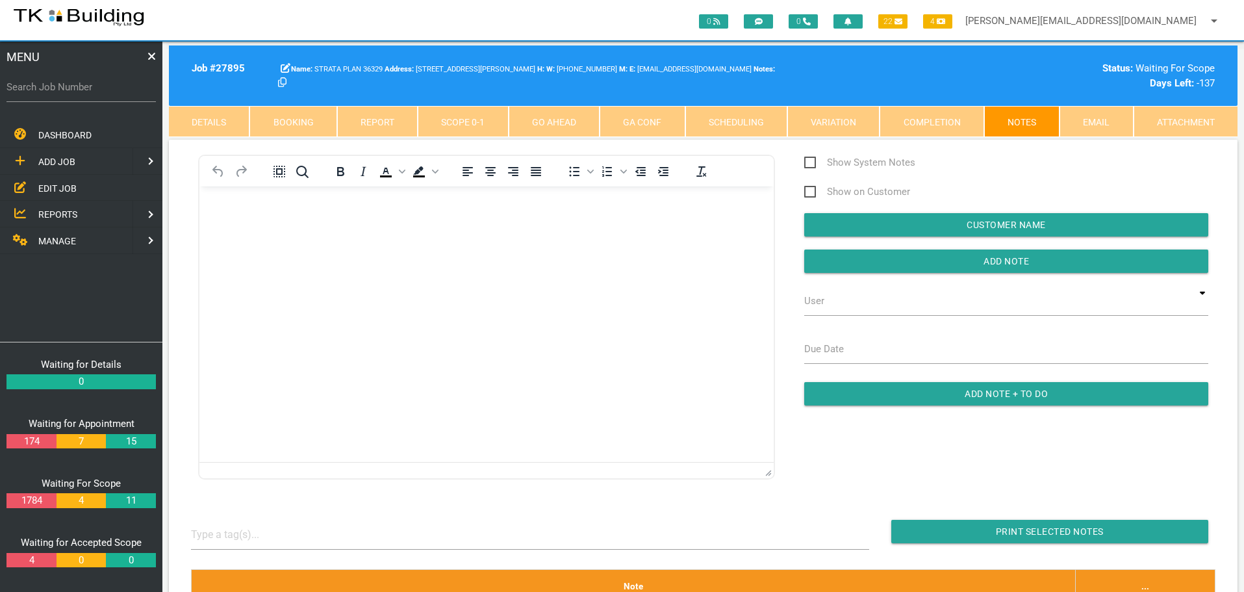
click at [239, 225] on body "Rich Text Area. Press ALT-0 for help." at bounding box center [487, 223] width 574 height 43
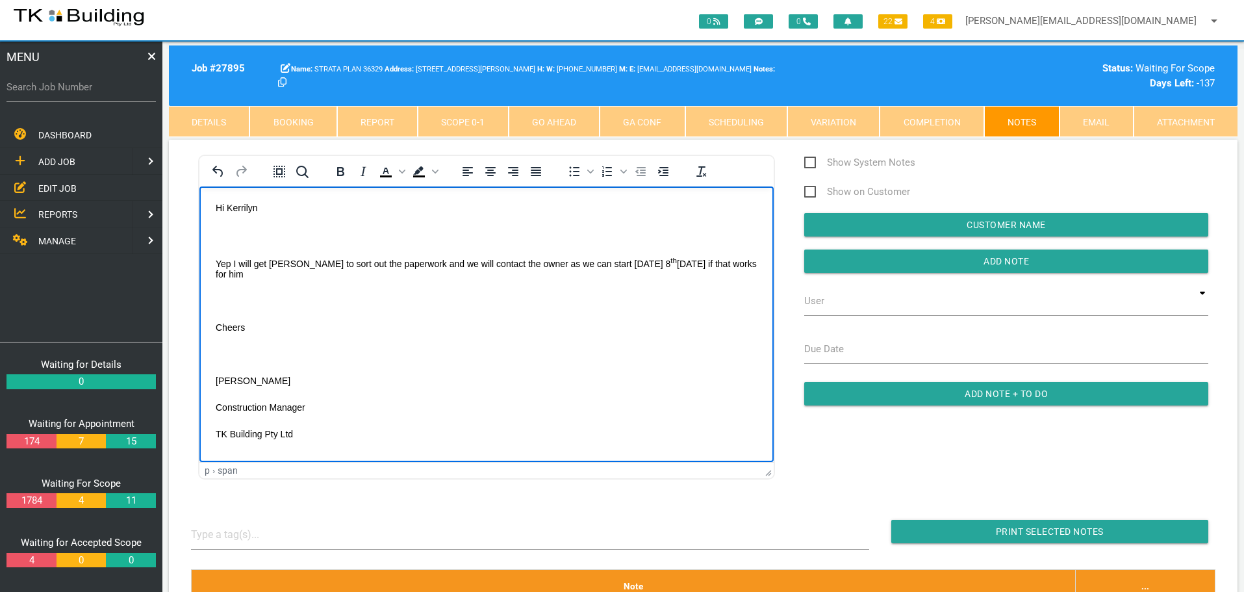
click at [222, 225] on body "Hi Kerrilyn Yep I will get [PERSON_NAME] to sort out the paperwork and we will …" at bounding box center [487, 336] width 574 height 269
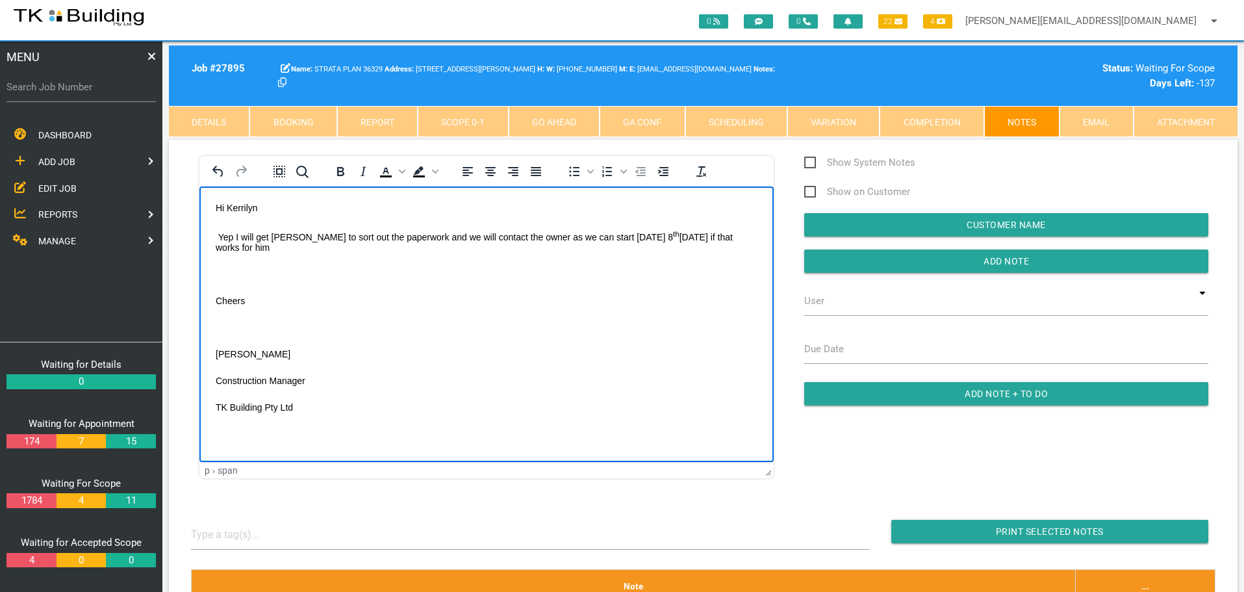
click at [224, 257] on body "Hi Kerrilyn Yep I will get [PERSON_NAME] to sort out the paperwork and we will …" at bounding box center [487, 323] width 574 height 242
click at [229, 295] on p "Rich Text Area. Press ALT-0 for help." at bounding box center [487, 300] width 542 height 10
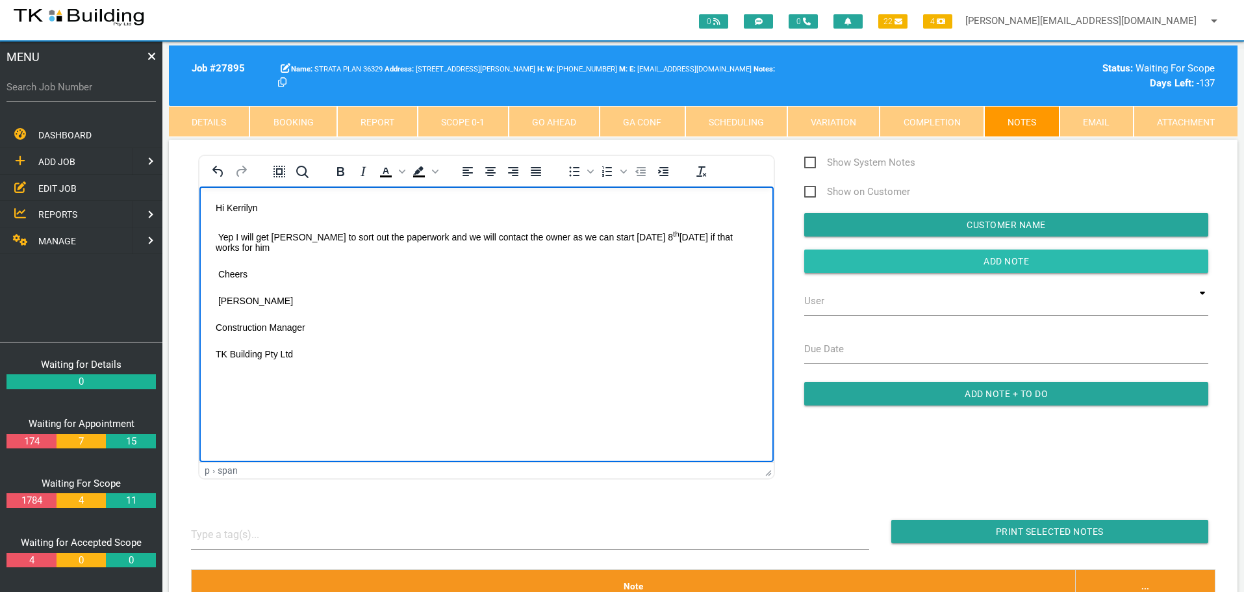
click at [897, 255] on input "Add Note" at bounding box center [1007, 261] width 404 height 23
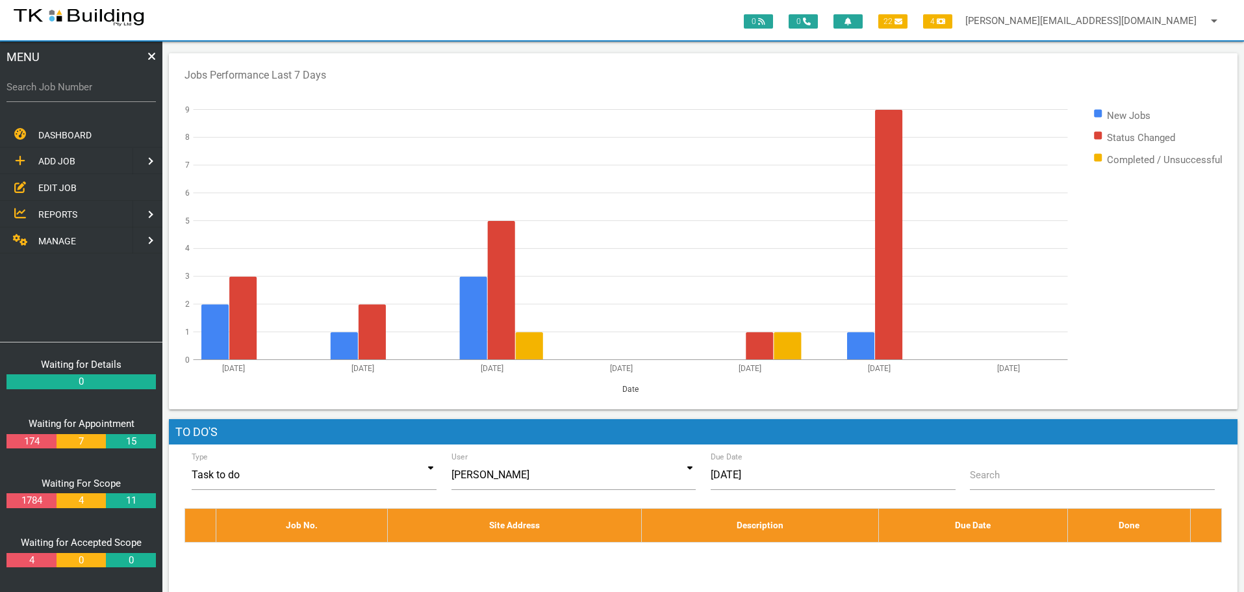
click at [66, 90] on label "Search Job Number" at bounding box center [80, 87] width 149 height 15
click at [66, 90] on input "Search Job Number" at bounding box center [80, 87] width 149 height 30
type input "27718"
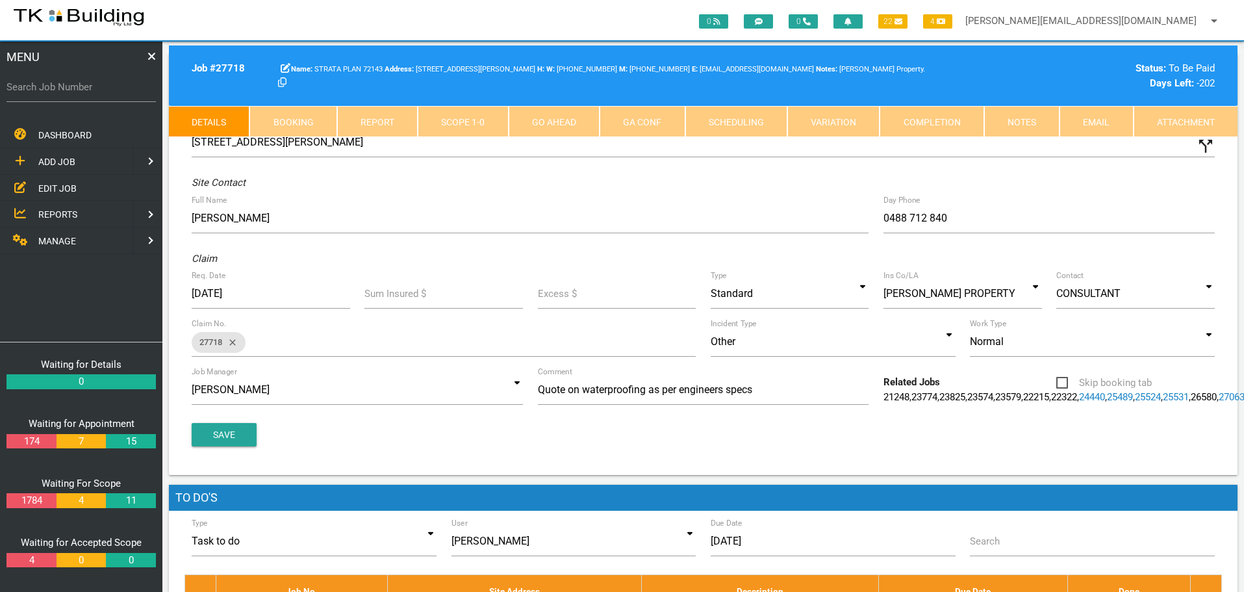
click at [1014, 122] on link "Notes" at bounding box center [1022, 121] width 75 height 31
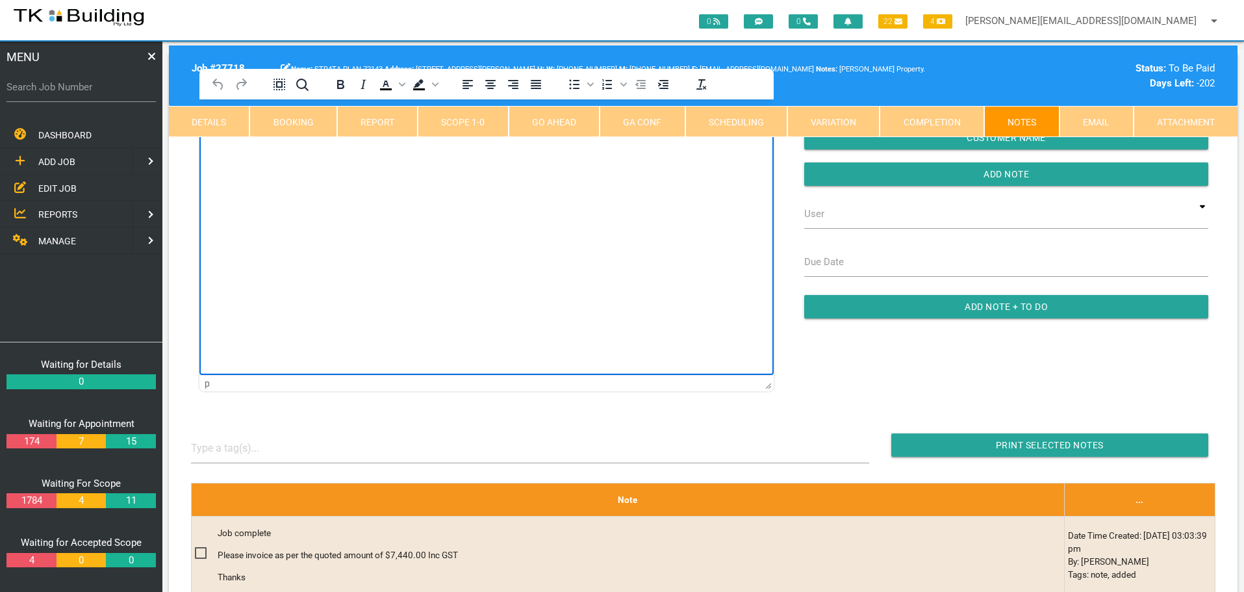
click at [320, 159] on html at bounding box center [487, 128] width 574 height 59
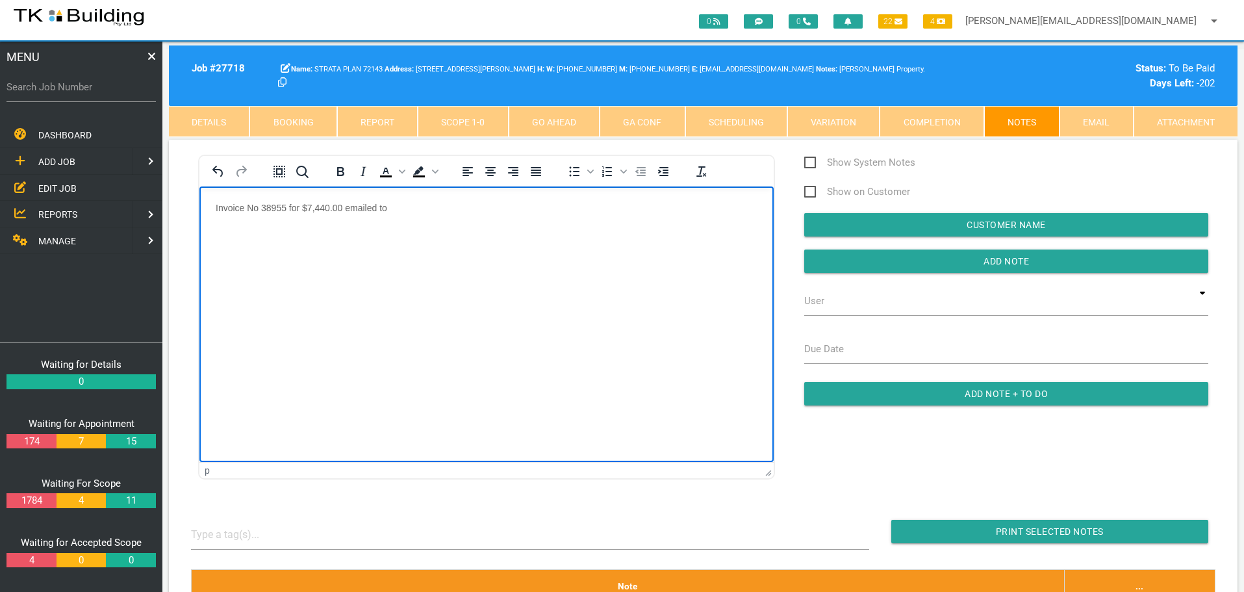
click at [406, 207] on p "Invoice No 38955 for $7,440.00 emailed to" at bounding box center [487, 207] width 542 height 10
click at [561, 212] on p "Invoice No 38955 for $7,440.00 emailed to [EMAIL_ADDRESS][DOMAIN_NAME]" at bounding box center [487, 207] width 542 height 10
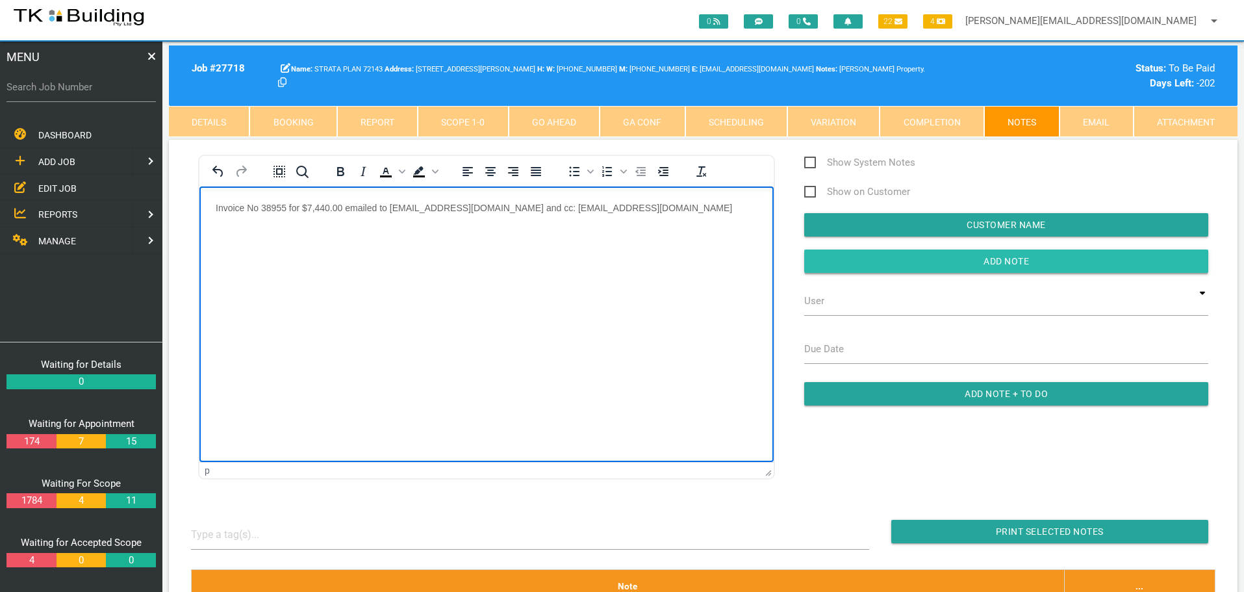
click at [955, 263] on input "Add Note" at bounding box center [1007, 261] width 404 height 23
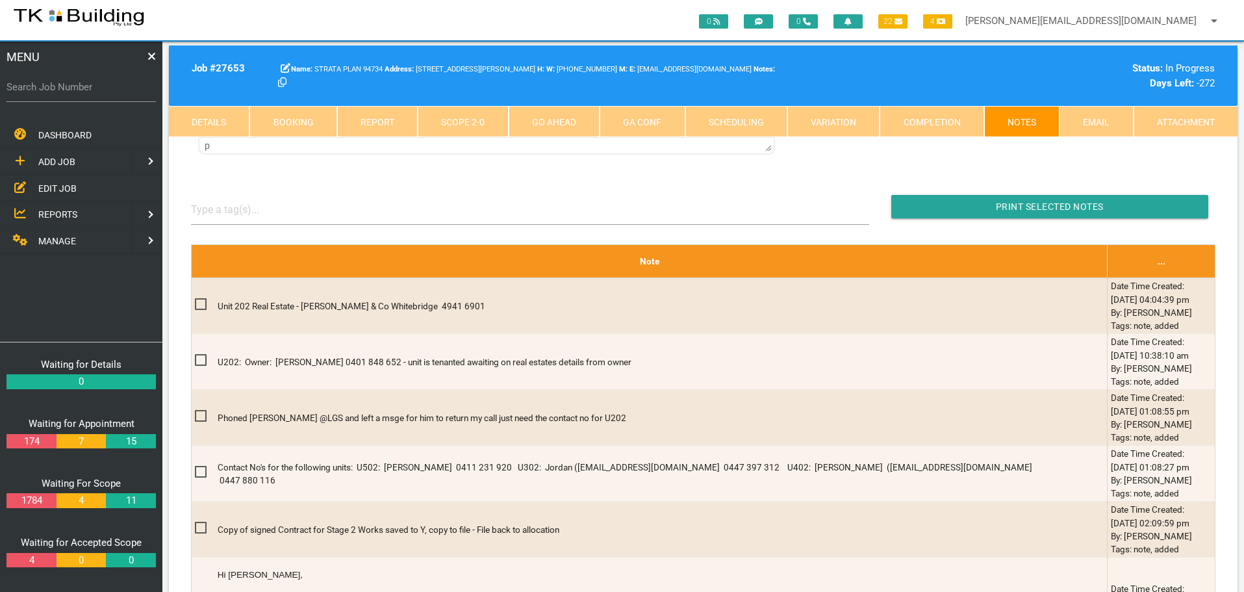
click at [215, 122] on link "Details" at bounding box center [209, 121] width 81 height 31
